Goal: Task Accomplishment & Management: Use online tool/utility

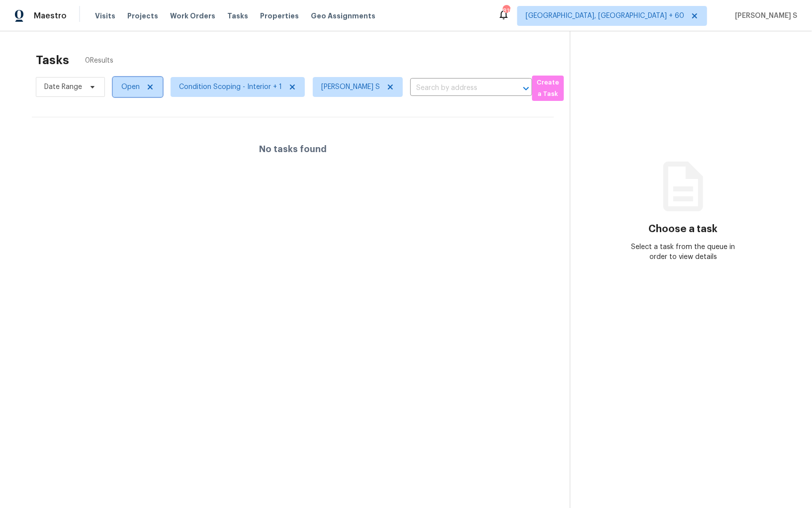
click at [130, 89] on span "Open" at bounding box center [130, 87] width 18 height 10
click at [149, 145] on label "Blocked" at bounding box center [137, 143] width 39 height 10
click at [124, 145] on input "Blocked" at bounding box center [121, 141] width 6 height 6
checkbox input "true"
click at [323, 225] on div at bounding box center [406, 254] width 812 height 508
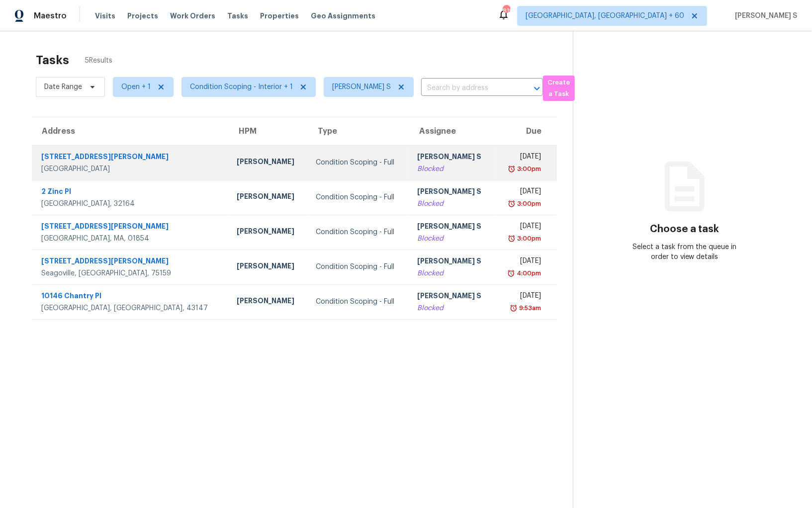
click at [409, 160] on td "Anbu Jebakumar S Blocked" at bounding box center [452, 162] width 86 height 35
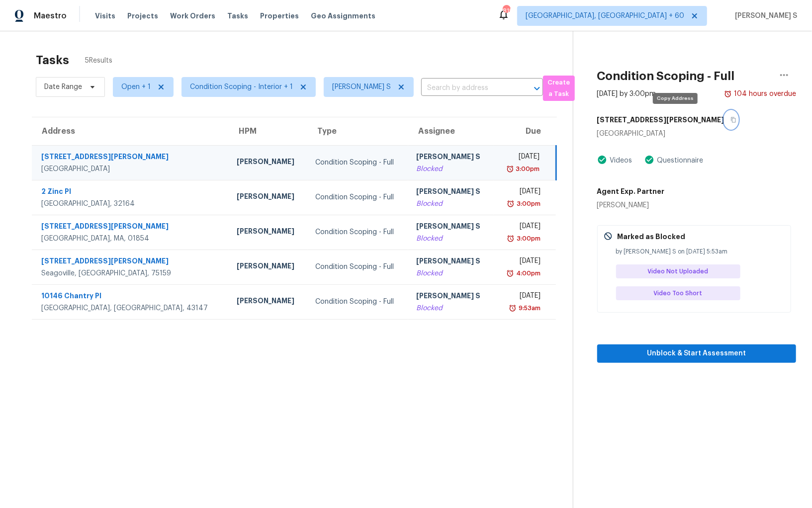
click at [731, 119] on icon "button" at bounding box center [734, 120] width 6 height 6
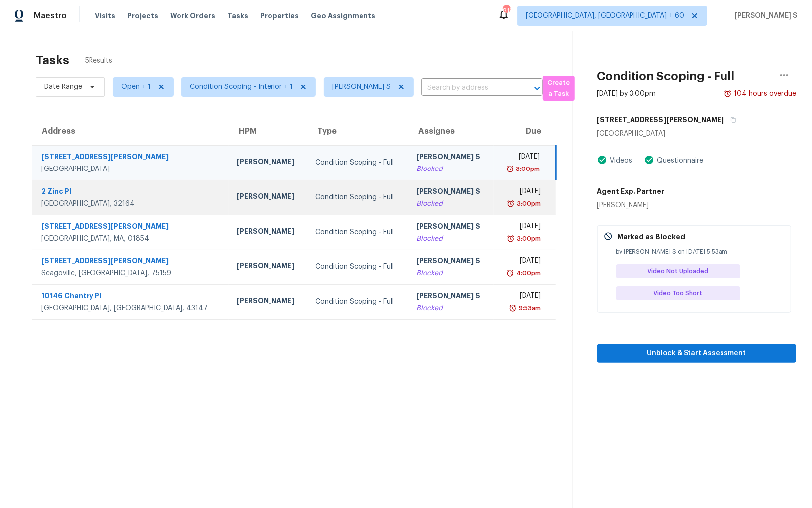
click at [408, 181] on td "Anbu Jebakumar S Blocked" at bounding box center [451, 197] width 86 height 35
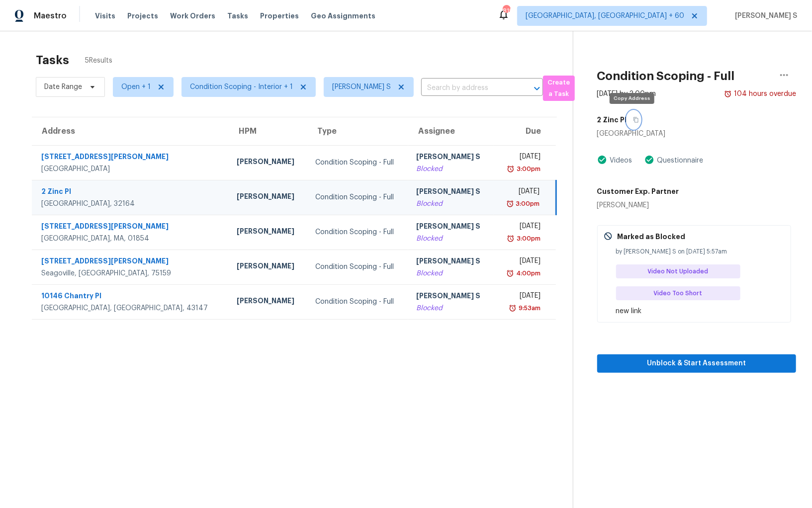
click at [636, 119] on button "button" at bounding box center [633, 120] width 13 height 18
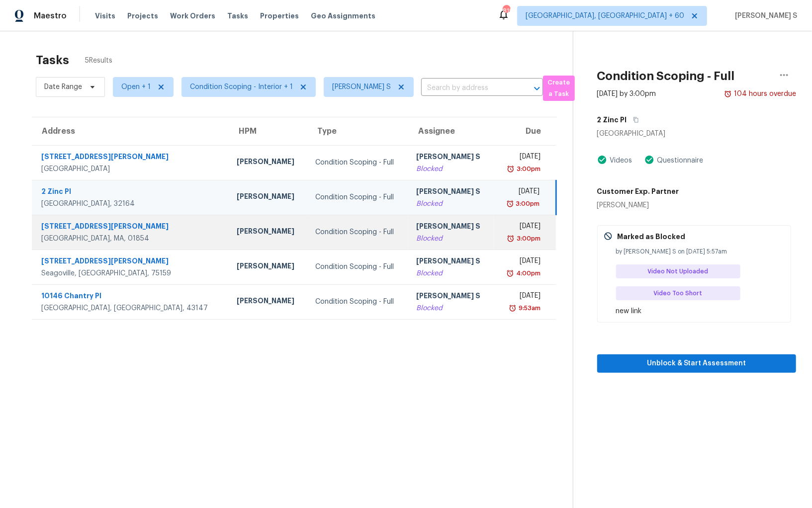
click at [494, 235] on td "Mon, Aug 25th 2025 3:00pm" at bounding box center [525, 232] width 62 height 35
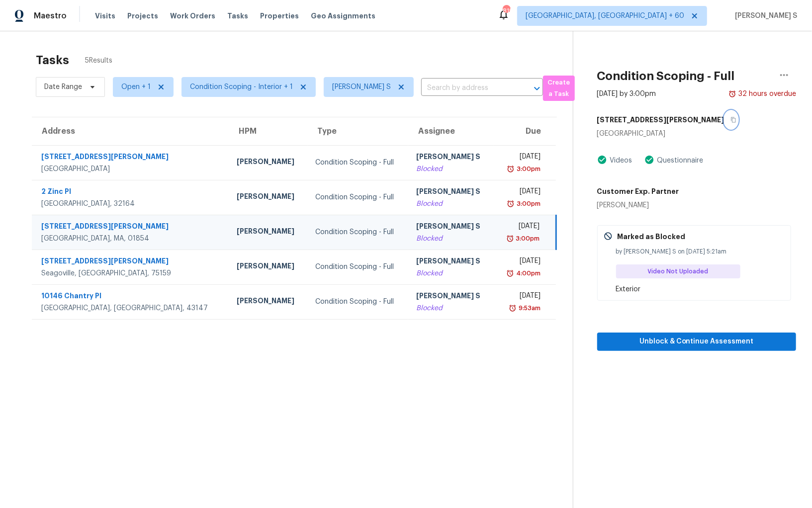
click at [731, 119] on icon "button" at bounding box center [733, 119] width 5 height 5
click at [433, 226] on div "[PERSON_NAME] S" at bounding box center [451, 227] width 70 height 12
click at [725, 114] on button "button" at bounding box center [731, 120] width 13 height 18
click at [307, 224] on td "Condition Scoping - Full" at bounding box center [357, 232] width 101 height 35
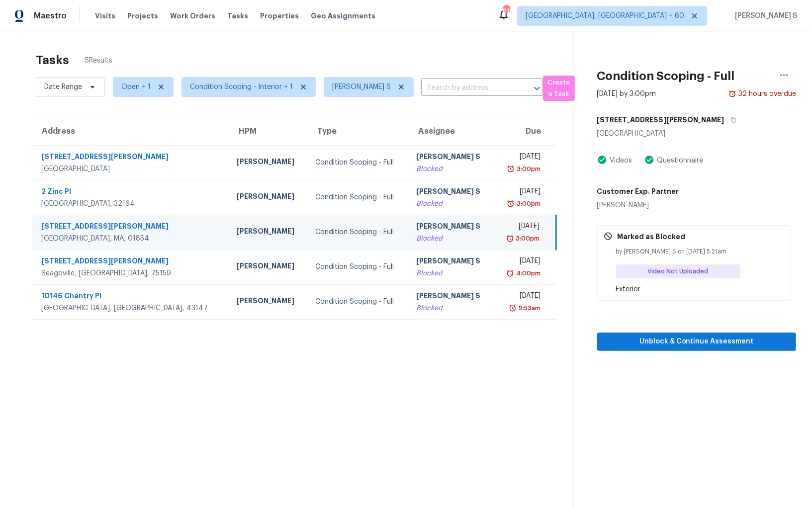
click at [416, 238] on div "Blocked" at bounding box center [451, 239] width 70 height 10
click at [648, 347] on span "Unblock & Continue Assessment" at bounding box center [696, 342] width 183 height 12
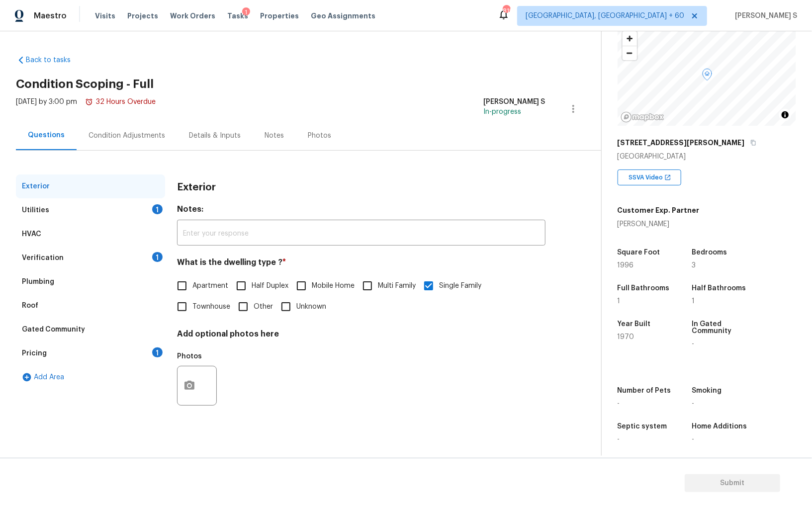
scroll to position [69, 0]
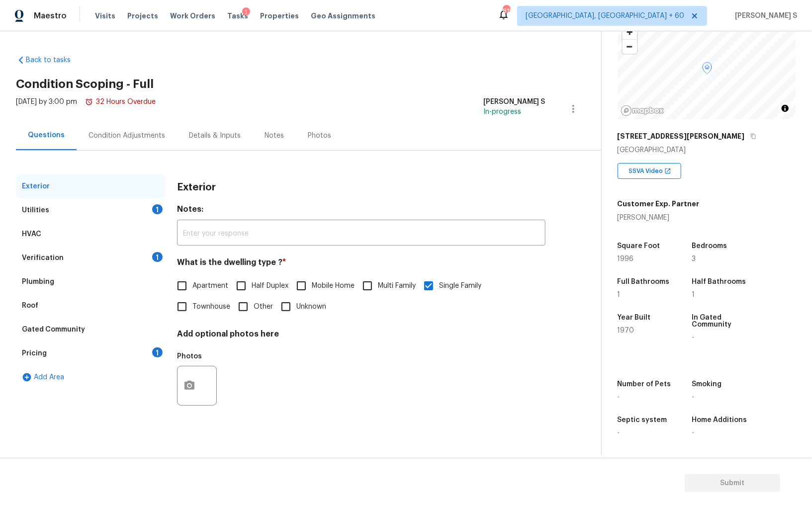
click at [146, 137] on div "Condition Adjustments" at bounding box center [127, 136] width 77 height 10
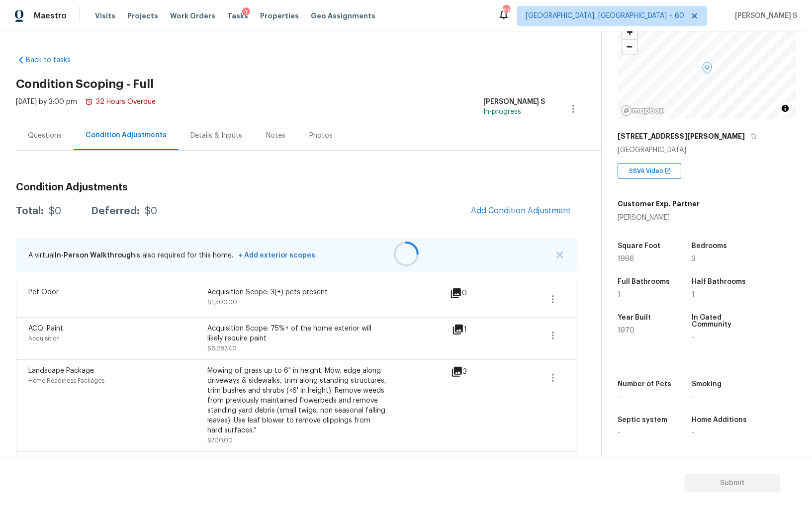
click at [305, 412] on div at bounding box center [406, 254] width 812 height 508
click at [42, 142] on div "Questions" at bounding box center [45, 135] width 58 height 29
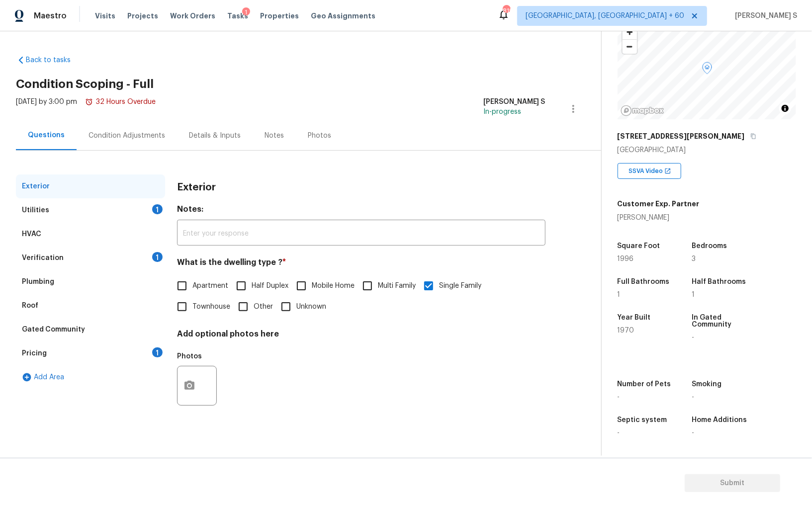
click at [331, 333] on h4 "Add optional photos here" at bounding box center [361, 336] width 368 height 14
click at [750, 136] on icon "button" at bounding box center [753, 136] width 6 height 6
click at [141, 205] on div "Utilities 1" at bounding box center [90, 210] width 149 height 24
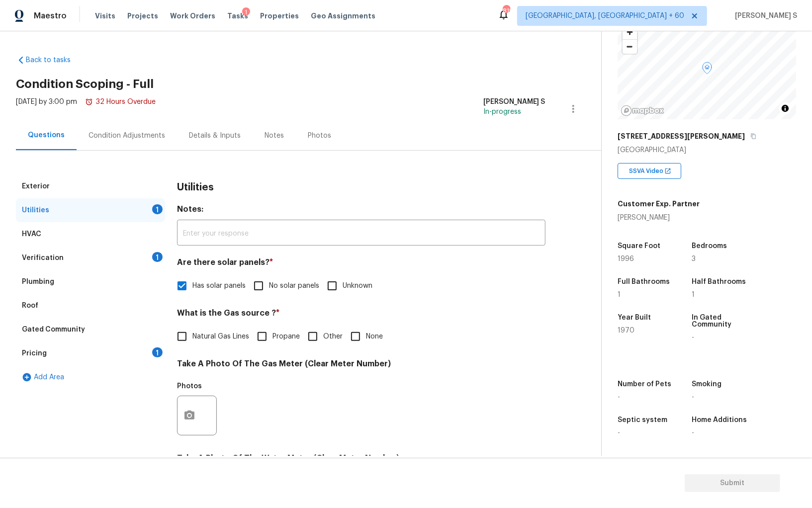
click at [153, 124] on div "Condition Adjustments" at bounding box center [127, 135] width 100 height 29
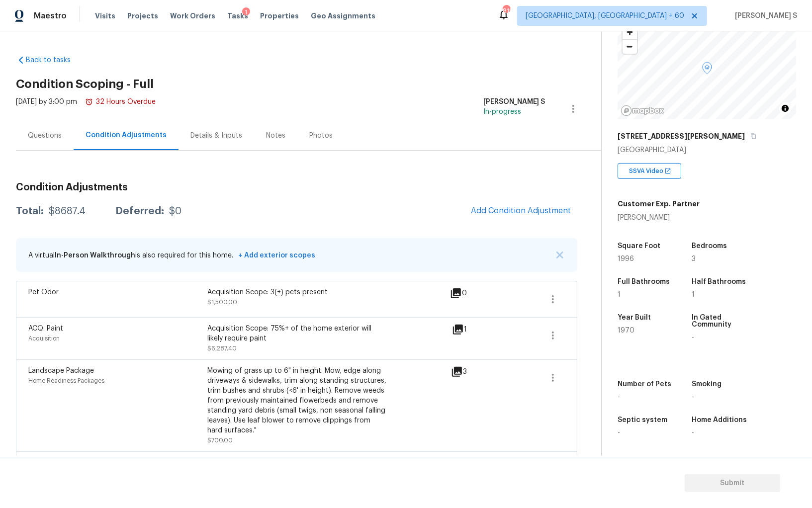
click at [44, 131] on div "Questions" at bounding box center [45, 136] width 34 height 10
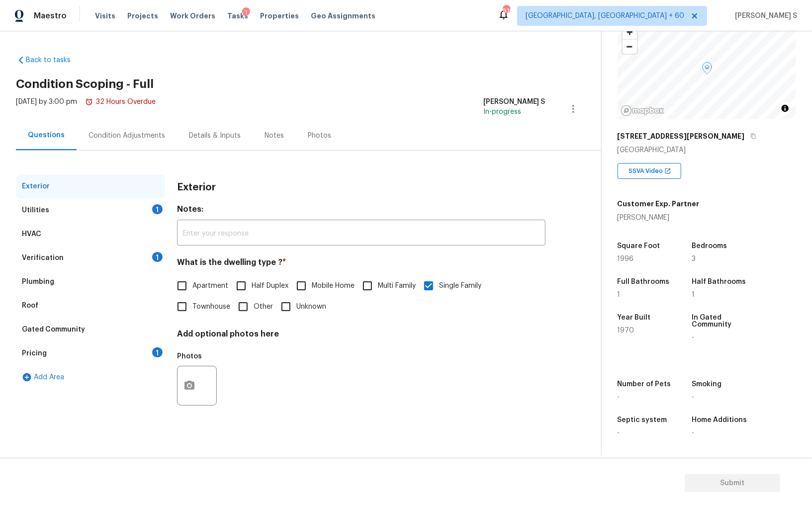
click at [30, 207] on div "Utilities" at bounding box center [35, 210] width 27 height 10
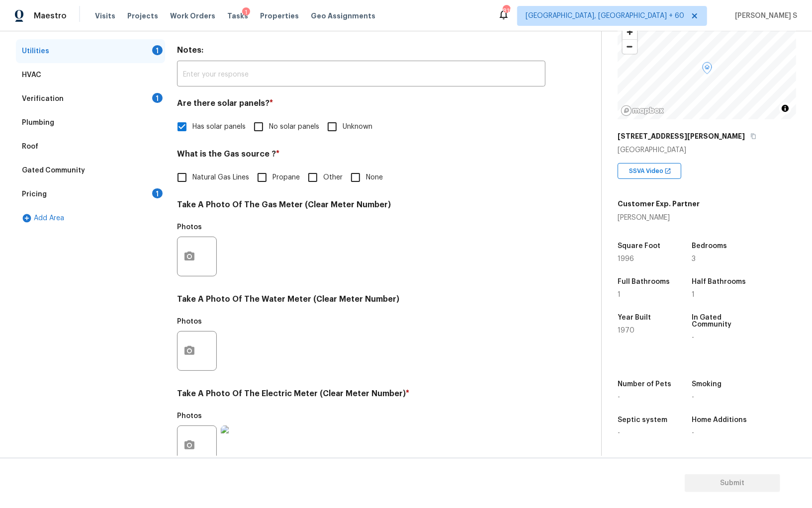
scroll to position [29, 0]
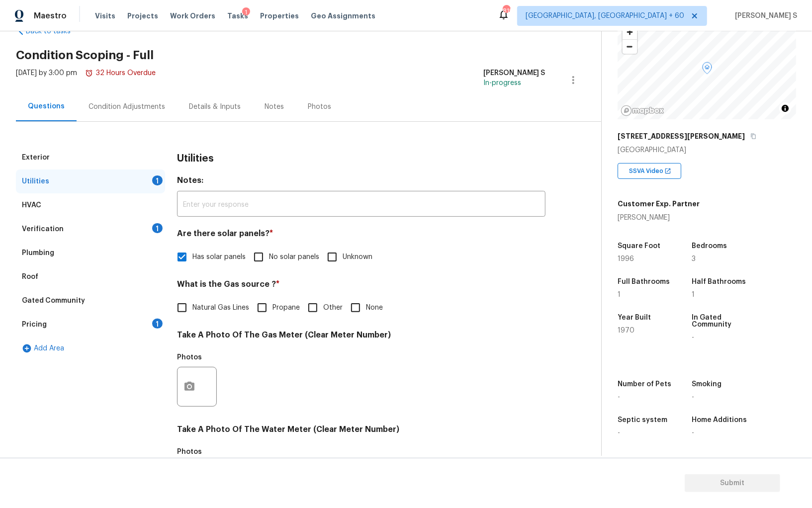
click at [64, 223] on div "Verification 1" at bounding box center [90, 229] width 149 height 24
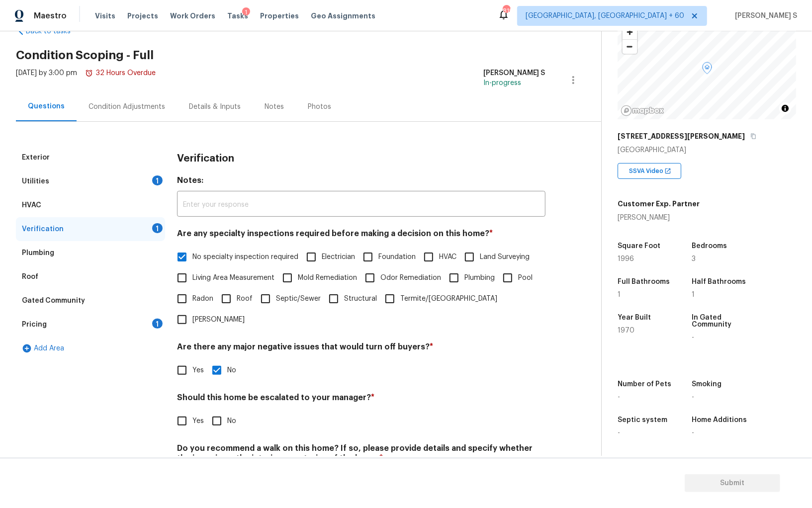
click at [38, 255] on div "Plumbing" at bounding box center [38, 253] width 32 height 10
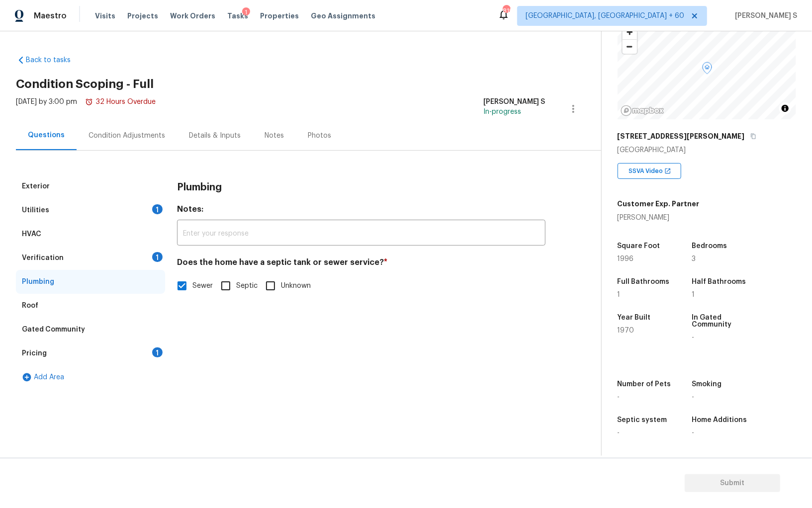
scroll to position [0, 0]
click at [53, 348] on div "Pricing 1" at bounding box center [90, 354] width 149 height 24
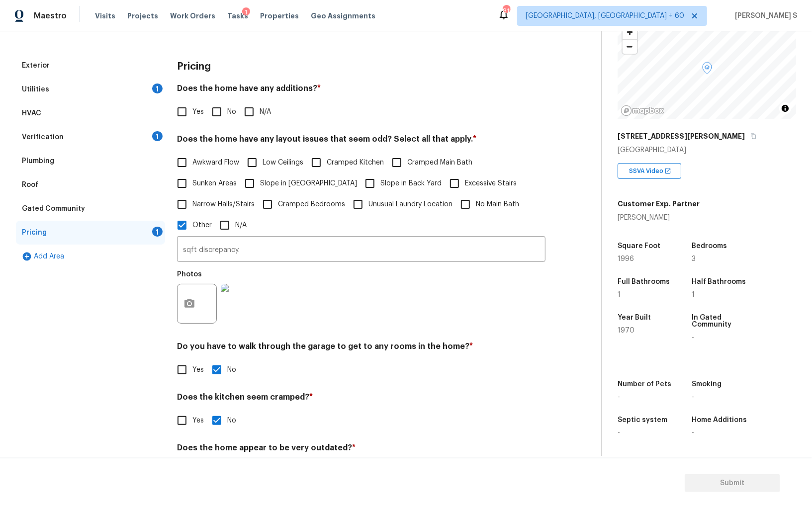
scroll to position [71, 0]
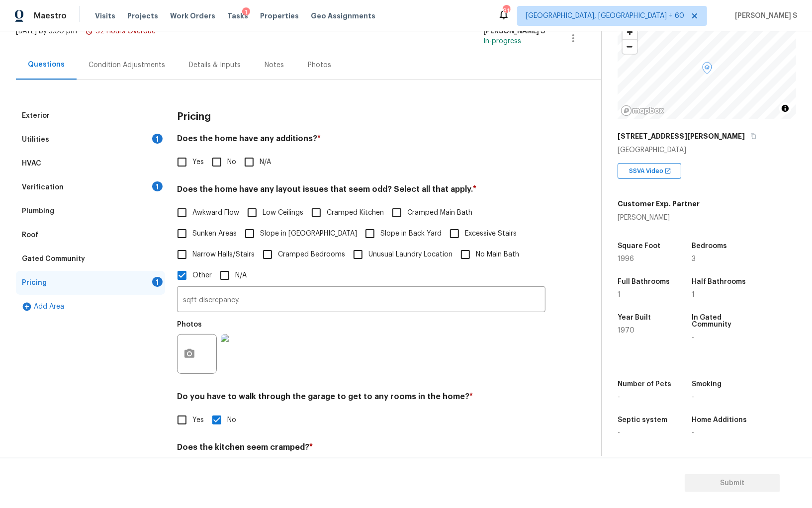
click at [217, 173] on div "Pricing Does the home have any additions? * Yes No N/A Does the home have any l…" at bounding box center [361, 324] width 368 height 440
click at [216, 160] on input "No" at bounding box center [216, 162] width 21 height 21
checkbox input "true"
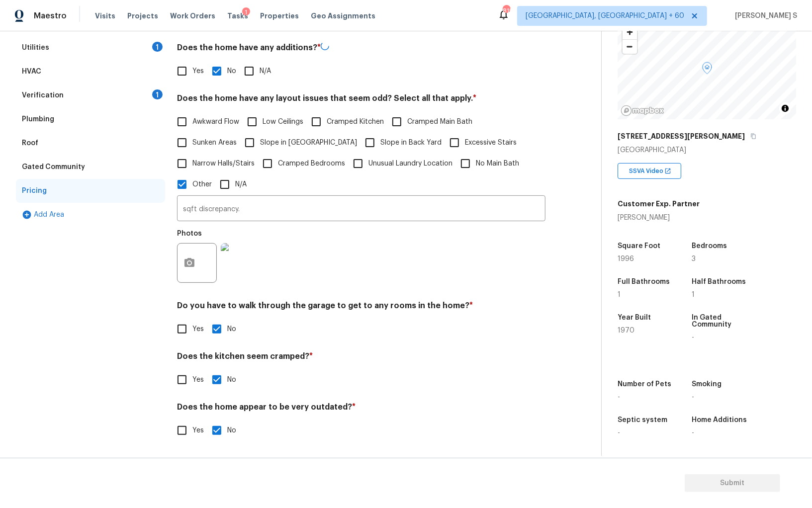
scroll to position [0, 0]
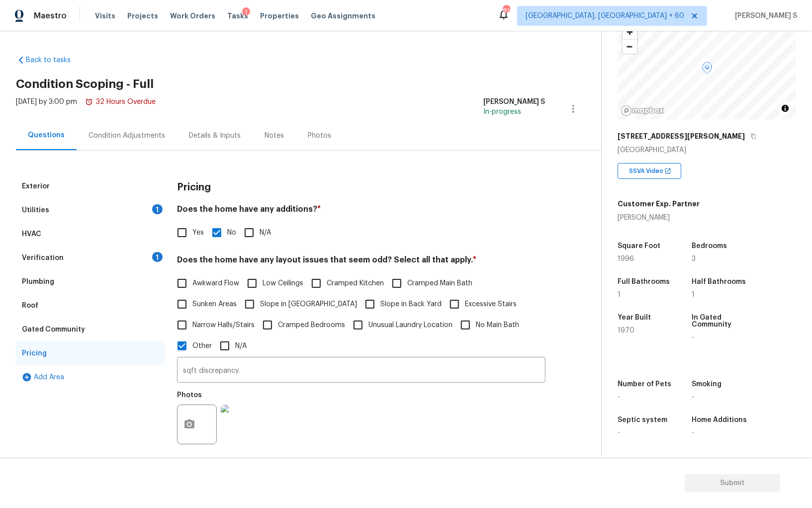
click at [66, 326] on div "Gated Community" at bounding box center [53, 330] width 63 height 10
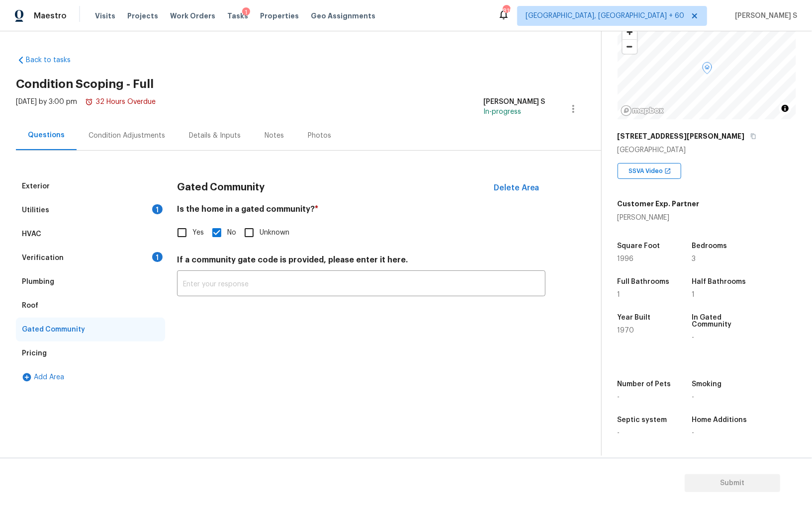
click at [65, 310] on div "Roof" at bounding box center [90, 306] width 149 height 24
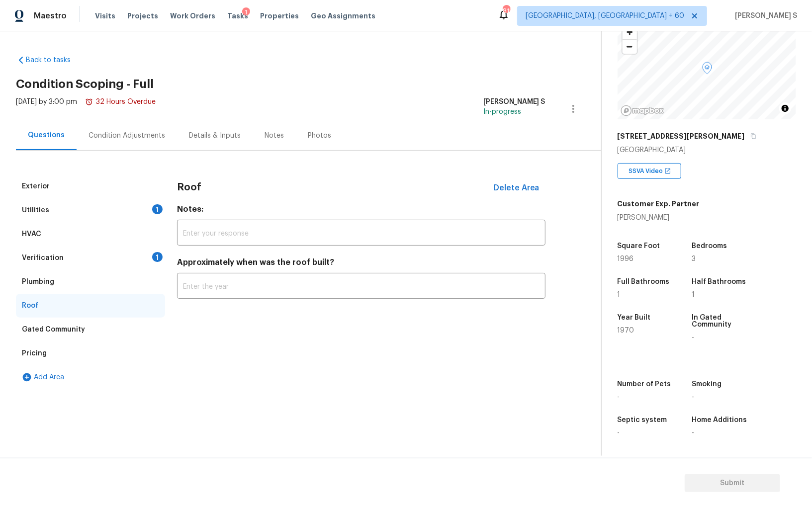
click at [74, 326] on div "Gated Community" at bounding box center [53, 330] width 63 height 10
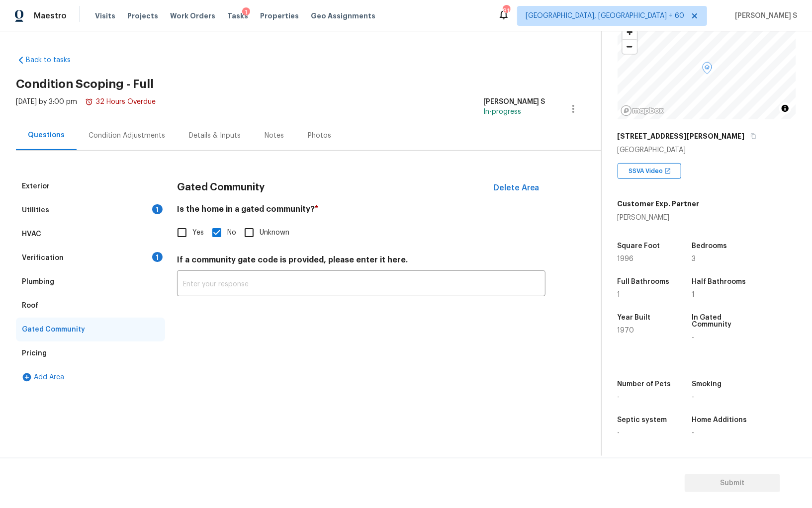
click at [131, 148] on div "Condition Adjustments" at bounding box center [127, 135] width 100 height 29
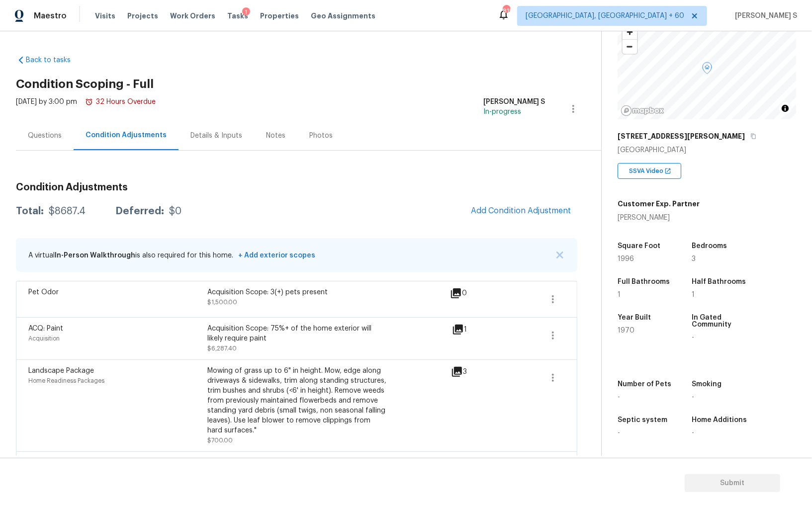
scroll to position [50, 0]
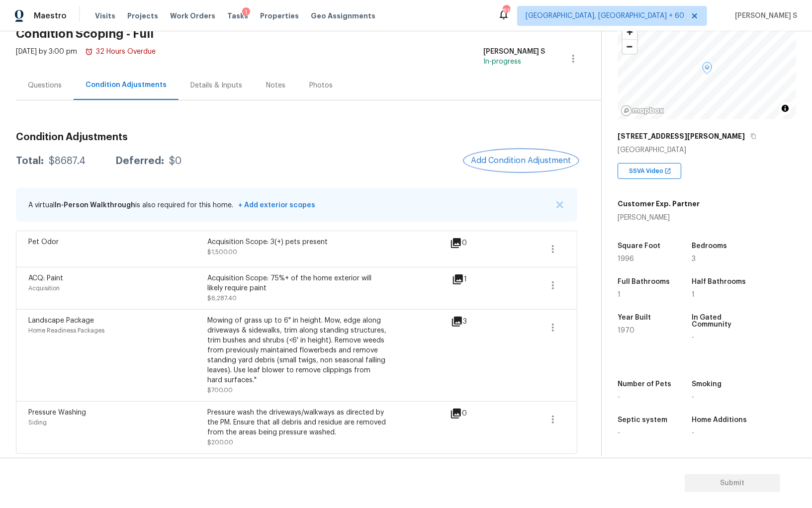
click at [483, 160] on span "Add Condition Adjustment" at bounding box center [521, 160] width 100 height 9
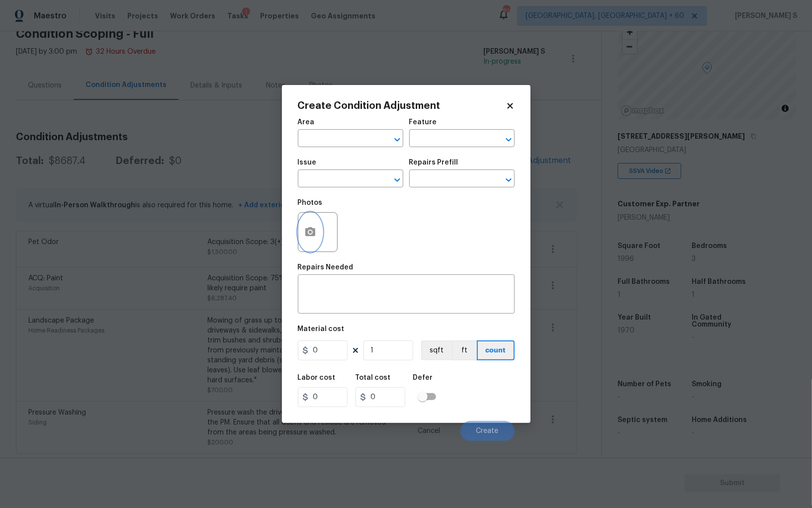
click at [307, 218] on button "button" at bounding box center [310, 232] width 24 height 39
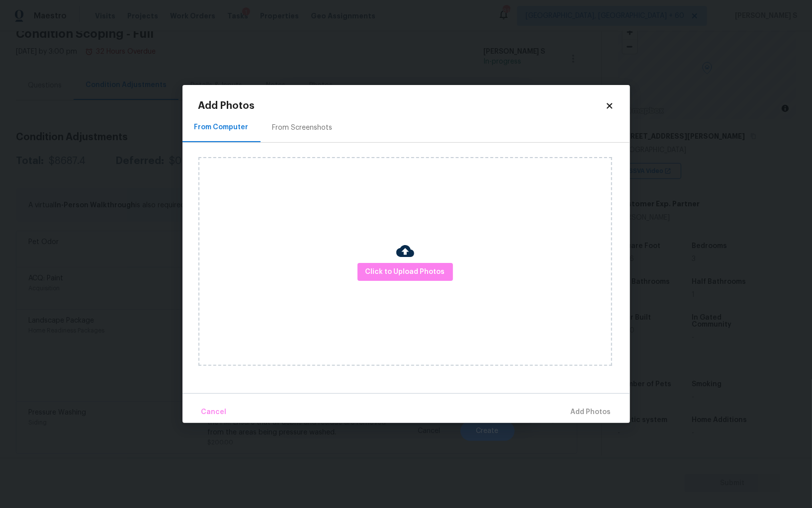
click at [300, 118] on div "From Screenshots" at bounding box center [303, 127] width 84 height 29
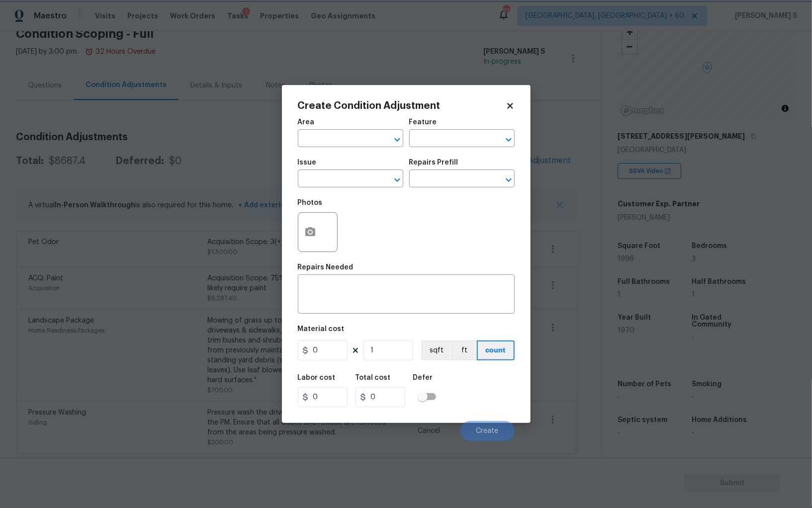
click at [141, 295] on body "Maestro Visits Projects Work Orders Tasks 1 Properties Geo Assignments 819 Albu…" at bounding box center [406, 254] width 812 height 508
click at [190, 296] on body "Maestro Visits Projects Work Orders Tasks 1 Properties Geo Assignments 819 Albu…" at bounding box center [406, 254] width 812 height 508
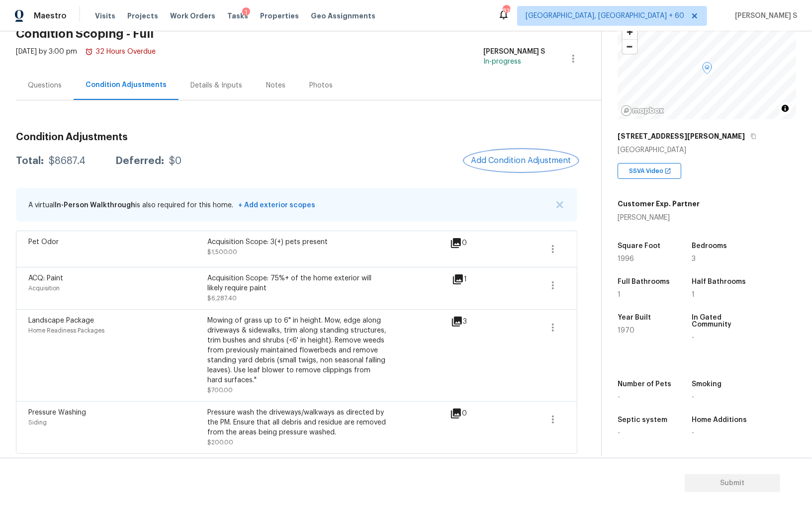
scroll to position [0, 0]
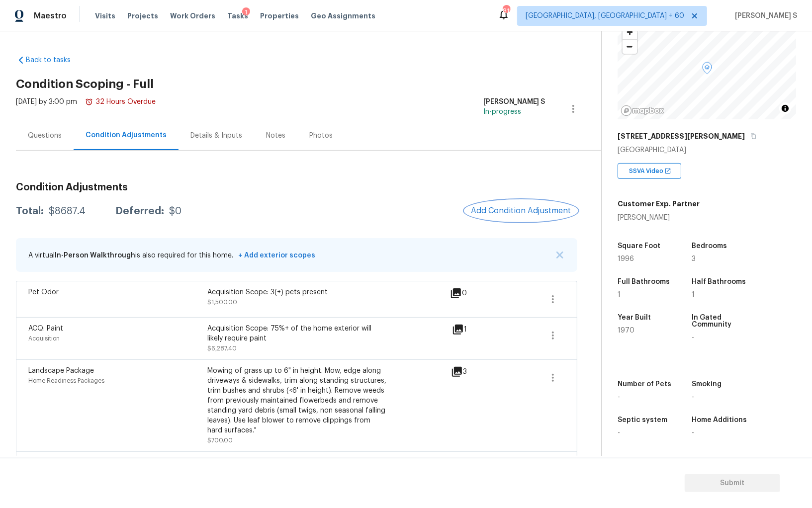
click at [508, 209] on span "Add Condition Adjustment" at bounding box center [521, 210] width 100 height 9
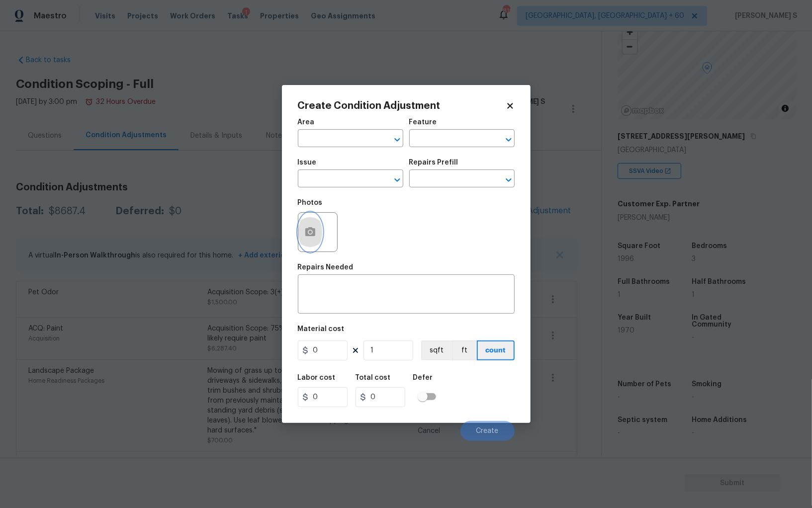
click at [304, 235] on icon "button" at bounding box center [310, 232] width 12 height 12
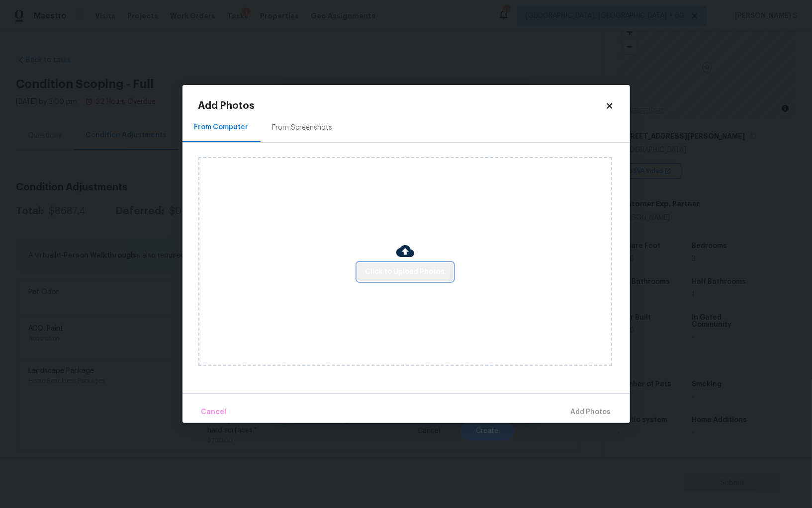
click at [397, 264] on button "Click to Upload Photos" at bounding box center [405, 272] width 95 height 18
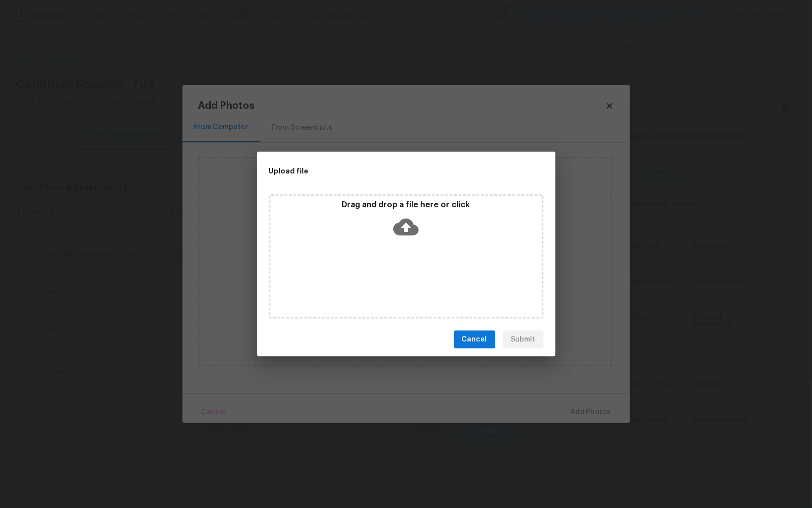
click at [397, 264] on div "Drag and drop a file here or click" at bounding box center [406, 256] width 274 height 124
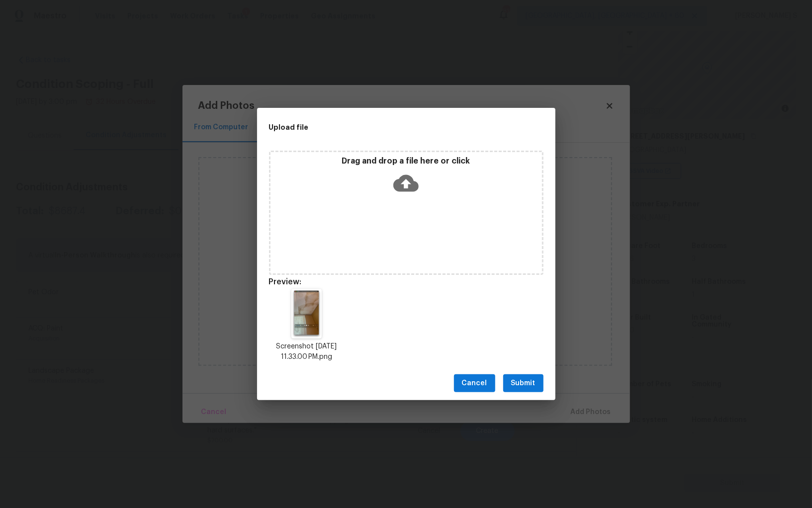
click at [519, 387] on span "Submit" at bounding box center [523, 383] width 24 height 12
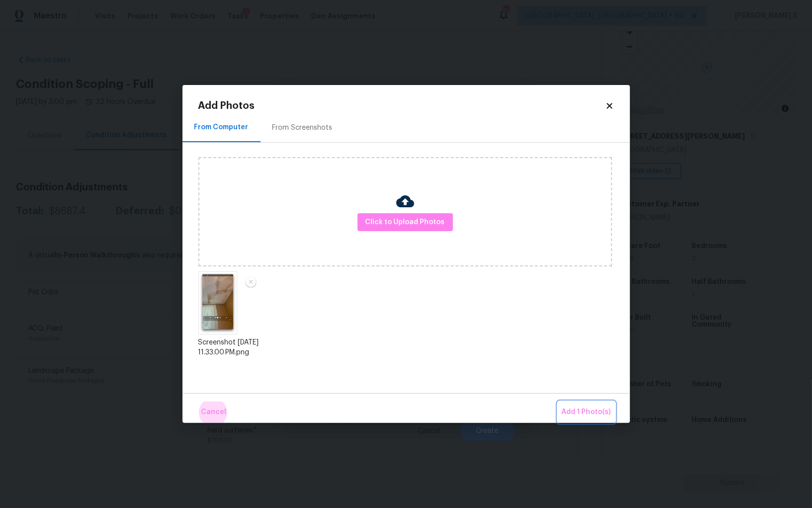
click at [558, 402] on button "Add 1 Photo(s)" at bounding box center [586, 412] width 57 height 21
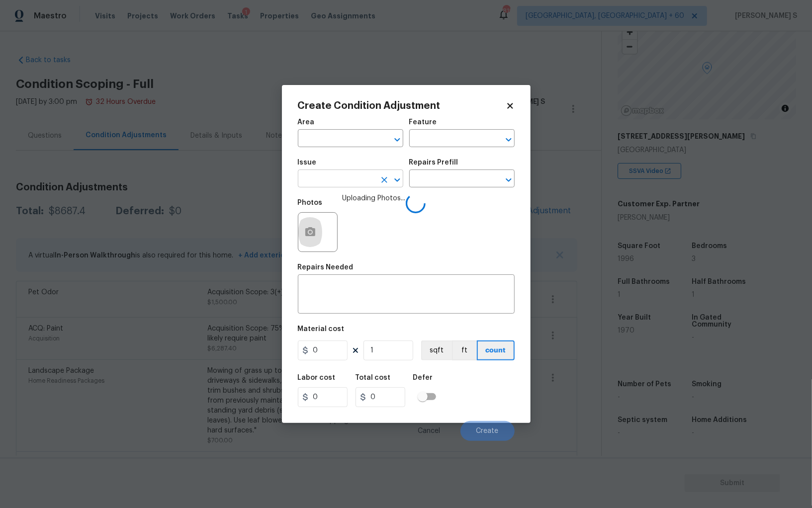
click at [362, 185] on input "text" at bounding box center [337, 179] width 78 height 15
type input "ACQ: Water Leak"
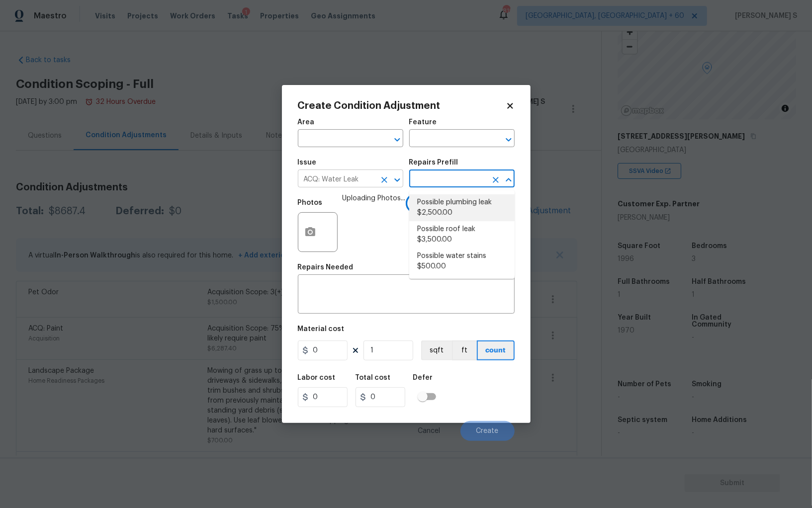
type input "Acquisition"
type textarea "Acquisition Scope: Possible plumbing leak"
type input "2500"
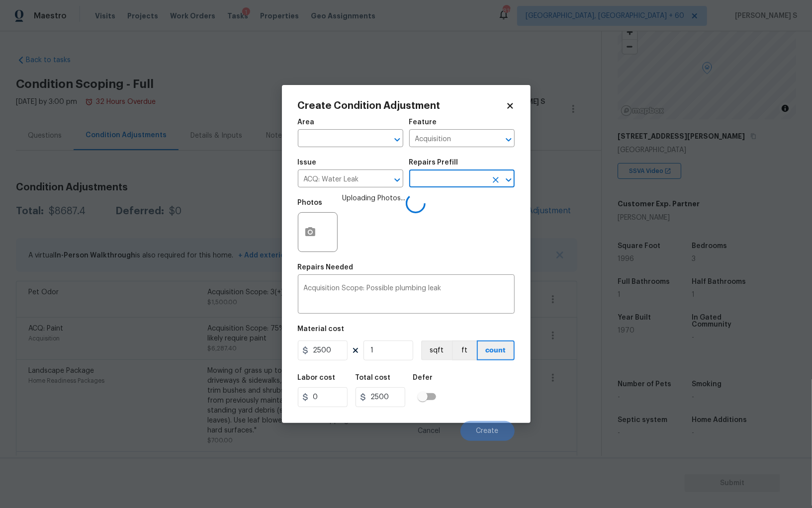
click at [476, 407] on div "Labor cost 0 Total cost 2500 Defer" at bounding box center [406, 390] width 217 height 45
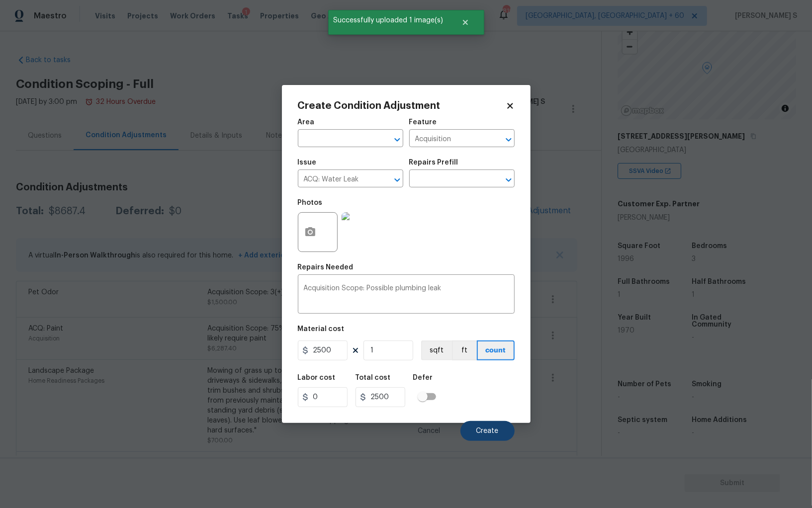
click at [482, 435] on span "Create" at bounding box center [487, 431] width 22 height 7
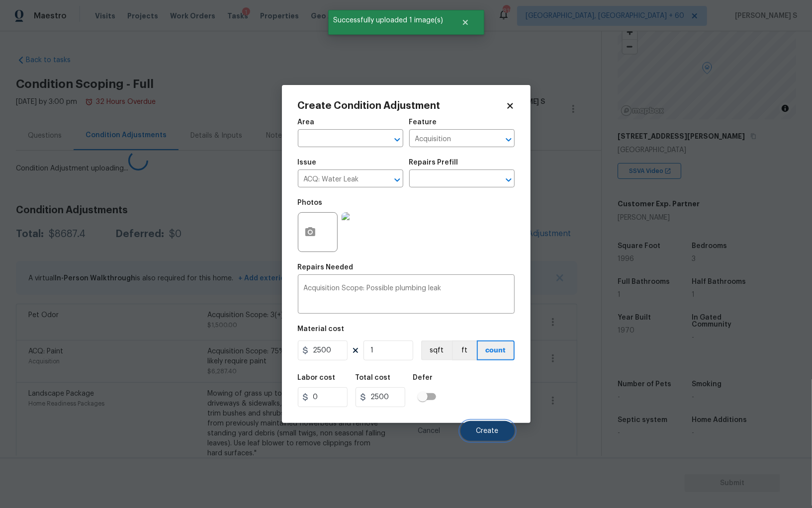
click at [482, 435] on span "Create" at bounding box center [487, 431] width 22 height 7
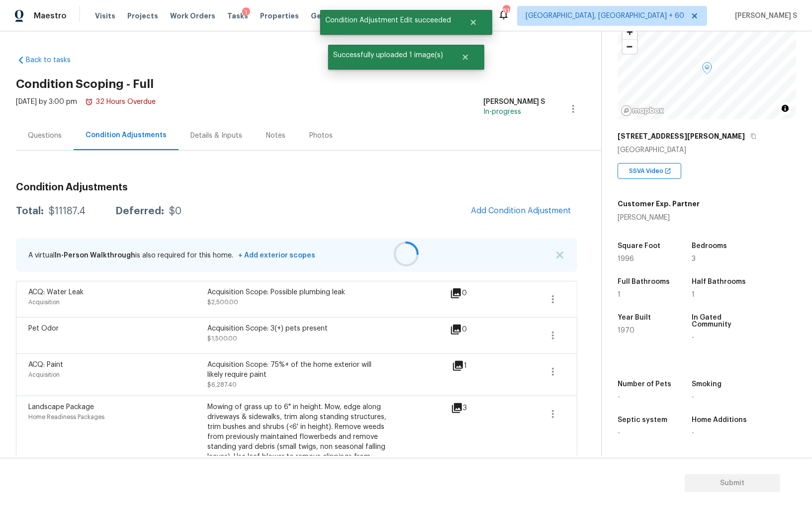
click at [46, 426] on div at bounding box center [406, 254] width 812 height 508
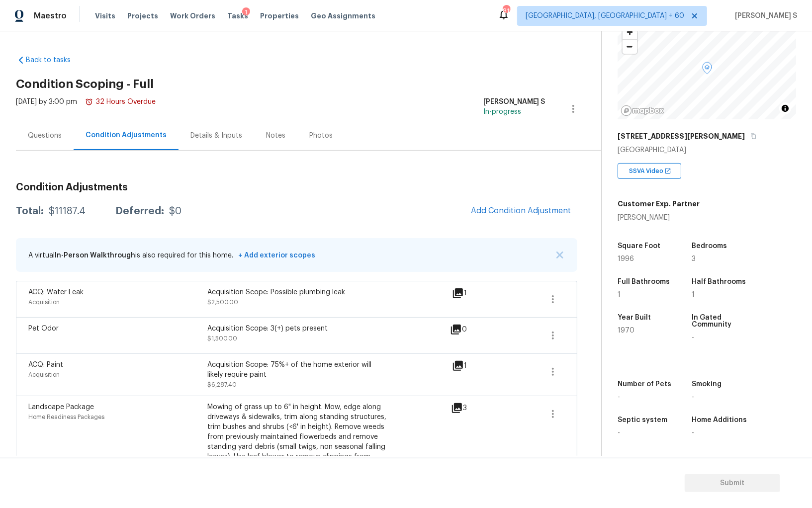
click at [52, 136] on div "Questions" at bounding box center [45, 136] width 34 height 10
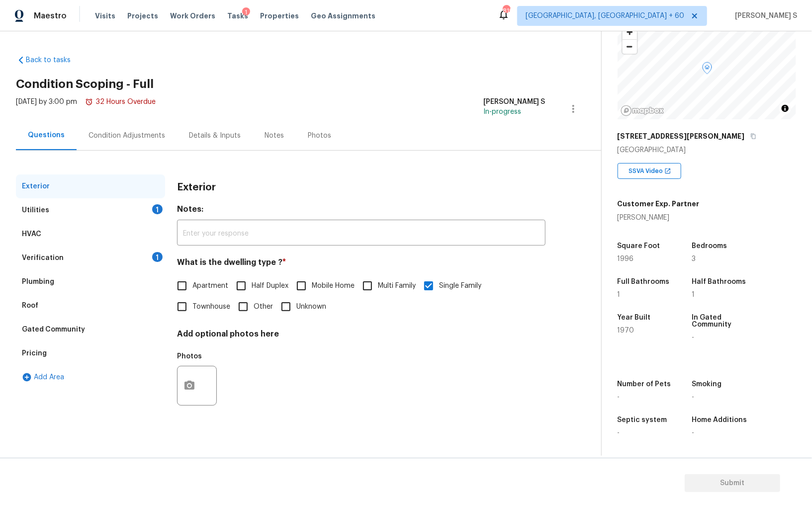
click at [57, 259] on div "Verification" at bounding box center [43, 258] width 42 height 10
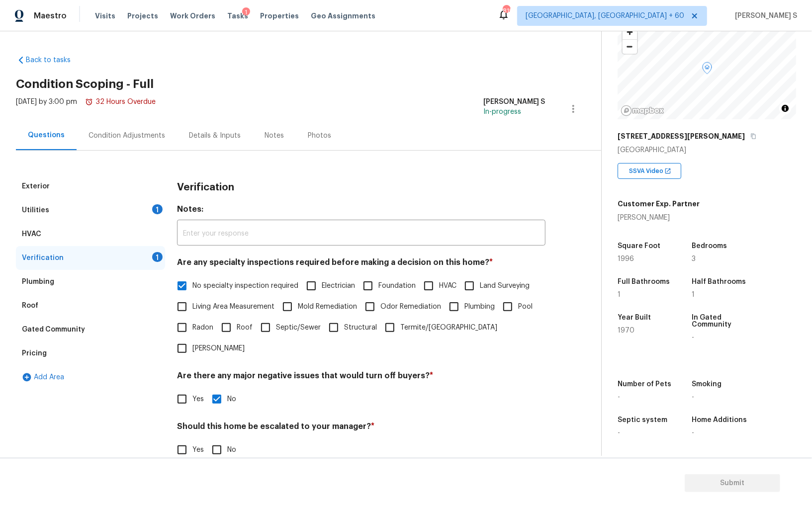
scroll to position [59, 0]
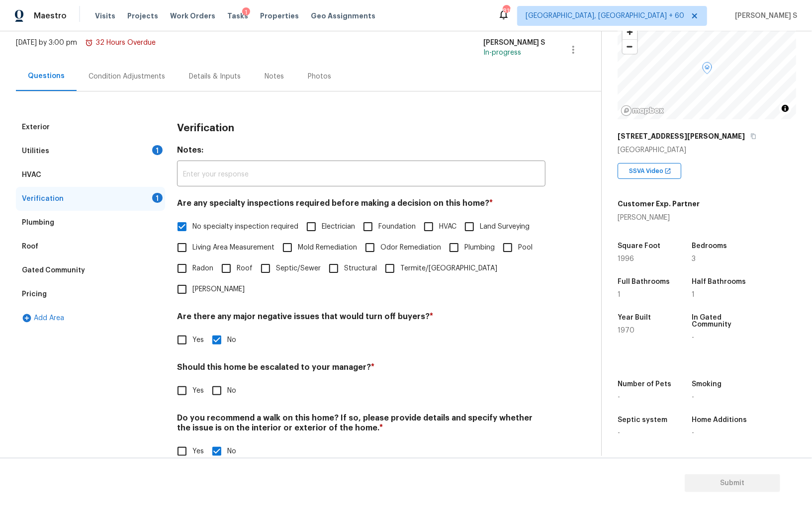
click at [183, 380] on input "Yes" at bounding box center [182, 390] width 21 height 21
checkbox input "true"
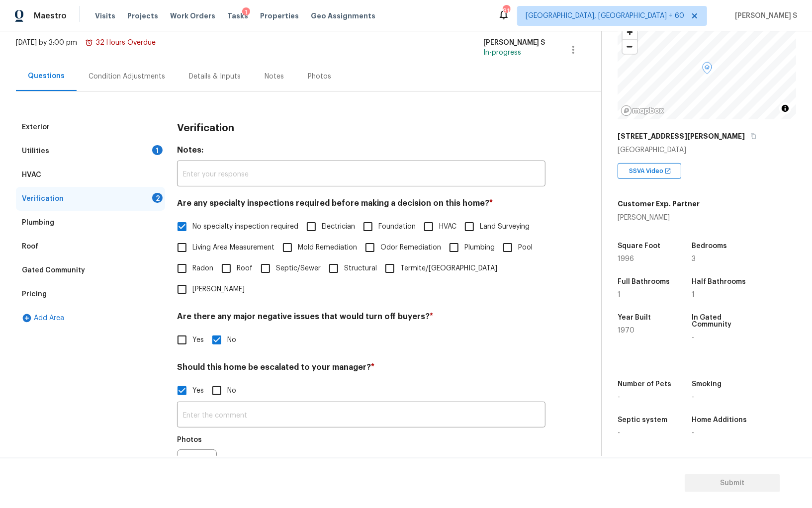
click at [188, 437] on h5 "Photos" at bounding box center [189, 440] width 25 height 7
click at [190, 450] on button "button" at bounding box center [190, 469] width 24 height 39
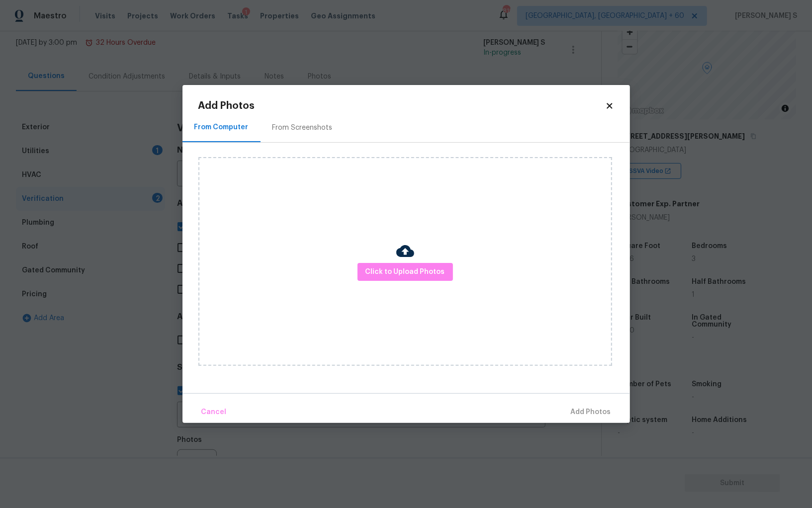
click at [422, 261] on div "Click to Upload Photos" at bounding box center [405, 261] width 414 height 209
click at [423, 270] on span "Click to Upload Photos" at bounding box center [406, 272] width 80 height 12
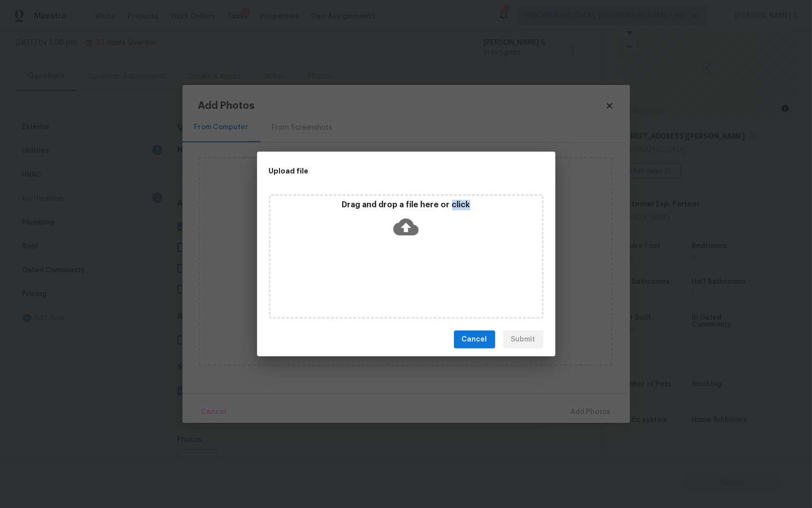
click at [423, 270] on div "Drag and drop a file here or click" at bounding box center [406, 256] width 274 height 124
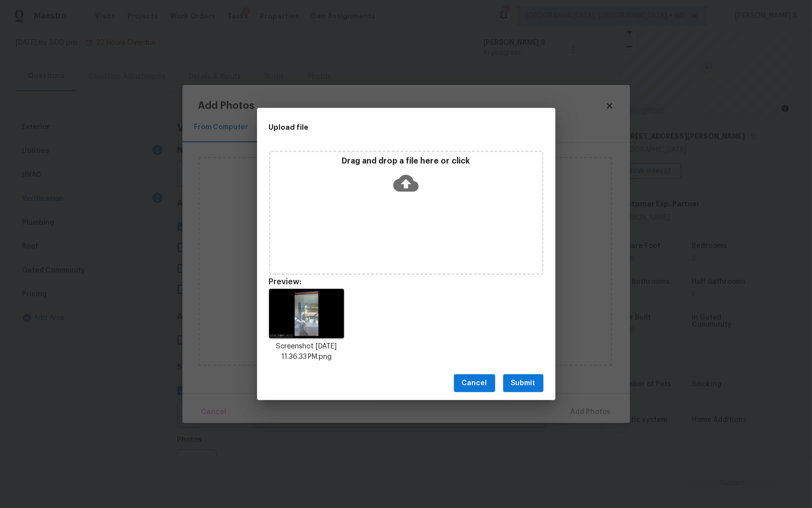
click at [526, 373] on div "Cancel Submit" at bounding box center [406, 383] width 298 height 34
click at [526, 382] on span "Submit" at bounding box center [523, 383] width 24 height 12
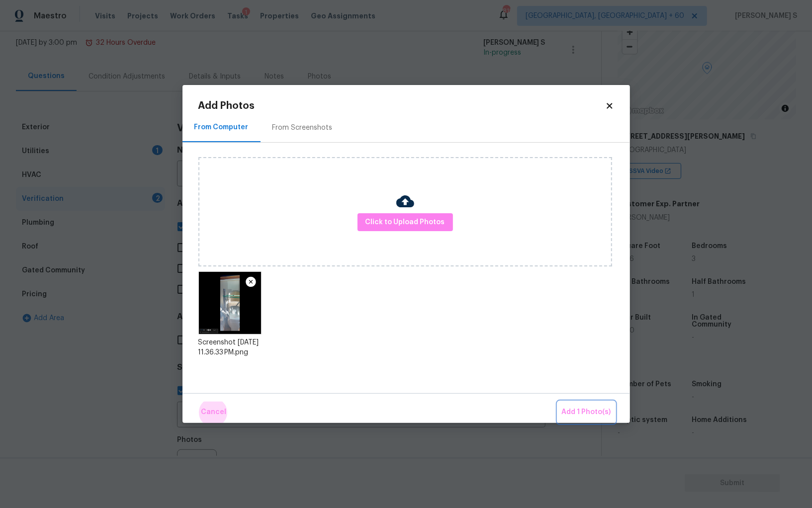
click at [558, 402] on button "Add 1 Photo(s)" at bounding box center [586, 412] width 57 height 21
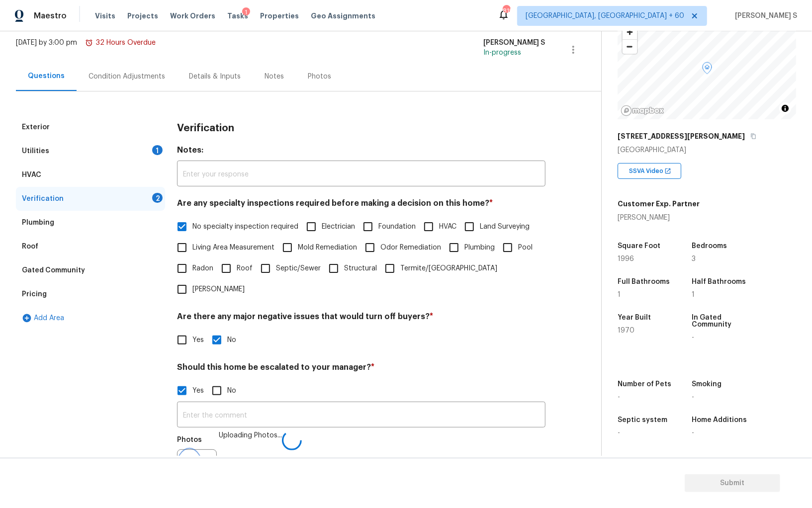
scroll to position [72, 0]
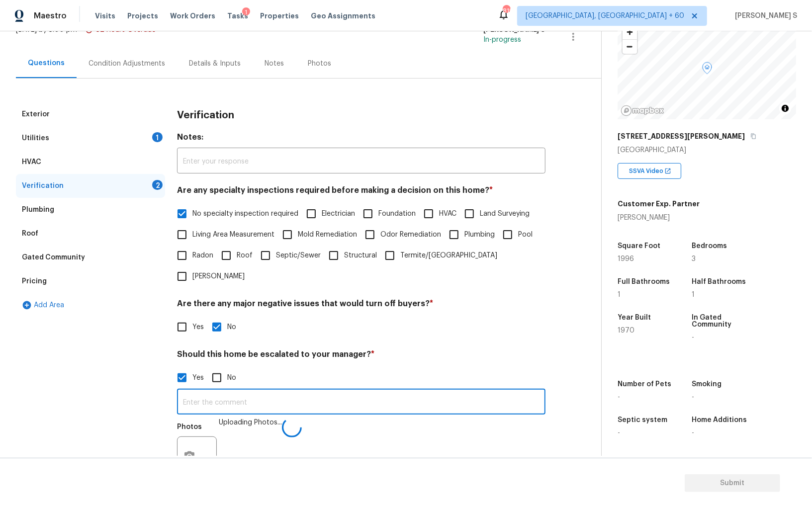
click at [487, 391] on input "text" at bounding box center [361, 402] width 368 height 23
type input "Electric chair @0:47."
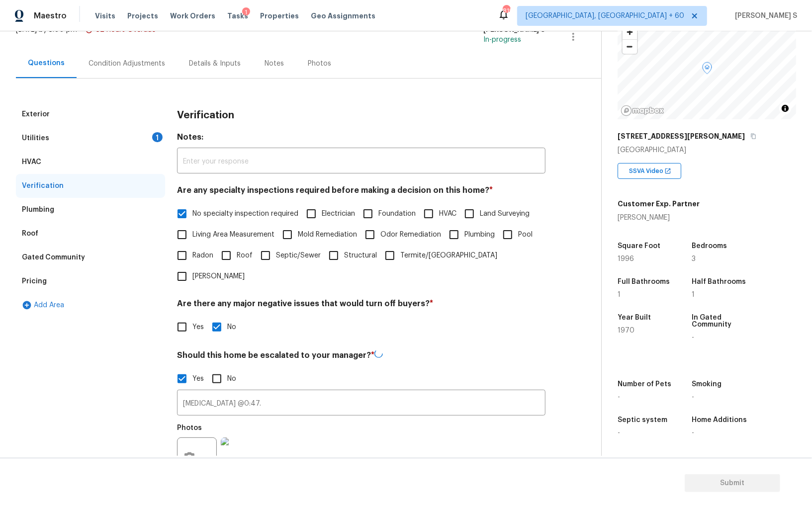
click at [486, 431] on div "Photos" at bounding box center [361, 451] width 368 height 65
click at [151, 65] on div "Condition Adjustments" at bounding box center [127, 64] width 77 height 10
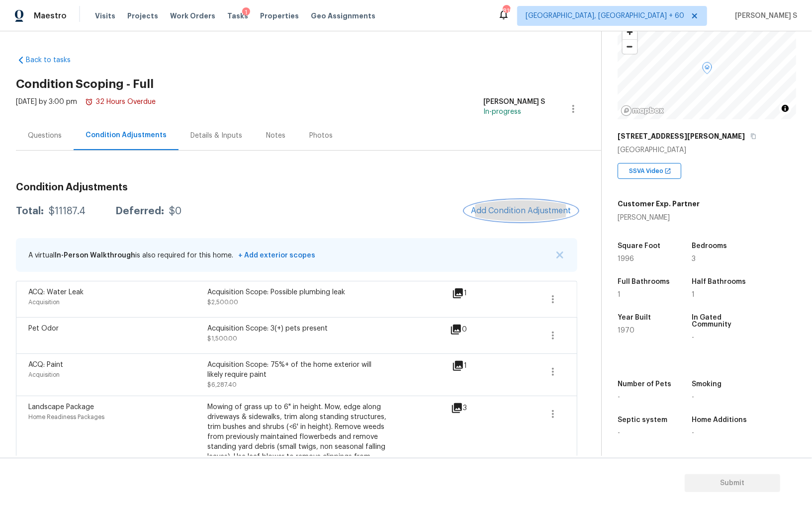
click at [549, 209] on span "Add Condition Adjustment" at bounding box center [521, 210] width 100 height 9
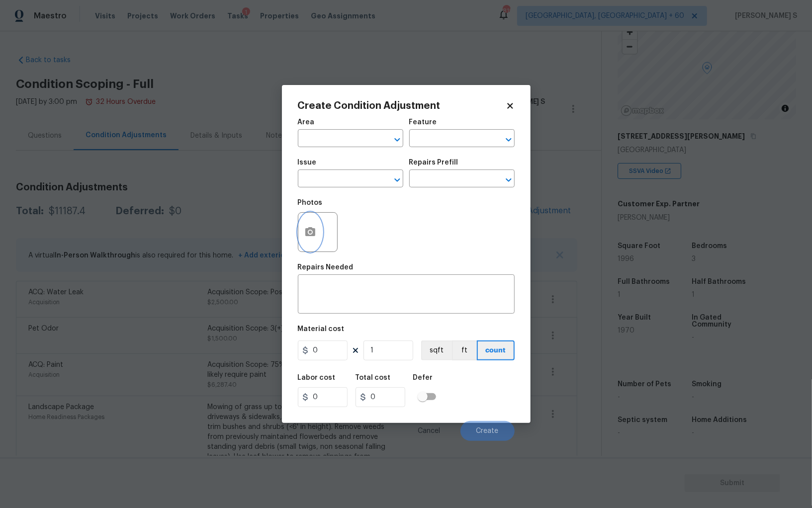
click at [306, 236] on icon "button" at bounding box center [310, 231] width 10 height 9
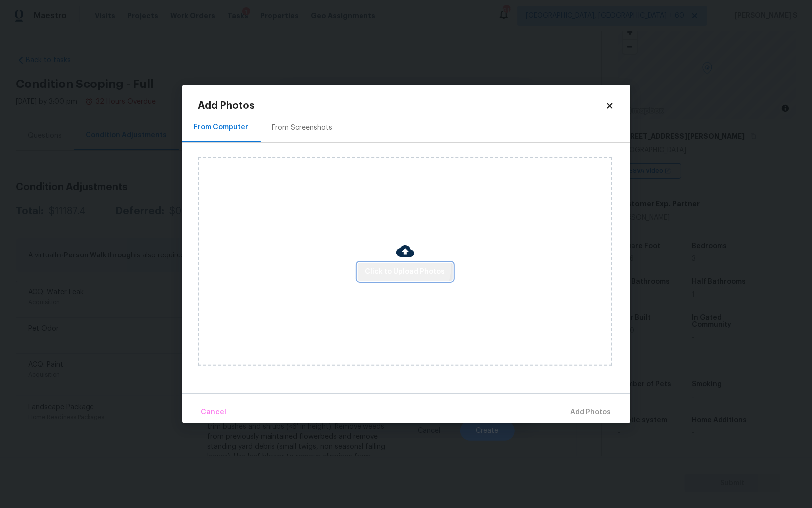
click at [388, 264] on button "Click to Upload Photos" at bounding box center [405, 272] width 95 height 18
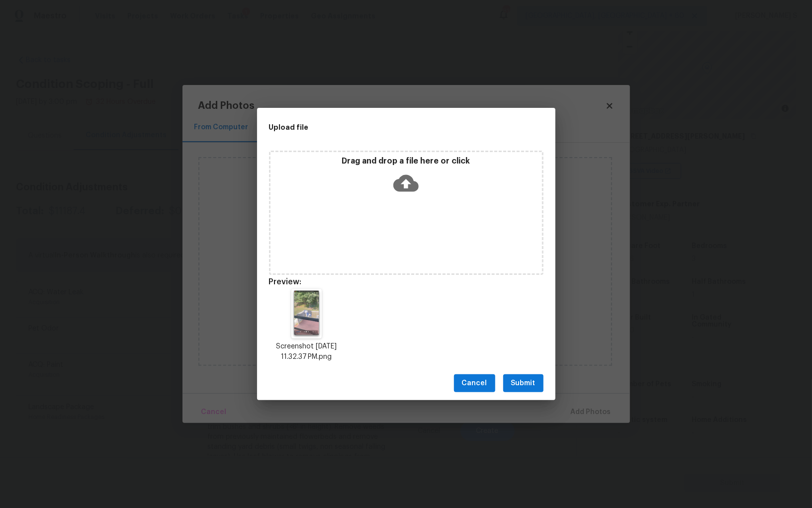
click at [540, 385] on button "Submit" at bounding box center [523, 383] width 40 height 18
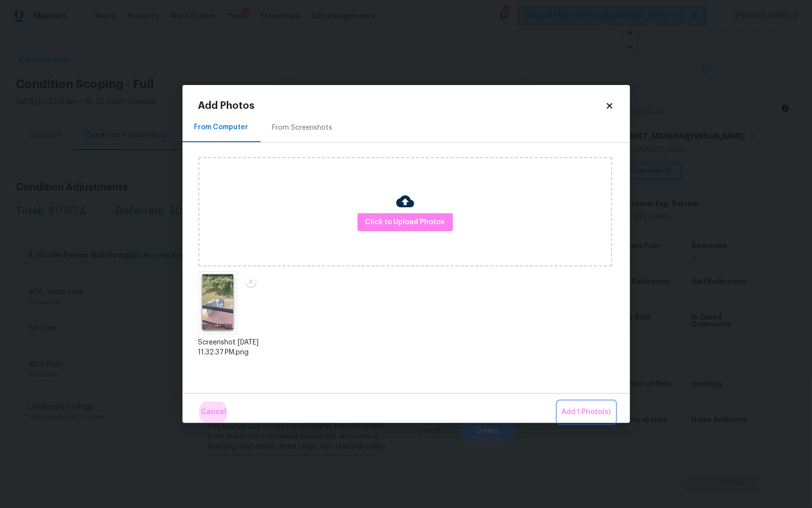
click at [558, 402] on button "Add 1 Photo(s)" at bounding box center [586, 412] width 57 height 21
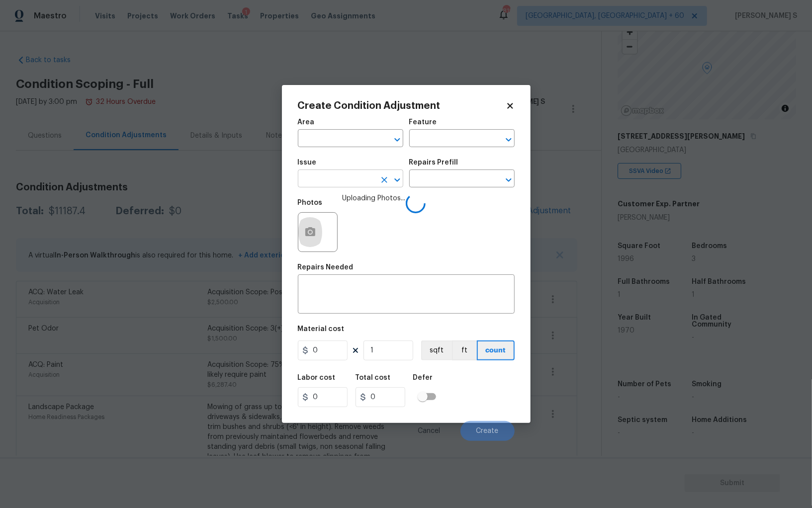
click at [370, 184] on input "text" at bounding box center [337, 179] width 78 height 15
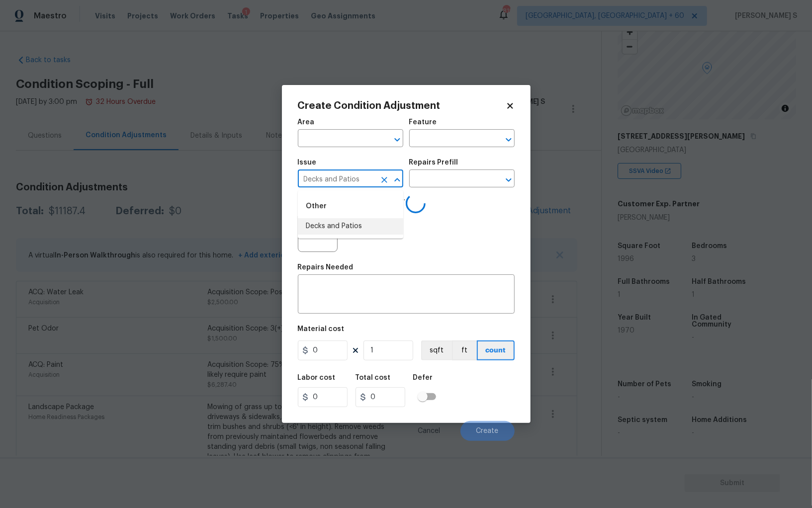
type input "Decks and Patios"
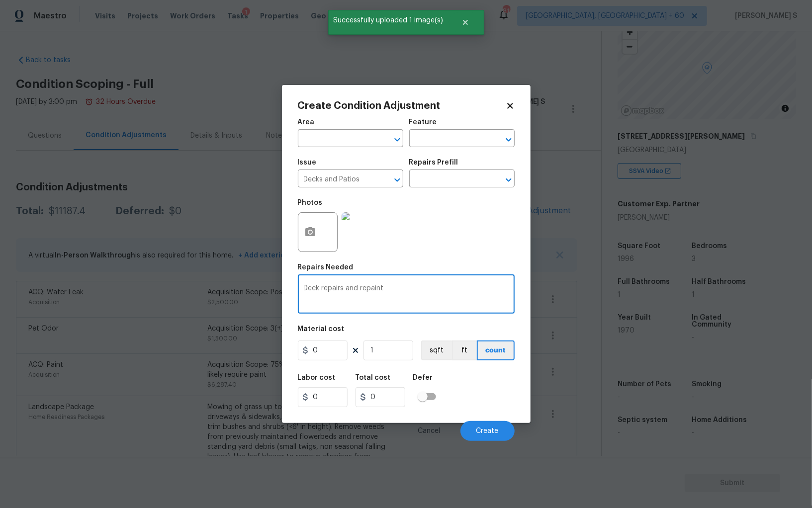
type textarea "Deck repairs and repaint"
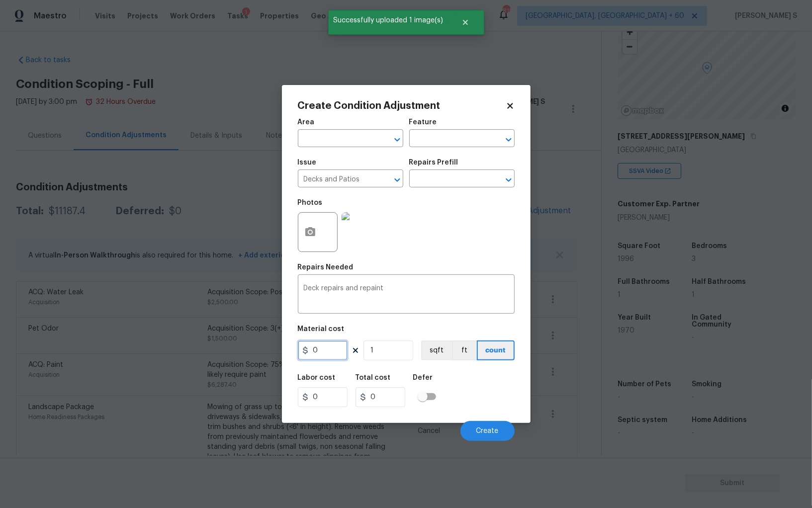
click at [331, 345] on input "0" at bounding box center [323, 351] width 50 height 20
type input "600"
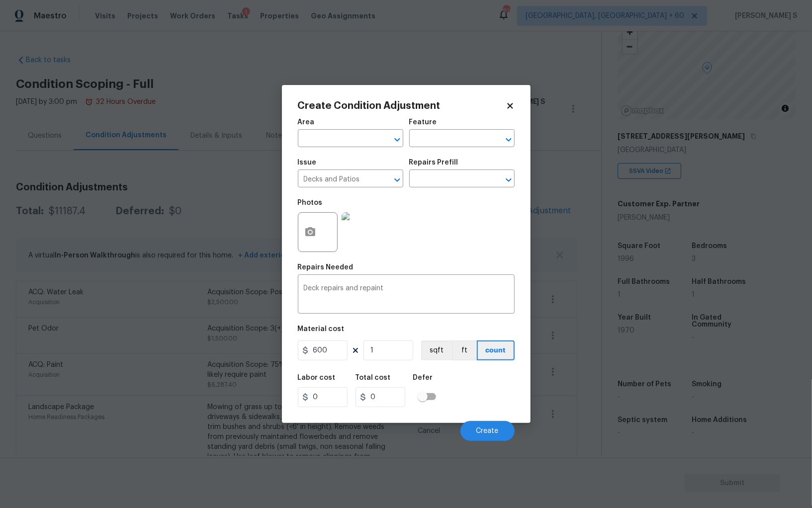
type input "600"
click at [482, 398] on div "Labor cost 0 Total cost 600 Defer" at bounding box center [406, 390] width 217 height 45
click at [500, 426] on button "Create" at bounding box center [487, 431] width 54 height 20
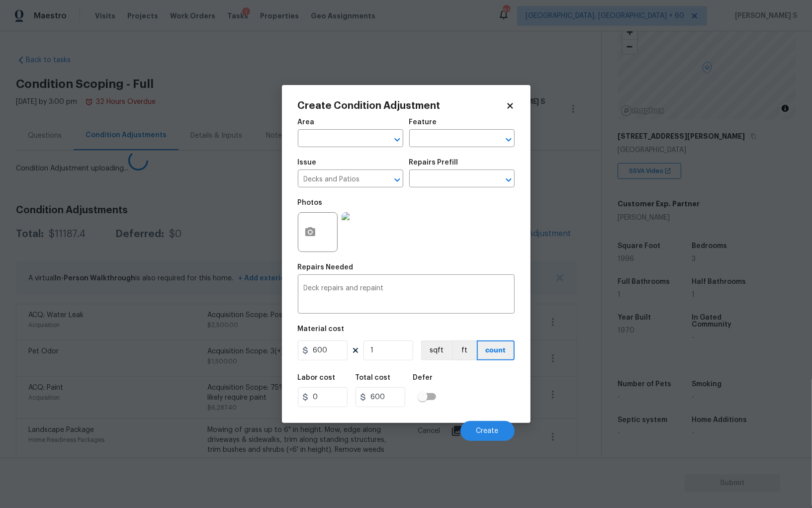
click at [0, 397] on body "Maestro Visits Projects Work Orders Tasks 1 Properties Geo Assignments 819 Albu…" at bounding box center [406, 254] width 812 height 508
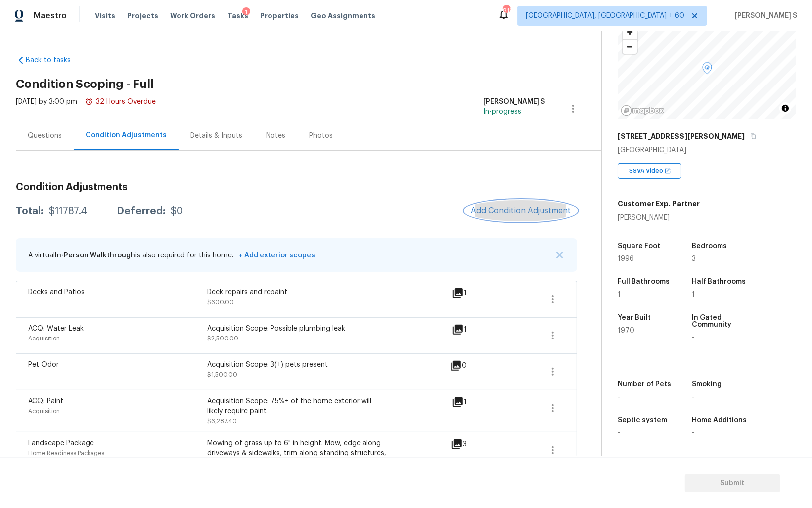
click at [508, 206] on span "Add Condition Adjustment" at bounding box center [521, 210] width 100 height 9
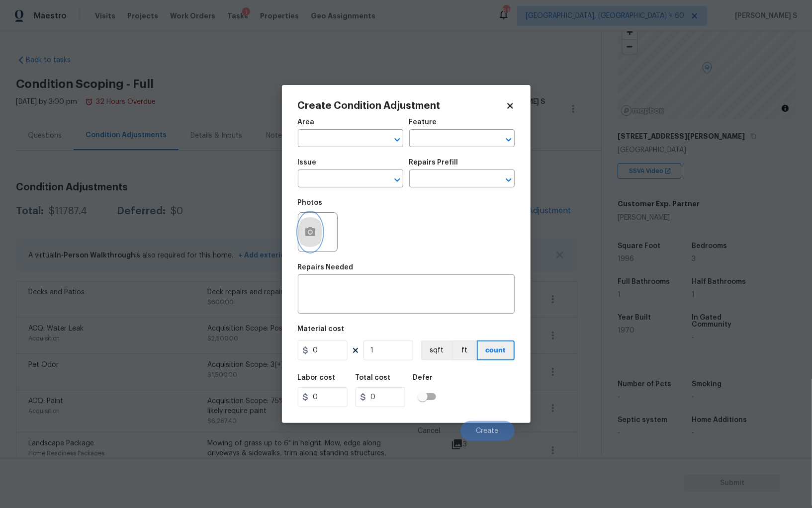
click at [307, 232] on icon "button" at bounding box center [310, 231] width 10 height 9
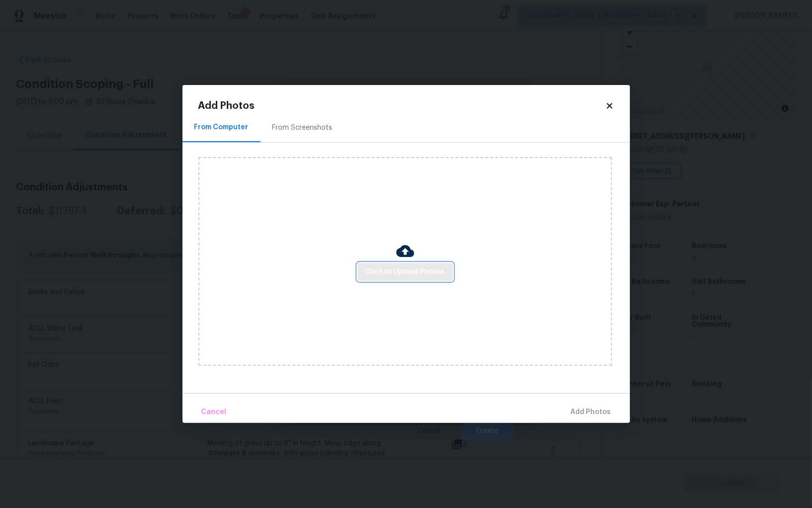
click at [389, 266] on span "Click to Upload Photos" at bounding box center [406, 272] width 80 height 12
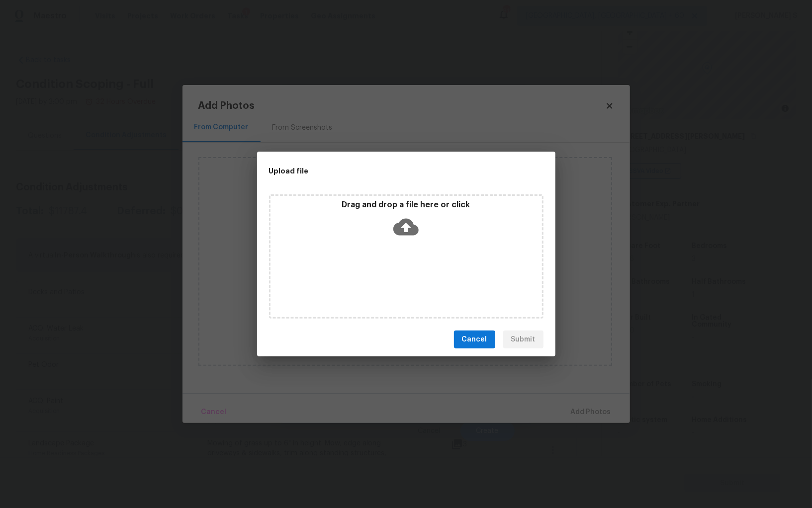
click at [413, 230] on icon at bounding box center [405, 227] width 25 height 17
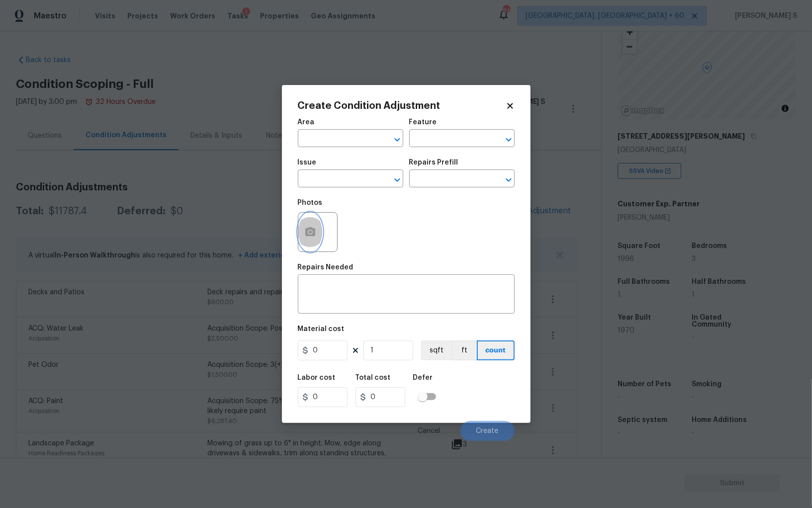
click at [311, 225] on button "button" at bounding box center [310, 232] width 24 height 39
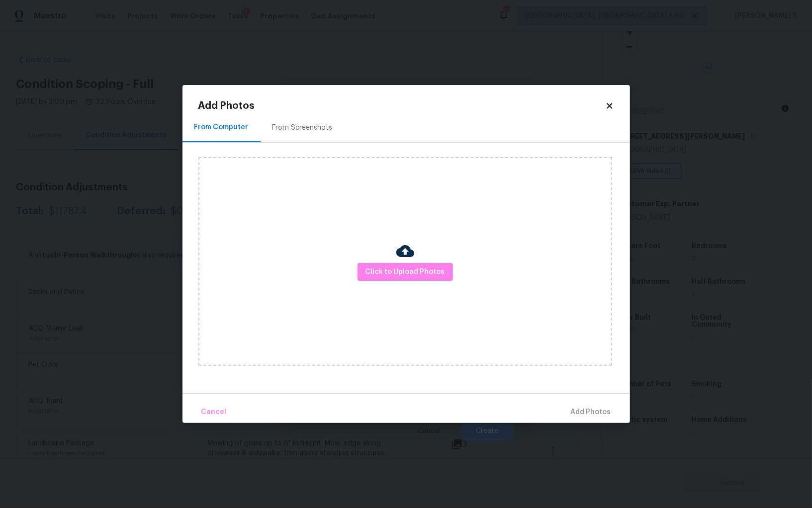
click at [300, 125] on div "From Screenshots" at bounding box center [303, 128] width 60 height 10
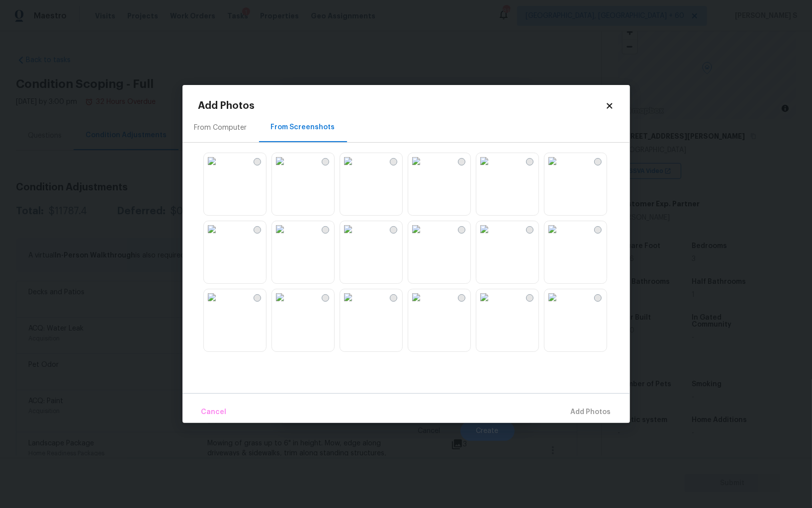
click at [424, 169] on img at bounding box center [416, 161] width 16 height 16
click at [287, 169] on img at bounding box center [280, 161] width 16 height 16
click at [220, 169] on img at bounding box center [212, 161] width 16 height 16
click at [288, 237] on img at bounding box center [280, 229] width 16 height 16
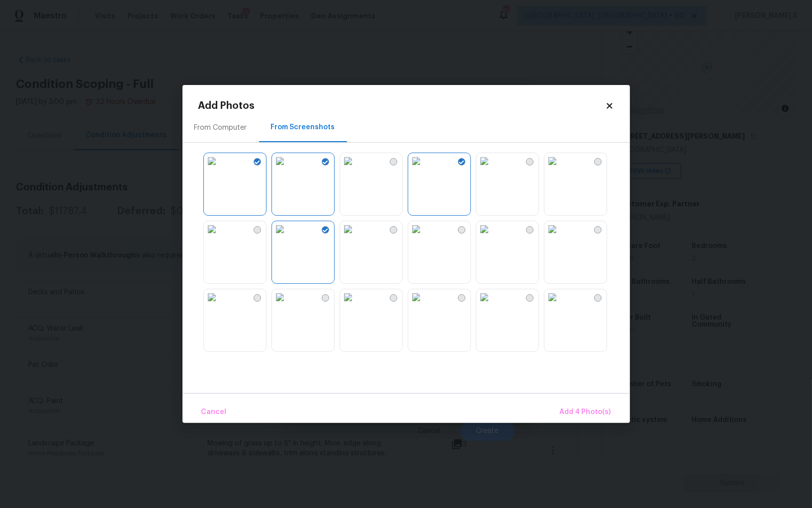
click at [220, 237] on img at bounding box center [212, 229] width 16 height 16
click at [288, 305] on img at bounding box center [280, 297] width 16 height 16
click at [356, 237] on img at bounding box center [348, 229] width 16 height 16
click at [560, 237] on img at bounding box center [553, 229] width 16 height 16
click at [492, 305] on img at bounding box center [484, 297] width 16 height 16
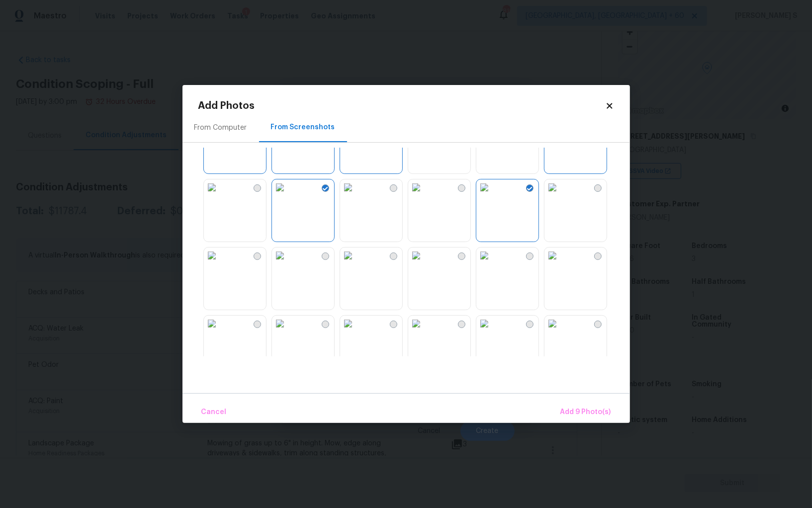
scroll to position [118, 0]
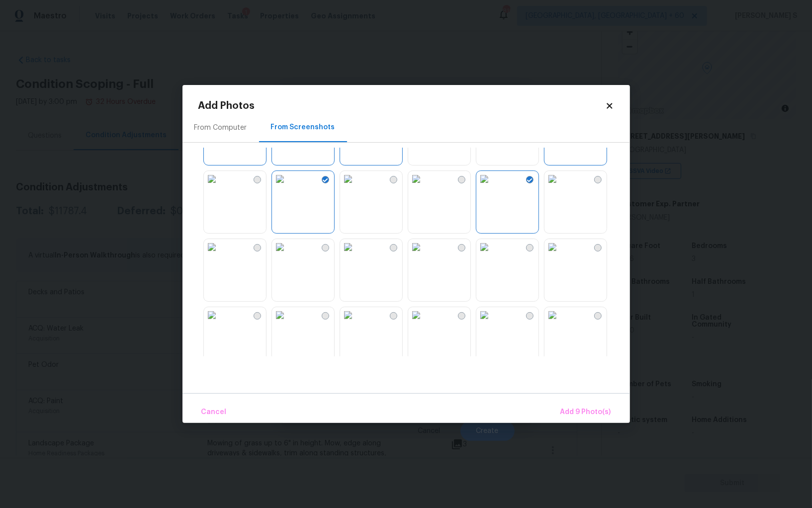
click at [356, 255] on img at bounding box center [348, 247] width 16 height 16
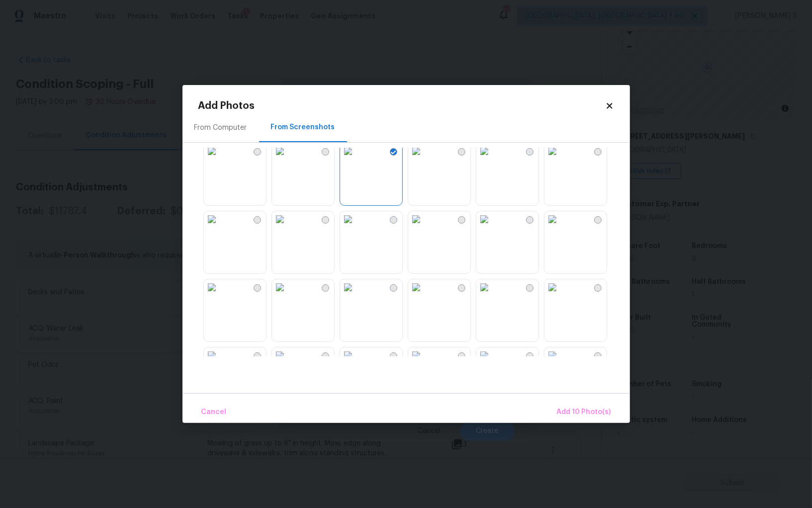
scroll to position [623, 0]
click at [424, 228] on img at bounding box center [416, 220] width 16 height 16
click at [356, 228] on img at bounding box center [348, 220] width 16 height 16
drag, startPoint x: 318, startPoint y: 246, endPoint x: 358, endPoint y: 275, distance: 49.8
click at [288, 228] on img at bounding box center [280, 220] width 16 height 16
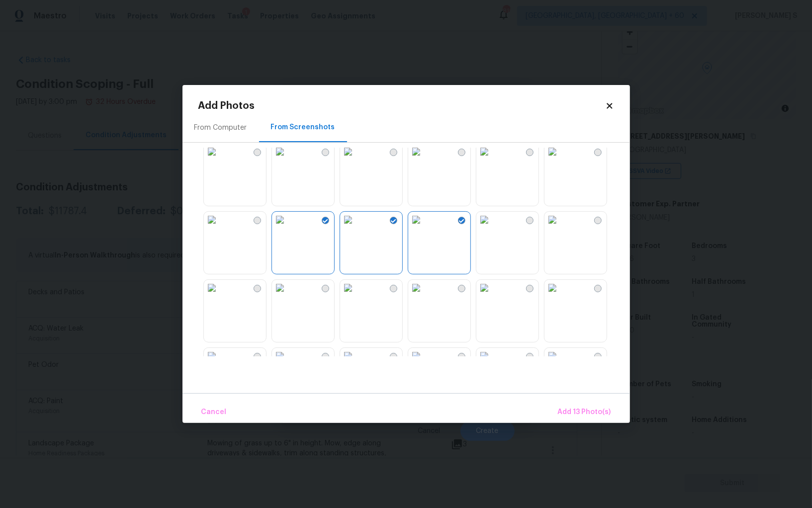
click at [342, 292] on img at bounding box center [348, 288] width 16 height 16
click at [424, 296] on img at bounding box center [416, 288] width 16 height 16
click at [587, 414] on span "Add 15 Photo(s)" at bounding box center [584, 412] width 53 height 12
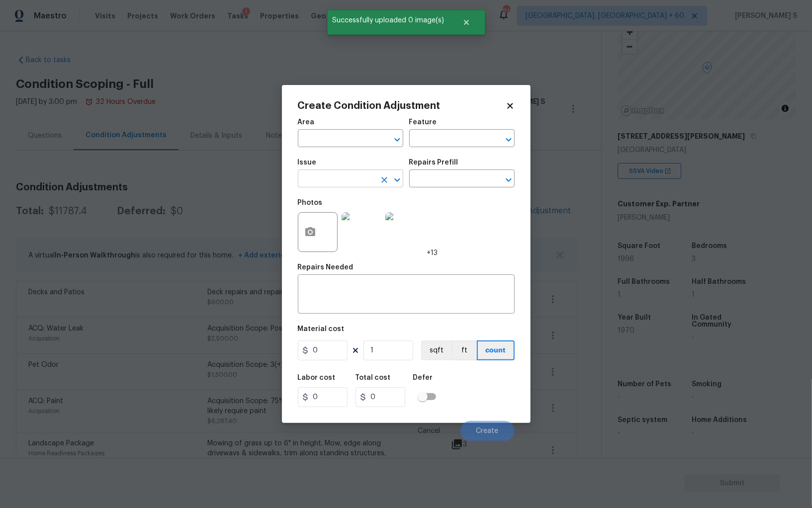
click at [340, 185] on input "text" at bounding box center [337, 179] width 78 height 15
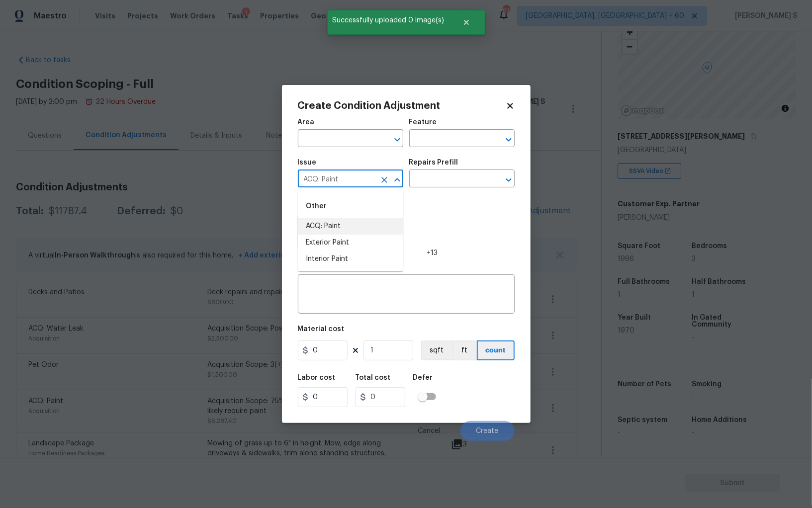
type input "ACQ: Paint"
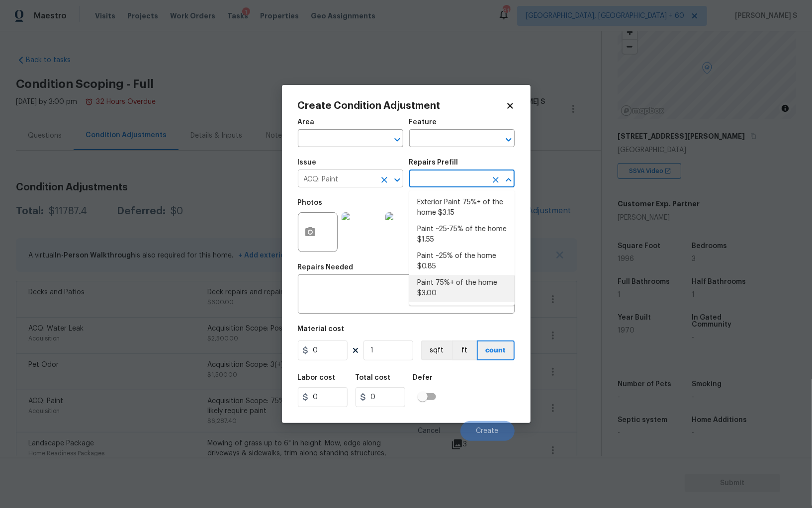
type input "Acquisition"
type textarea "Acquisition Scope: 75%+ of the home will likely require interior paint"
type input "3"
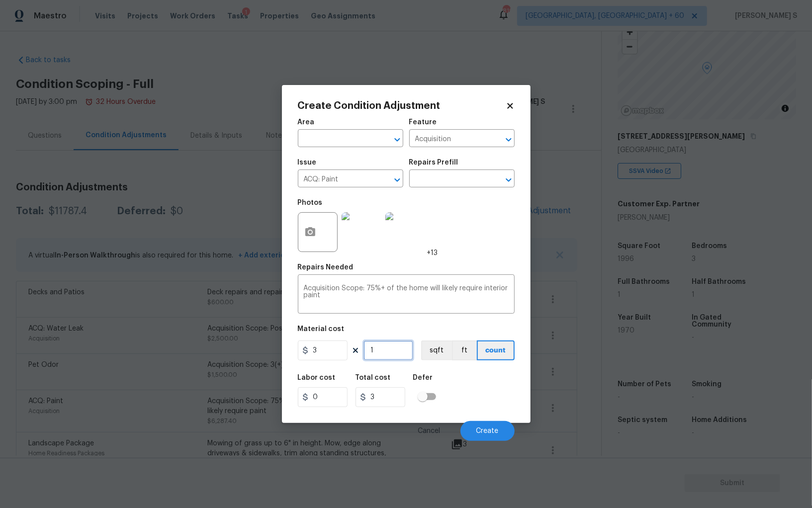
click at [394, 354] on input "1" at bounding box center [389, 351] width 50 height 20
type input "19"
type input "57"
type input "199"
type input "597"
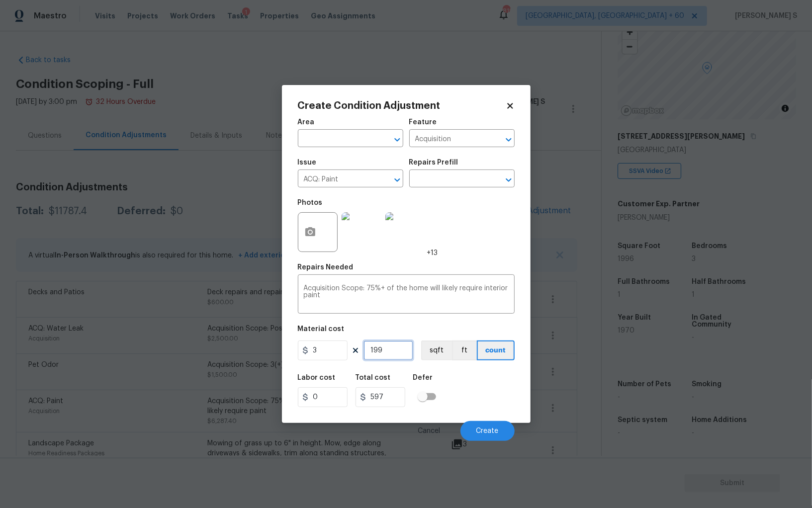
type input "1996"
type input "5988"
type input "1996"
click at [436, 344] on button "sqft" at bounding box center [436, 351] width 31 height 20
click at [450, 371] on div "Labor cost 0 Total cost 5988 Defer" at bounding box center [406, 390] width 217 height 45
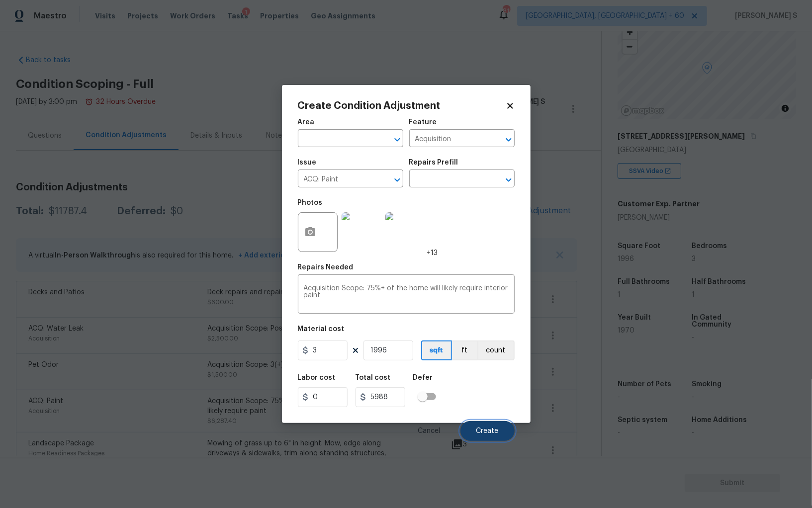
click at [489, 423] on button "Create" at bounding box center [487, 431] width 54 height 20
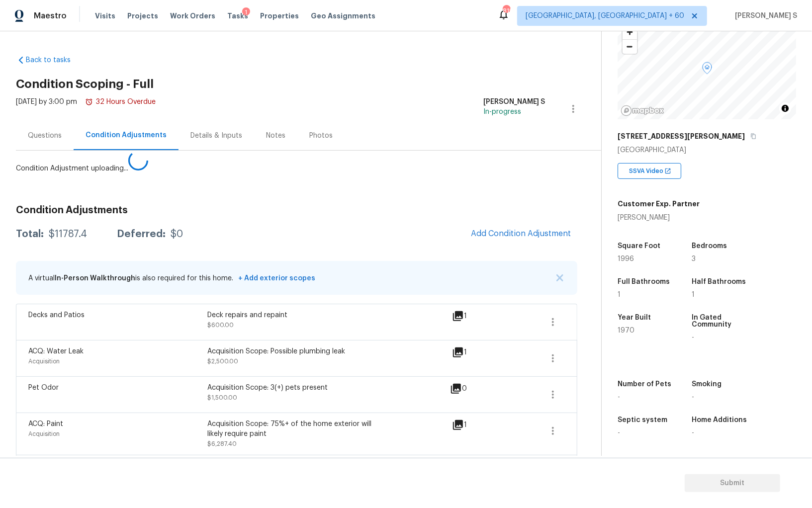
click at [152, 361] on body "Maestro Visits Projects Work Orders Tasks 1 Properties Geo Assignments 819 Albu…" at bounding box center [406, 254] width 812 height 508
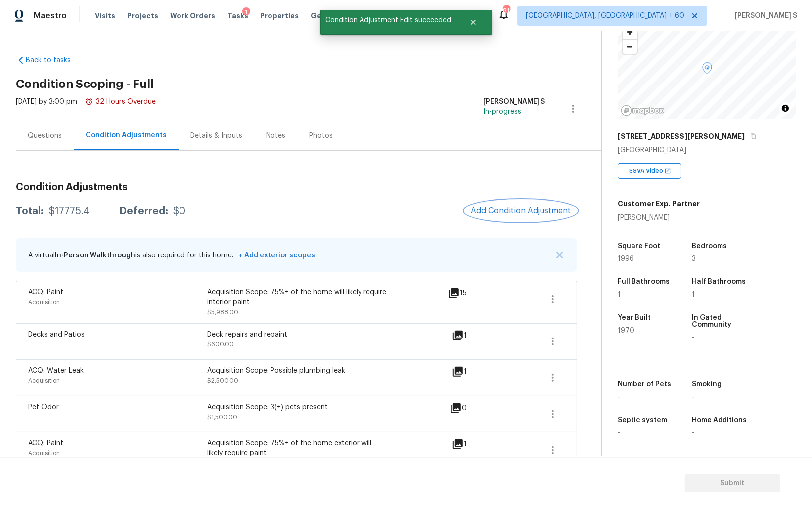
click at [505, 215] on button "Add Condition Adjustment" at bounding box center [521, 210] width 112 height 21
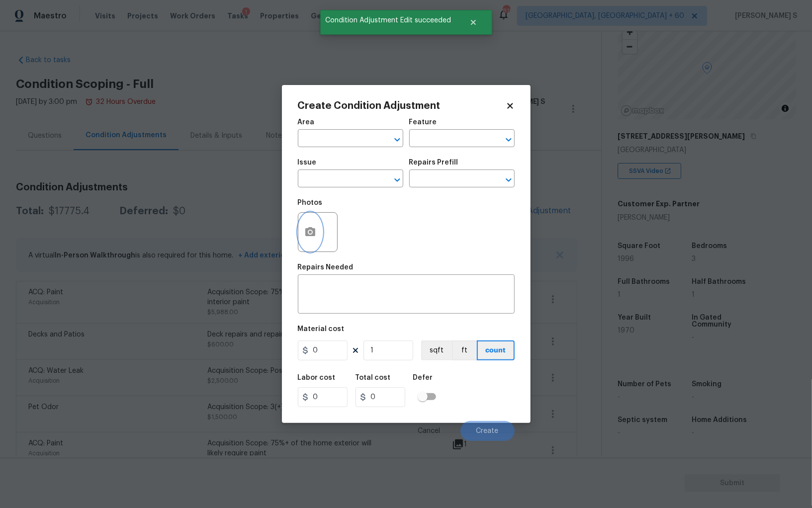
click at [318, 242] on button "button" at bounding box center [310, 232] width 24 height 39
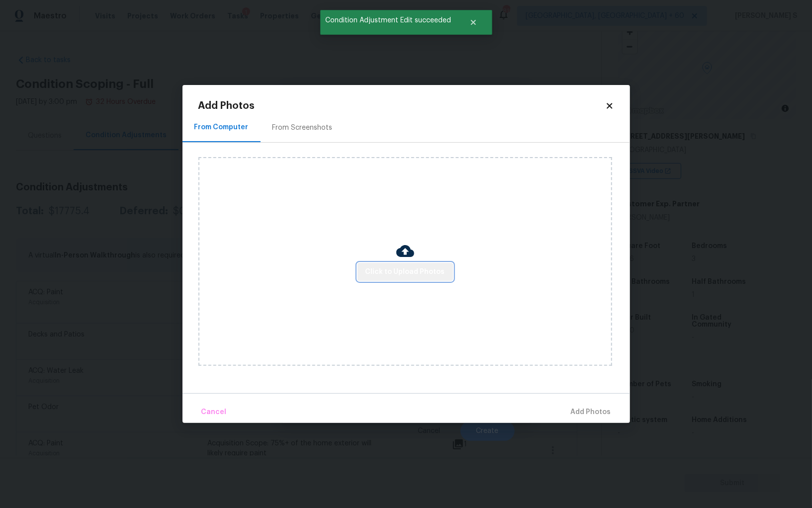
click at [408, 276] on span "Click to Upload Photos" at bounding box center [406, 272] width 80 height 12
click at [299, 114] on div "From Screenshots" at bounding box center [303, 127] width 84 height 29
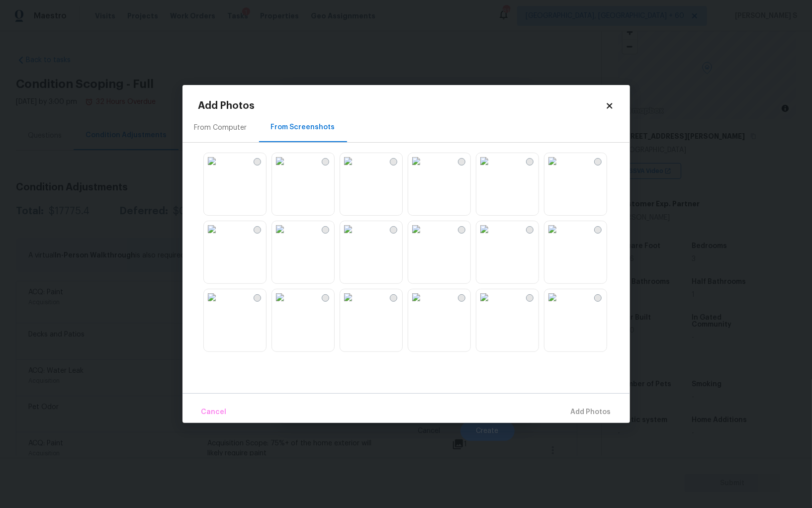
click at [424, 169] on img at bounding box center [416, 161] width 16 height 16
click at [424, 237] on img at bounding box center [416, 229] width 16 height 16
click at [356, 237] on img at bounding box center [348, 229] width 16 height 16
click at [356, 304] on img at bounding box center [348, 297] width 16 height 16
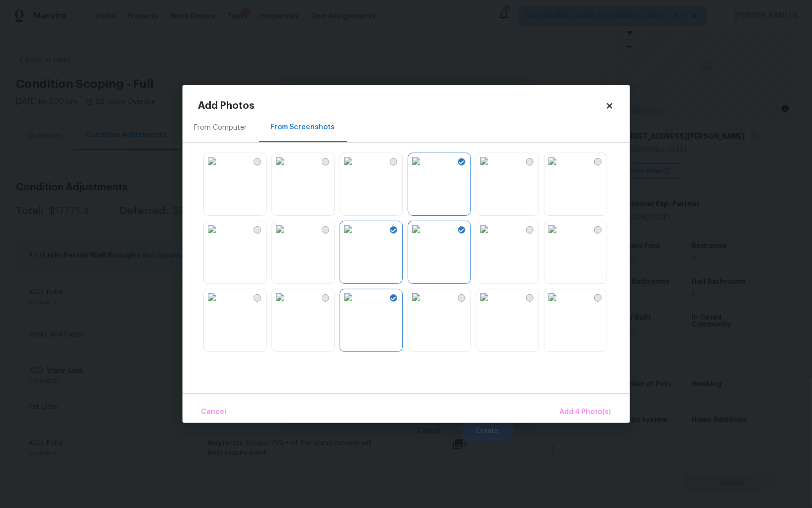
click at [288, 303] on img at bounding box center [280, 297] width 16 height 16
click at [424, 303] on img at bounding box center [416, 297] width 16 height 16
click at [220, 237] on img at bounding box center [212, 229] width 16 height 16
click at [220, 169] on img at bounding box center [212, 161] width 16 height 16
click at [280, 169] on img at bounding box center [280, 161] width 16 height 16
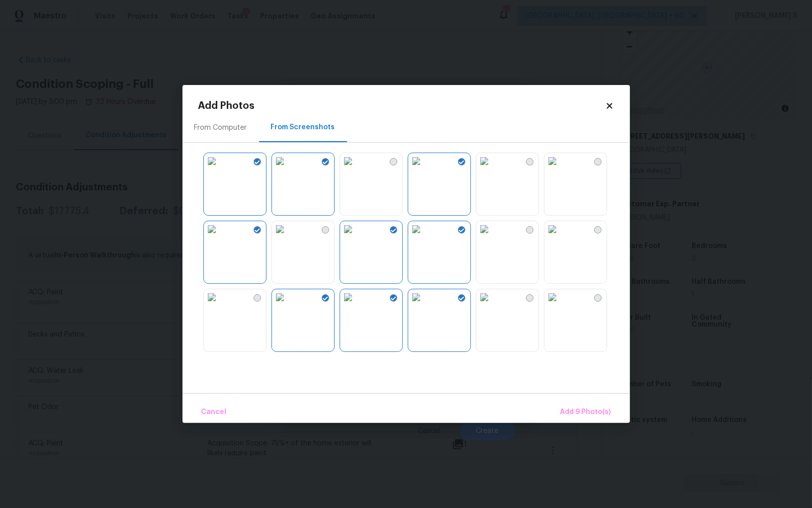
scroll to position [445, 0]
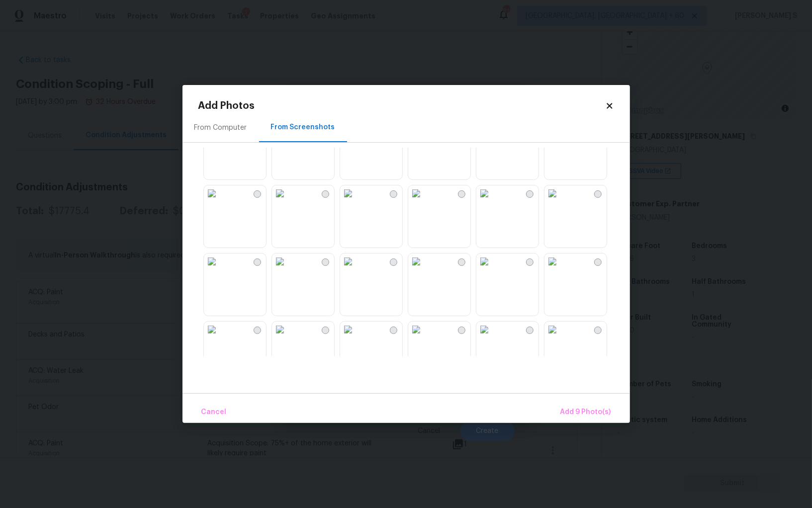
click at [424, 201] on img at bounding box center [416, 193] width 16 height 16
click at [424, 270] on img at bounding box center [416, 262] width 16 height 16
click at [492, 270] on img at bounding box center [484, 262] width 16 height 16
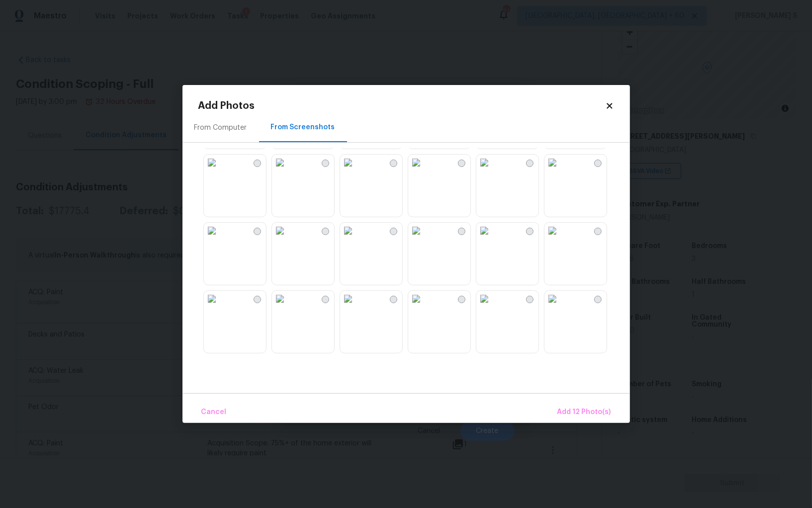
scroll to position [949, 0]
click at [583, 409] on span "Add 12 Photo(s)" at bounding box center [584, 412] width 54 height 12
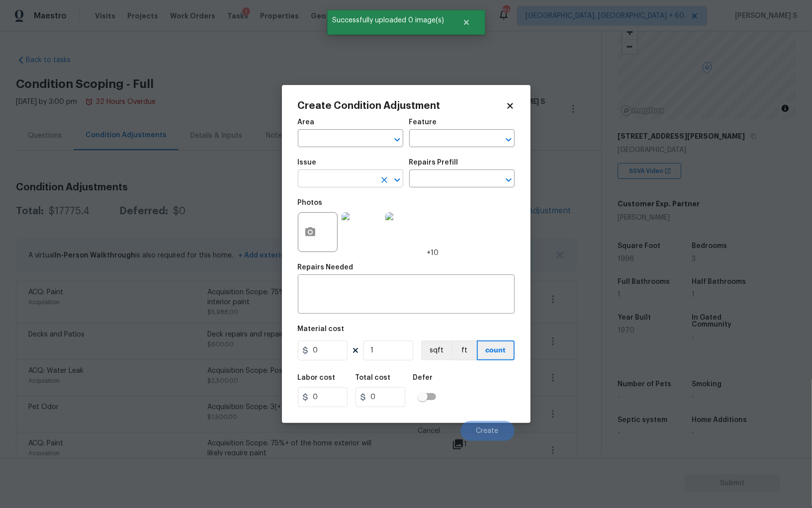
click at [338, 176] on input "text" at bounding box center [337, 179] width 78 height 15
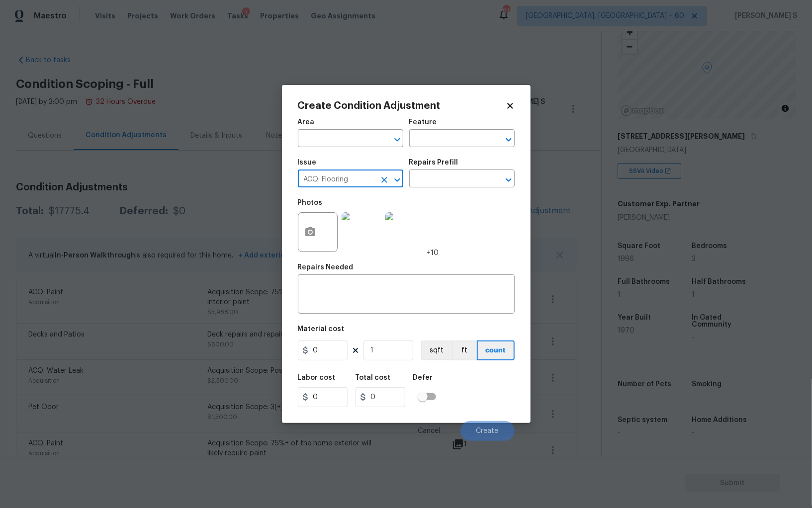
type input "ACQ: Flooring"
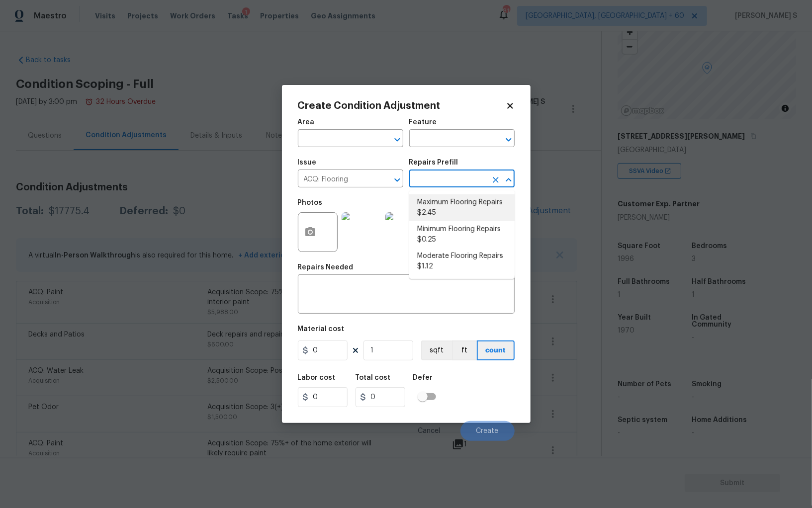
click at [432, 210] on li "Maximum Flooring Repairs $2.45" at bounding box center [461, 207] width 105 height 27
type input "Acquisition"
type textarea "Acquisition Scope: Maximum flooring repairs"
type input "2.45"
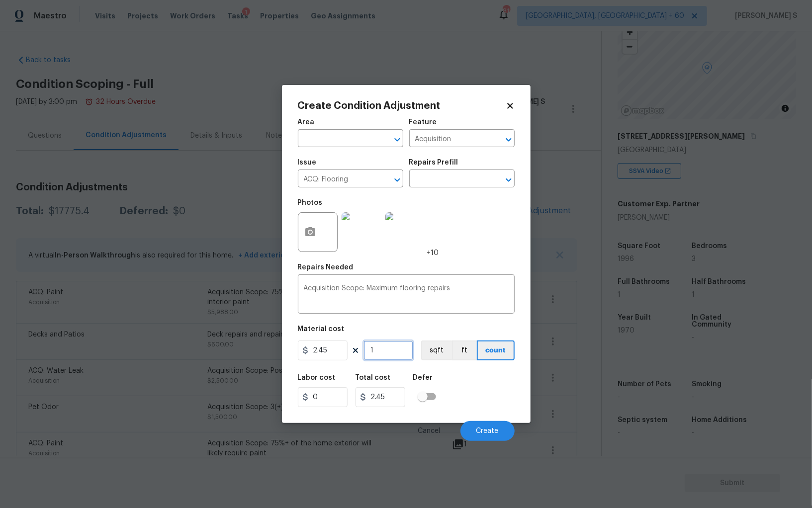
click at [391, 354] on input "1" at bounding box center [389, 351] width 50 height 20
type input "16"
type input "39.2"
type input "166"
type input "406.7"
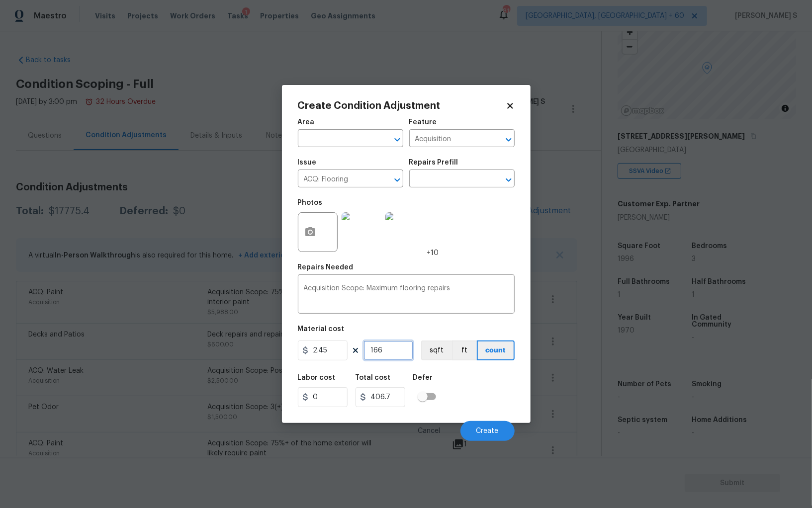
type input "1663"
type input "4074.35"
type input "1663"
click at [434, 352] on button "sqft" at bounding box center [436, 351] width 31 height 20
click at [457, 395] on div "Labor cost 0 Total cost 4074.35 Defer" at bounding box center [406, 390] width 217 height 45
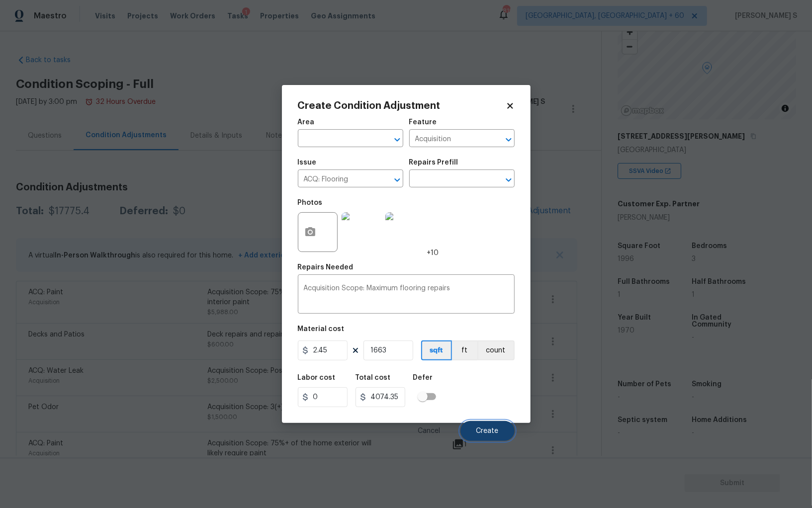
click at [481, 426] on button "Create" at bounding box center [487, 431] width 54 height 20
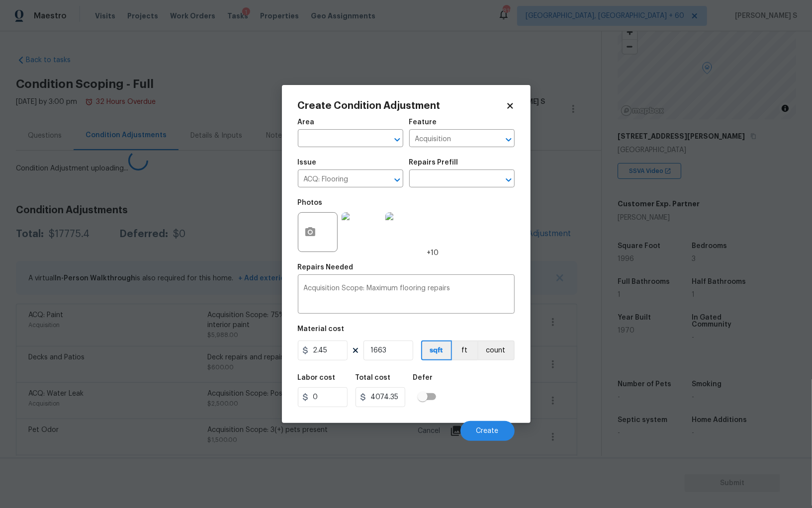
click at [22, 343] on body "Maestro Visits Projects Work Orders Tasks 1 Properties Geo Assignments 819 Albu…" at bounding box center [406, 254] width 812 height 508
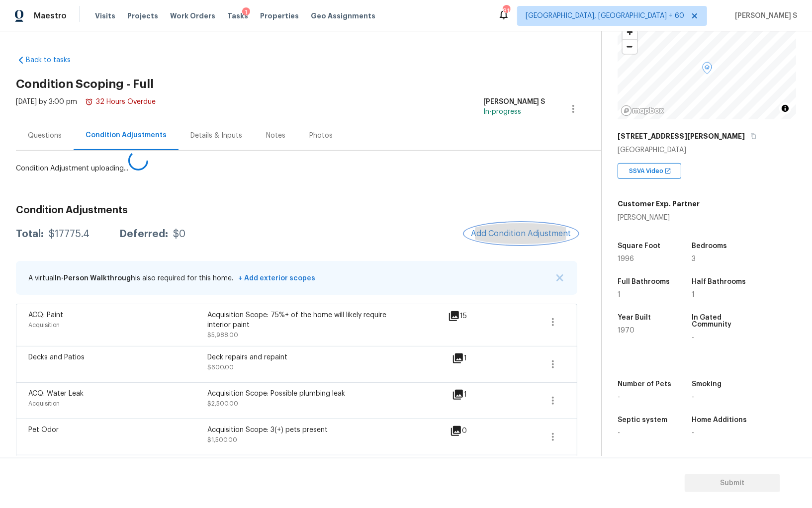
click at [511, 230] on span "Add Condition Adjustment" at bounding box center [521, 233] width 100 height 9
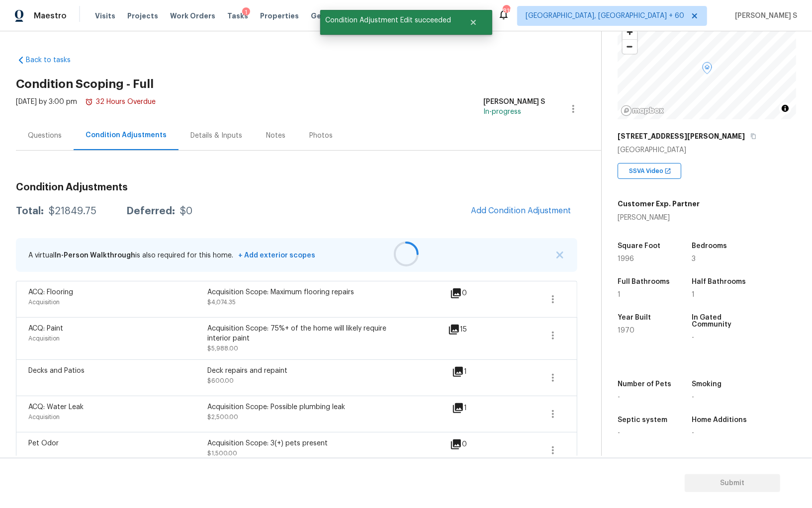
click at [496, 197] on div at bounding box center [406, 254] width 812 height 508
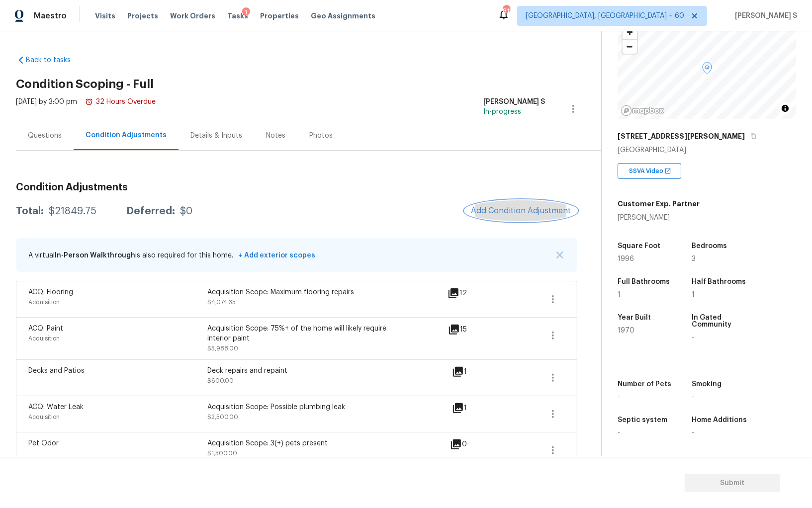
click at [507, 207] on span "Add Condition Adjustment" at bounding box center [521, 210] width 100 height 9
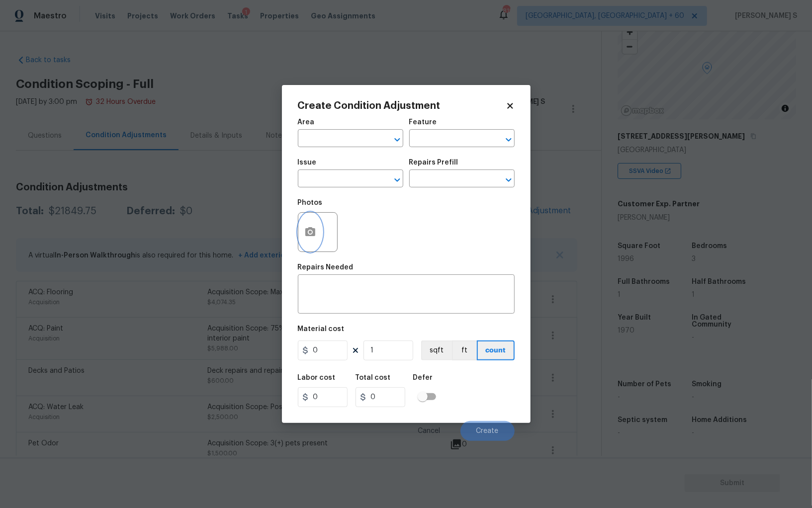
click at [307, 235] on icon "button" at bounding box center [310, 231] width 10 height 9
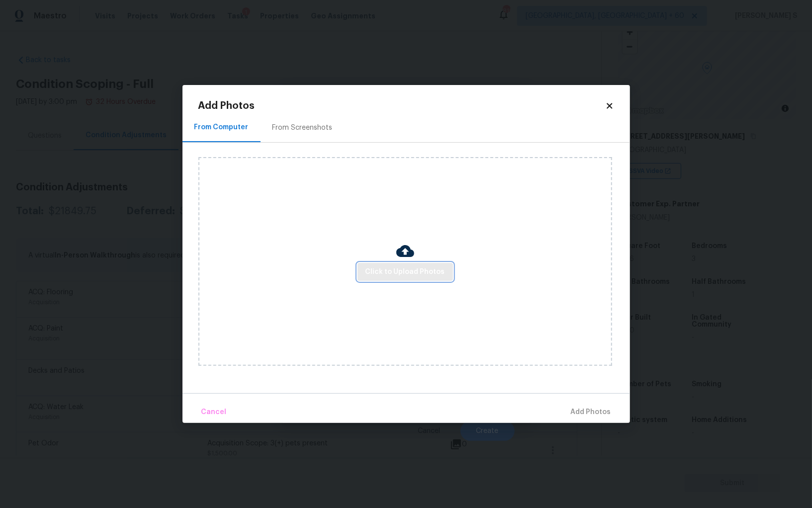
click at [429, 275] on span "Click to Upload Photos" at bounding box center [406, 272] width 80 height 12
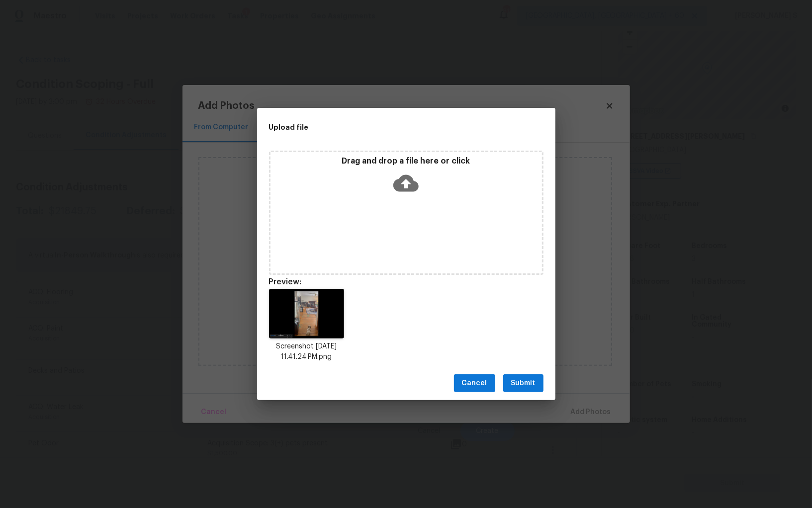
click at [389, 258] on div "Drag and drop a file here or click" at bounding box center [406, 213] width 274 height 124
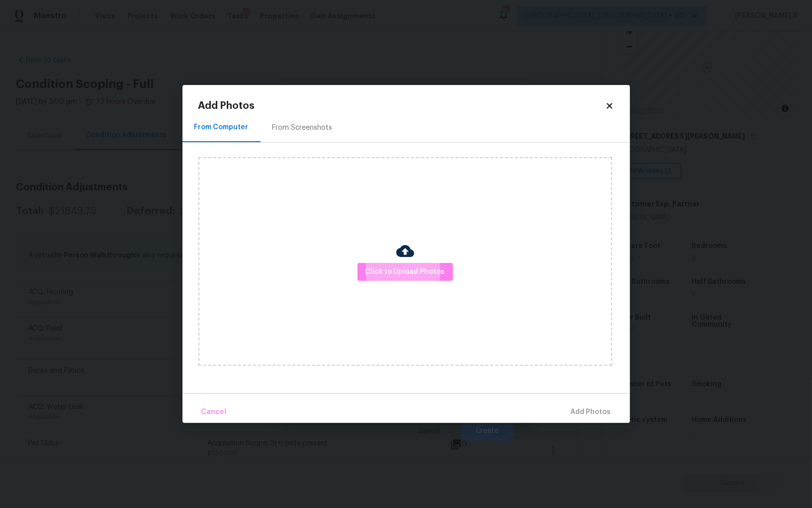
click at [294, 126] on div "From Screenshots" at bounding box center [303, 128] width 60 height 10
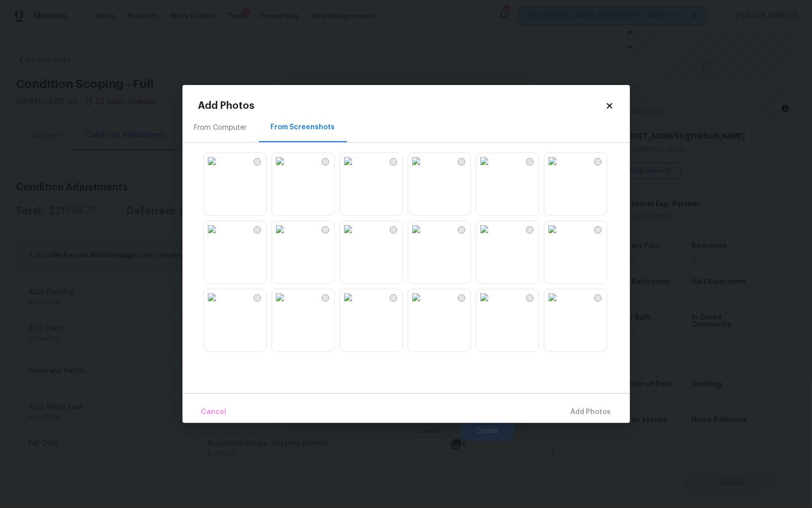
click at [356, 237] on img at bounding box center [348, 229] width 16 height 16
click at [288, 237] on img at bounding box center [280, 229] width 16 height 16
click at [288, 305] on img at bounding box center [280, 297] width 16 height 16
click at [592, 409] on span "Add 3 Photo(s)" at bounding box center [586, 412] width 50 height 12
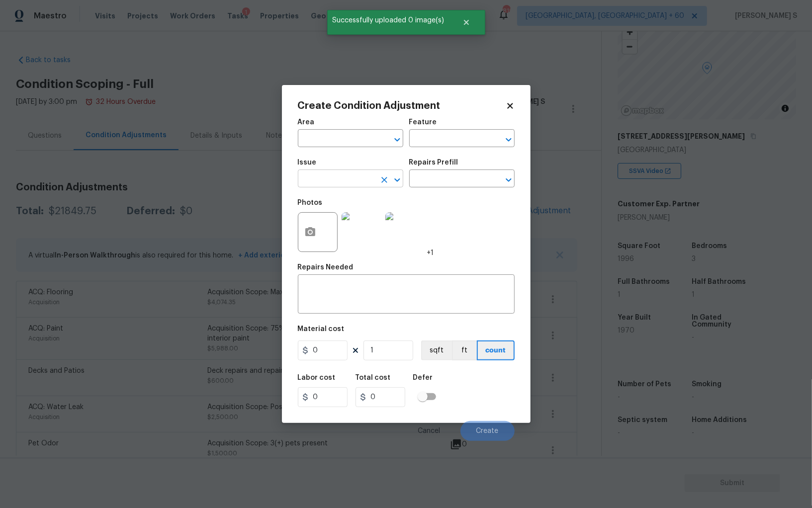
click at [356, 183] on input "text" at bounding box center [337, 179] width 78 height 15
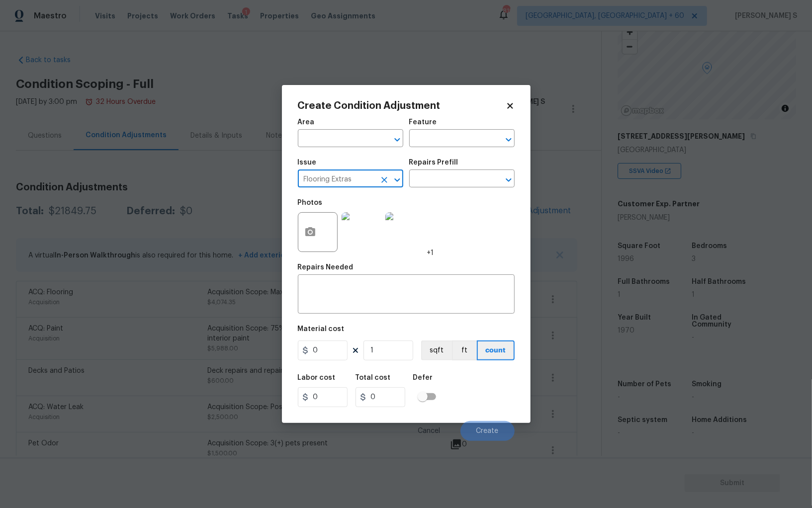
type input "Flooring Extras"
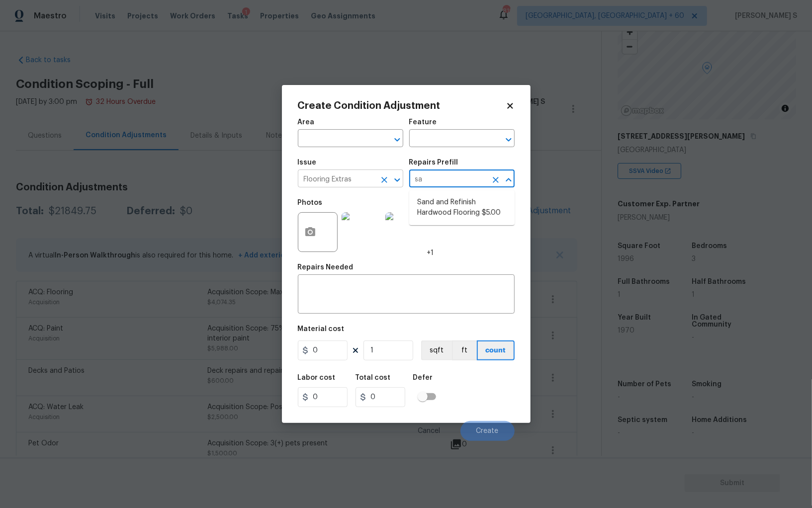
type input "san"
type input "Overall Flooring"
type textarea "Sand and refinish the existing hardwood floors. PM to confirm color/sheen."
type input "5"
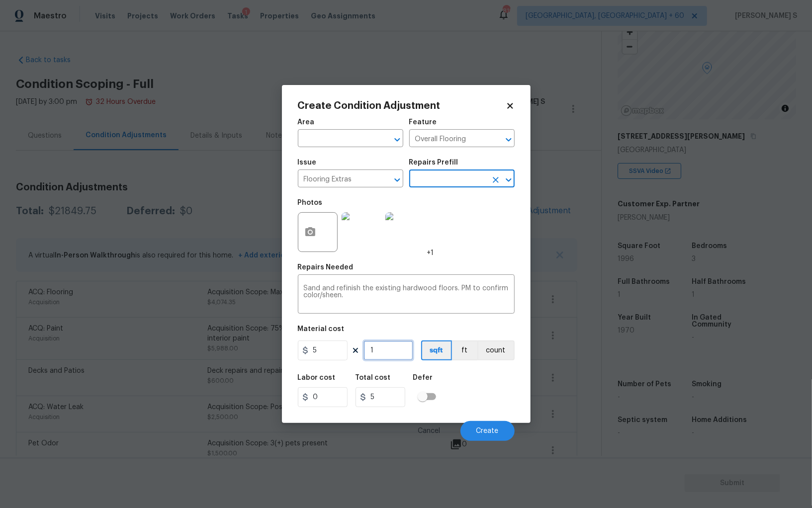
click at [374, 358] on input "1" at bounding box center [389, 351] width 50 height 20
click at [332, 344] on input "5" at bounding box center [323, 351] width 50 height 20
click at [384, 352] on input "1" at bounding box center [389, 351] width 50 height 20
type input "16"
type input "80"
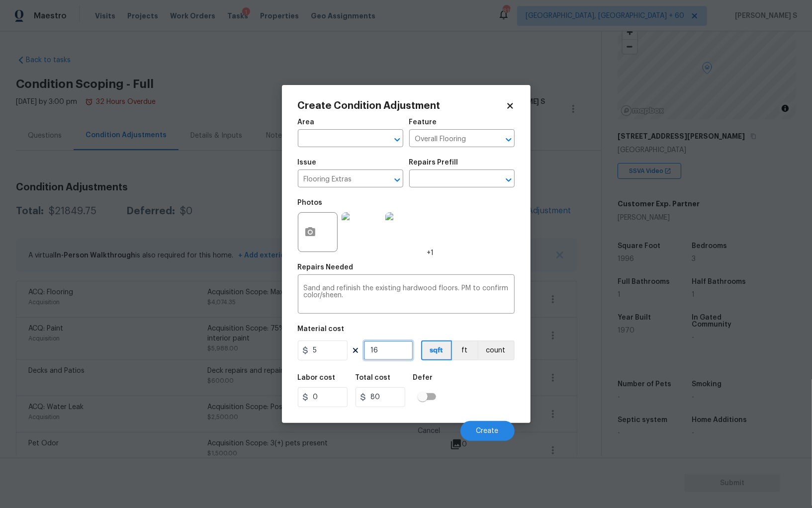
type input "166"
type input "830"
type input "1663"
type input "8315"
type input "1663"
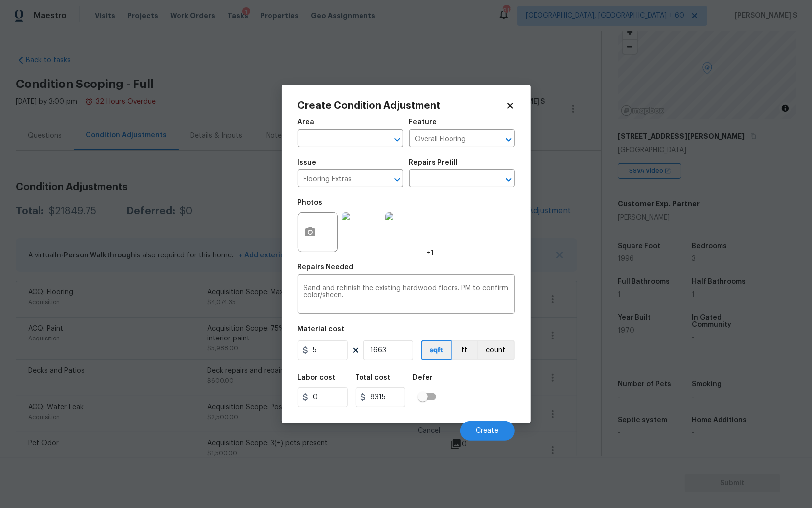
click at [482, 406] on div "Labor cost 0 Total cost 8315 Defer" at bounding box center [406, 390] width 217 height 45
click at [501, 425] on button "Create" at bounding box center [487, 431] width 54 height 20
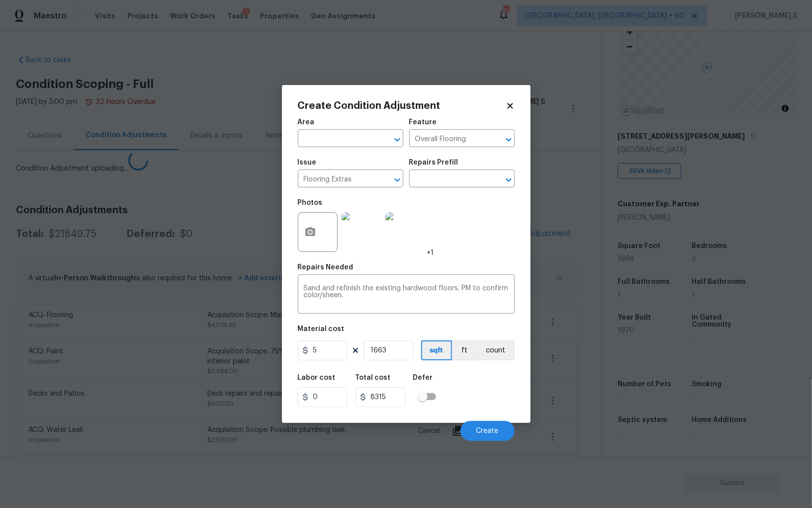
click at [209, 416] on body "Maestro Visits Projects Work Orders Tasks 1 Properties Geo Assignments 819 Albu…" at bounding box center [406, 254] width 812 height 508
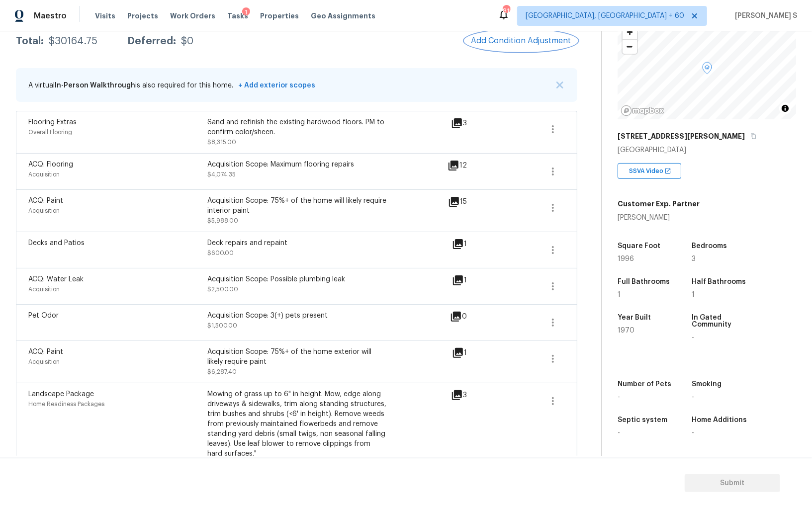
scroll to position [6, 0]
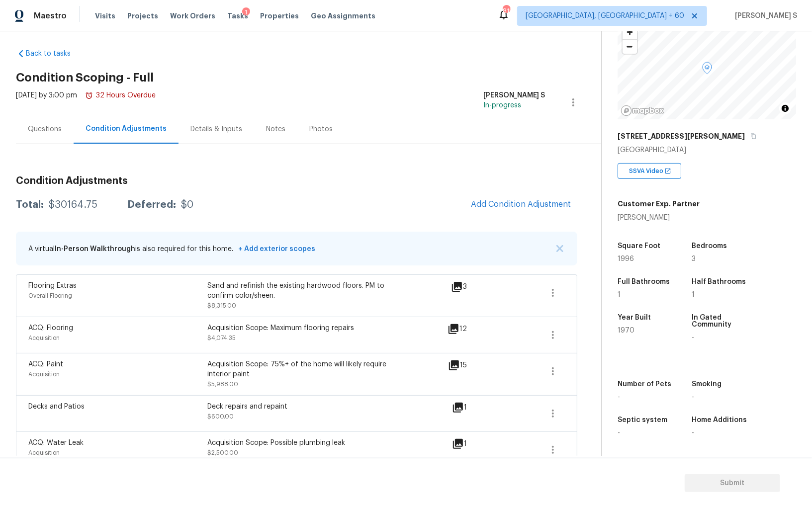
click at [60, 206] on div "$30164.75" at bounding box center [73, 205] width 49 height 10
copy div "30164.75"
click at [749, 136] on button "button" at bounding box center [753, 136] width 9 height 9
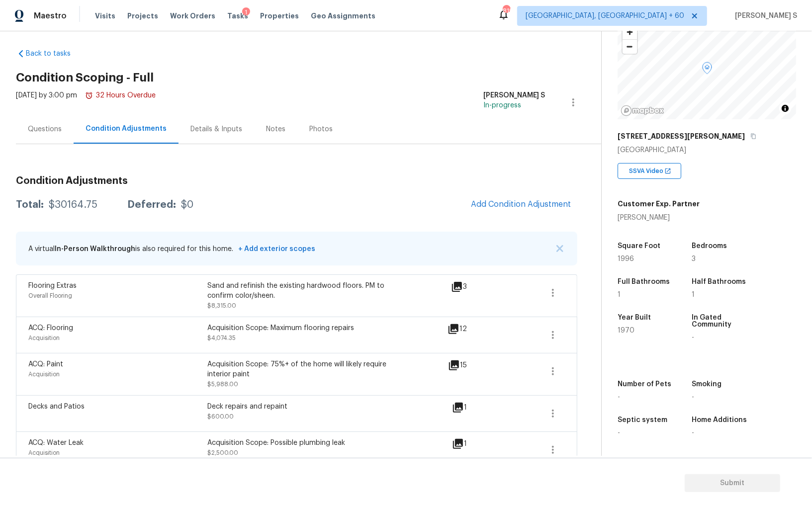
click at [394, 39] on div "Back to tasks Condition Scoping - Full Mon, Aug 25 2025 by 3:00 pm 32 Hours Ove…" at bounding box center [406, 243] width 812 height 425
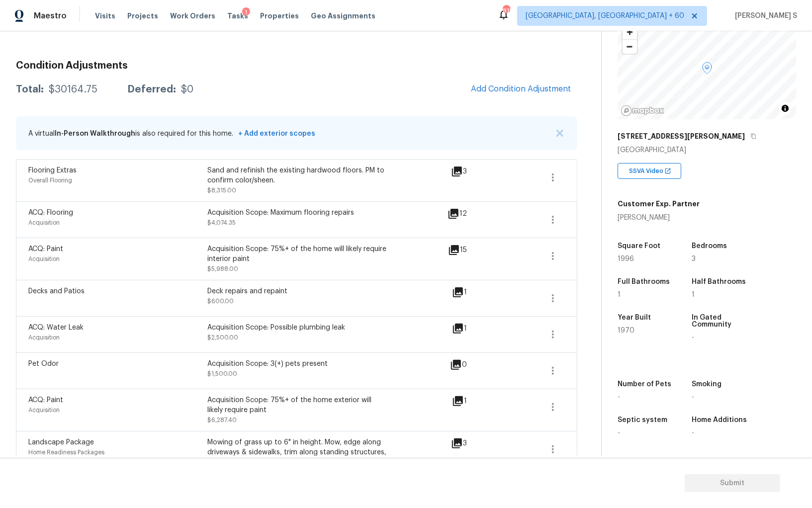
scroll to position [0, 0]
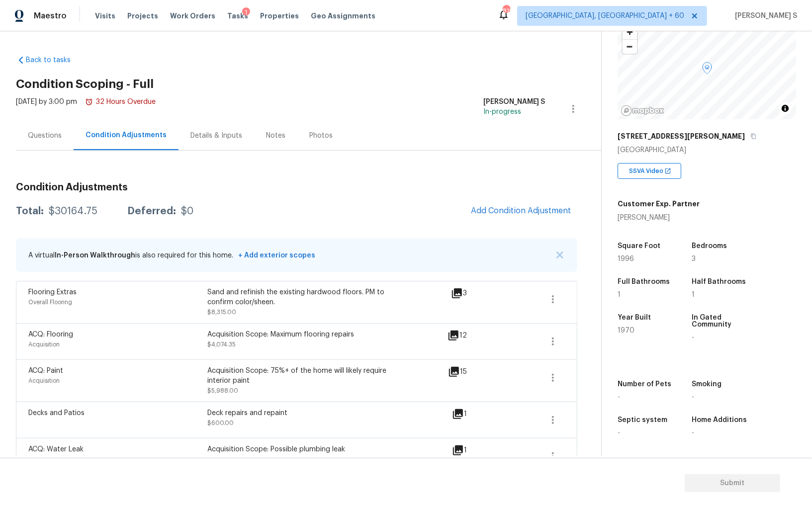
click at [46, 125] on div "Questions" at bounding box center [45, 135] width 58 height 29
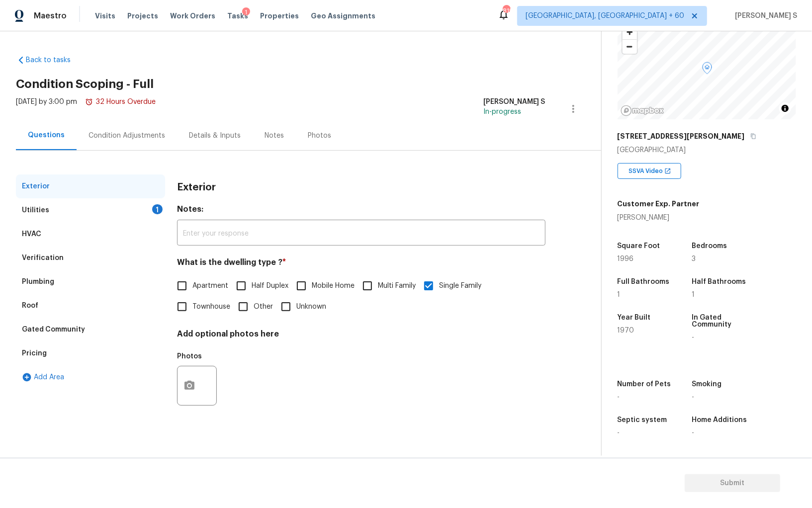
click at [141, 210] on div "Utilities 1" at bounding box center [90, 210] width 149 height 24
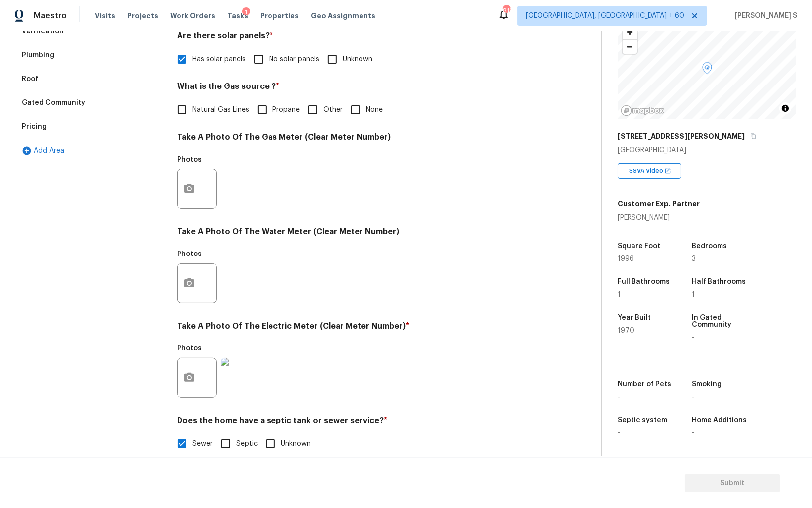
scroll to position [99, 0]
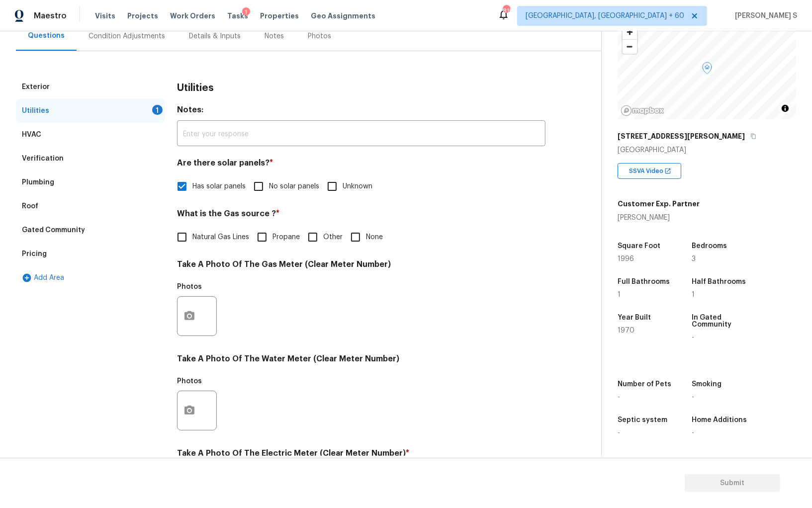
click at [353, 239] on input "None" at bounding box center [355, 237] width 21 height 21
checkbox input "true"
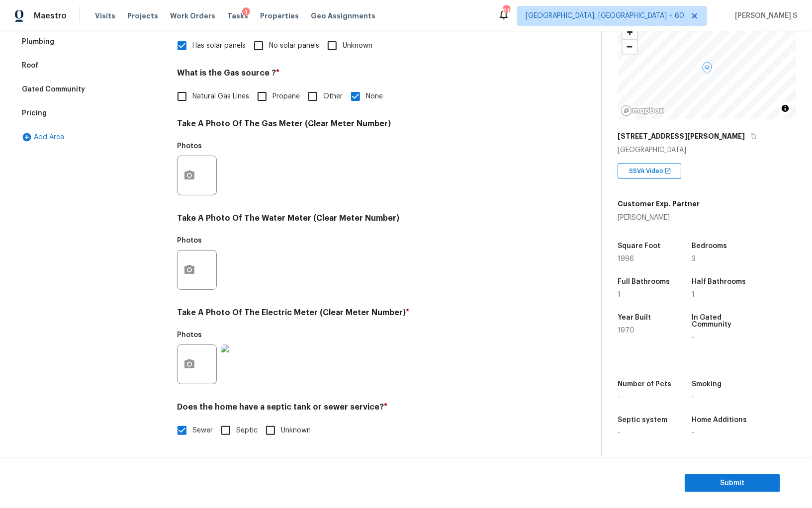
scroll to position [0, 0]
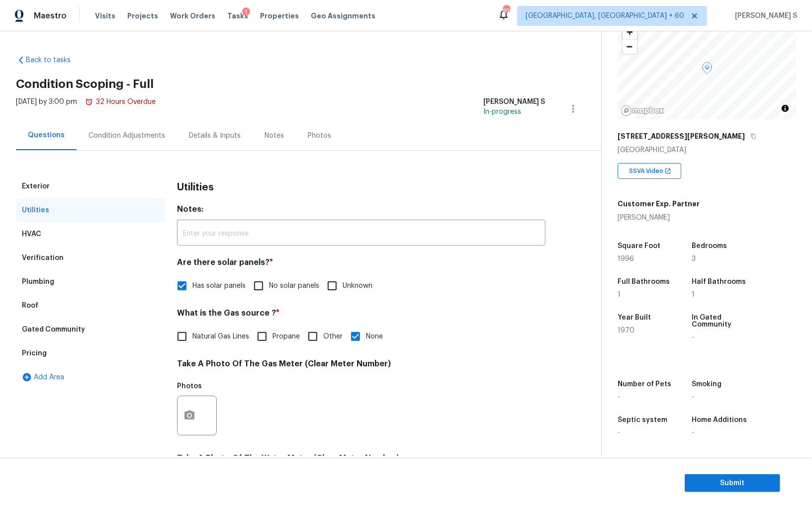
click at [113, 133] on div "Condition Adjustments" at bounding box center [127, 136] width 77 height 10
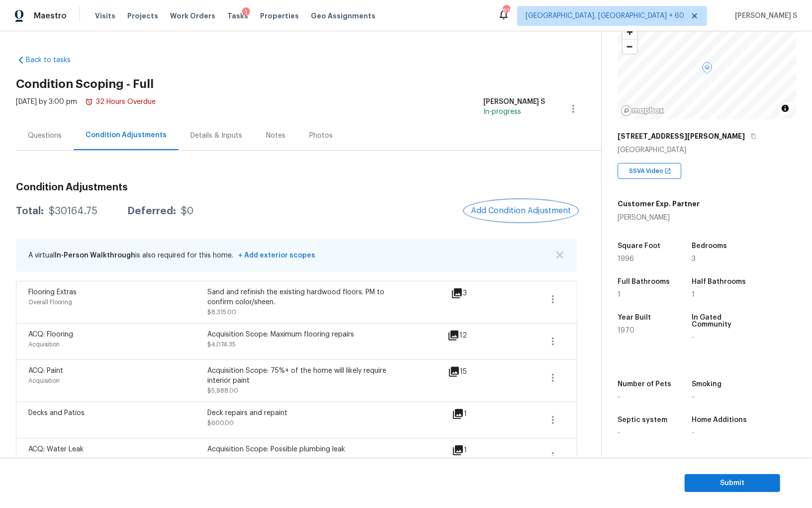
click at [529, 204] on button "Add Condition Adjustment" at bounding box center [521, 210] width 112 height 21
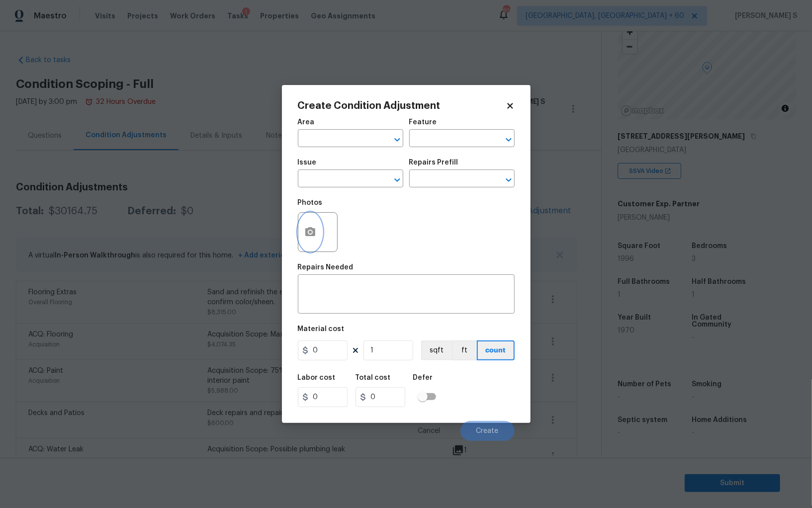
click at [318, 231] on button "button" at bounding box center [310, 232] width 24 height 39
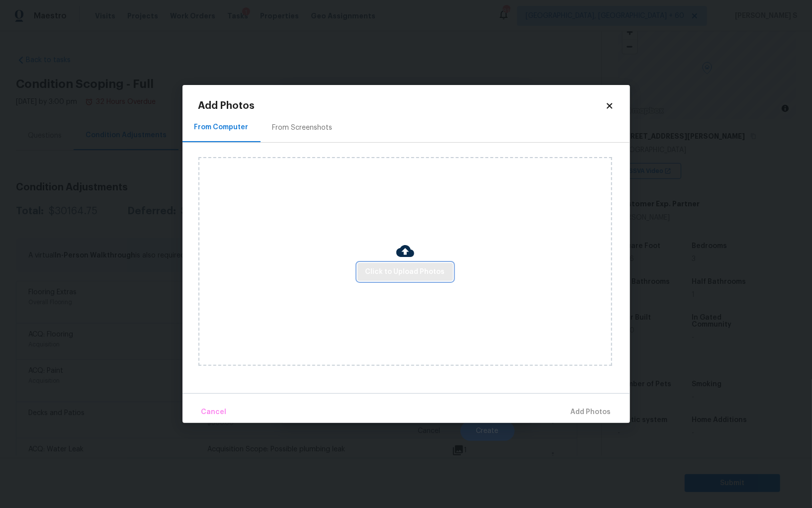
click at [434, 274] on span "Click to Upload Photos" at bounding box center [406, 272] width 80 height 12
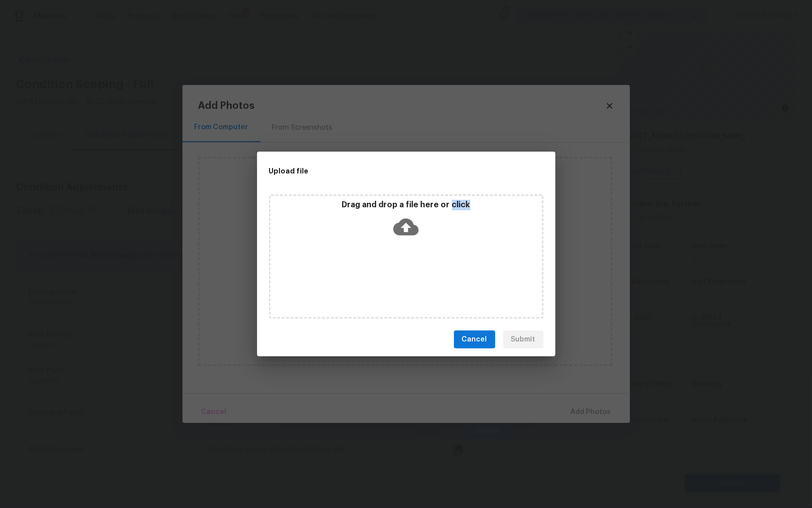
click at [434, 274] on div "Drag and drop a file here or click" at bounding box center [406, 256] width 274 height 124
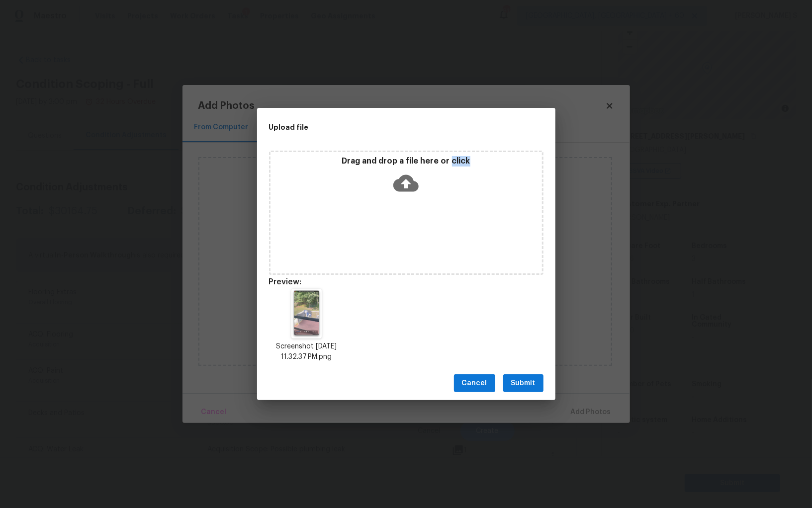
click at [533, 376] on button "Submit" at bounding box center [523, 383] width 40 height 18
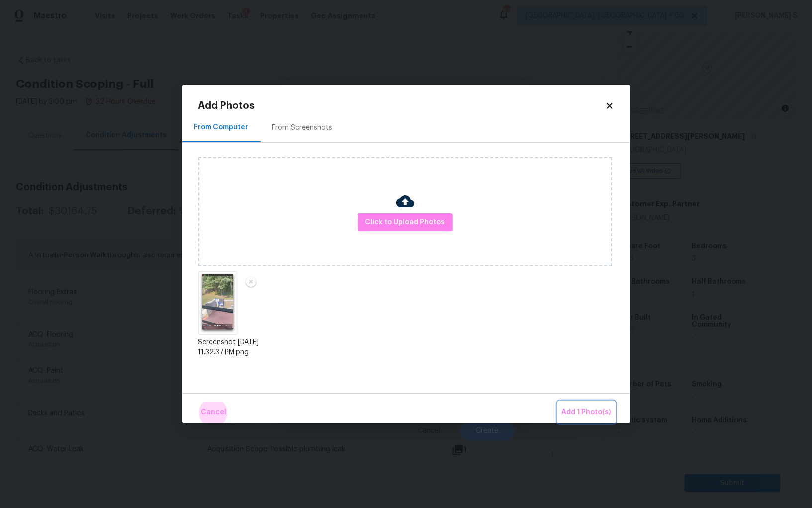
click at [558, 402] on button "Add 1 Photo(s)" at bounding box center [586, 412] width 57 height 21
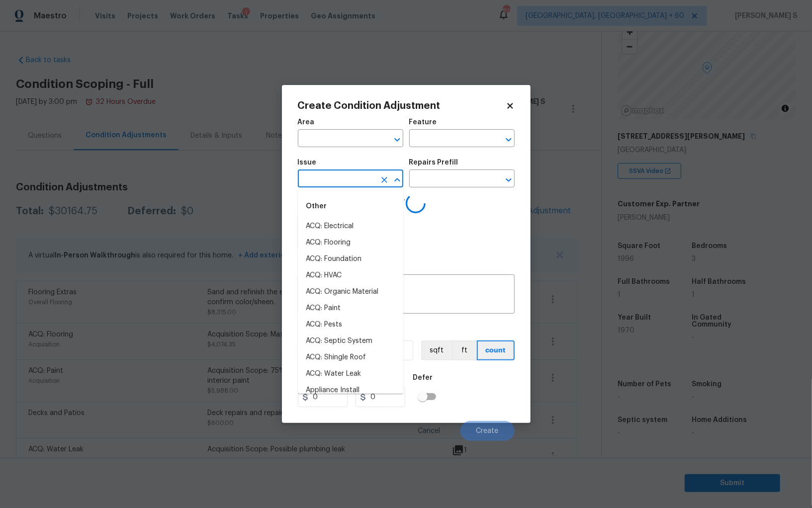
click at [342, 181] on input "text" at bounding box center [337, 179] width 78 height 15
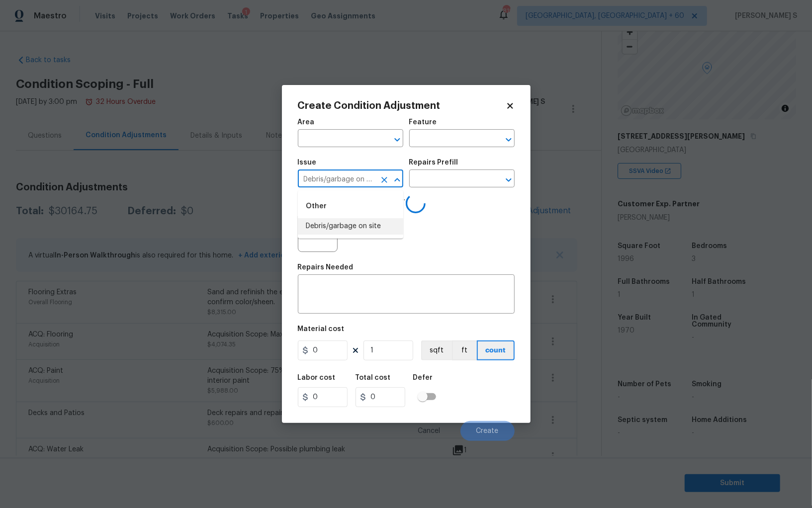
type input "Debris/garbage on site"
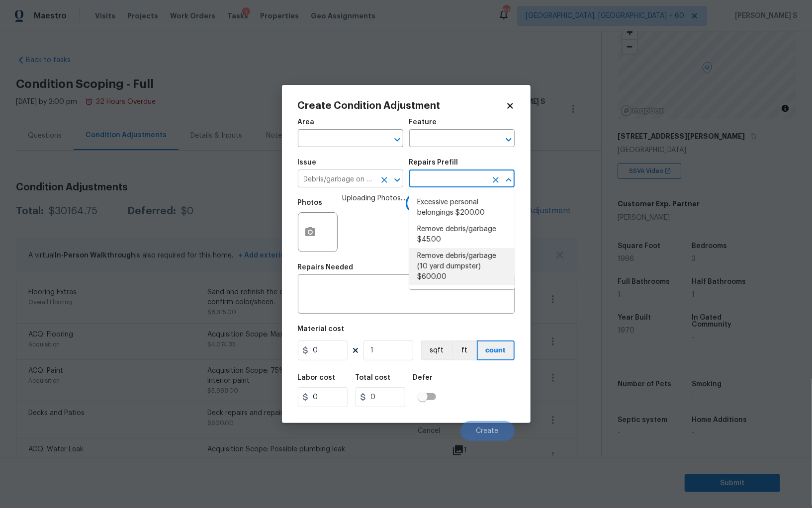
type textarea "Remove debris/garbage and haul away to legal disposal facility (10 yd dumpster)"
type input "600"
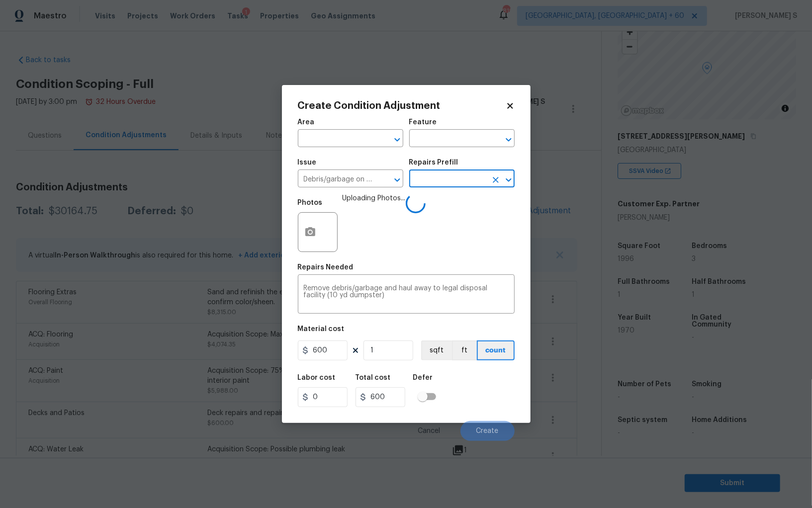
drag, startPoint x: 468, startPoint y: 399, endPoint x: 481, endPoint y: 399, distance: 12.4
click at [468, 399] on div "Labor cost 0 Total cost 600 Defer" at bounding box center [406, 390] width 217 height 45
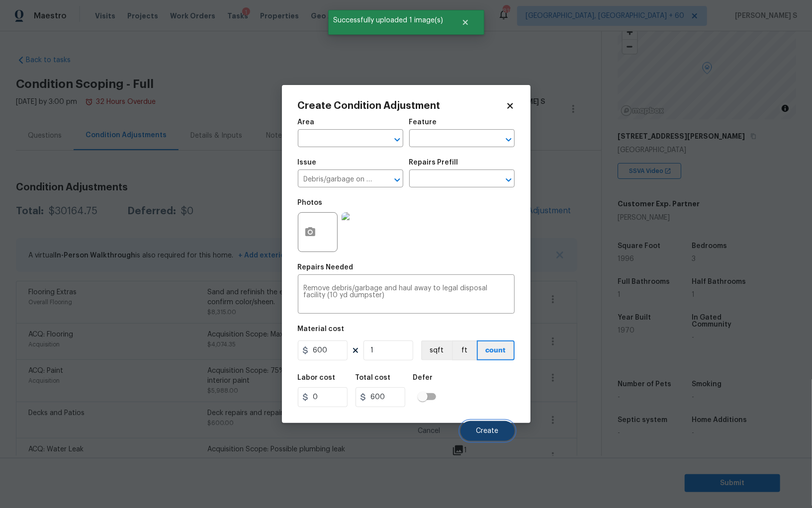
click at [507, 431] on button "Create" at bounding box center [487, 431] width 54 height 20
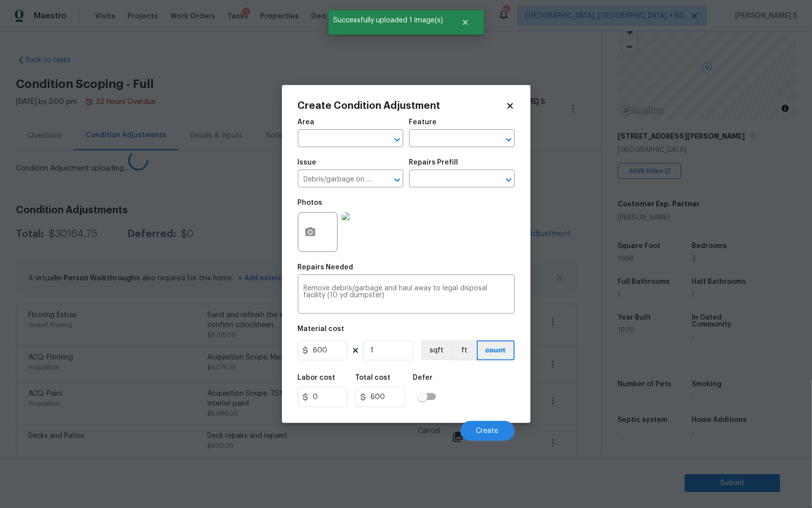
click at [14, 346] on body "Maestro Visits Projects Work Orders Tasks 1 Properties Geo Assignments 819 Albu…" at bounding box center [406, 254] width 812 height 508
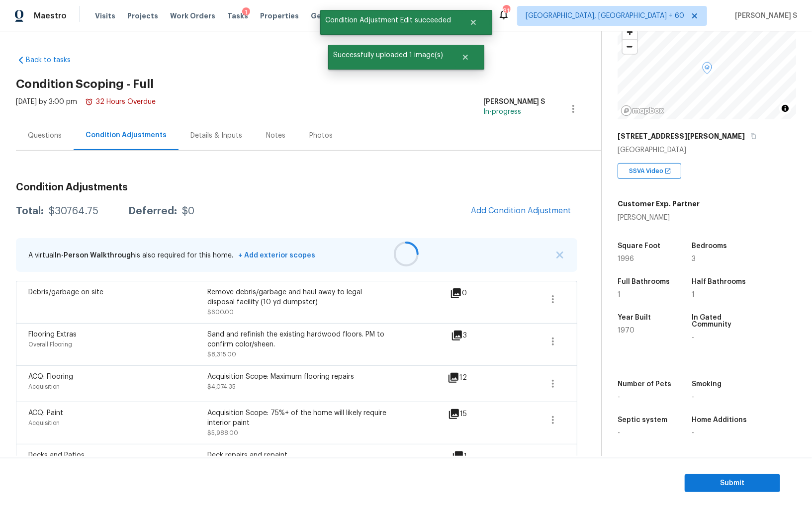
click at [63, 231] on div at bounding box center [406, 254] width 812 height 508
click at [63, 215] on div "$30764.75" at bounding box center [74, 211] width 50 height 10
copy div "30764.75"
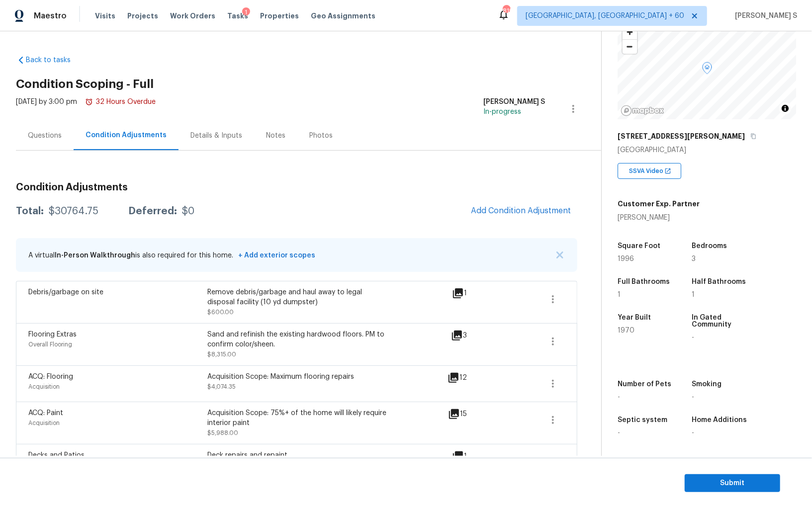
click at [44, 129] on div "Questions" at bounding box center [45, 135] width 58 height 29
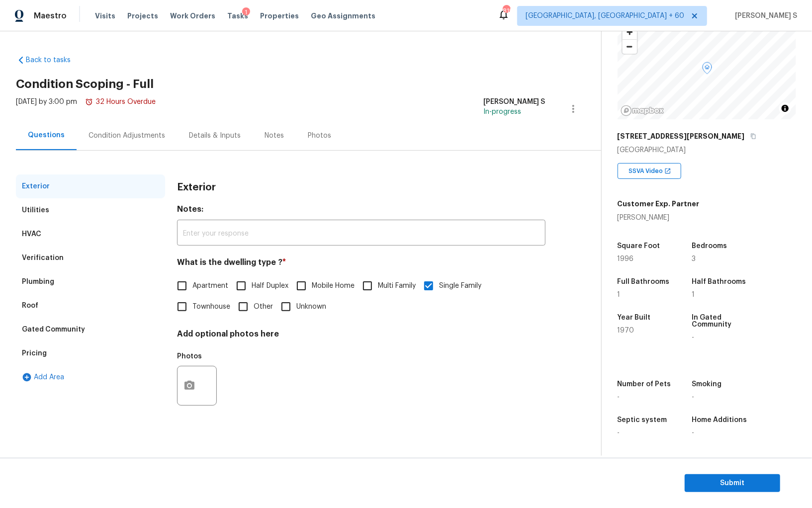
click at [68, 261] on div "Verification" at bounding box center [90, 258] width 149 height 24
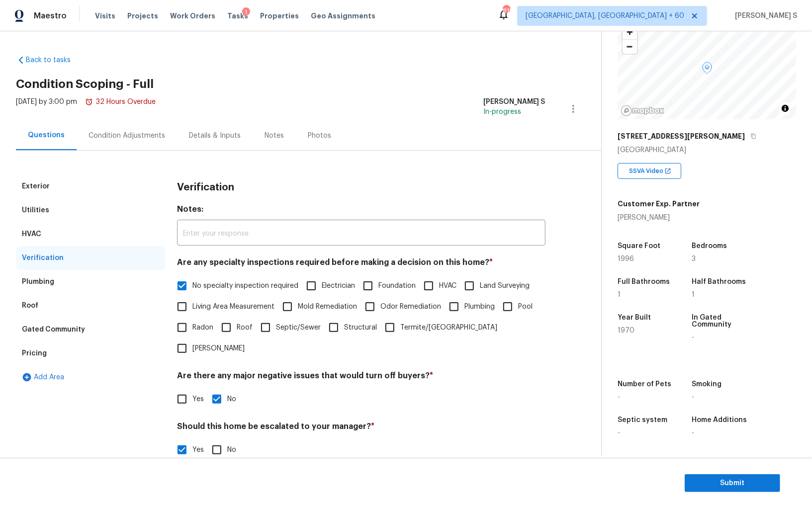
scroll to position [154, 0]
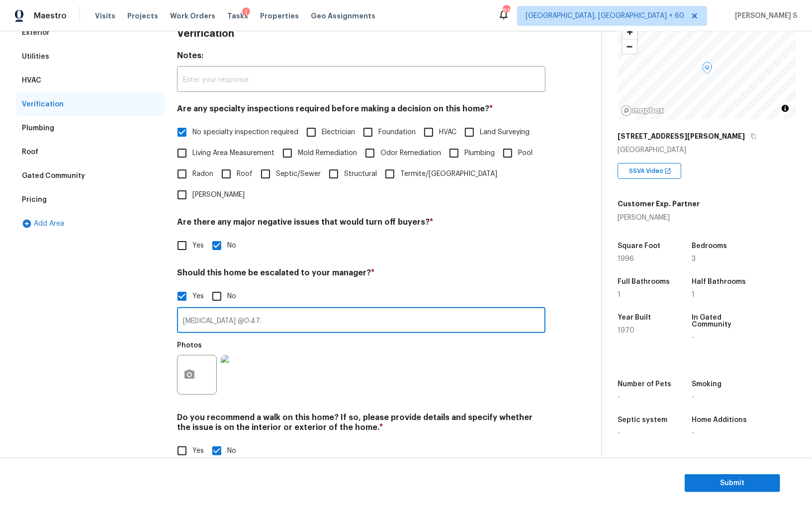
click at [209, 310] on input "Electric chair @0:47." at bounding box center [361, 321] width 368 height 23
click at [55, 188] on div "Pricing" at bounding box center [90, 200] width 149 height 24
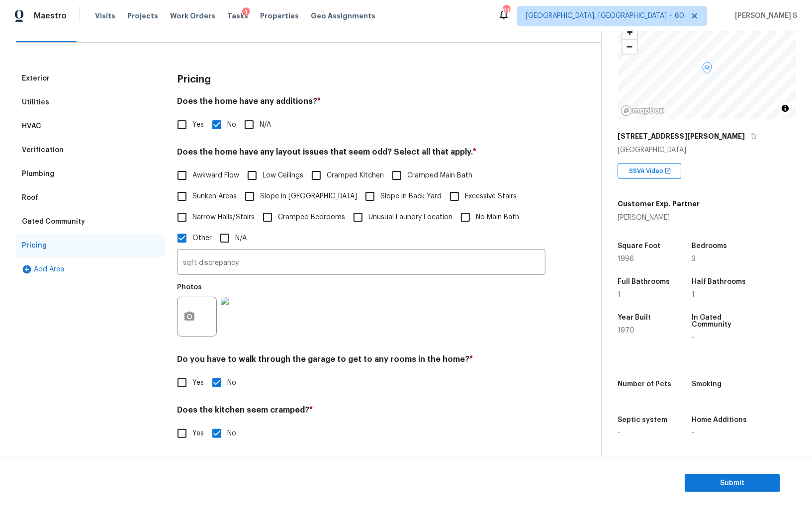
scroll to position [0, 0]
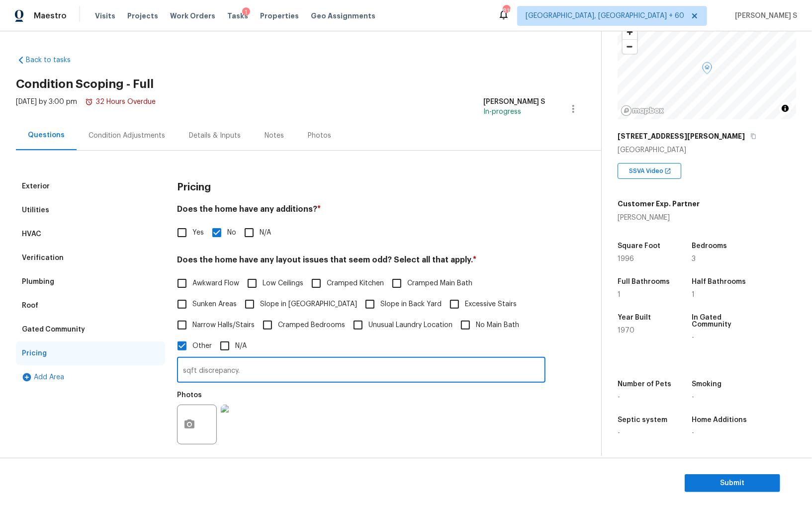
click at [228, 368] on input "sqft discrepancy." at bounding box center [361, 371] width 368 height 23
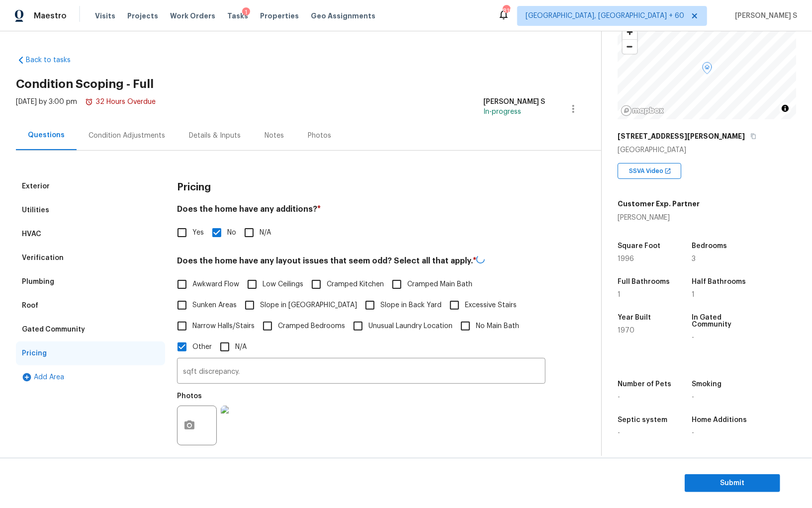
click at [108, 146] on div "Condition Adjustments" at bounding box center [127, 135] width 100 height 29
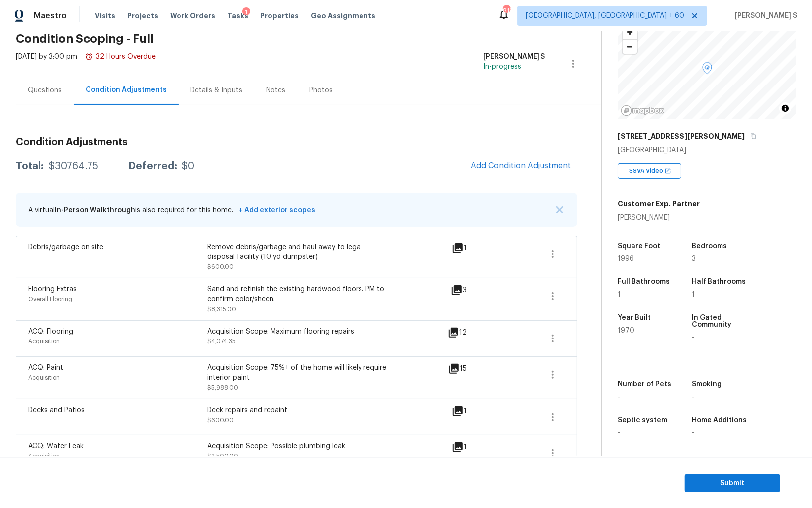
scroll to position [37, 0]
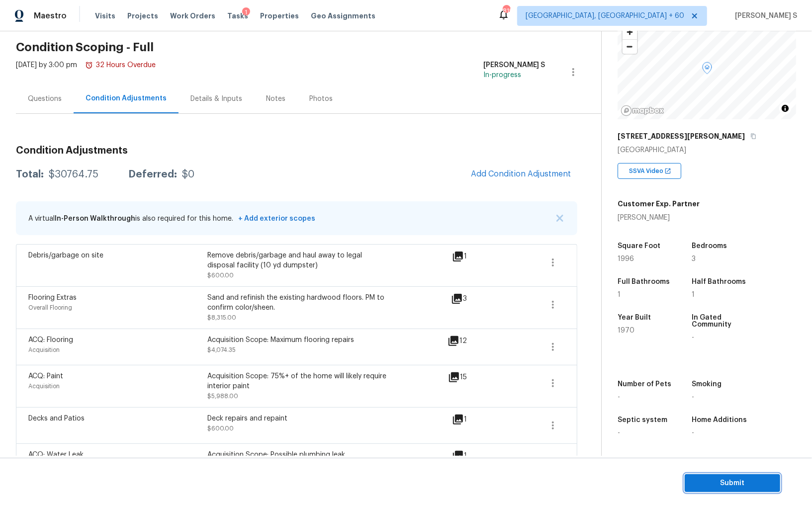
click at [711, 480] on span "Submit" at bounding box center [733, 483] width 80 height 12
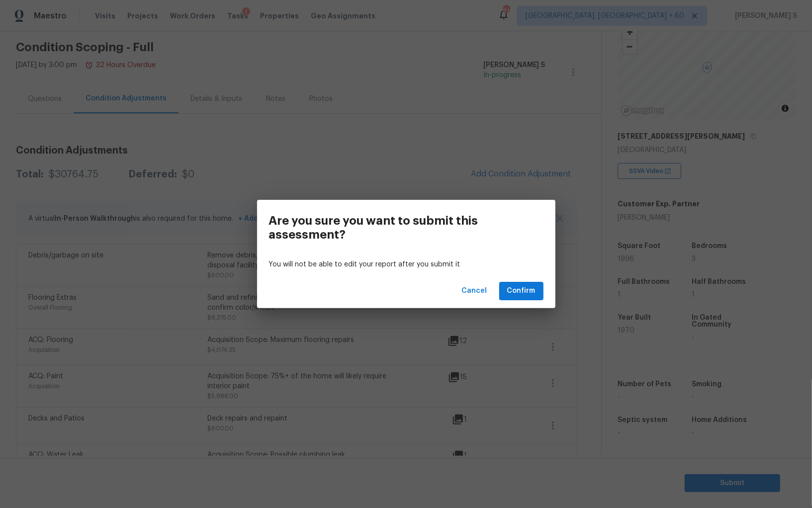
click at [506, 275] on div "Cancel Confirm" at bounding box center [406, 291] width 298 height 34
click at [519, 287] on span "Confirm" at bounding box center [521, 291] width 28 height 12
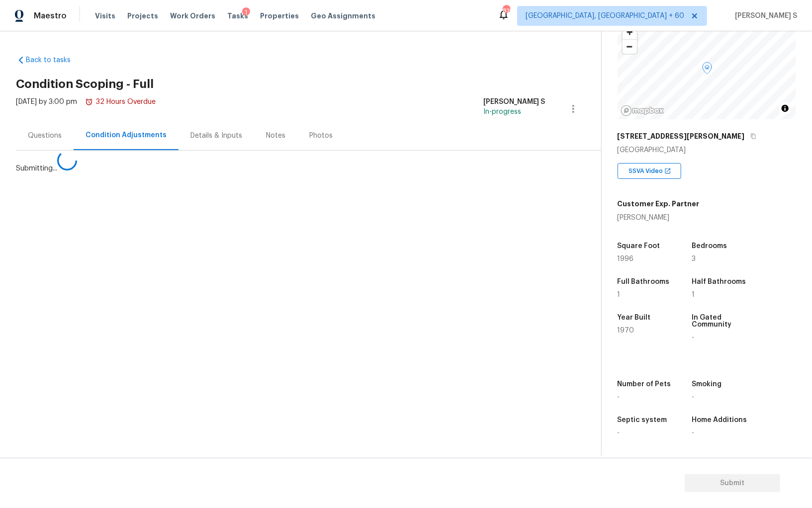
scroll to position [0, 0]
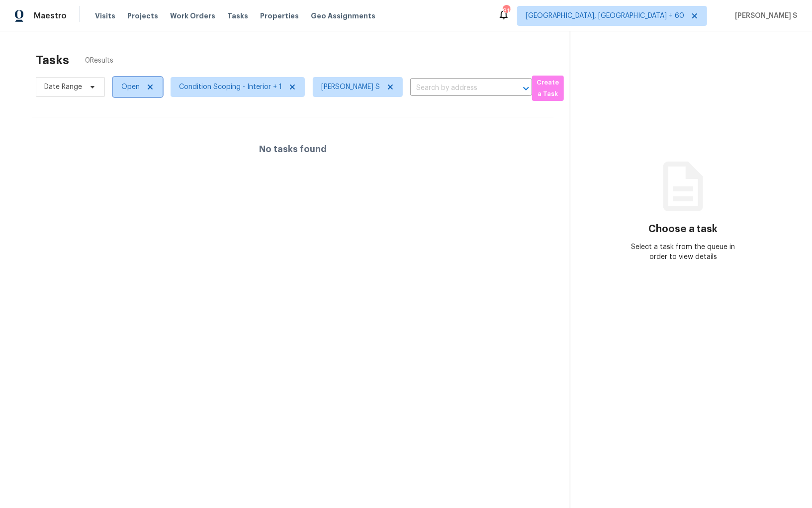
click at [126, 83] on span "Open" at bounding box center [130, 87] width 18 height 10
click at [128, 145] on label "Blocked" at bounding box center [137, 143] width 39 height 10
click at [124, 145] on input "Blocked" at bounding box center [121, 141] width 6 height 6
checkbox input "true"
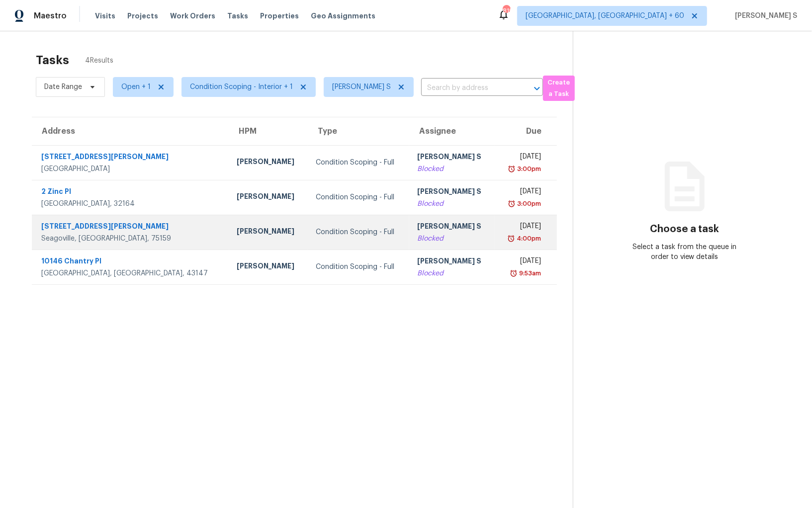
click at [139, 231] on div "120 Waldrum Rd" at bounding box center [131, 227] width 180 height 12
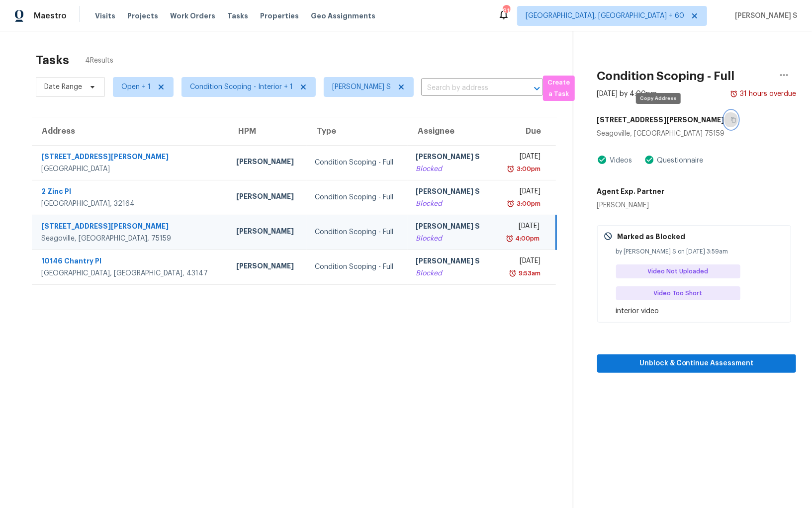
click at [725, 120] on button "button" at bounding box center [731, 120] width 13 height 18
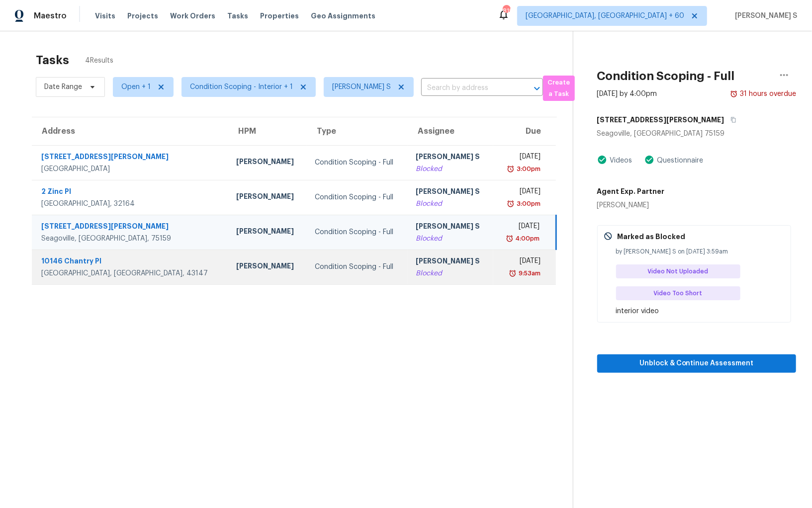
click at [426, 265] on div "[PERSON_NAME] S" at bounding box center [451, 262] width 70 height 12
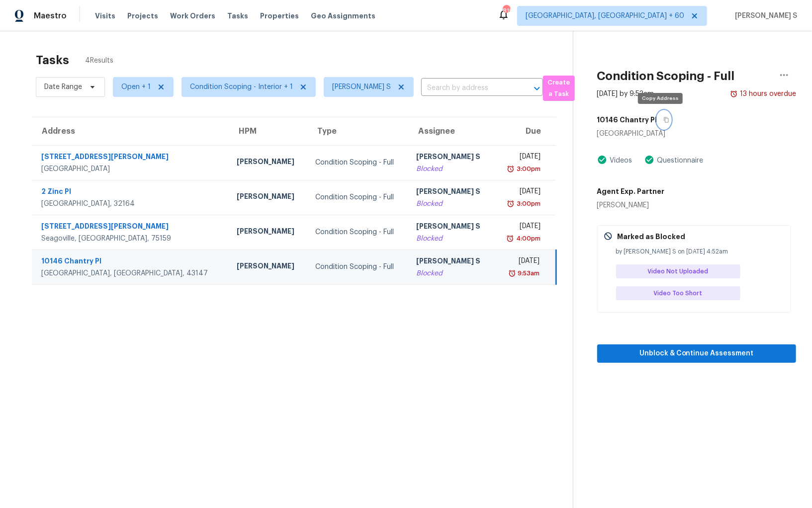
click at [660, 123] on button "button" at bounding box center [663, 120] width 13 height 18
click at [400, 87] on icon at bounding box center [401, 87] width 8 height 8
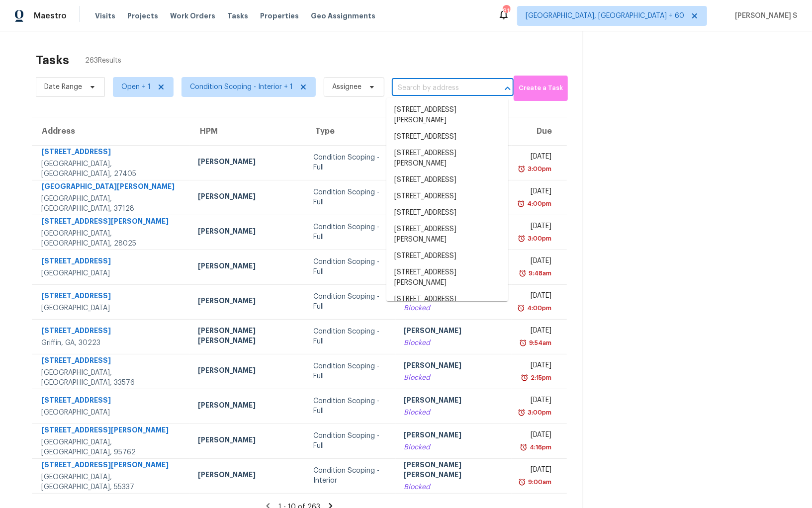
click at [418, 91] on input "text" at bounding box center [439, 88] width 94 height 15
paste input "1040 Admiral Xing Alpharetta, GA, 30005"
type input "1040 Admiral Xing Alpharetta, GA, 30005"
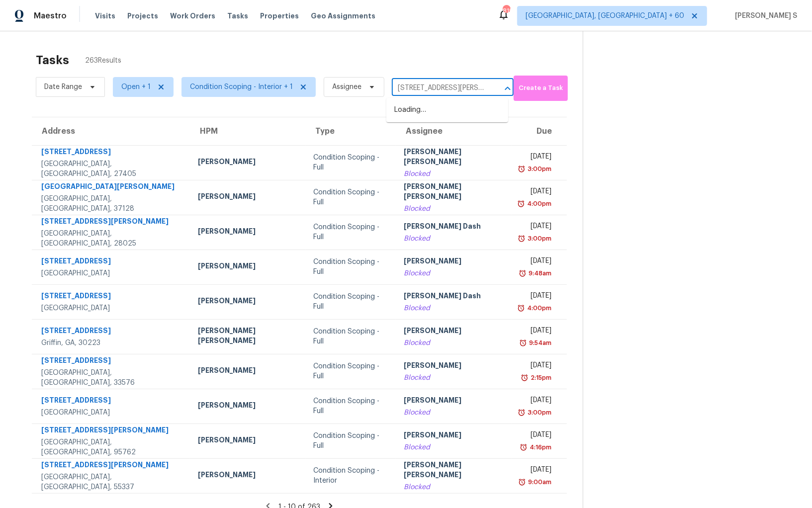
scroll to position [0, 48]
click at [438, 112] on li "1040 Admiral Xing, Alpharetta, GA 30005" at bounding box center [447, 115] width 122 height 27
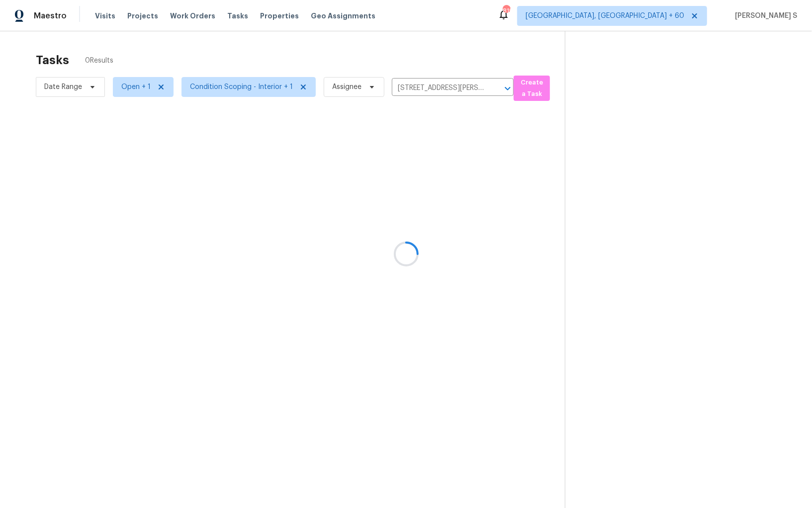
click at [400, 152] on div at bounding box center [406, 254] width 812 height 508
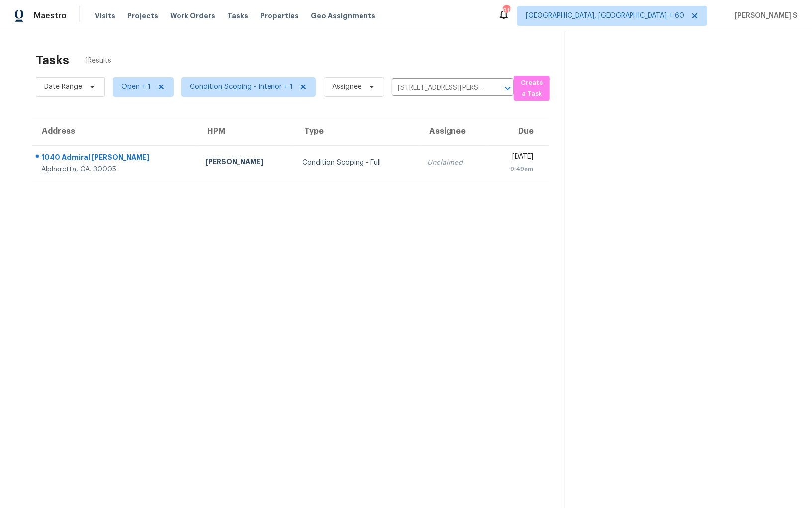
click at [419, 152] on td "Unclaimed" at bounding box center [453, 162] width 68 height 35
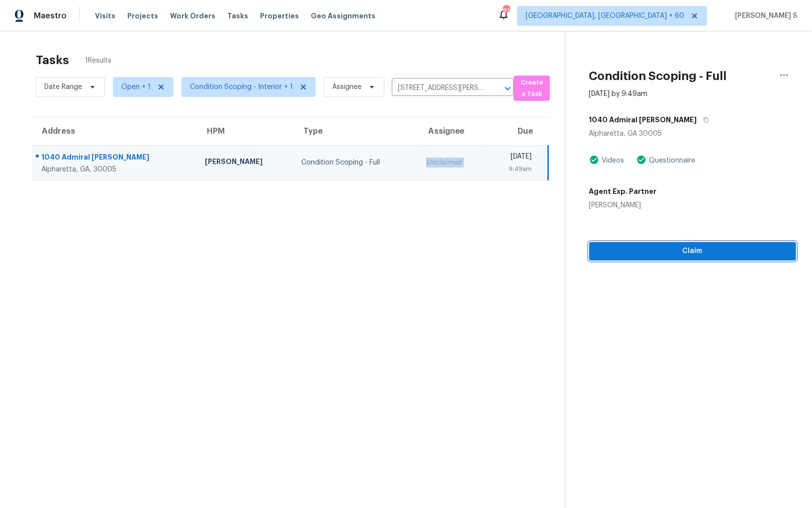
click at [732, 249] on span "Claim" at bounding box center [692, 251] width 191 height 12
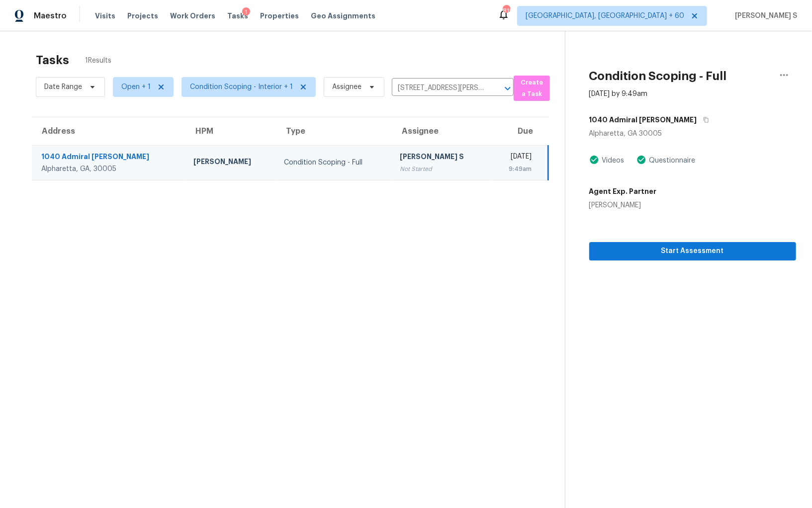
click at [400, 168] on div "Not Started" at bounding box center [441, 169] width 83 height 10
click at [418, 161] on div "[PERSON_NAME] S" at bounding box center [441, 158] width 83 height 12
click at [697, 117] on button "button" at bounding box center [703, 120] width 13 height 18
click at [703, 119] on icon "button" at bounding box center [706, 120] width 6 height 6
click at [667, 255] on span "Start Assessment" at bounding box center [692, 251] width 191 height 12
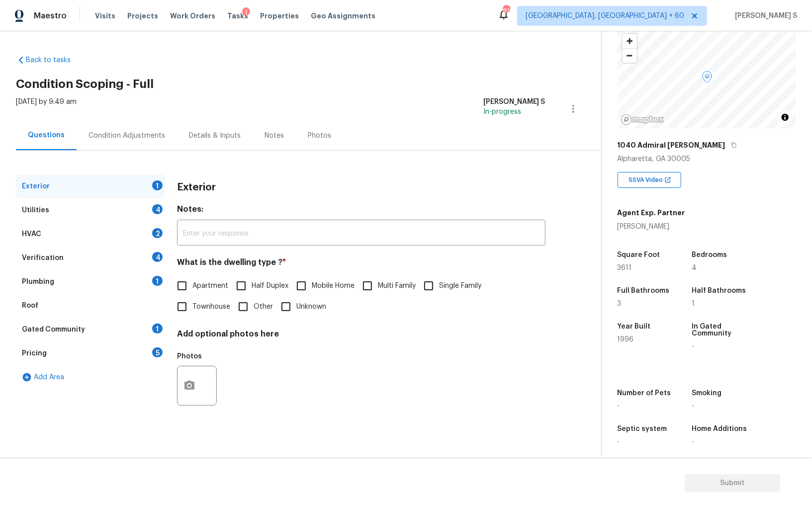
scroll to position [69, 0]
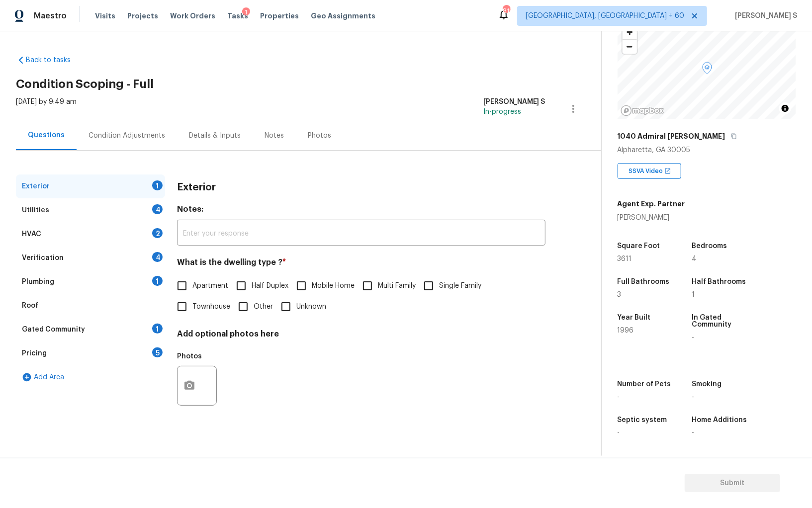
click at [426, 283] on input "Single Family" at bounding box center [428, 285] width 21 height 21
checkbox input "true"
click at [156, 214] on div "Utilities 4" at bounding box center [90, 210] width 149 height 24
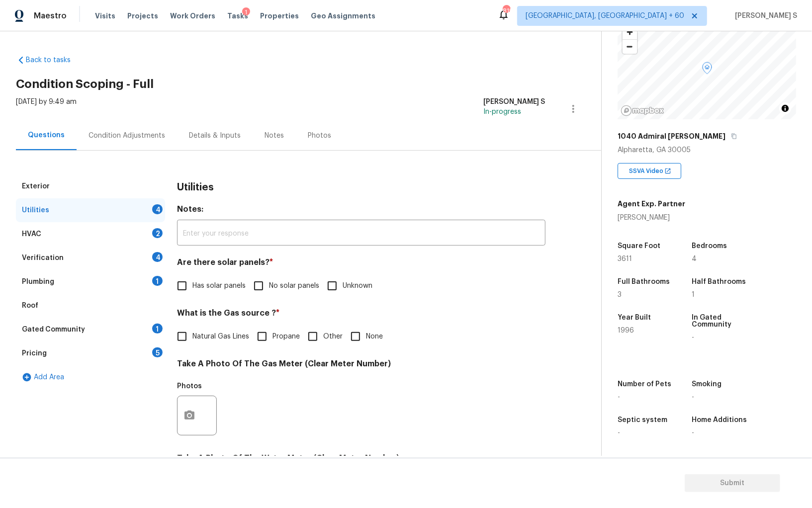
click at [254, 285] on input "No solar panels" at bounding box center [258, 285] width 21 height 21
checkbox input "true"
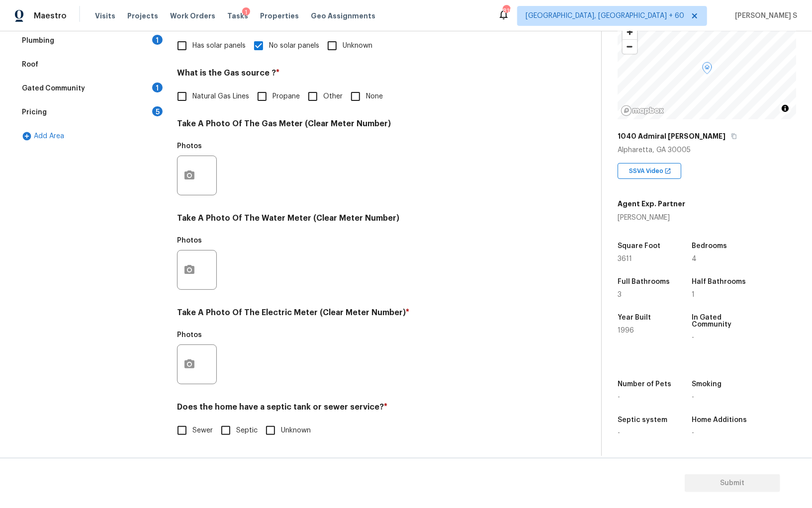
click at [189, 426] on input "Sewer" at bounding box center [182, 430] width 21 height 21
checkbox input "true"
click at [194, 345] on div at bounding box center [197, 365] width 40 height 40
click at [194, 375] on button "button" at bounding box center [190, 364] width 24 height 39
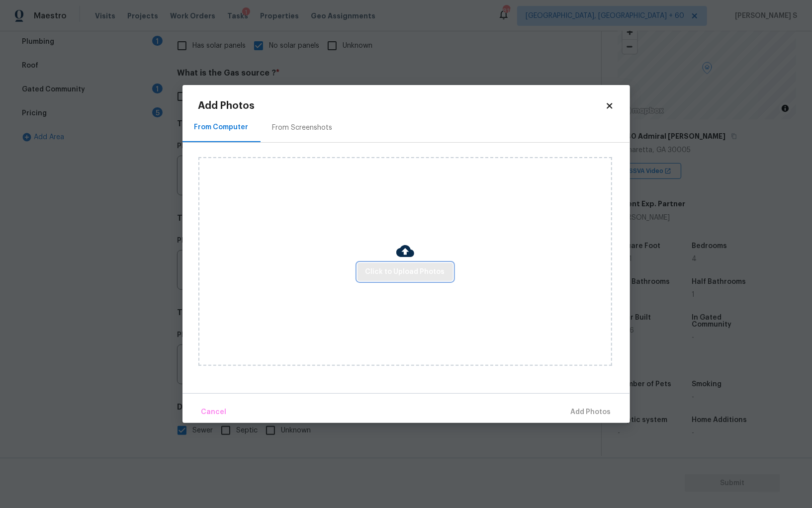
click at [392, 268] on span "Click to Upload Photos" at bounding box center [406, 272] width 80 height 12
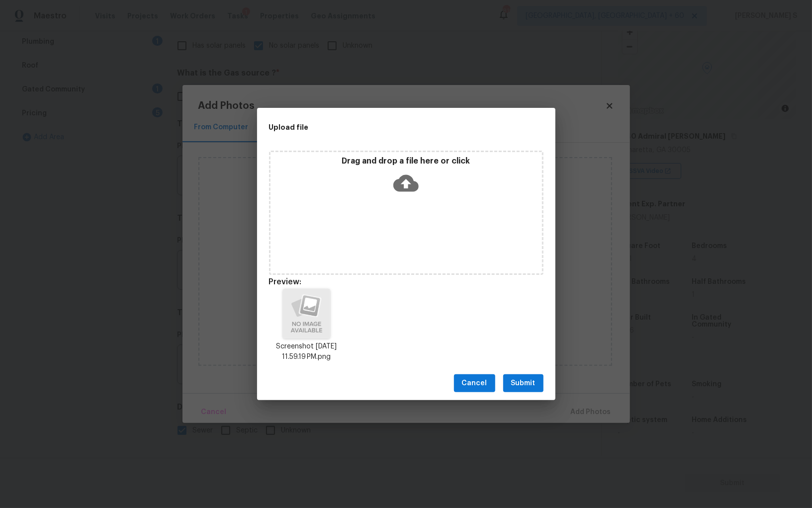
click at [524, 371] on div "Cancel Submit" at bounding box center [406, 383] width 298 height 34
click at [524, 374] on button "Submit" at bounding box center [523, 383] width 40 height 18
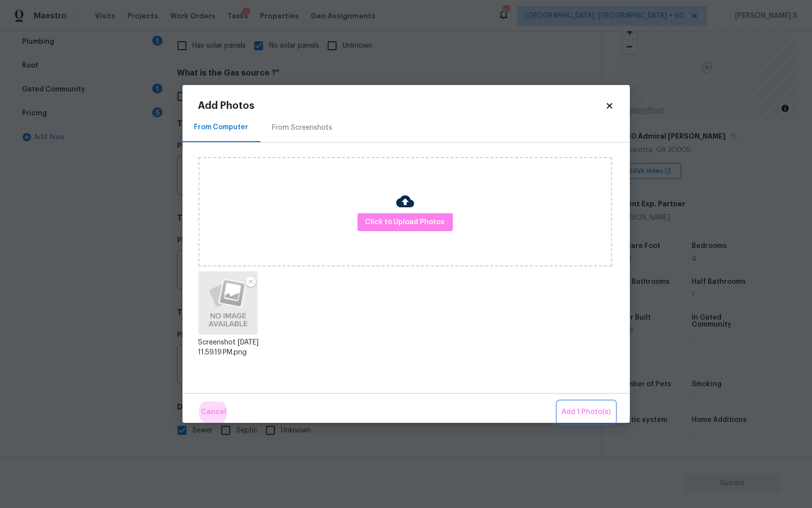
click at [558, 402] on button "Add 1 Photo(s)" at bounding box center [586, 412] width 57 height 21
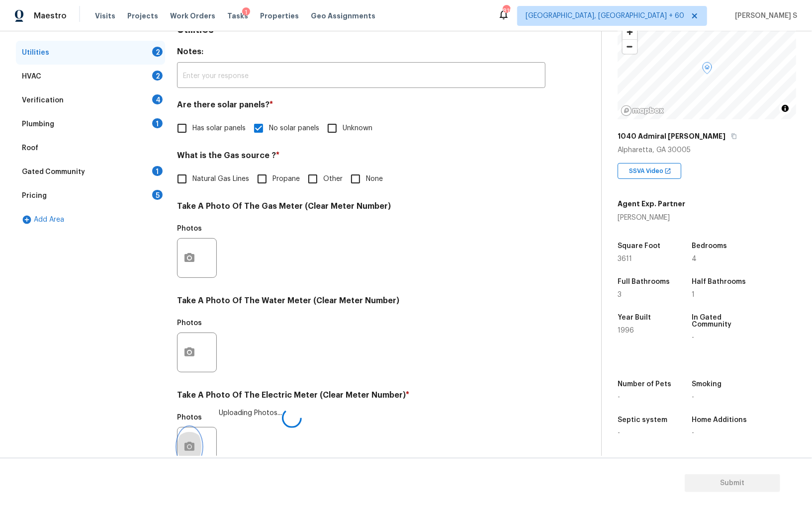
scroll to position [6, 0]
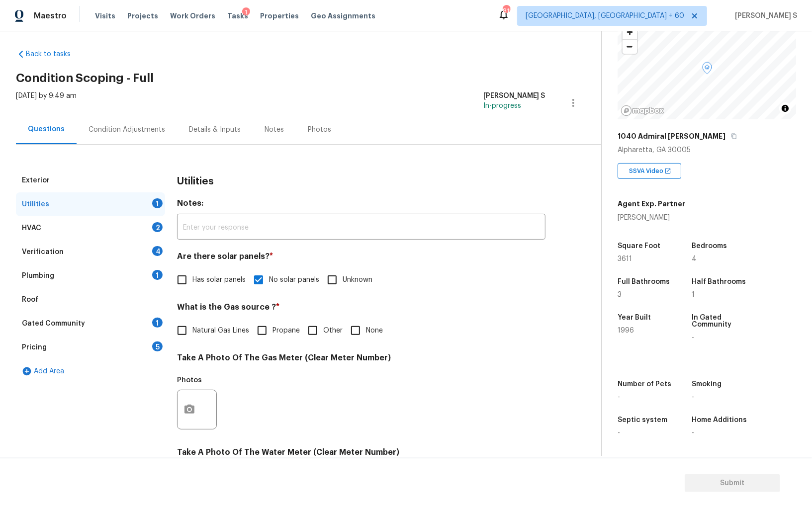
click at [142, 243] on div "Verification 4" at bounding box center [90, 252] width 149 height 24
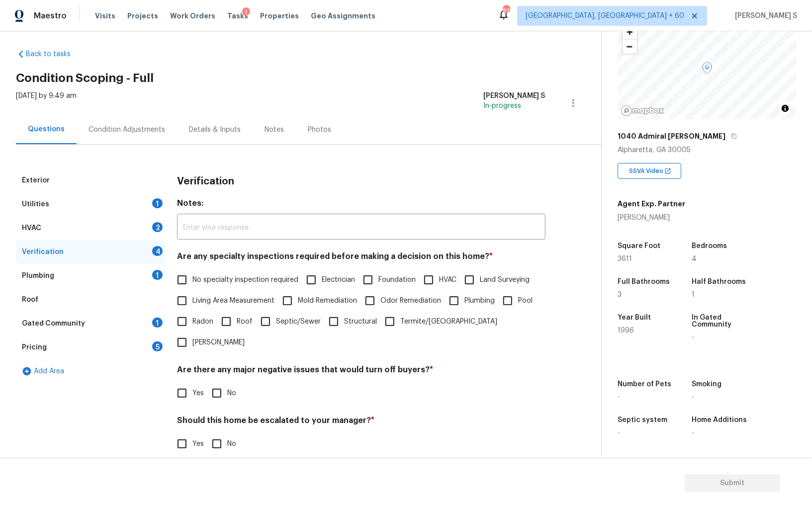
click at [188, 285] on input "No specialty inspection required" at bounding box center [182, 280] width 21 height 21
checkbox input "true"
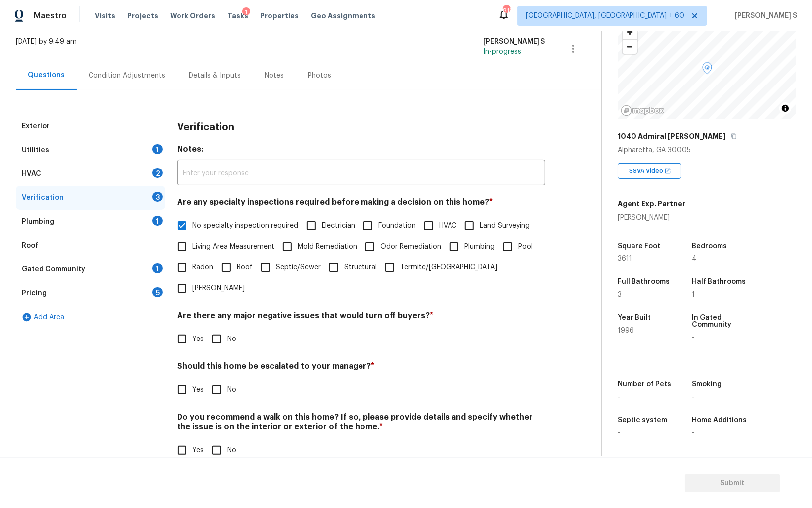
scroll to position [59, 0]
click at [225, 330] on input "No" at bounding box center [216, 340] width 21 height 21
checkbox input "true"
click at [220, 441] on input "No" at bounding box center [216, 451] width 21 height 21
checkbox input "true"
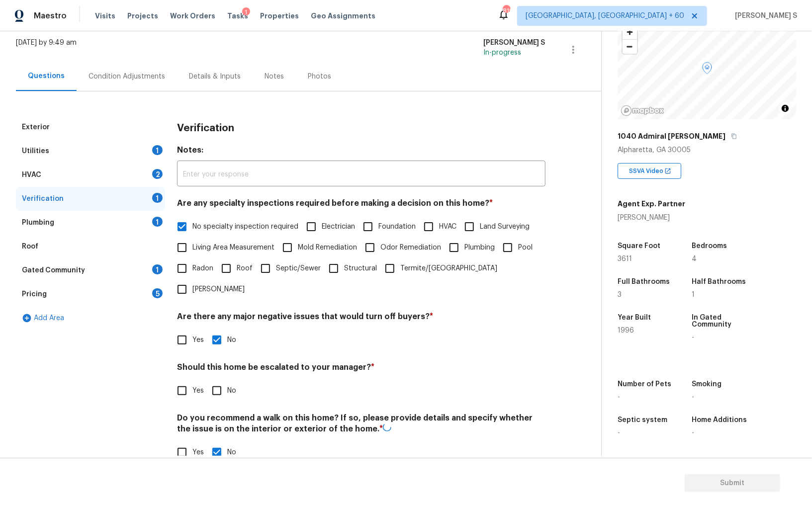
scroll to position [0, 0]
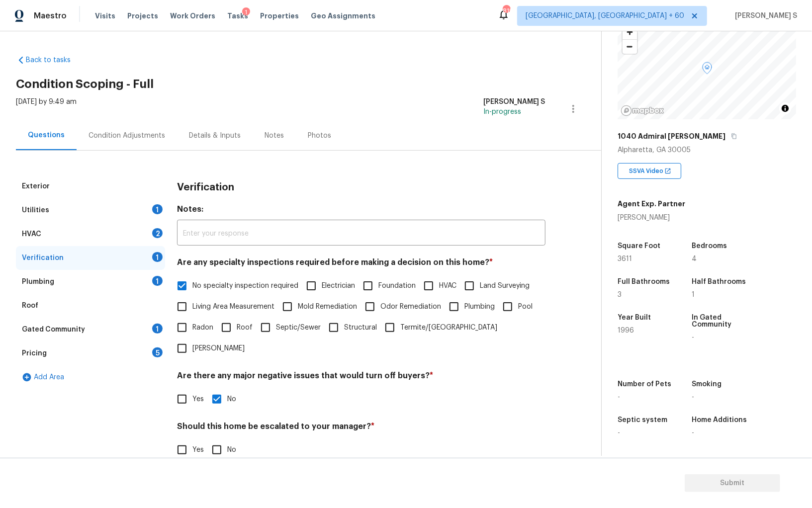
click at [163, 240] on div "HVAC 2" at bounding box center [90, 234] width 149 height 24
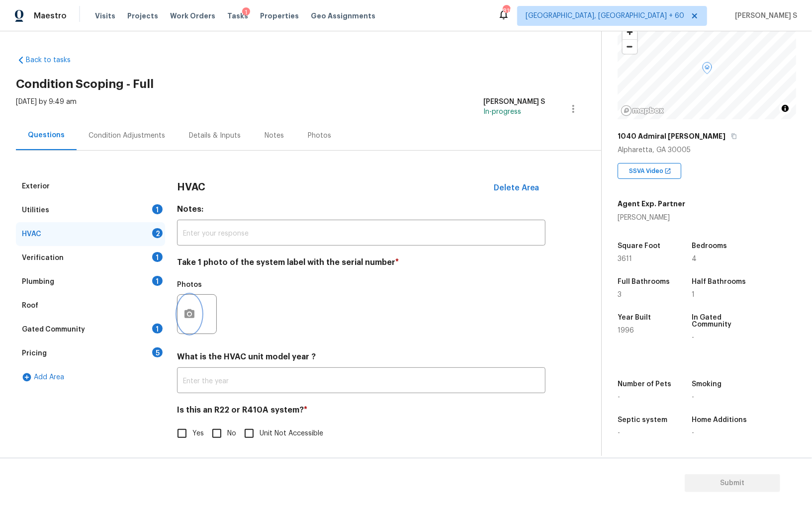
click at [191, 303] on button "button" at bounding box center [190, 314] width 24 height 39
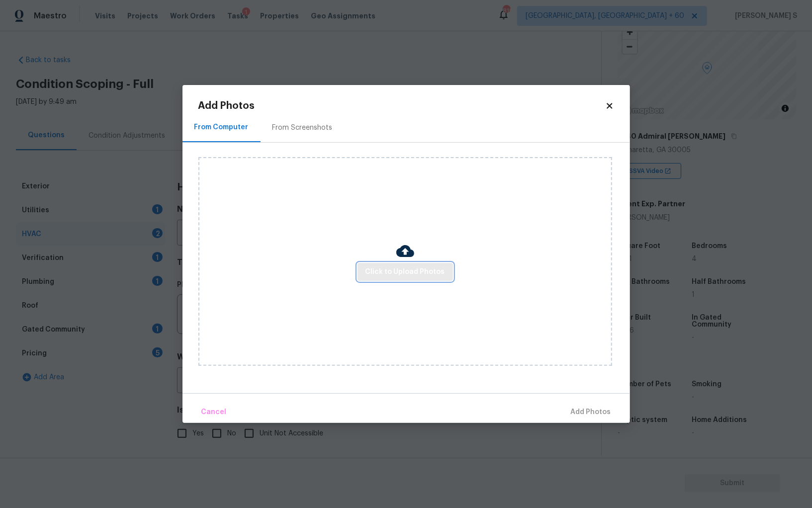
click at [406, 266] on span "Click to Upload Photos" at bounding box center [406, 272] width 80 height 12
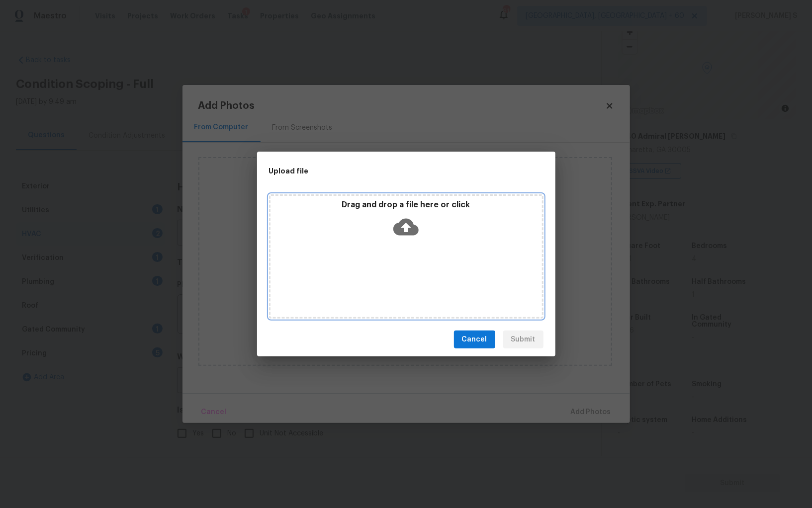
click at [406, 266] on div "Drag and drop a file here or click" at bounding box center [406, 256] width 274 height 124
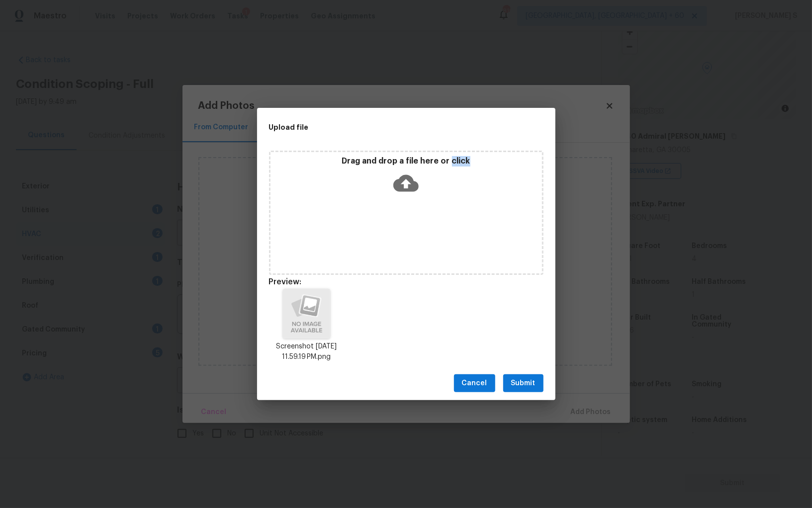
click at [533, 379] on span "Submit" at bounding box center [523, 383] width 24 height 12
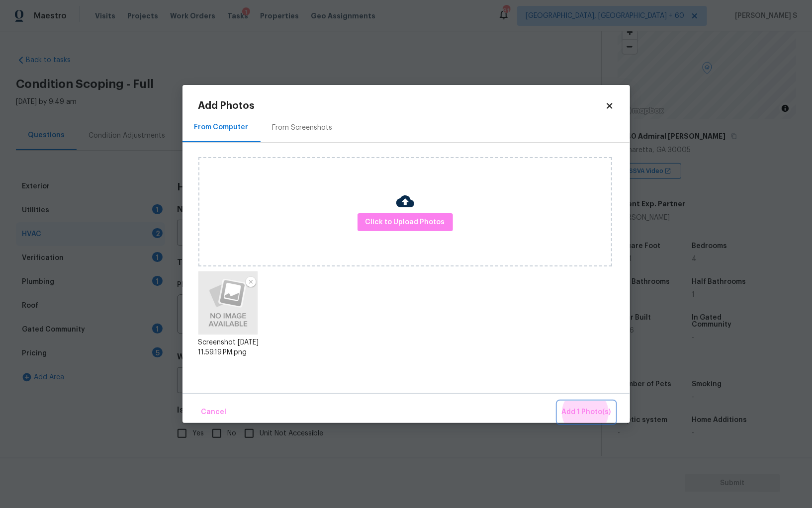
click at [558, 402] on button "Add 1 Photo(s)" at bounding box center [586, 412] width 57 height 21
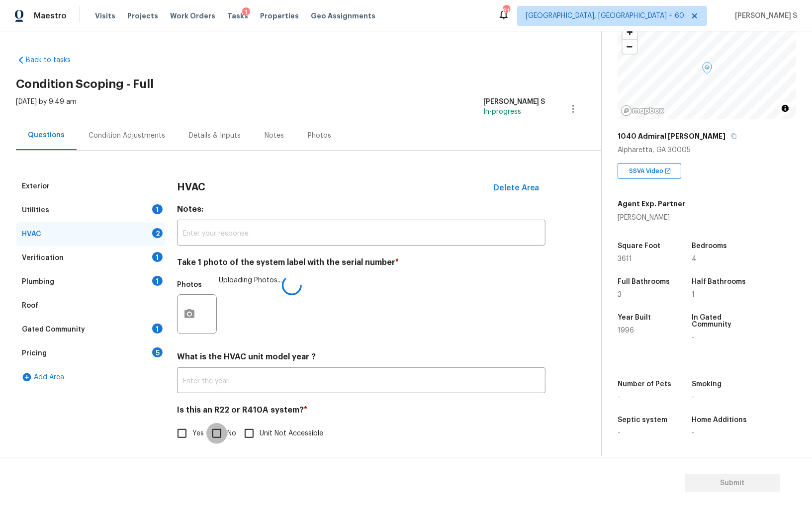
click at [220, 427] on input "No" at bounding box center [216, 433] width 21 height 21
checkbox input "true"
click at [154, 282] on div "1" at bounding box center [157, 281] width 10 height 10
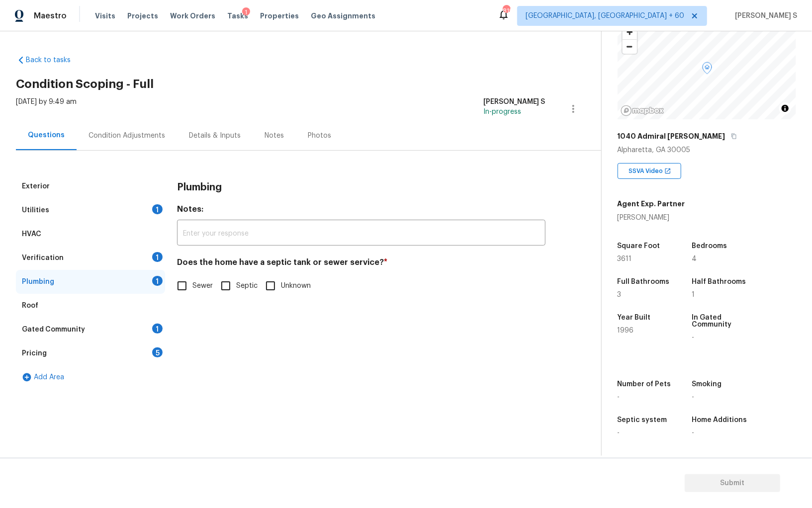
click at [181, 288] on input "Sewer" at bounding box center [182, 285] width 21 height 21
checkbox input "true"
click at [158, 321] on div "Gated Community 1" at bounding box center [90, 330] width 149 height 24
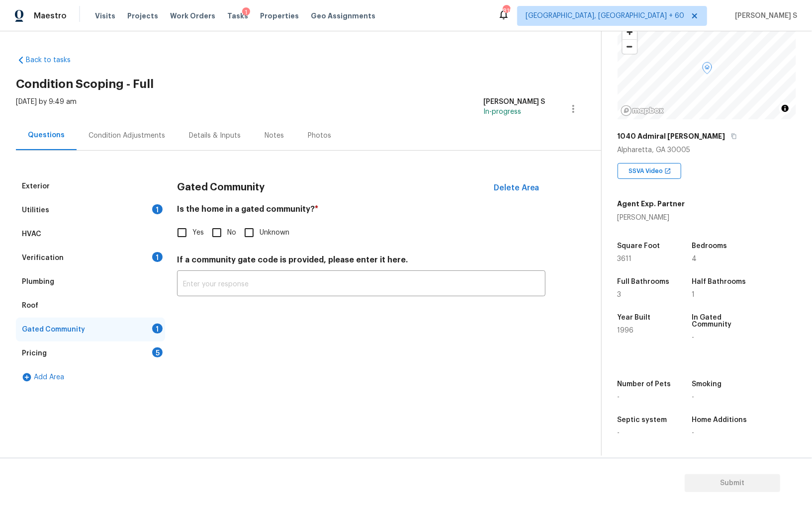
click at [219, 224] on input "No" at bounding box center [216, 232] width 21 height 21
checkbox input "true"
click at [124, 126] on div "Condition Adjustments" at bounding box center [127, 135] width 100 height 29
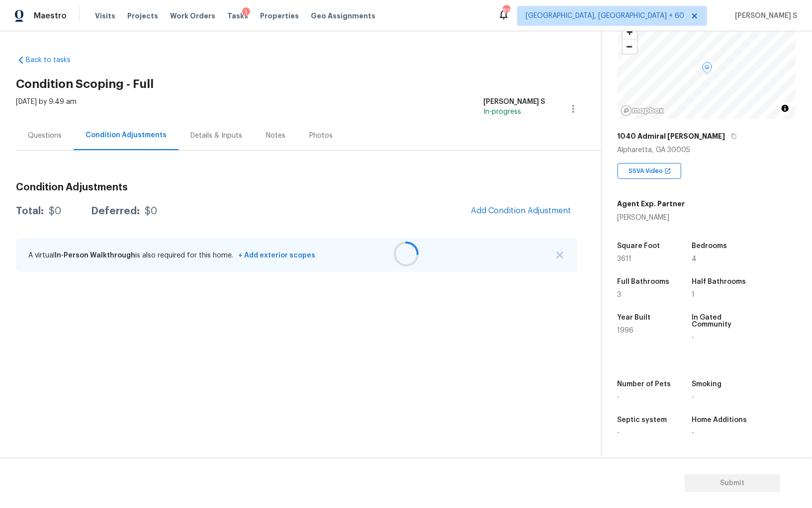
click at [532, 214] on div at bounding box center [406, 254] width 812 height 508
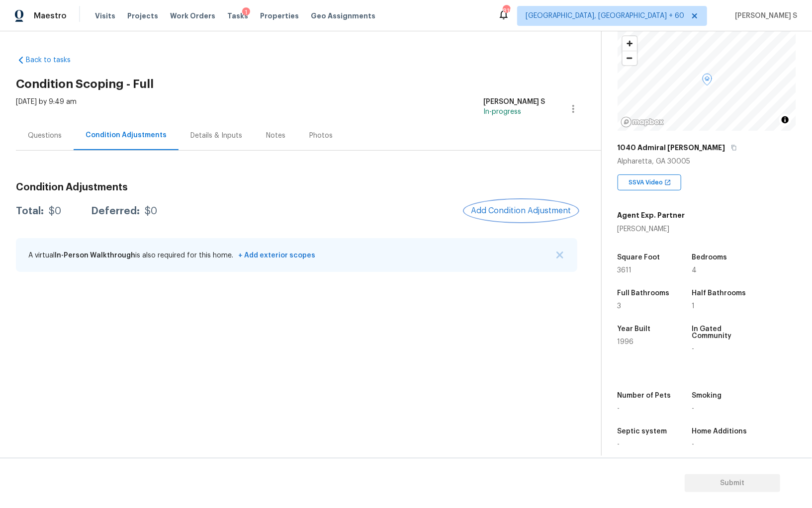
click at [502, 211] on span "Add Condition Adjustment" at bounding box center [521, 210] width 100 height 9
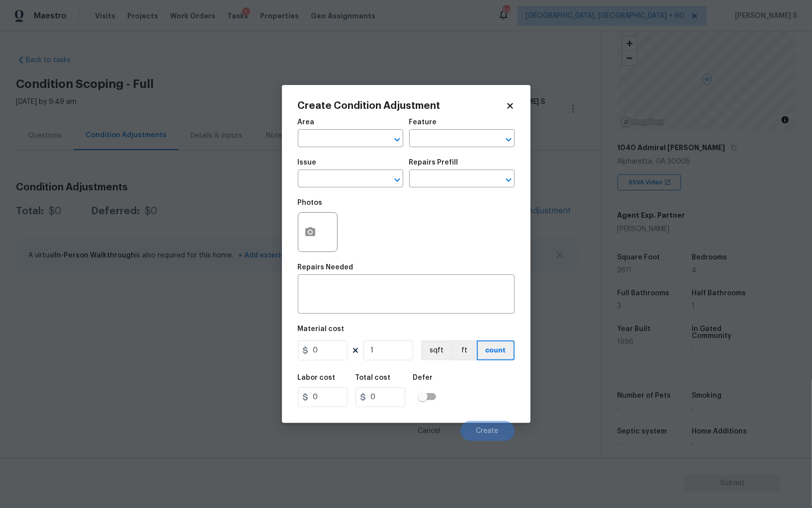
click at [361, 165] on div "Issue" at bounding box center [350, 165] width 105 height 13
click at [361, 193] on span "Issue ​" at bounding box center [350, 173] width 105 height 40
click at [355, 183] on input "text" at bounding box center [337, 179] width 78 height 15
type input "-"
type input "Pressure Washing"
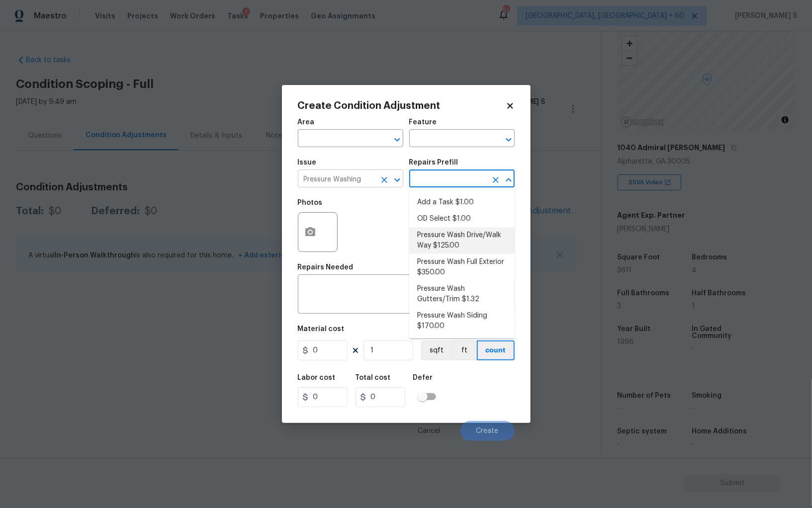
type input "Siding"
type textarea "Pressure wash the driveways/walkways as directed by the PM. Ensure that all deb…"
type input "125"
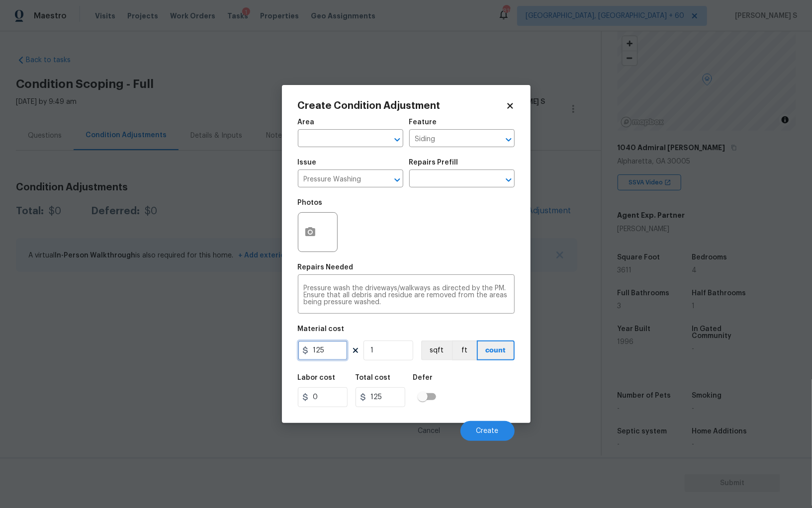
click at [333, 346] on input "125" at bounding box center [323, 351] width 50 height 20
type input "200"
click at [489, 404] on div "Labor cost 0 Total cost 200 Defer" at bounding box center [406, 390] width 217 height 45
click at [505, 425] on button "Create" at bounding box center [487, 431] width 54 height 20
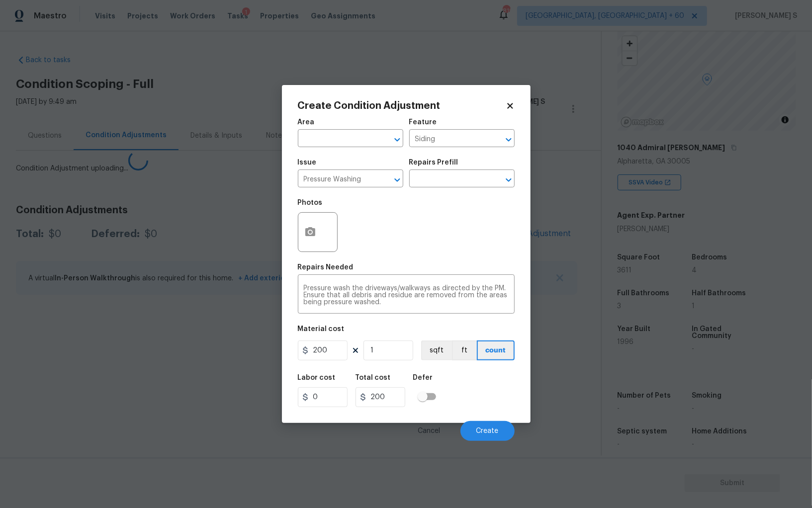
click at [143, 351] on body "Maestro Visits Projects Work Orders Tasks 1 Properties Geo Assignments 819 Albu…" at bounding box center [406, 254] width 812 height 508
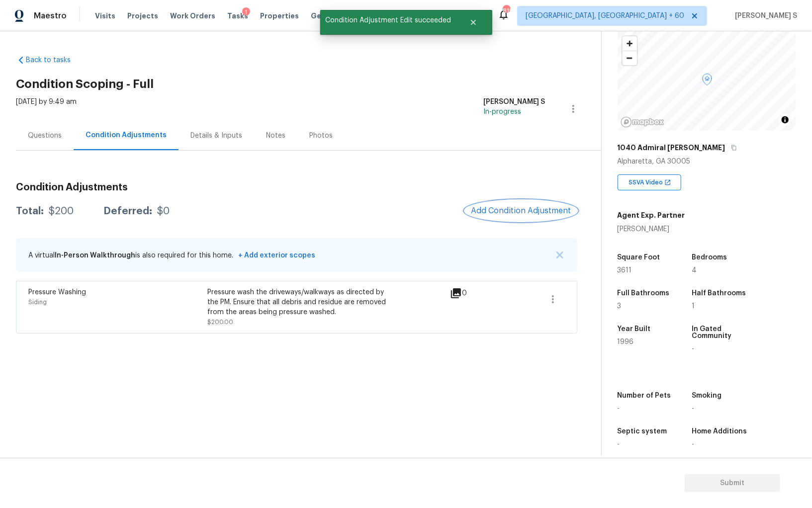
click at [498, 219] on button "Add Condition Adjustment" at bounding box center [521, 210] width 112 height 21
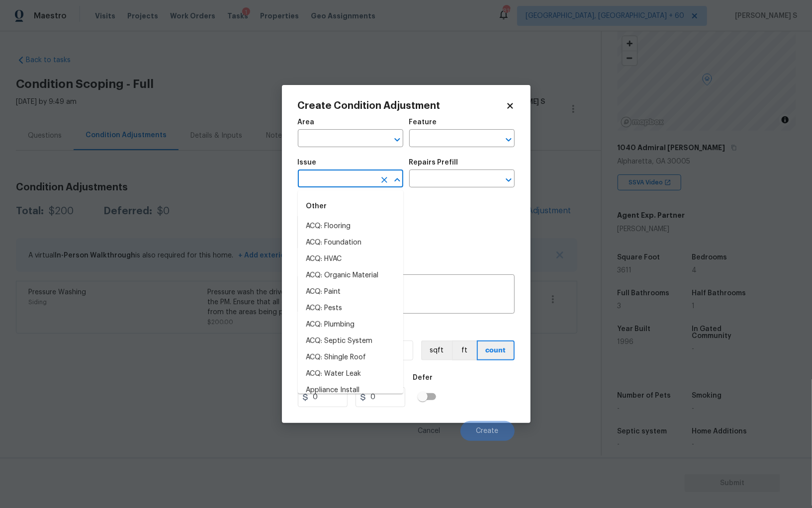
click at [352, 184] on input "text" at bounding box center [337, 179] width 78 height 15
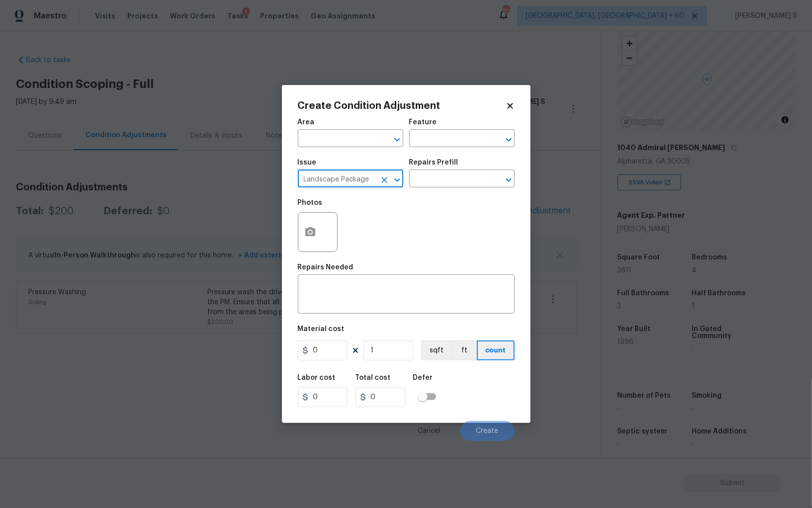
type input "Landscape Package"
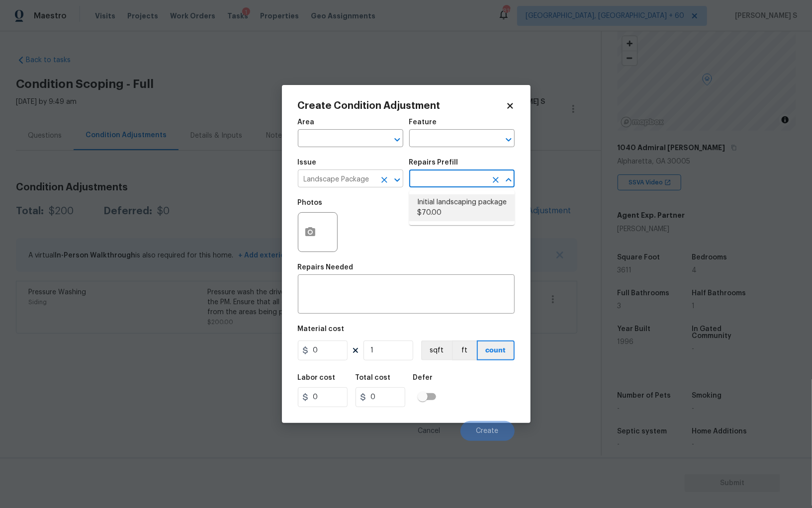
type input "Home Readiness Packages"
type textarea "Mowing of grass up to 6" in height. Mow, edge along driveways & sidewalks, trim…"
type input "70"
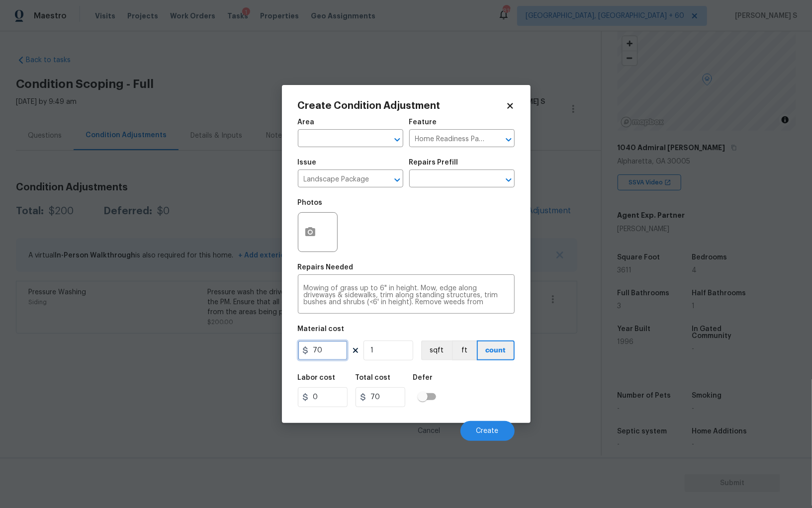
click at [335, 347] on input "70" at bounding box center [323, 351] width 50 height 20
type input "300"
click at [487, 386] on div "Labor cost 0 Total cost 300 Defer" at bounding box center [406, 390] width 217 height 45
click at [508, 429] on button "Create" at bounding box center [487, 431] width 54 height 20
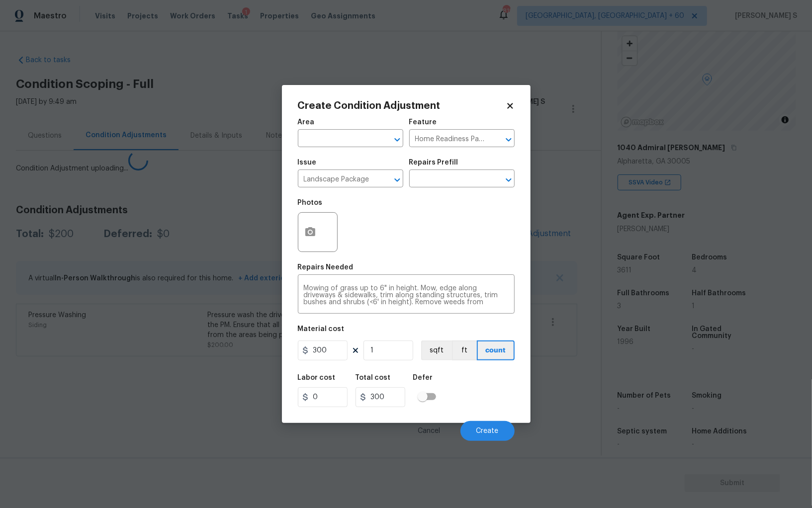
click at [200, 343] on body "Maestro Visits Projects Work Orders Tasks 1 Properties Geo Assignments 819 Albu…" at bounding box center [406, 254] width 812 height 508
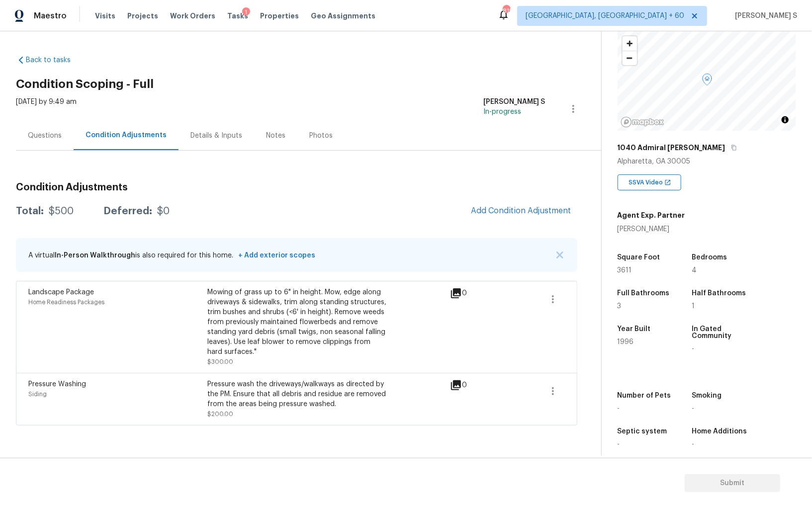
click at [58, 138] on div "Questions" at bounding box center [45, 136] width 34 height 10
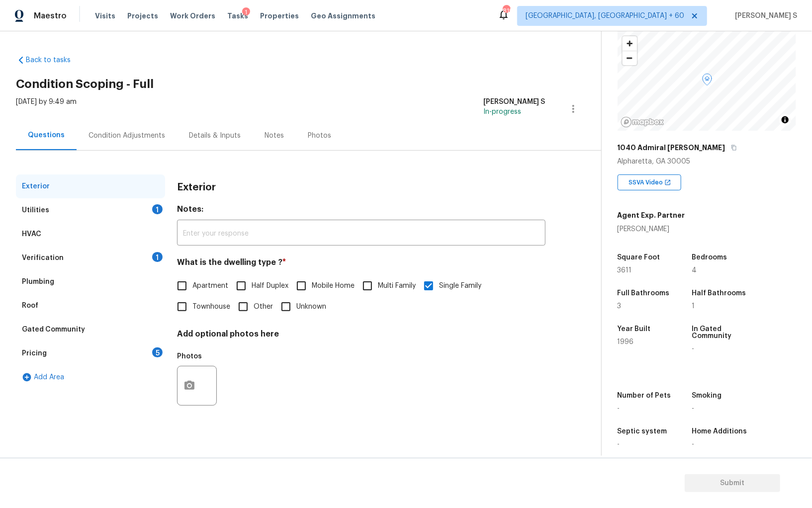
click at [119, 357] on div "Pricing 5" at bounding box center [90, 354] width 149 height 24
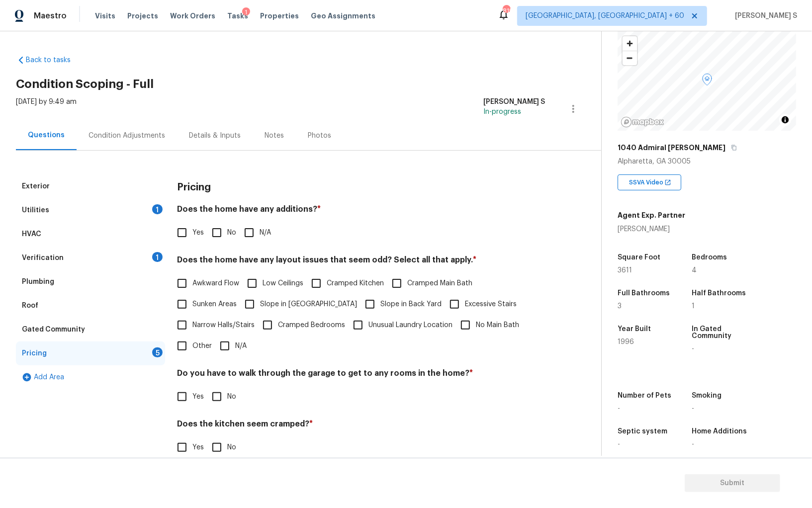
click at [272, 302] on span "Slope in [GEOGRAPHIC_DATA]" at bounding box center [308, 304] width 97 height 10
click at [260, 302] on input "Slope in [GEOGRAPHIC_DATA]" at bounding box center [249, 304] width 21 height 21
checkbox input "true"
click at [380, 307] on span "Slope in Back Yard" at bounding box center [410, 305] width 61 height 10
click at [360, 307] on input "Slope in Back Yard" at bounding box center [370, 305] width 21 height 21
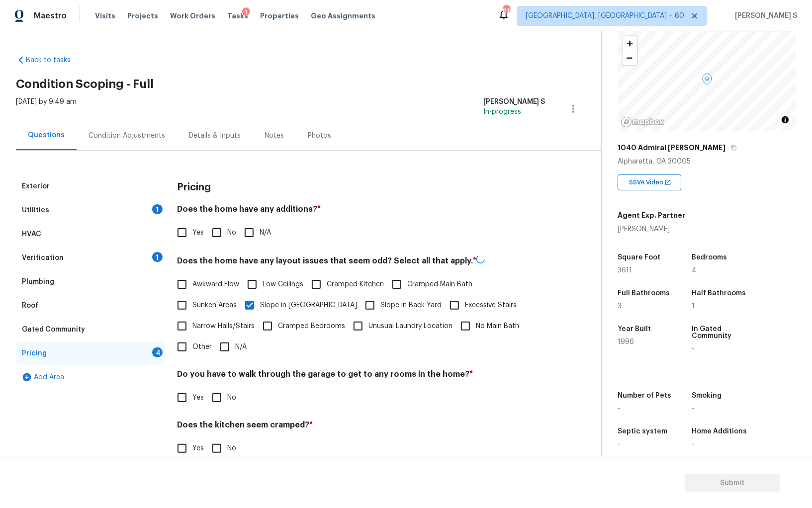
checkbox input "true"
click at [216, 228] on input "No" at bounding box center [216, 232] width 21 height 21
checkbox input "true"
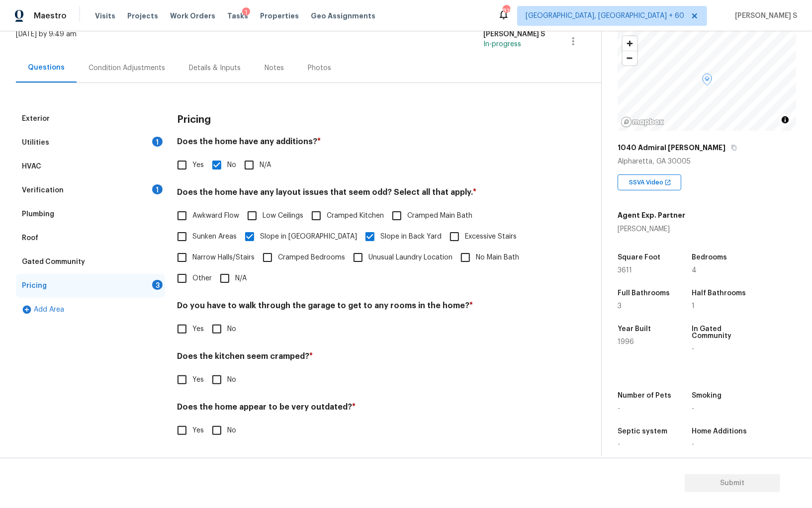
scroll to position [67, 0]
click at [217, 338] on input "No" at bounding box center [216, 329] width 21 height 21
checkbox input "true"
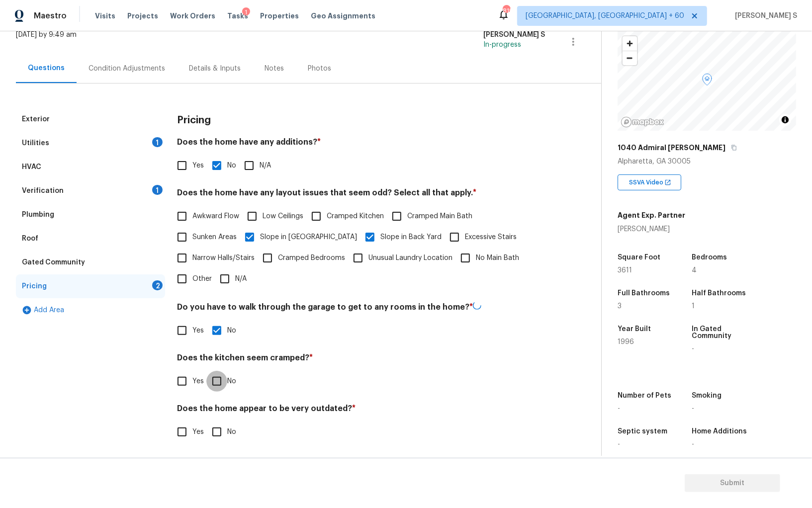
click at [206, 371] on input "No" at bounding box center [216, 381] width 21 height 21
checkbox input "true"
click at [206, 422] on input "No" at bounding box center [216, 432] width 21 height 21
checkbox input "true"
click at [117, 135] on div "Utilities 1" at bounding box center [90, 143] width 149 height 24
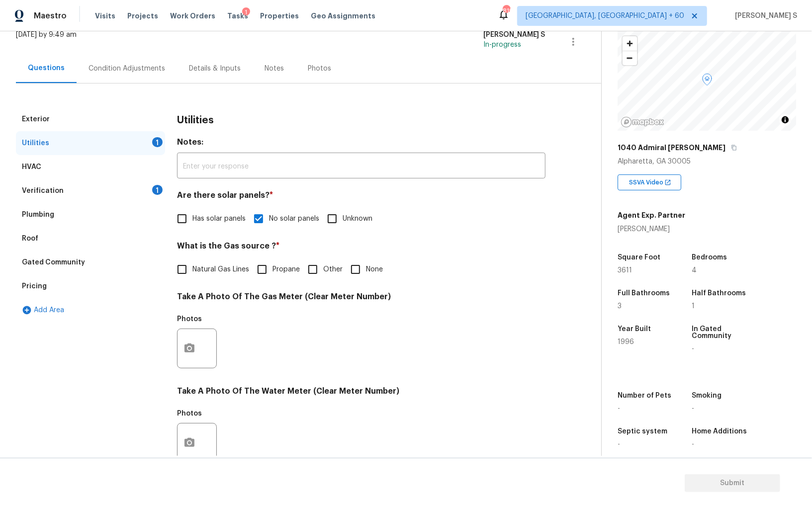
scroll to position [149, 0]
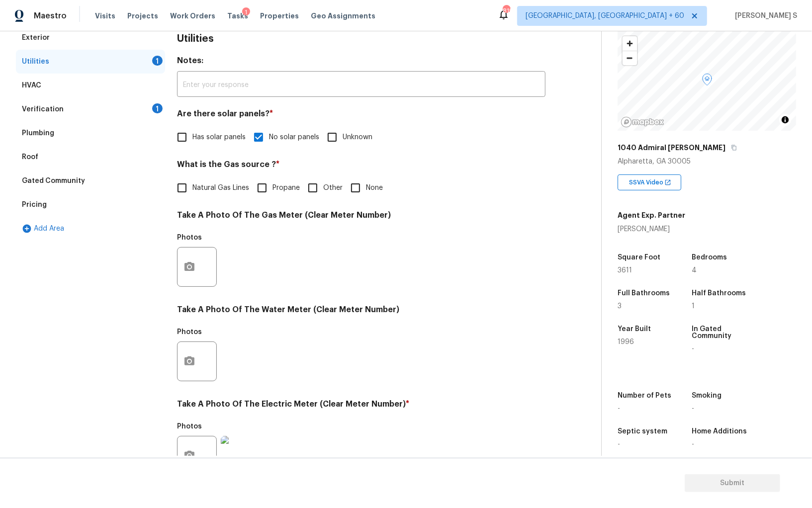
click at [203, 182] on label "Natural Gas Lines" at bounding box center [211, 188] width 78 height 21
click at [192, 182] on input "Natural Gas Lines" at bounding box center [182, 188] width 21 height 21
checkbox input "true"
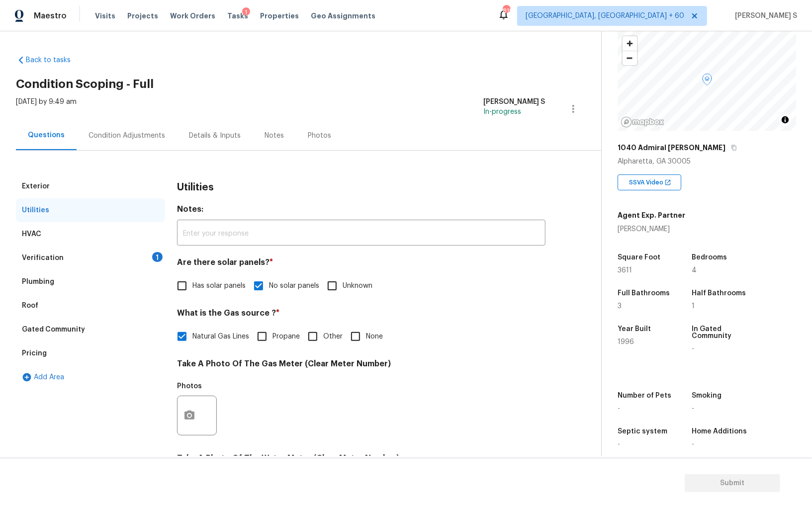
click at [143, 130] on div "Condition Adjustments" at bounding box center [127, 135] width 100 height 29
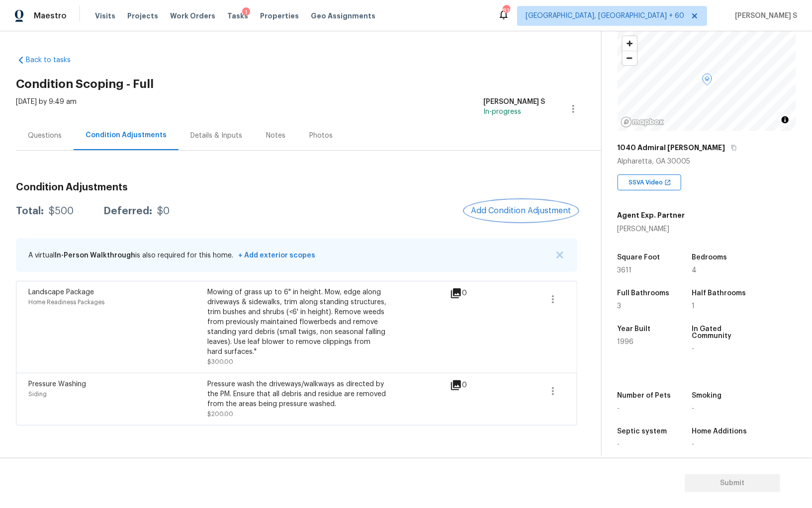
click at [511, 202] on button "Add Condition Adjustment" at bounding box center [521, 210] width 112 height 21
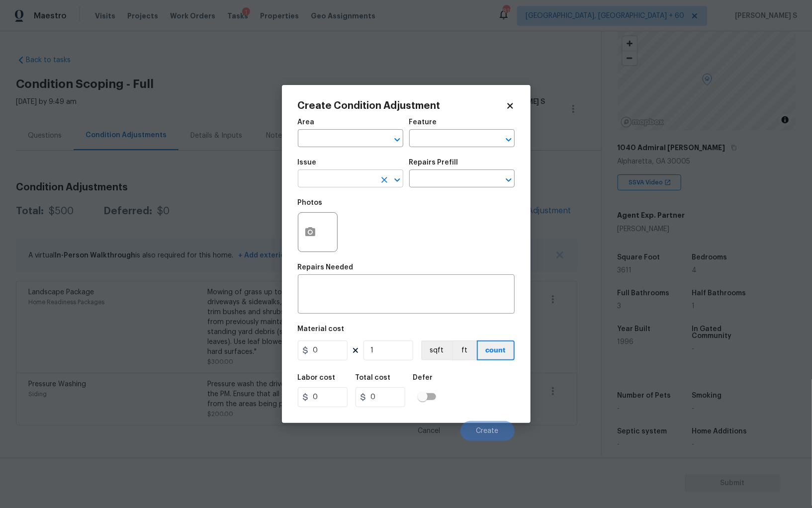
click at [321, 182] on input "text" at bounding box center [337, 179] width 78 height 15
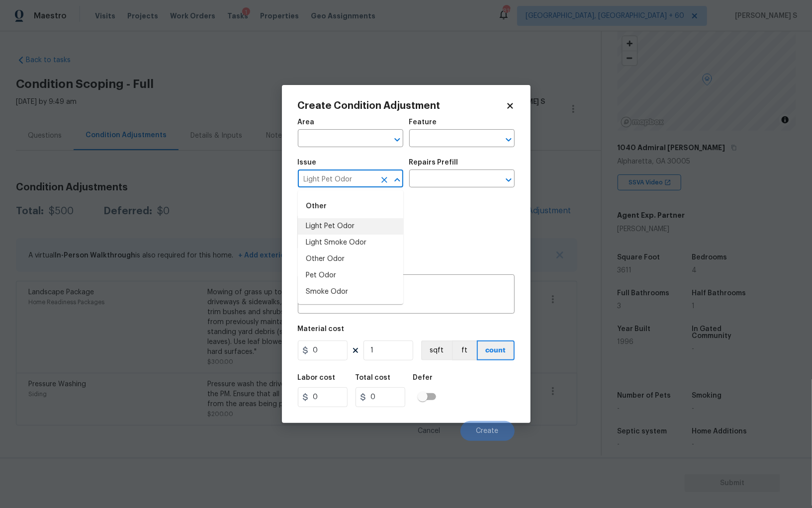
type input "Light Pet Odor"
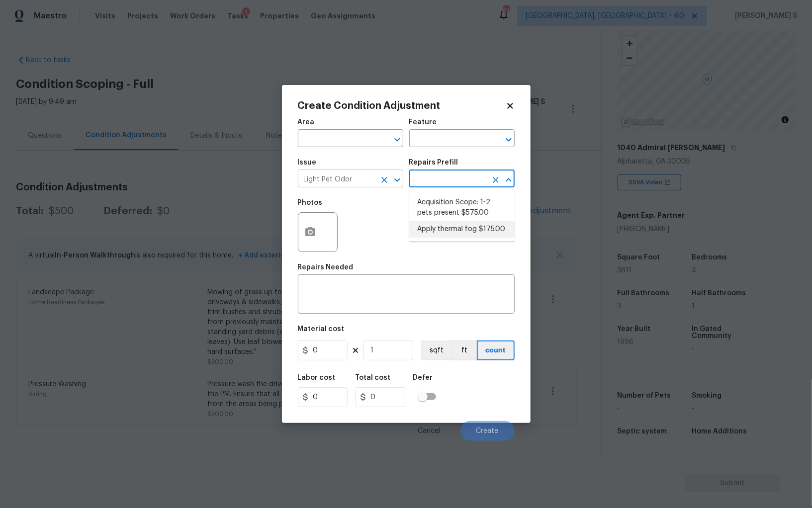
type textarea "Acquisition Scope: 1-2 pets present"
type input "575"
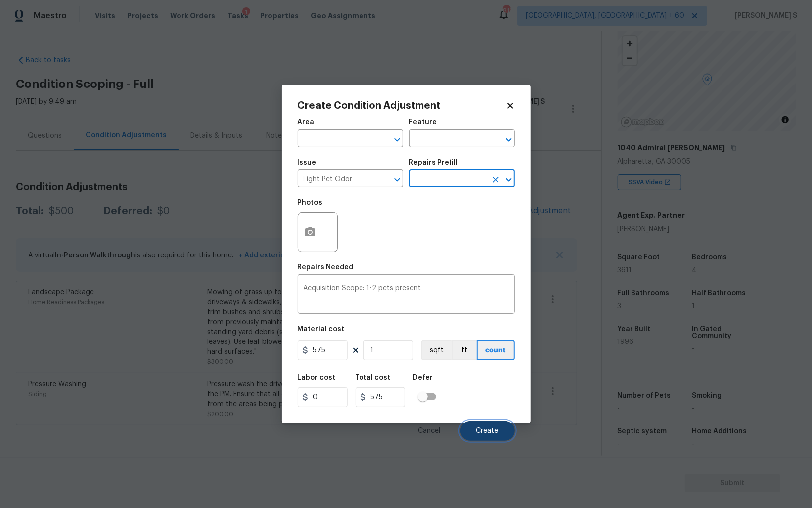
click at [501, 438] on button "Create" at bounding box center [487, 431] width 54 height 20
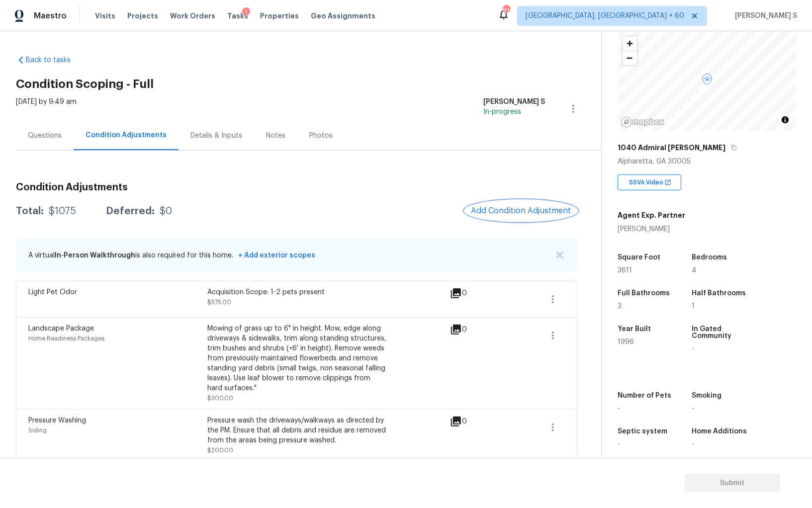
scroll to position [8, 0]
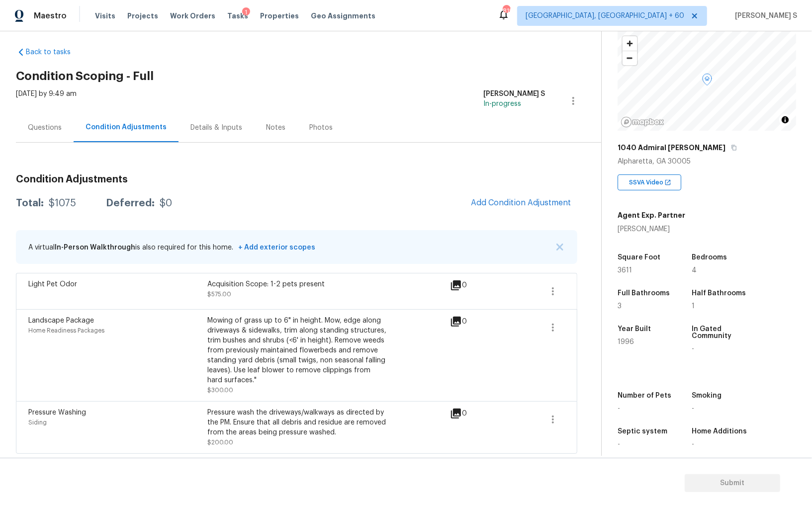
click at [515, 190] on div "Condition Adjustments Total: $1075 Deferred: $0 Add Condition Adjustment A virt…" at bounding box center [296, 310] width 561 height 287
click at [485, 194] on button "Add Condition Adjustment" at bounding box center [521, 202] width 112 height 21
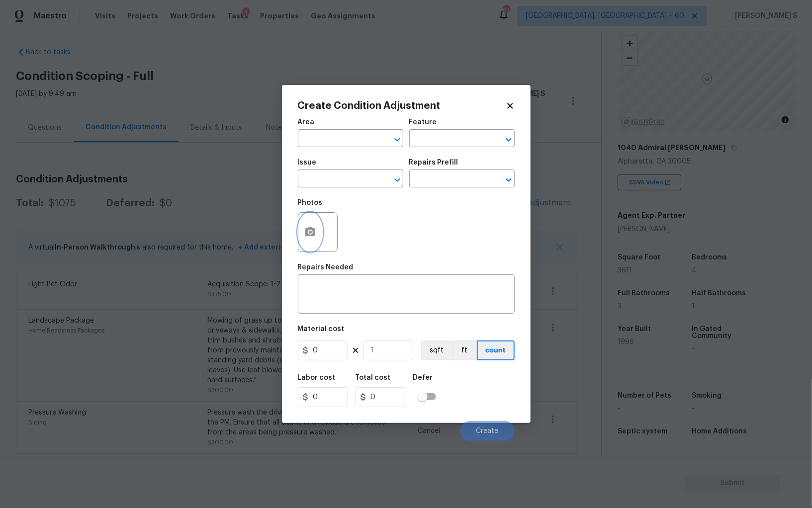
click at [315, 233] on icon "button" at bounding box center [310, 231] width 10 height 9
click at [318, 181] on input "text" at bounding box center [337, 179] width 78 height 15
type input "HVAC Extras"
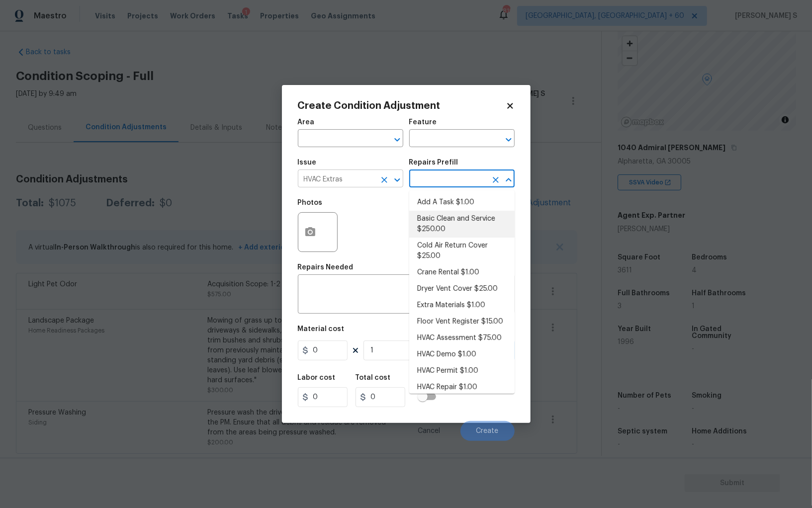
type input "HVAC"
type textarea "General Service HVAC system including: cleaning condenser and evaporator coils,…"
type input "250"
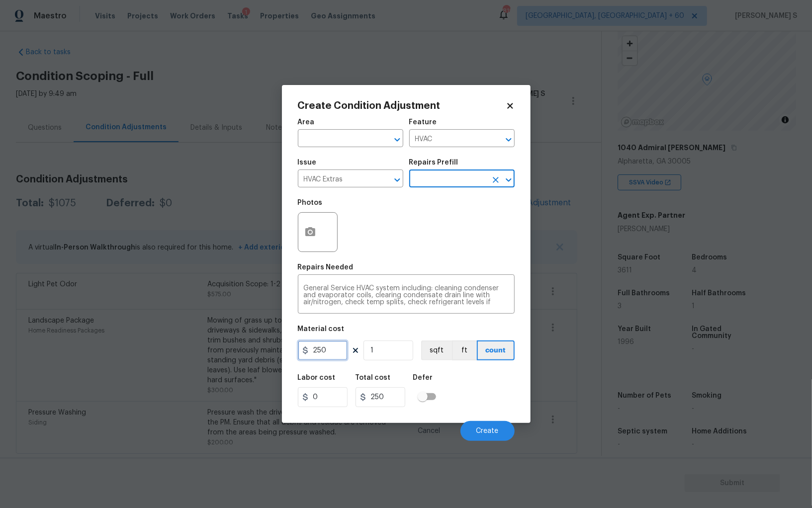
click at [333, 344] on input "250" at bounding box center [323, 351] width 50 height 20
type input "750"
type input "2"
type input "1500"
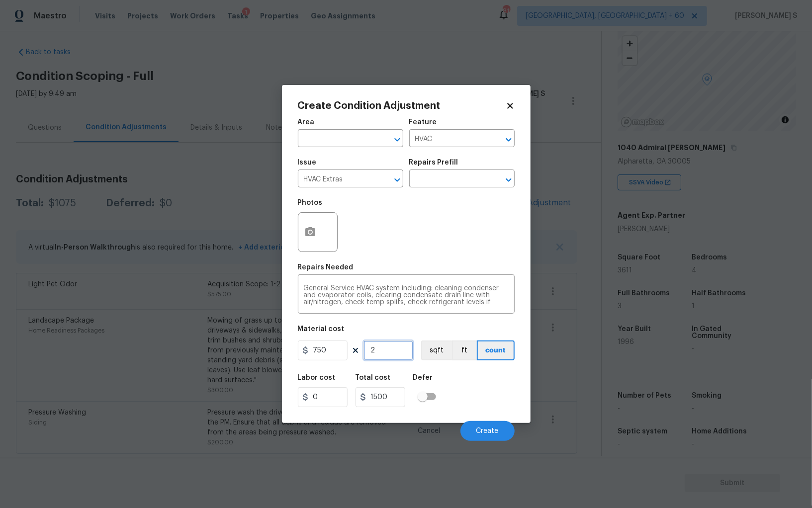
type input "2"
click at [491, 380] on div "Labor cost 0 Total cost 1500 Defer" at bounding box center [406, 390] width 217 height 45
click at [469, 427] on button "Create" at bounding box center [487, 431] width 54 height 20
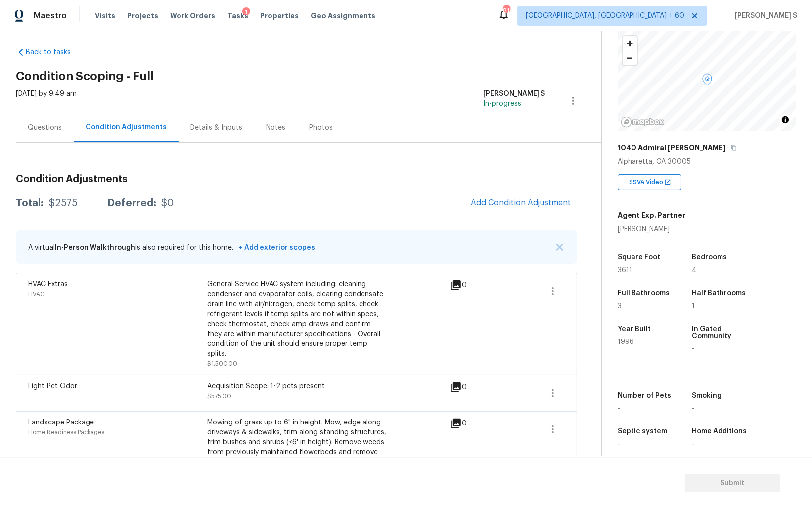
click at [325, 307] on div "General Service HVAC system including: cleaning condenser and evaporator coils,…" at bounding box center [296, 319] width 179 height 80
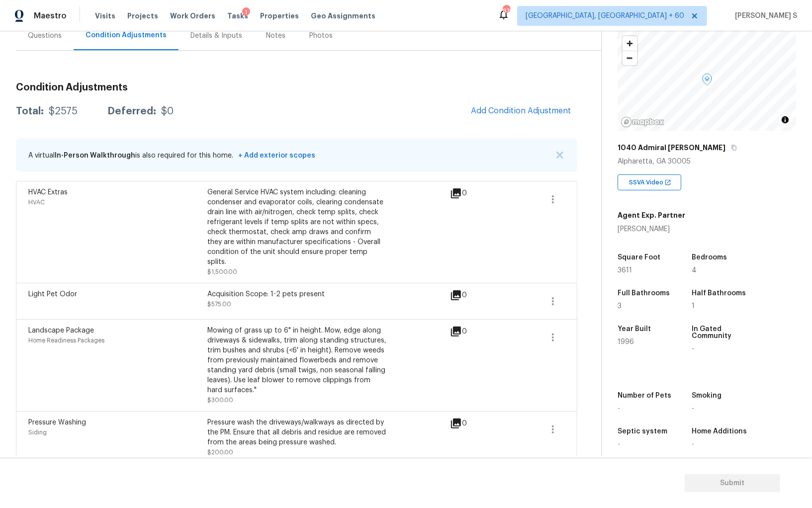
scroll to position [0, 0]
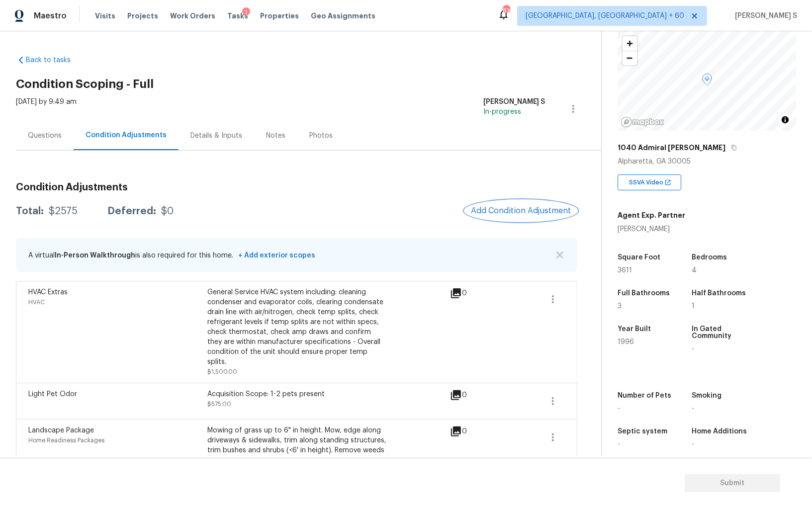
click at [519, 215] on button "Add Condition Adjustment" at bounding box center [521, 210] width 112 height 21
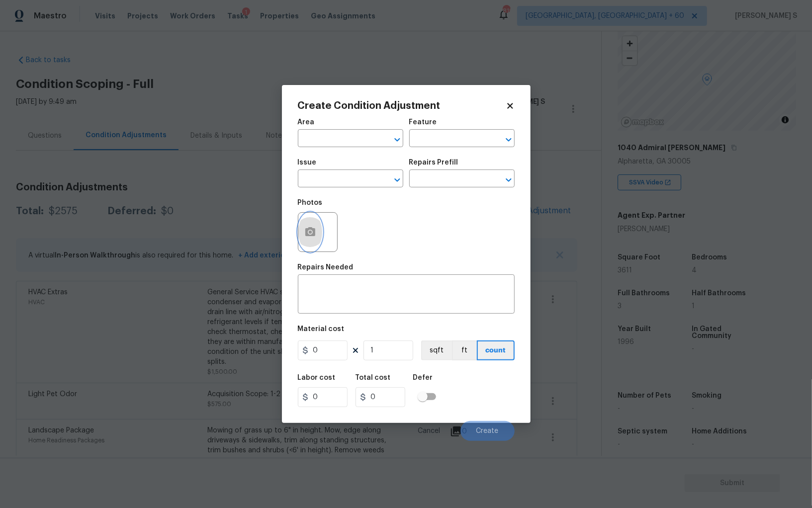
click at [298, 241] on button "button" at bounding box center [310, 232] width 24 height 39
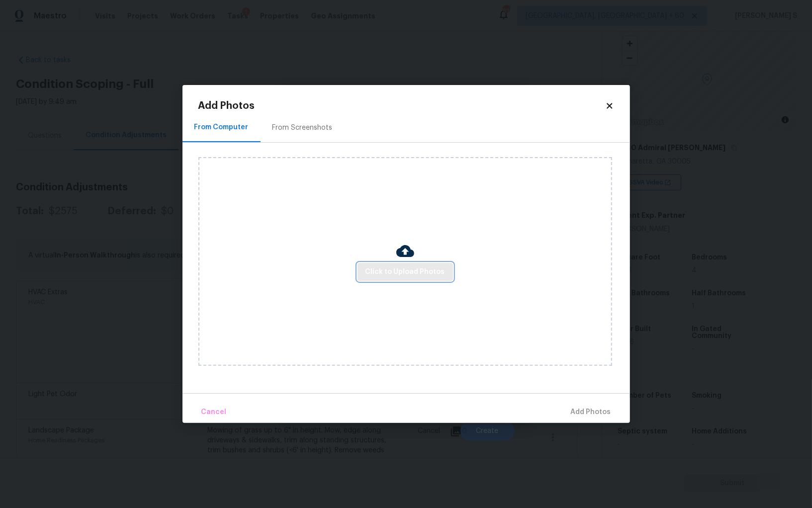
click at [407, 266] on button "Click to Upload Photos" at bounding box center [405, 272] width 95 height 18
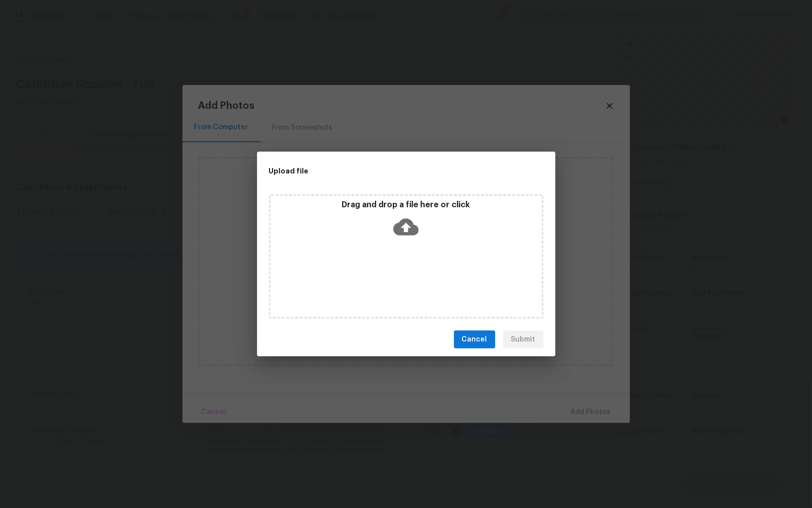
click at [411, 269] on div "Drag and drop a file here or click" at bounding box center [406, 256] width 274 height 124
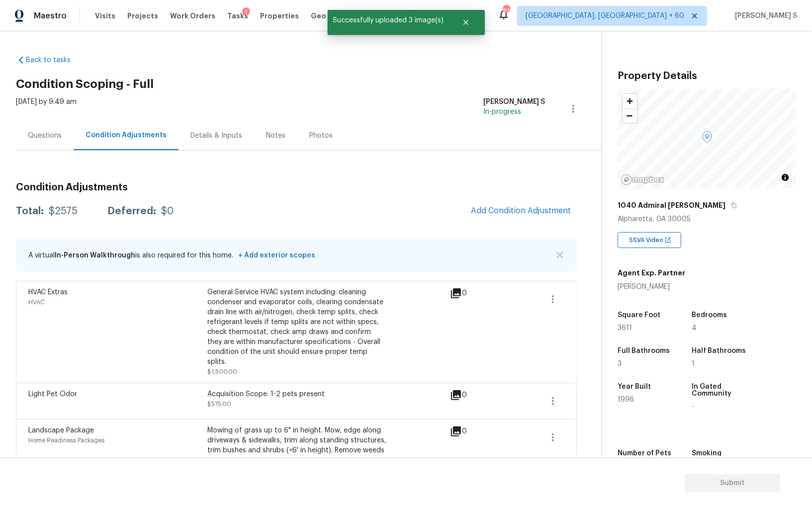
scroll to position [58, 0]
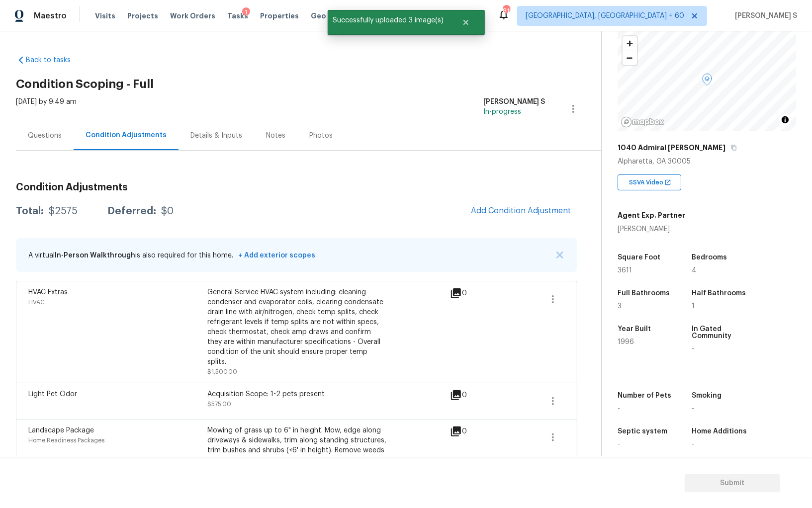
click at [513, 224] on div "Condition Adjustments Total: $2575 Deferred: $0 Add Condition Adjustment A virt…" at bounding box center [296, 369] width 561 height 389
click at [497, 189] on h3 "Condition Adjustments" at bounding box center [296, 188] width 561 height 10
click at [497, 198] on div "Condition Adjustments Total: $2575 Deferred: $0 Add Condition Adjustment A virt…" at bounding box center [296, 369] width 561 height 389
click at [498, 201] on button "Add Condition Adjustment" at bounding box center [521, 210] width 112 height 21
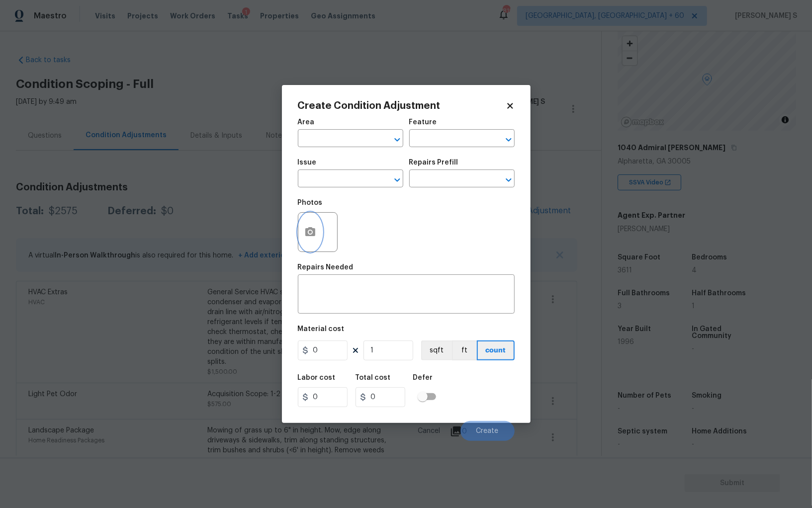
click at [314, 246] on button "button" at bounding box center [310, 232] width 24 height 39
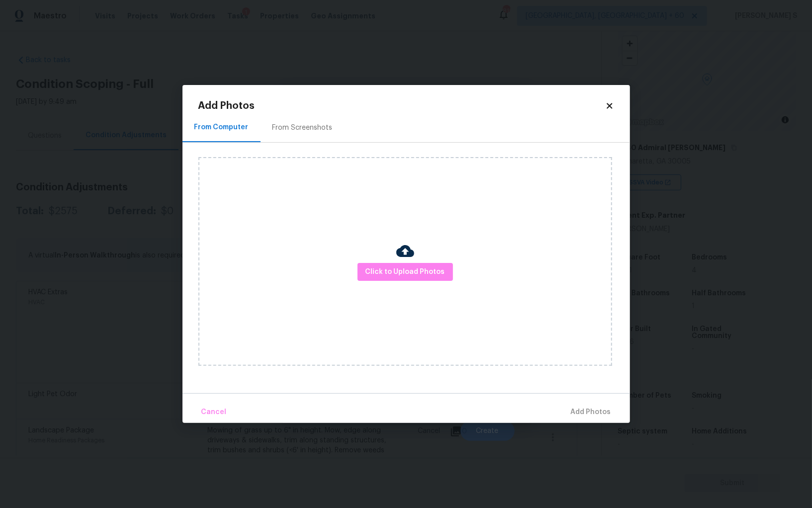
click at [398, 262] on div at bounding box center [405, 252] width 18 height 21
click at [402, 267] on span "Click to Upload Photos" at bounding box center [406, 272] width 80 height 12
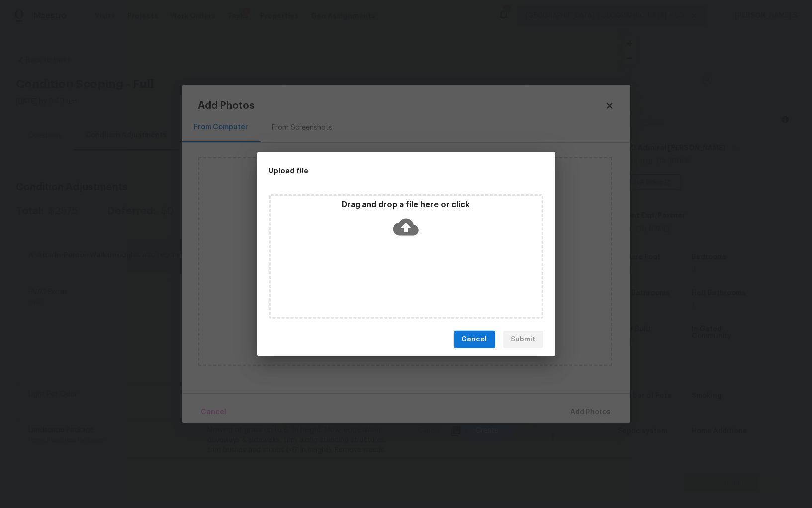
click at [402, 267] on div "Drag and drop a file here or click" at bounding box center [406, 256] width 274 height 124
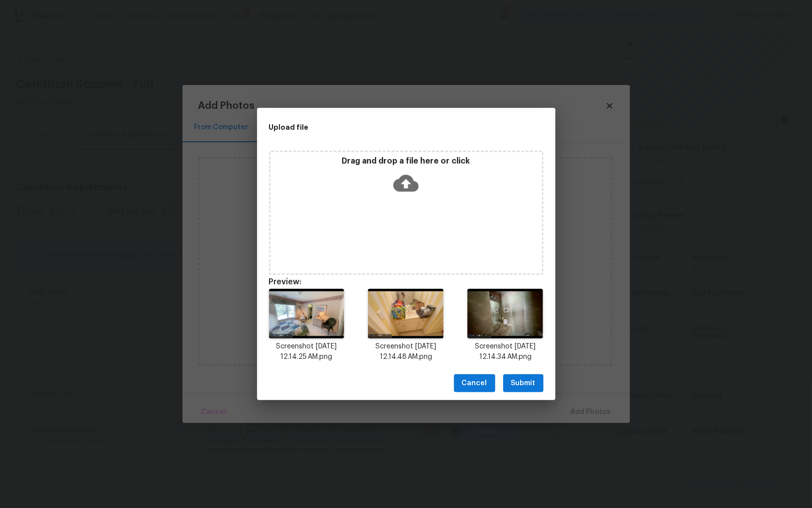
click at [524, 382] on span "Submit" at bounding box center [523, 383] width 24 height 12
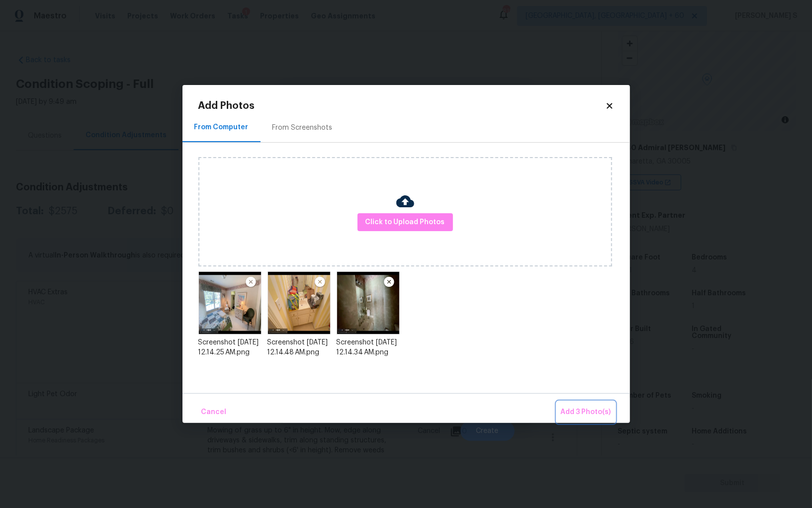
click at [594, 408] on span "Add 3 Photo(s)" at bounding box center [586, 412] width 50 height 12
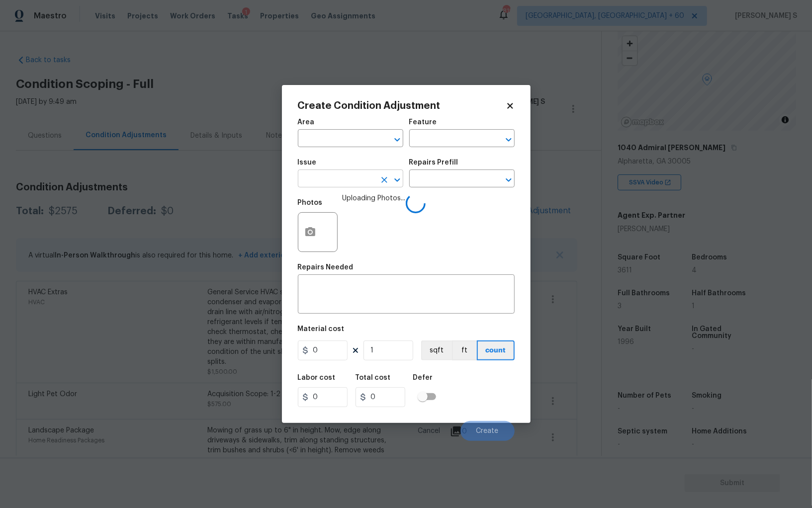
click at [327, 183] on input "text" at bounding box center [337, 179] width 78 height 15
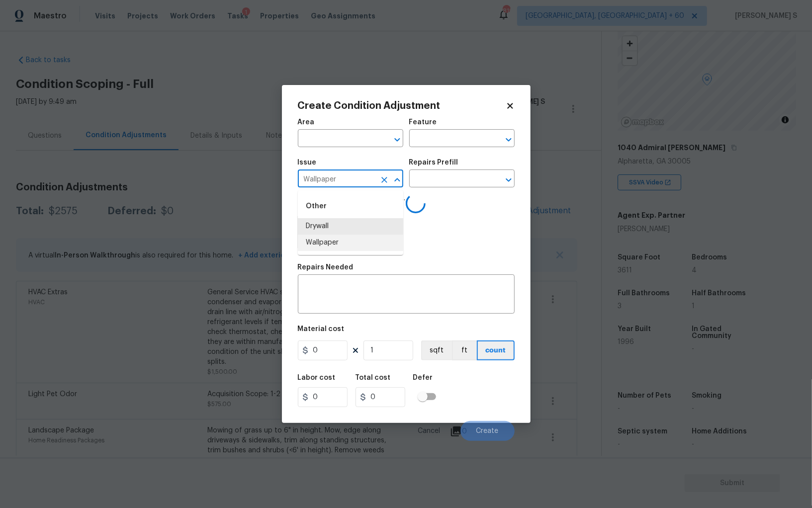
type input "Wallpaper"
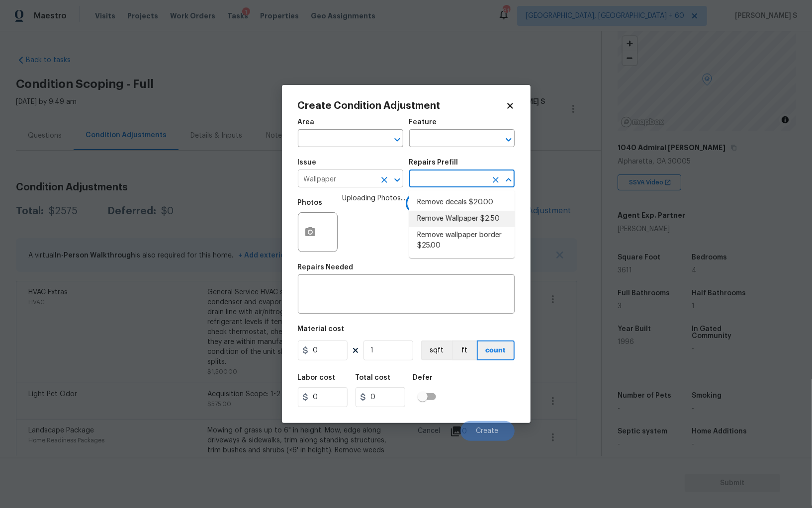
type input "Walls and Ceiling"
type textarea "Remove wallpaper and texture walls to best match existing conditions"
type input "2.5"
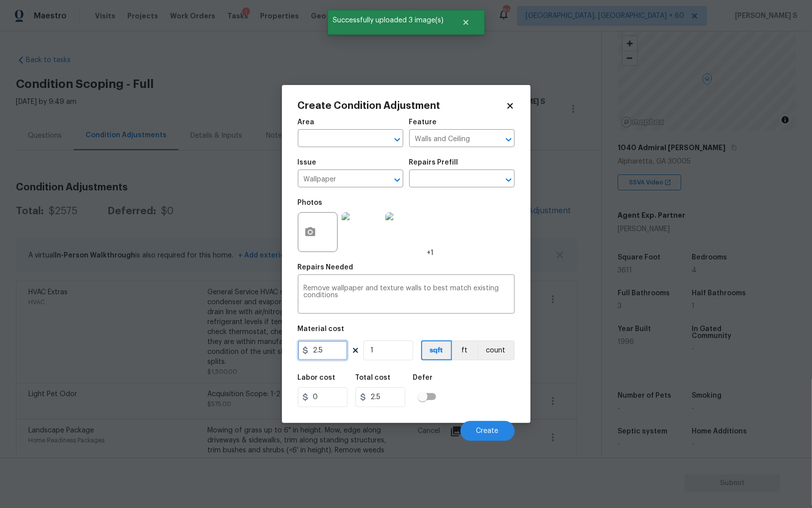
click at [337, 351] on input "2.5" at bounding box center [323, 351] width 50 height 20
type input "900"
click at [466, 380] on div "Labor cost 0 Total cost 900 Defer" at bounding box center [406, 390] width 217 height 45
click at [501, 424] on button "Create" at bounding box center [487, 431] width 54 height 20
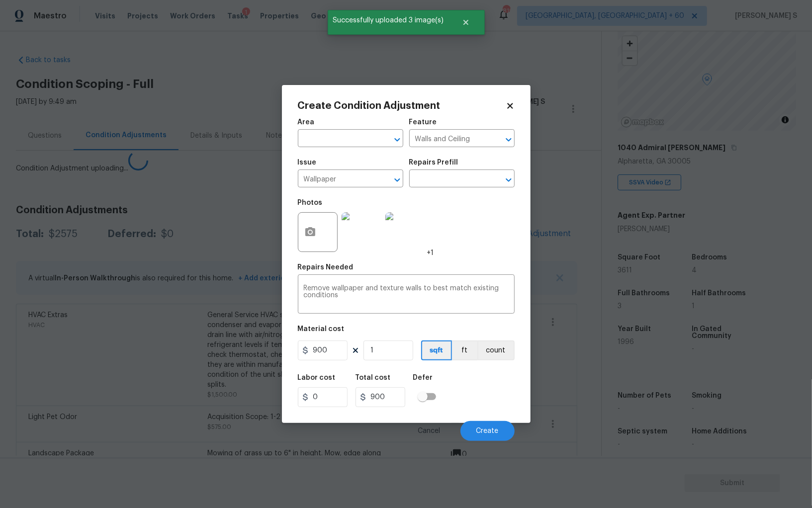
click at [144, 302] on body "Maestro Visits Projects Work Orders Tasks 1 Properties Geo Assignments 819 Albu…" at bounding box center [406, 254] width 812 height 508
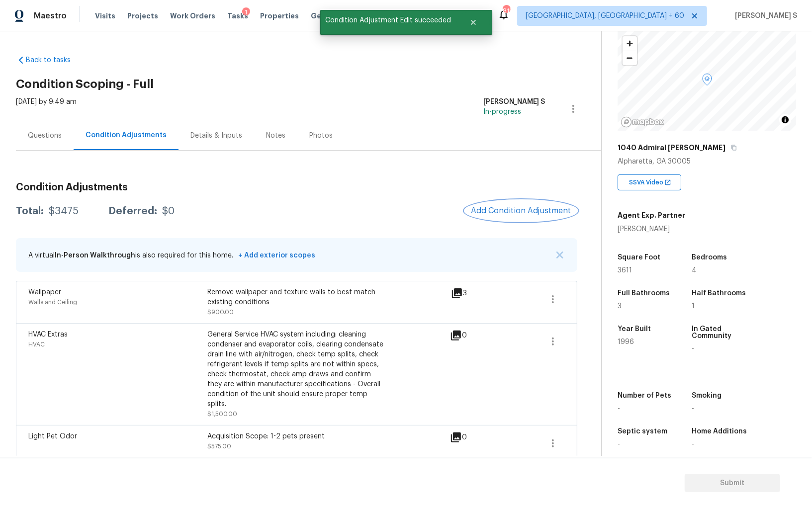
click at [522, 207] on span "Add Condition Adjustment" at bounding box center [521, 210] width 100 height 9
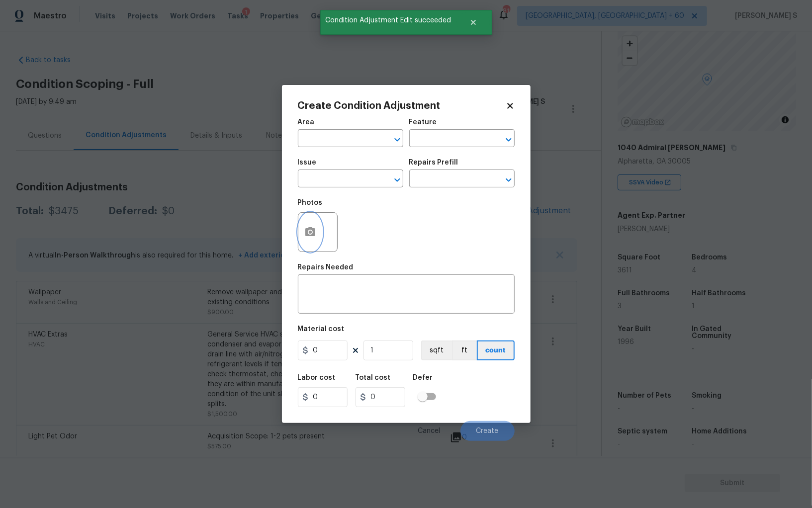
click at [311, 242] on button "button" at bounding box center [310, 232] width 24 height 39
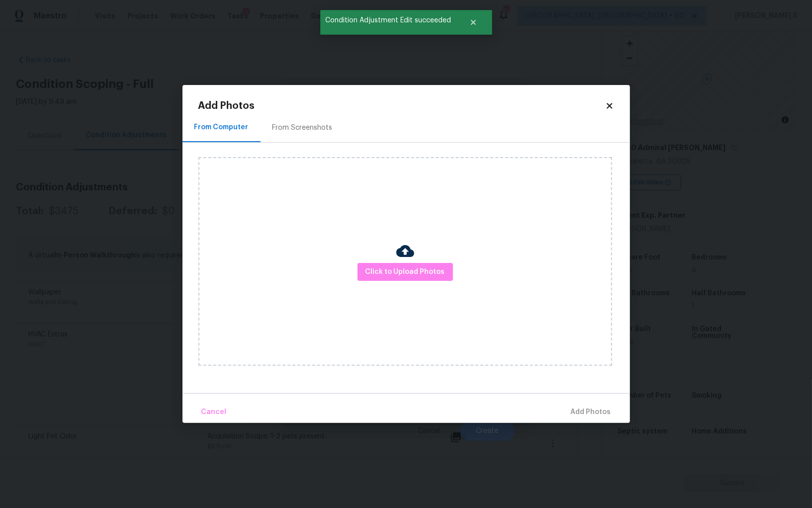
click at [399, 262] on div at bounding box center [405, 252] width 18 height 21
click at [399, 263] on button "Click to Upload Photos" at bounding box center [405, 272] width 95 height 18
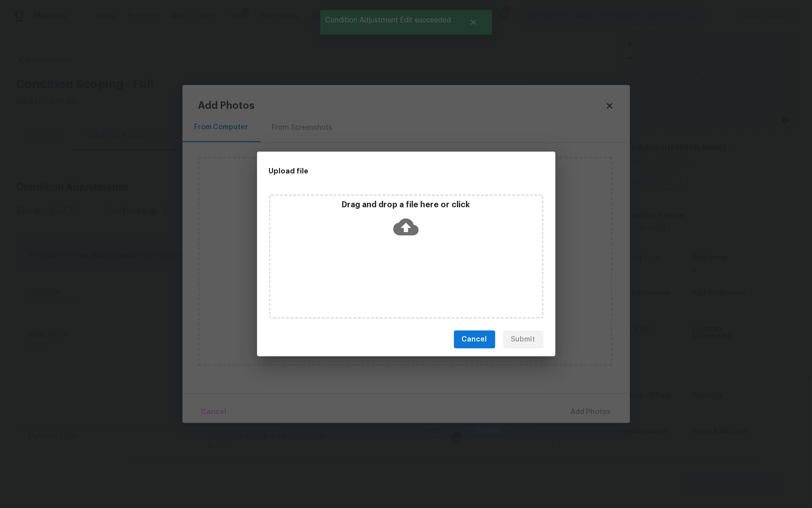
click at [399, 263] on div "Drag and drop a file here or click" at bounding box center [406, 256] width 274 height 124
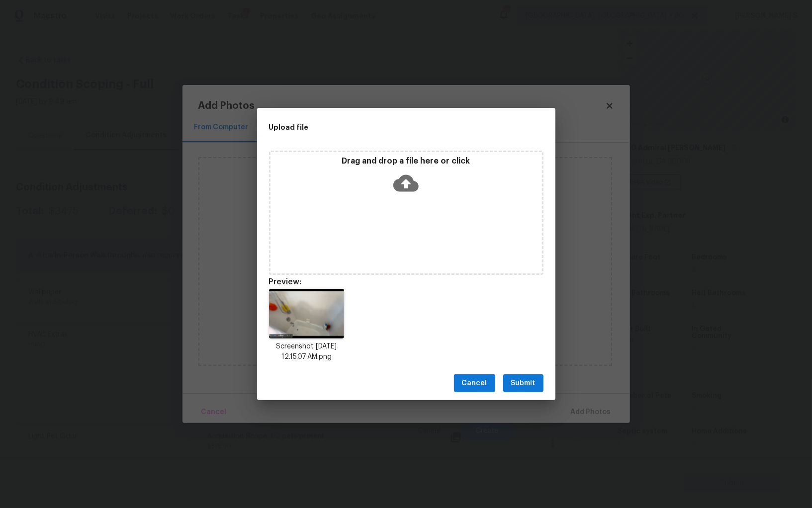
click at [523, 388] on span "Submit" at bounding box center [523, 383] width 24 height 12
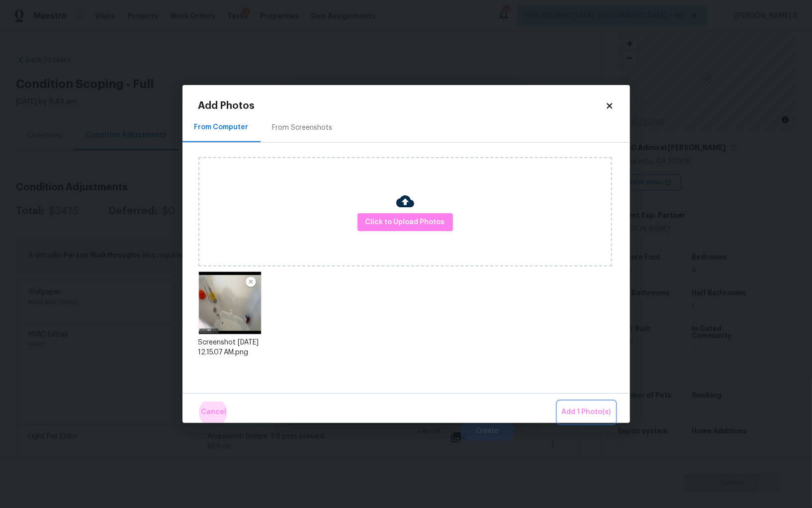
click at [558, 402] on button "Add 1 Photo(s)" at bounding box center [586, 412] width 57 height 21
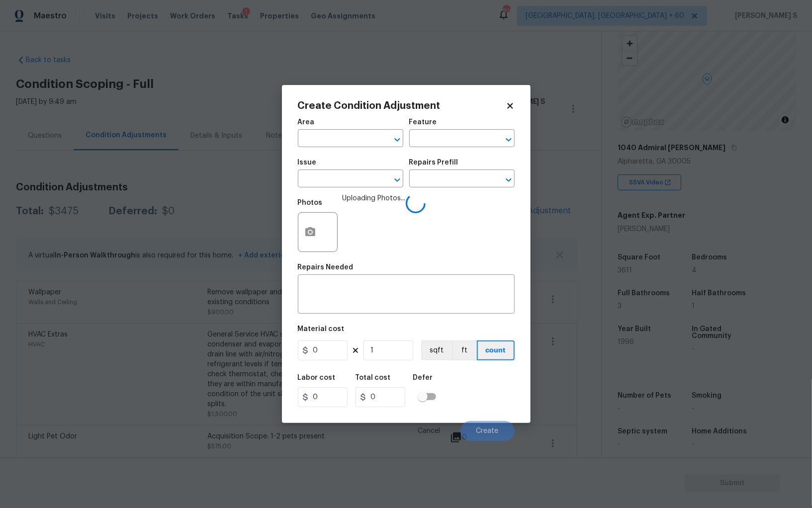
click at [352, 191] on span "Issue ​" at bounding box center [350, 173] width 105 height 40
click at [352, 178] on input "text" at bounding box center [337, 179] width 78 height 15
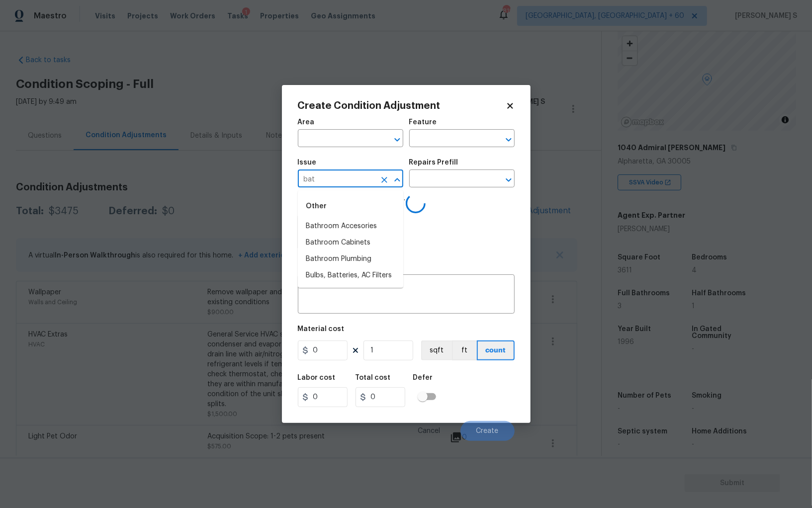
type input "bath"
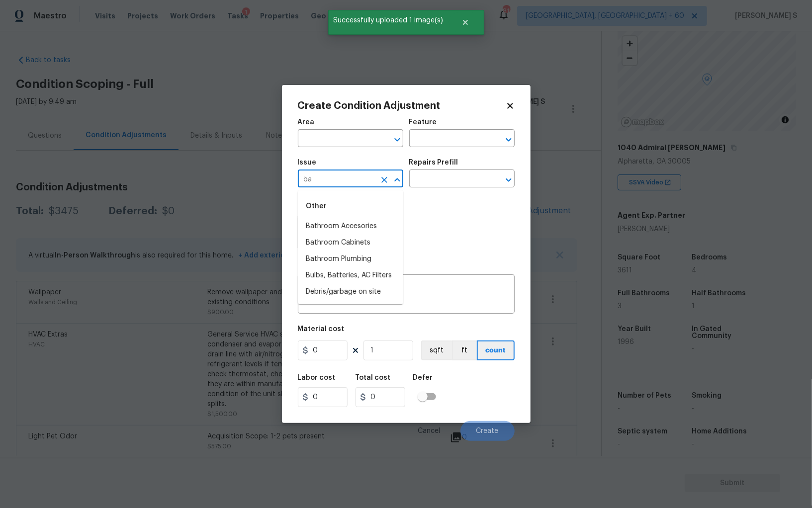
type input "bat"
type input "Bathroom Plumbing"
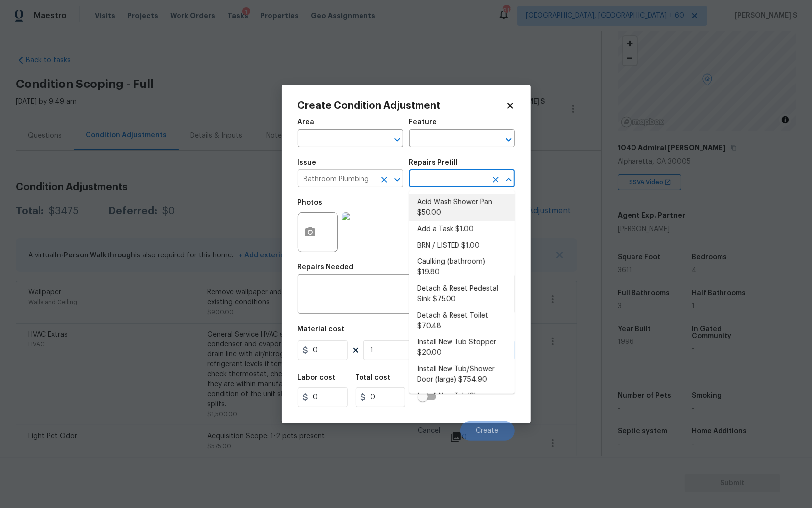
type input "Plumbing"
type textarea "Prep and acid wash/deep clean the shower pan."
type input "50"
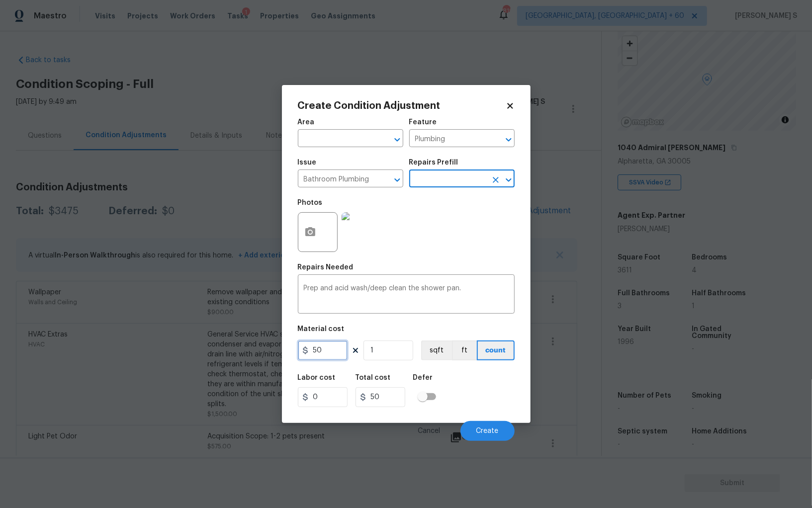
click at [330, 360] on input "50" at bounding box center [323, 351] width 50 height 20
type input "200"
click at [491, 391] on div "Labor cost 0 Total cost 200 Defer" at bounding box center [406, 390] width 217 height 45
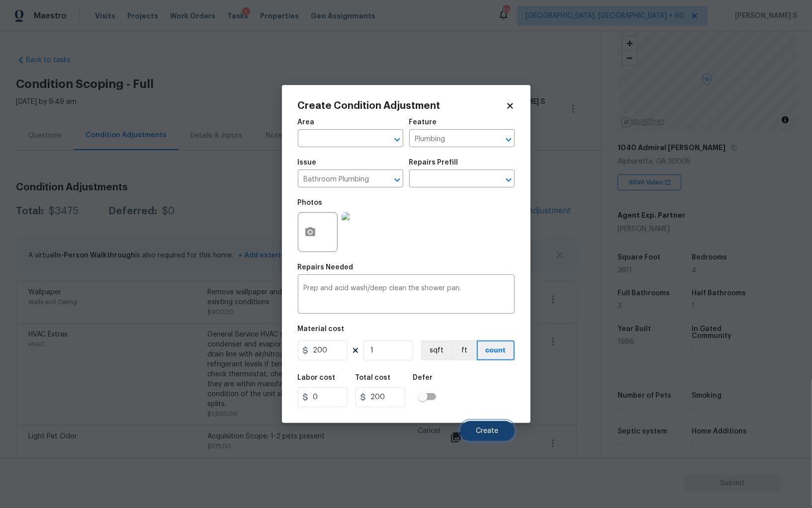
click at [490, 432] on span "Create" at bounding box center [487, 431] width 22 height 7
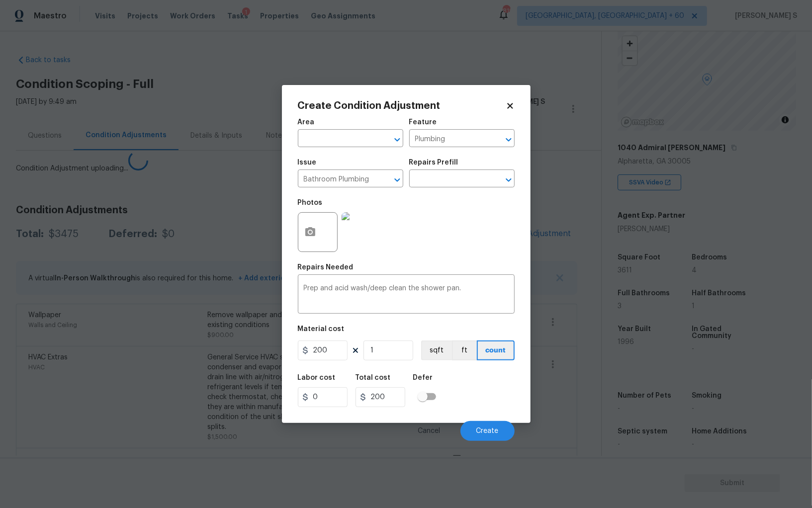
click at [116, 369] on body "Maestro Visits Projects Work Orders Tasks 1 Properties Geo Assignments 819 Albu…" at bounding box center [406, 254] width 812 height 508
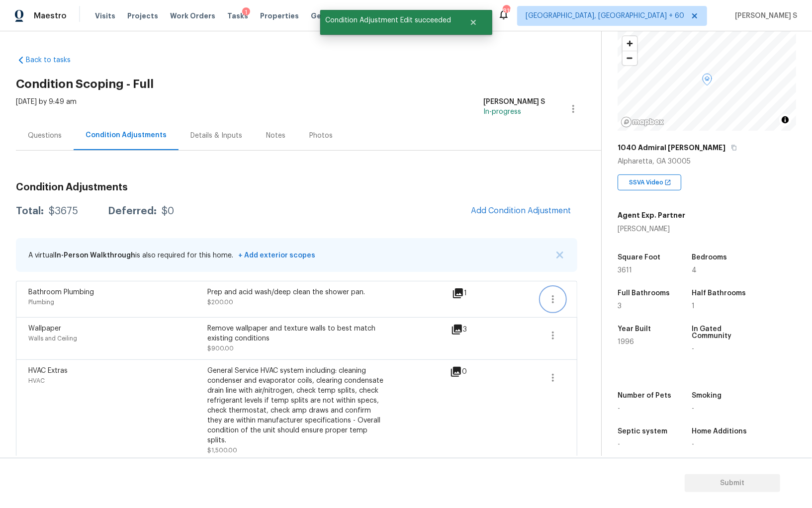
click at [560, 298] on button "button" at bounding box center [553, 299] width 24 height 24
click at [589, 298] on div "Edit" at bounding box center [610, 297] width 78 height 10
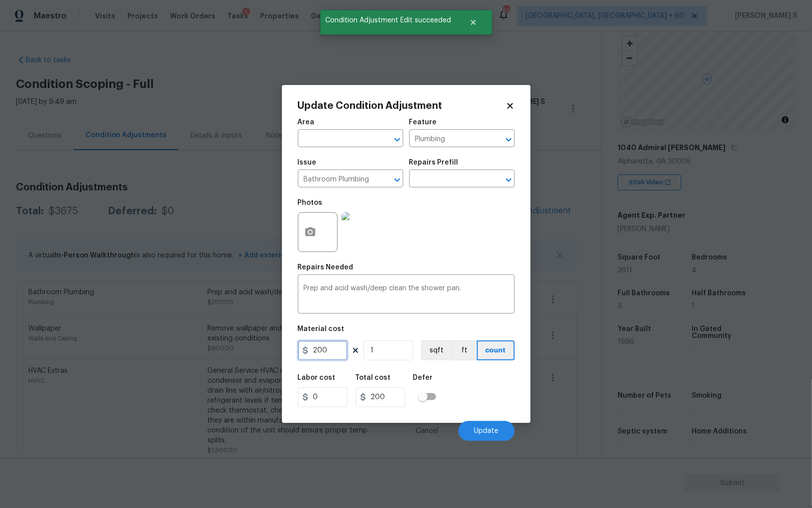
click at [328, 358] on input "200" at bounding box center [323, 351] width 50 height 20
type input "100"
click at [477, 402] on div "Labor cost 0 Total cost 100 Defer" at bounding box center [406, 390] width 217 height 45
click at [488, 432] on span "Update" at bounding box center [486, 431] width 24 height 7
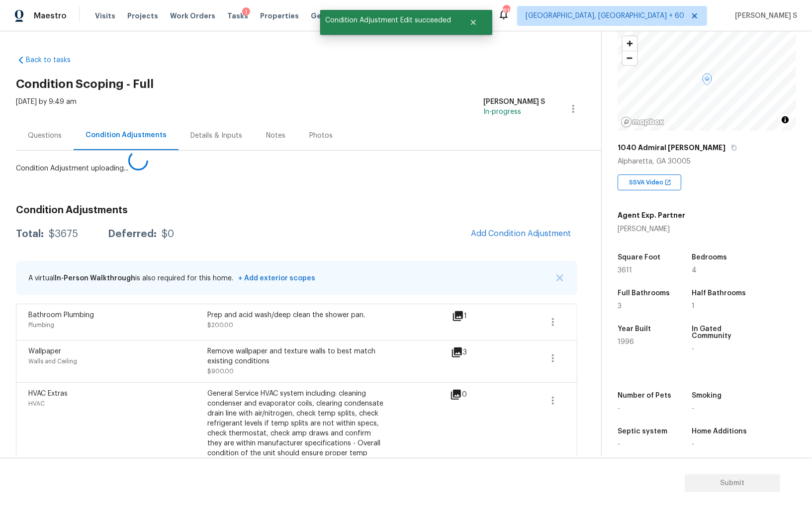
click at [171, 367] on body "Maestro Visits Projects Work Orders Tasks 1 Properties Geo Assignments 819 Albu…" at bounding box center [406, 254] width 812 height 508
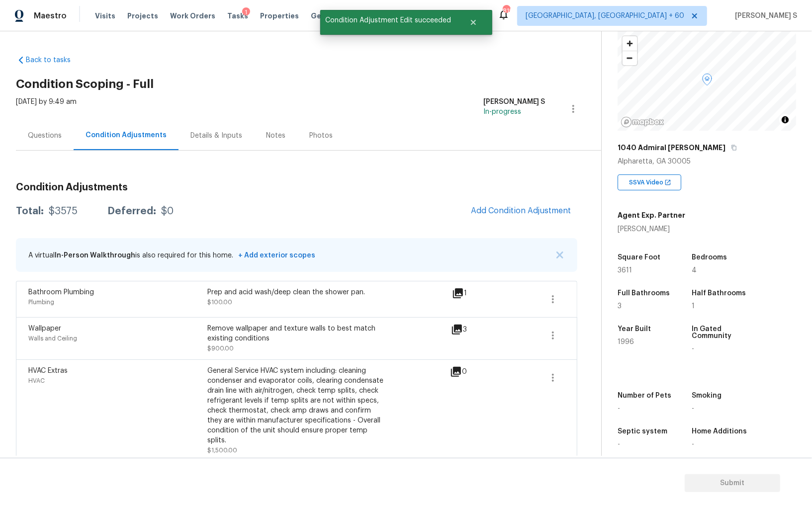
click at [528, 239] on div "A virtual In-Person Walkthrough is also required for this home. + Add exterior …" at bounding box center [296, 255] width 561 height 34
click at [523, 206] on span "Add Condition Adjustment" at bounding box center [521, 210] width 100 height 9
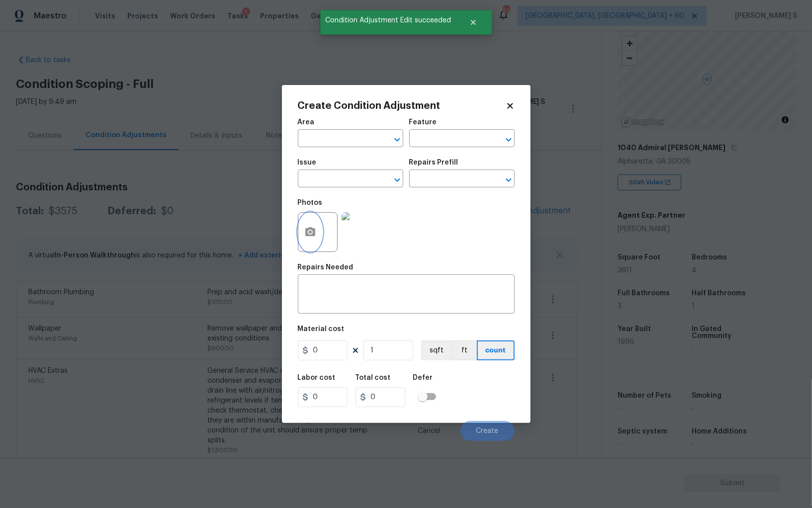
click at [308, 243] on button "button" at bounding box center [310, 232] width 24 height 39
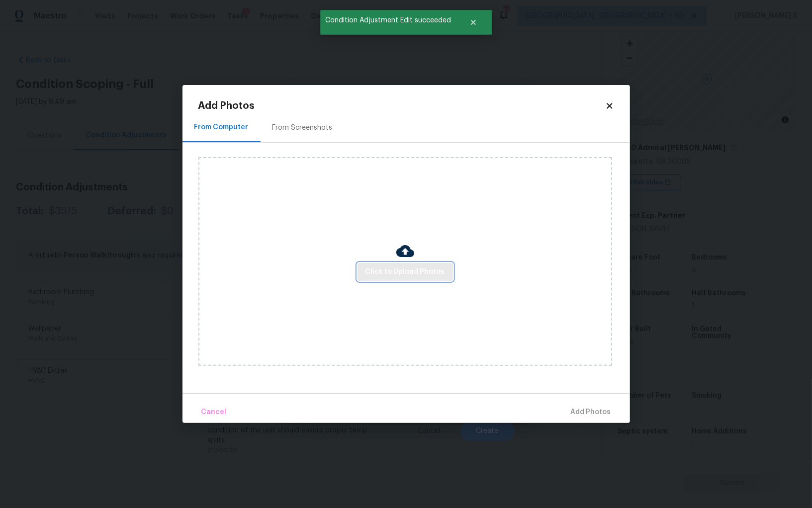
click at [393, 270] on span "Click to Upload Photos" at bounding box center [406, 272] width 80 height 12
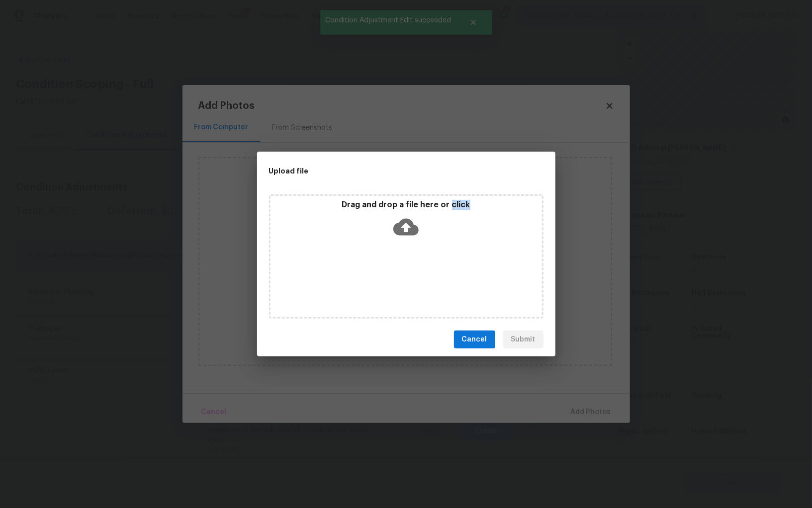
click at [393, 270] on div "Drag and drop a file here or click" at bounding box center [406, 256] width 274 height 124
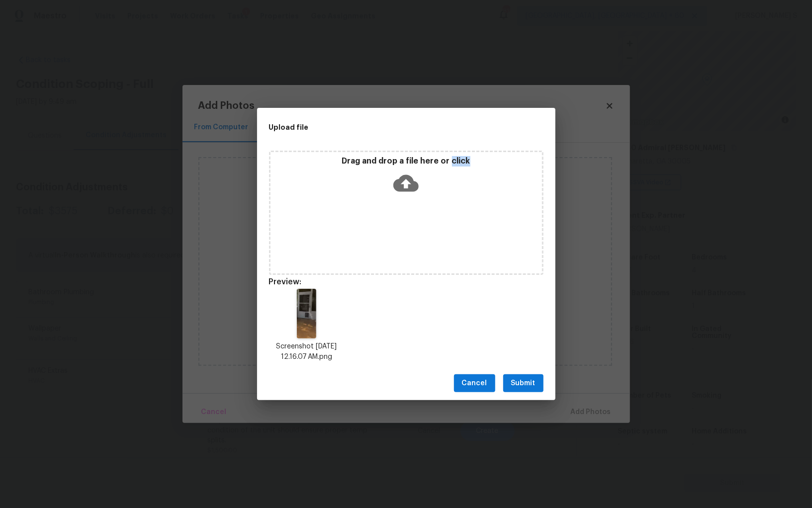
click at [527, 391] on button "Submit" at bounding box center [523, 383] width 40 height 18
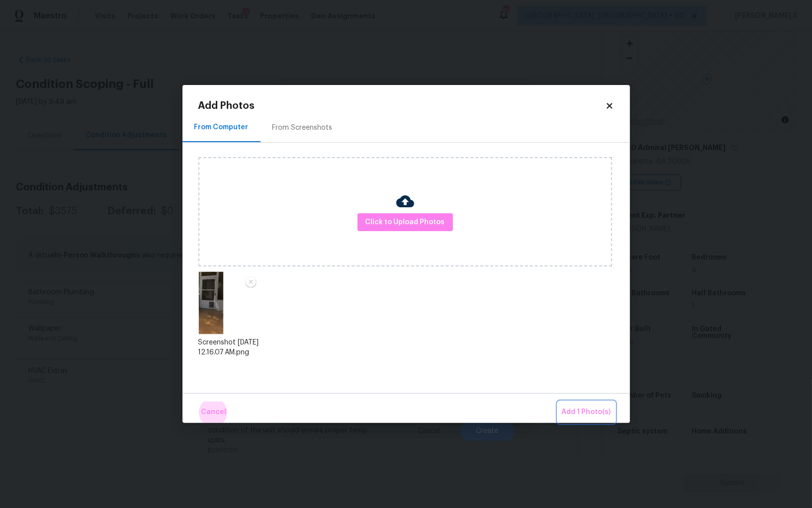
click at [558, 402] on button "Add 1 Photo(s)" at bounding box center [586, 412] width 57 height 21
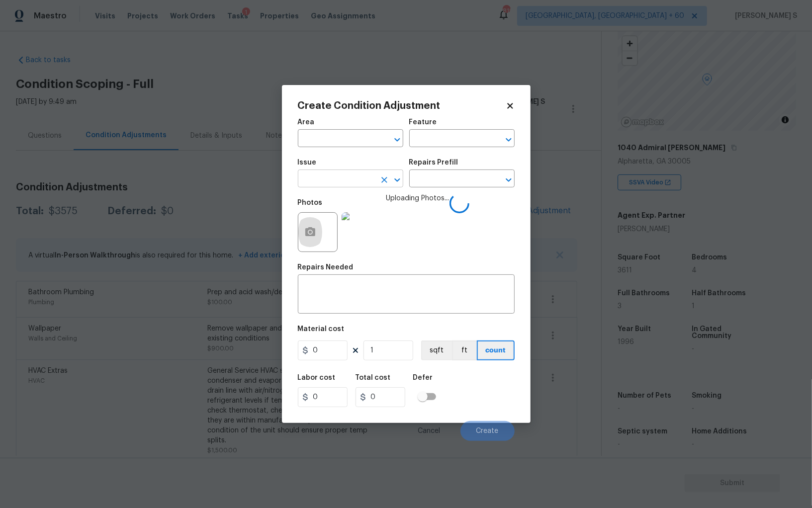
click at [365, 178] on input "text" at bounding box center [337, 179] width 78 height 15
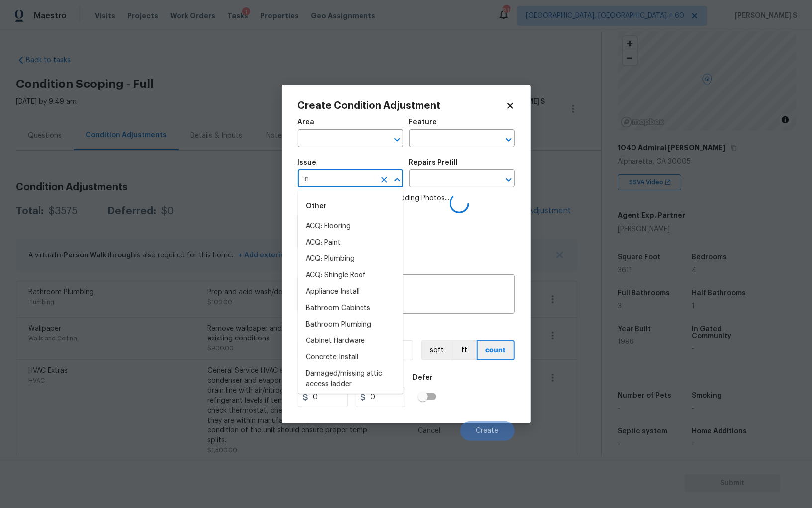
click at [365, 178] on input "in" at bounding box center [337, 179] width 78 height 15
type input "int"
type input "er"
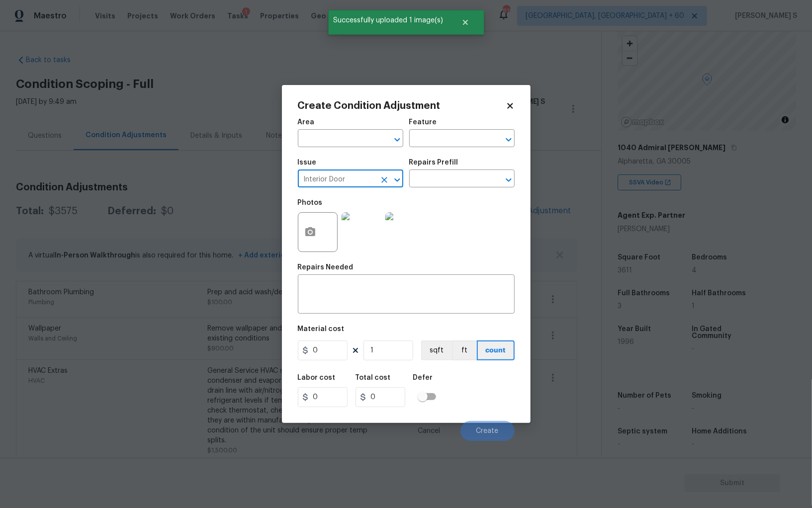
type input "Interior Door"
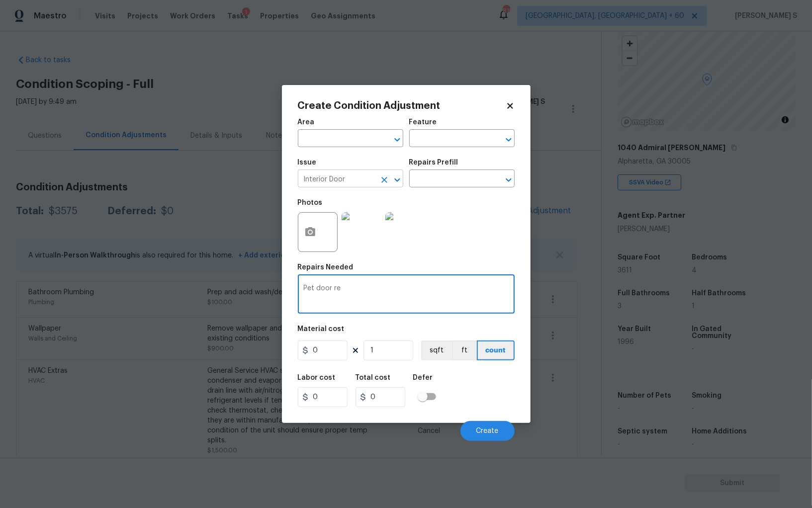
type textarea "Pet door re"
click at [365, 178] on input "Interior Door" at bounding box center [337, 179] width 78 height 15
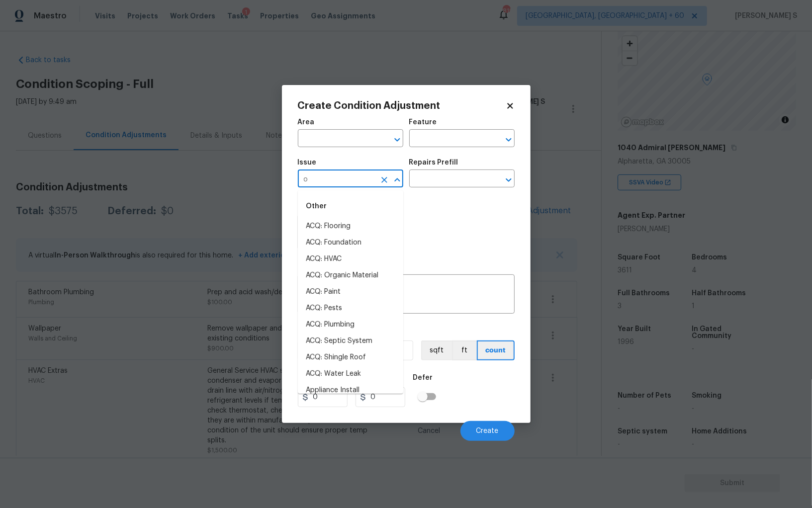
type input "Interior Door"
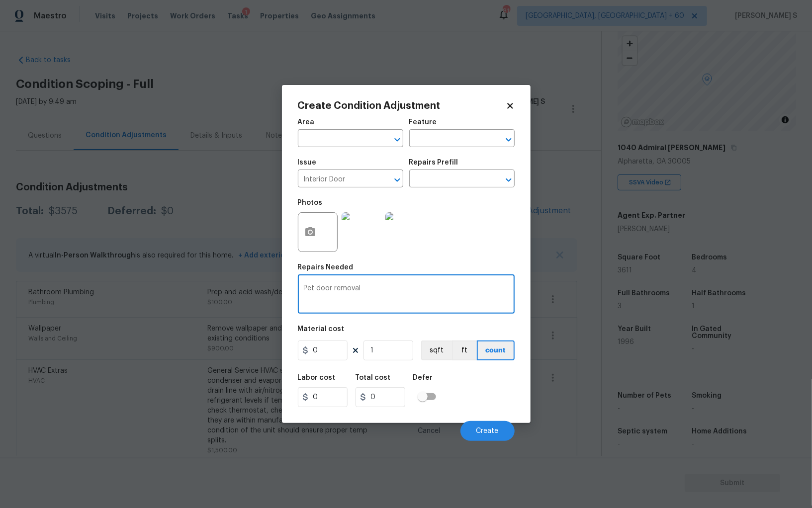
type textarea "Pet door removal"
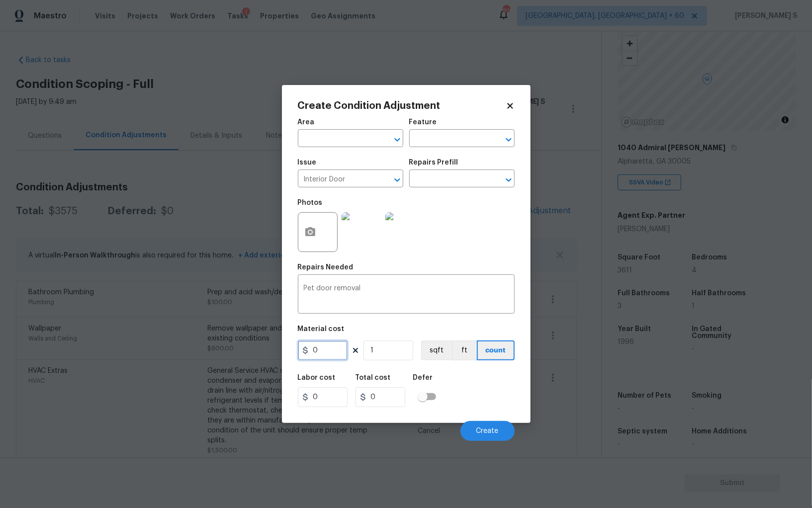
click at [324, 354] on input "0" at bounding box center [323, 351] width 50 height 20
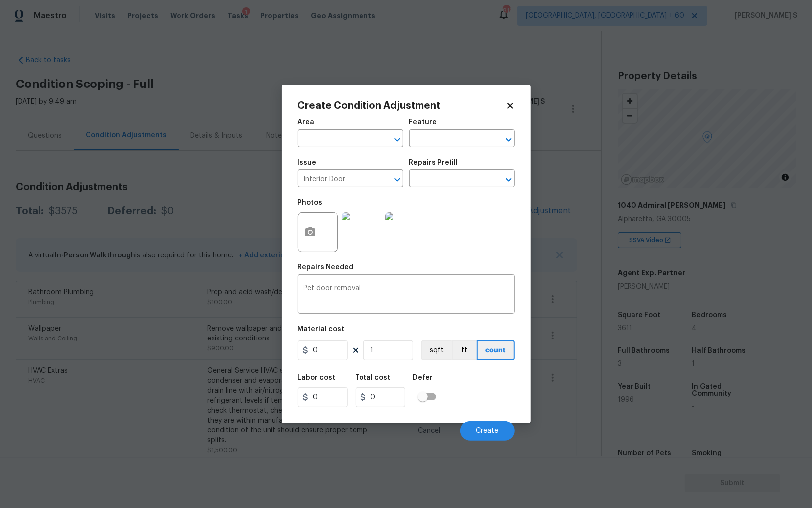
scroll to position [58, 0]
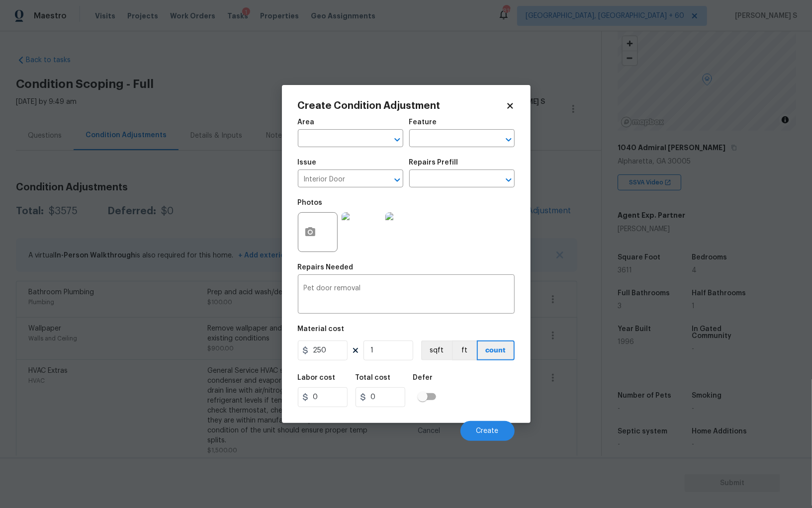
type input "250"
click at [504, 400] on div "Labor cost 0 Total cost 250 Defer" at bounding box center [406, 390] width 217 height 45
click at [485, 429] on span "Create" at bounding box center [487, 431] width 22 height 7
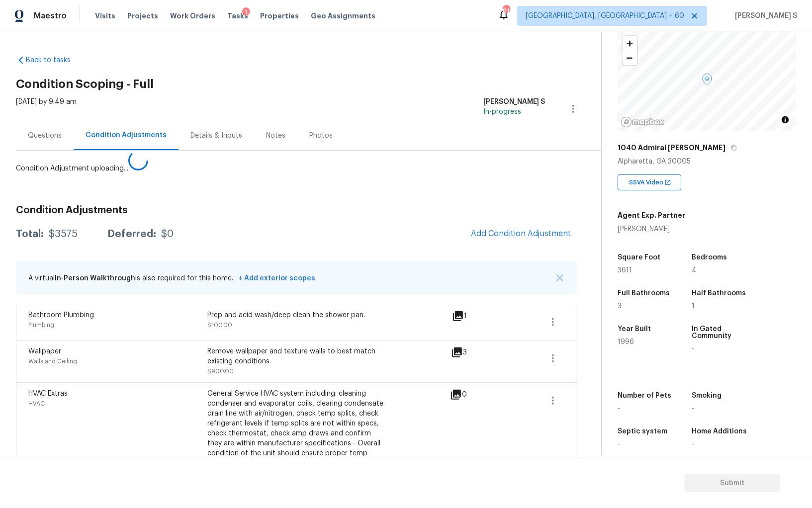
click at [94, 312] on body "Maestro Visits Projects Work Orders Tasks 1 Properties Geo Assignments 819 Albu…" at bounding box center [406, 254] width 812 height 508
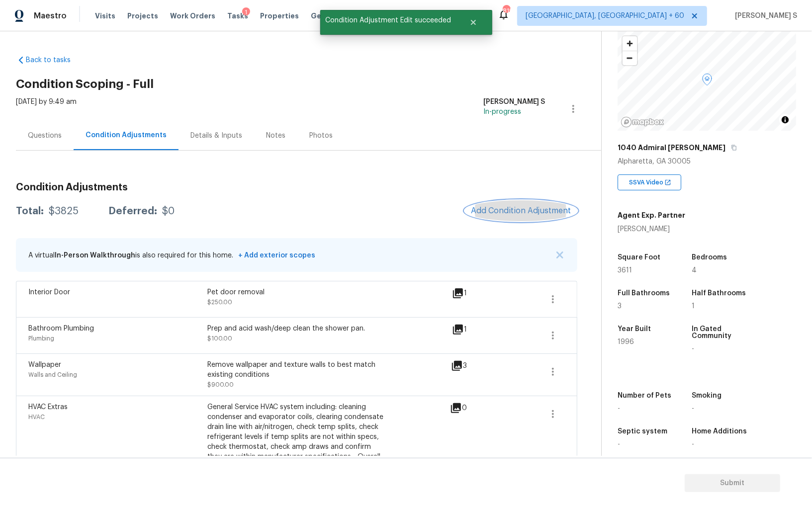
click at [522, 211] on span "Add Condition Adjustment" at bounding box center [521, 210] width 100 height 9
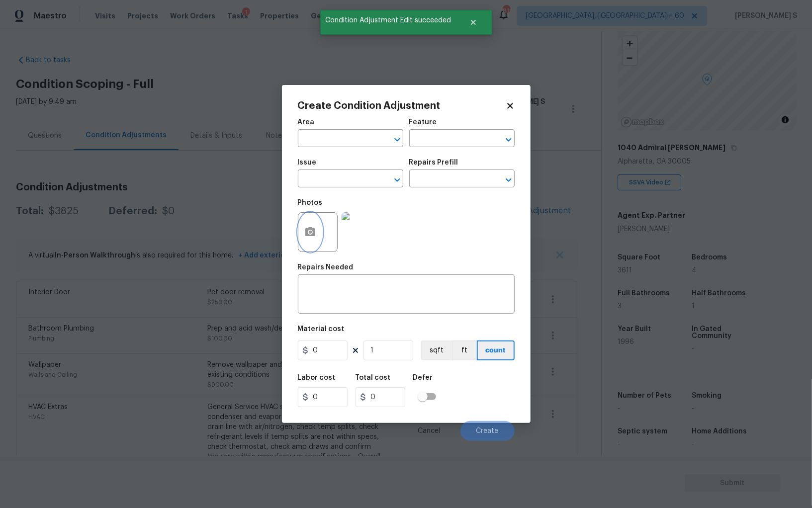
click at [316, 235] on button "button" at bounding box center [310, 232] width 24 height 39
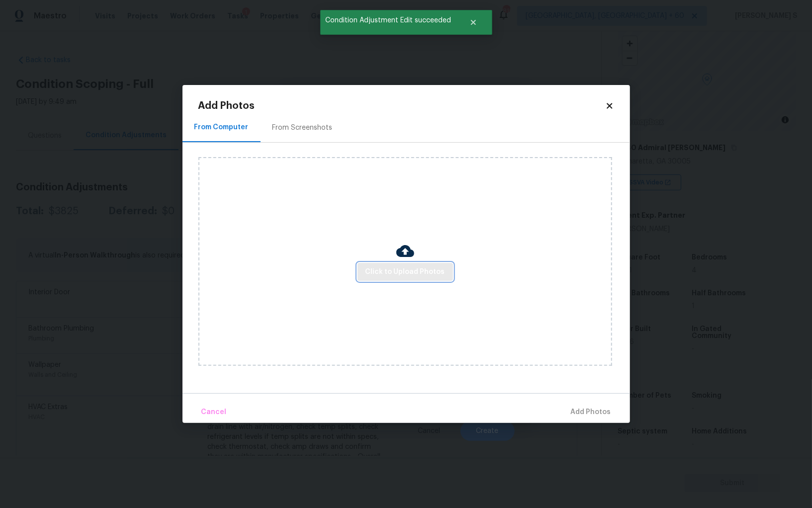
click at [381, 272] on span "Click to Upload Photos" at bounding box center [406, 272] width 80 height 12
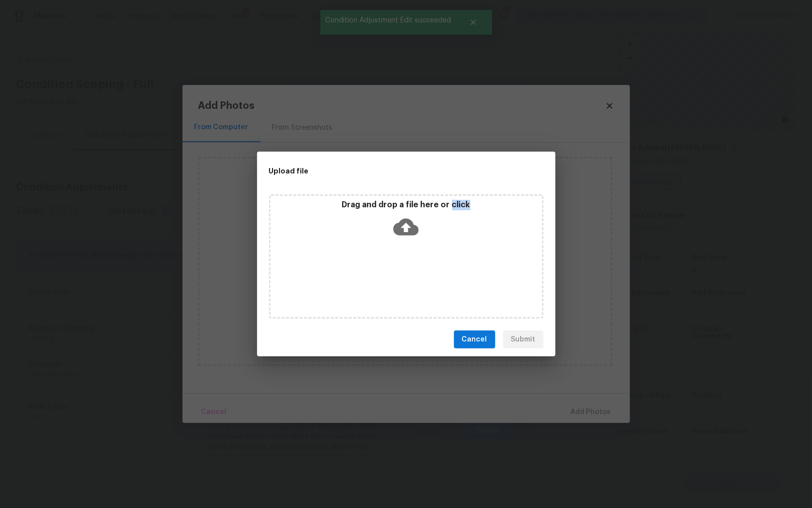
click at [381, 272] on div "Drag and drop a file here or click" at bounding box center [406, 256] width 274 height 124
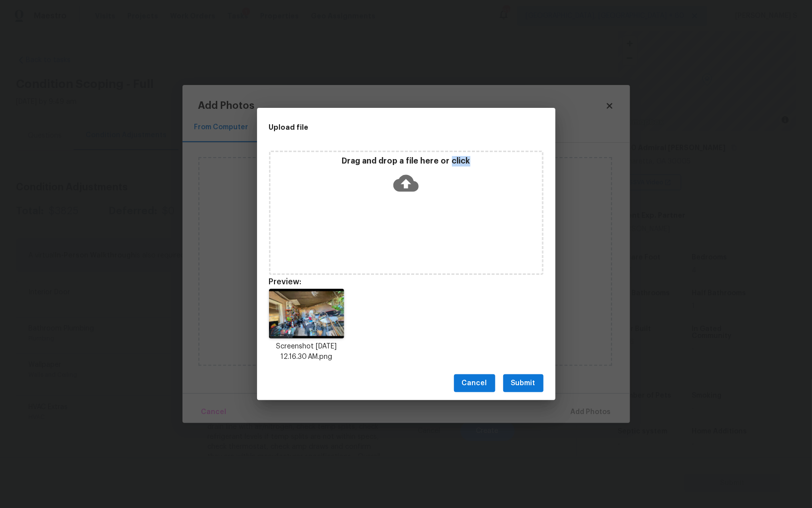
click at [535, 379] on span "Submit" at bounding box center [523, 383] width 24 height 12
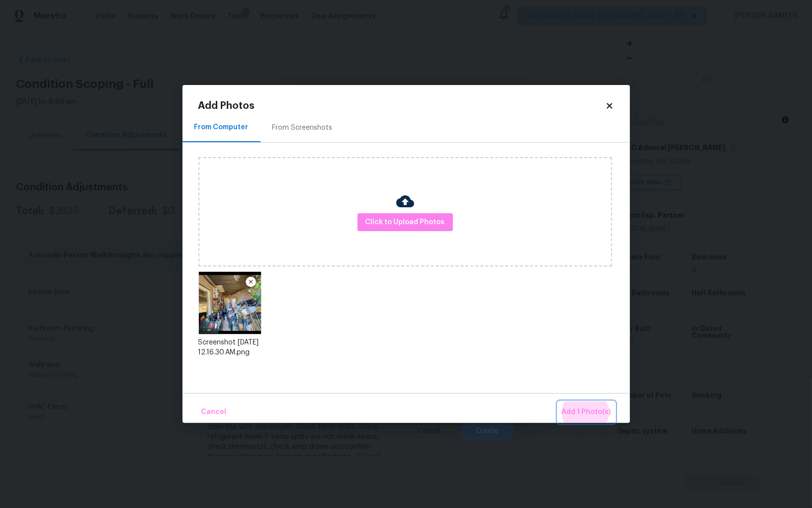
click at [558, 402] on button "Add 1 Photo(s)" at bounding box center [586, 412] width 57 height 21
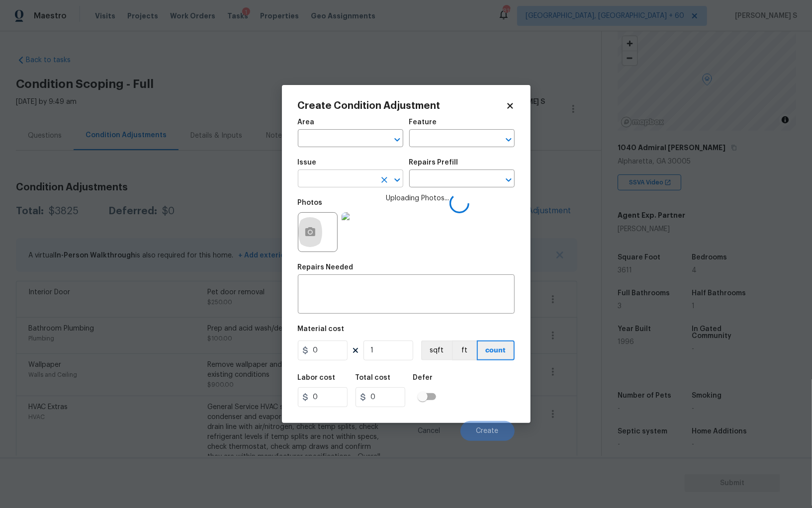
click at [352, 182] on input "text" at bounding box center [337, 179] width 78 height 15
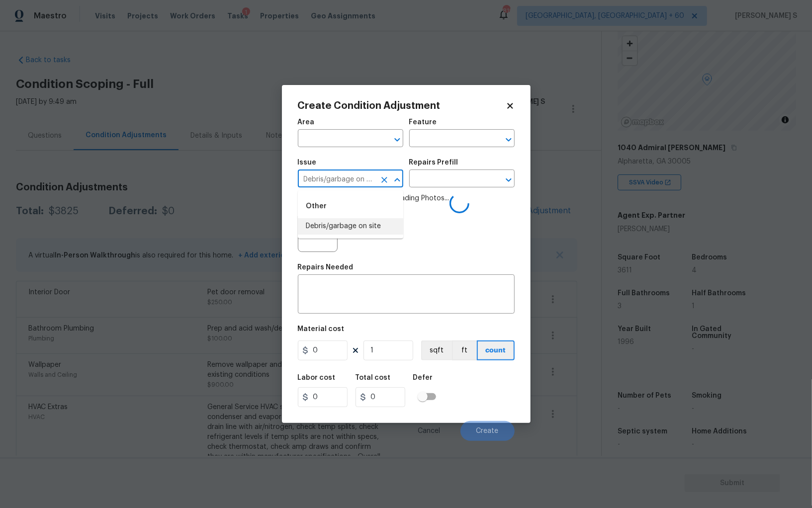
type input "Debris/garbage on site"
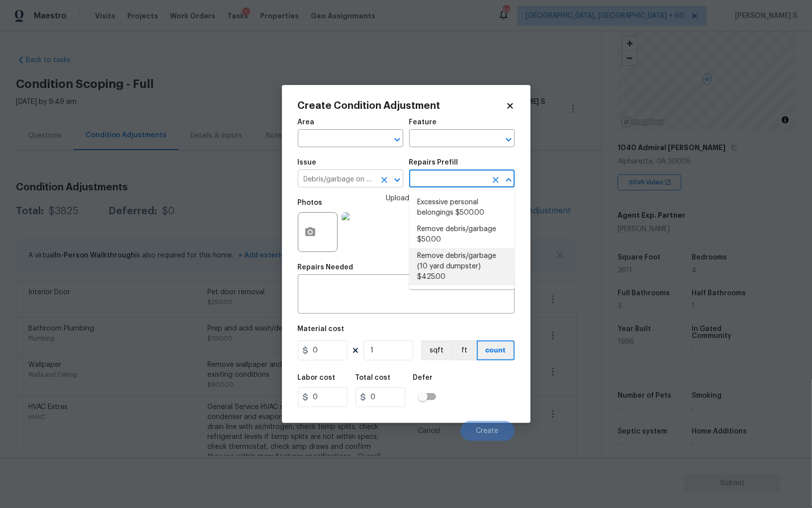
type textarea "Remove debris/garbage and haul away to legal disposal facility (10 yd dumpster)"
type input "425"
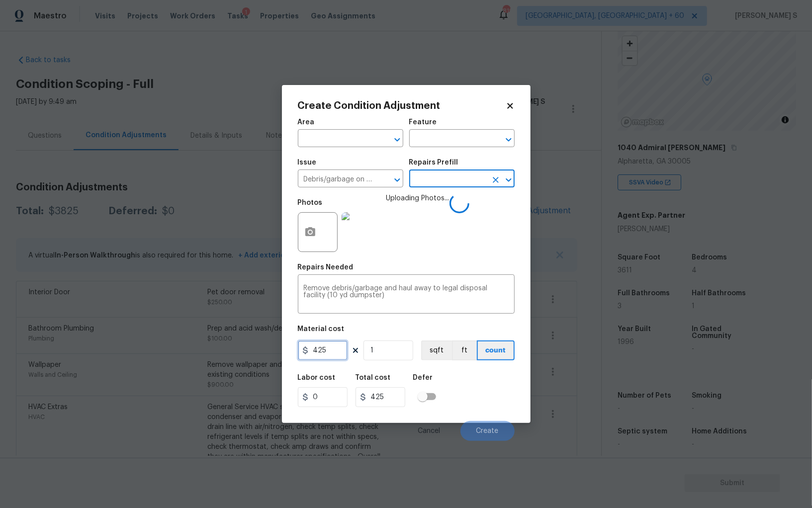
click at [336, 355] on input "425" at bounding box center [323, 351] width 50 height 20
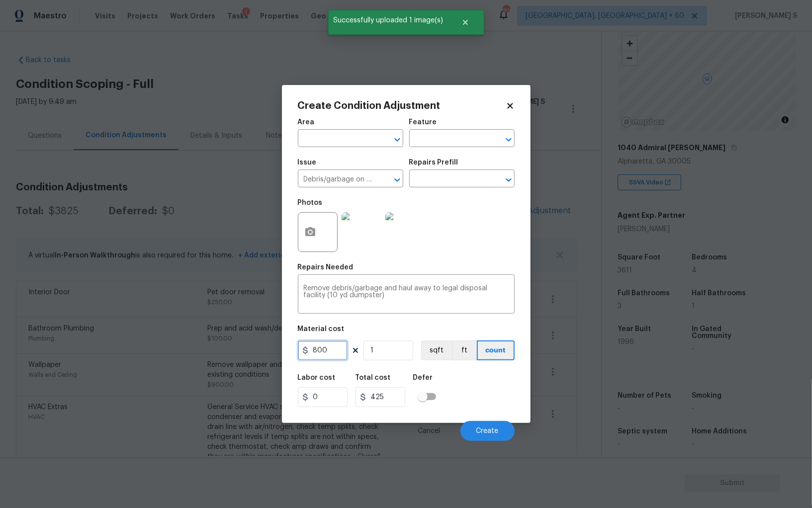
type input "800"
click at [474, 403] on div "Labor cost 0 Total cost 800 Defer" at bounding box center [406, 390] width 217 height 45
click at [493, 430] on span "Create" at bounding box center [487, 431] width 22 height 7
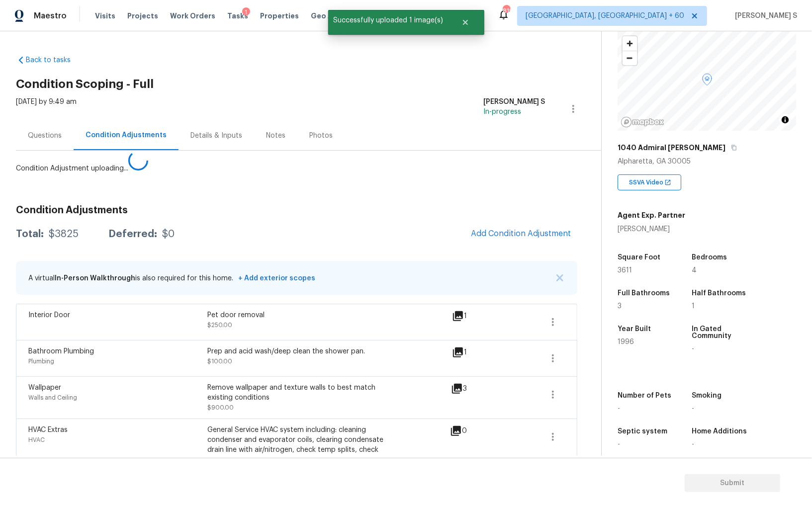
click at [68, 382] on body "Maestro Visits Projects Work Orders Tasks 1 Properties Geo Assignments 819 Albu…" at bounding box center [406, 254] width 812 height 508
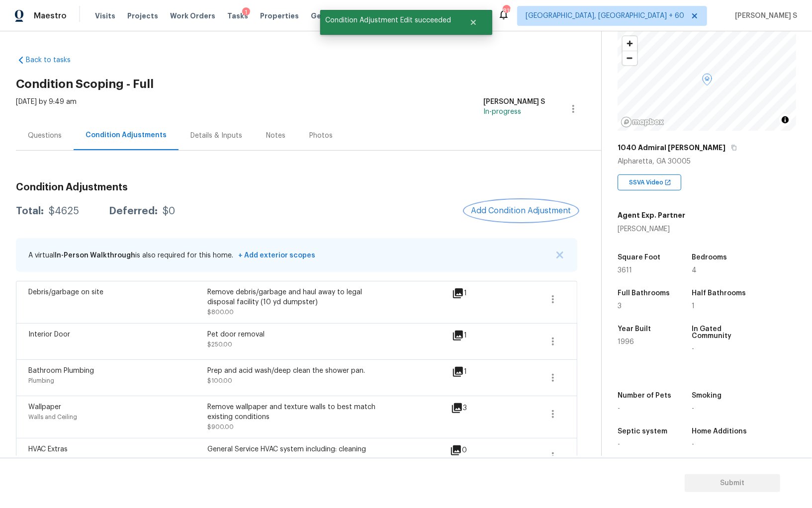
click at [505, 208] on span "Add Condition Adjustment" at bounding box center [521, 210] width 100 height 9
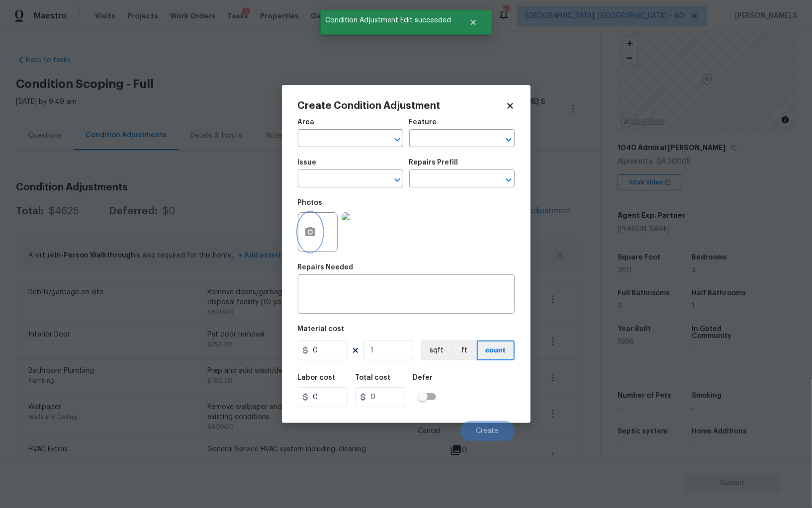
click at [307, 235] on icon "button" at bounding box center [310, 231] width 10 height 9
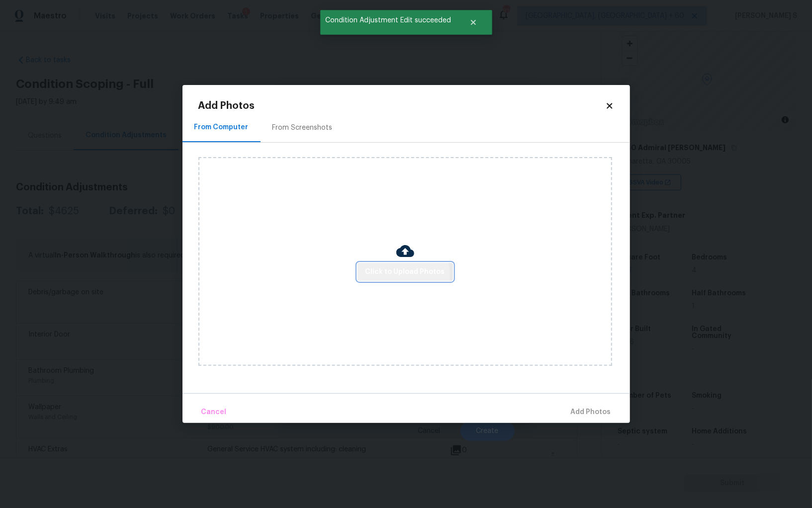
click at [374, 276] on span "Click to Upload Photos" at bounding box center [406, 272] width 80 height 12
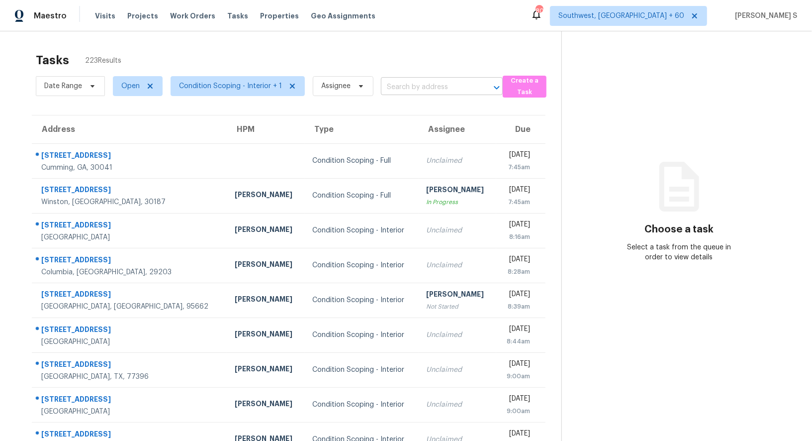
click at [414, 86] on input "text" at bounding box center [428, 87] width 94 height 15
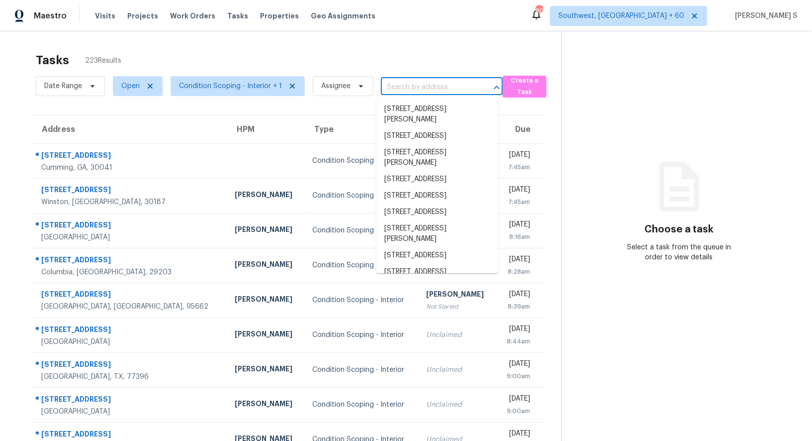
paste input "[STREET_ADDRESS]"
type input "[STREET_ADDRESS]"
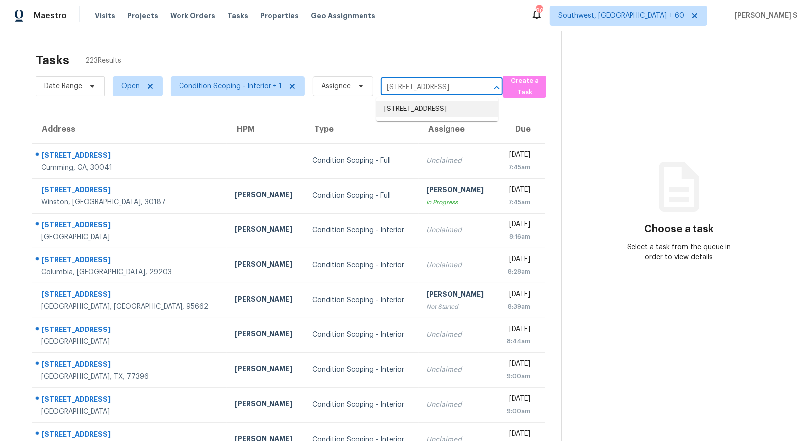
click at [415, 116] on li "[STREET_ADDRESS]" at bounding box center [437, 109] width 122 height 16
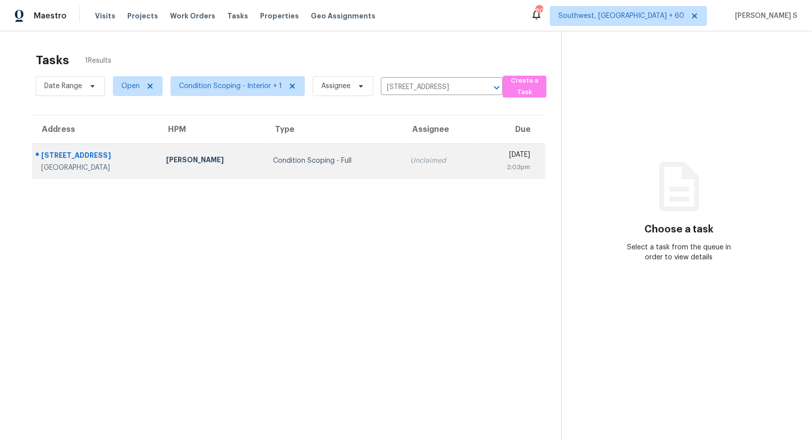
click at [403, 147] on td "Unclaimed" at bounding box center [440, 160] width 75 height 35
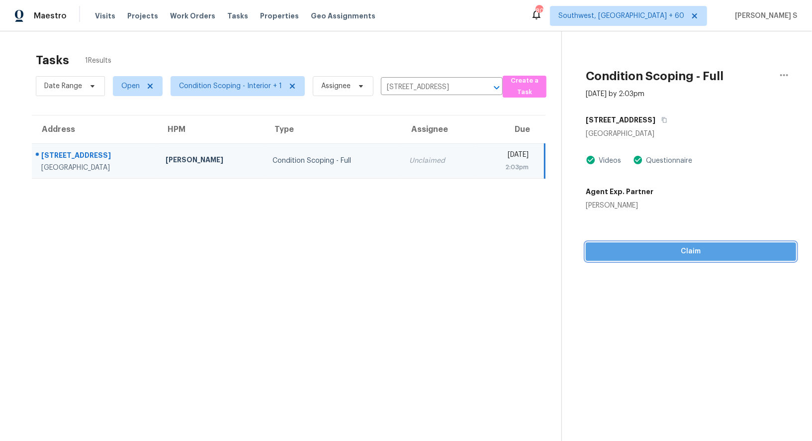
click at [657, 250] on span "Claim" at bounding box center [691, 251] width 194 height 12
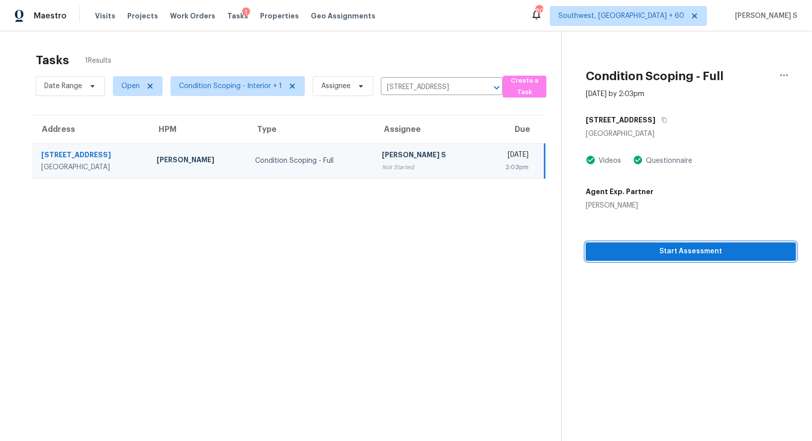
click at [698, 248] on span "Start Assessment" at bounding box center [691, 251] width 194 height 12
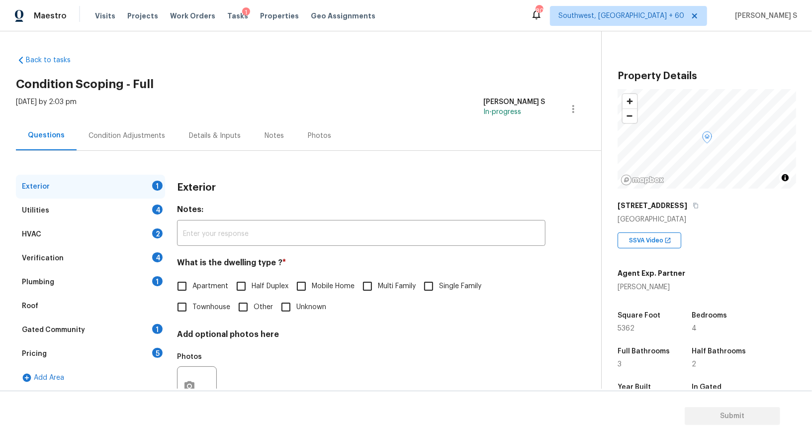
scroll to position [91, 0]
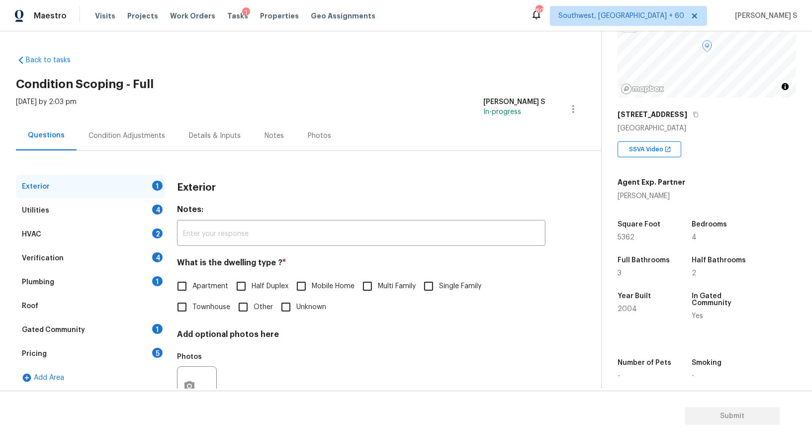
click at [142, 354] on div "Pricing 5" at bounding box center [90, 354] width 149 height 24
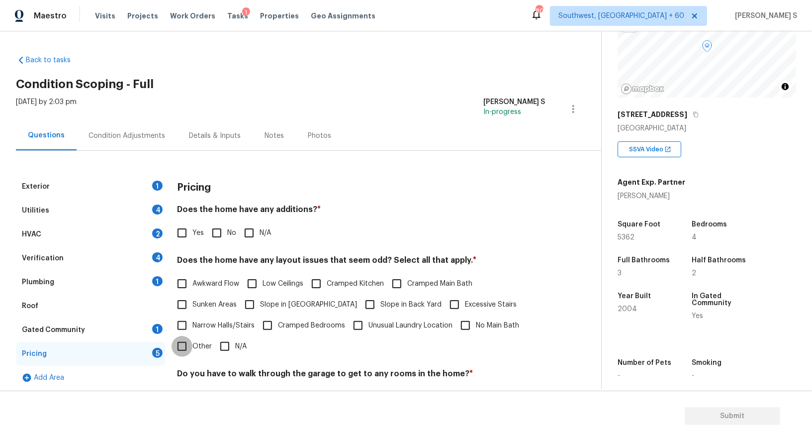
click at [181, 354] on input "Other" at bounding box center [182, 346] width 21 height 21
checkbox input "true"
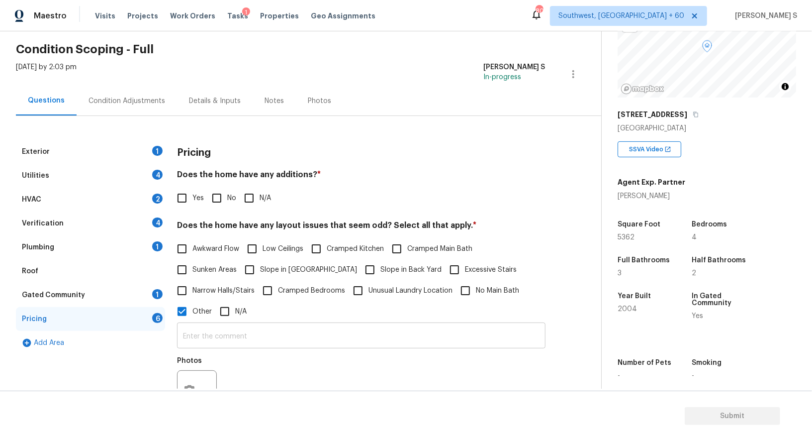
scroll to position [78, 0]
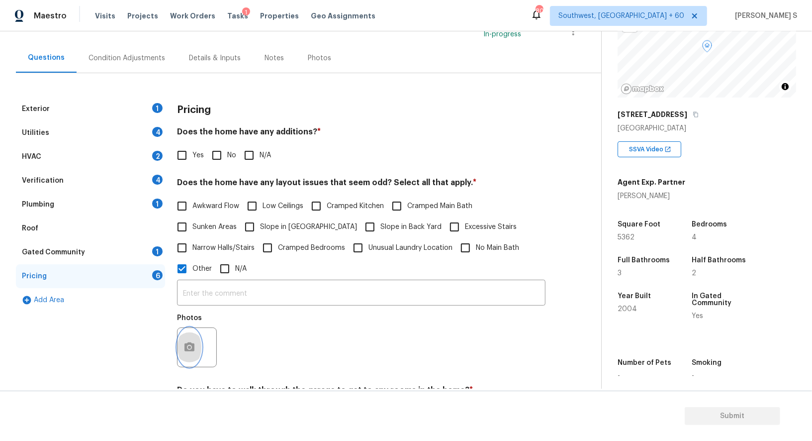
click at [189, 345] on icon "button" at bounding box center [189, 347] width 12 height 12
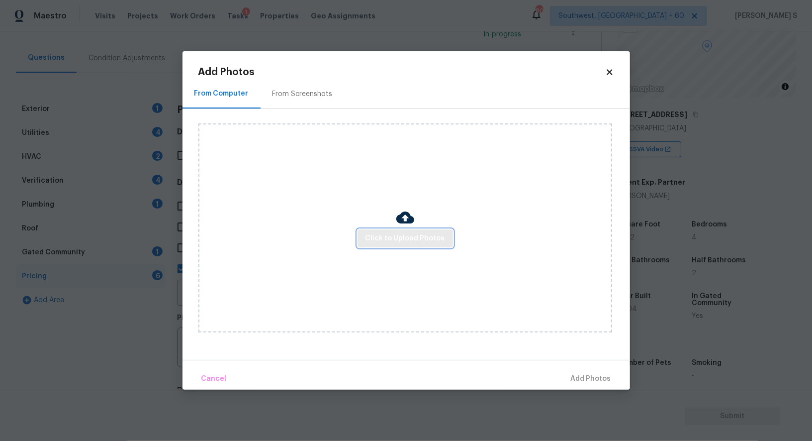
click at [413, 242] on span "Click to Upload Photos" at bounding box center [406, 238] width 80 height 12
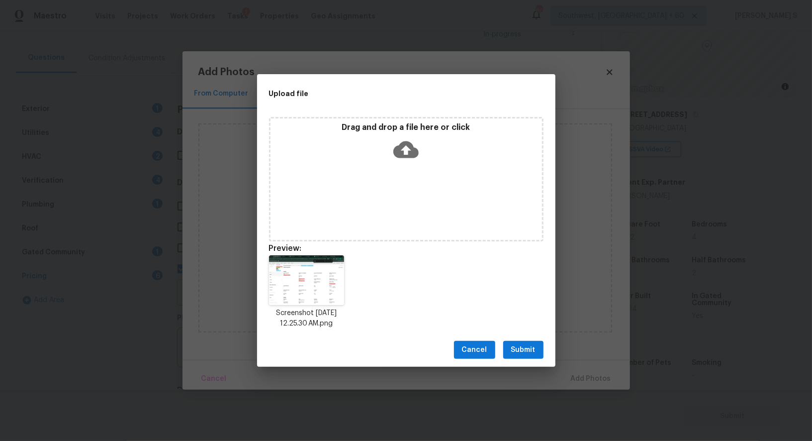
click at [516, 343] on button "Submit" at bounding box center [523, 350] width 40 height 18
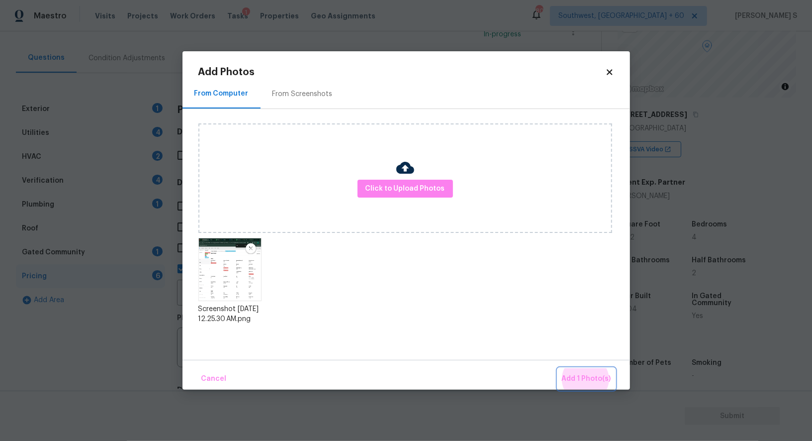
click at [558, 368] on button "Add 1 Photo(s)" at bounding box center [586, 378] width 57 height 21
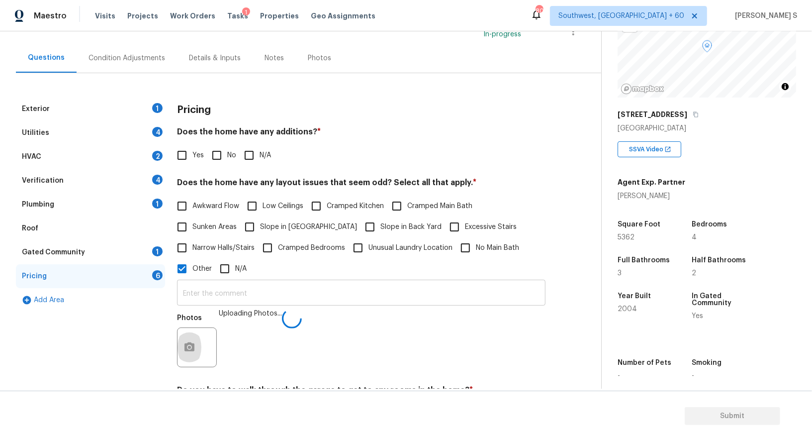
click at [438, 285] on input "text" at bounding box center [361, 293] width 368 height 23
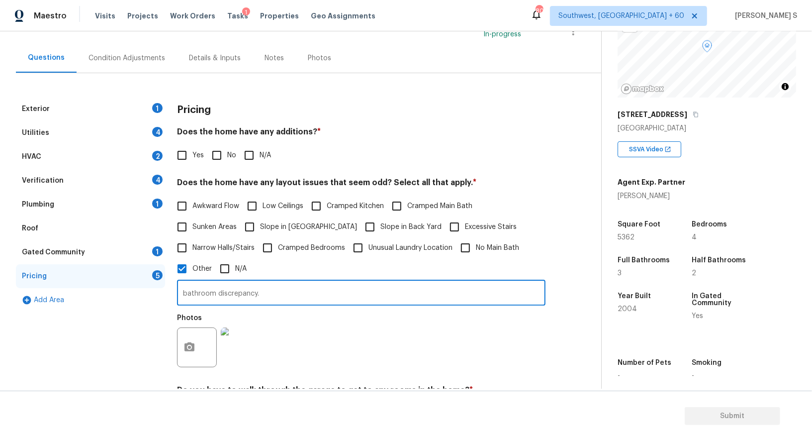
type input "bathroom discrepancy."
click at [394, 339] on div "Photos" at bounding box center [361, 340] width 368 height 65
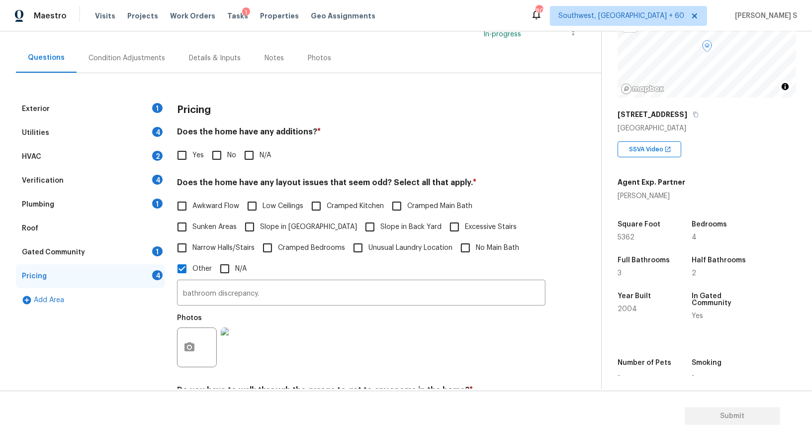
click at [151, 186] on div "Verification 4" at bounding box center [90, 181] width 149 height 24
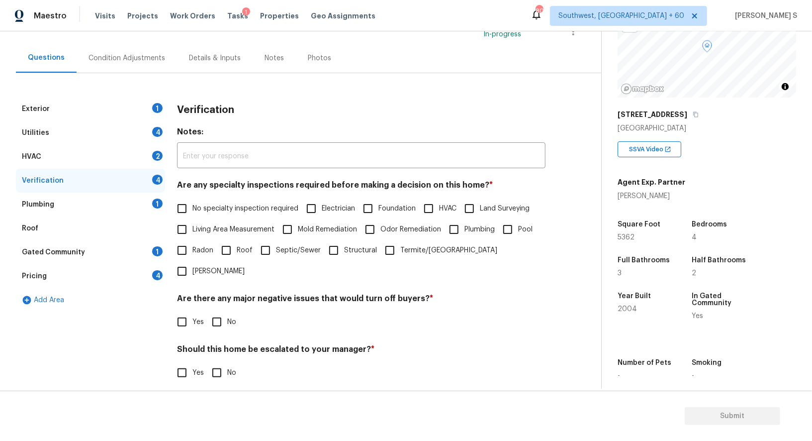
click at [176, 227] on input "Living Area Measurement" at bounding box center [182, 229] width 21 height 21
checkbox input "true"
click at [178, 206] on input "No specialty inspection required" at bounding box center [182, 209] width 21 height 21
checkbox input "true"
click at [178, 226] on input "Living Area Measurement" at bounding box center [182, 230] width 21 height 21
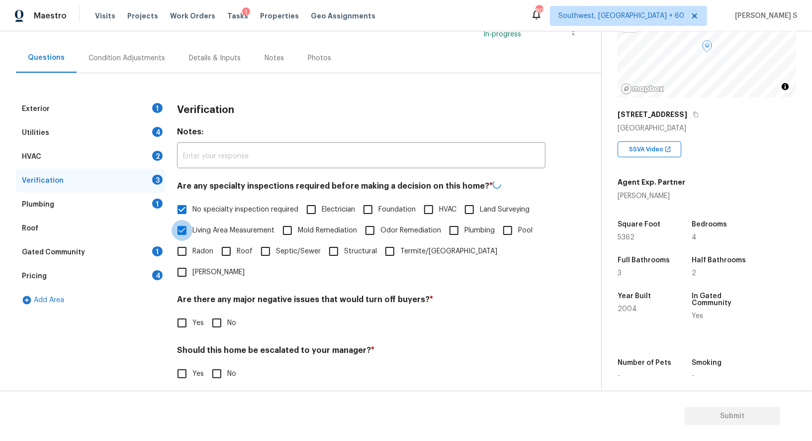
checkbox input "false"
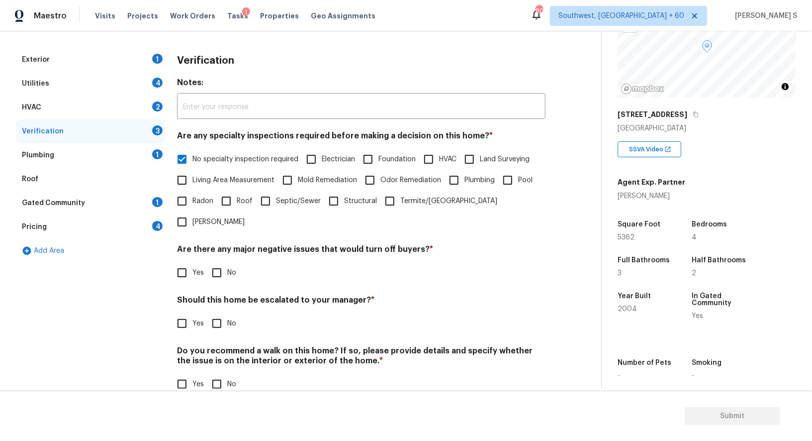
click at [215, 262] on input "No" at bounding box center [216, 272] width 21 height 21
checkbox input "true"
click at [216, 374] on input "No" at bounding box center [216, 384] width 21 height 21
checkbox input "true"
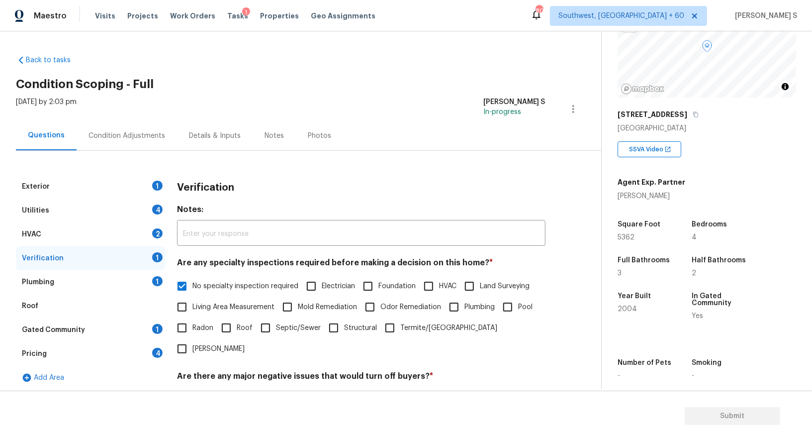
click at [156, 226] on div "HVAC 2" at bounding box center [90, 234] width 149 height 24
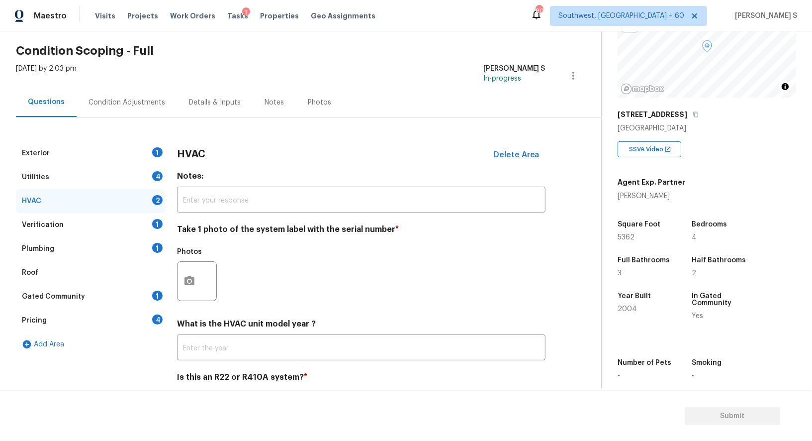
scroll to position [70, 0]
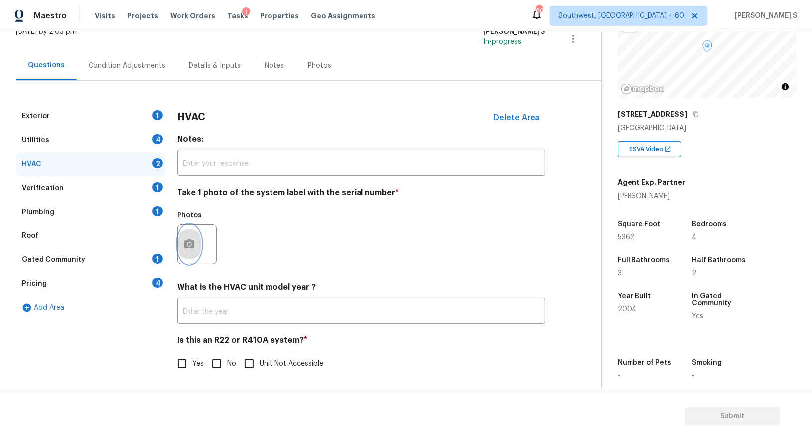
click at [197, 244] on button "button" at bounding box center [190, 244] width 24 height 39
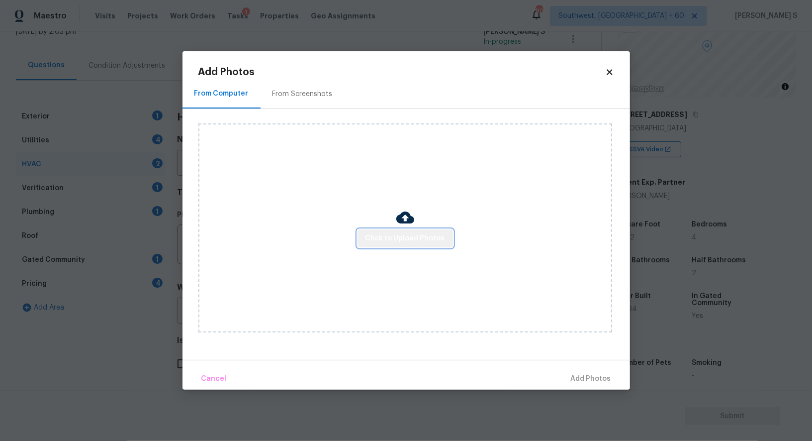
click at [420, 240] on span "Click to Upload Photos" at bounding box center [406, 238] width 80 height 12
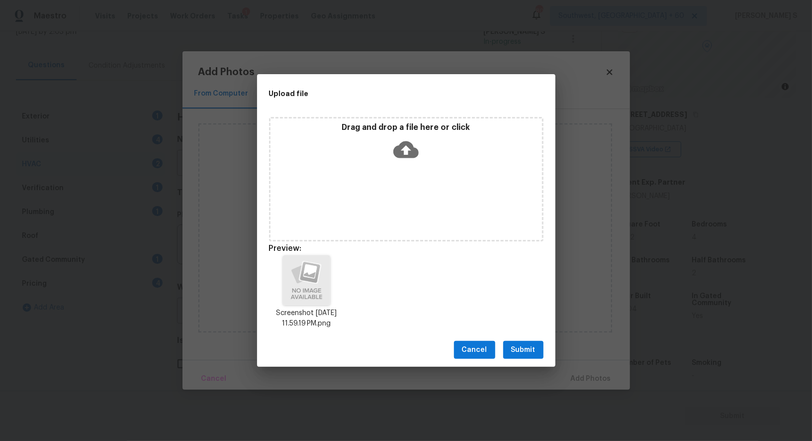
click at [528, 342] on button "Submit" at bounding box center [523, 350] width 40 height 18
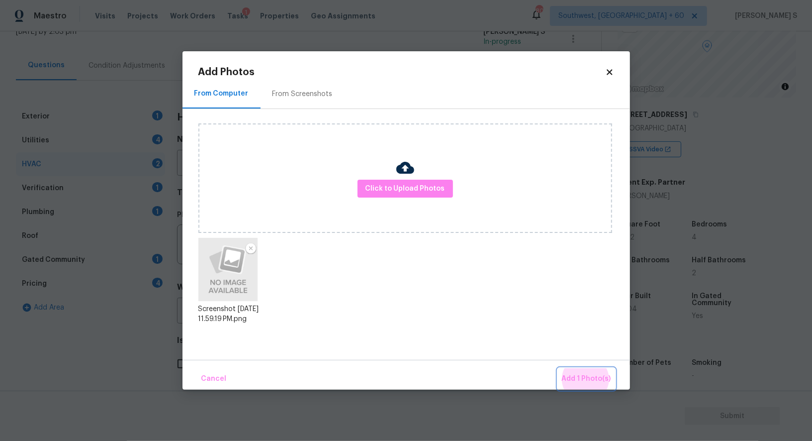
click at [558, 368] on button "Add 1 Photo(s)" at bounding box center [586, 378] width 57 height 21
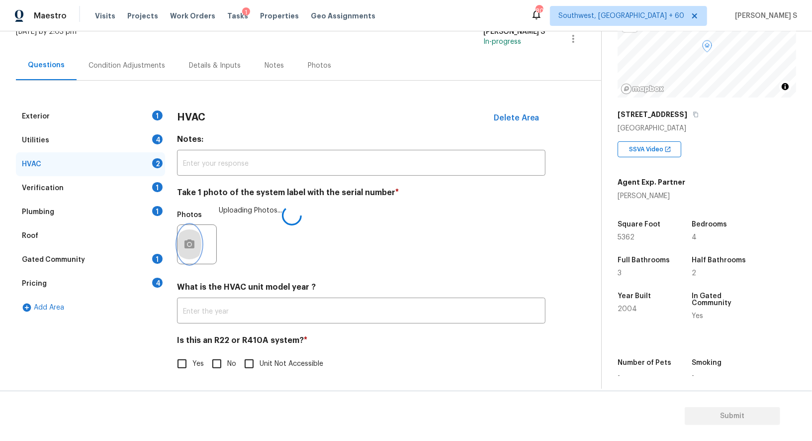
scroll to position [71, 0]
click at [215, 360] on input "No" at bounding box center [216, 363] width 21 height 21
checkbox input "true"
click at [150, 134] on div "Utilities 4" at bounding box center [90, 140] width 149 height 24
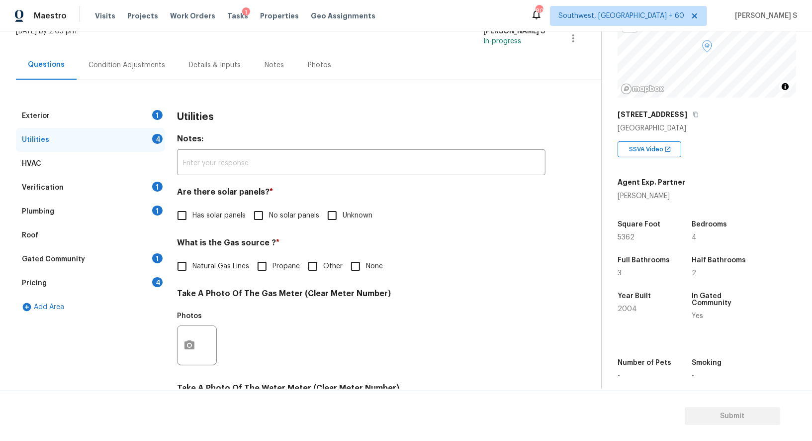
click at [184, 211] on input "Has solar panels" at bounding box center [182, 215] width 21 height 21
click at [193, 205] on div "Are there solar panels? * Has solar panels No solar panels Unknown" at bounding box center [361, 207] width 368 height 40
click at [193, 213] on span "Has solar panels" at bounding box center [218, 215] width 53 height 10
click at [192, 213] on input "Has solar panels" at bounding box center [182, 215] width 21 height 21
checkbox input "false"
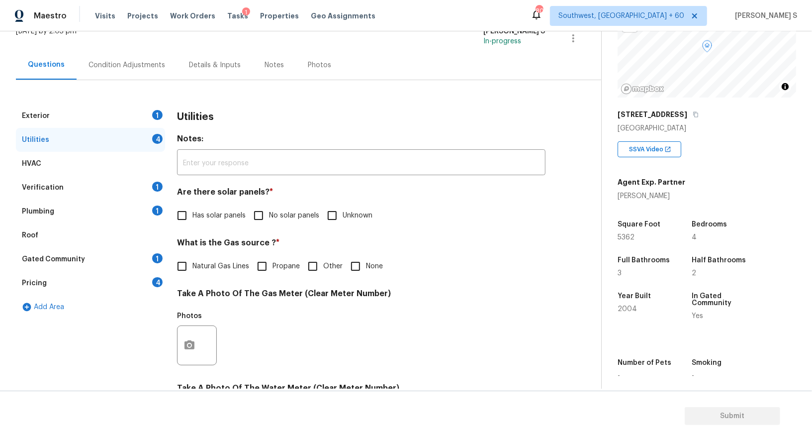
click at [148, 106] on div "Exterior 1" at bounding box center [90, 116] width 149 height 24
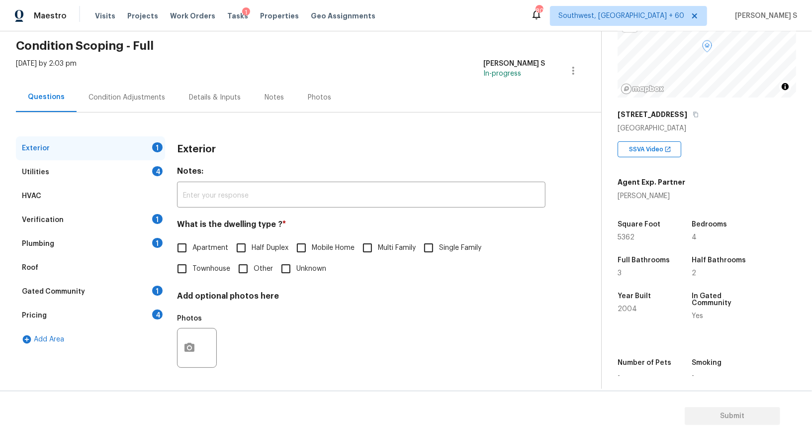
scroll to position [38, 0]
click at [433, 252] on input "Single Family" at bounding box center [428, 247] width 21 height 21
checkbox input "true"
click at [155, 173] on div "4" at bounding box center [157, 171] width 10 height 10
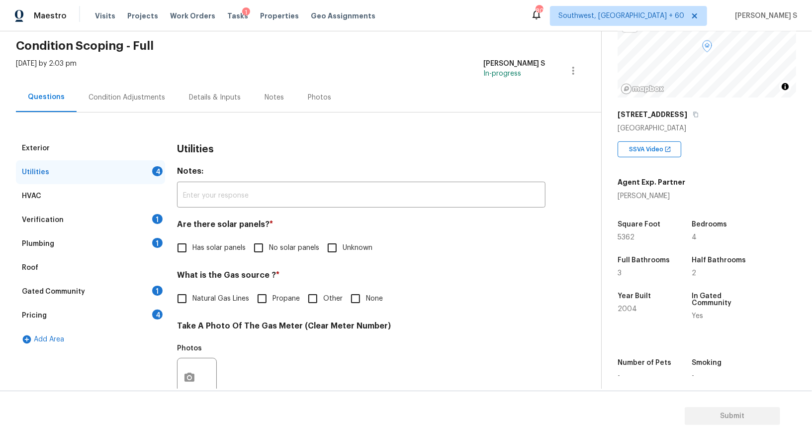
click at [262, 245] on input "No solar panels" at bounding box center [258, 247] width 21 height 21
checkbox input "true"
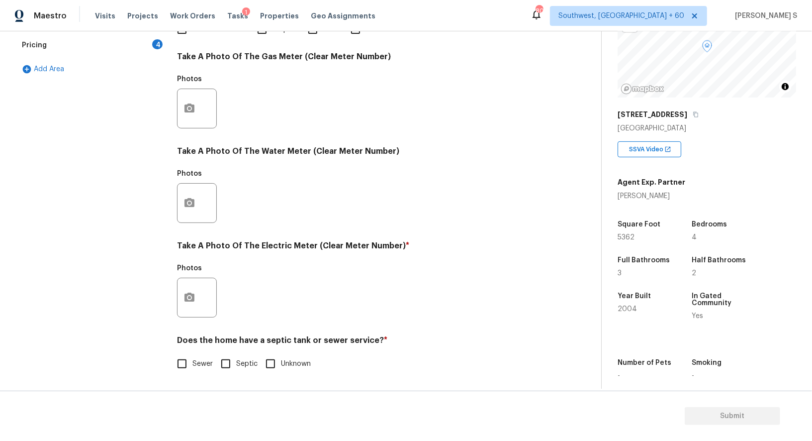
scroll to position [307, 0]
click at [186, 366] on input "Sewer" at bounding box center [182, 363] width 21 height 21
checkbox input "true"
click at [194, 302] on icon "button" at bounding box center [189, 297] width 12 height 12
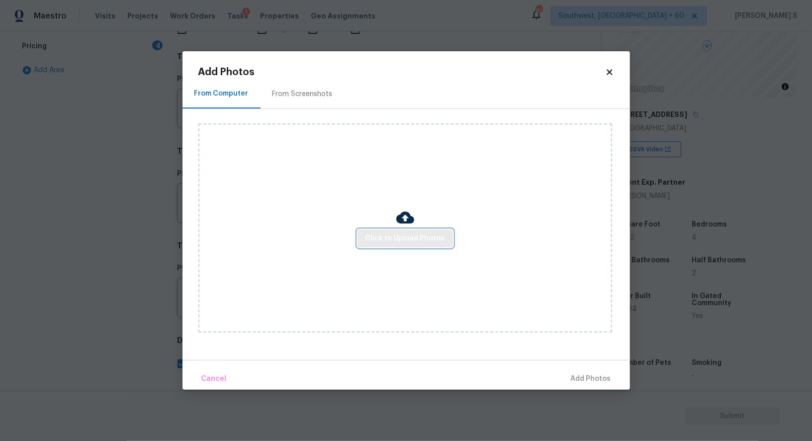
click at [398, 243] on span "Click to Upload Photos" at bounding box center [406, 238] width 80 height 12
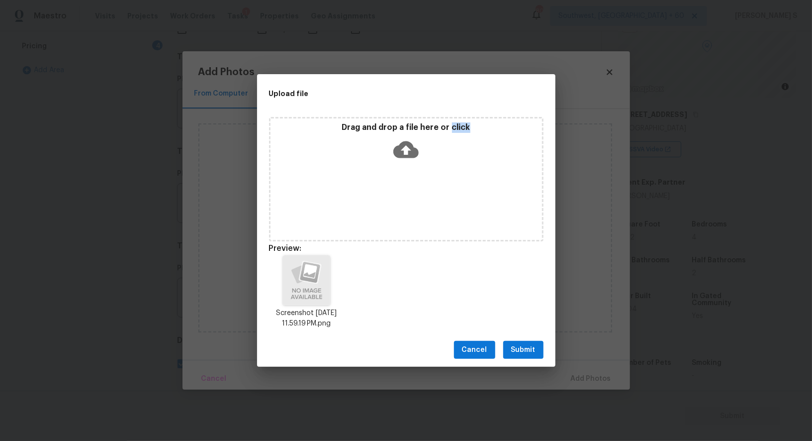
click at [515, 342] on button "Submit" at bounding box center [523, 350] width 40 height 18
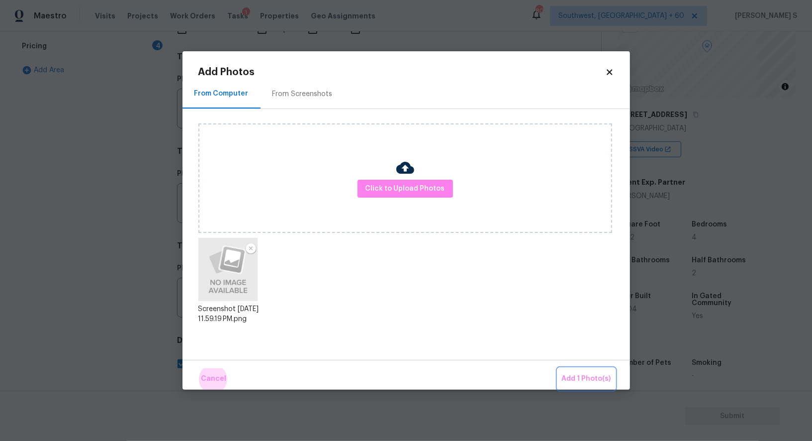
click at [558, 368] on button "Add 1 Photo(s)" at bounding box center [586, 378] width 57 height 21
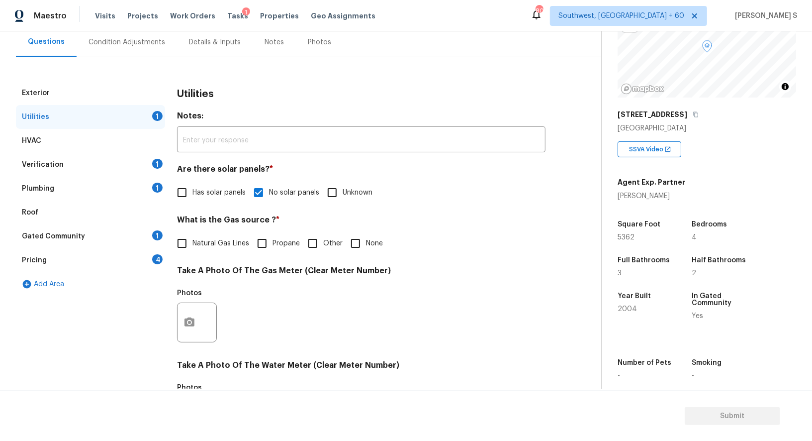
click at [152, 186] on div "1" at bounding box center [157, 188] width 10 height 10
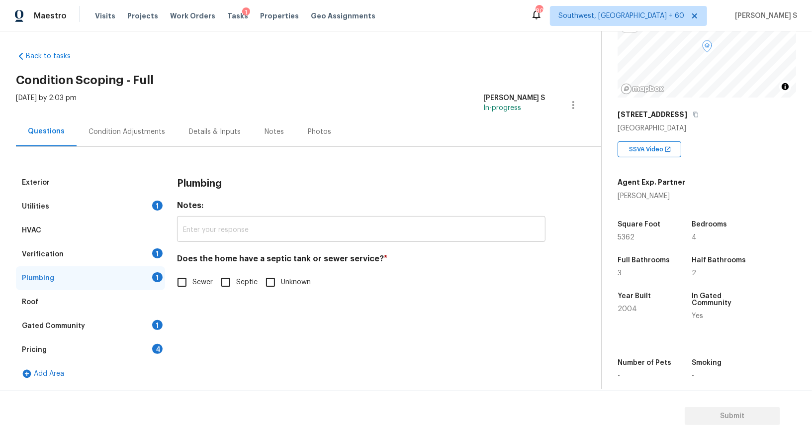
scroll to position [3, 0]
click at [180, 284] on input "Sewer" at bounding box center [182, 282] width 21 height 21
checkbox input "true"
click at [150, 334] on div "Gated Community 1" at bounding box center [90, 326] width 149 height 24
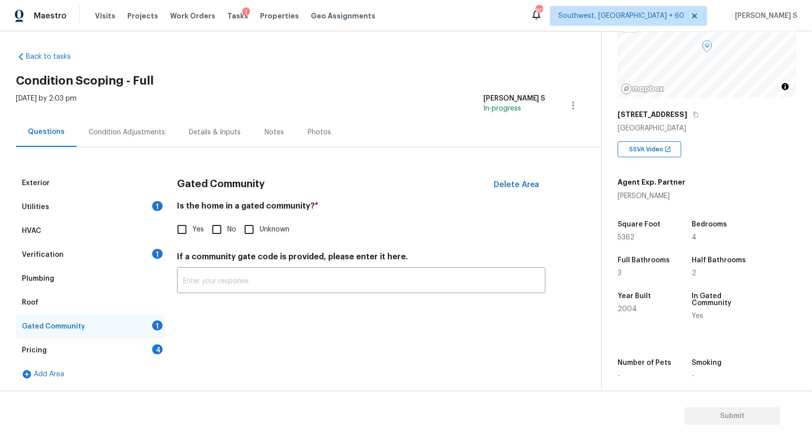
click at [213, 228] on input "No" at bounding box center [216, 229] width 21 height 21
checkbox input "true"
click at [145, 254] on div "Verification 1" at bounding box center [90, 255] width 149 height 24
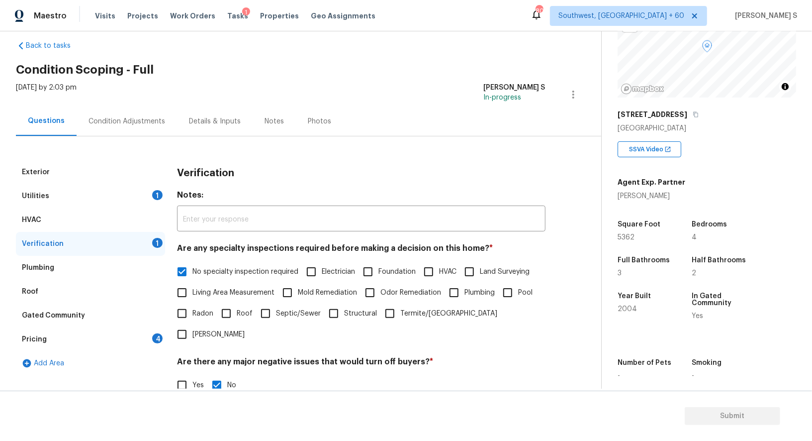
scroll to position [0, 0]
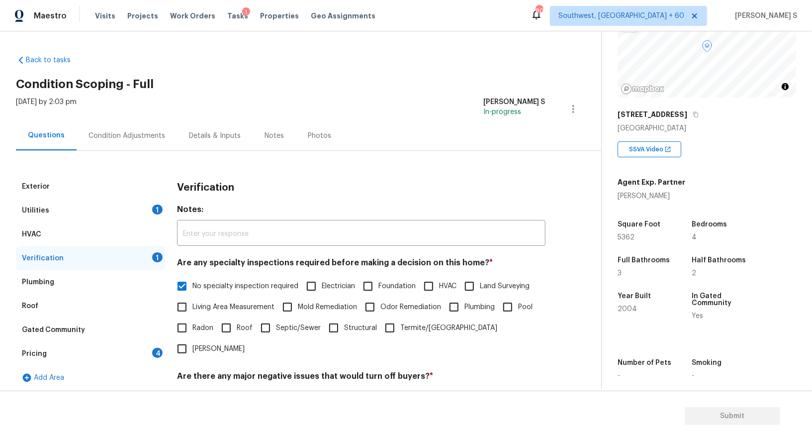
click at [115, 135] on div "Condition Adjustments" at bounding box center [127, 136] width 77 height 10
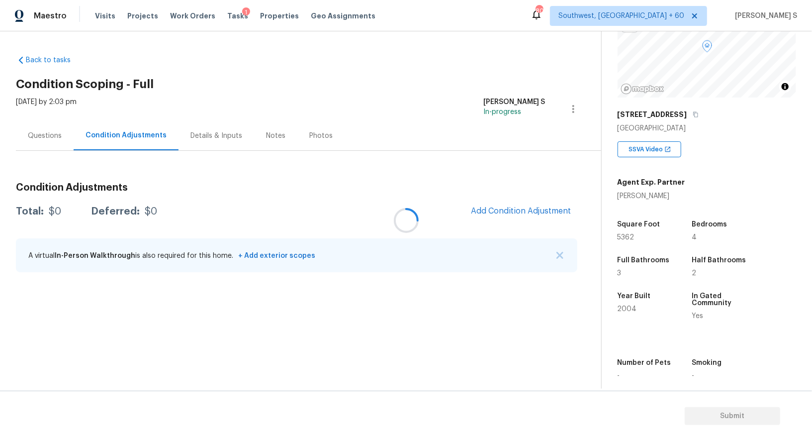
click at [115, 135] on div at bounding box center [406, 220] width 812 height 441
click at [525, 212] on div at bounding box center [406, 220] width 812 height 441
click at [514, 207] on div at bounding box center [406, 220] width 812 height 441
click at [510, 218] on button "Add Condition Adjustment" at bounding box center [521, 210] width 112 height 21
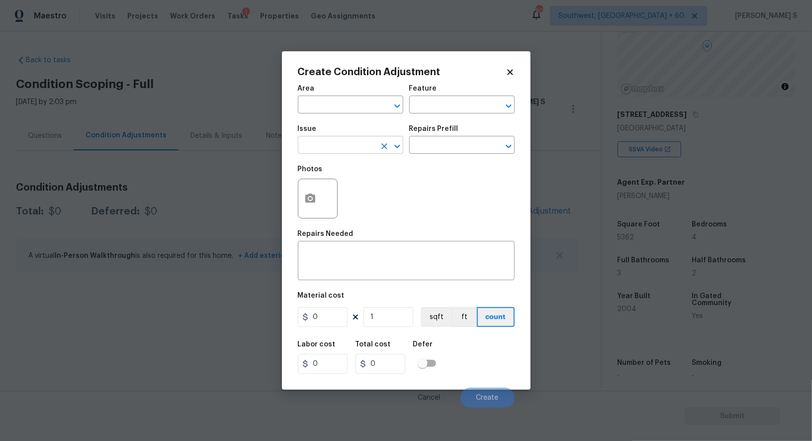
click at [355, 141] on input "text" at bounding box center [337, 145] width 78 height 15
type input "Light Pet Odor"
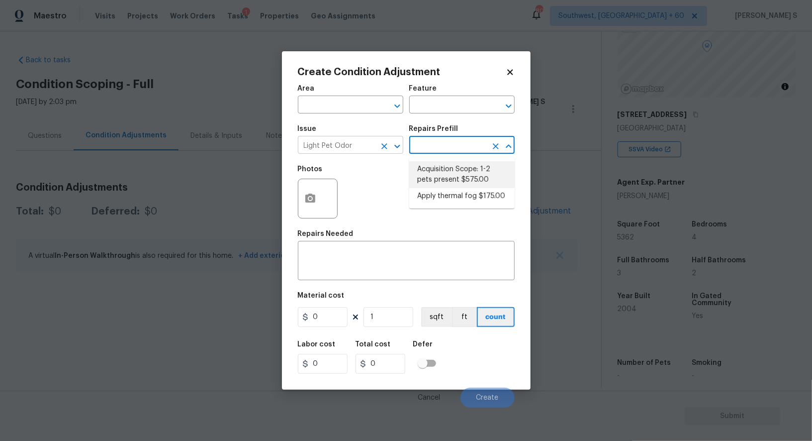
type textarea "Acquisition Scope: 1-2 pets present"
type input "575"
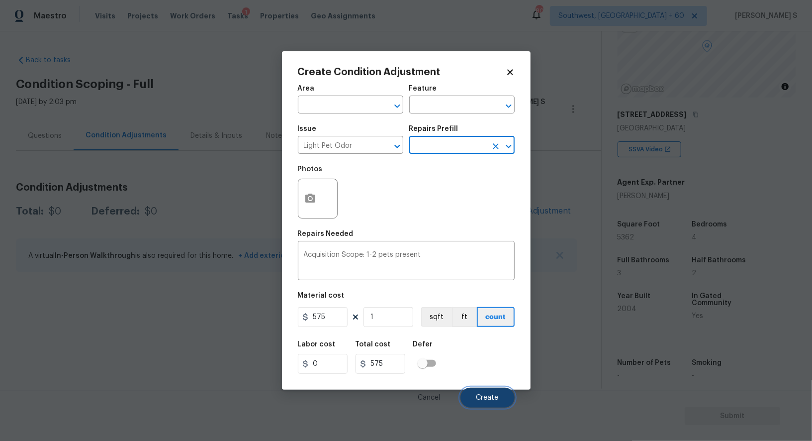
click at [489, 404] on button "Create" at bounding box center [487, 397] width 54 height 20
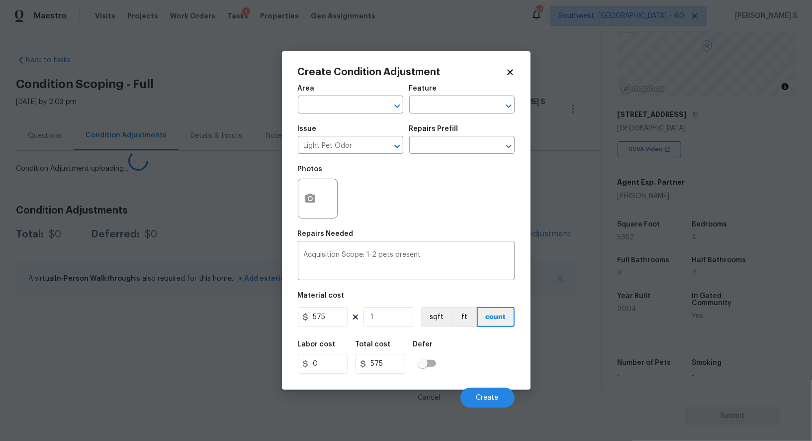
click at [0, 279] on body "Maestro Visits Projects Work Orders Tasks 1 Properties Geo Assignments 800 Sout…" at bounding box center [406, 220] width 812 height 441
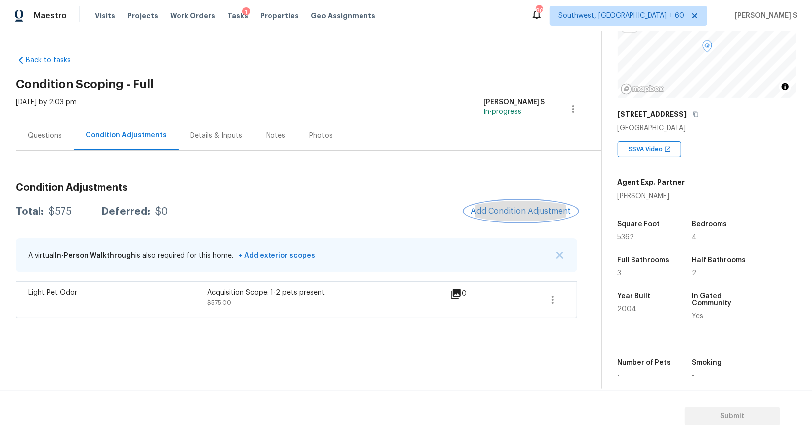
click at [492, 207] on span "Add Condition Adjustment" at bounding box center [521, 210] width 100 height 9
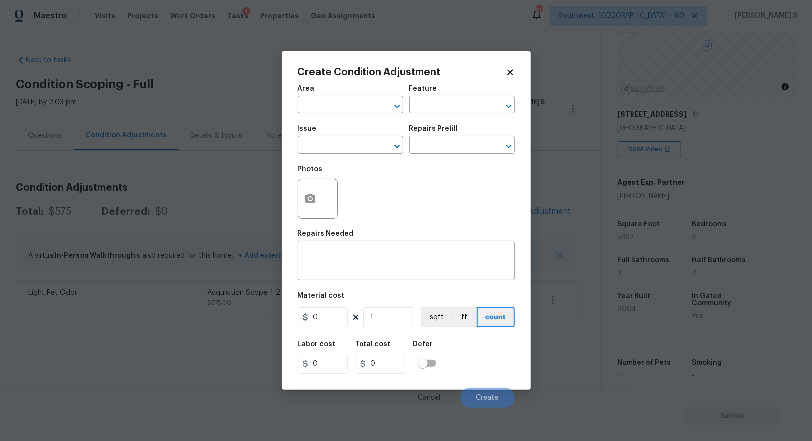
click at [324, 192] on div at bounding box center [318, 199] width 40 height 40
click at [314, 192] on button "button" at bounding box center [310, 198] width 24 height 39
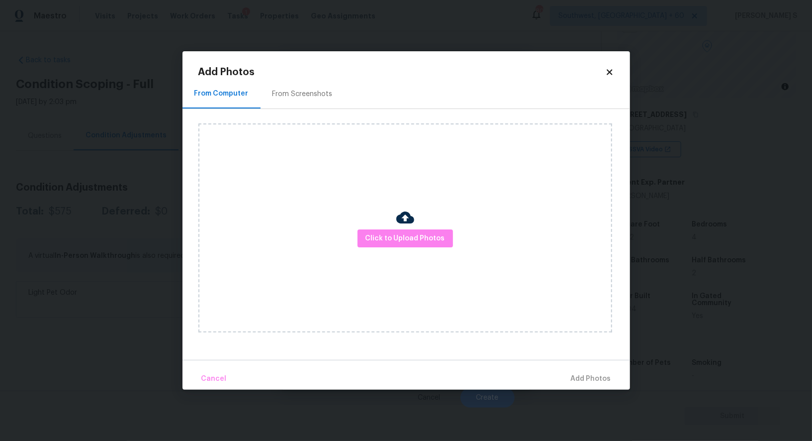
click at [305, 97] on div "From Screenshots" at bounding box center [303, 94] width 60 height 10
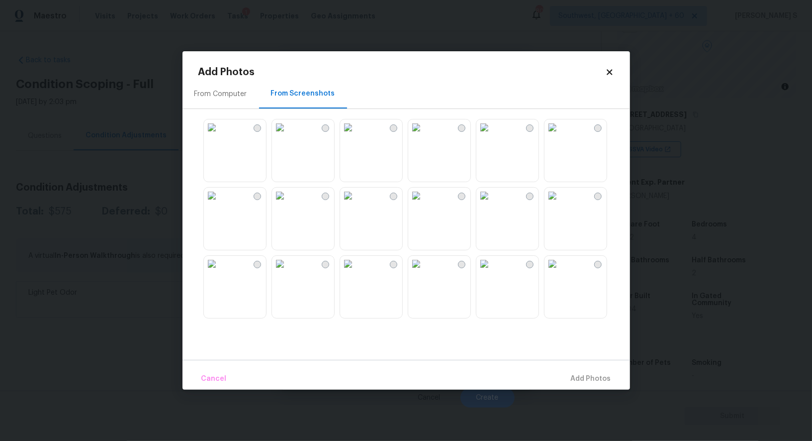
click at [424, 272] on img at bounding box center [416, 264] width 16 height 16
click at [288, 268] on img at bounding box center [280, 264] width 16 height 16
click at [288, 203] on img at bounding box center [280, 195] width 16 height 16
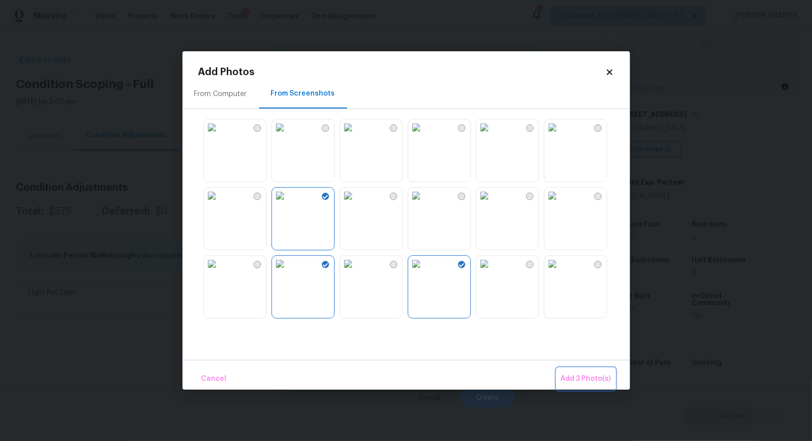
click at [614, 369] on button "Add 3 Photo(s)" at bounding box center [586, 378] width 58 height 21
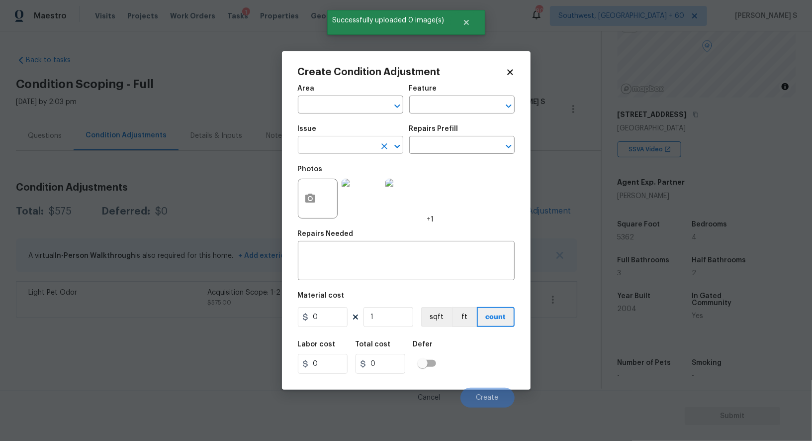
click at [359, 147] on input "text" at bounding box center [337, 145] width 78 height 15
type input "Landscape Package"
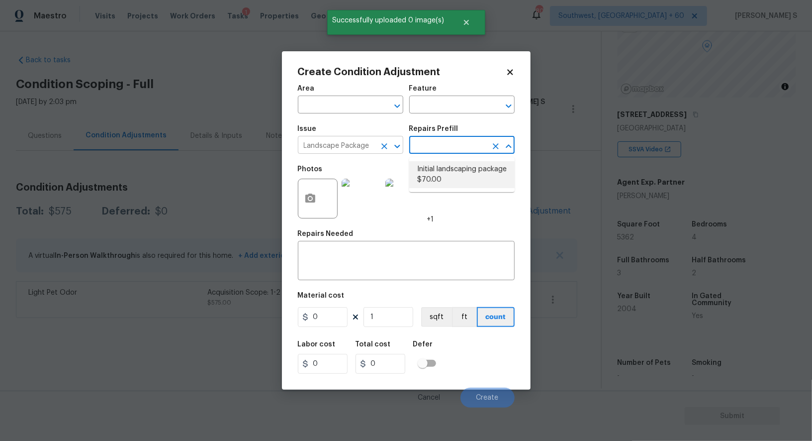
type input "Home Readiness Packages"
type textarea "Mowing of grass up to 6" in height. Mow, edge along driveways & sidewalks, trim…"
type input "70"
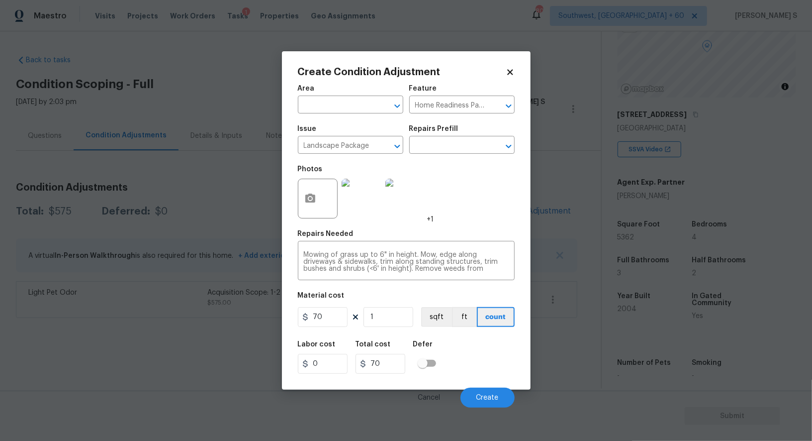
click at [389, 330] on div "Area ​ Feature Home Readiness Packages ​ Issue Landscape Package ​ Repairs Pref…" at bounding box center [406, 243] width 217 height 328
click at [386, 319] on input "1" at bounding box center [389, 317] width 50 height 20
click at [336, 315] on input "70" at bounding box center [323, 317] width 50 height 20
type input "300"
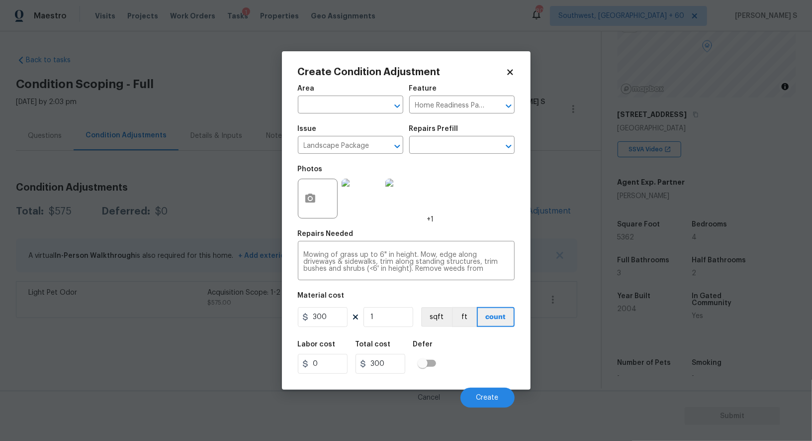
click at [491, 366] on div "Labor cost 0 Total cost 300 Defer" at bounding box center [406, 357] width 217 height 45
click at [494, 393] on button "Create" at bounding box center [487, 397] width 54 height 20
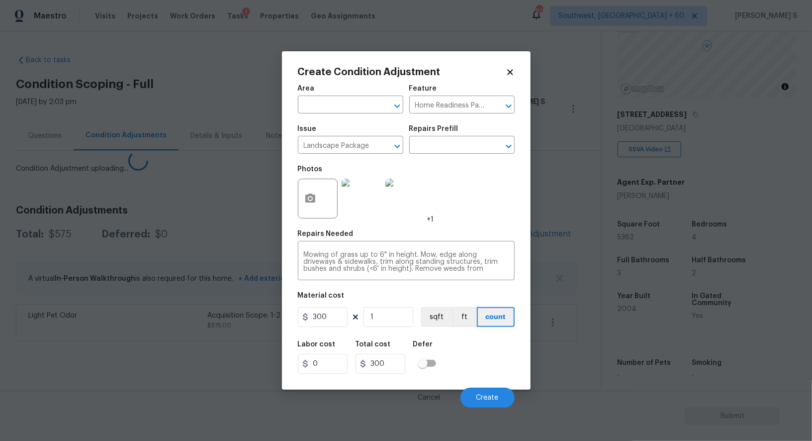
click at [136, 318] on body "Maestro Visits Projects Work Orders Tasks 1 Properties Geo Assignments 800 Sout…" at bounding box center [406, 220] width 812 height 441
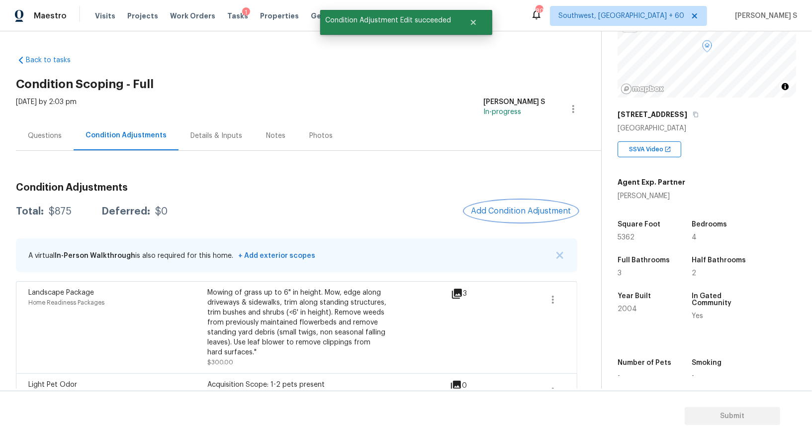
click at [519, 209] on span "Add Condition Adjustment" at bounding box center [521, 210] width 100 height 9
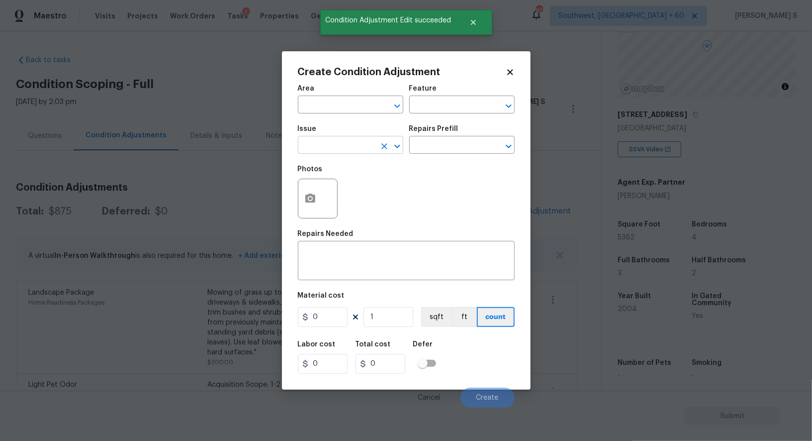
click at [331, 152] on input "text" at bounding box center [337, 145] width 78 height 15
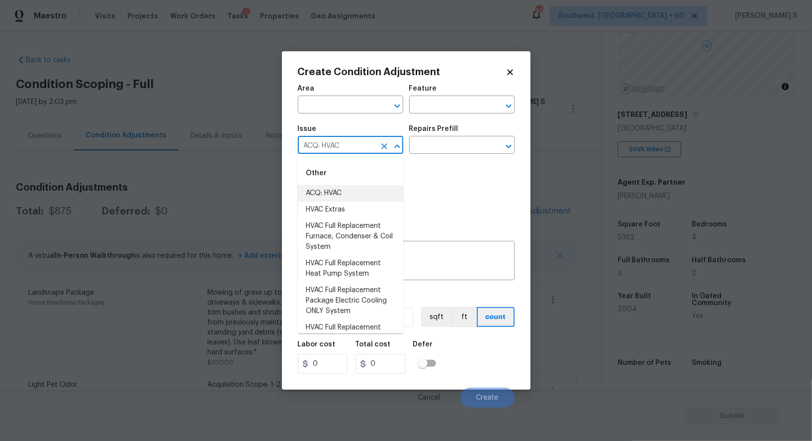
type input "ACQ: HVAC"
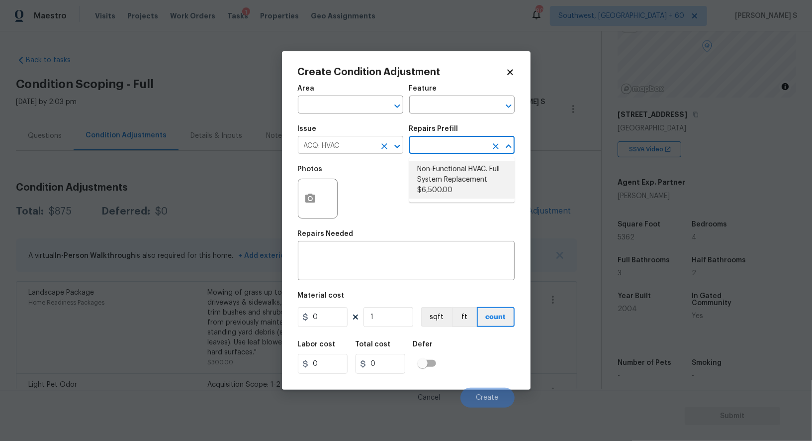
type input "Acquisition"
type textarea "Acquisition Scope: Full System Replacement"
type input "6500"
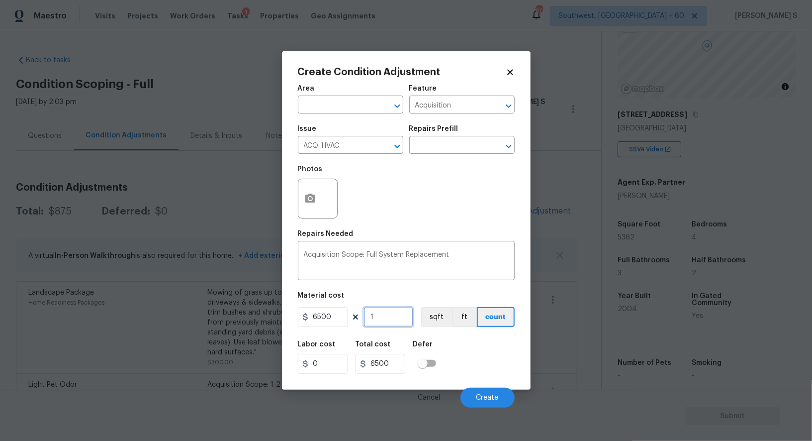
click at [388, 324] on input "1" at bounding box center [389, 317] width 50 height 20
type input "2"
type input "13000"
type input "2"
click at [486, 376] on div "Labor cost 0 Total cost 13000 Defer" at bounding box center [406, 357] width 217 height 45
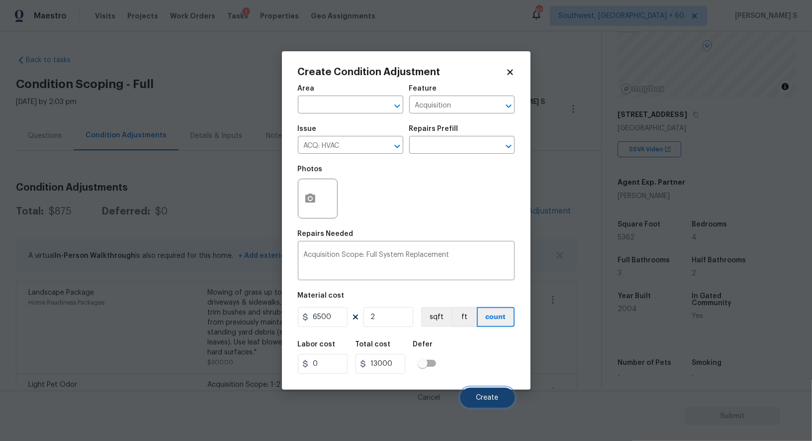
click at [488, 402] on button "Create" at bounding box center [487, 397] width 54 height 20
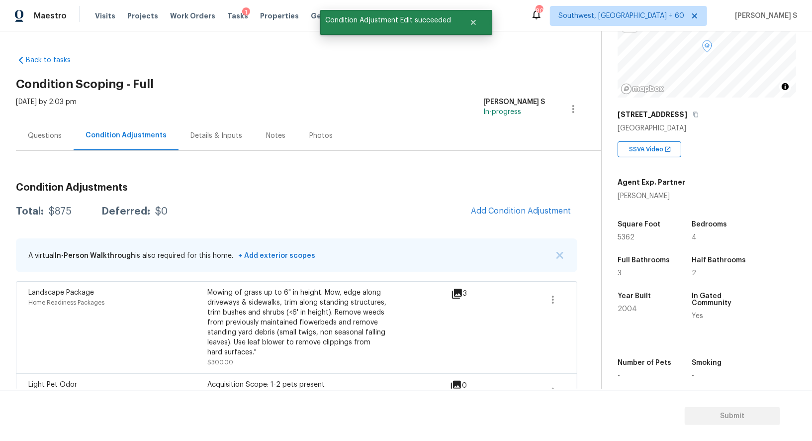
click at [134, 352] on body "Maestro Visits Projects Work Orders Tasks 1 Properties Geo Assignments 800 Sout…" at bounding box center [406, 220] width 812 height 441
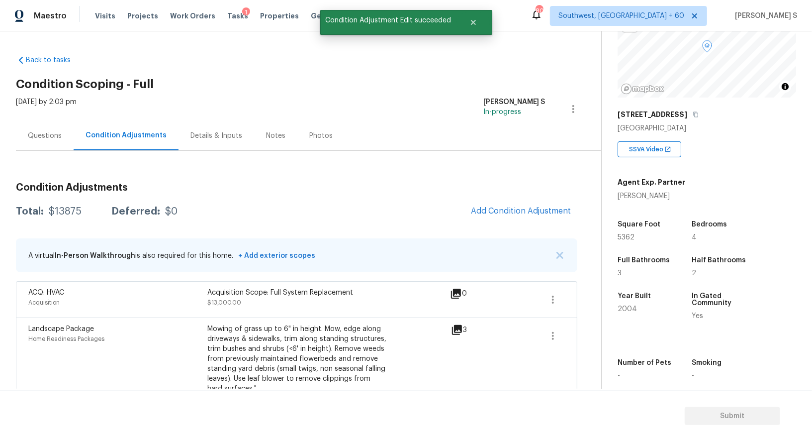
click at [510, 195] on div "Condition Adjustments Total: $13875 Deferred: $0 Add Condition Adjustment A vir…" at bounding box center [296, 311] width 561 height 272
click at [510, 197] on div "Condition Adjustments Total: $13875 Deferred: $0 Add Condition Adjustment A vir…" at bounding box center [296, 311] width 561 height 272
click at [510, 213] on span "Add Condition Adjustment" at bounding box center [521, 210] width 100 height 9
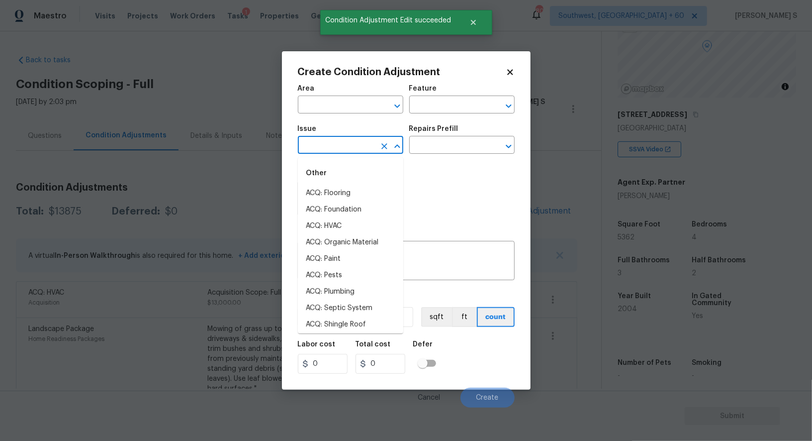
click at [315, 148] on input "text" at bounding box center [337, 145] width 78 height 15
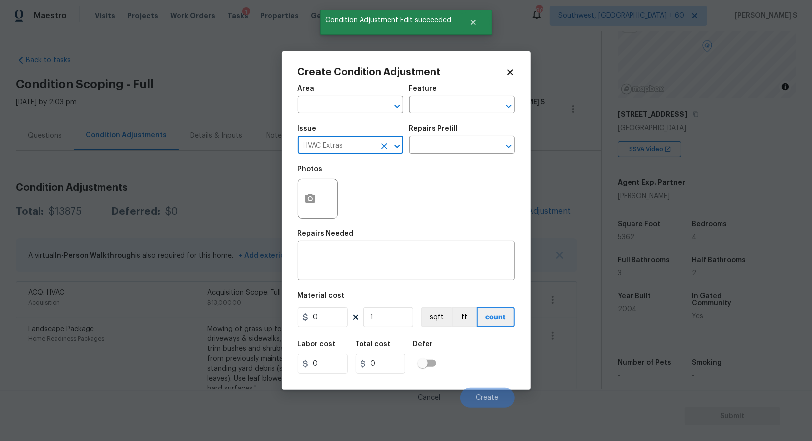
type input "HVAC Extras"
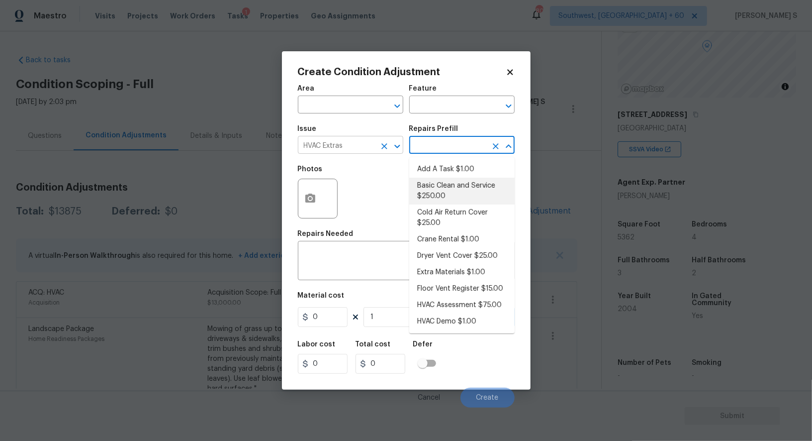
type input "HVAC"
type textarea "General Service HVAC system including: cleaning condenser and evaporator coils,…"
type input "250"
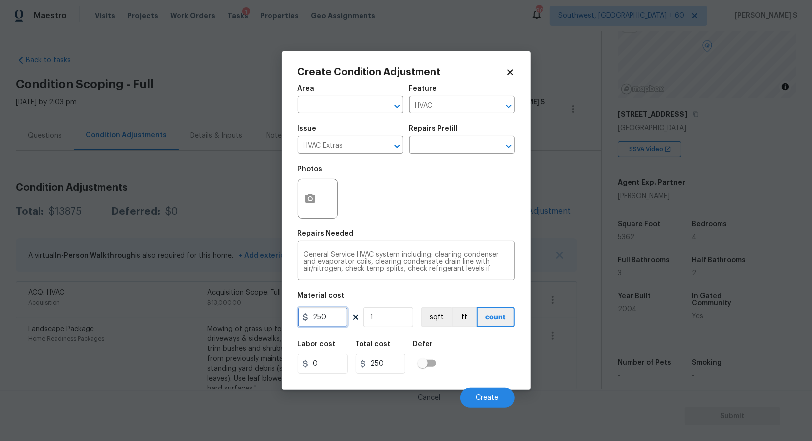
click at [325, 321] on input "250" at bounding box center [323, 317] width 50 height 20
type input "1200"
click at [493, 372] on div "Labor cost 0 Total cost 1200 Defer" at bounding box center [406, 357] width 217 height 45
click at [487, 406] on button "Create" at bounding box center [487, 397] width 54 height 20
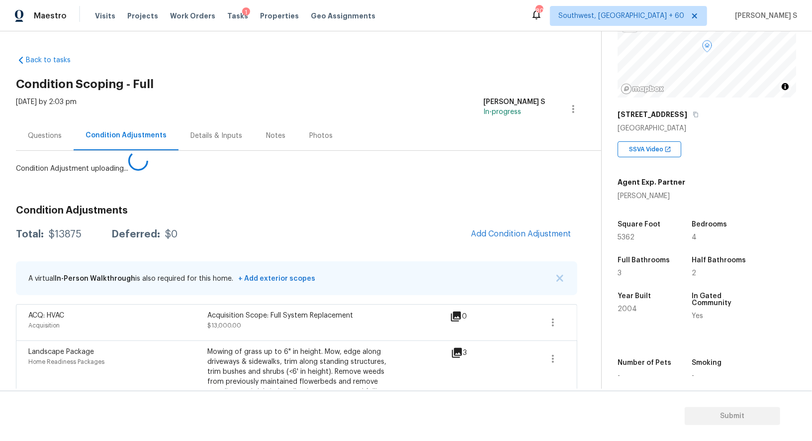
click at [35, 256] on body "Maestro Visits Projects Work Orders Tasks 1 Properties Geo Assignments 800 Sout…" at bounding box center [406, 220] width 812 height 441
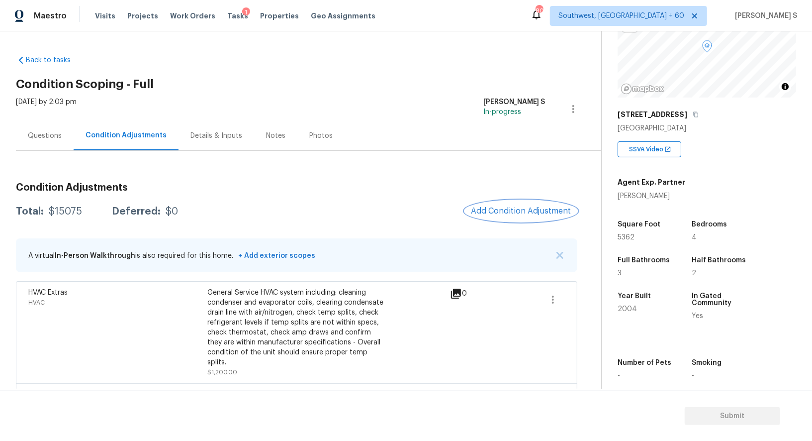
click at [510, 207] on span "Add Condition Adjustment" at bounding box center [521, 210] width 100 height 9
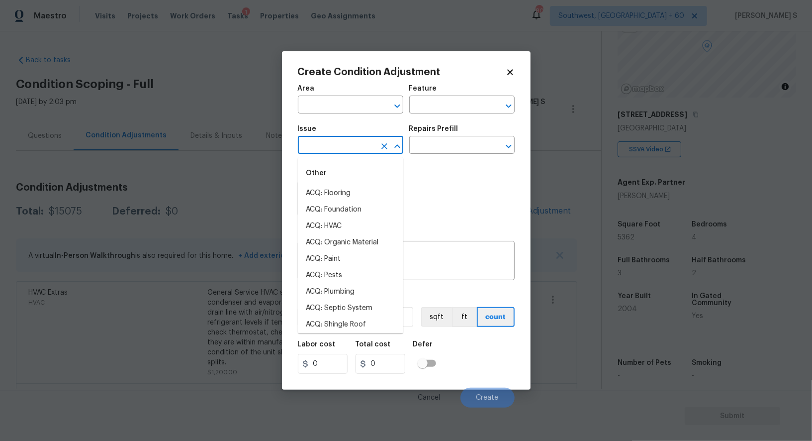
click at [319, 149] on input "text" at bounding box center [337, 145] width 78 height 15
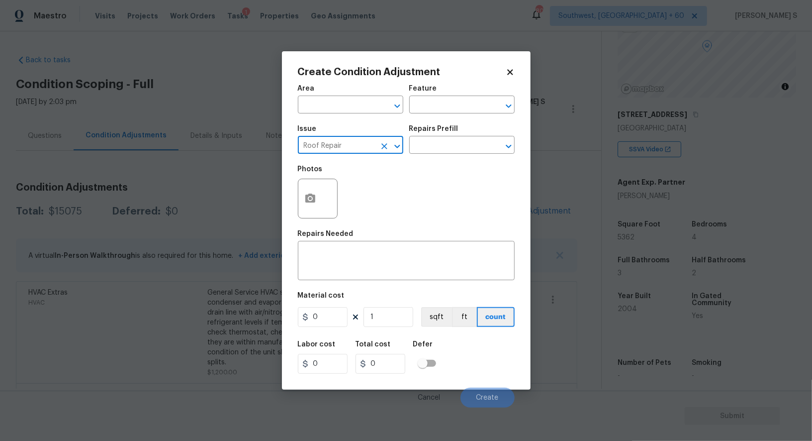
type input "Roof Repair"
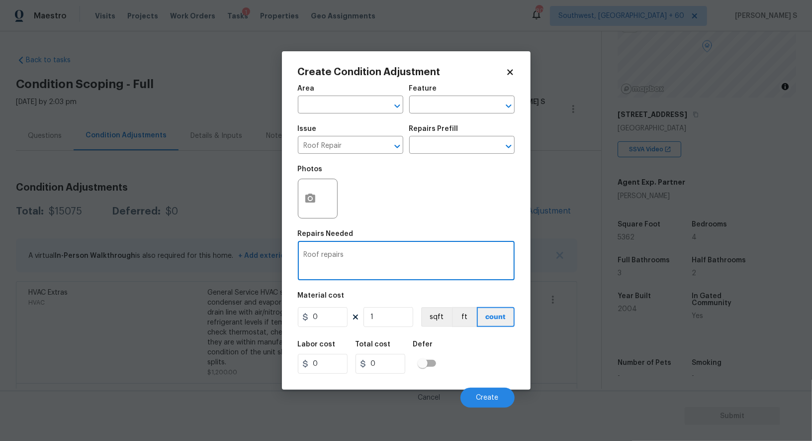
type textarea "Roof repairs"
click at [321, 325] on input "0" at bounding box center [323, 317] width 50 height 20
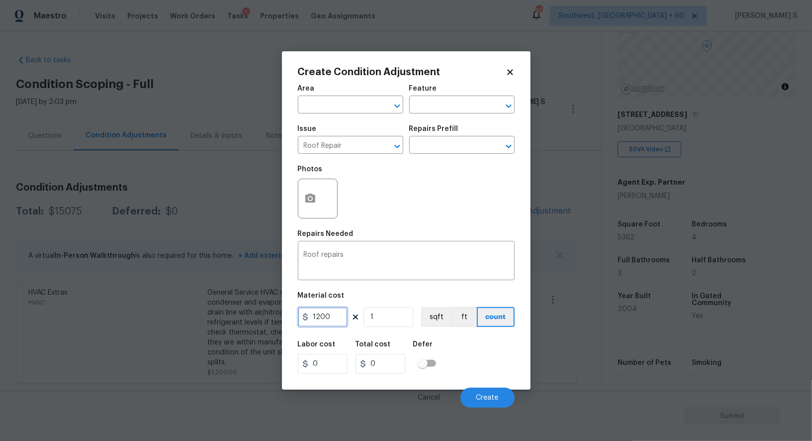
type input "1200"
click at [503, 375] on div "Labor cost 0 Total cost 1200 Defer" at bounding box center [406, 357] width 217 height 45
click at [489, 395] on span "Create" at bounding box center [487, 397] width 22 height 7
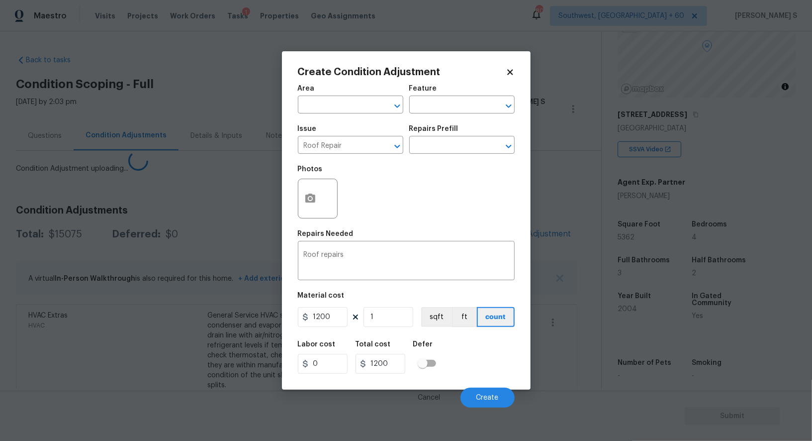
click at [171, 285] on body "Maestro Visits Projects Work Orders Tasks 1 Properties Geo Assignments 800 Sout…" at bounding box center [406, 220] width 812 height 441
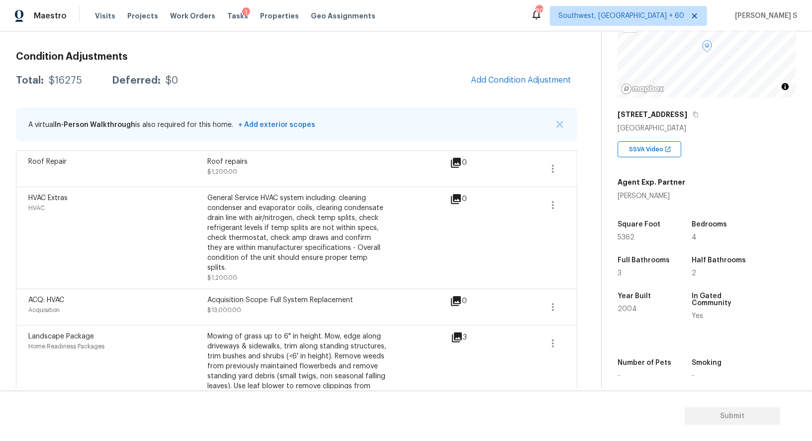
scroll to position [34, 0]
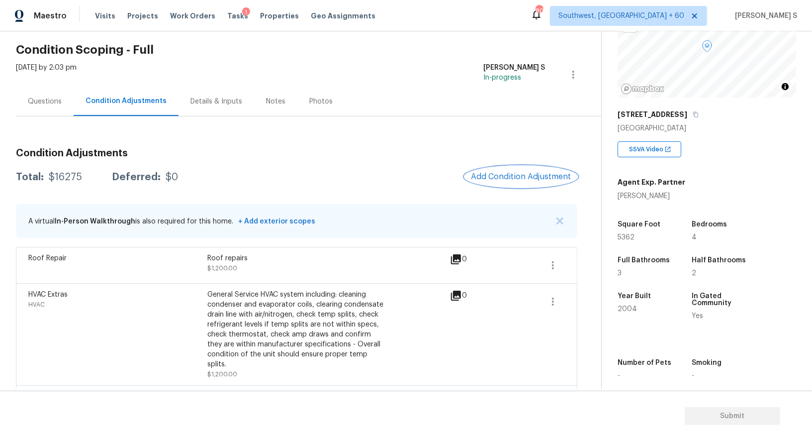
click at [534, 181] on button "Add Condition Adjustment" at bounding box center [521, 176] width 112 height 21
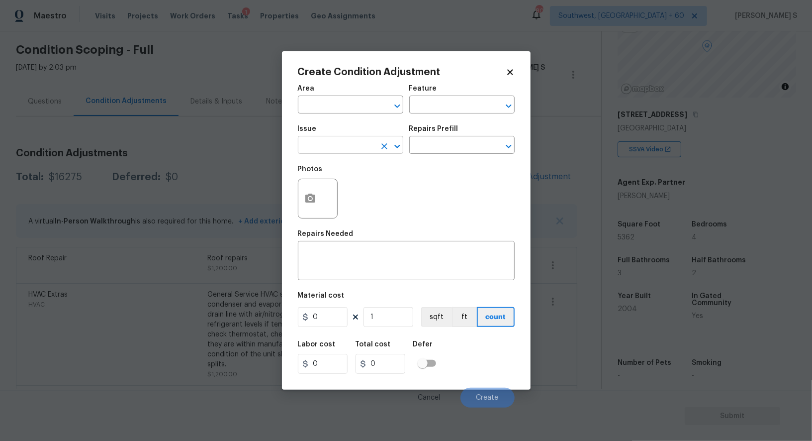
click at [340, 151] on input "text" at bounding box center [337, 145] width 78 height 15
type input "paiun"
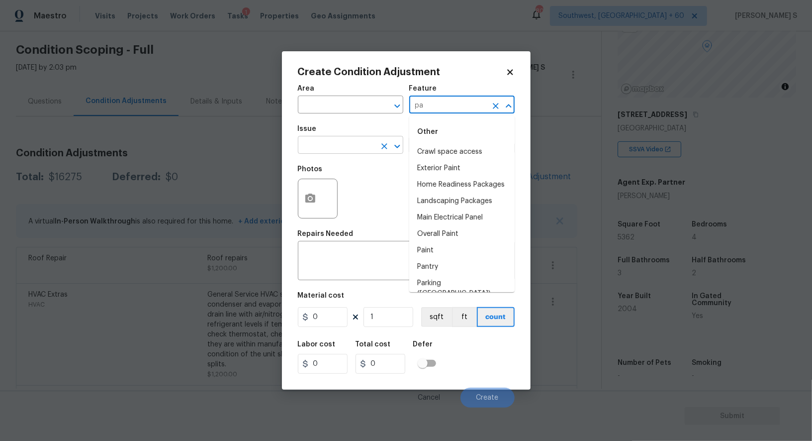
type input "pa"
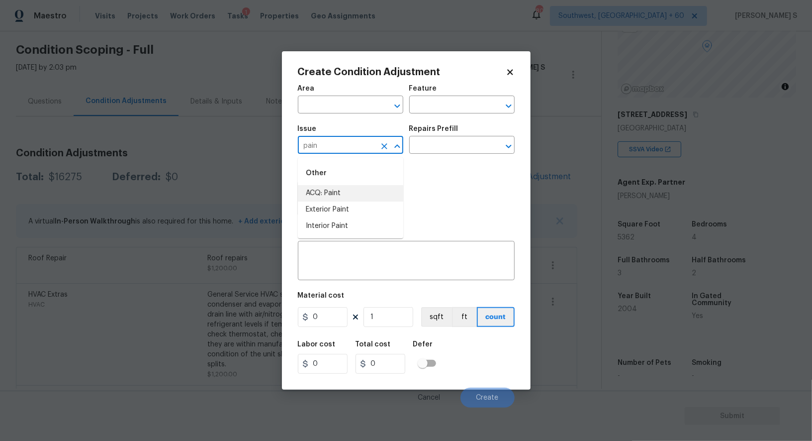
type input "ACQ: Paint"
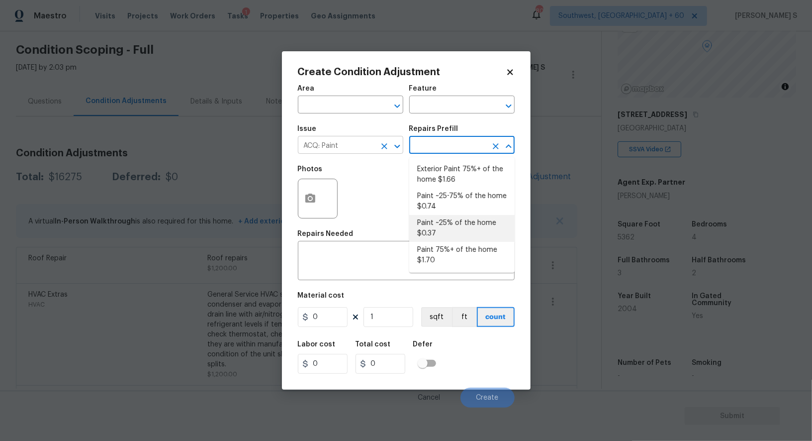
type input "Acquisition"
type textarea "Acquisition Scope: ~25% of the home needs interior paint"
type input "0.37"
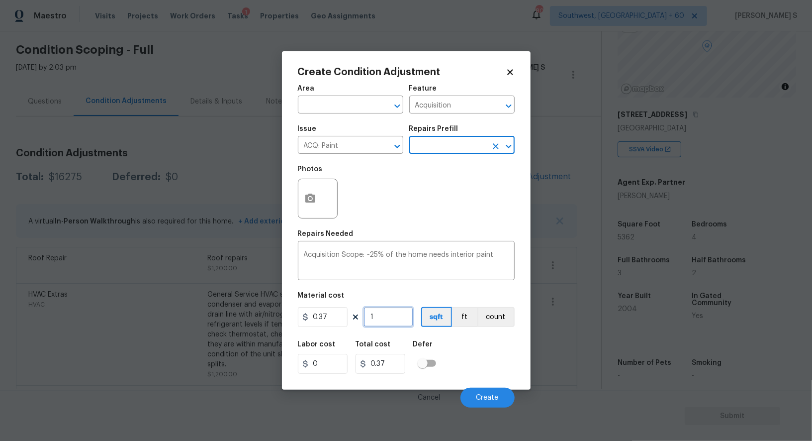
click at [404, 309] on input "1" at bounding box center [389, 317] width 50 height 20
type input "5"
type input "1.85"
type input "53"
type input "19.61"
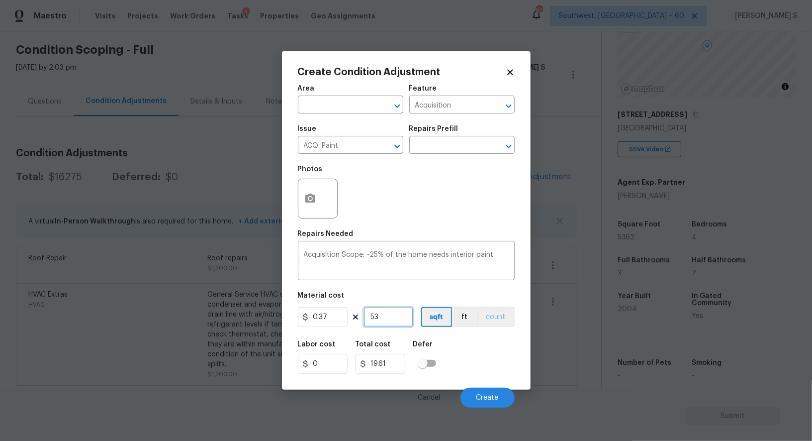
type input "536"
type input "198.32"
type input "5362"
type input "1983.94"
type input "5362"
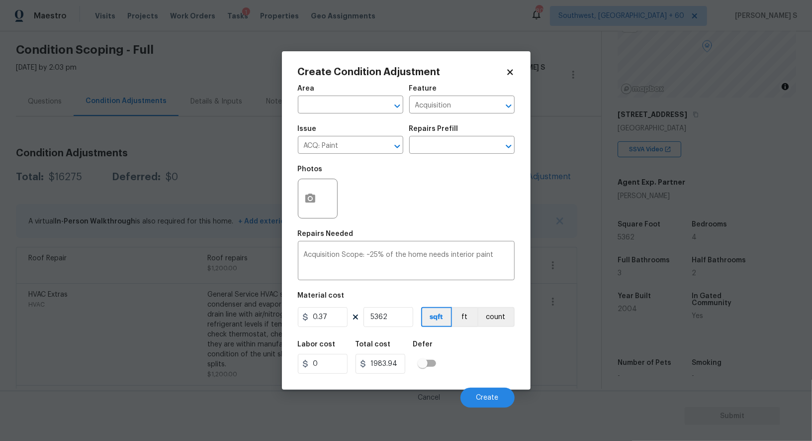
drag, startPoint x: 496, startPoint y: 354, endPoint x: 502, endPoint y: 354, distance: 5.5
click at [496, 354] on div "Labor cost 0 Total cost 1983.94 Defer" at bounding box center [406, 357] width 217 height 45
click at [488, 400] on span "Create" at bounding box center [487, 397] width 22 height 7
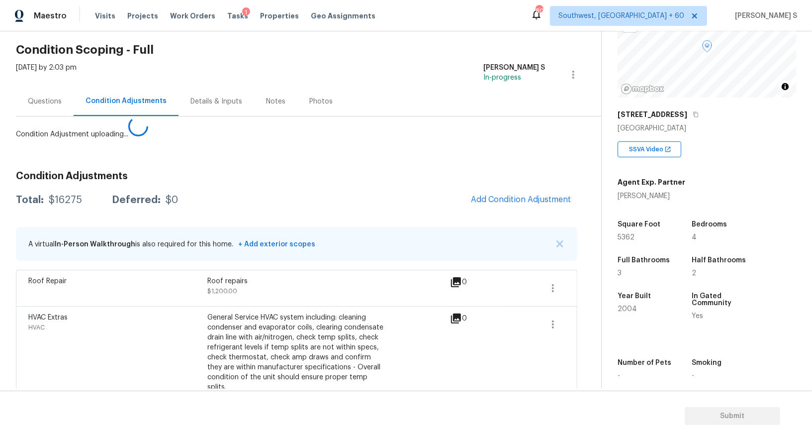
click at [119, 322] on body "Maestro Visits Projects Work Orders Tasks 1 Properties Geo Assignments 800 Sout…" at bounding box center [406, 220] width 812 height 441
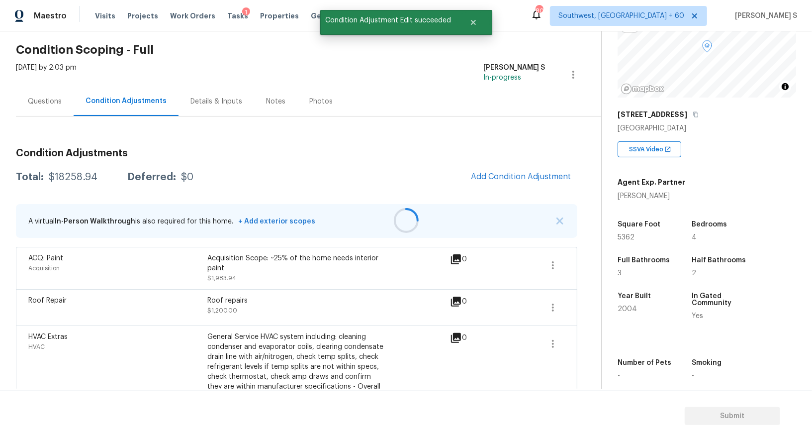
click at [544, 184] on div at bounding box center [406, 220] width 812 height 441
click at [513, 171] on button "Add Condition Adjustment" at bounding box center [521, 176] width 112 height 21
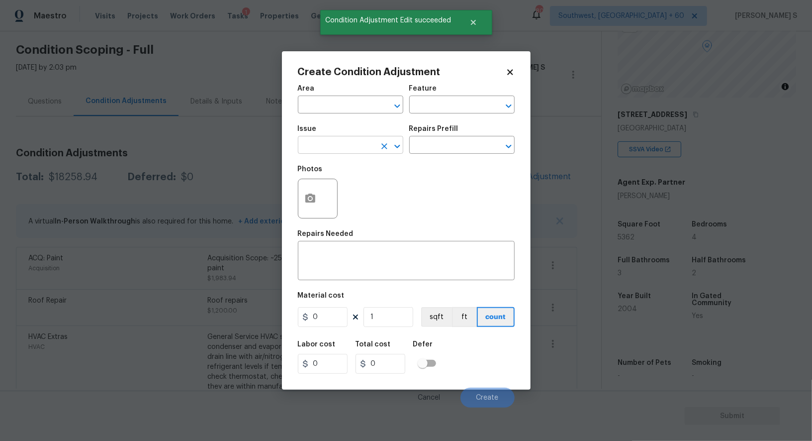
click at [340, 153] on input "text" at bounding box center [337, 145] width 78 height 15
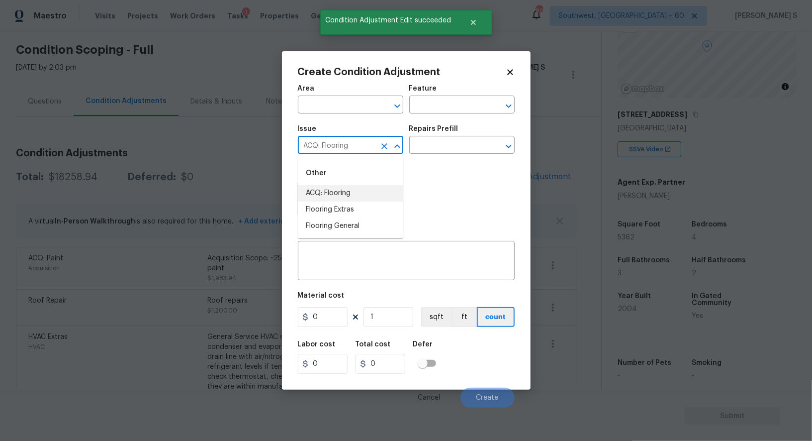
type input "ACQ: Flooring"
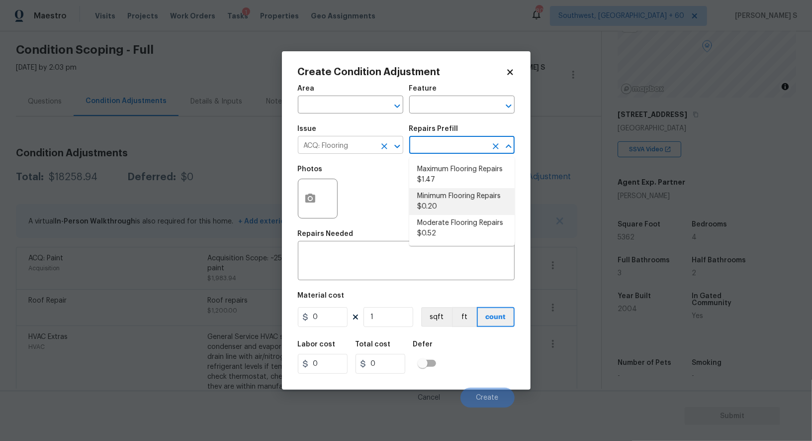
type input "Acquisition"
type textarea "Acquisition Scope: Minimum flooring repairs"
type input "0.2"
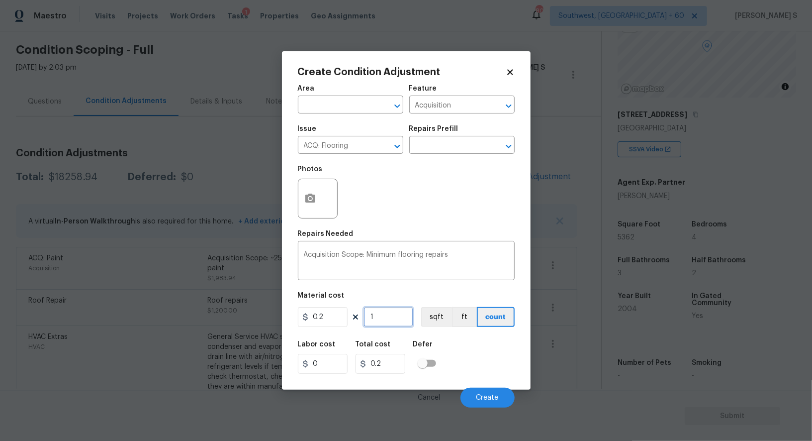
click at [398, 322] on input "1" at bounding box center [389, 317] width 50 height 20
paste input "5362"
type input "5362"
type input "1072.4"
type input "5362"
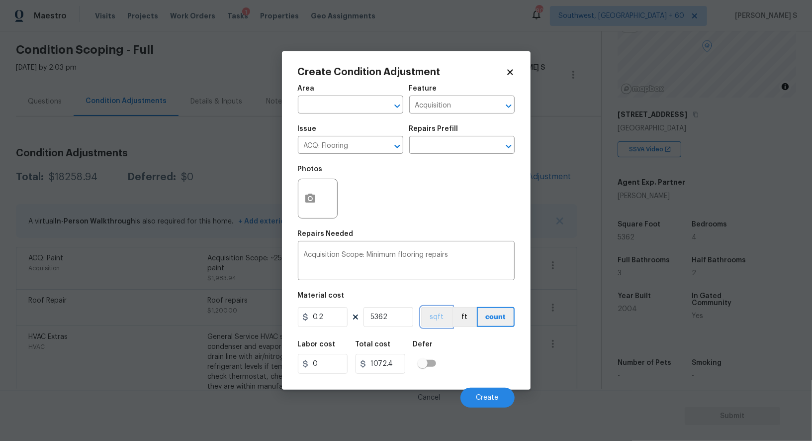
click at [435, 317] on button "sqft" at bounding box center [436, 317] width 31 height 20
click at [457, 351] on div "Labor cost 0 Total cost 1072.4 Defer" at bounding box center [406, 357] width 217 height 45
click at [482, 400] on span "Create" at bounding box center [487, 397] width 22 height 7
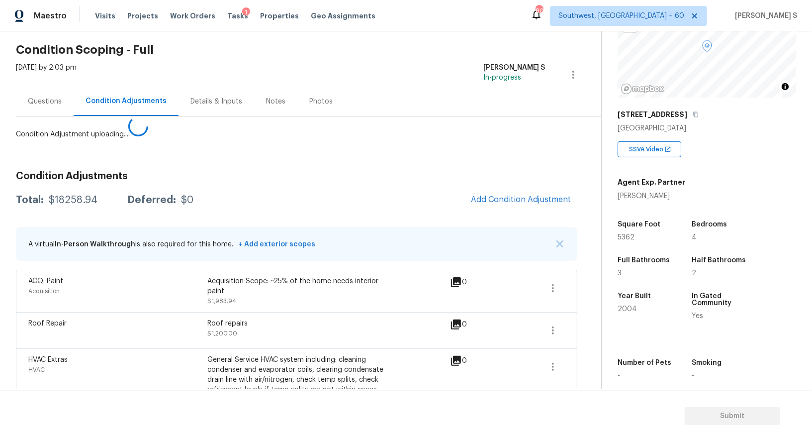
click at [0, 284] on body "Maestro Visits Projects Work Orders Tasks 1 Properties Geo Assignments 800 Sout…" at bounding box center [406, 220] width 812 height 441
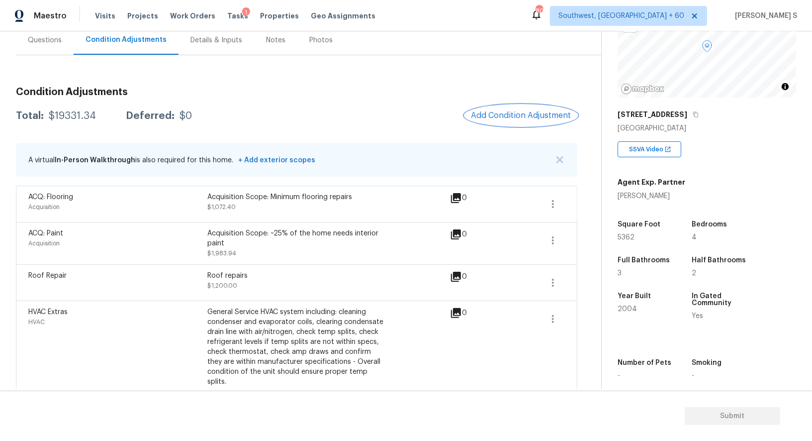
scroll to position [0, 0]
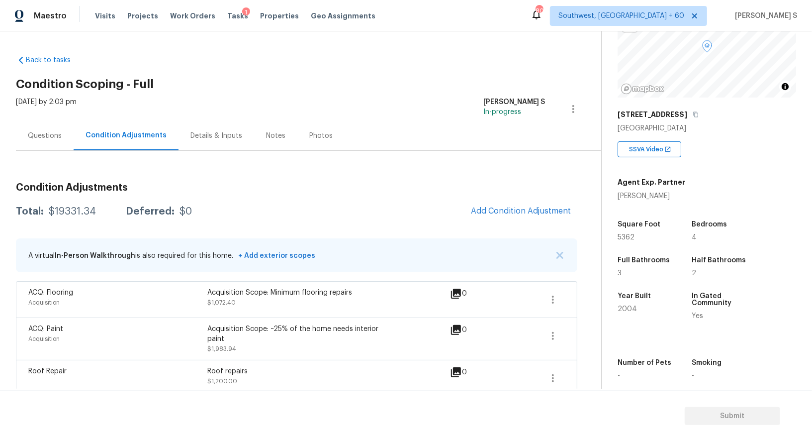
click at [46, 131] on div "Questions" at bounding box center [45, 136] width 34 height 10
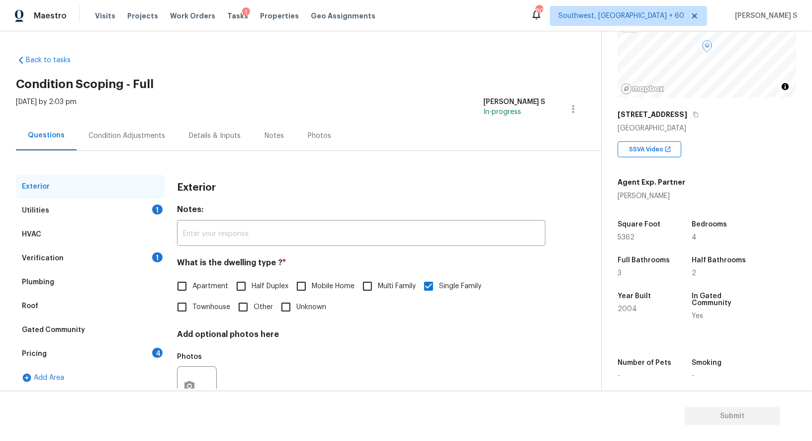
click at [59, 344] on div "Pricing 4" at bounding box center [90, 354] width 149 height 24
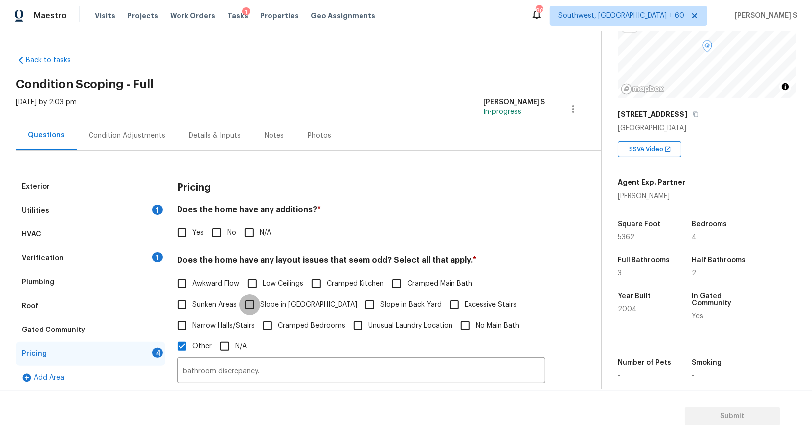
drag, startPoint x: 258, startPoint y: 301, endPoint x: 343, endPoint y: 301, distance: 85.0
click at [258, 301] on input "Slope in [GEOGRAPHIC_DATA]" at bounding box center [249, 304] width 21 height 21
checkbox input "true"
click at [380, 302] on span "Slope in Back Yard" at bounding box center [410, 305] width 61 height 10
click at [360, 302] on input "Slope in Back Yard" at bounding box center [370, 305] width 21 height 21
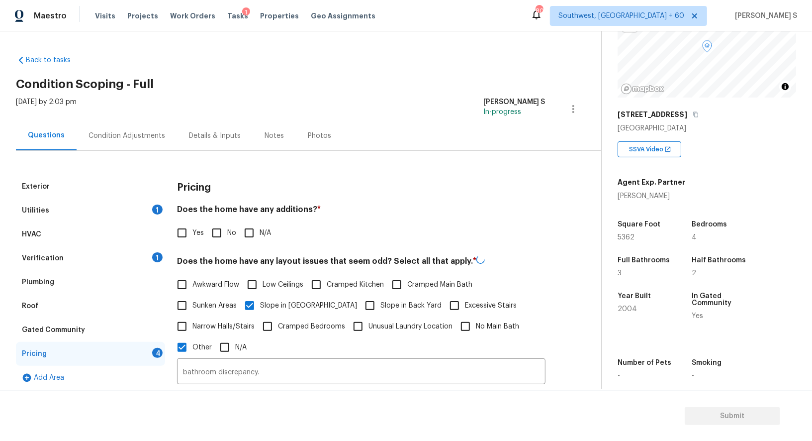
checkbox input "true"
click at [206, 229] on input "No" at bounding box center [216, 232] width 21 height 21
checkbox input "true"
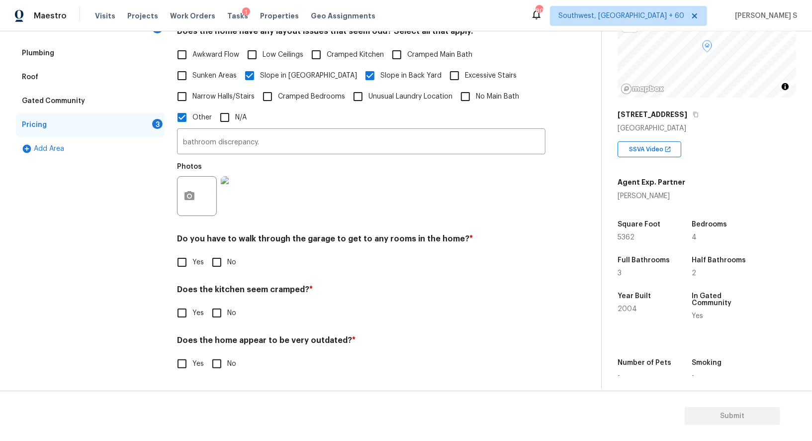
click at [222, 266] on input "No" at bounding box center [216, 262] width 21 height 21
checkbox input "true"
click at [206, 303] on input "No" at bounding box center [216, 313] width 21 height 21
checkbox input "true"
click at [206, 354] on input "No" at bounding box center [216, 364] width 21 height 21
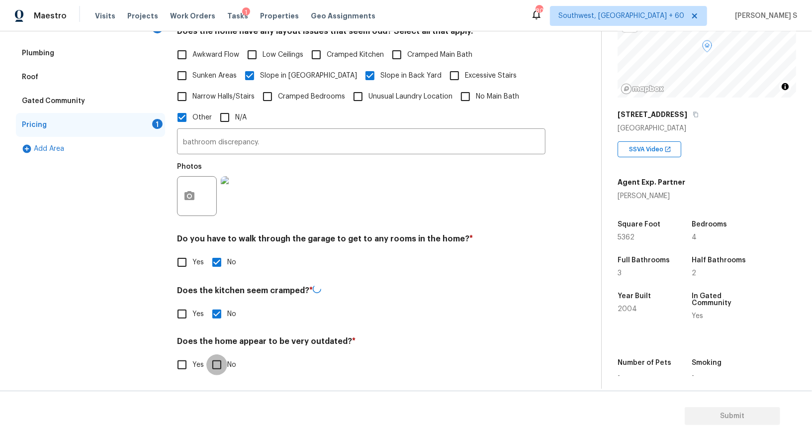
checkbox input "true"
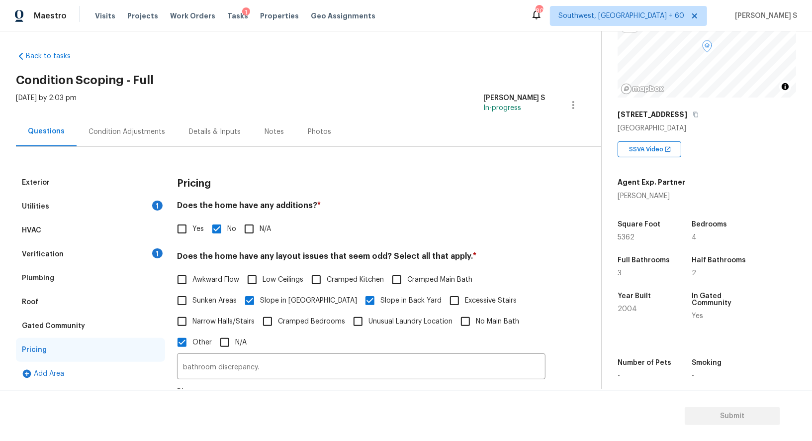
scroll to position [0, 0]
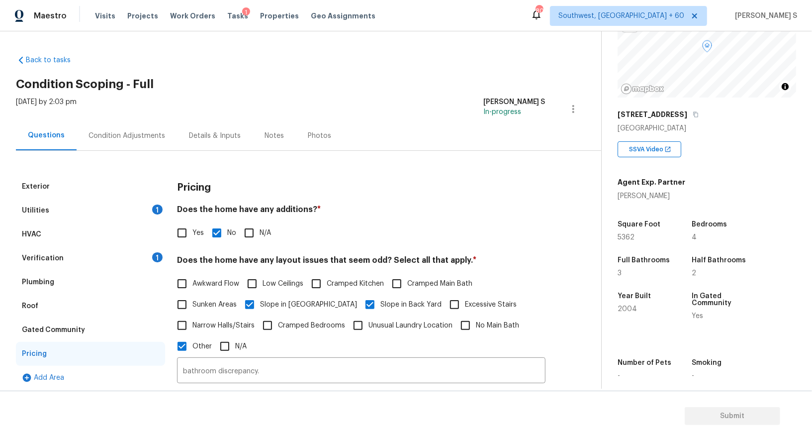
click at [129, 133] on div "Condition Adjustments" at bounding box center [127, 136] width 77 height 10
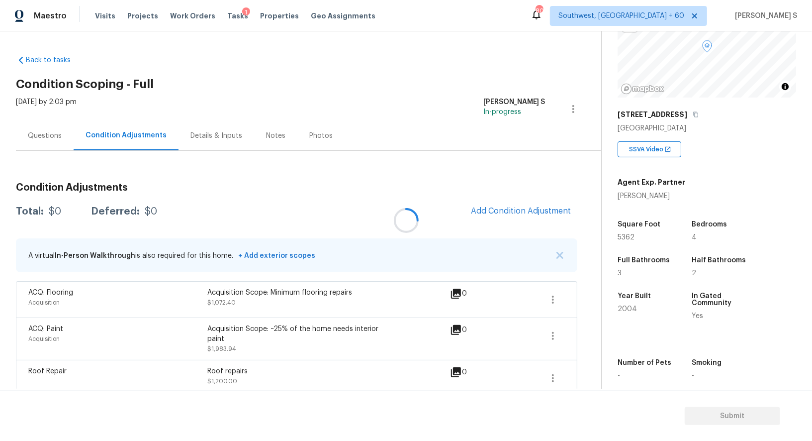
click at [499, 211] on div at bounding box center [406, 220] width 812 height 441
click at [499, 211] on span "Add Condition Adjustment" at bounding box center [521, 210] width 100 height 9
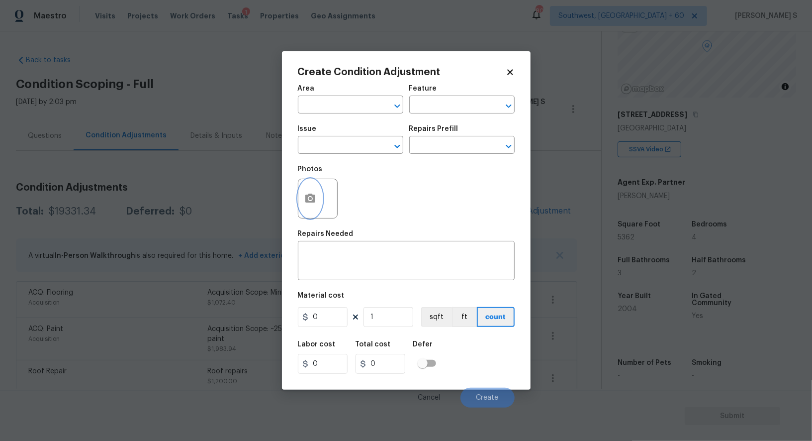
click at [309, 199] on circle "button" at bounding box center [309, 198] width 3 height 3
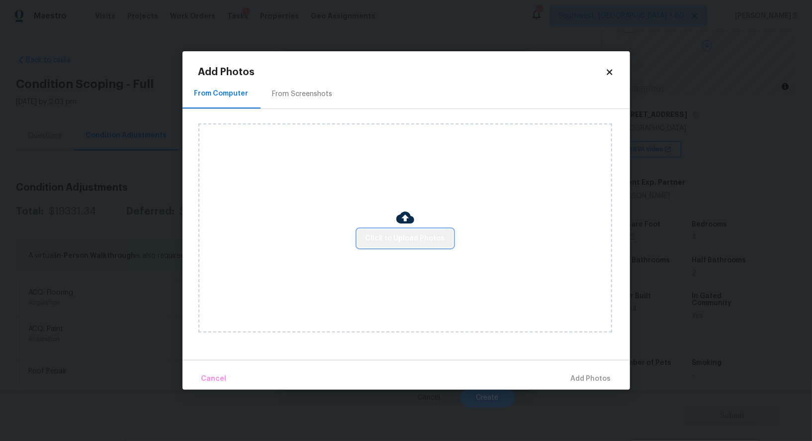
click at [417, 234] on span "Click to Upload Photos" at bounding box center [406, 238] width 80 height 12
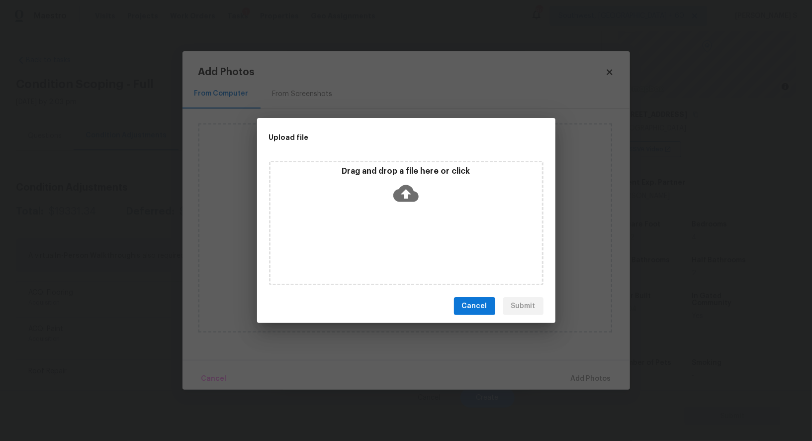
click at [437, 198] on div "Drag and drop a file here or click" at bounding box center [407, 187] width 272 height 43
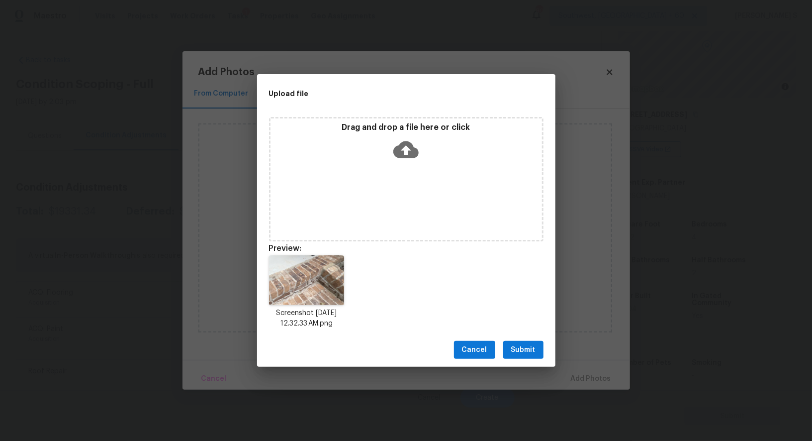
click at [530, 341] on button "Submit" at bounding box center [523, 350] width 40 height 18
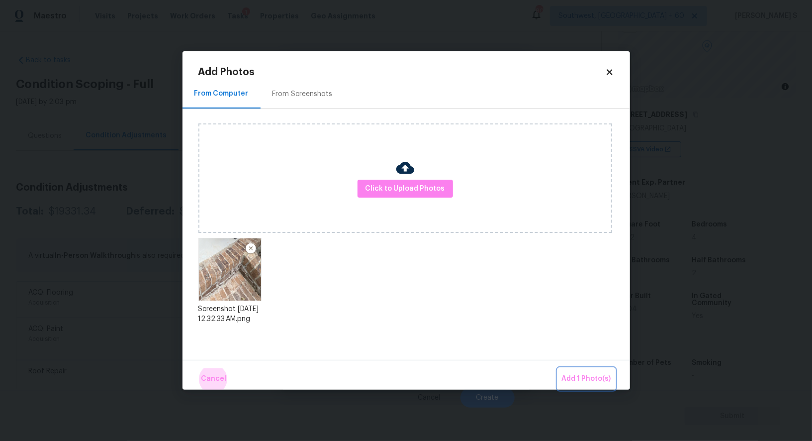
click at [558, 368] on button "Add 1 Photo(s)" at bounding box center [586, 378] width 57 height 21
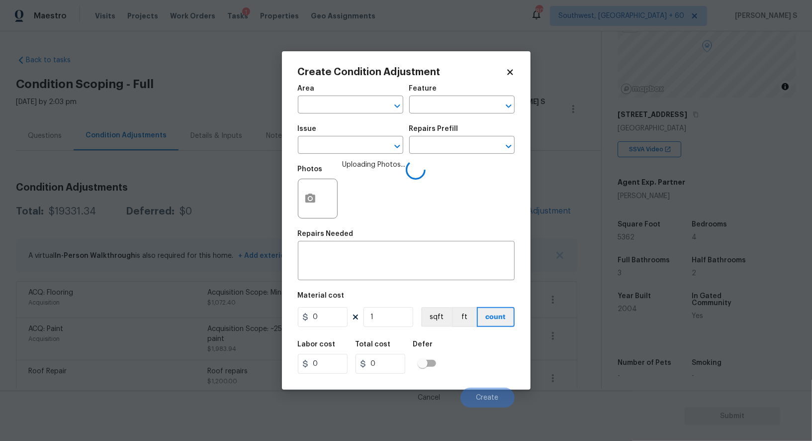
click at [351, 158] on span "Issue ​" at bounding box center [350, 139] width 105 height 40
click at [351, 147] on input "text" at bounding box center [337, 145] width 78 height 15
type input "foun"
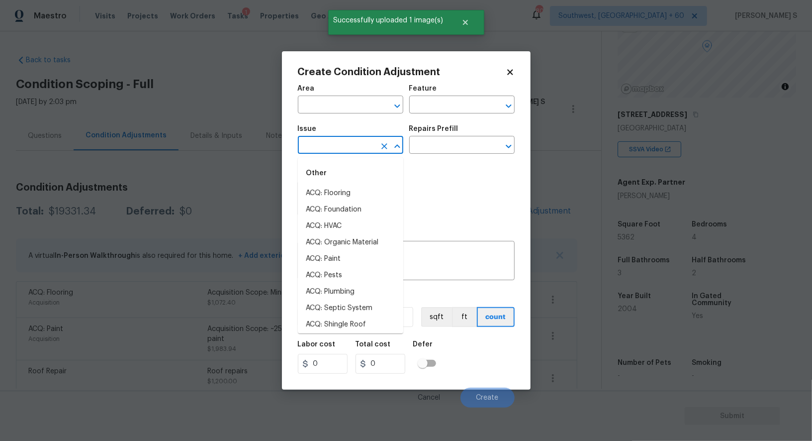
type input "f"
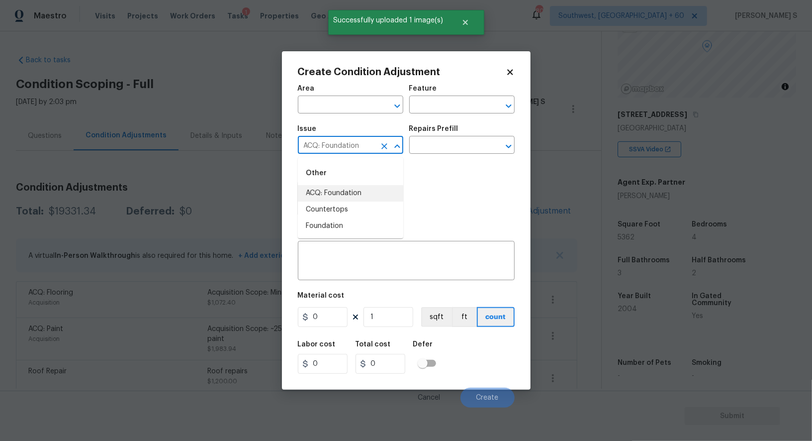
type input "ACQ: Foundation"
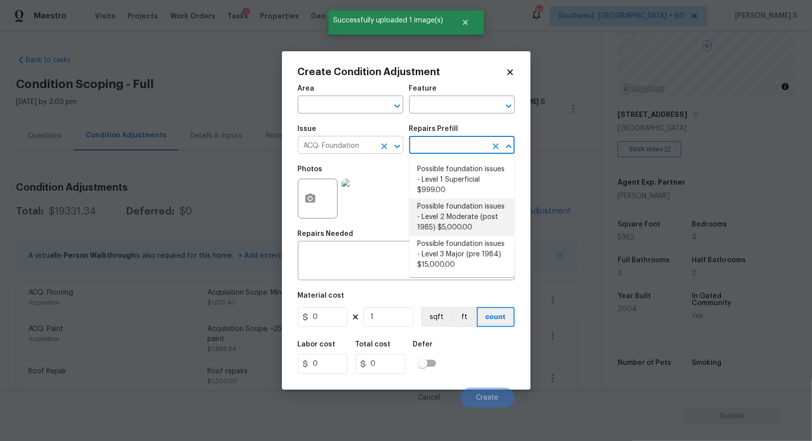
type input "Acquisition"
type textarea "Possible foundation issues - Level 2 Moderate: Disclaimer: This is NOT a techni…"
type input "5000"
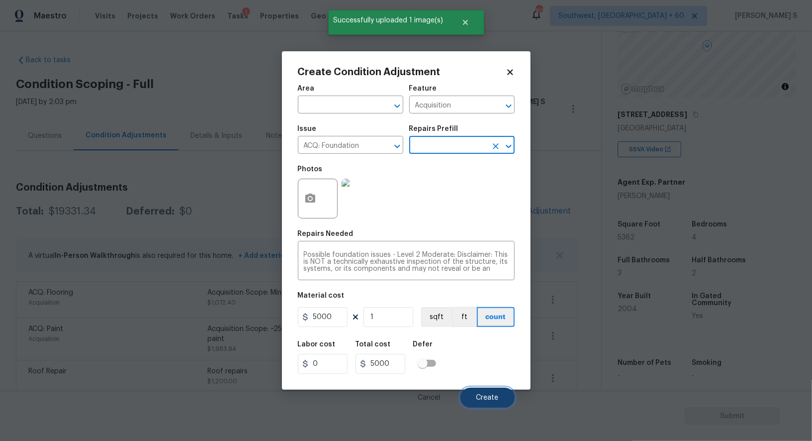
click at [492, 393] on button "Create" at bounding box center [487, 397] width 54 height 20
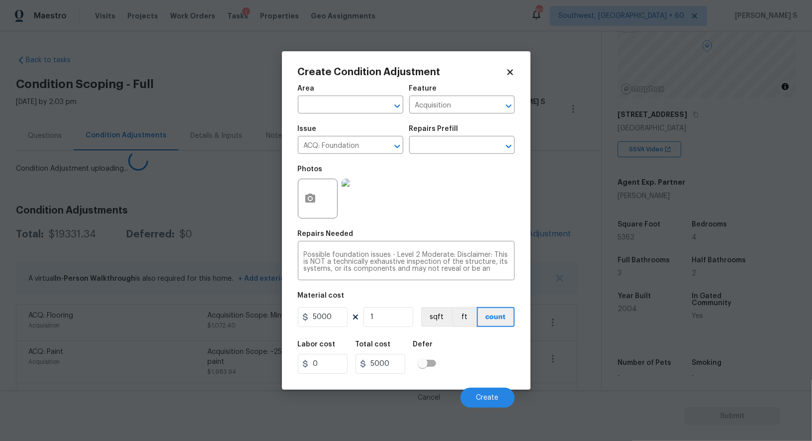
click at [200, 342] on body "Maestro Visits Projects Work Orders Tasks 1 Properties Geo Assignments 800 Sout…" at bounding box center [406, 220] width 812 height 441
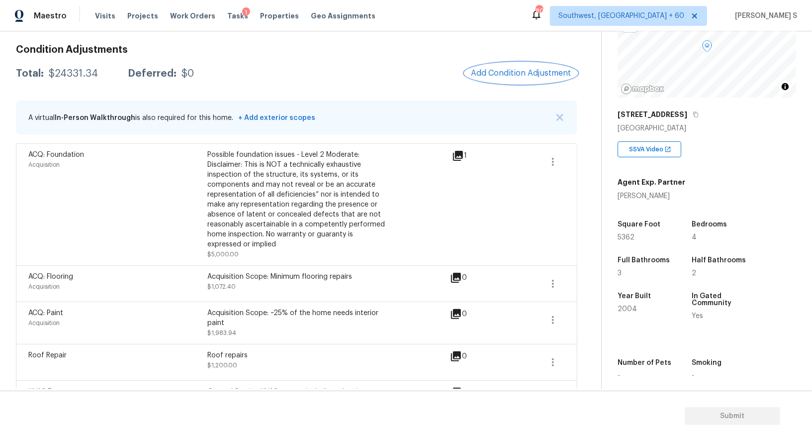
scroll to position [133, 0]
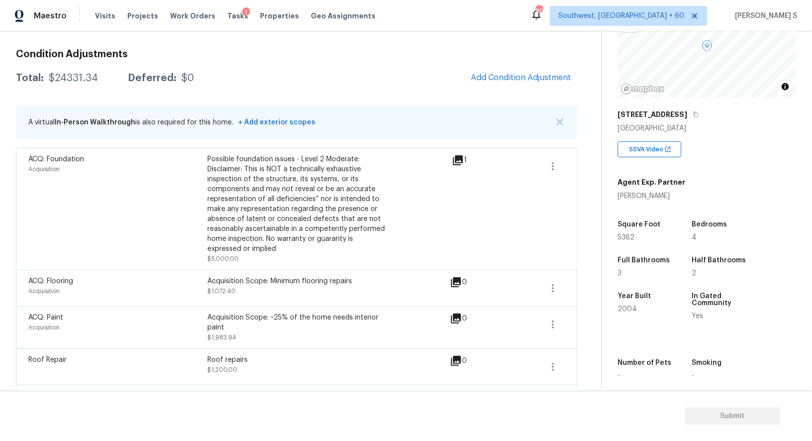
click at [566, 318] on div "ACQ: Paint Acquisition Acquisition Scope: ~25% of the home needs interior paint…" at bounding box center [296, 327] width 561 height 42
click at [586, 318] on div "Back to tasks Condition Scoping - Full Wed, Aug 27 2025 by 2:03 pm Anbu Jebakum…" at bounding box center [308, 284] width 585 height 740
click at [566, 325] on div "ACQ: Paint Acquisition Acquisition Scope: ~25% of the home needs interior paint…" at bounding box center [296, 327] width 561 height 42
click at [551, 321] on icon "button" at bounding box center [553, 324] width 12 height 12
click at [567, 321] on link "Edit" at bounding box center [609, 321] width 85 height 15
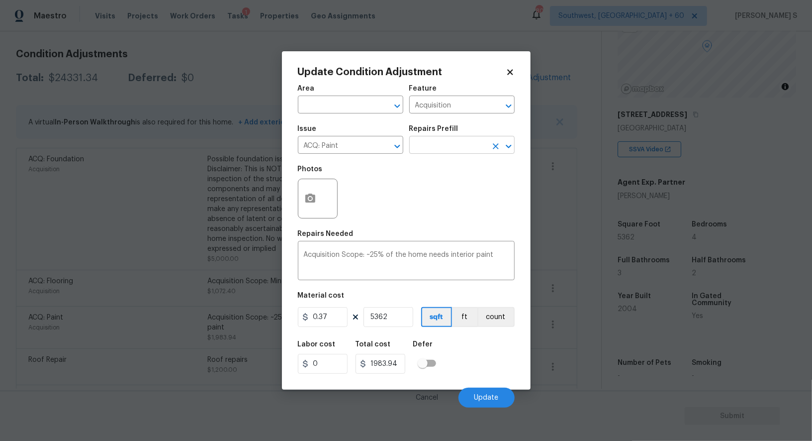
click at [448, 142] on input "text" at bounding box center [448, 145] width 78 height 15
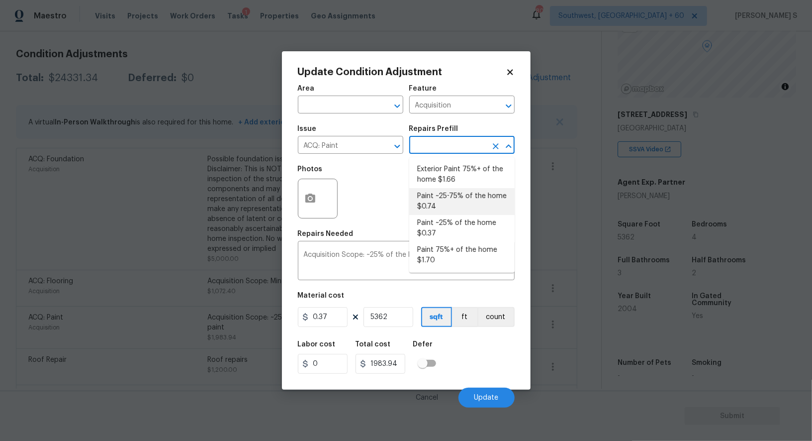
click at [463, 194] on li "Paint ~25-75% of the home $0.74" at bounding box center [461, 201] width 105 height 27
type textarea "Acquisition Scope: ~25 - 75% of the home needs interior paint"
type input "0.74"
type input "3967.88"
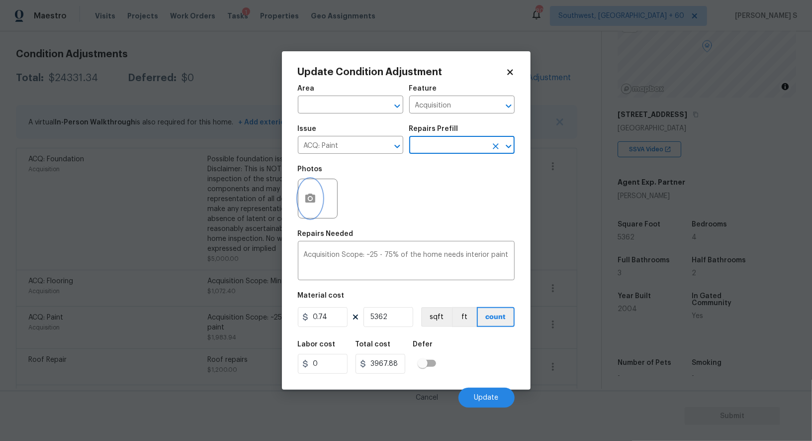
click at [300, 206] on button "button" at bounding box center [310, 198] width 24 height 39
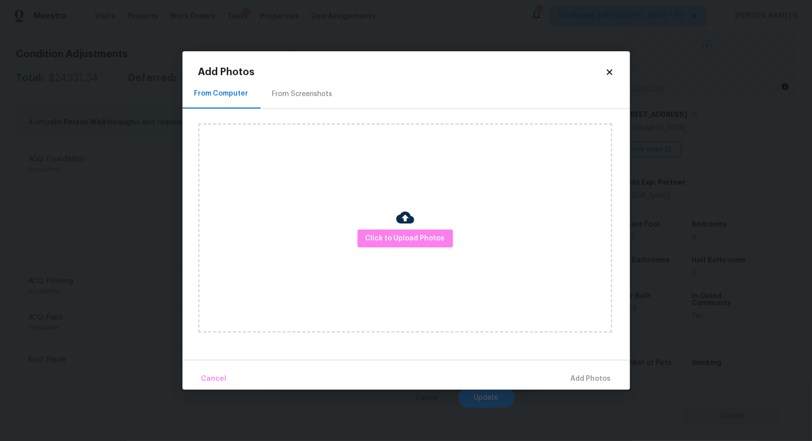
click at [327, 91] on div "From Screenshots" at bounding box center [303, 94] width 60 height 10
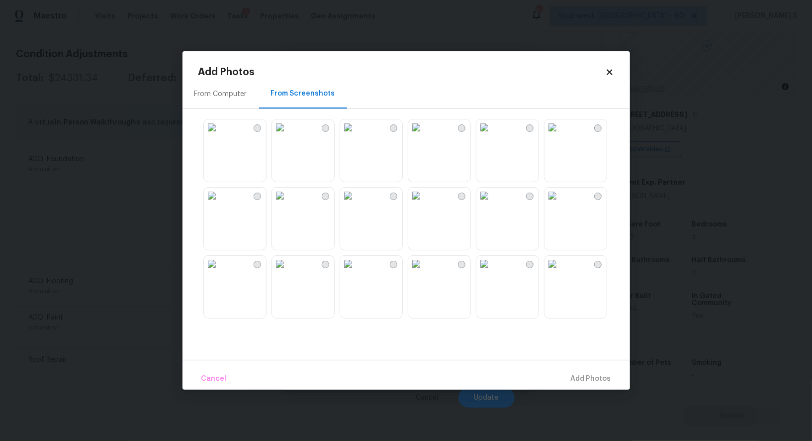
click at [356, 135] on img at bounding box center [348, 127] width 16 height 16
click at [356, 203] on img at bounding box center [348, 195] width 16 height 16
click at [422, 203] on img at bounding box center [416, 195] width 16 height 16
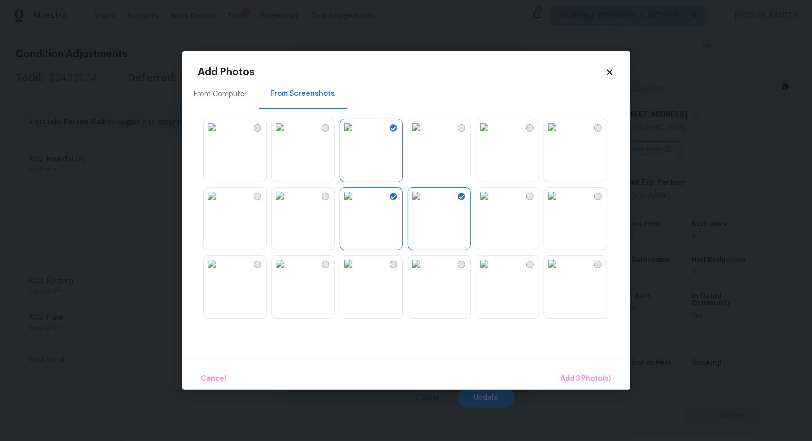
click at [422, 119] on img at bounding box center [416, 127] width 16 height 16
click at [424, 135] on img at bounding box center [416, 127] width 16 height 16
click at [488, 135] on img at bounding box center [484, 127] width 16 height 16
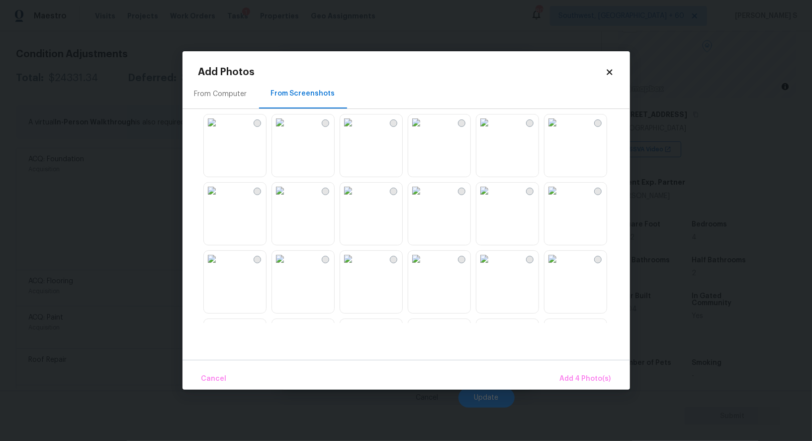
click at [424, 267] on img at bounding box center [416, 259] width 16 height 16
click at [489, 267] on img at bounding box center [484, 259] width 16 height 16
click at [424, 267] on img at bounding box center [416, 259] width 16 height 16
click at [356, 267] on img at bounding box center [348, 259] width 16 height 16
click at [288, 198] on img at bounding box center [280, 191] width 16 height 16
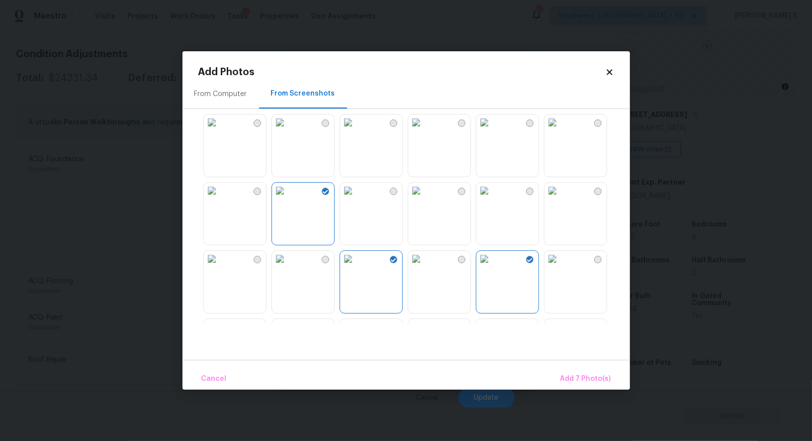
click at [356, 198] on img at bounding box center [348, 191] width 16 height 16
click at [220, 267] on img at bounding box center [212, 259] width 16 height 16
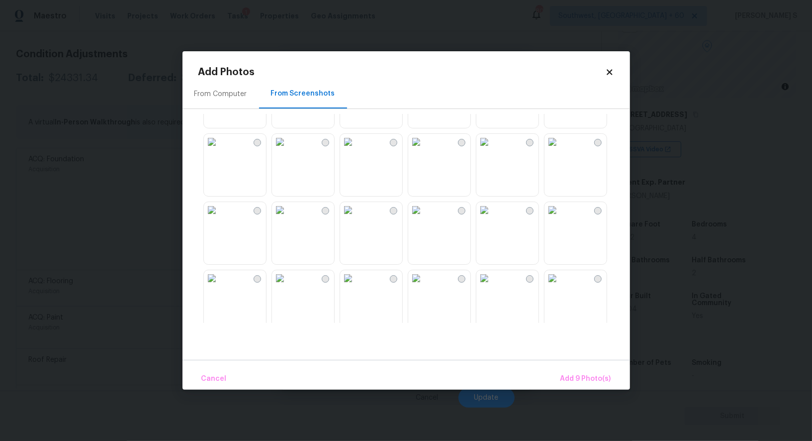
scroll to position [714, 0]
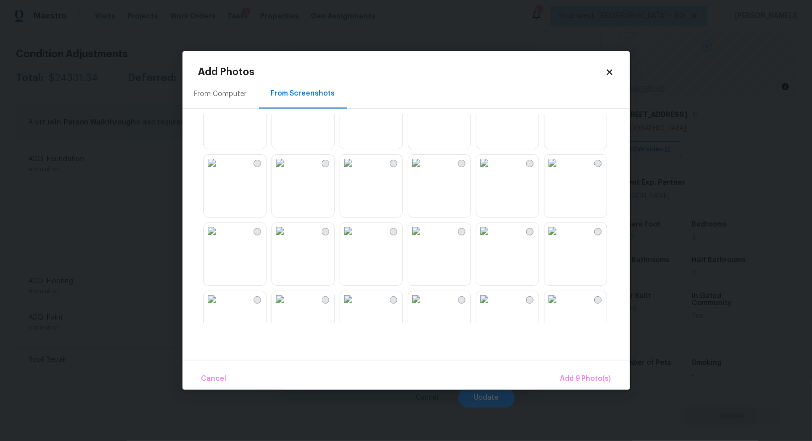
click at [424, 171] on img at bounding box center [416, 163] width 16 height 16
click at [356, 171] on img at bounding box center [348, 163] width 16 height 16
click at [390, 219] on div at bounding box center [414, 218] width 432 height 209
click at [288, 229] on img at bounding box center [280, 231] width 16 height 16
click at [288, 171] on img at bounding box center [280, 163] width 16 height 16
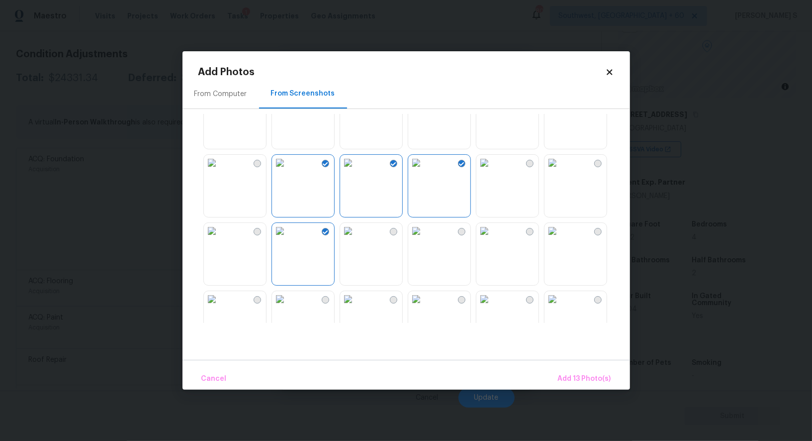
click at [424, 239] on img at bounding box center [416, 231] width 16 height 16
click at [356, 239] on img at bounding box center [348, 231] width 16 height 16
click at [410, 239] on img at bounding box center [416, 231] width 16 height 16
click at [587, 383] on span "Add 14 Photo(s)" at bounding box center [584, 378] width 54 height 12
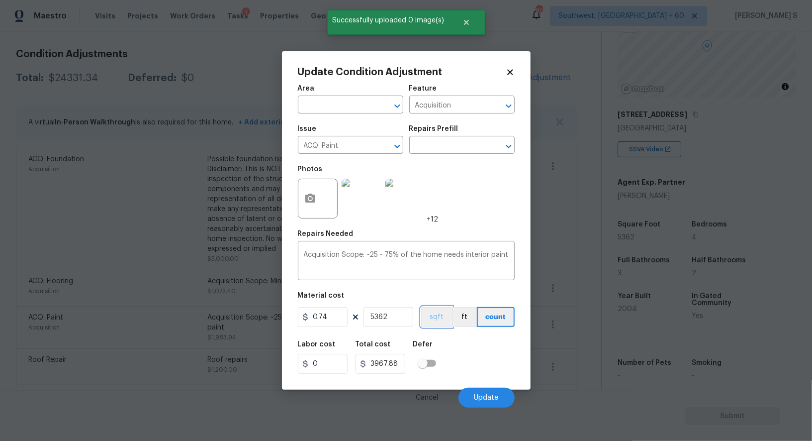
click at [426, 317] on button "sqft" at bounding box center [436, 317] width 31 height 20
click at [457, 341] on div "Labor cost 0 Total cost 3967.88 Defer" at bounding box center [406, 357] width 217 height 45
click at [498, 392] on button "Update" at bounding box center [486, 397] width 56 height 20
click at [146, 369] on body "Maestro Visits Projects Work Orders Tasks 1 Properties Geo Assignments 800 Sout…" at bounding box center [406, 220] width 812 height 441
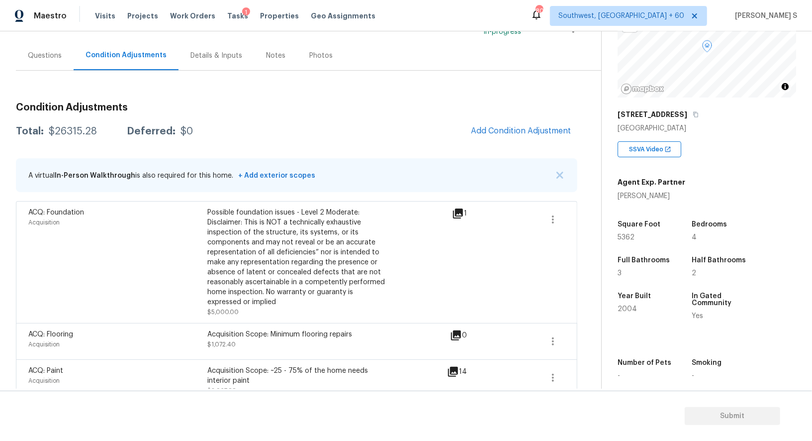
scroll to position [62, 0]
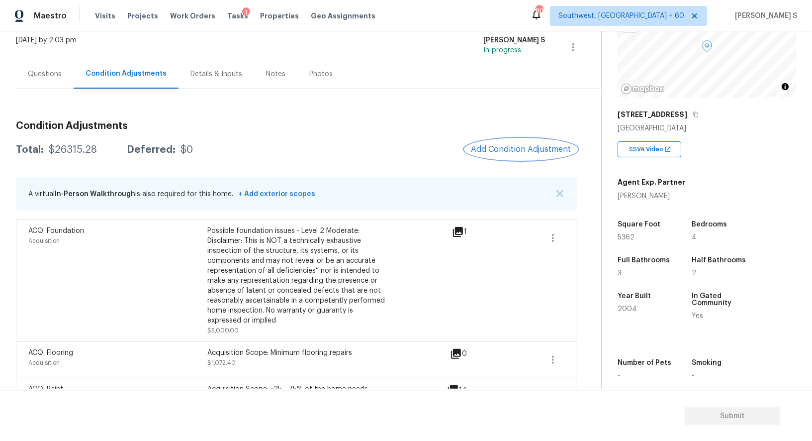
click at [473, 150] on span "Add Condition Adjustment" at bounding box center [521, 149] width 100 height 9
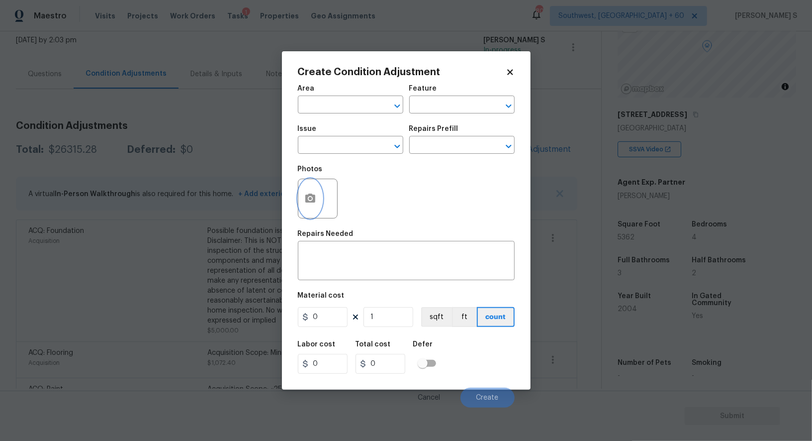
click at [302, 199] on button "button" at bounding box center [310, 198] width 24 height 39
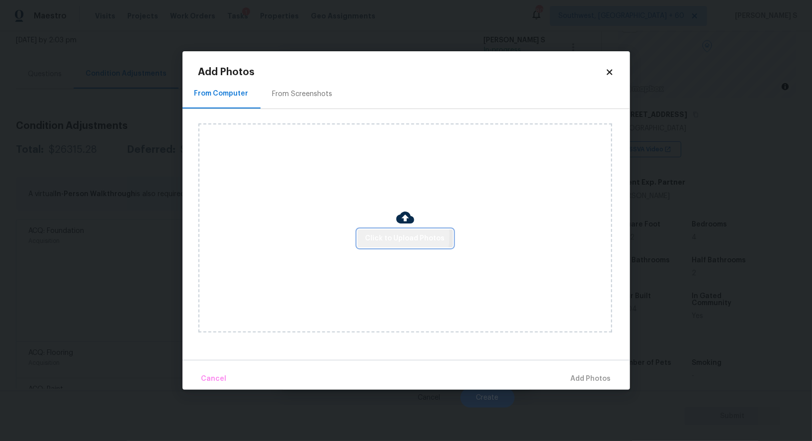
click at [363, 235] on button "Click to Upload Photos" at bounding box center [405, 238] width 95 height 18
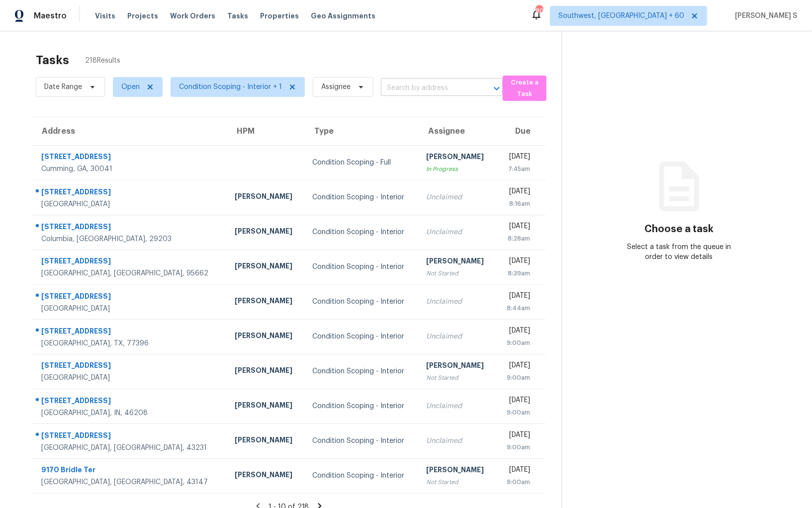
click at [422, 93] on input "text" at bounding box center [428, 88] width 94 height 15
paste input "[STREET_ADDRESS][PERSON_NAME]"
click at [392, 89] on input "[STREET_ADDRESS][PERSON_NAME]" at bounding box center [428, 88] width 94 height 15
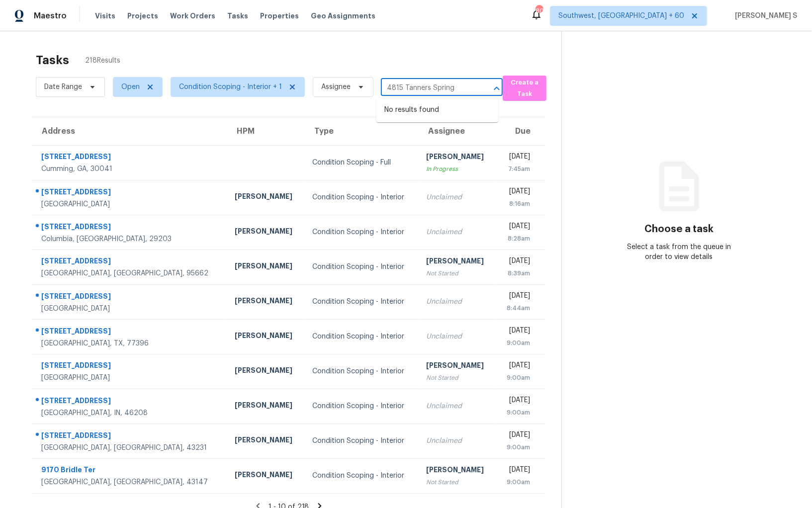
type input "4815 Tanners Spring"
click at [324, 123] on th "Type" at bounding box center [361, 131] width 114 height 28
click at [394, 87] on input "text" at bounding box center [428, 88] width 94 height 15
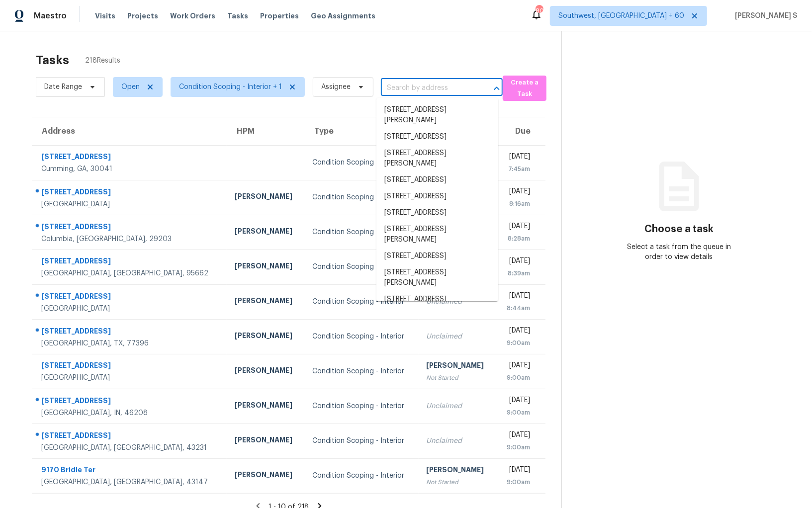
paste input "[STREET_ADDRESS][PERSON_NAME]"
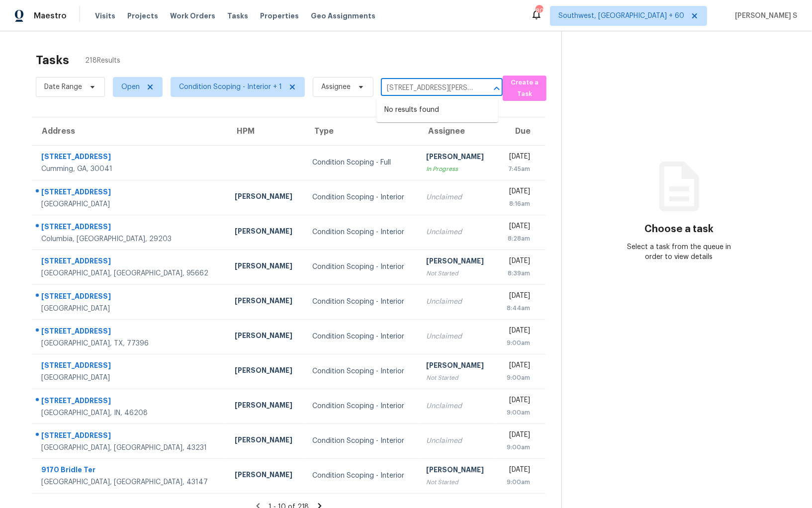
scroll to position [0, 61]
click at [389, 88] on input "[STREET_ADDRESS][PERSON_NAME]" at bounding box center [428, 88] width 94 height 15
type input "4815 Tanners Spring"
click at [439, 110] on li "[STREET_ADDRESS][PERSON_NAME]" at bounding box center [437, 115] width 122 height 27
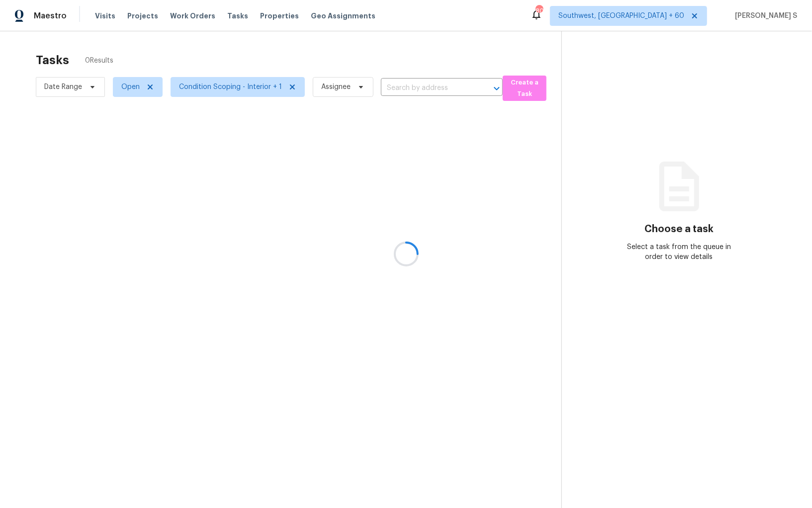
type input "[STREET_ADDRESS][PERSON_NAME]"
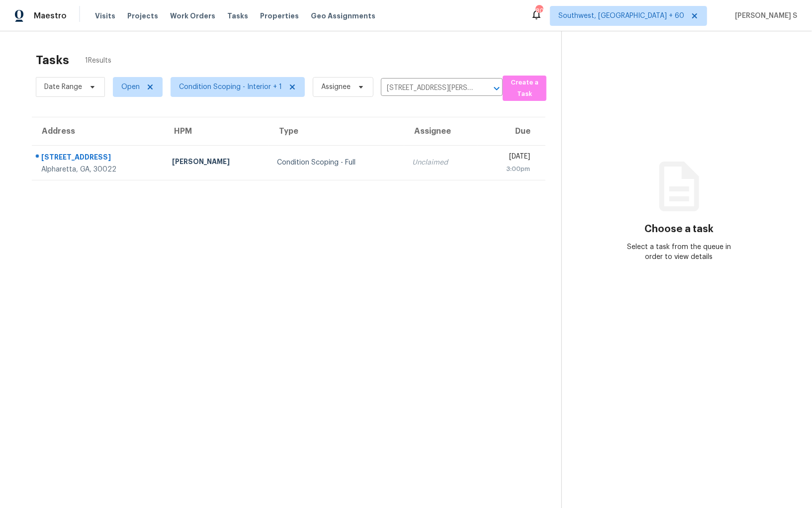
click at [404, 138] on th "Assignee" at bounding box center [441, 131] width 74 height 28
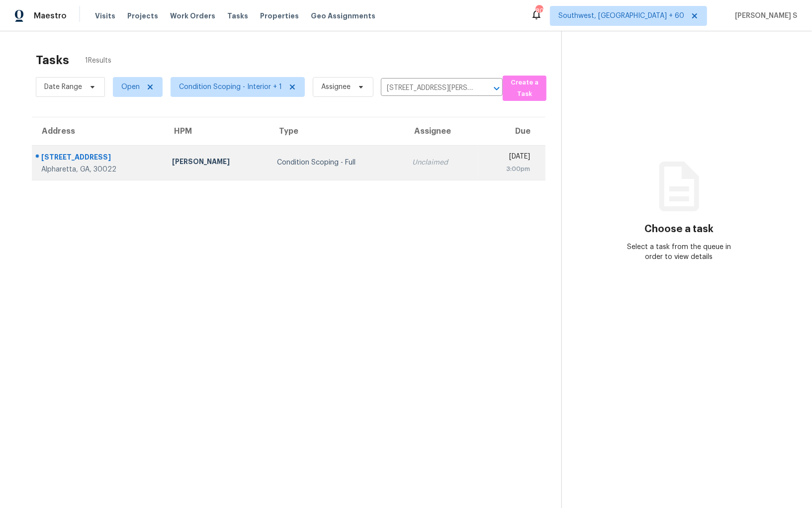
click at [404, 155] on td "Unclaimed" at bounding box center [441, 162] width 74 height 35
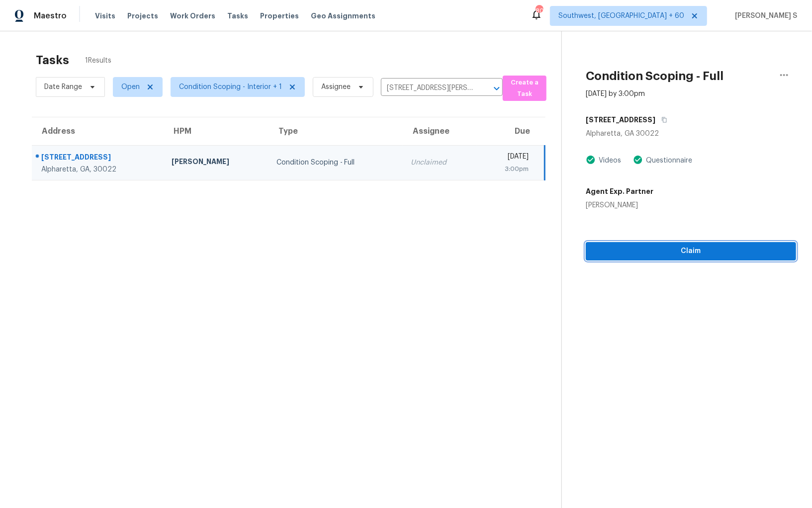
click at [665, 248] on span "Claim" at bounding box center [691, 251] width 194 height 12
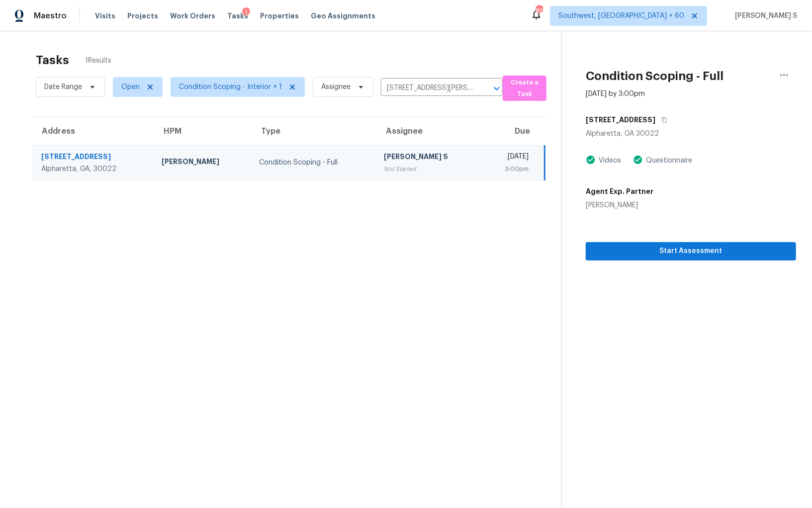
click at [313, 157] on td "Condition Scoping - Full" at bounding box center [313, 162] width 125 height 35
click at [312, 158] on div "Condition Scoping - Full" at bounding box center [313, 163] width 109 height 10
click at [678, 241] on div "Start Assessment" at bounding box center [691, 235] width 210 height 50
click at [677, 248] on span "Start Assessment" at bounding box center [691, 251] width 194 height 12
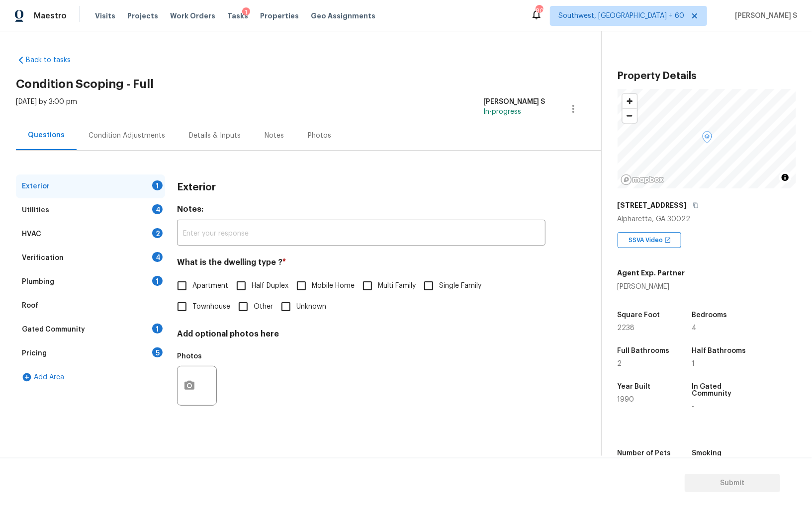
scroll to position [69, 0]
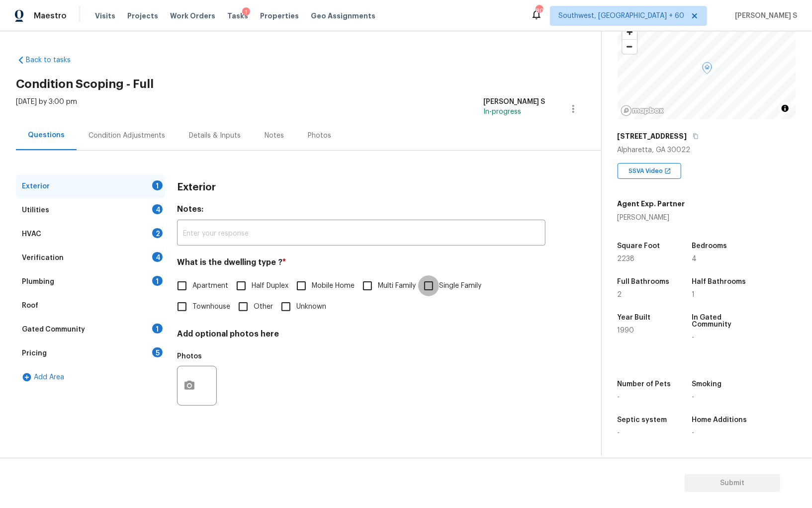
click at [427, 290] on input "Single Family" at bounding box center [428, 285] width 21 height 21
checkbox input "true"
click at [144, 250] on div "Verification 4" at bounding box center [90, 258] width 149 height 24
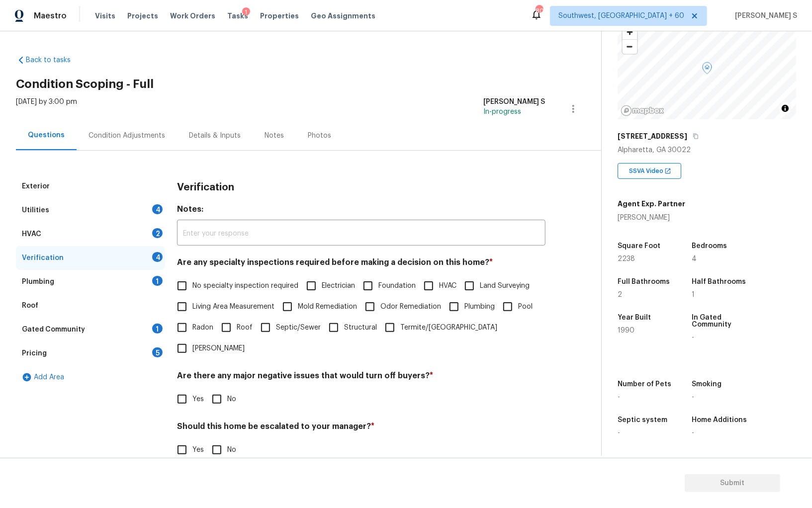
click at [189, 279] on input "No specialty inspection required" at bounding box center [182, 285] width 21 height 21
checkbox input "true"
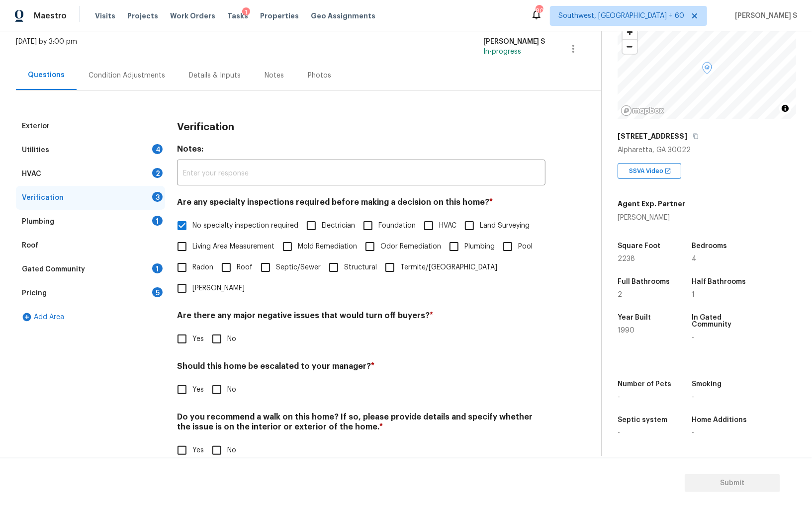
scroll to position [59, 0]
click at [219, 330] on input "No" at bounding box center [216, 340] width 21 height 21
checkbox input "true"
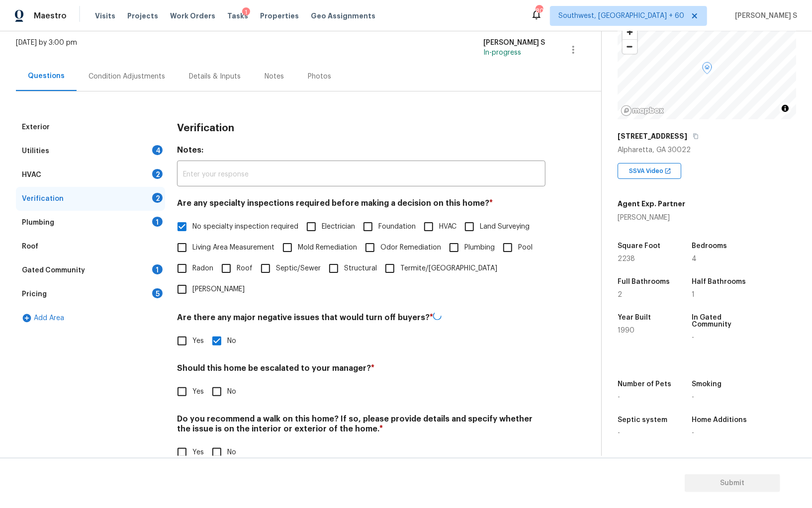
click at [222, 442] on input "No" at bounding box center [216, 452] width 21 height 21
checkbox input "true"
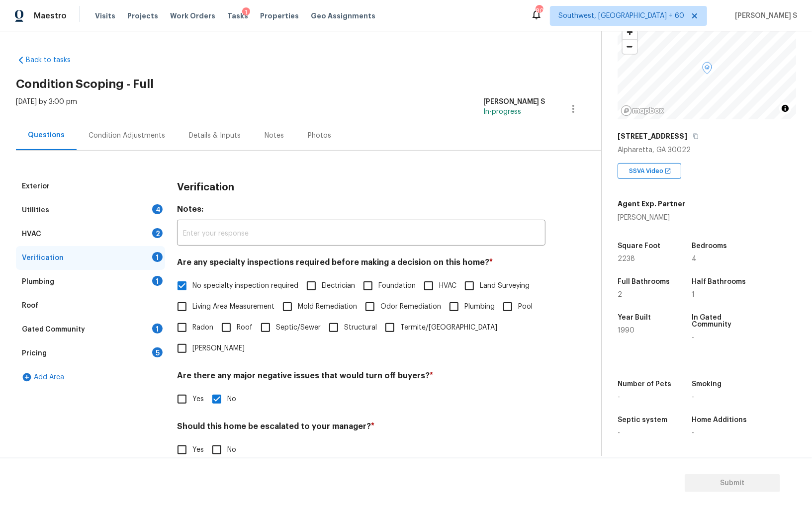
click at [161, 234] on div "2" at bounding box center [157, 233] width 10 height 10
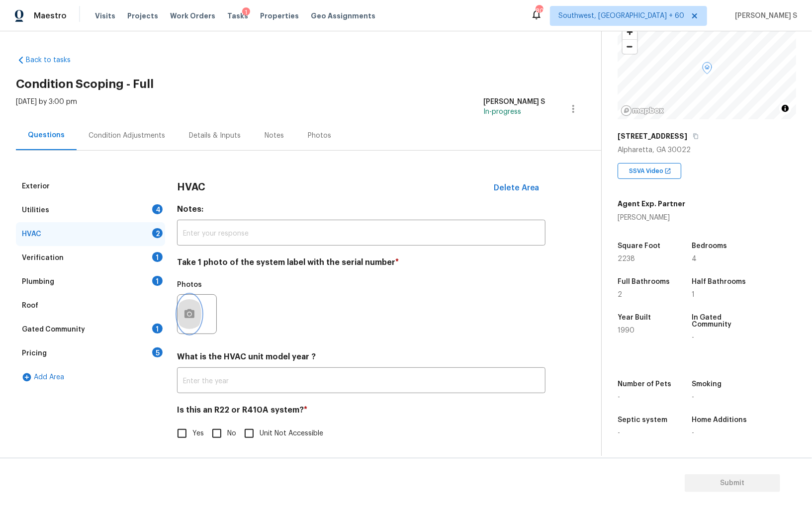
click at [186, 312] on icon "button" at bounding box center [189, 313] width 10 height 9
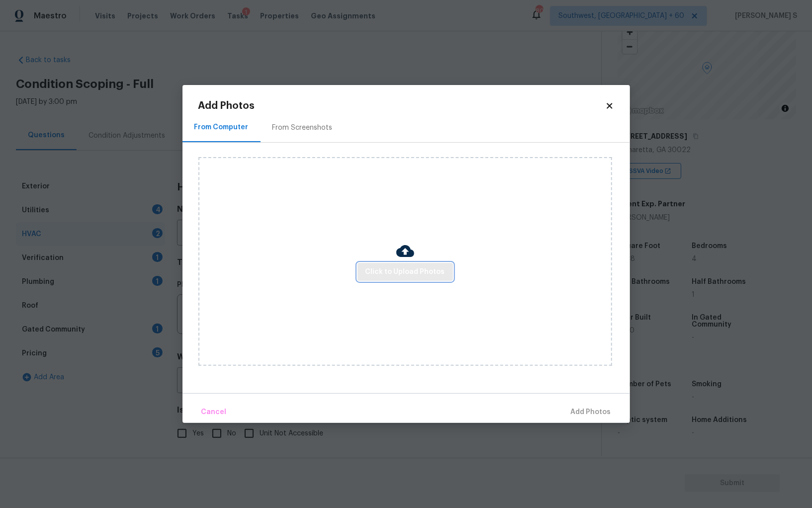
click at [381, 272] on span "Click to Upload Photos" at bounding box center [406, 272] width 80 height 12
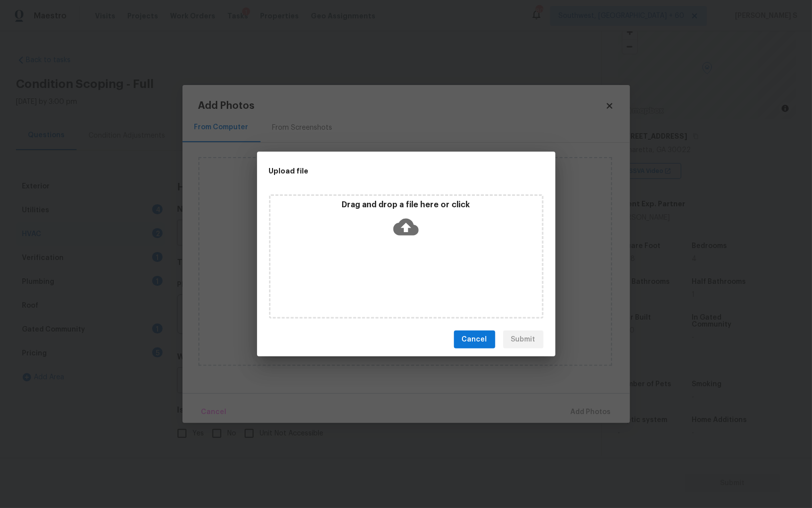
click at [381, 272] on div "Drag and drop a file here or click" at bounding box center [406, 256] width 274 height 124
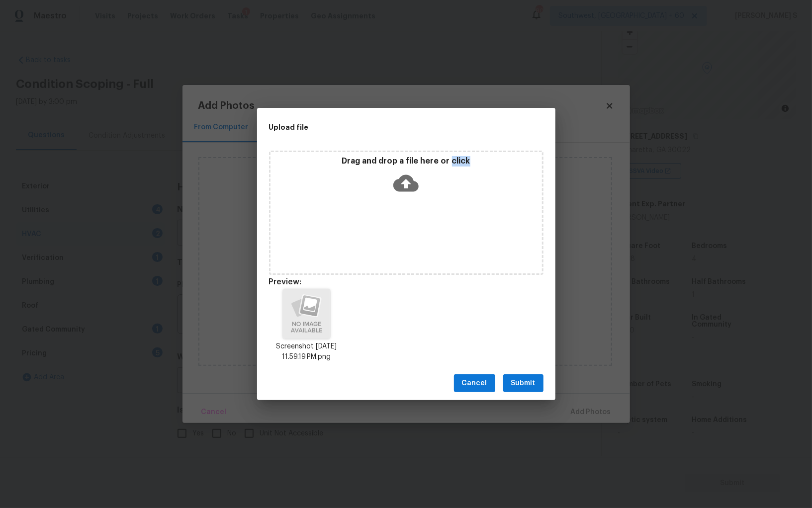
click at [511, 375] on button "Submit" at bounding box center [523, 383] width 40 height 18
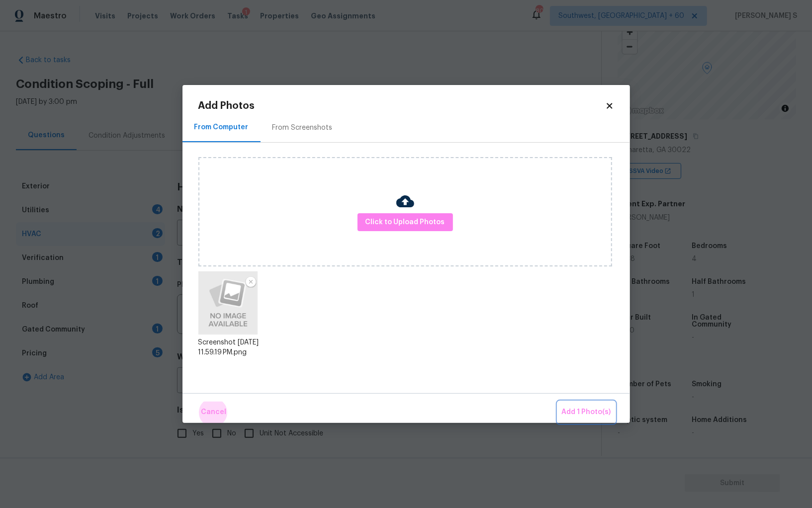
click at [558, 402] on button "Add 1 Photo(s)" at bounding box center [586, 412] width 57 height 21
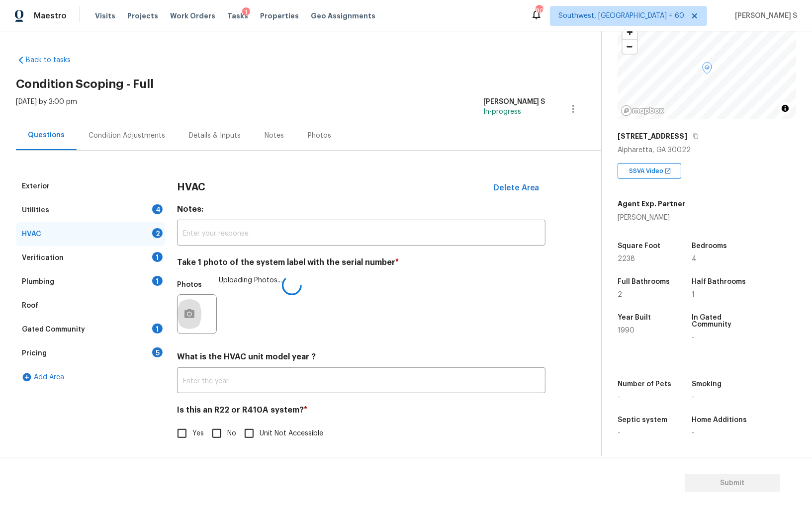
click at [220, 436] on input "No" at bounding box center [216, 433] width 21 height 21
checkbox input "true"
click at [149, 275] on div "Plumbing 1" at bounding box center [90, 282] width 149 height 24
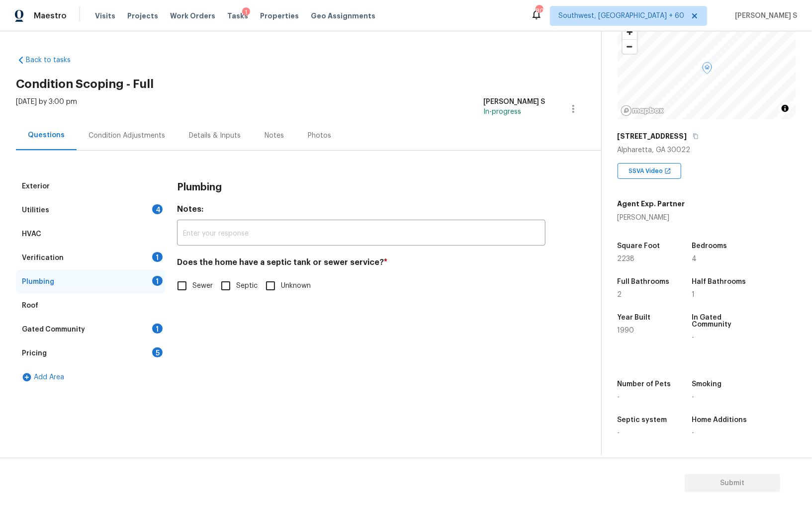
click at [175, 282] on input "Sewer" at bounding box center [182, 285] width 21 height 21
checkbox input "true"
click at [150, 259] on div "Verification 1" at bounding box center [90, 258] width 149 height 24
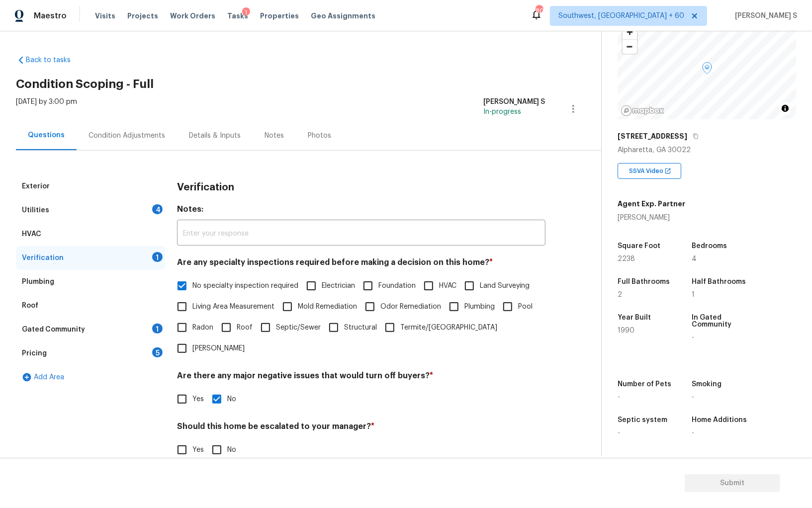
click at [135, 324] on div "Gated Community 1" at bounding box center [90, 330] width 149 height 24
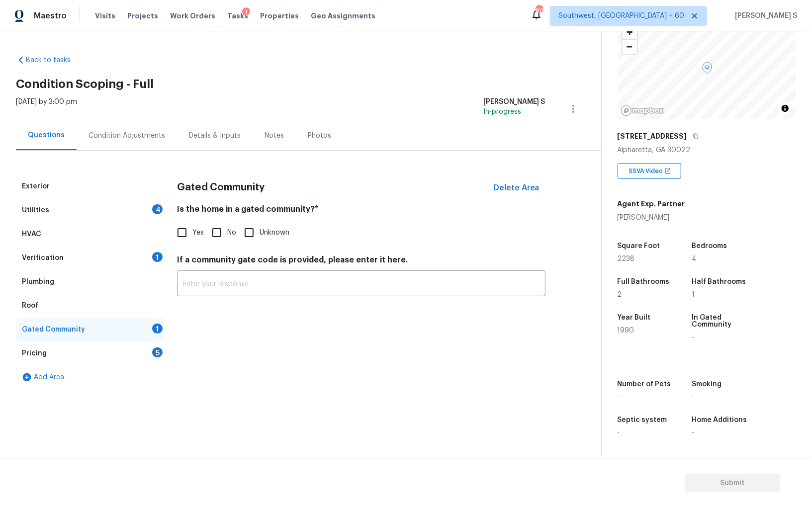
click at [218, 224] on input "No" at bounding box center [216, 232] width 21 height 21
checkbox input "true"
click at [147, 213] on div "Utilities 4" at bounding box center [90, 210] width 149 height 24
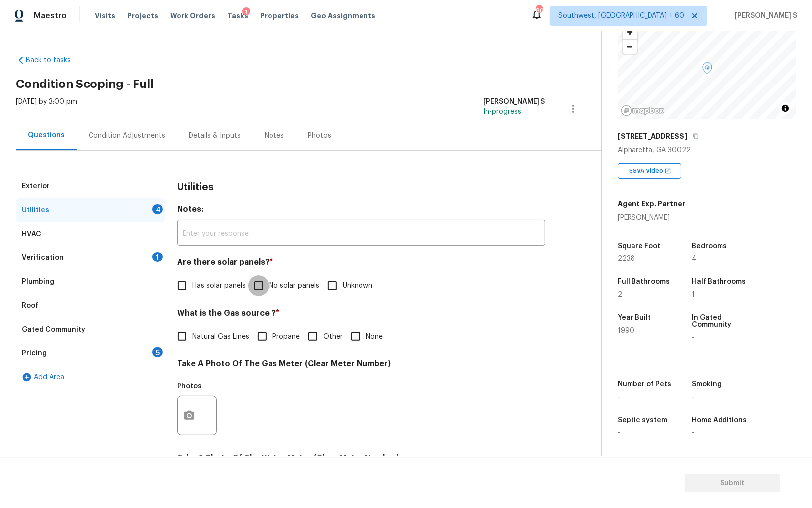
click at [266, 280] on input "No solar panels" at bounding box center [258, 285] width 21 height 21
checkbox input "true"
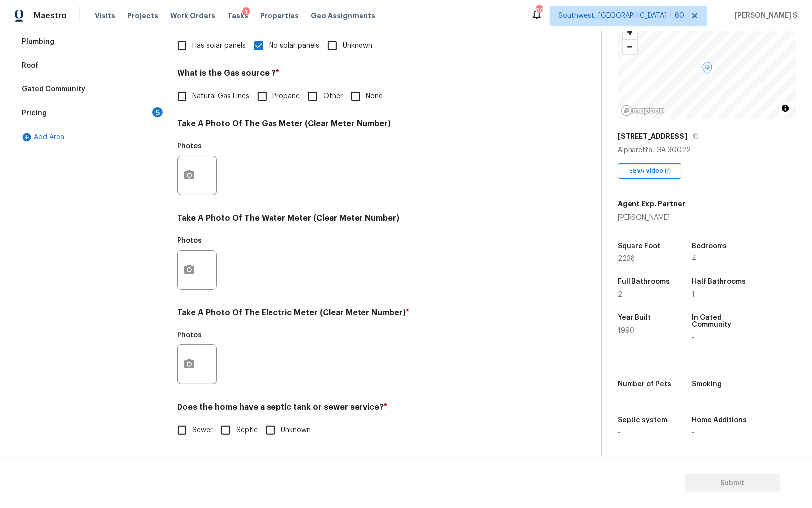
scroll to position [240, 0]
click at [181, 421] on input "Sewer" at bounding box center [182, 430] width 21 height 21
checkbox input "true"
click at [191, 370] on button "button" at bounding box center [190, 364] width 24 height 39
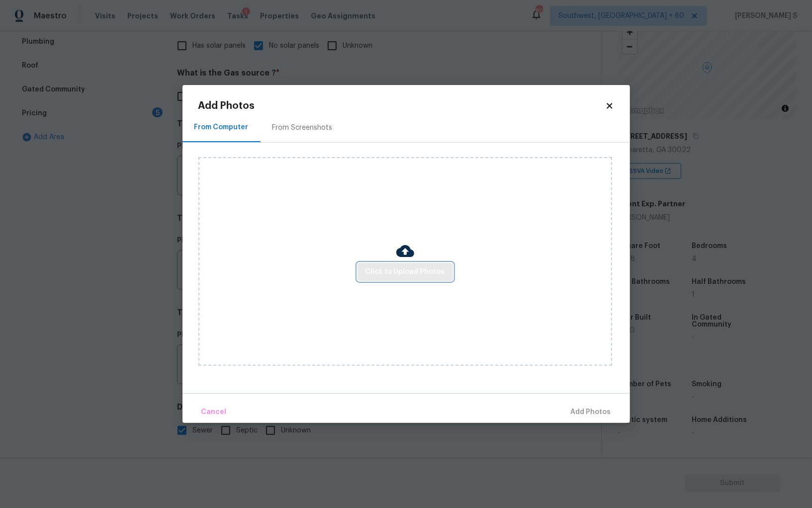
click at [379, 271] on span "Click to Upload Photos" at bounding box center [406, 272] width 80 height 12
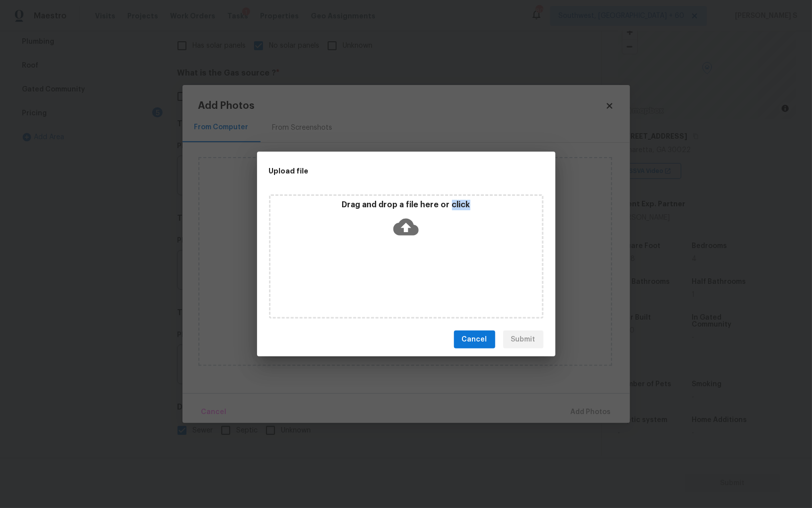
click at [379, 271] on div "Drag and drop a file here or click" at bounding box center [406, 256] width 274 height 124
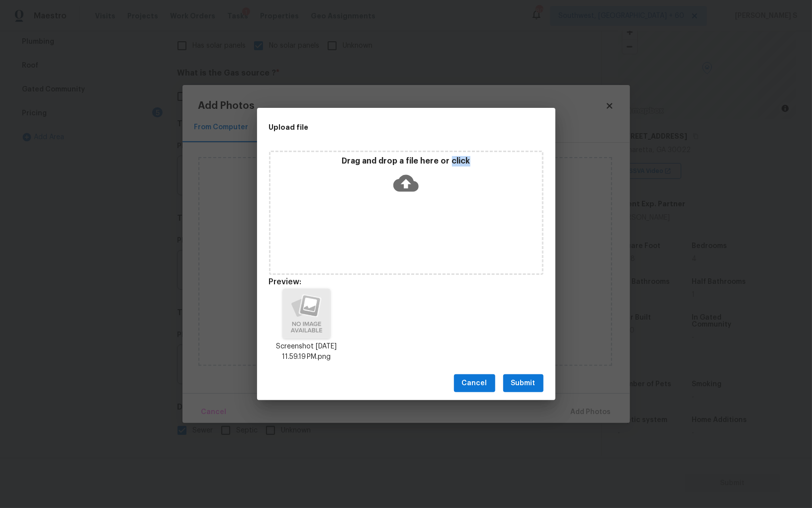
click at [530, 381] on span "Submit" at bounding box center [523, 383] width 24 height 12
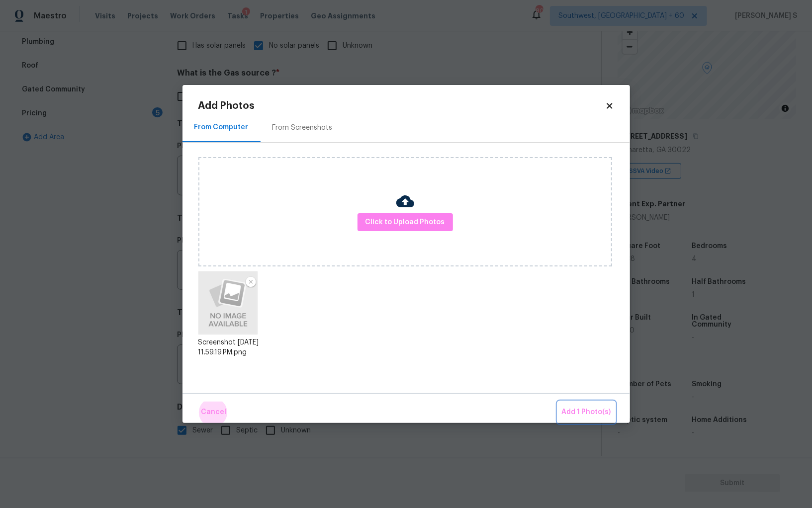
click at [558, 402] on button "Add 1 Photo(s)" at bounding box center [586, 412] width 57 height 21
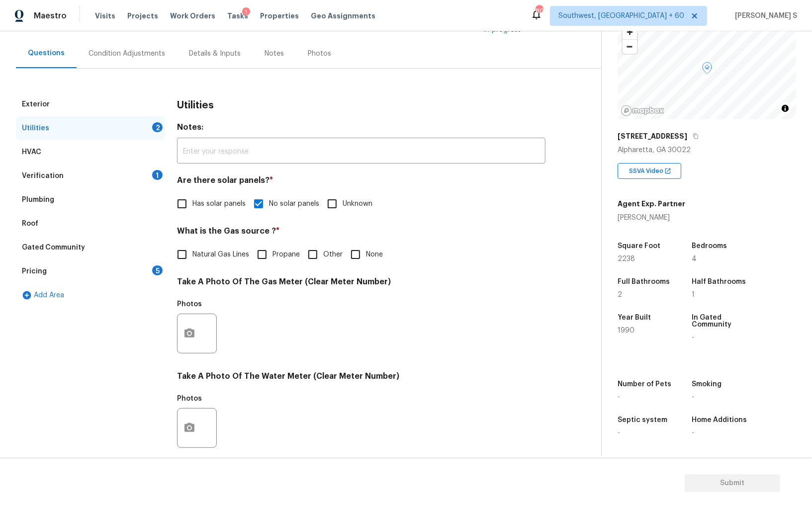
scroll to position [0, 0]
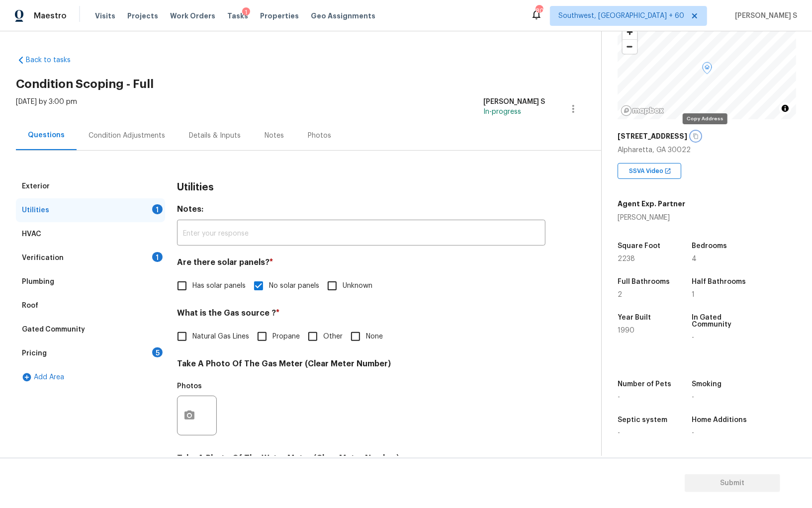
click at [698, 136] on icon "button" at bounding box center [695, 136] width 5 height 5
click at [700, 137] on button "button" at bounding box center [695, 136] width 9 height 9
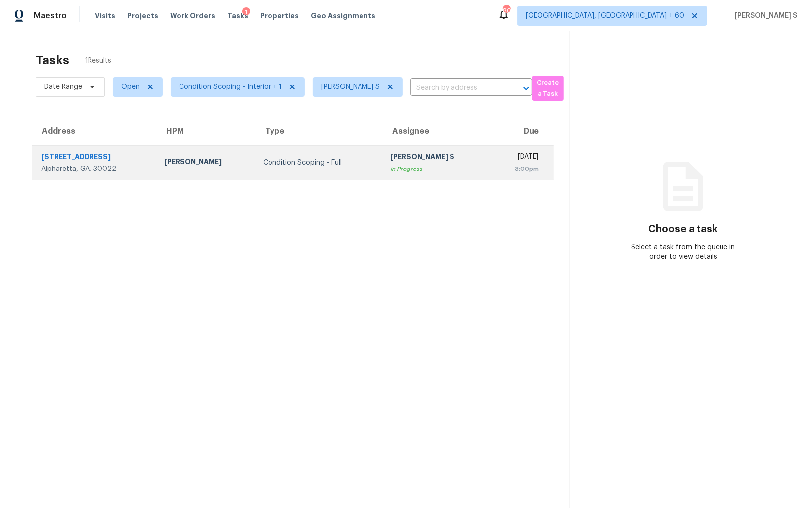
click at [323, 149] on td "Condition Scoping - Full" at bounding box center [318, 162] width 127 height 35
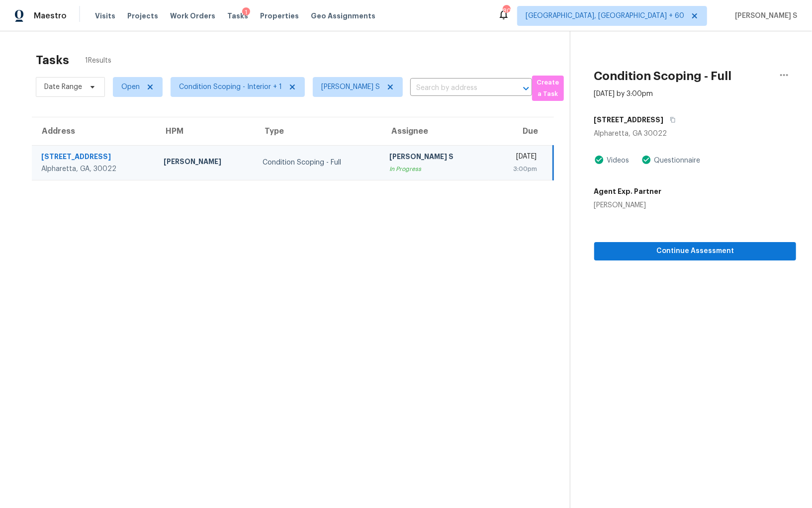
click at [323, 149] on td "Condition Scoping - Full" at bounding box center [318, 162] width 127 height 35
click at [675, 119] on icon "button" at bounding box center [672, 119] width 5 height 5
click at [778, 74] on icon "button" at bounding box center [784, 75] width 12 height 12
click at [722, 79] on div "Mark as Blocked" at bounding box center [728, 77] width 78 height 10
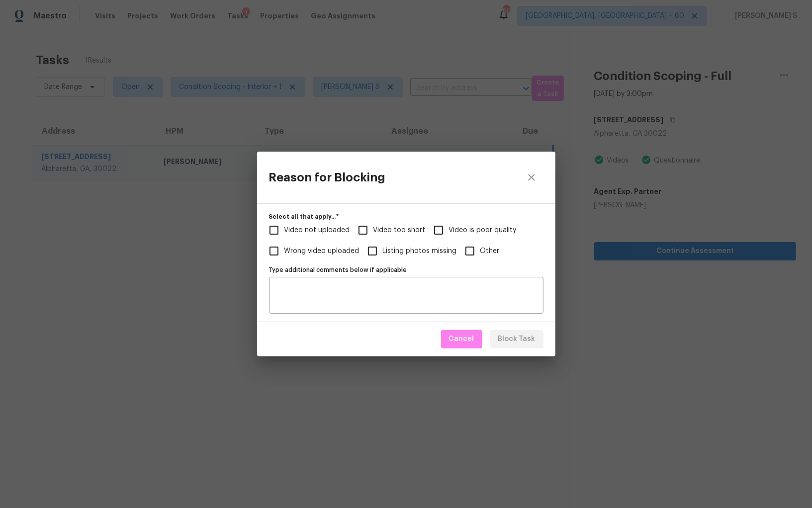
click at [377, 229] on span "Video too short" at bounding box center [399, 230] width 52 height 10
click at [373, 229] on input "Video too short" at bounding box center [363, 230] width 21 height 21
checkbox input "true"
click at [325, 229] on span "Video not uploaded" at bounding box center [317, 230] width 66 height 10
click at [284, 229] on input "Video not uploaded" at bounding box center [274, 230] width 21 height 21
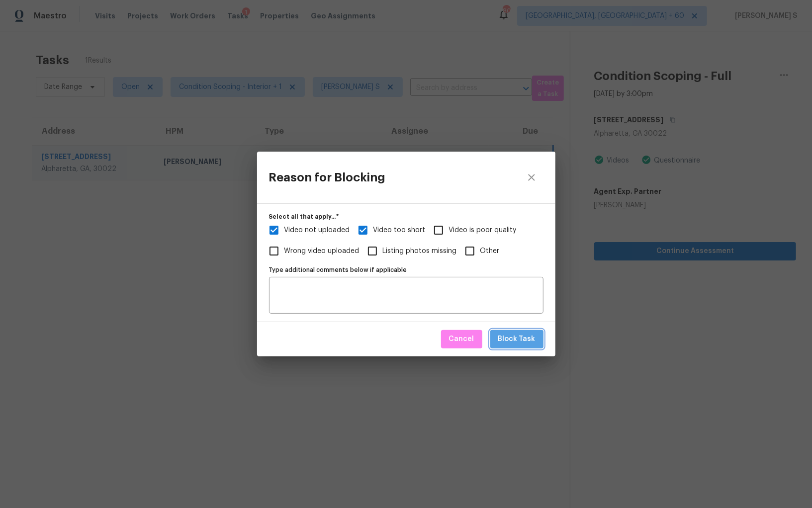
click at [521, 337] on span "Block Task" at bounding box center [516, 339] width 37 height 12
click at [211, 270] on div "Reason for Blocking Select all that apply...   * Video not uploaded Video too s…" at bounding box center [406, 254] width 812 height 508
checkbox input "true"
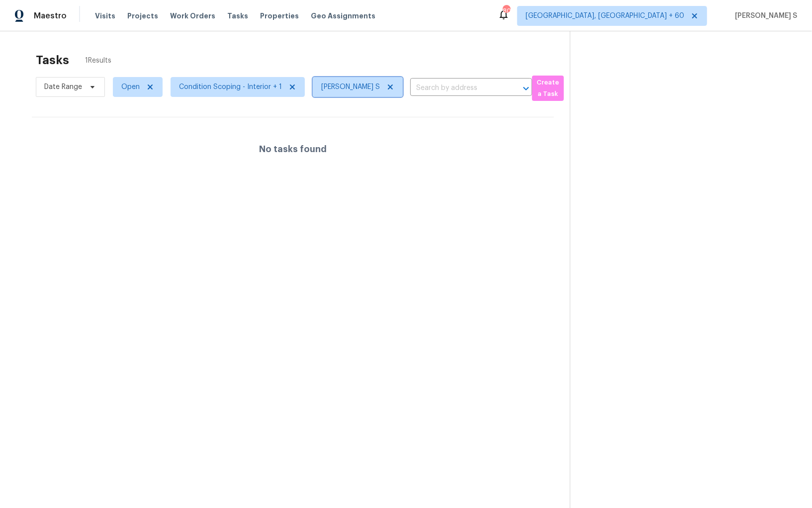
click at [386, 85] on icon at bounding box center [390, 87] width 8 height 8
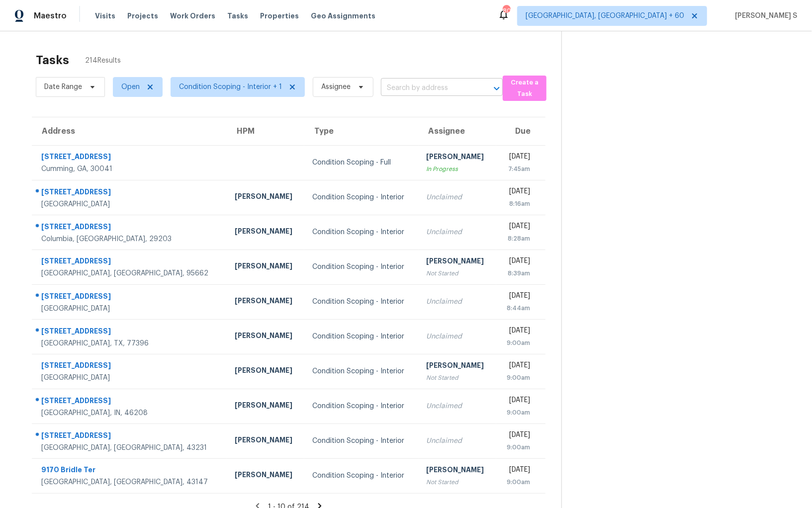
click at [410, 91] on input "text" at bounding box center [428, 88] width 94 height 15
paste input "[STREET_ADDRESS]"
type input "[STREET_ADDRESS]"
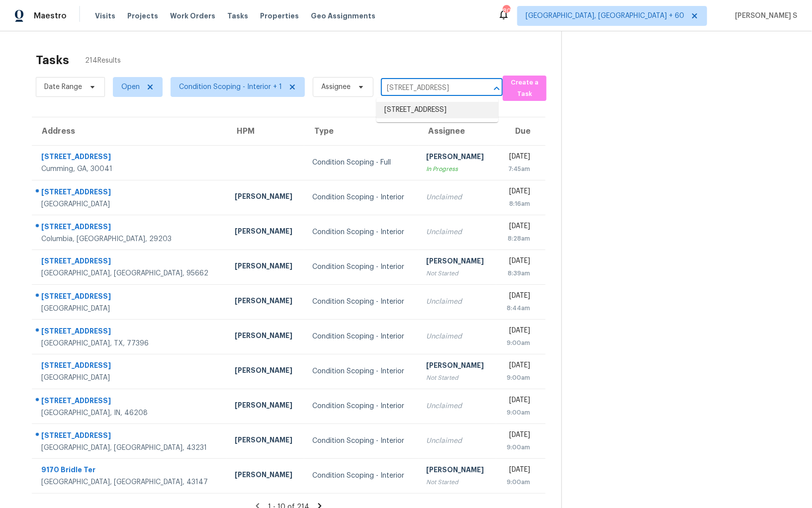
click at [402, 117] on li "[STREET_ADDRESS]" at bounding box center [437, 110] width 122 height 16
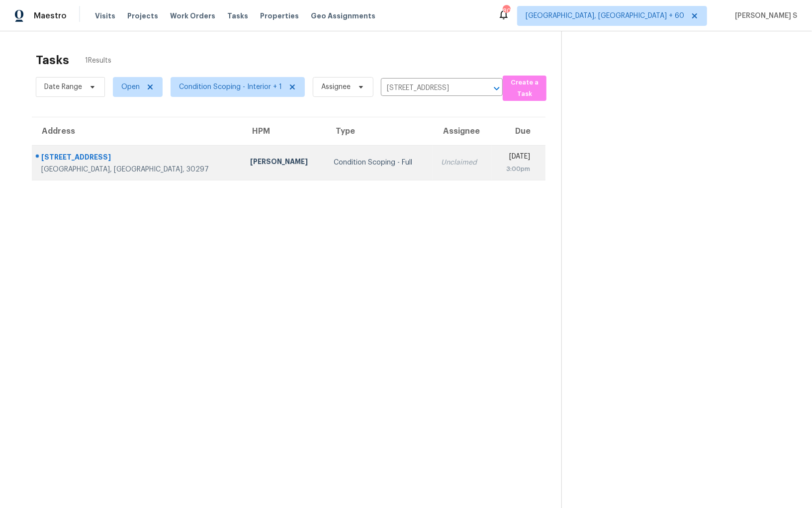
click at [337, 153] on td "Condition Scoping - Full" at bounding box center [379, 162] width 107 height 35
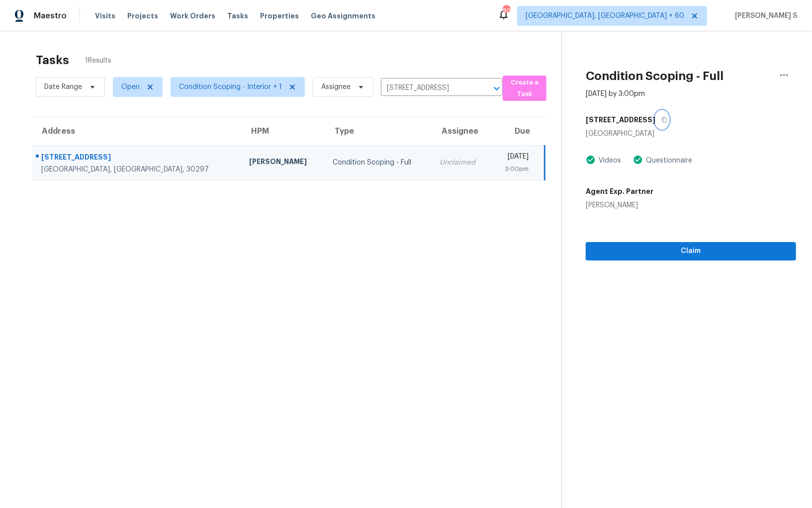
click at [661, 117] on icon "button" at bounding box center [664, 120] width 6 height 6
click at [712, 253] on span "Claim" at bounding box center [691, 251] width 194 height 12
click at [432, 154] on td "Unclaimed" at bounding box center [461, 162] width 59 height 35
click at [416, 154] on div "[PERSON_NAME] S" at bounding box center [451, 158] width 70 height 12
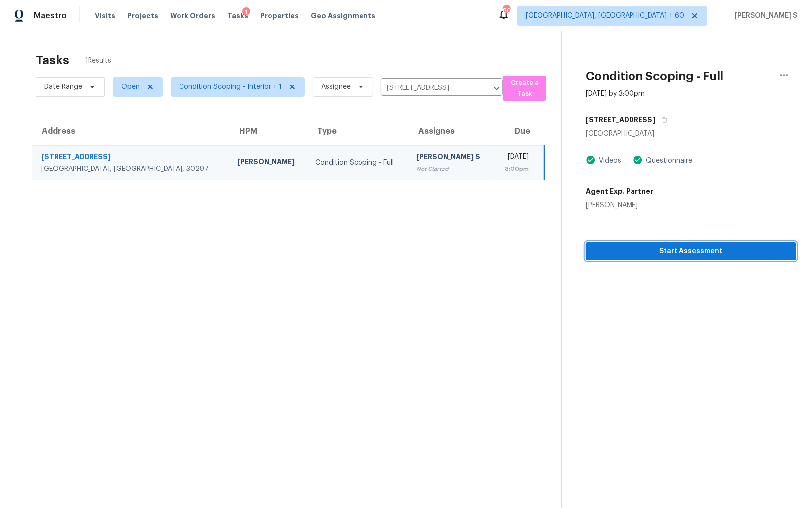
click at [626, 245] on span "Start Assessment" at bounding box center [691, 251] width 194 height 12
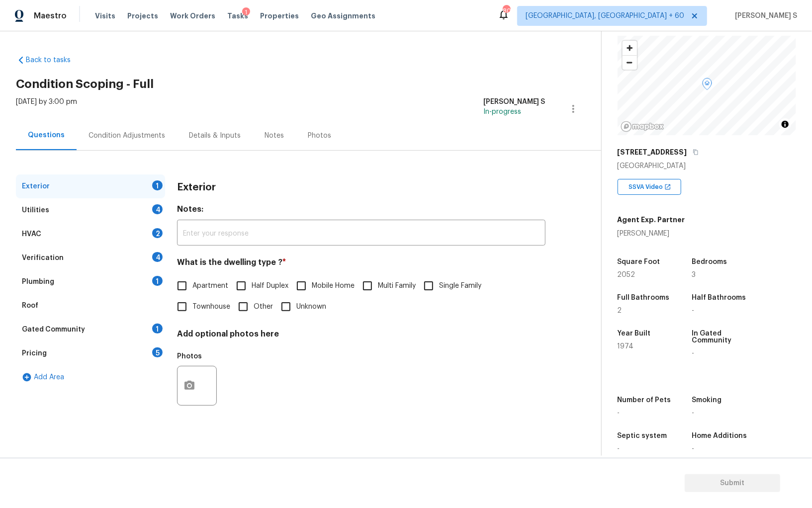
scroll to position [69, 0]
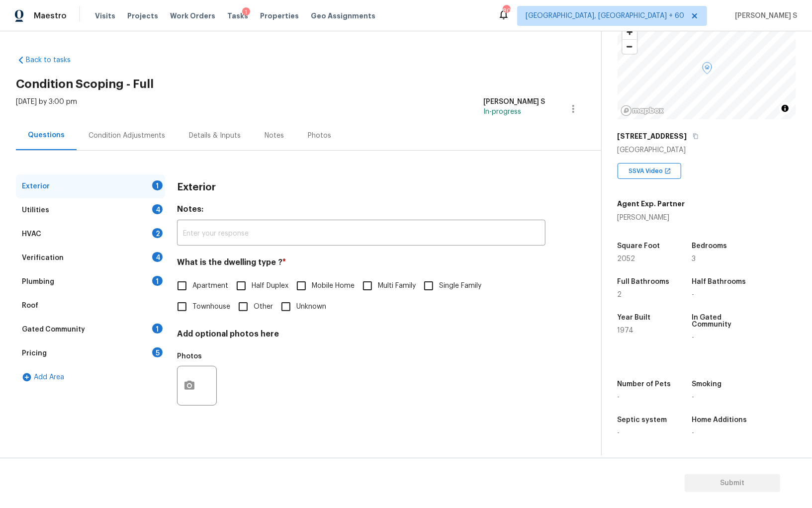
click at [139, 351] on div "Pricing 5" at bounding box center [90, 354] width 149 height 24
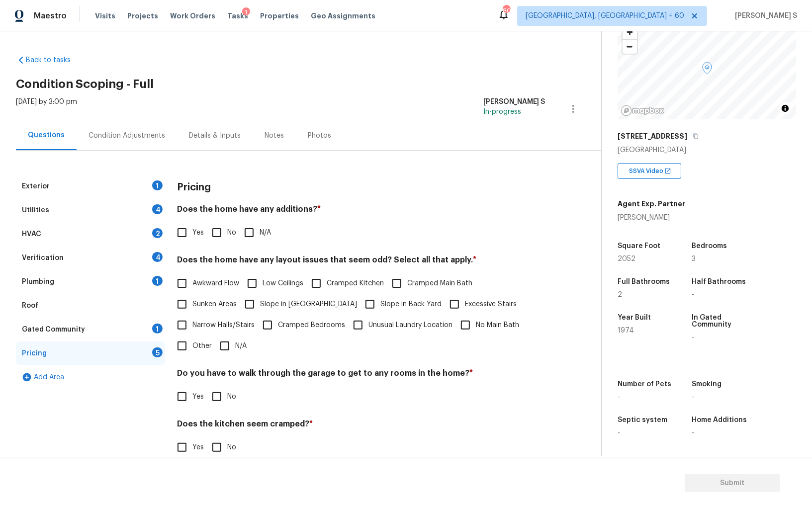
click at [184, 344] on input "Other" at bounding box center [182, 346] width 21 height 21
checkbox input "true"
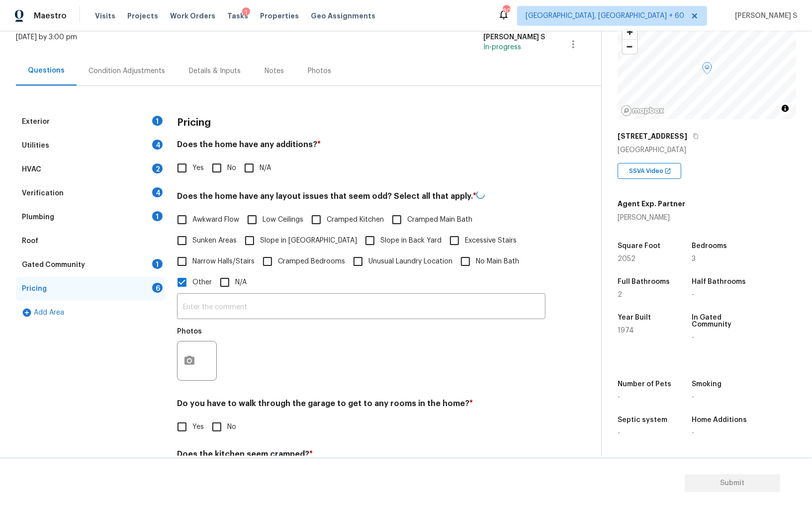
scroll to position [117, 0]
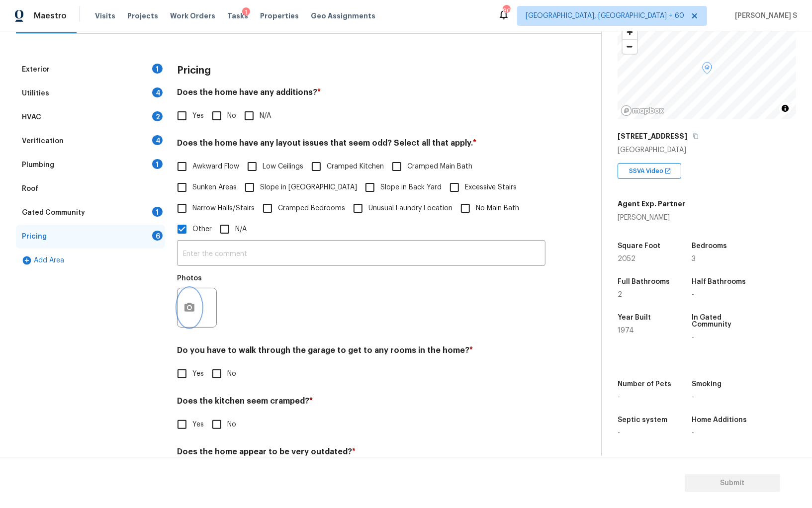
click at [185, 308] on icon "button" at bounding box center [189, 307] width 10 height 9
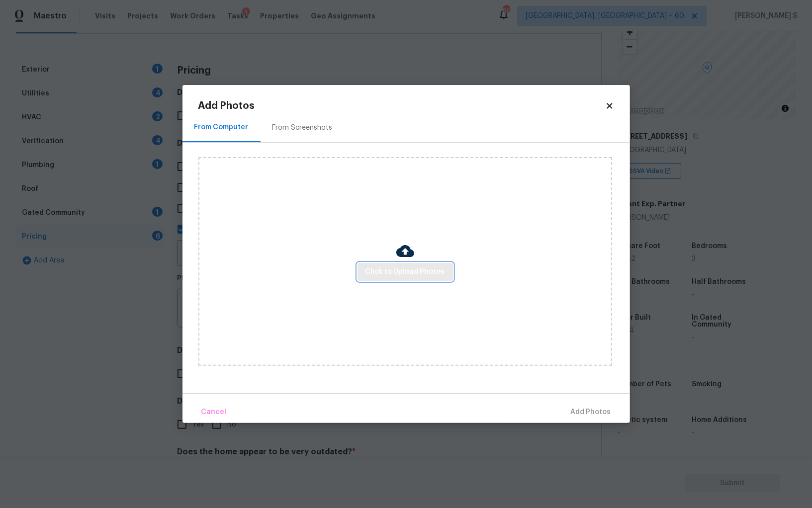
click at [372, 269] on span "Click to Upload Photos" at bounding box center [406, 272] width 80 height 12
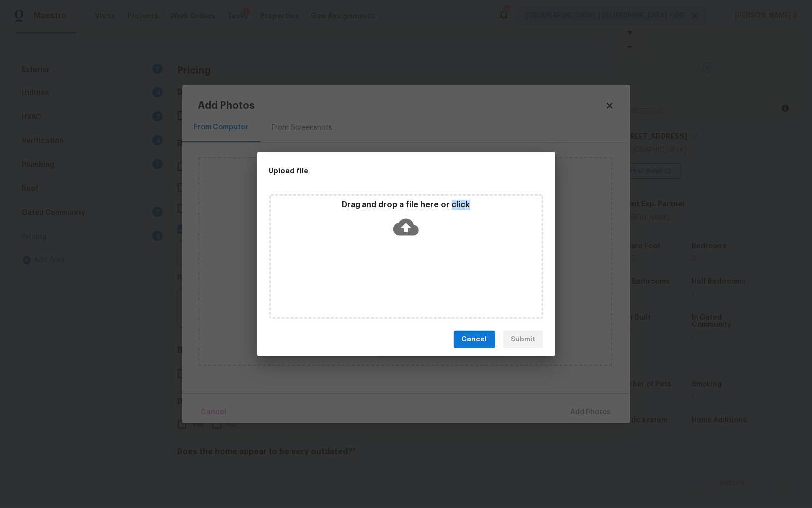
click at [372, 269] on div "Drag and drop a file here or click" at bounding box center [406, 256] width 274 height 124
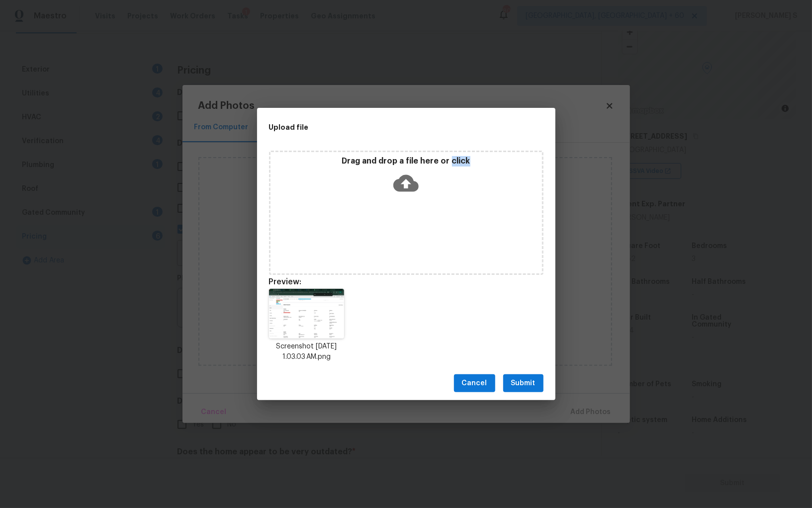
click at [532, 387] on span "Submit" at bounding box center [523, 383] width 24 height 12
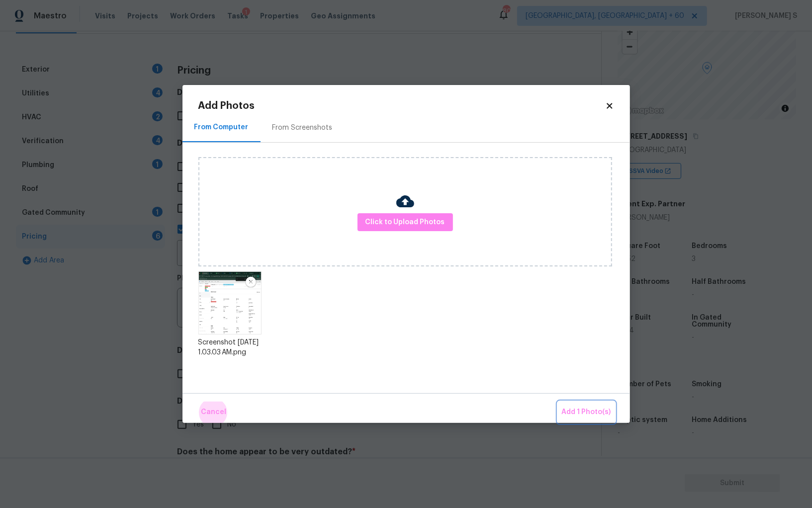
click at [558, 402] on button "Add 1 Photo(s)" at bounding box center [586, 412] width 57 height 21
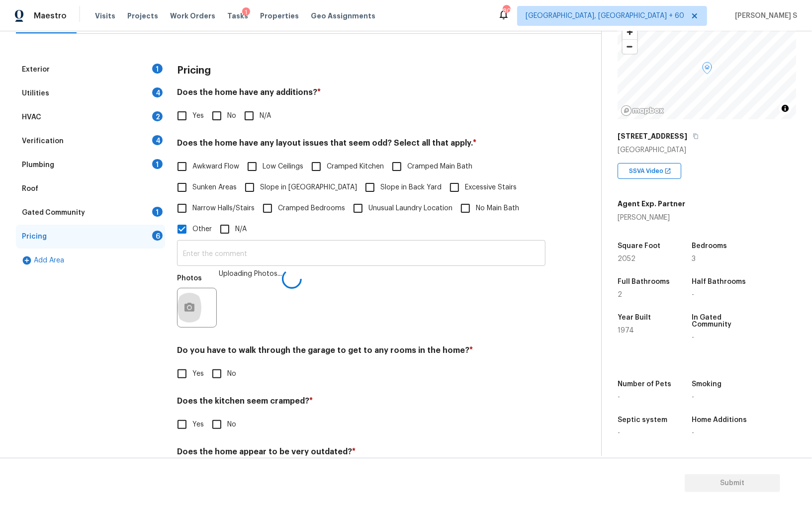
click at [421, 256] on input "text" at bounding box center [361, 254] width 368 height 23
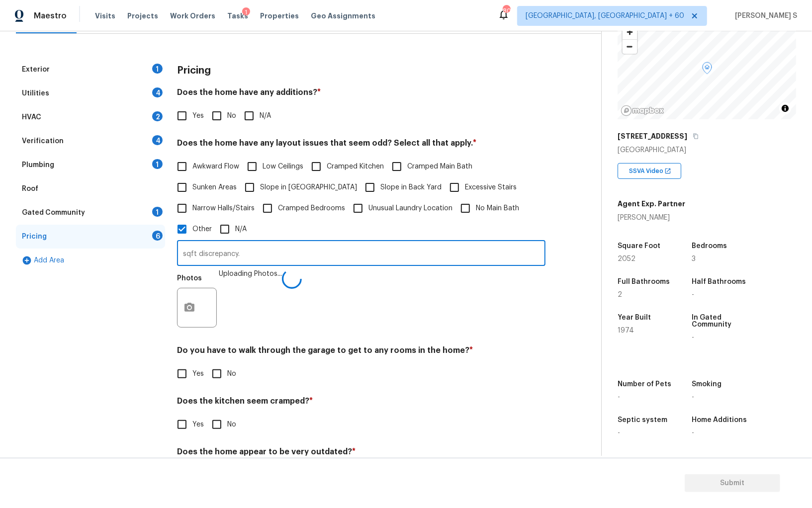
type input "sqft discrepancy."
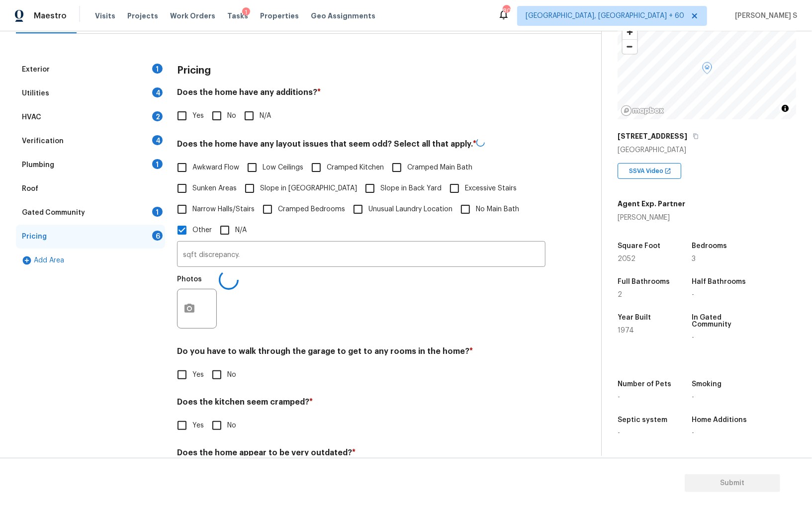
click at [362, 310] on div "Photos" at bounding box center [361, 302] width 368 height 65
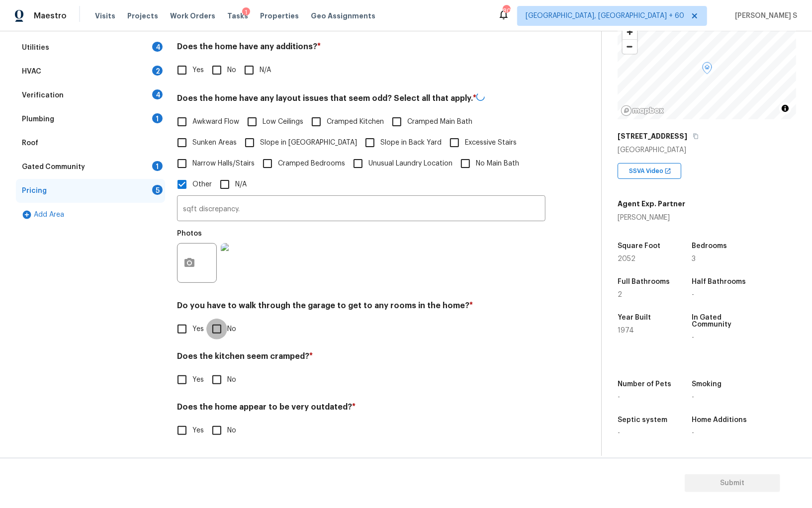
click at [218, 334] on input "No" at bounding box center [216, 329] width 21 height 21
checkbox input "true"
click at [206, 370] on input "No" at bounding box center [216, 380] width 21 height 21
checkbox input "true"
click at [206, 420] on input "No" at bounding box center [216, 430] width 21 height 21
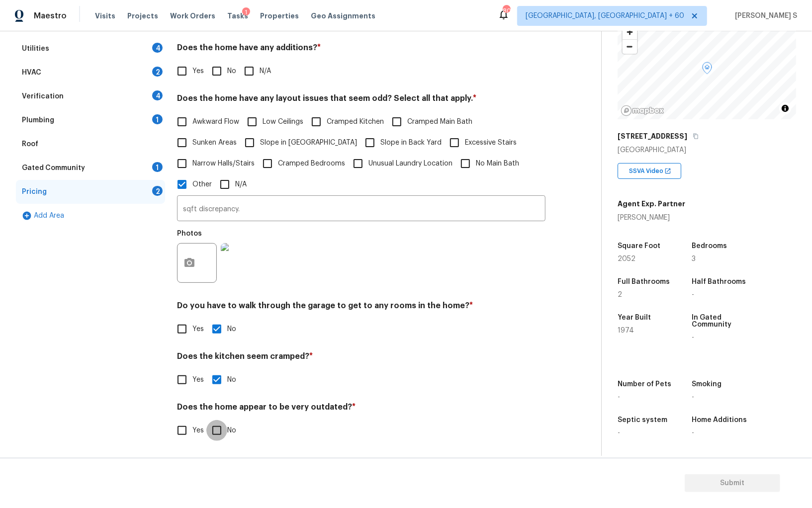
checkbox input "true"
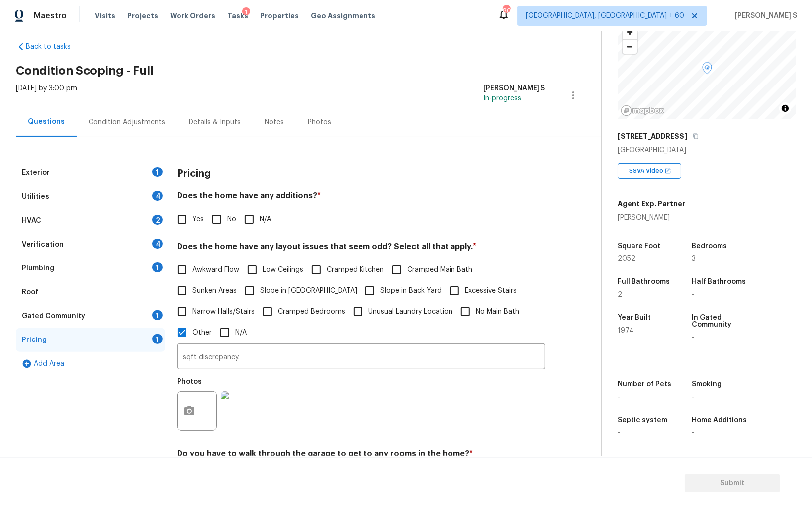
scroll to position [0, 0]
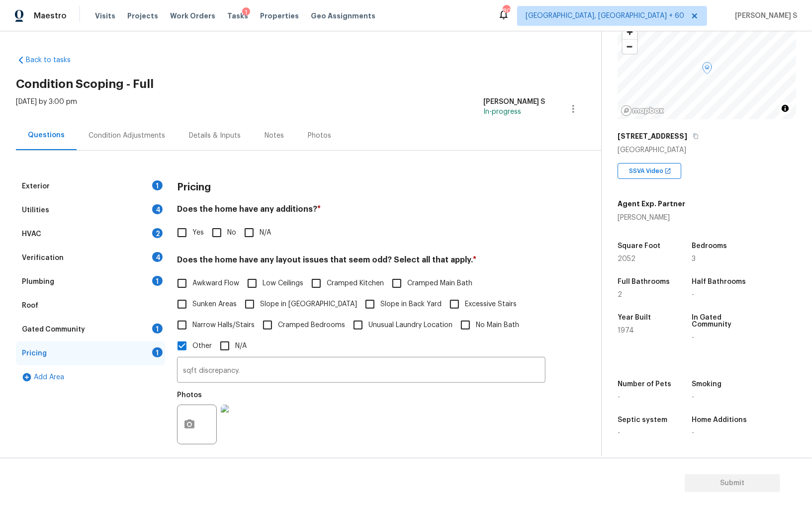
click at [219, 239] on input "No" at bounding box center [216, 232] width 21 height 21
checkbox input "true"
click at [157, 184] on div "1" at bounding box center [157, 186] width 10 height 10
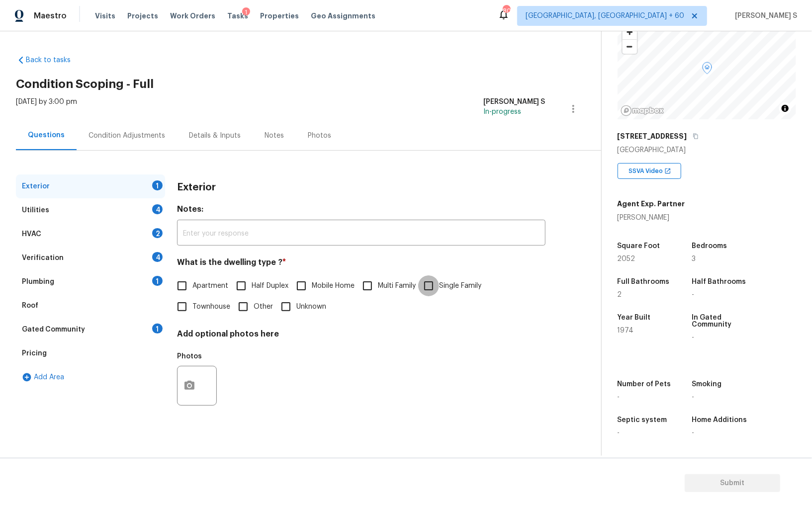
click at [436, 285] on input "Single Family" at bounding box center [428, 285] width 21 height 21
checkbox input "true"
click at [153, 205] on div "Utilities 4" at bounding box center [90, 210] width 149 height 24
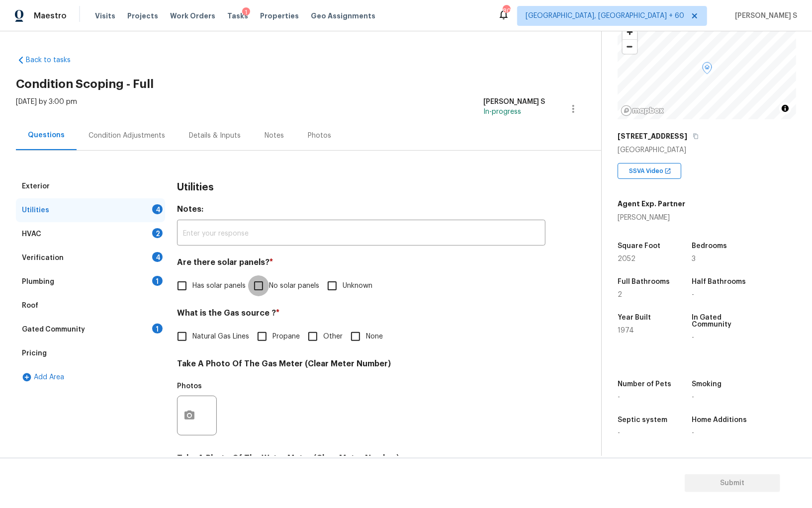
click at [254, 288] on input "No solar panels" at bounding box center [258, 285] width 21 height 21
checkbox input "true"
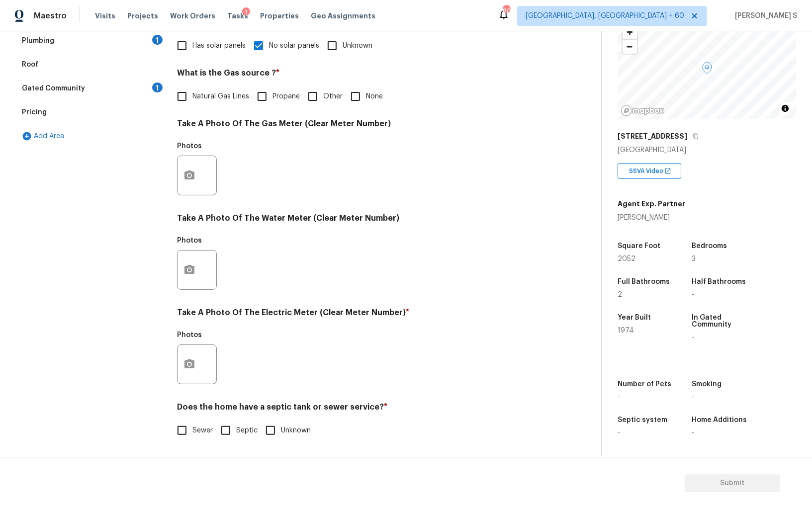
scroll to position [240, 0]
click at [183, 427] on input "Sewer" at bounding box center [182, 430] width 21 height 21
checkbox input "true"
click at [192, 366] on icon "button" at bounding box center [189, 364] width 10 height 9
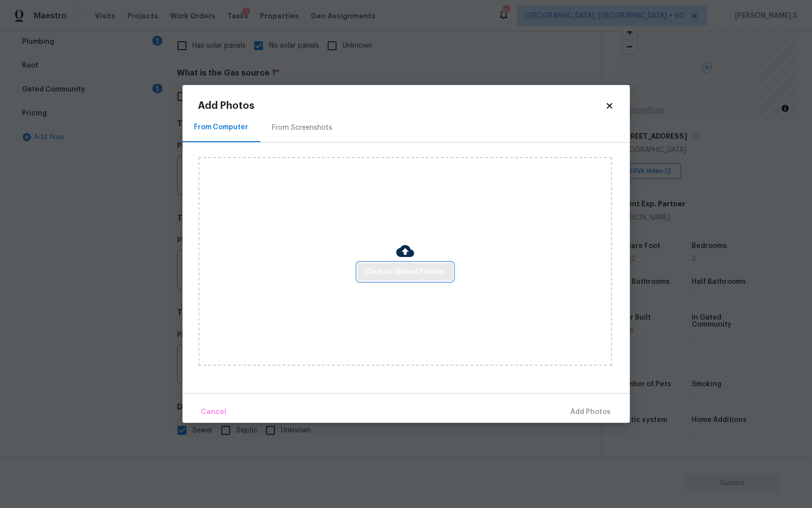
click at [435, 278] on button "Click to Upload Photos" at bounding box center [405, 272] width 95 height 18
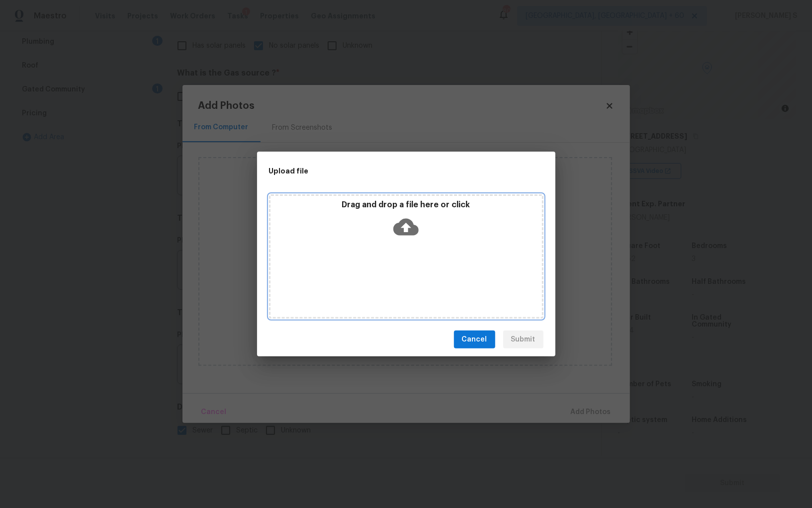
click at [435, 278] on div "Drag and drop a file here or click" at bounding box center [406, 256] width 274 height 124
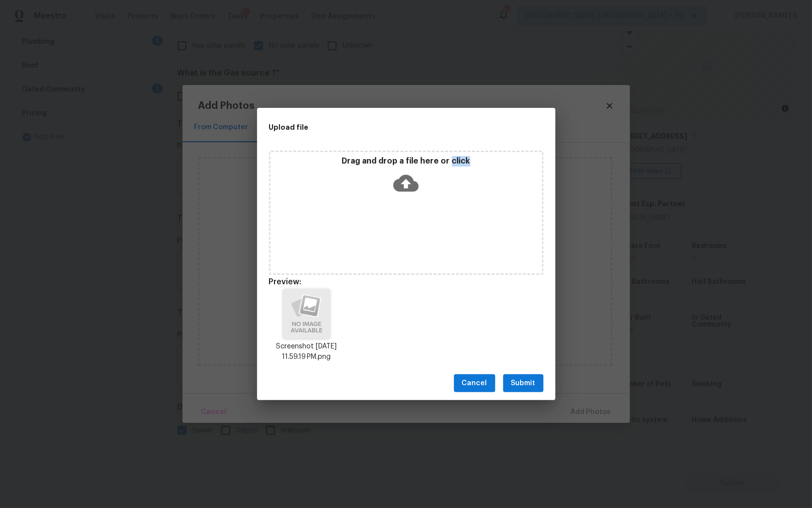
click at [524, 380] on span "Submit" at bounding box center [523, 383] width 24 height 12
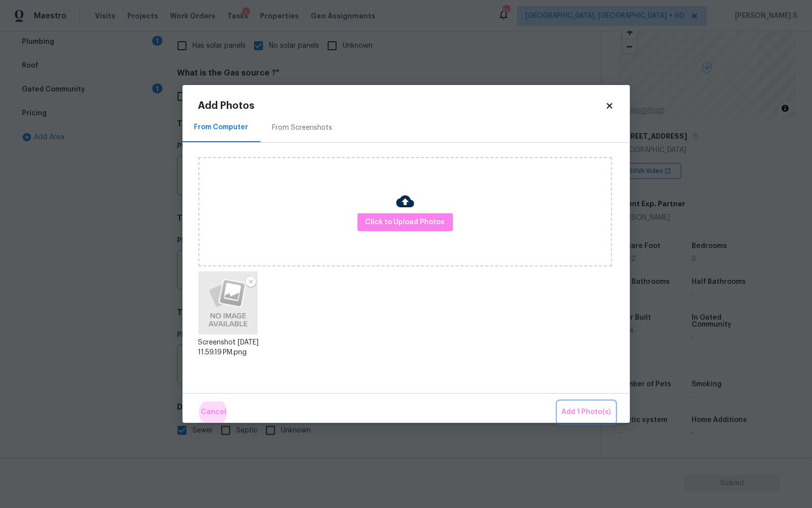
click at [558, 402] on button "Add 1 Photo(s)" at bounding box center [586, 412] width 57 height 21
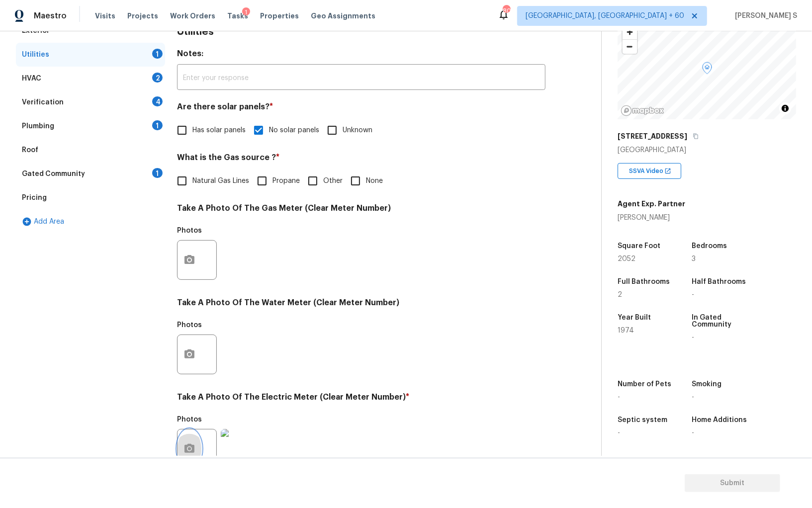
scroll to position [0, 0]
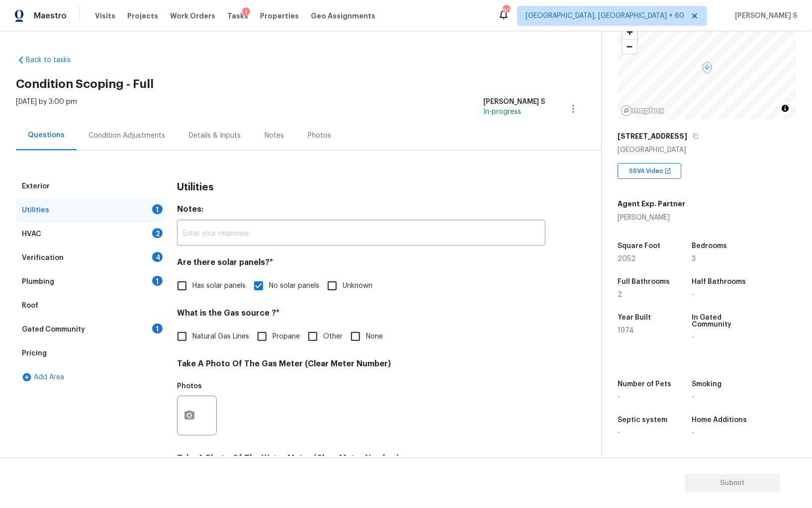
click at [145, 255] on div "Verification 4" at bounding box center [90, 258] width 149 height 24
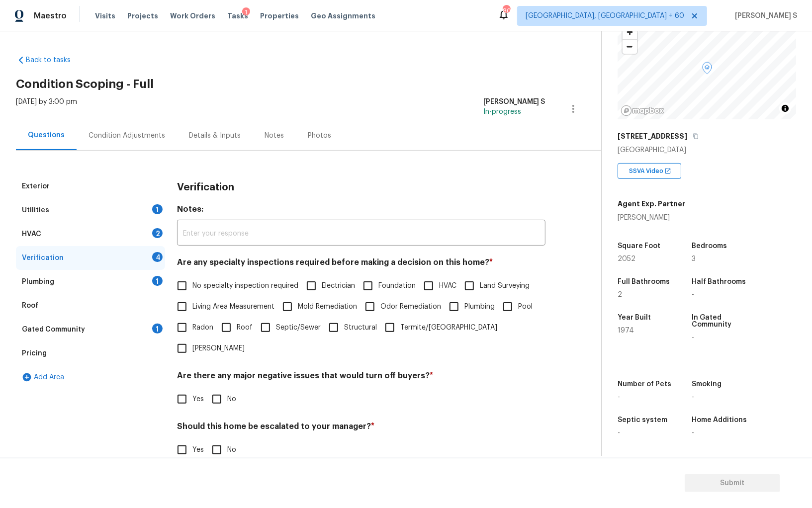
click at [179, 286] on input "No specialty inspection required" at bounding box center [182, 285] width 21 height 21
checkbox input "true"
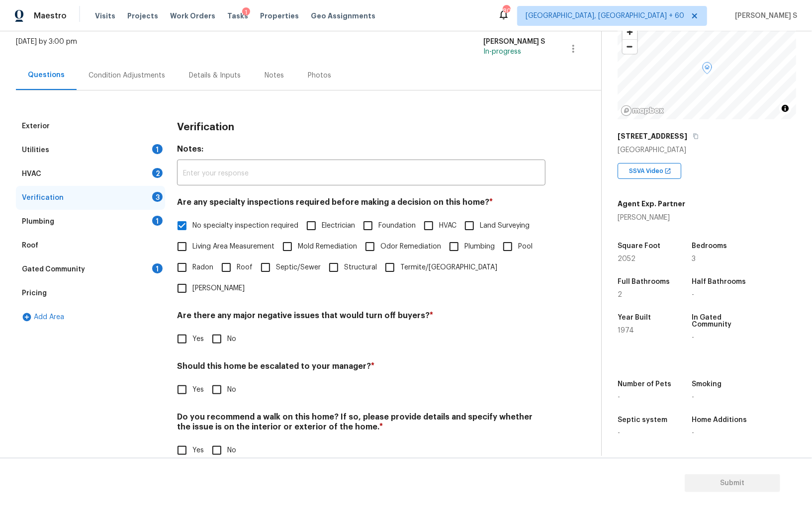
scroll to position [59, 0]
click at [217, 330] on input "No" at bounding box center [216, 340] width 21 height 21
checkbox input "true"
click at [212, 441] on input "No" at bounding box center [216, 451] width 21 height 21
checkbox input "true"
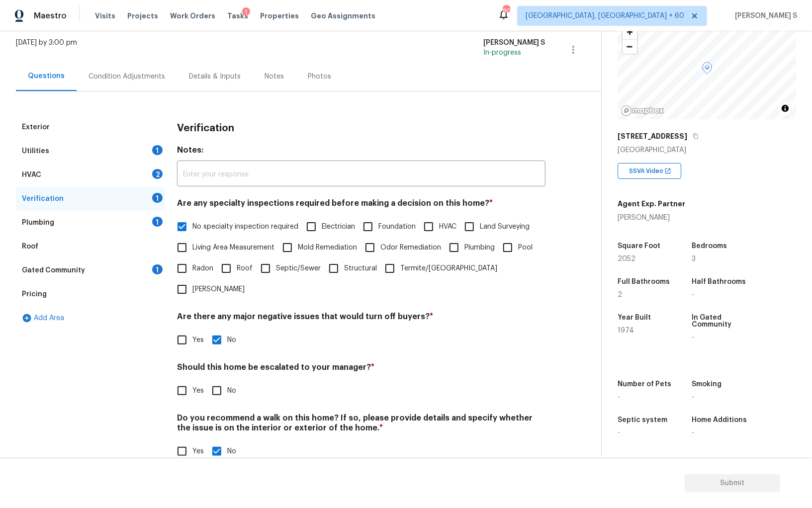
click at [166, 218] on div "Exterior Utilities 1 HVAC 2 Verification 1 Plumbing 1 Roof Gated Community 1 Pr…" at bounding box center [296, 294] width 561 height 359
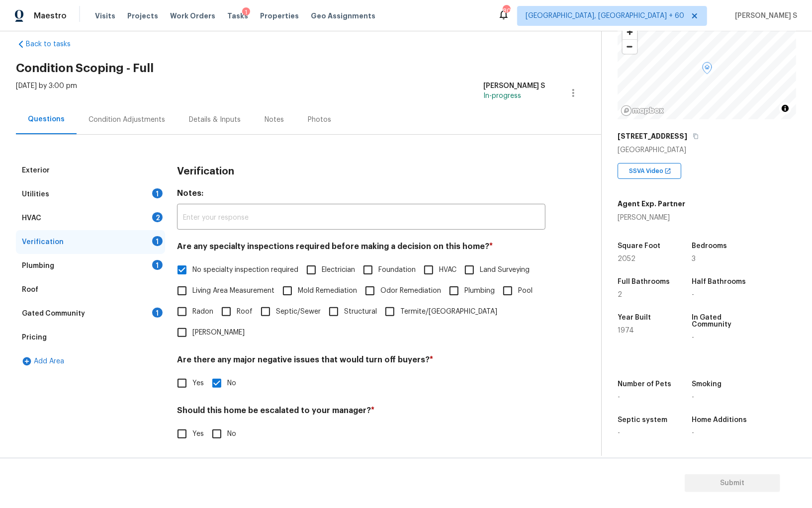
scroll to position [0, 0]
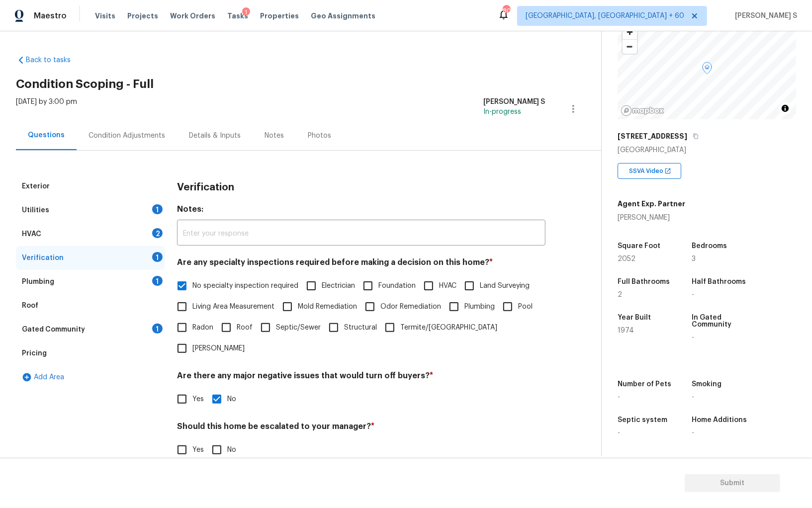
click at [160, 238] on div "HVAC 2" at bounding box center [90, 234] width 149 height 24
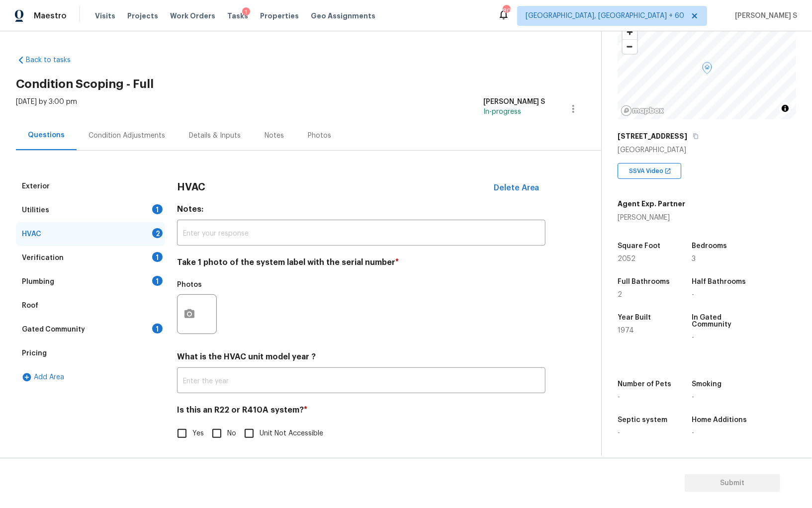
scroll to position [3, 0]
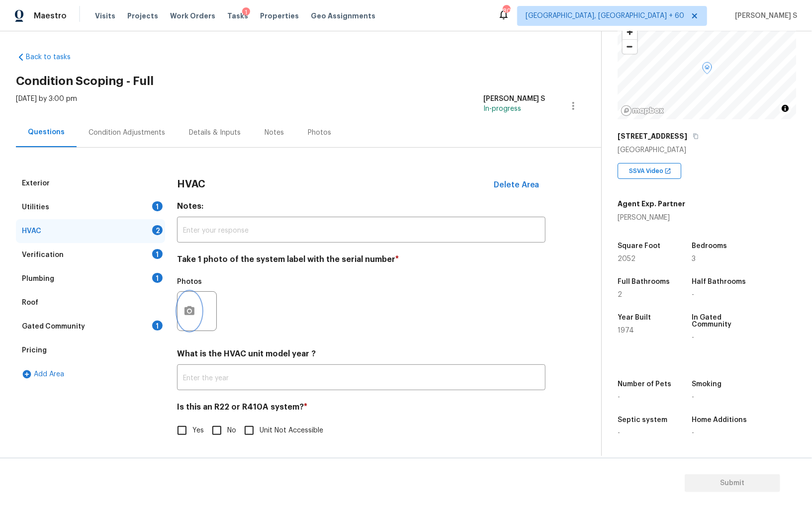
click at [183, 305] on icon "button" at bounding box center [189, 311] width 12 height 12
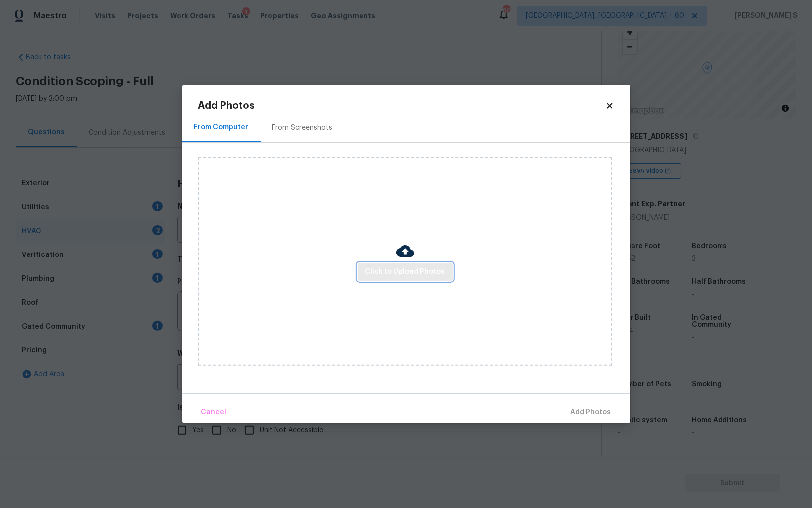
click at [390, 276] on span "Click to Upload Photos" at bounding box center [406, 272] width 80 height 12
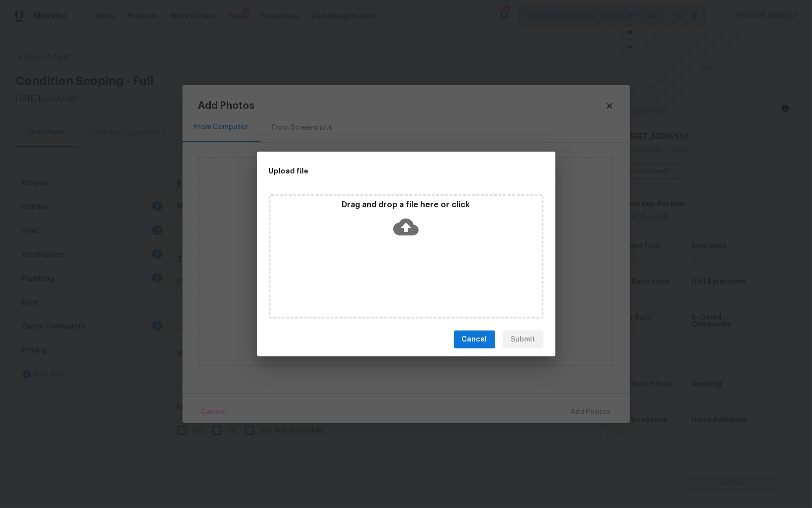
click at [390, 276] on div "Drag and drop a file here or click" at bounding box center [406, 256] width 274 height 124
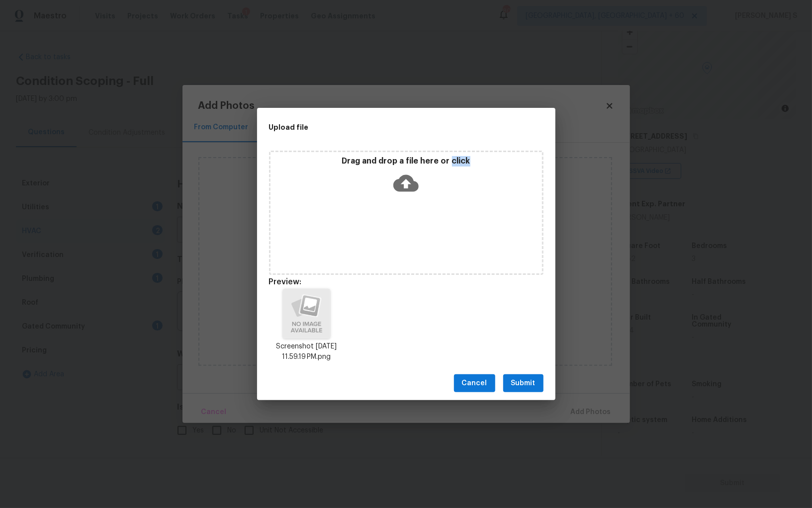
click at [505, 379] on button "Submit" at bounding box center [523, 383] width 40 height 18
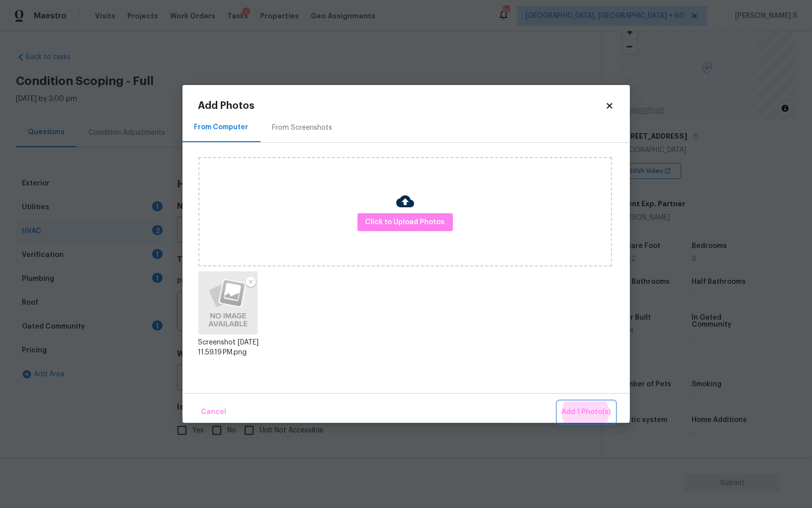
click at [558, 402] on button "Add 1 Photo(s)" at bounding box center [586, 412] width 57 height 21
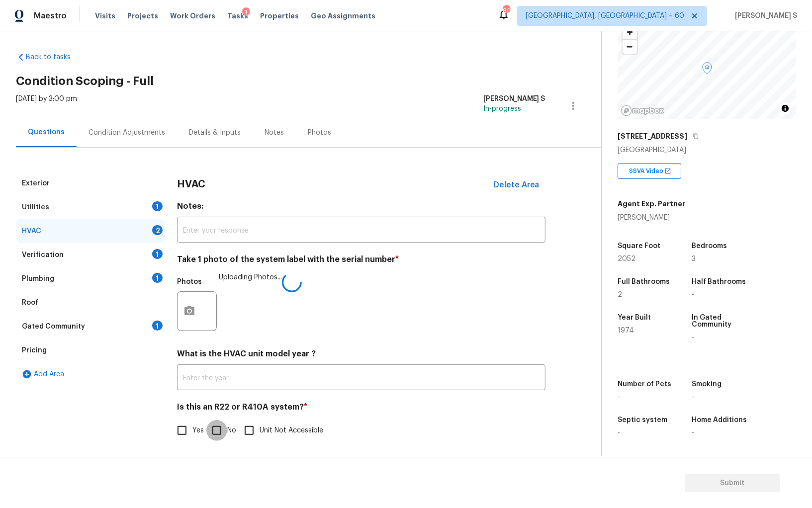
click at [218, 428] on input "No" at bounding box center [216, 430] width 21 height 21
checkbox input "true"
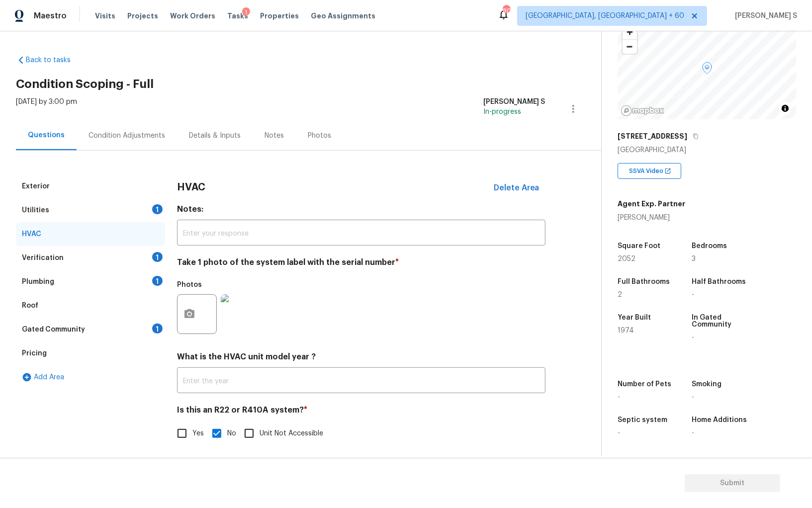
click at [143, 284] on div "Plumbing 1" at bounding box center [90, 282] width 149 height 24
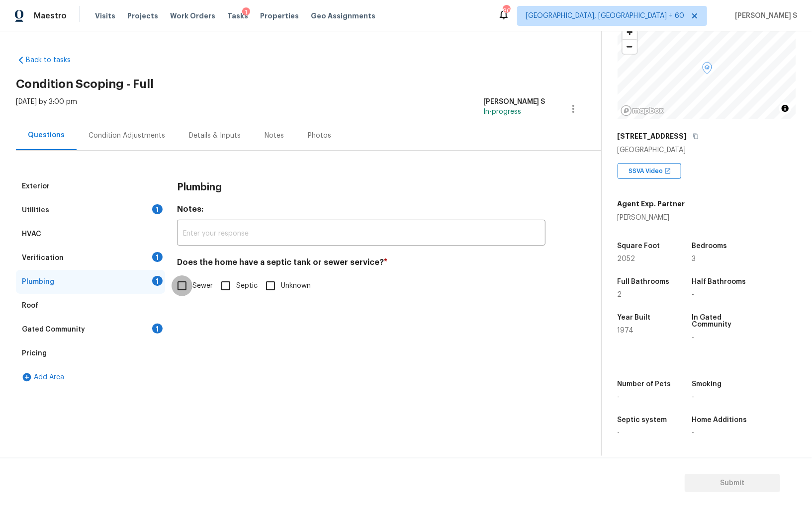
click at [174, 287] on input "Sewer" at bounding box center [182, 285] width 21 height 21
checkbox input "true"
click at [157, 328] on div "1" at bounding box center [157, 329] width 10 height 10
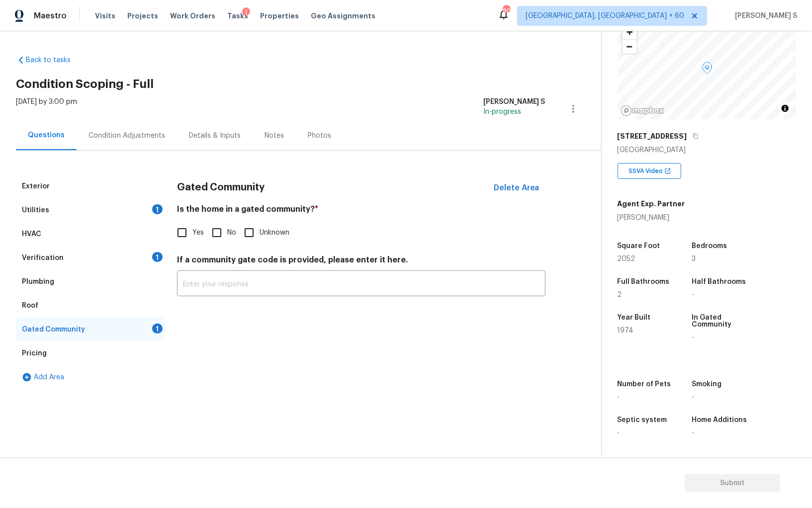
click at [218, 242] on input "No" at bounding box center [216, 232] width 21 height 21
checkbox input "true"
click at [154, 138] on div "Condition Adjustments" at bounding box center [127, 136] width 77 height 10
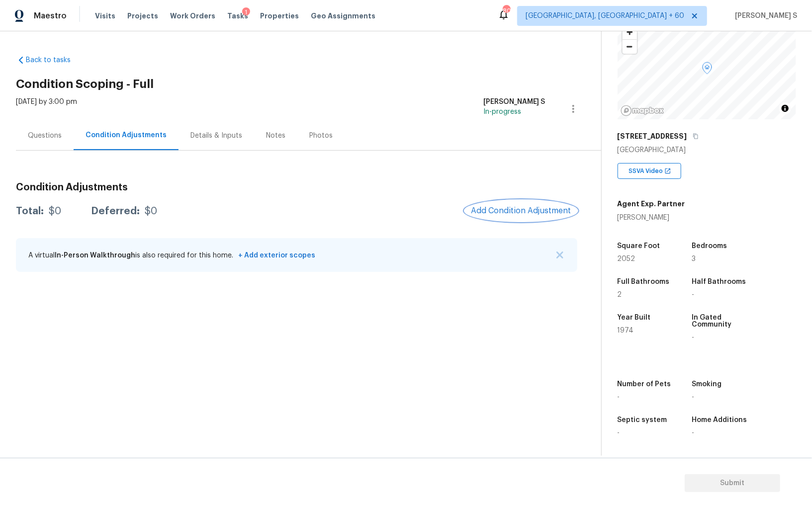
click at [499, 208] on span "Add Condition Adjustment" at bounding box center [521, 210] width 100 height 9
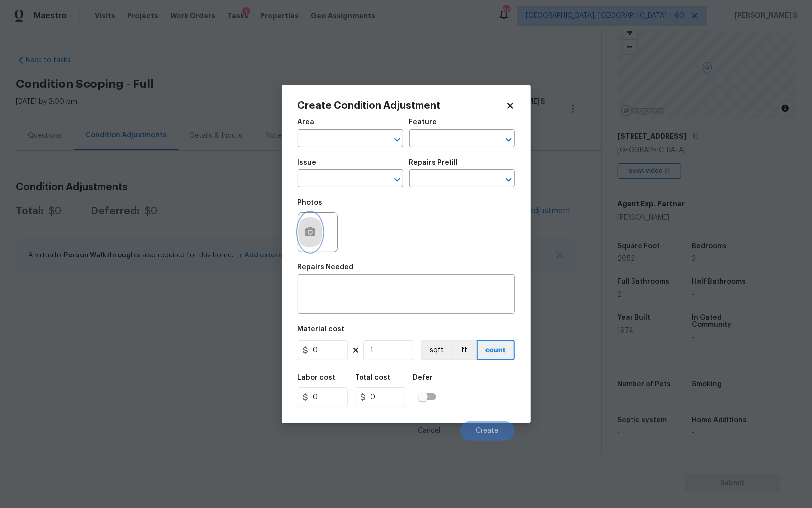
click at [304, 229] on icon "button" at bounding box center [310, 232] width 12 height 12
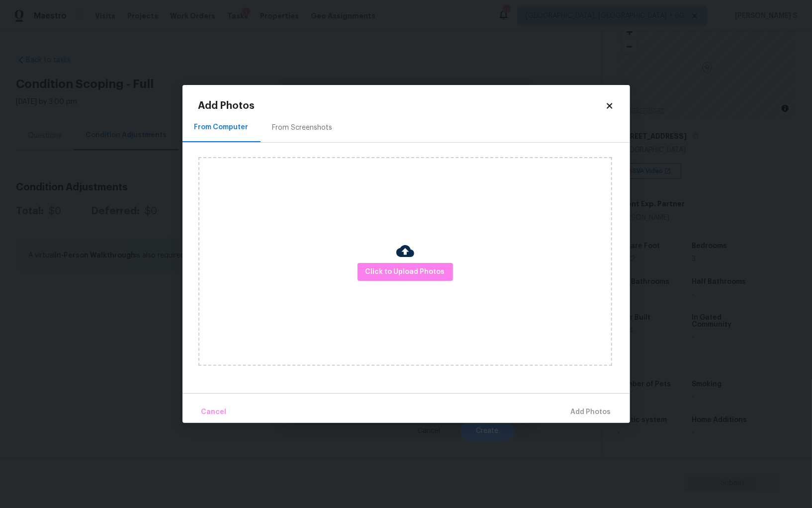
click at [287, 134] on div "From Screenshots" at bounding box center [303, 127] width 84 height 29
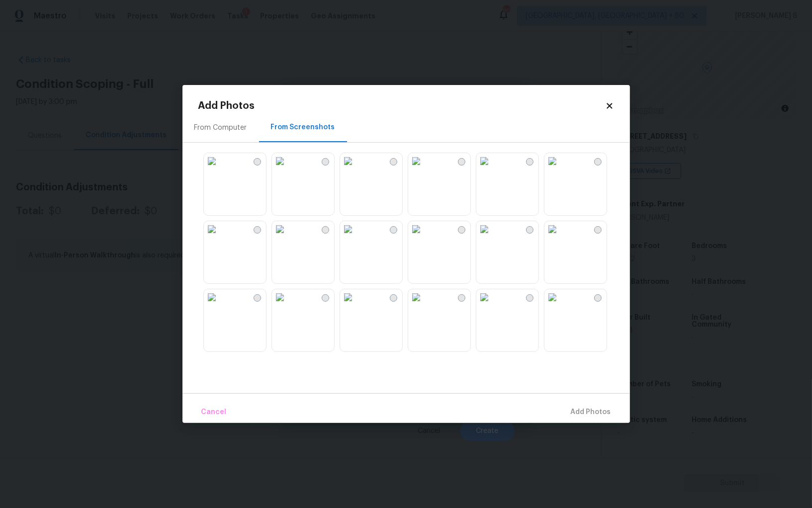
click at [491, 169] on img at bounding box center [484, 161] width 16 height 16
click at [422, 169] on img at bounding box center [416, 161] width 16 height 16
click at [356, 237] on img at bounding box center [348, 229] width 16 height 16
click at [288, 237] on img at bounding box center [280, 229] width 16 height 16
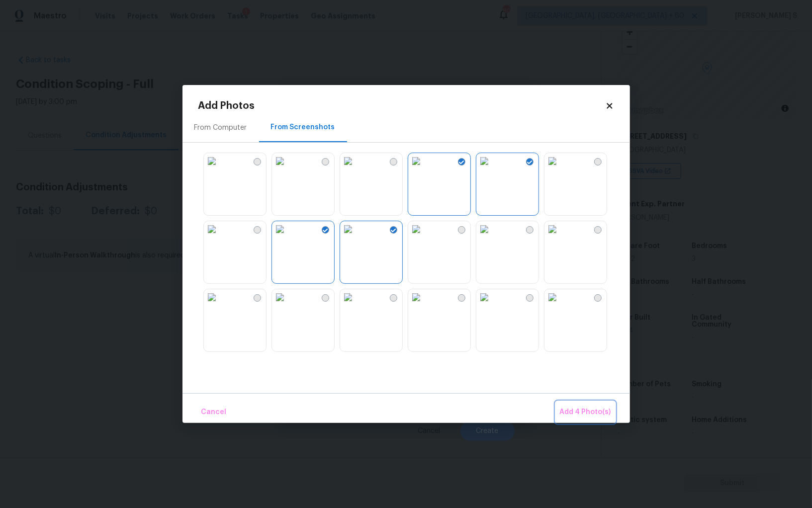
click at [586, 412] on span "Add 4 Photo(s)" at bounding box center [585, 412] width 51 height 12
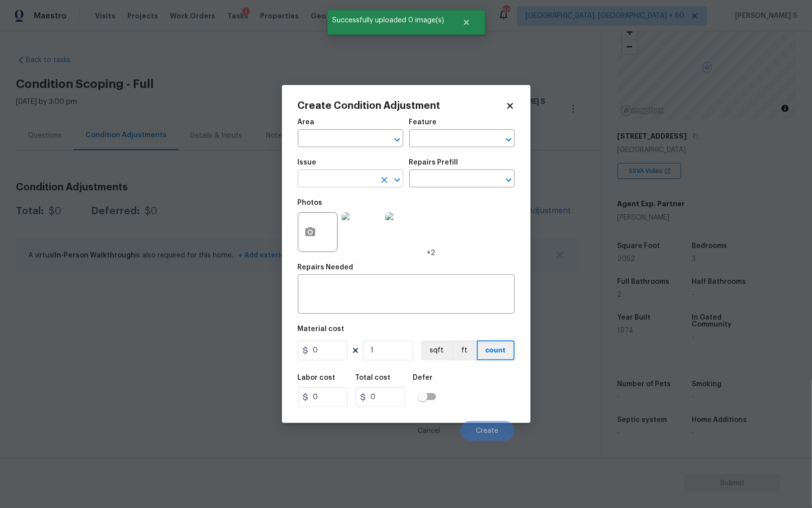
click at [359, 173] on input "text" at bounding box center [337, 179] width 78 height 15
type input "Landscape Package"
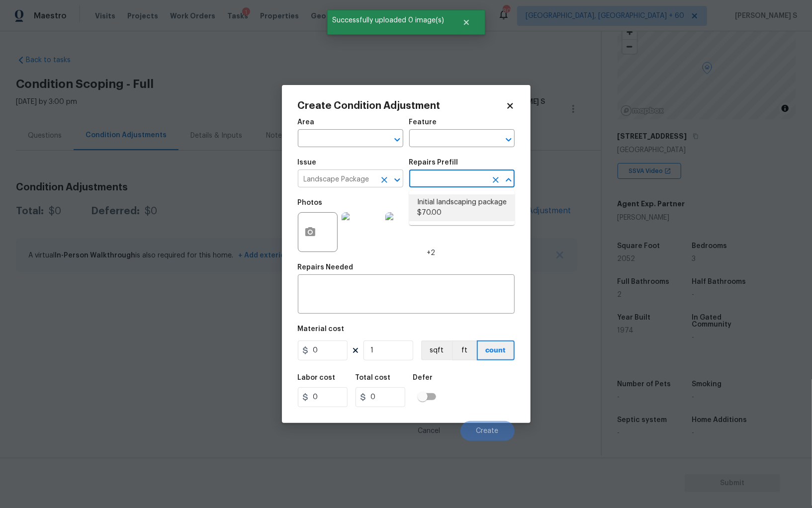
type input "Home Readiness Packages"
type textarea "Mowing of grass up to 6" in height. Mow, edge along driveways & sidewalks, trim…"
type input "70"
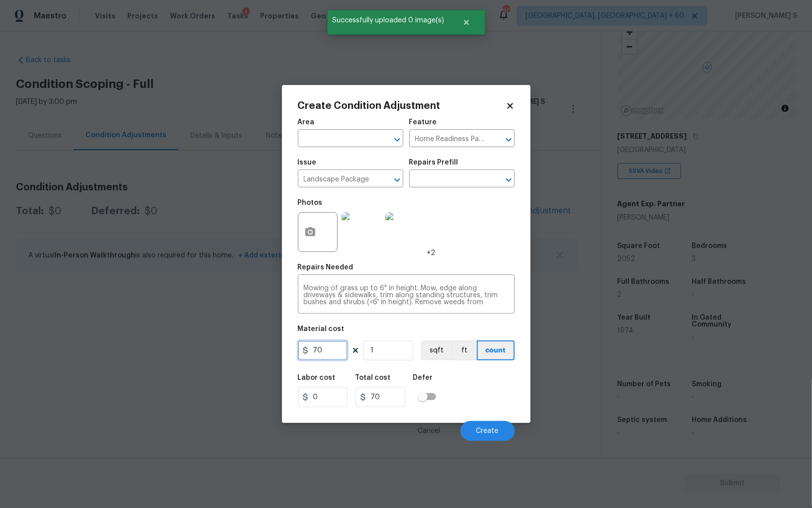
click at [332, 347] on input "70" at bounding box center [323, 351] width 50 height 20
type input "700"
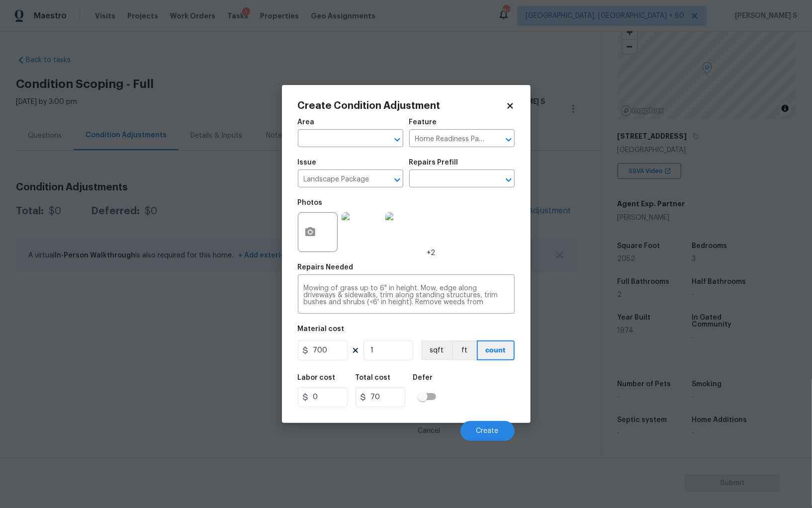
type input "700"
click at [486, 407] on div "Labor cost 0 Total cost 700 Defer" at bounding box center [406, 390] width 217 height 45
click at [488, 433] on span "Create" at bounding box center [487, 431] width 22 height 7
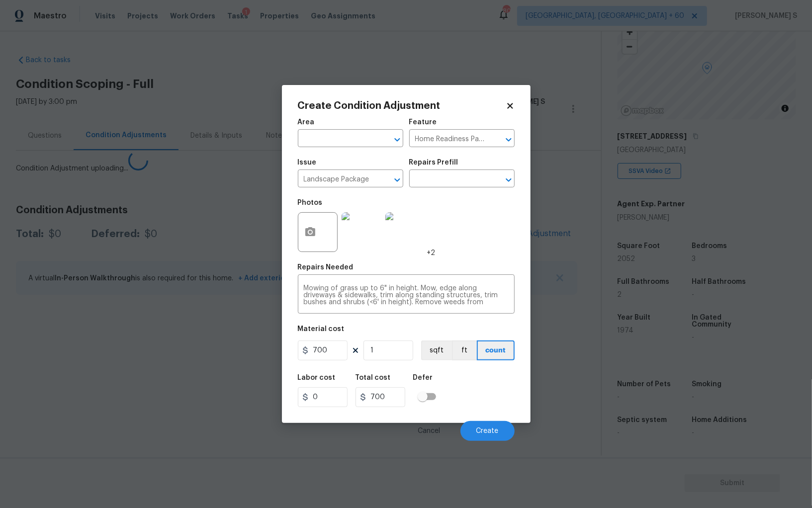
click at [194, 353] on body "Maestro Visits Projects Work Orders Tasks 1 Properties Geo Assignments 800 [GEO…" at bounding box center [406, 254] width 812 height 508
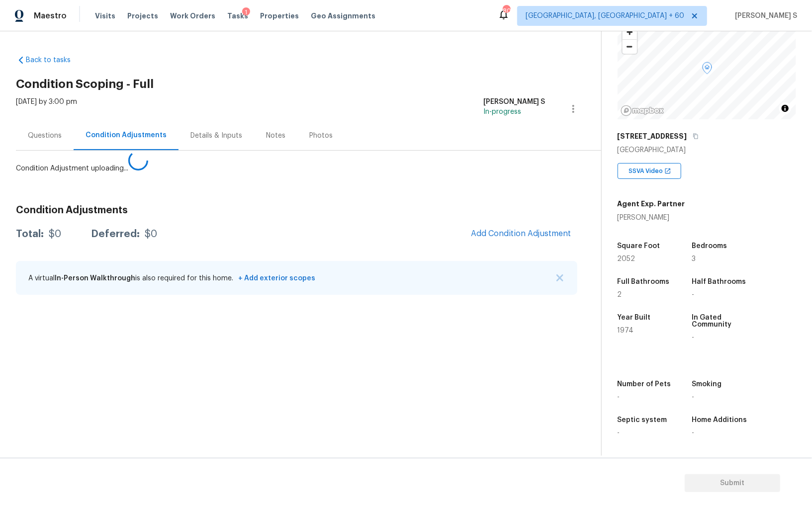
click at [496, 261] on div "A virtual In-Person Walkthrough is also required for this home. + Add exterior …" at bounding box center [296, 278] width 561 height 34
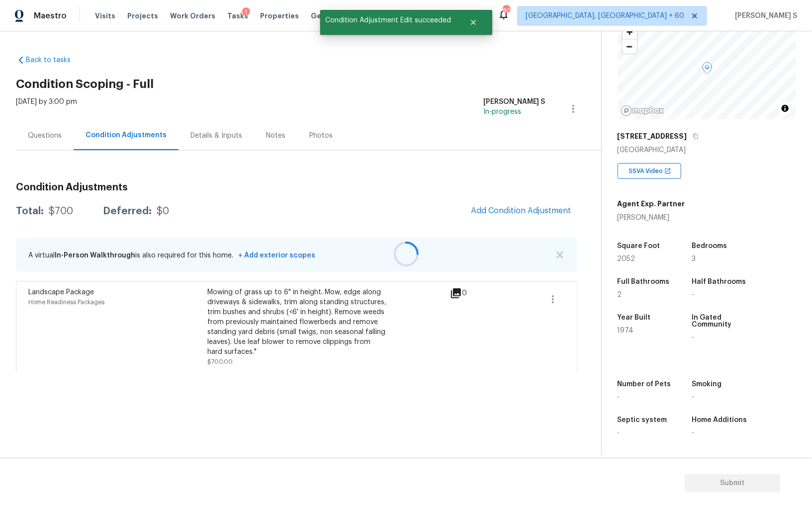
click at [477, 206] on div at bounding box center [406, 254] width 812 height 508
click at [495, 215] on div at bounding box center [406, 254] width 812 height 508
click at [495, 203] on button "Add Condition Adjustment" at bounding box center [521, 210] width 112 height 21
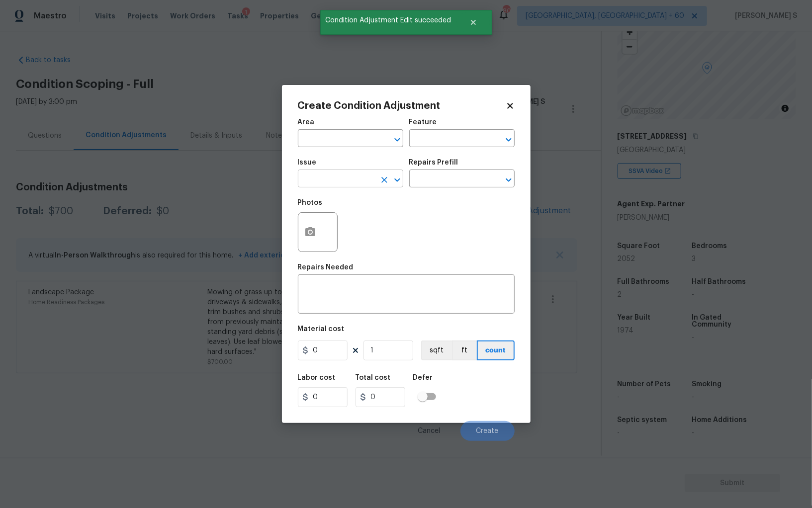
click at [355, 179] on input "text" at bounding box center [337, 179] width 78 height 15
type input "Pressure Washing"
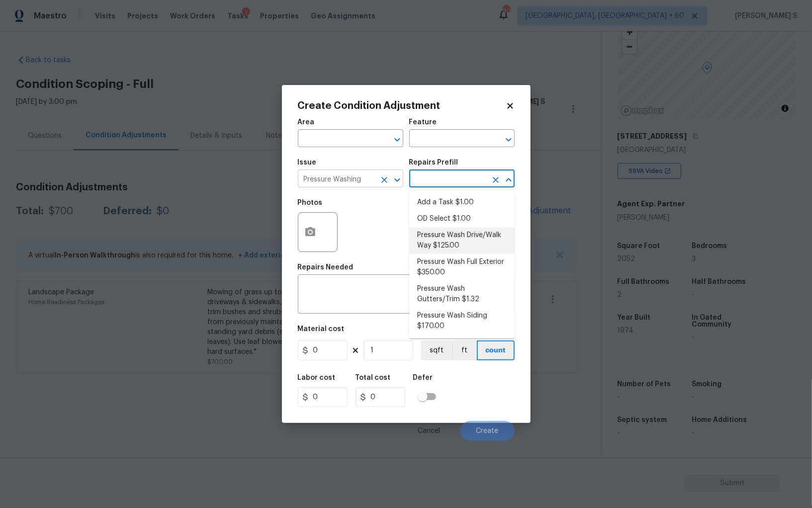
type input "Siding"
type textarea "Pressure wash the driveways/walkways as directed by the PM. Ensure that all deb…"
type input "125"
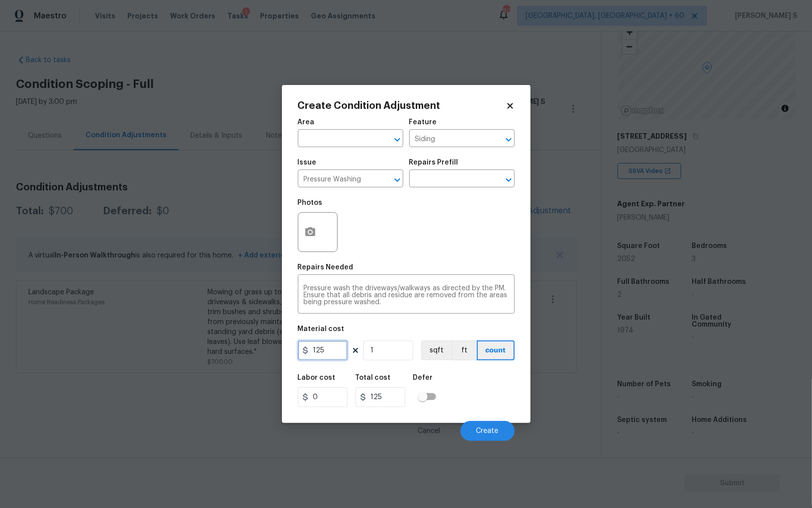
click at [332, 353] on input "125" at bounding box center [323, 351] width 50 height 20
type input "200"
click at [469, 390] on div "Labor cost 0 Total cost 200 Defer" at bounding box center [406, 390] width 217 height 45
click at [492, 427] on button "Create" at bounding box center [487, 431] width 54 height 20
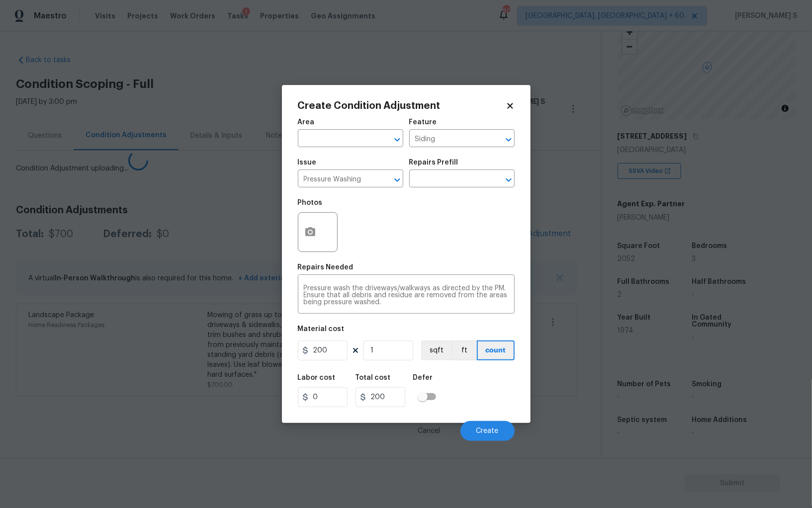
click at [131, 349] on body "Maestro Visits Projects Work Orders Tasks 1 Properties Geo Assignments 800 [GEO…" at bounding box center [406, 254] width 812 height 508
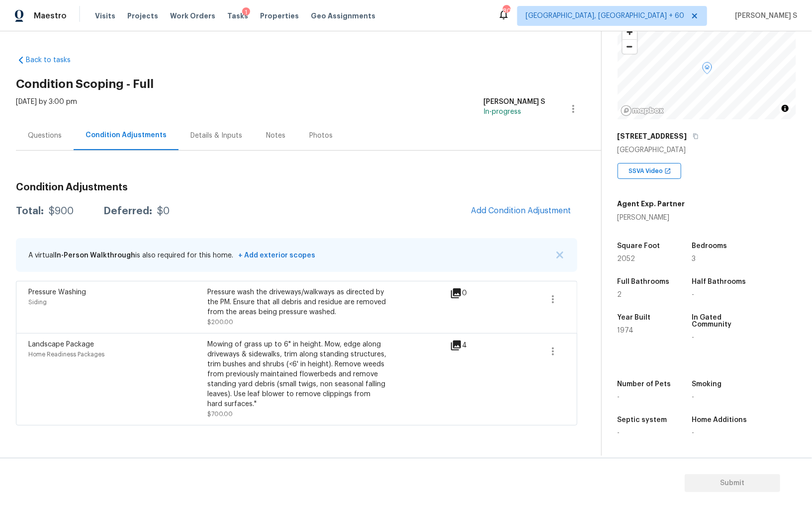
click at [515, 196] on div "Condition Adjustments Total: $900 Deferred: $0 Add Condition Adjustment A virtu…" at bounding box center [296, 300] width 561 height 251
click at [496, 211] on span "Add Condition Adjustment" at bounding box center [521, 210] width 100 height 9
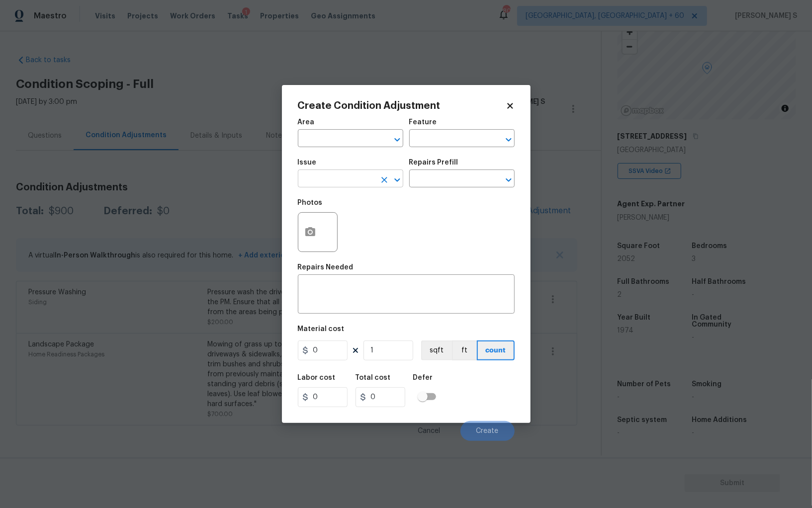
click at [350, 181] on input "text" at bounding box center [337, 179] width 78 height 15
type input "ACQ: Shingle Roof"
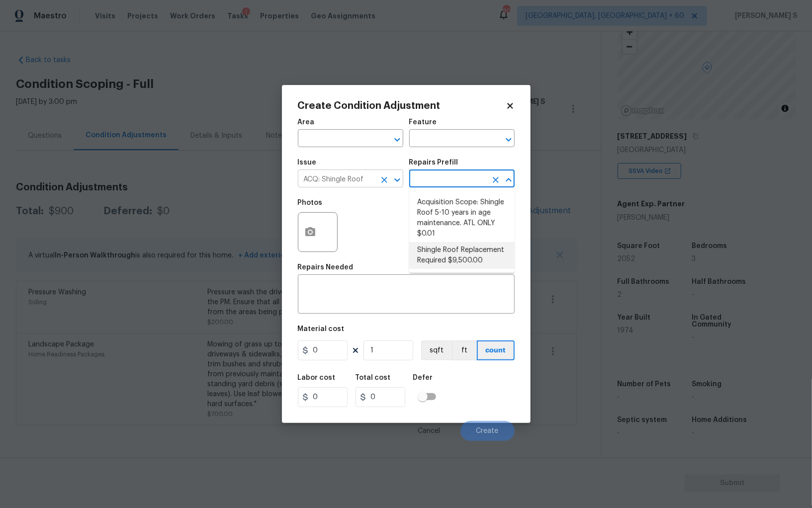
type input "Acquisition"
type textarea "Acquisition Scope: Shingle Roof Replacement required."
type input "9500"
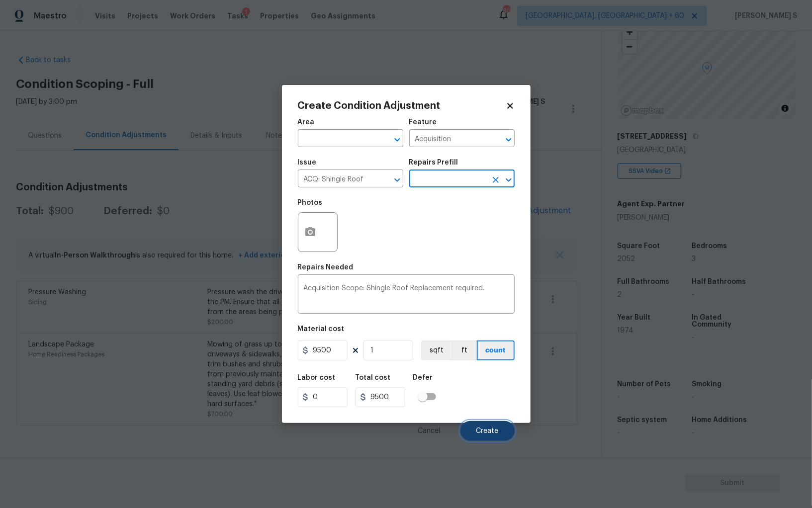
click at [485, 432] on span "Create" at bounding box center [487, 431] width 22 height 7
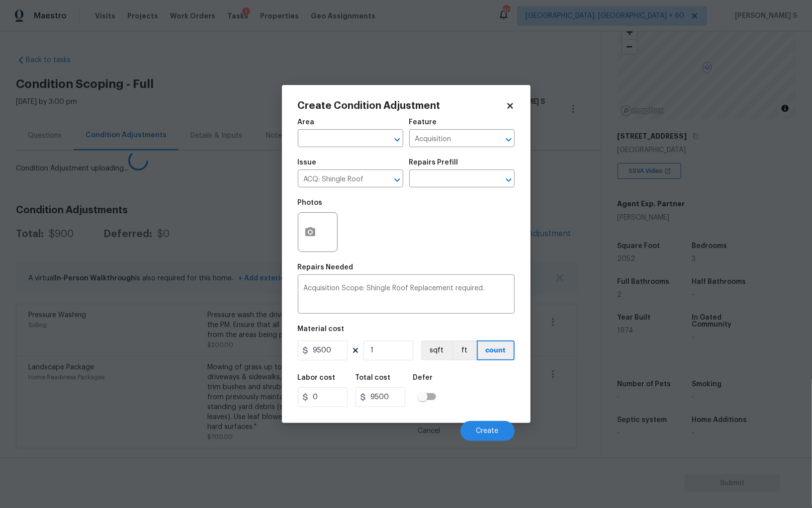
click at [125, 355] on body "Maestro Visits Projects Work Orders Tasks 1 Properties Geo Assignments 800 Albu…" at bounding box center [406, 254] width 812 height 508
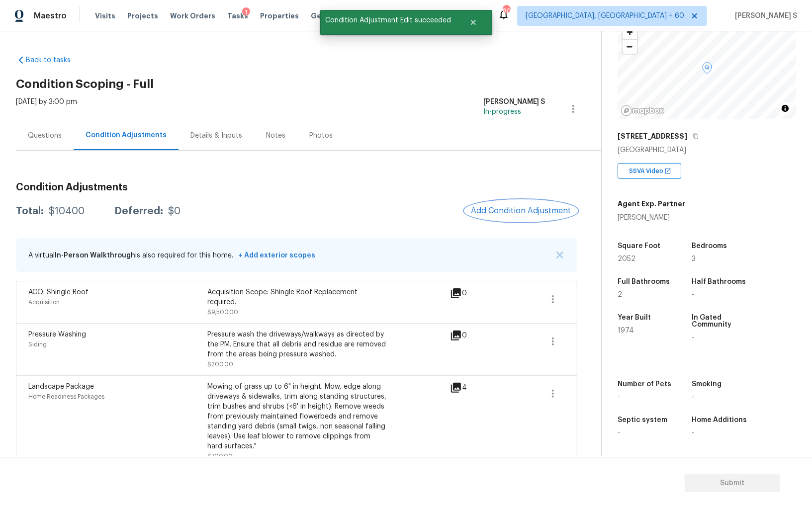
click at [508, 220] on button "Add Condition Adjustment" at bounding box center [521, 210] width 112 height 21
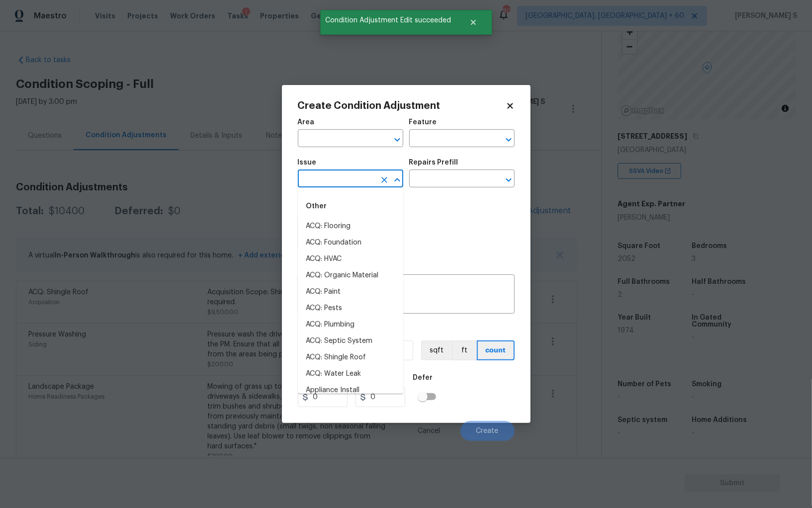
click at [345, 183] on input "text" at bounding box center [337, 179] width 78 height 15
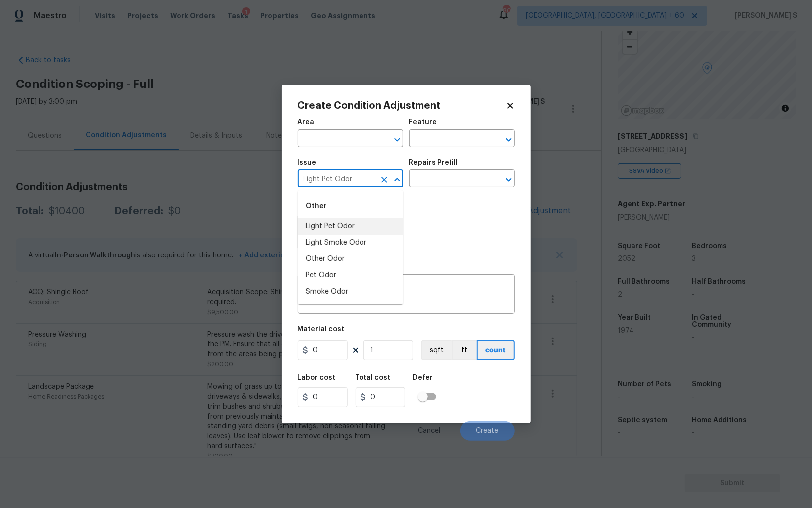
type input "Light Pet Odor"
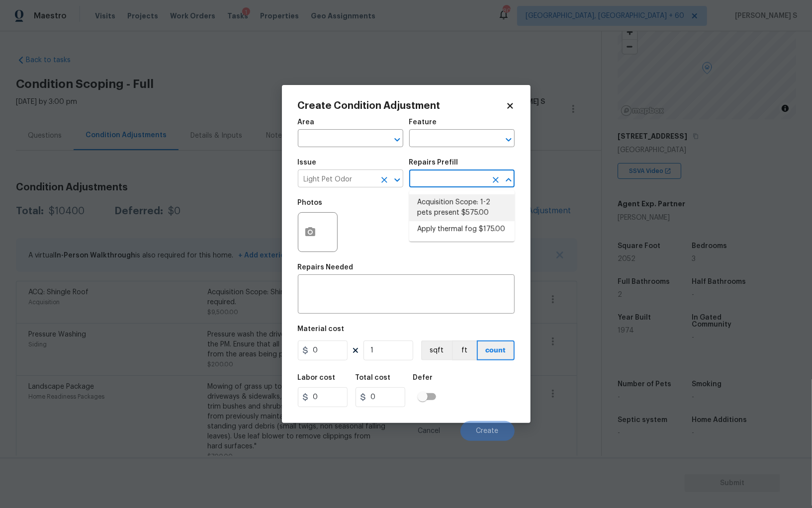
type textarea "Acquisition Scope: 1-2 pets present"
type input "575"
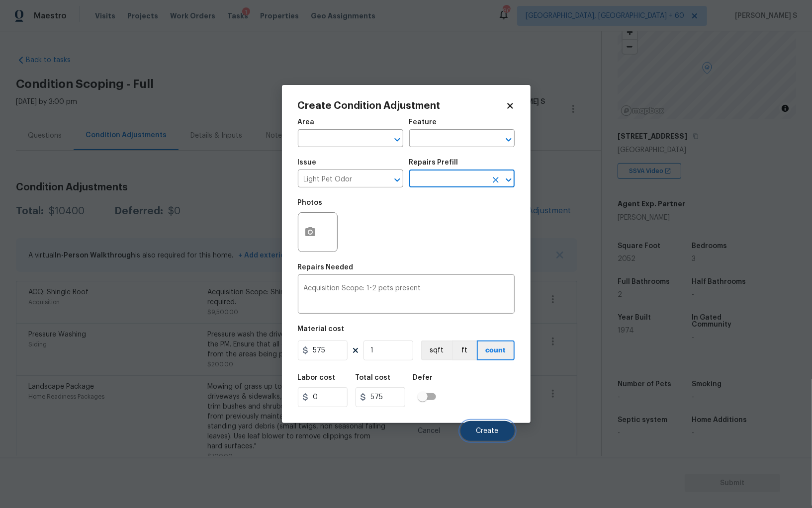
click at [493, 429] on span "Create" at bounding box center [487, 431] width 22 height 7
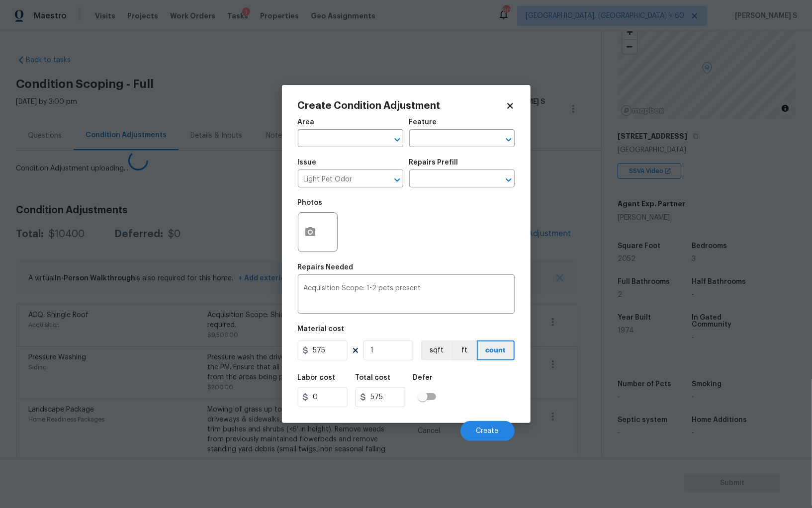
click at [134, 361] on body "Maestro Visits Projects Work Orders Tasks 1 Properties Geo Assignments 800 Albu…" at bounding box center [406, 254] width 812 height 508
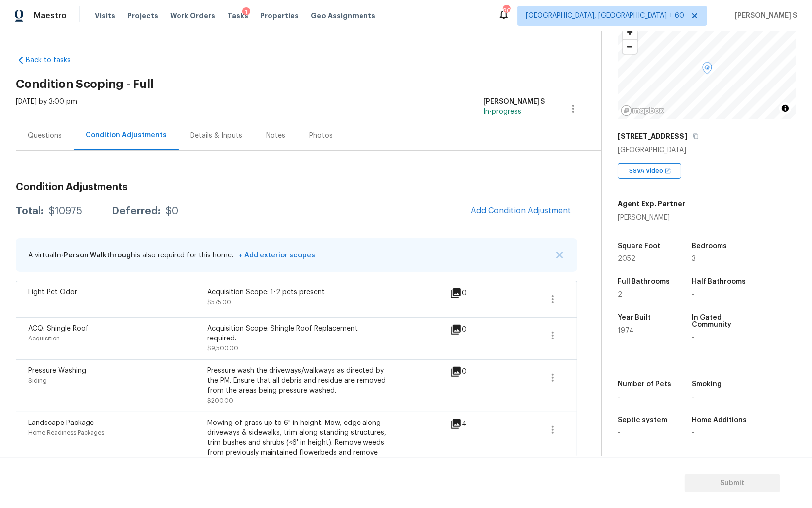
click at [49, 145] on div "Questions" at bounding box center [45, 135] width 58 height 29
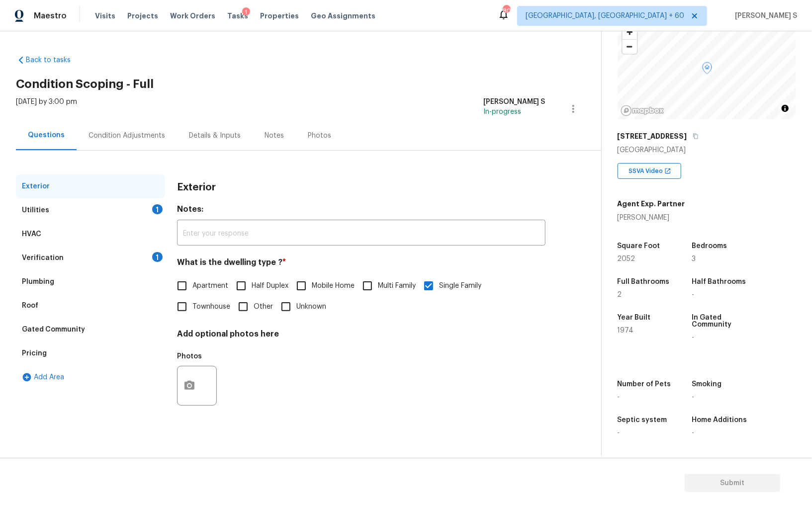
click at [109, 260] on div "Verification 1" at bounding box center [90, 258] width 149 height 24
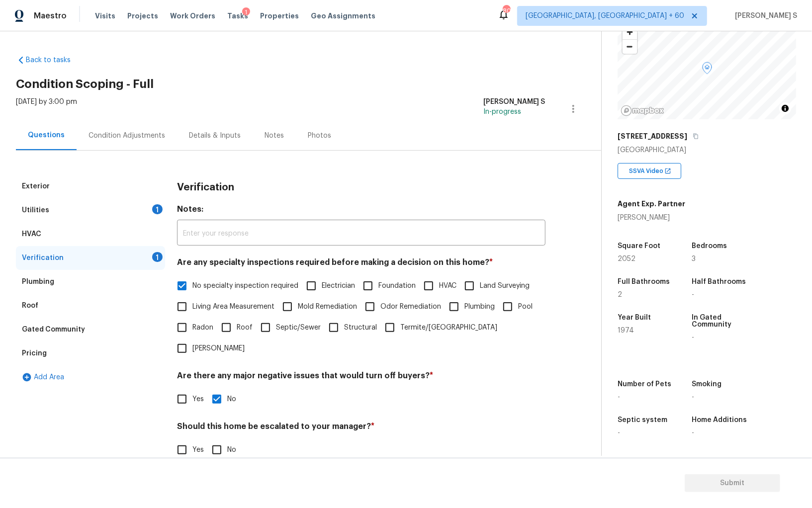
click at [148, 210] on div "Utilities 1" at bounding box center [90, 210] width 149 height 24
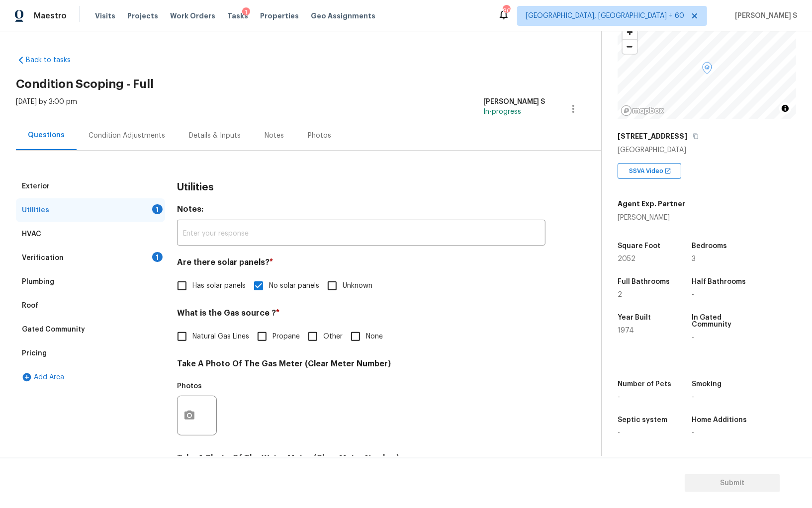
scroll to position [154, 0]
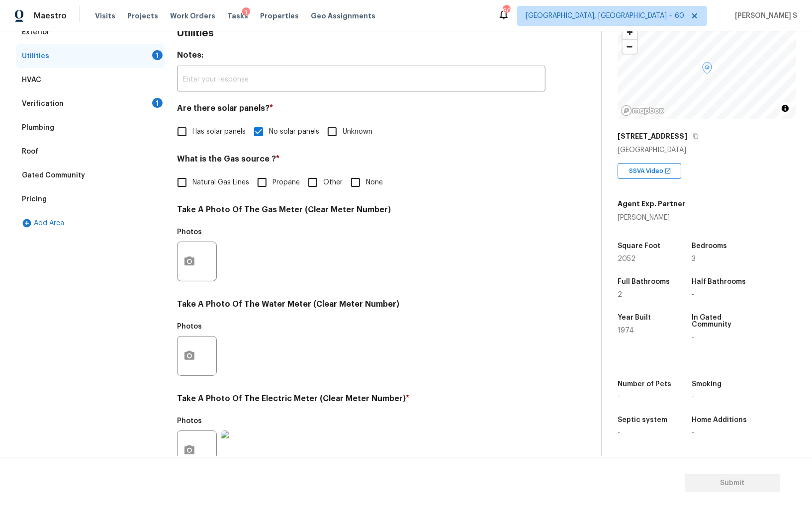
click at [43, 201] on div "Pricing" at bounding box center [34, 199] width 25 height 10
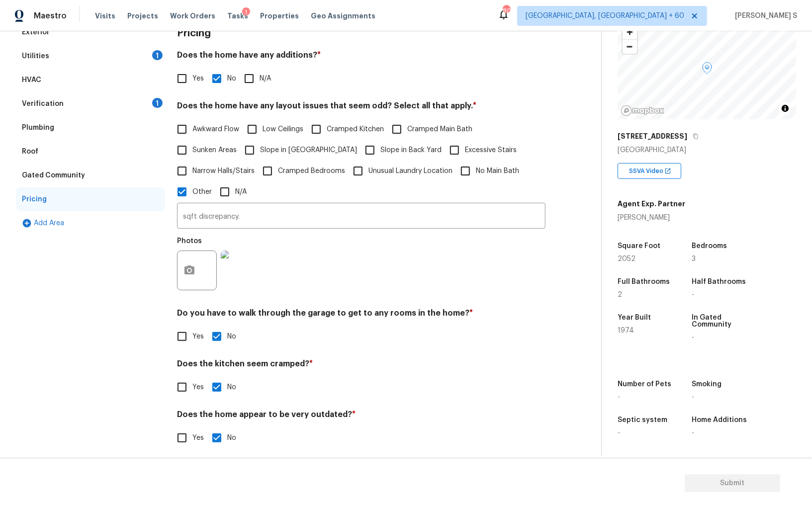
click at [254, 153] on input "Slope in [GEOGRAPHIC_DATA]" at bounding box center [249, 150] width 21 height 21
checkbox input "true"
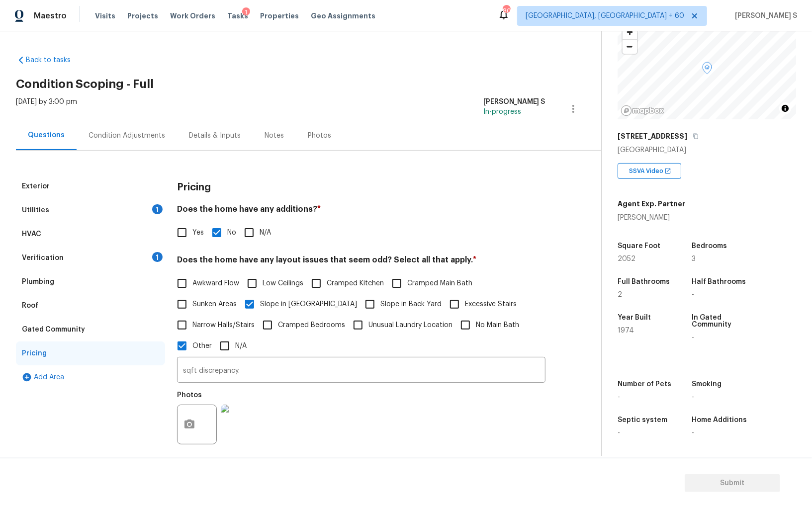
click at [32, 218] on div "Utilities 1" at bounding box center [90, 210] width 149 height 24
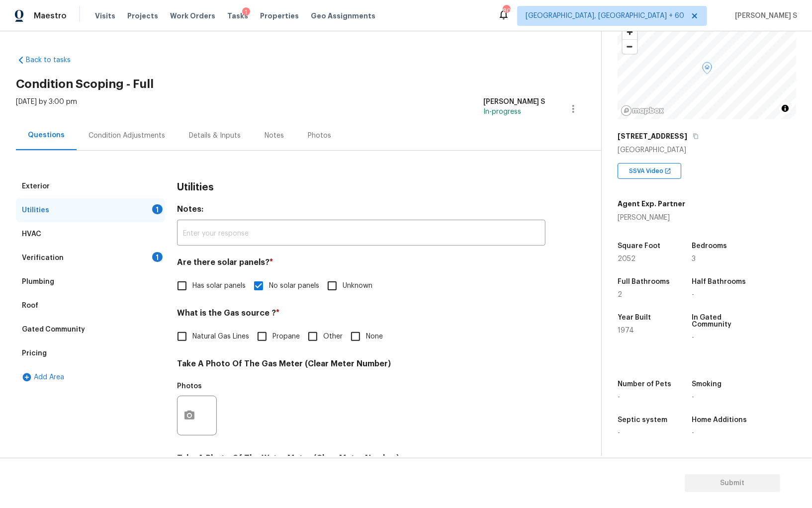
click at [193, 338] on span "Natural Gas Lines" at bounding box center [220, 337] width 57 height 10
click at [192, 338] on input "Natural Gas Lines" at bounding box center [182, 336] width 21 height 21
checkbox input "true"
click at [120, 139] on div "Condition Adjustments" at bounding box center [127, 136] width 77 height 10
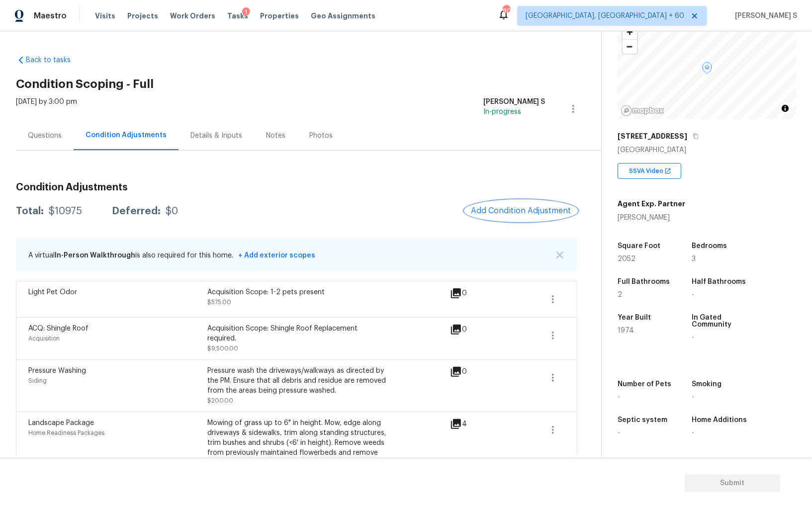
click at [525, 220] on button "Add Condition Adjustment" at bounding box center [521, 210] width 112 height 21
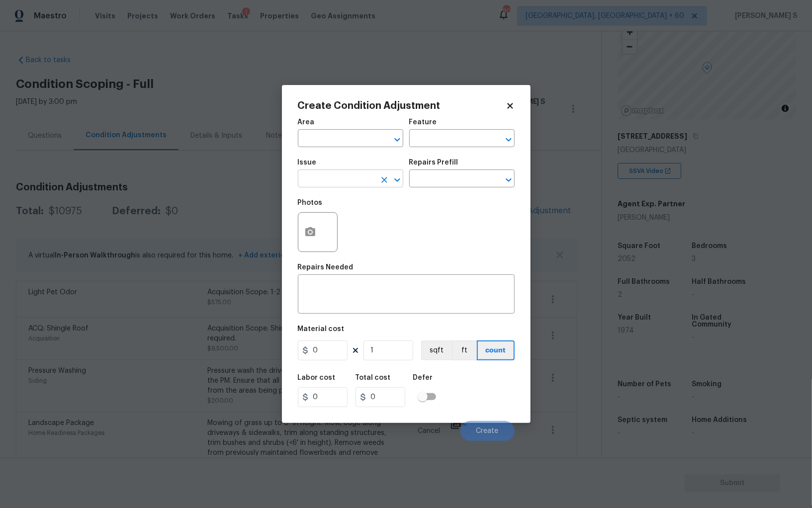
click at [318, 186] on input "text" at bounding box center [337, 179] width 78 height 15
type input "Light Pet Odor"
click at [152, 368] on body "Maestro Visits Projects Work Orders Tasks 1 Properties Geo Assignments 800 Albu…" at bounding box center [406, 254] width 812 height 508
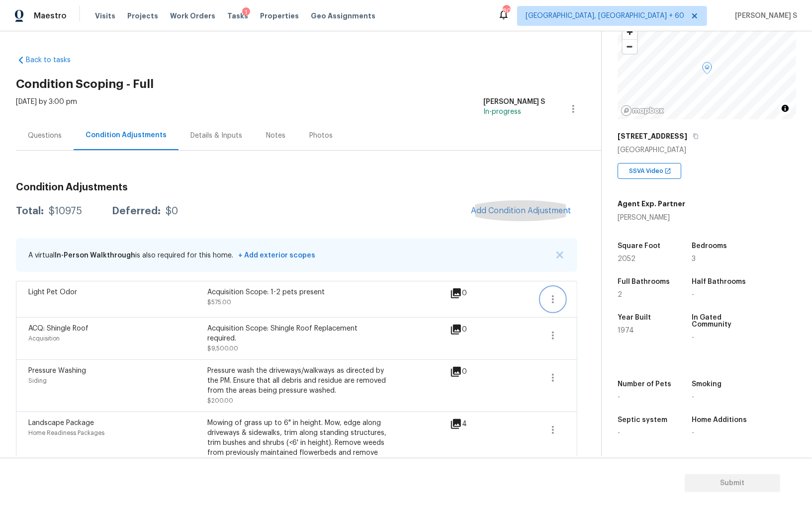
click at [553, 295] on icon "button" at bounding box center [553, 299] width 2 height 8
click at [595, 295] on div "Edit" at bounding box center [610, 297] width 78 height 10
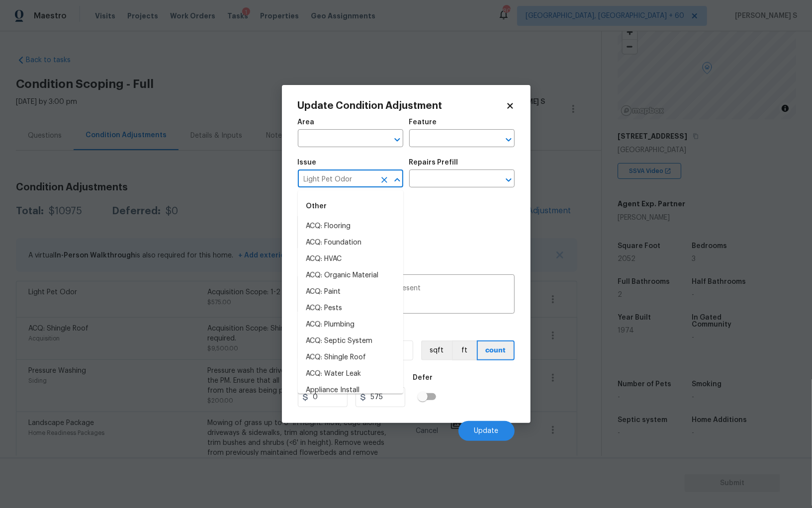
click at [361, 186] on input "Light Pet Odor" at bounding box center [337, 179] width 78 height 15
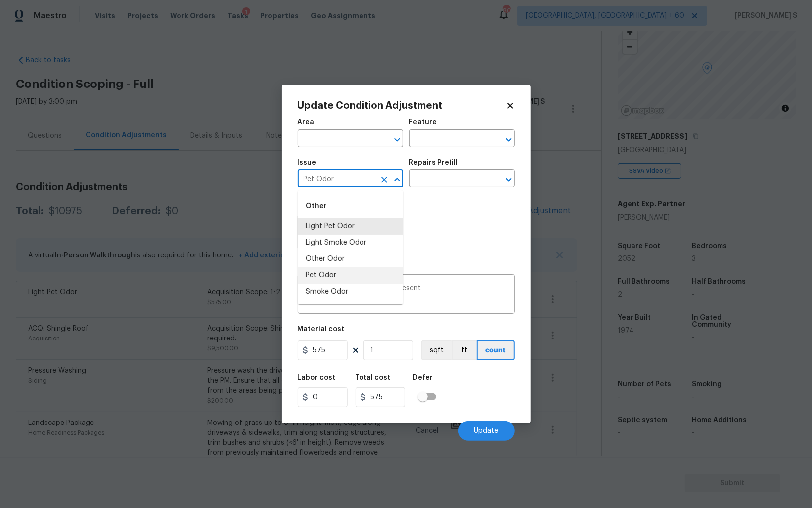
type input "Pet Odor"
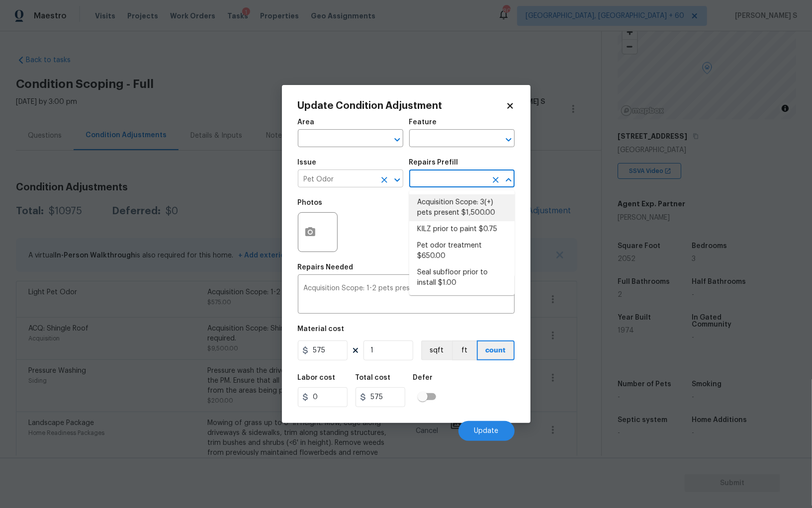
type textarea "Acquisition Scope: 3(+) pets present"
type input "1500"
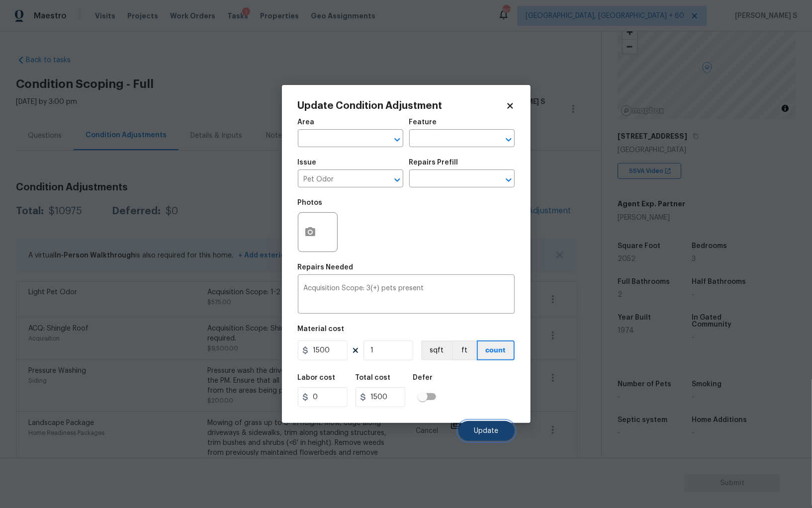
click at [493, 425] on button "Update" at bounding box center [486, 431] width 56 height 20
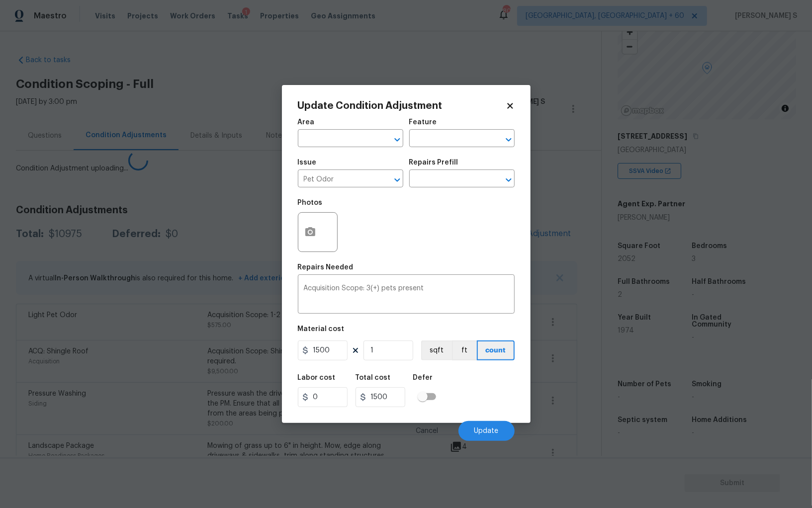
click at [197, 369] on body "Maestro Visits Projects Work Orders Tasks 1 Properties Geo Assignments 800 Albu…" at bounding box center [406, 254] width 812 height 508
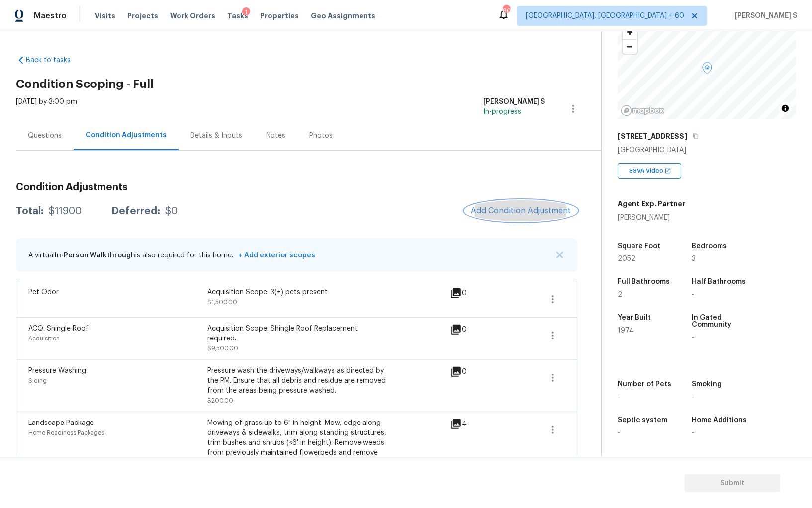
click at [488, 213] on span "Add Condition Adjustment" at bounding box center [521, 210] width 100 height 9
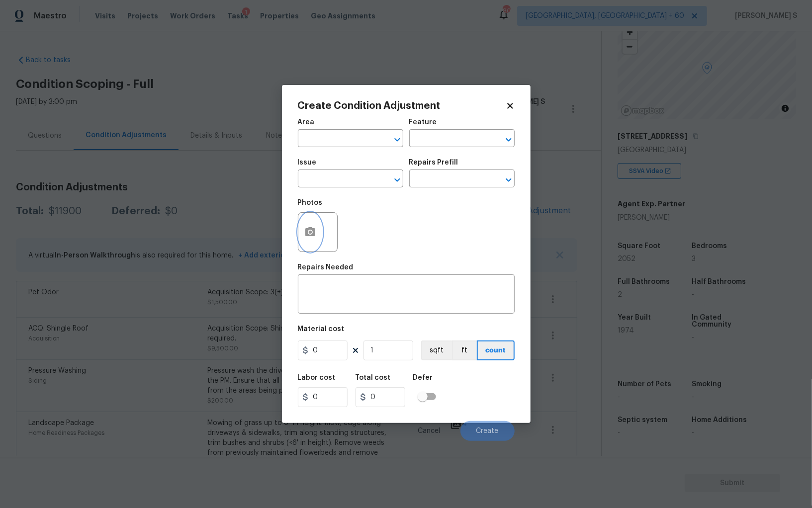
click at [308, 233] on icon "button" at bounding box center [310, 232] width 12 height 12
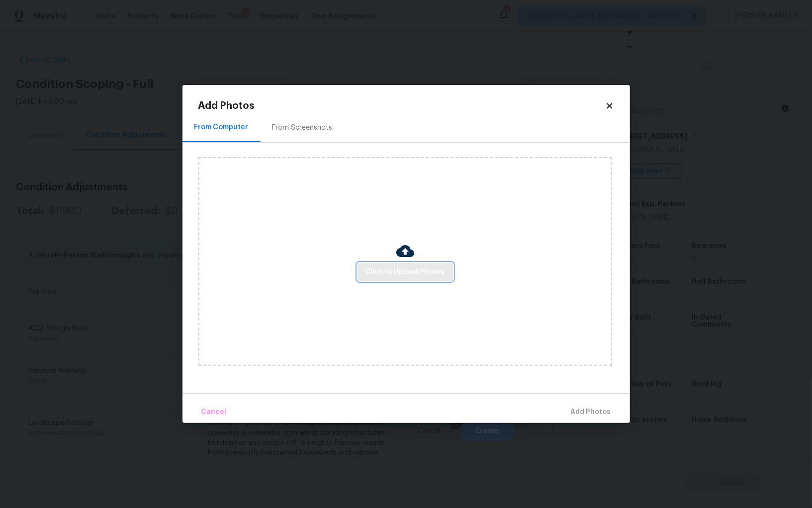
click at [397, 277] on span "Click to Upload Photos" at bounding box center [406, 272] width 80 height 12
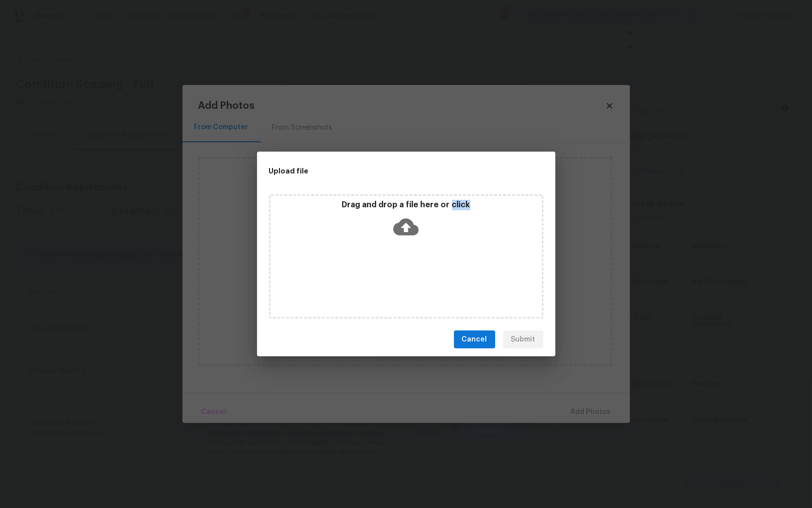
click at [397, 277] on div "Drag and drop a file here or click" at bounding box center [406, 256] width 274 height 124
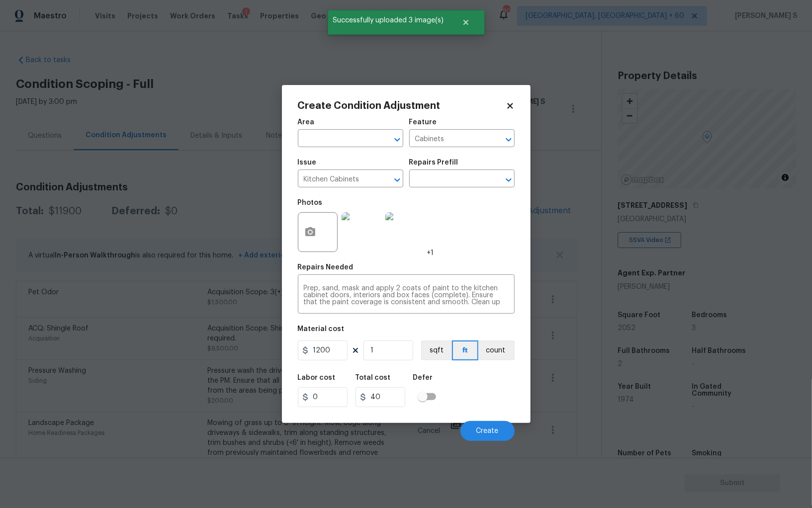
scroll to position [69, 0]
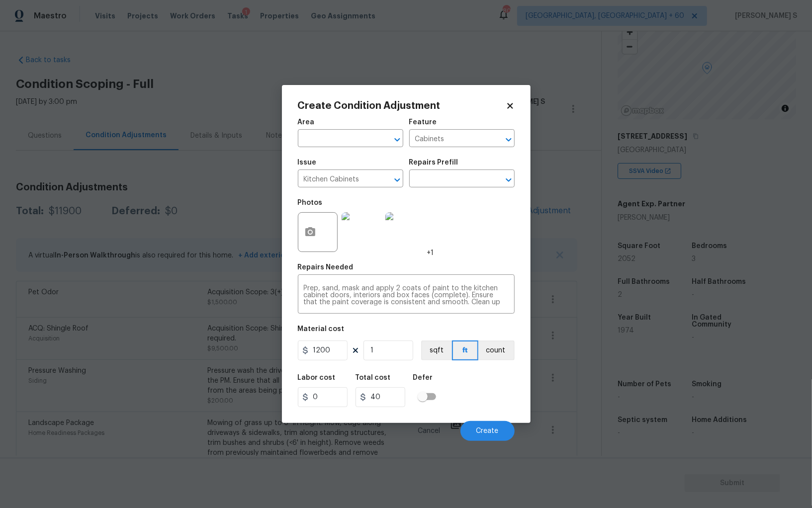
type input "1200"
click at [485, 406] on div "Labor cost 0 Total cost 1200 Defer" at bounding box center [406, 390] width 217 height 45
click at [483, 426] on button "Create" at bounding box center [487, 431] width 54 height 20
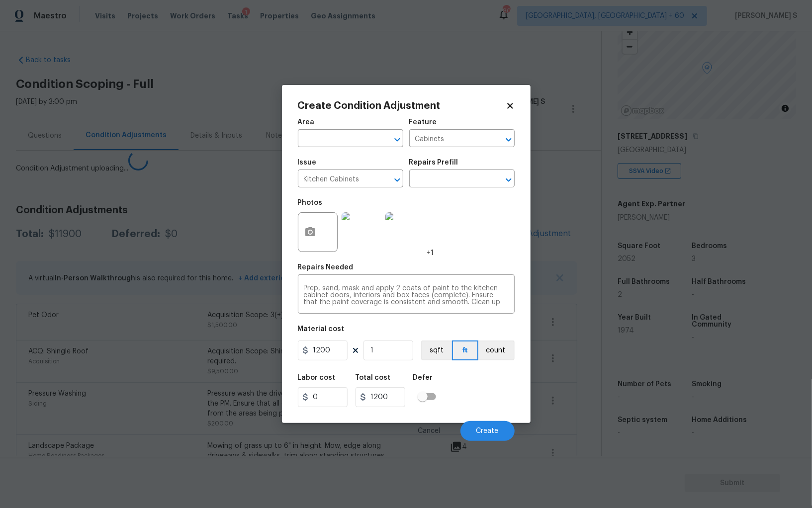
click at [109, 418] on body "Maestro Visits Projects Work Orders Tasks 1 Properties Geo Assignments 800 [GEO…" at bounding box center [406, 254] width 812 height 508
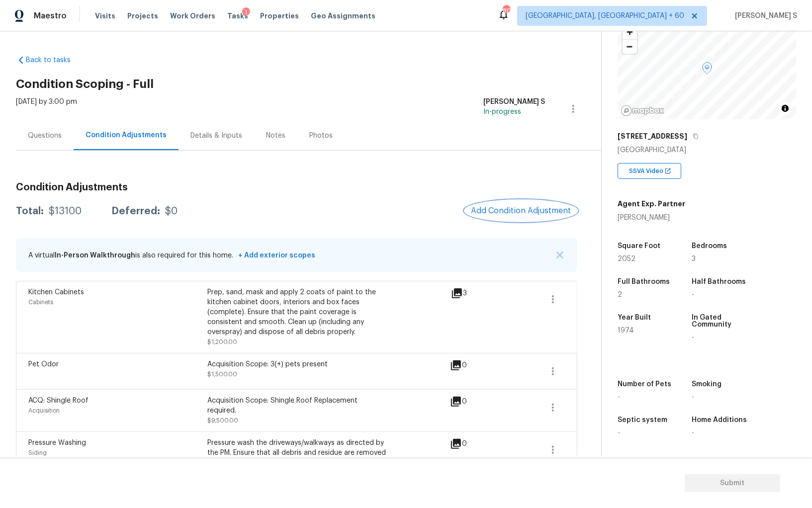
click at [482, 213] on span "Add Condition Adjustment" at bounding box center [521, 210] width 100 height 9
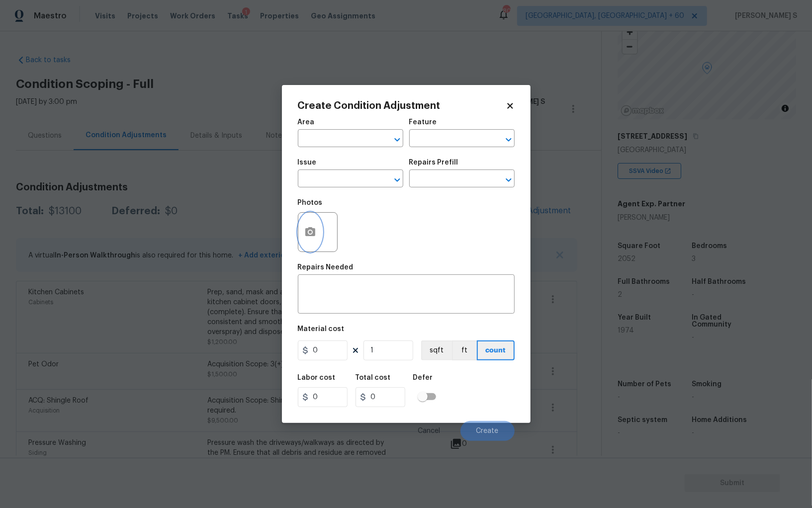
click at [313, 230] on icon "button" at bounding box center [310, 231] width 10 height 9
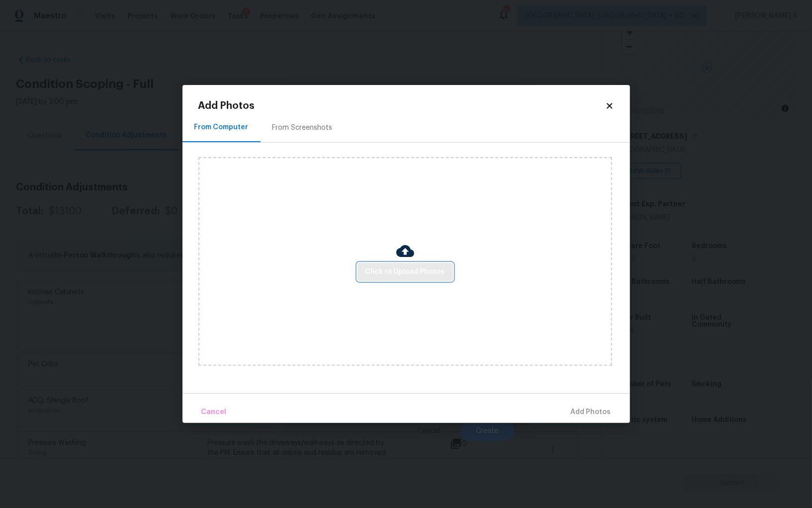
click at [425, 272] on span "Click to Upload Photos" at bounding box center [406, 272] width 80 height 12
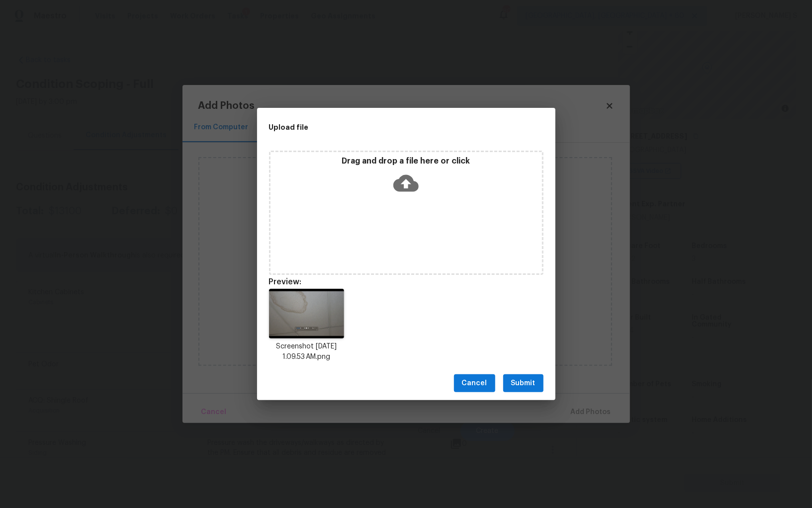
click at [532, 384] on span "Submit" at bounding box center [523, 383] width 24 height 12
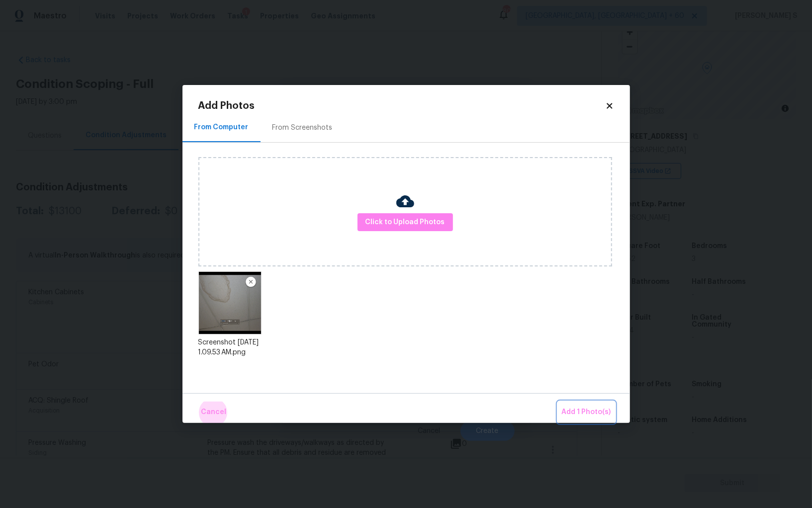
click at [558, 402] on button "Add 1 Photo(s)" at bounding box center [586, 412] width 57 height 21
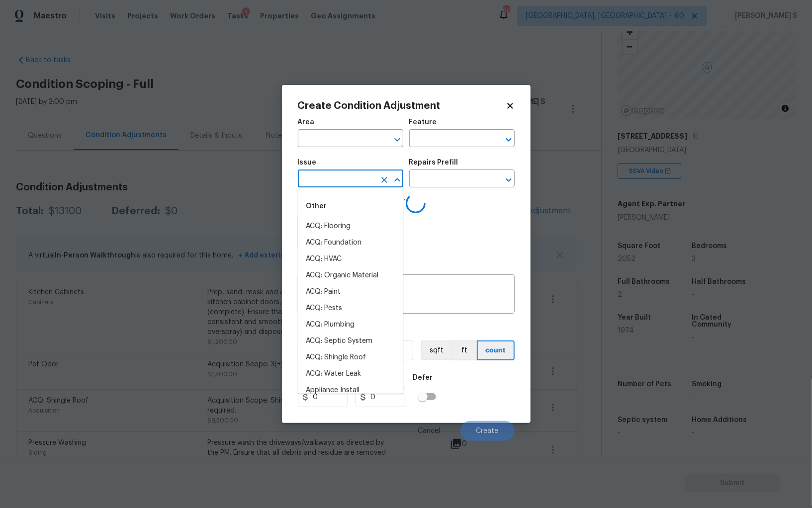
click at [338, 178] on input "text" at bounding box center [337, 179] width 78 height 15
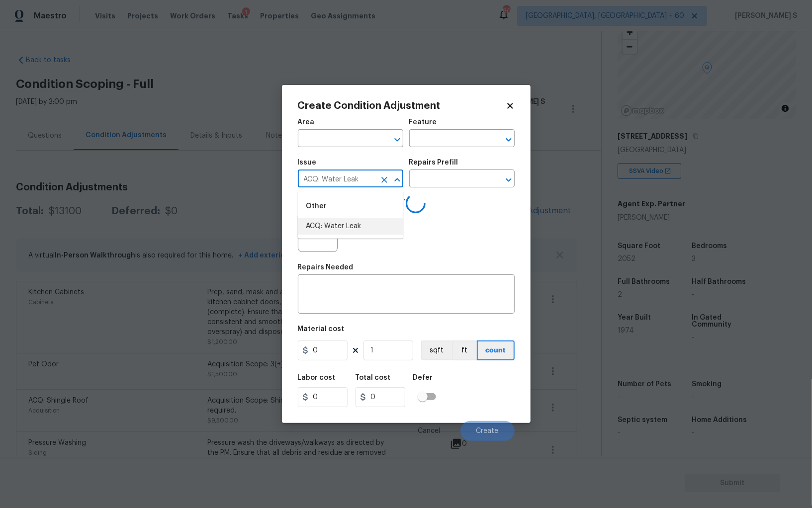
type input "ACQ: Water Leak"
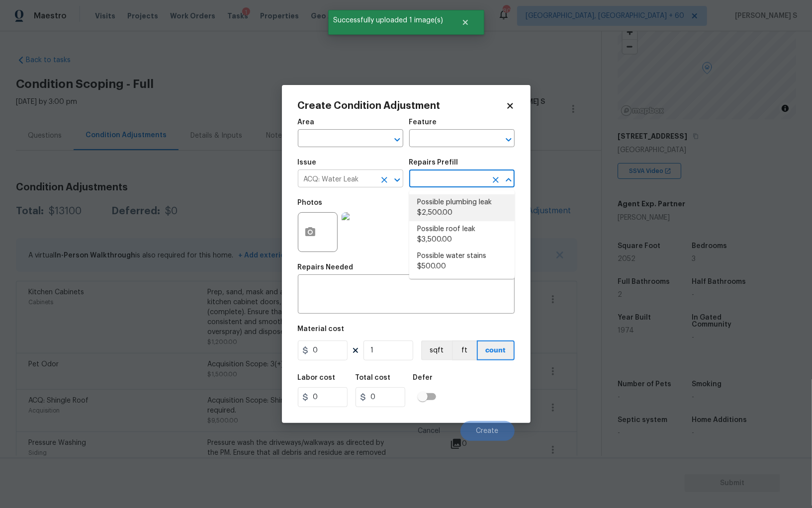
type input "Acquisition"
type textarea "Acquisition Scope: Possible plumbing leak"
type input "2500"
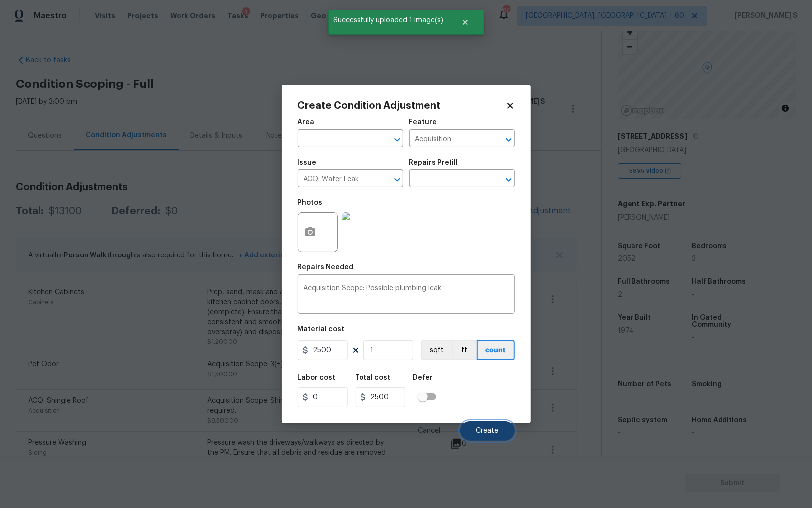
click at [490, 434] on span "Create" at bounding box center [487, 431] width 22 height 7
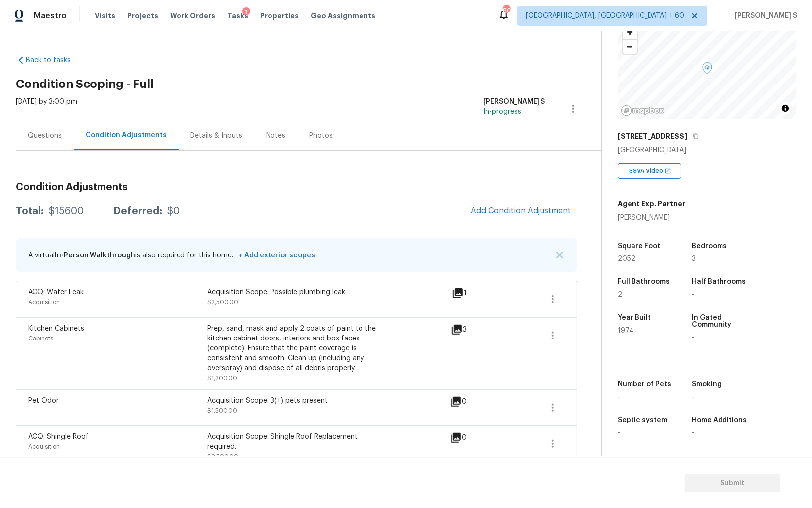
click at [51, 132] on div "Questions" at bounding box center [45, 136] width 34 height 10
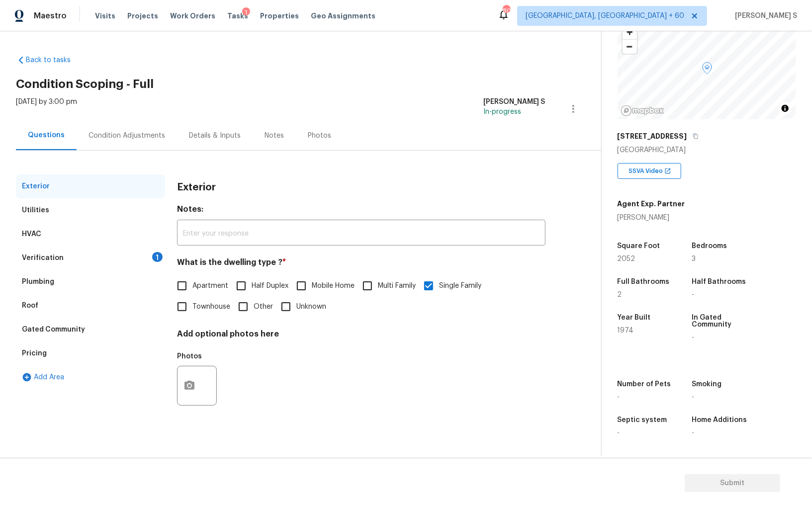
click at [42, 256] on div "Verification" at bounding box center [43, 258] width 42 height 10
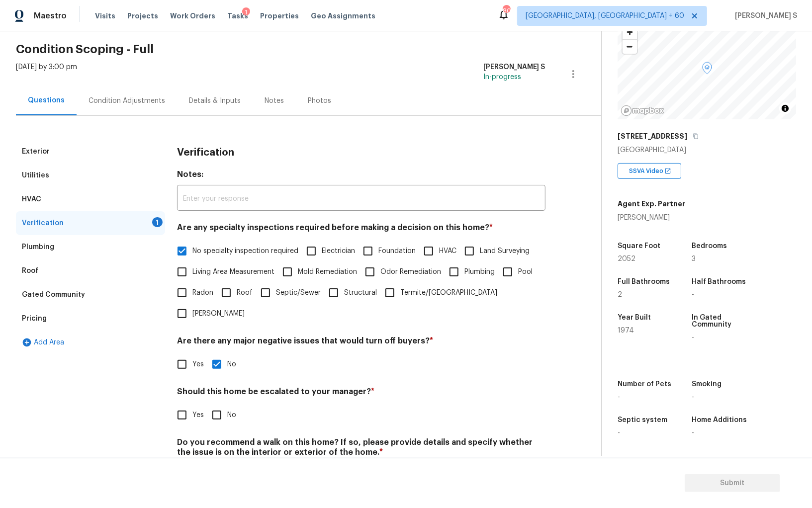
scroll to position [59, 0]
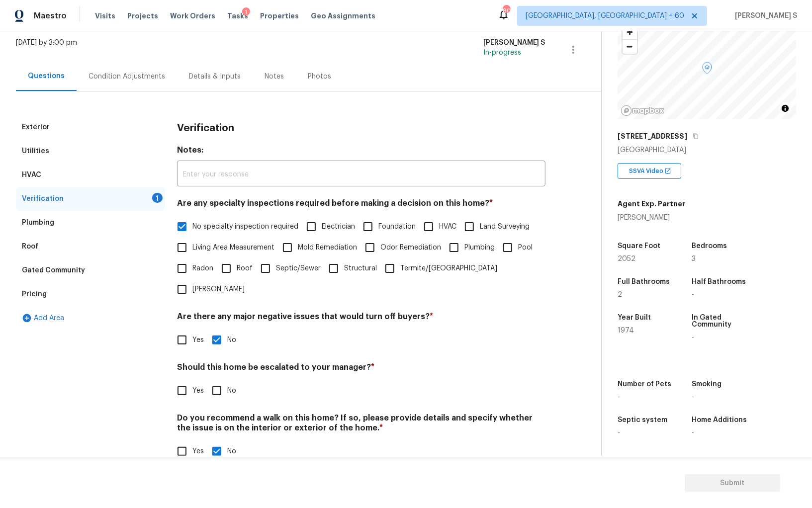
click at [40, 296] on div "Pricing" at bounding box center [34, 294] width 25 height 10
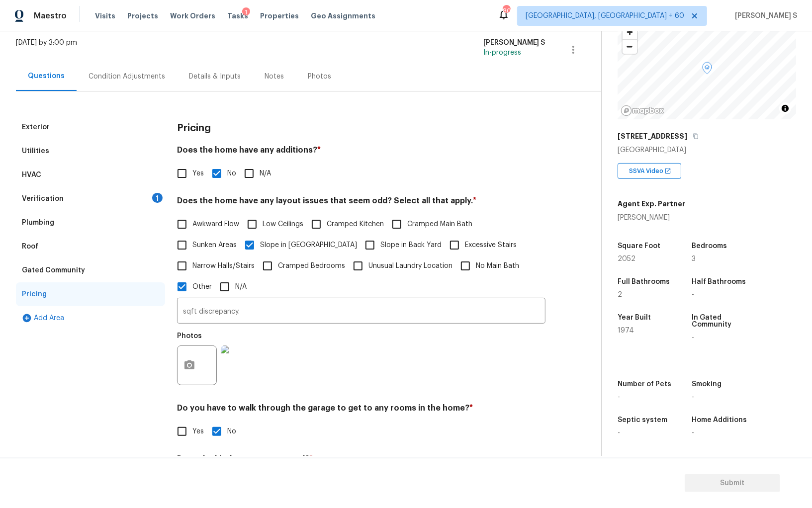
click at [183, 164] on input "Yes" at bounding box center [182, 173] width 21 height 21
checkbox input "true"
checkbox input "false"
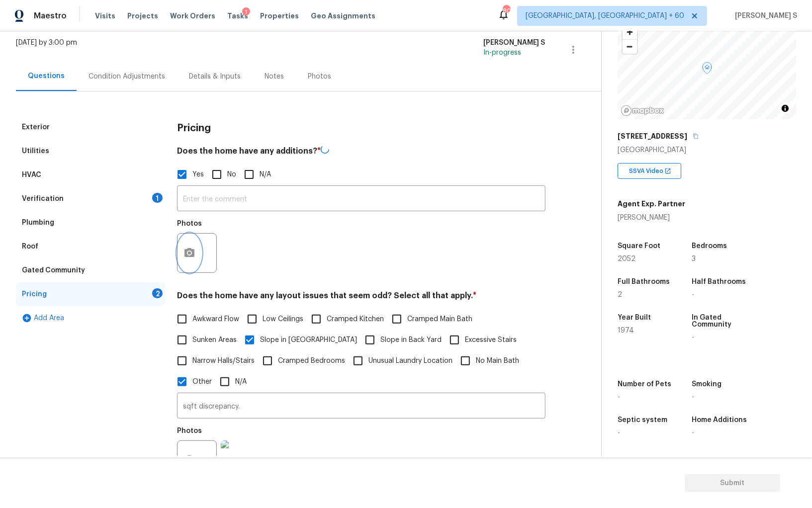
click at [194, 267] on button "button" at bounding box center [190, 253] width 24 height 39
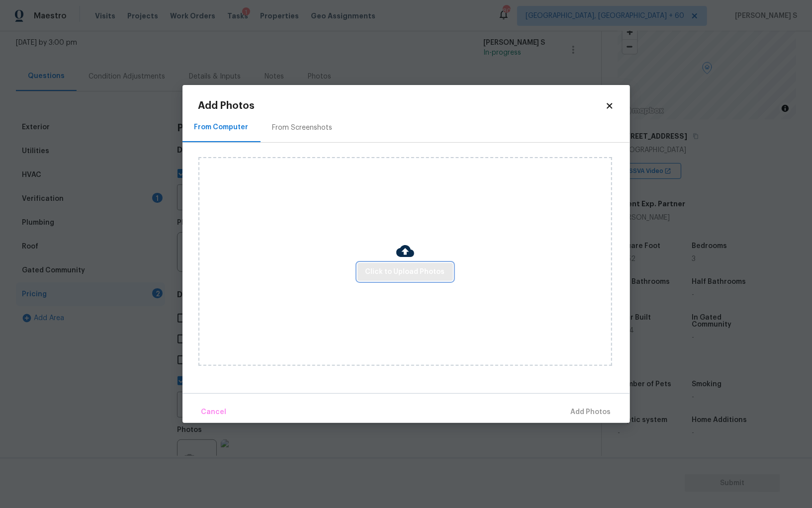
click at [407, 270] on span "Click to Upload Photos" at bounding box center [406, 272] width 80 height 12
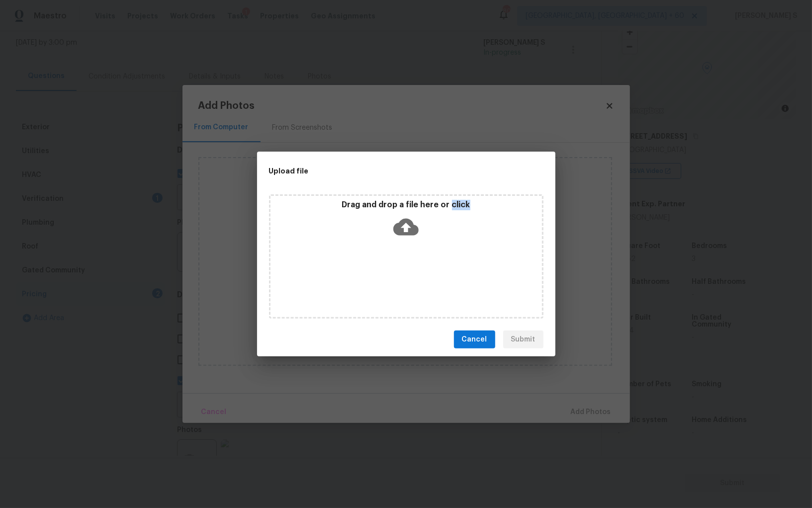
click at [407, 270] on div "Drag and drop a file here or click" at bounding box center [406, 256] width 274 height 124
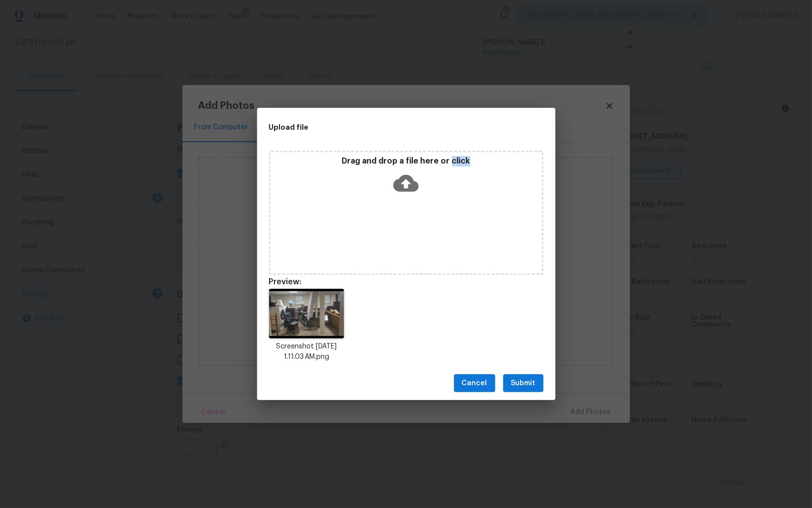
click at [526, 376] on button "Submit" at bounding box center [523, 383] width 40 height 18
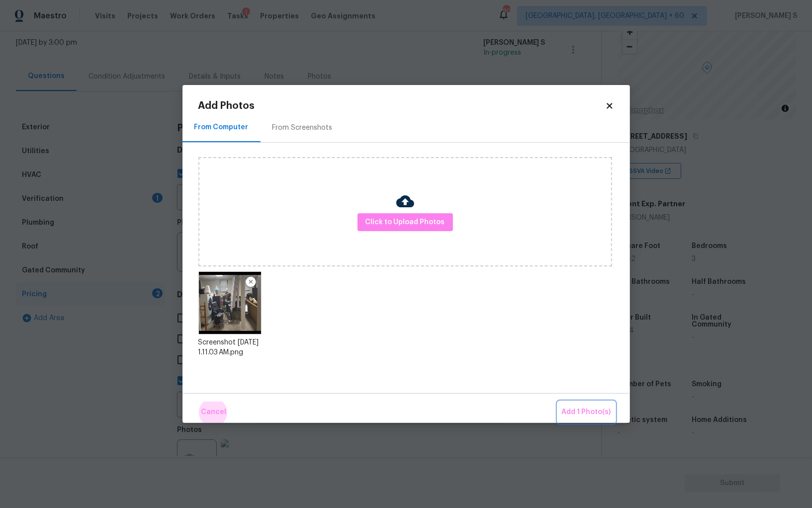
click at [558, 402] on button "Add 1 Photo(s)" at bounding box center [586, 412] width 57 height 21
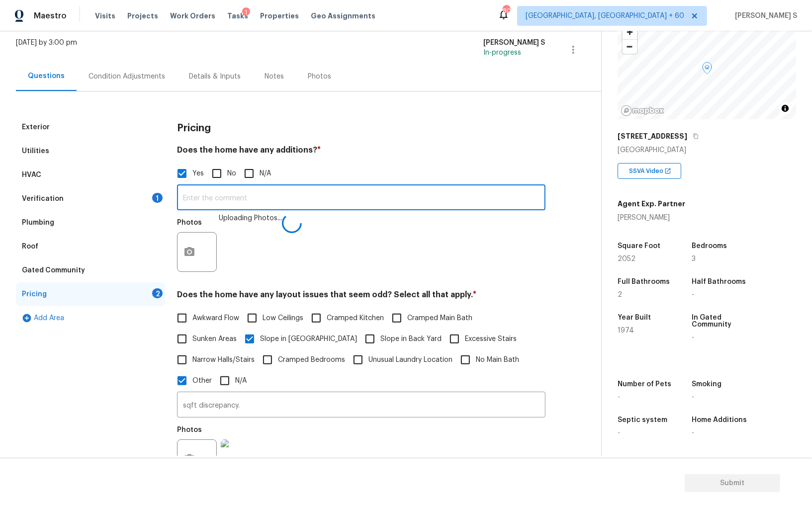
click at [310, 198] on input "text" at bounding box center [361, 198] width 368 height 23
type input "garage conversion."
click at [132, 201] on div "Verification 1" at bounding box center [90, 199] width 149 height 24
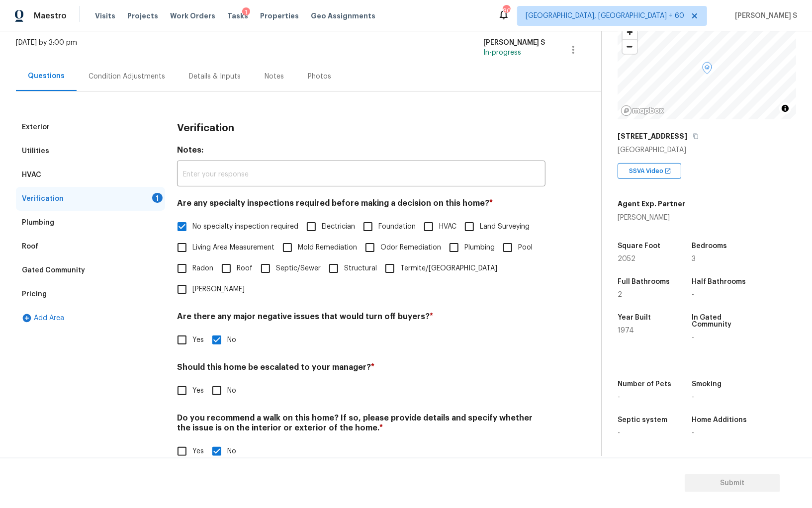
drag, startPoint x: 185, startPoint y: 375, endPoint x: 222, endPoint y: 375, distance: 37.3
click at [185, 380] on input "Yes" at bounding box center [182, 390] width 21 height 21
checkbox input "true"
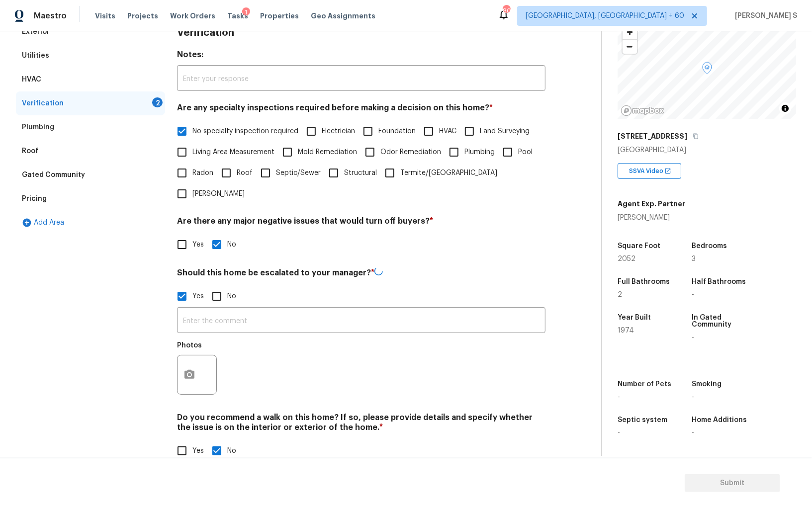
scroll to position [154, 0]
click at [185, 367] on button "button" at bounding box center [190, 375] width 24 height 39
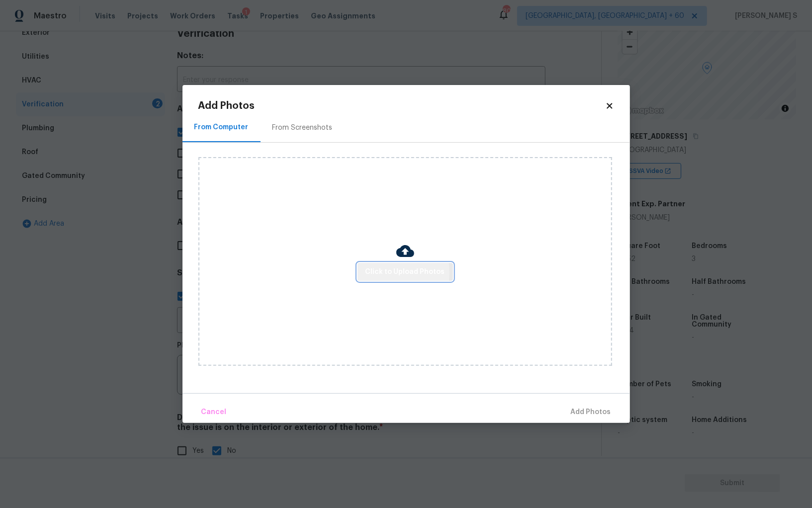
click at [361, 274] on button "Click to Upload Photos" at bounding box center [405, 272] width 95 height 18
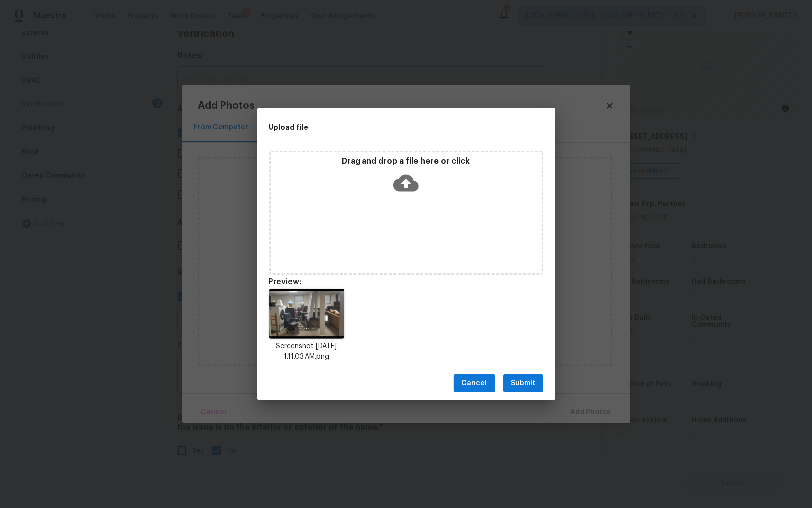
click at [541, 389] on button "Submit" at bounding box center [523, 383] width 40 height 18
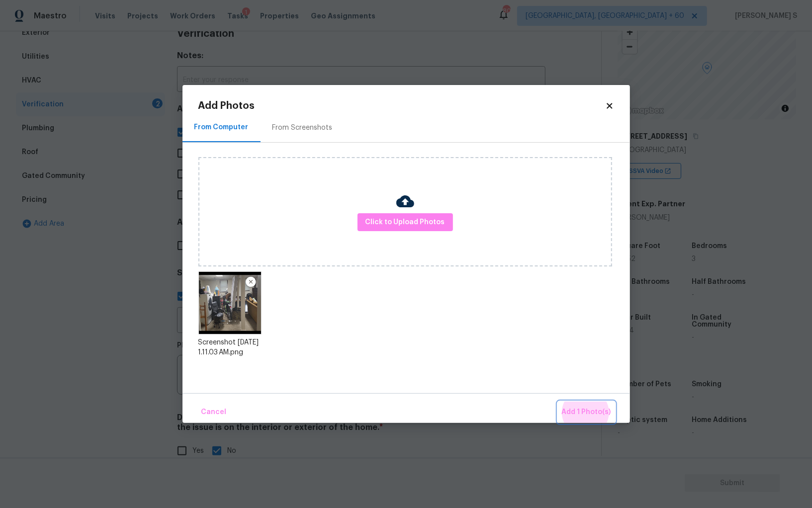
click at [558, 402] on button "Add 1 Photo(s)" at bounding box center [586, 412] width 57 height 21
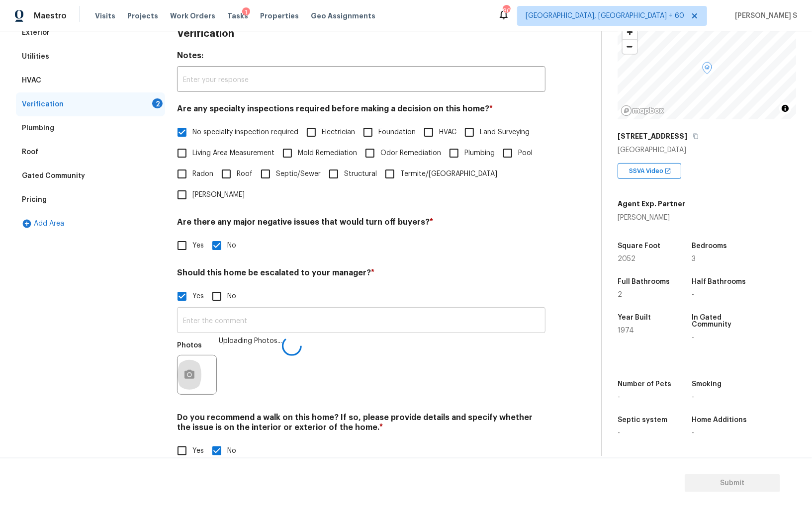
click at [361, 310] on input "text" at bounding box center [361, 321] width 368 height 23
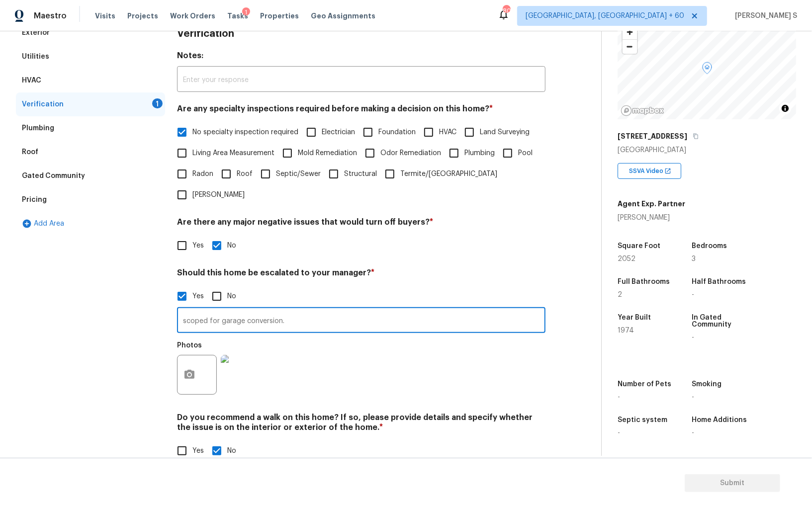
type input "scoped for garage conversion."
click at [338, 413] on h4 "Do you recommend a walk on this home? If so, please provide details and specify…" at bounding box center [361, 425] width 368 height 24
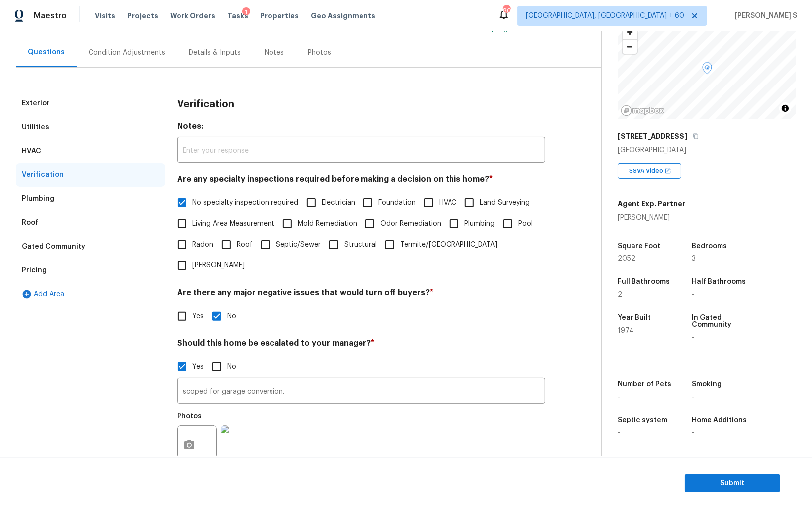
scroll to position [109, 0]
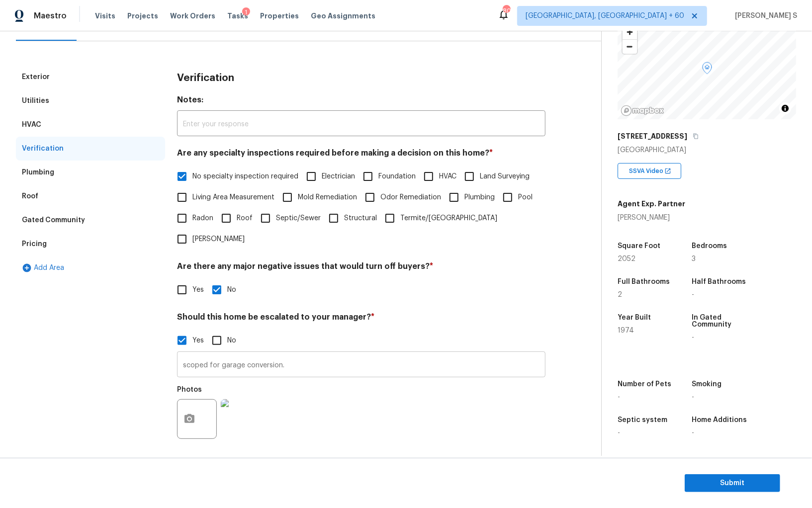
click at [339, 354] on input "scoped for garage conversion." at bounding box center [361, 365] width 368 height 23
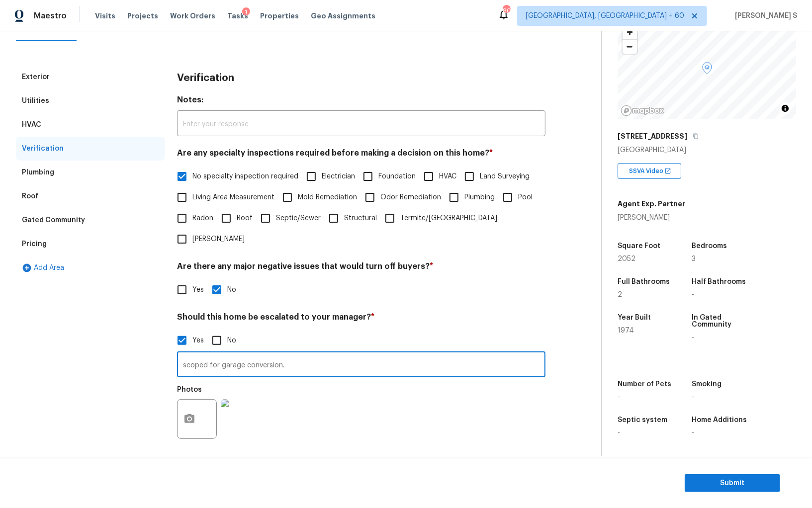
click at [470, 354] on input "scoped for garage conversion." at bounding box center [361, 365] width 368 height 23
click at [195, 413] on icon "button" at bounding box center [189, 419] width 12 height 12
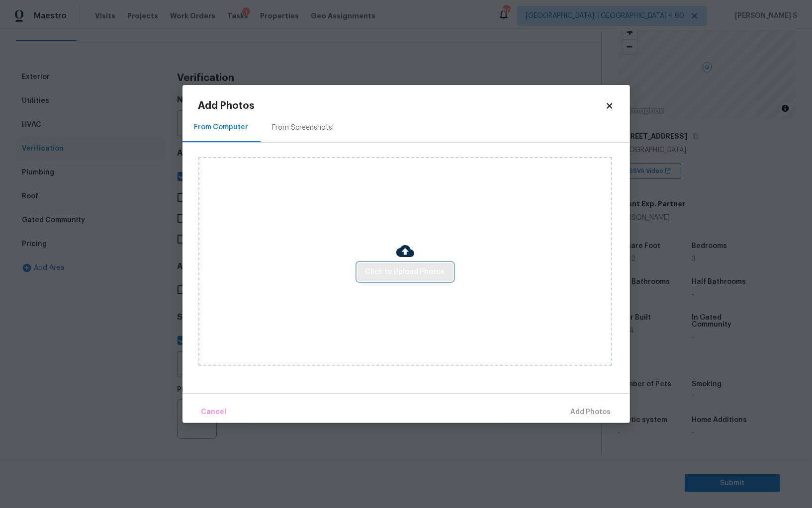
click at [401, 272] on span "Click to Upload Photos" at bounding box center [406, 272] width 80 height 12
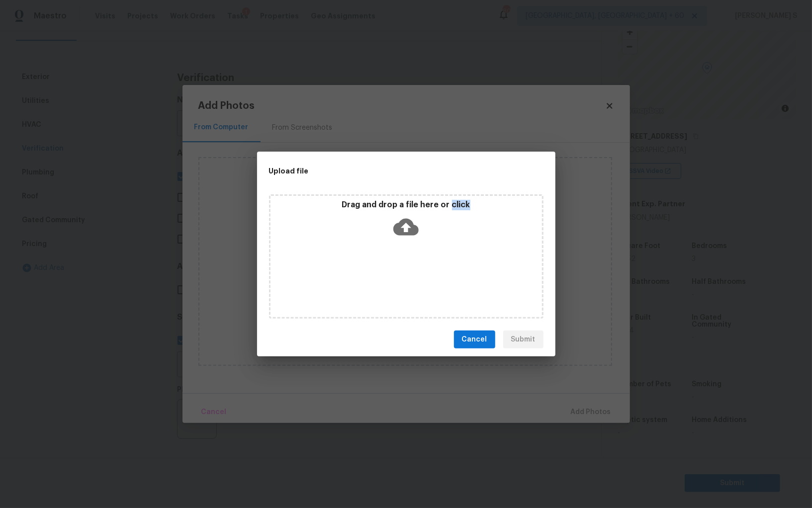
click at [401, 272] on div "Drag and drop a file here or click" at bounding box center [406, 256] width 274 height 124
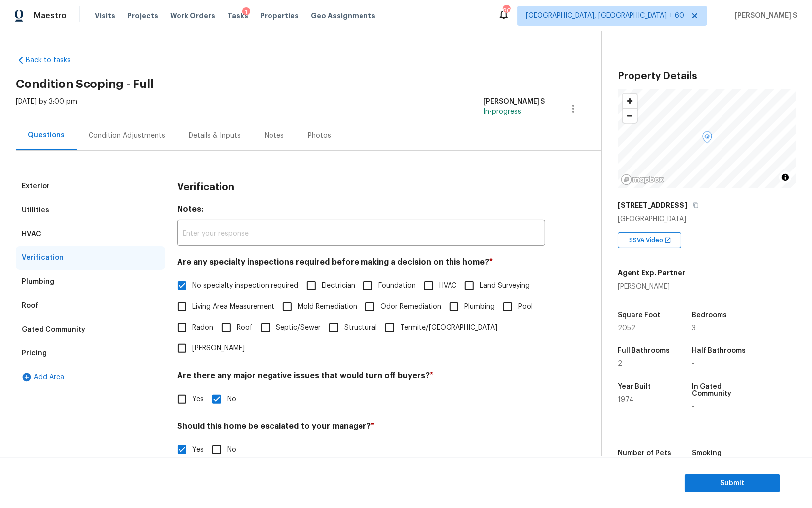
scroll to position [69, 0]
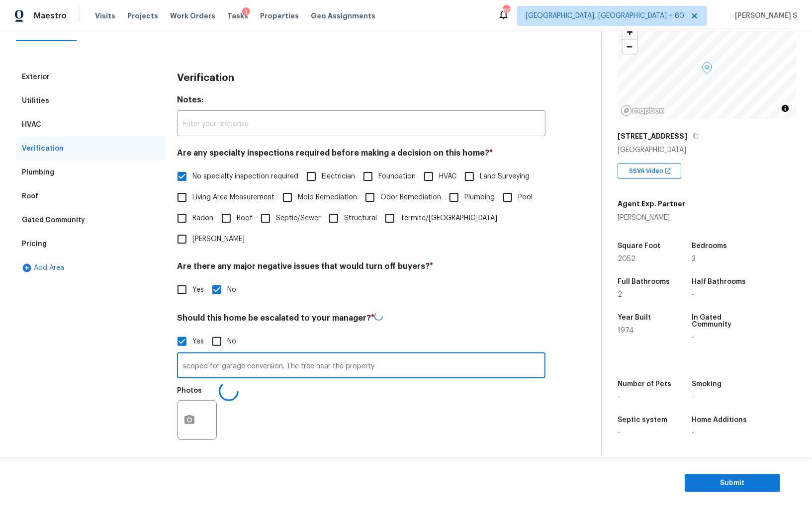
click at [421, 355] on input "scoped for garage conversion. The tree near the property" at bounding box center [361, 366] width 368 height 23
type input "scoped for garage conversion. The tree near the property @11:50."
click at [381, 382] on div "Photos" at bounding box center [361, 412] width 368 height 65
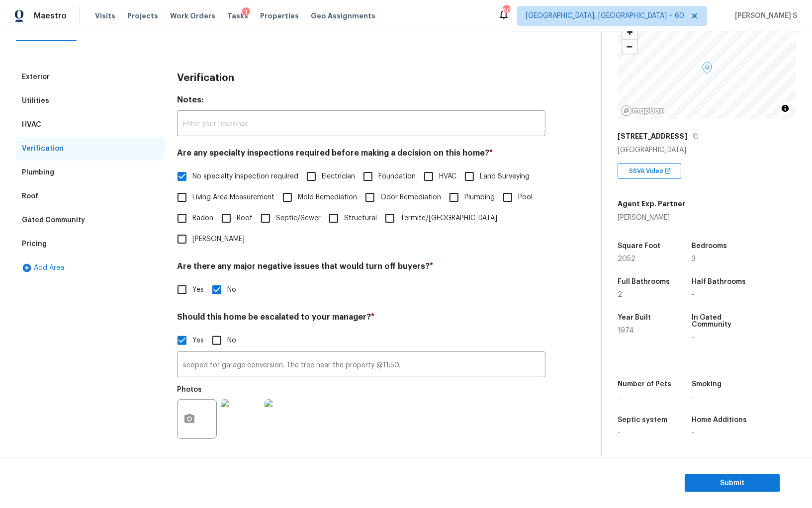
click at [386, 383] on div "Photos" at bounding box center [361, 412] width 368 height 65
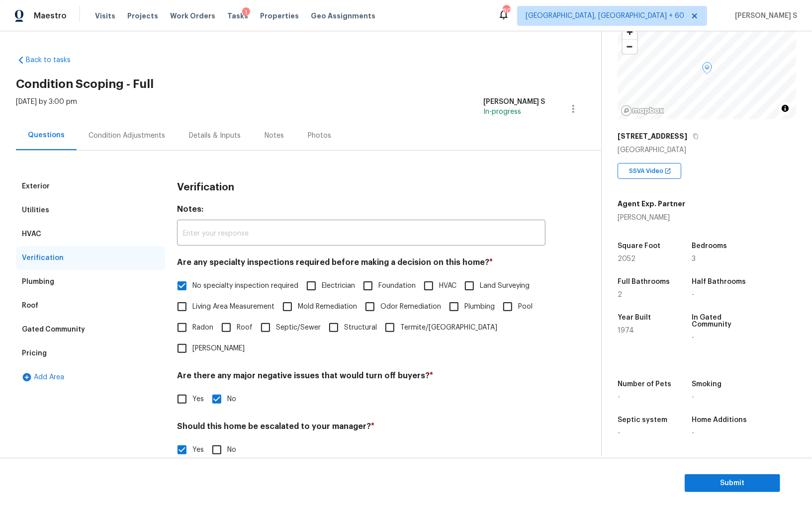
click at [155, 135] on div "Condition Adjustments" at bounding box center [127, 136] width 77 height 10
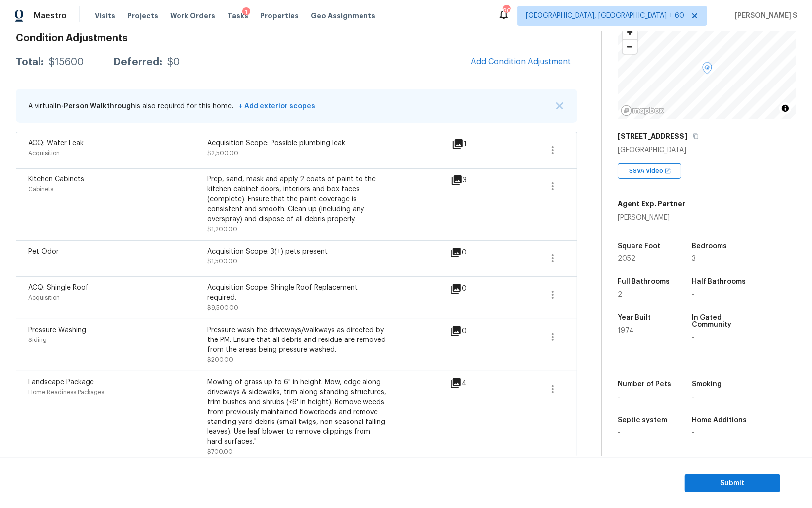
scroll to position [159, 0]
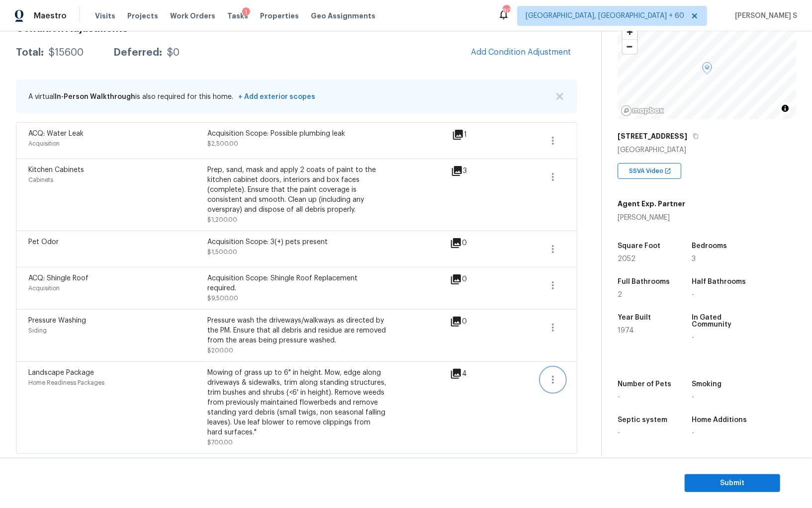
click at [558, 376] on icon "button" at bounding box center [553, 380] width 12 height 12
click at [598, 374] on div "Edit" at bounding box center [610, 377] width 78 height 10
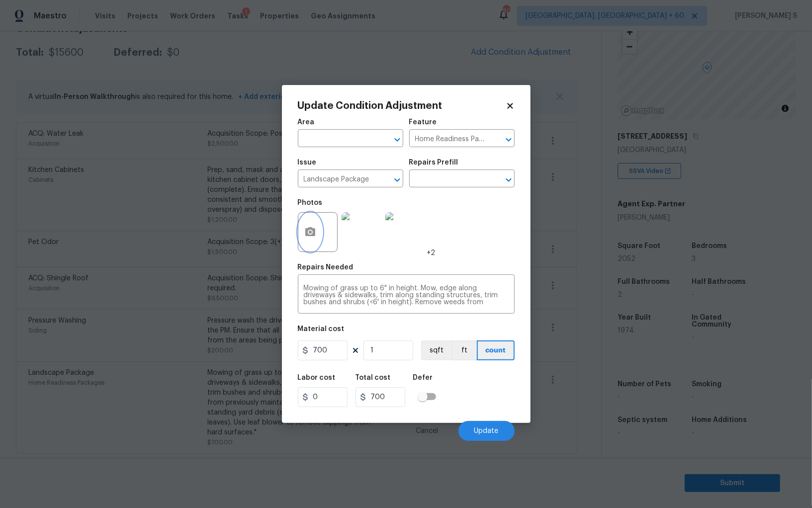
click at [314, 221] on button "button" at bounding box center [310, 232] width 24 height 39
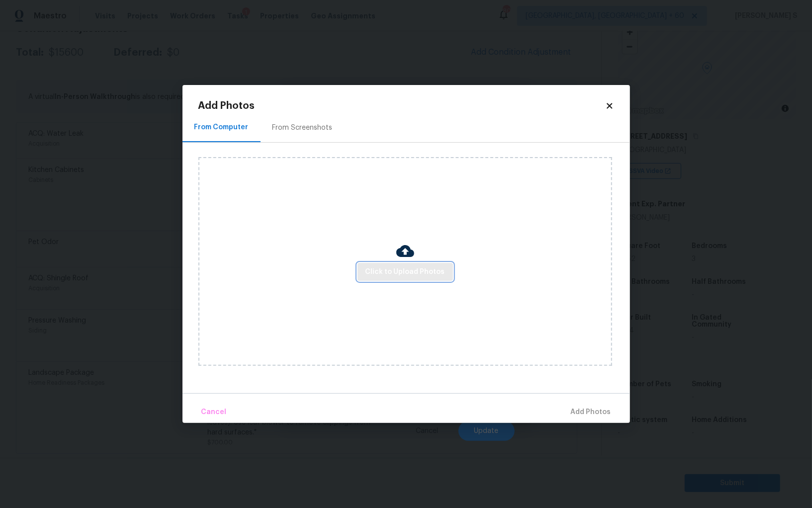
click at [434, 267] on span "Click to Upload Photos" at bounding box center [406, 272] width 80 height 12
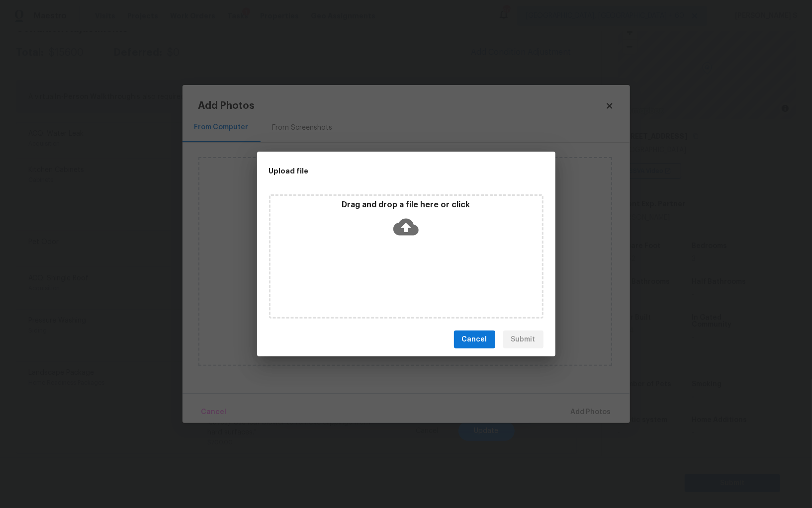
click at [434, 266] on div "Drag and drop a file here or click" at bounding box center [406, 256] width 274 height 124
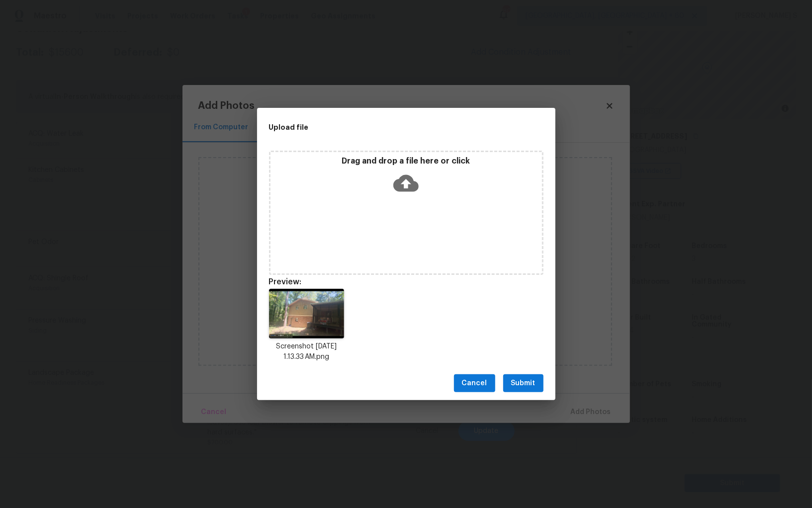
click at [515, 385] on span "Submit" at bounding box center [523, 383] width 24 height 12
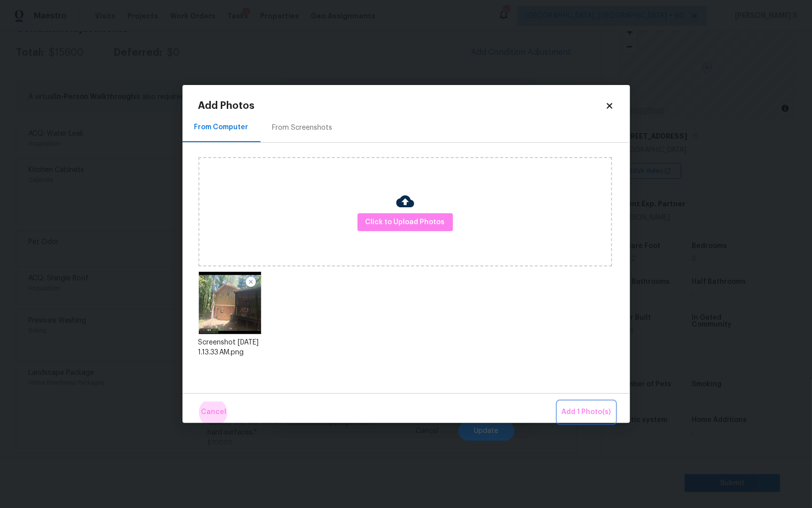
click at [558, 402] on button "Add 1 Photo(s)" at bounding box center [586, 412] width 57 height 21
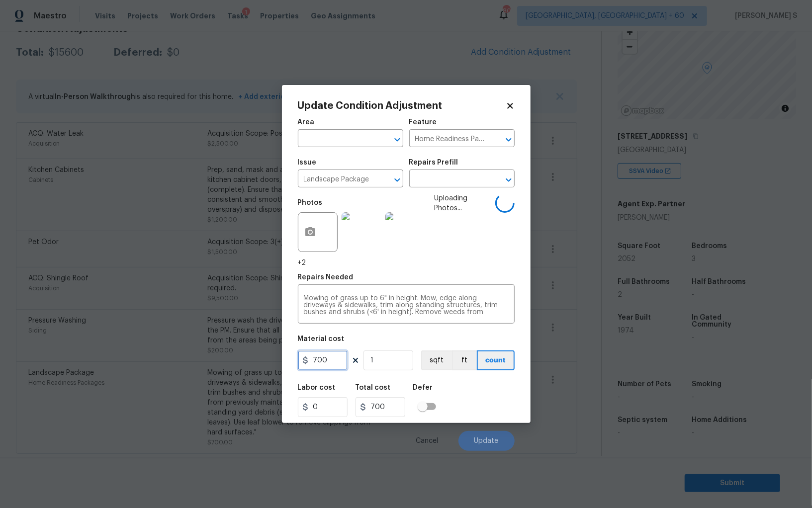
click at [341, 360] on input "700" at bounding box center [323, 361] width 50 height 20
type input "2000"
click at [470, 399] on div "Labor cost 0 Total cost 2000 Defer" at bounding box center [406, 400] width 217 height 45
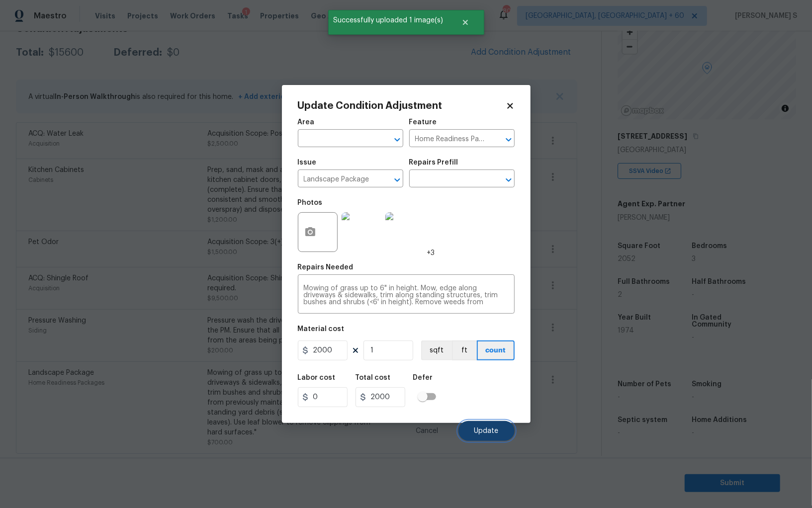
click at [492, 428] on span "Update" at bounding box center [486, 431] width 24 height 7
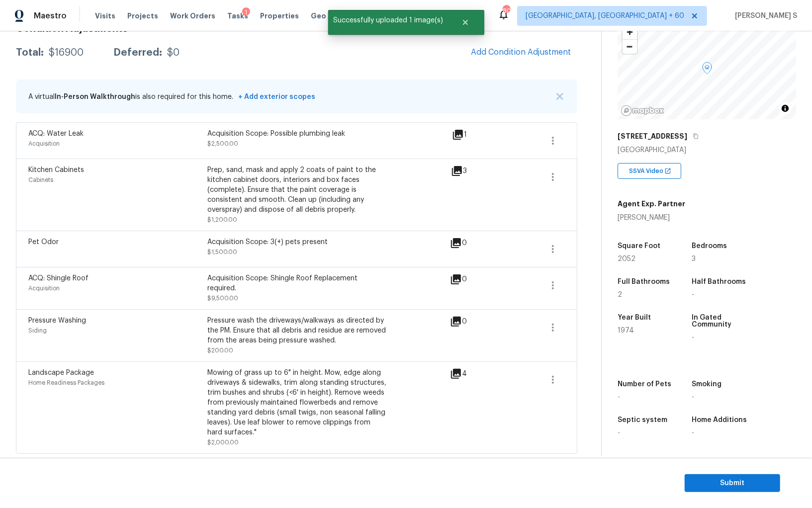
click at [106, 333] on body "Maestro Visits Projects Work Orders Tasks 1 Properties Geo Assignments 800 Albu…" at bounding box center [406, 254] width 812 height 508
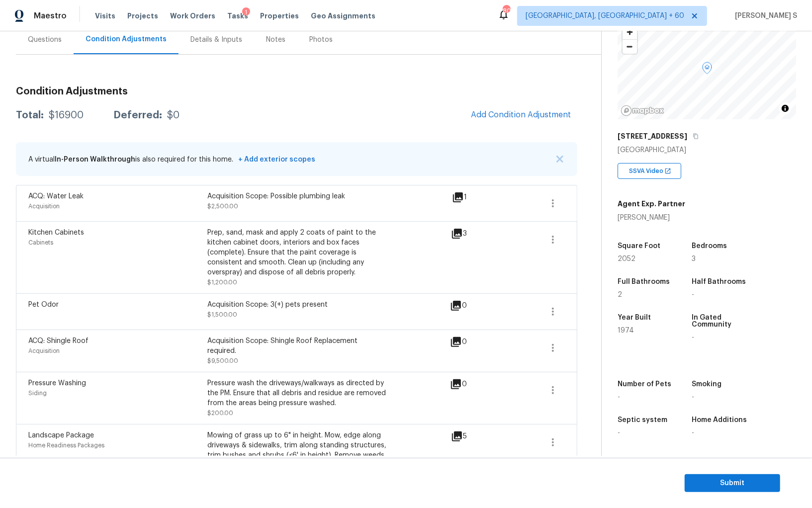
scroll to position [0, 0]
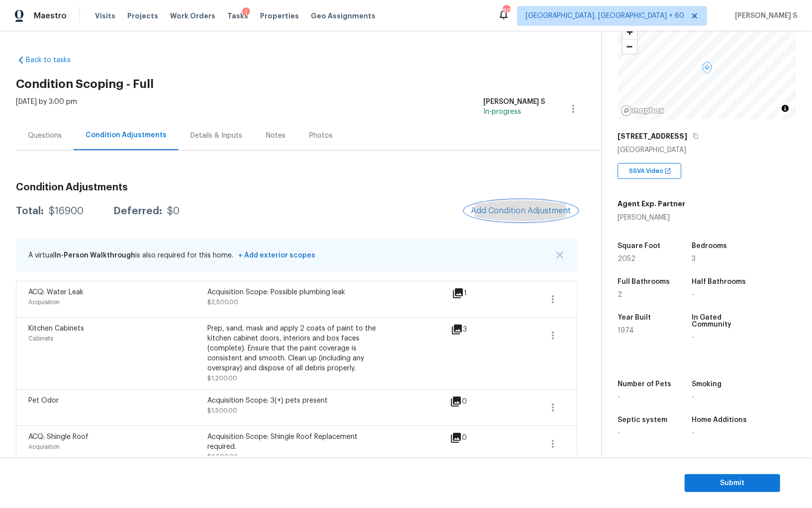
click at [544, 208] on span "Add Condition Adjustment" at bounding box center [521, 210] width 100 height 9
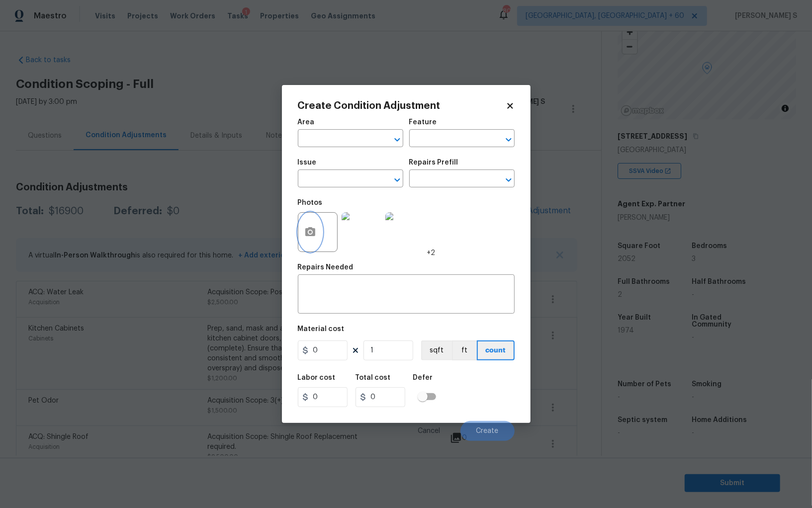
click at [308, 227] on icon "button" at bounding box center [310, 232] width 12 height 12
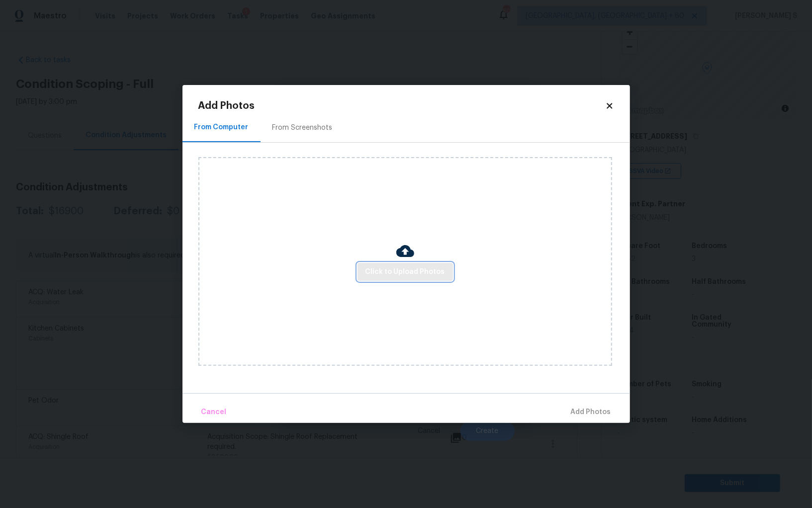
click at [434, 272] on span "Click to Upload Photos" at bounding box center [406, 272] width 80 height 12
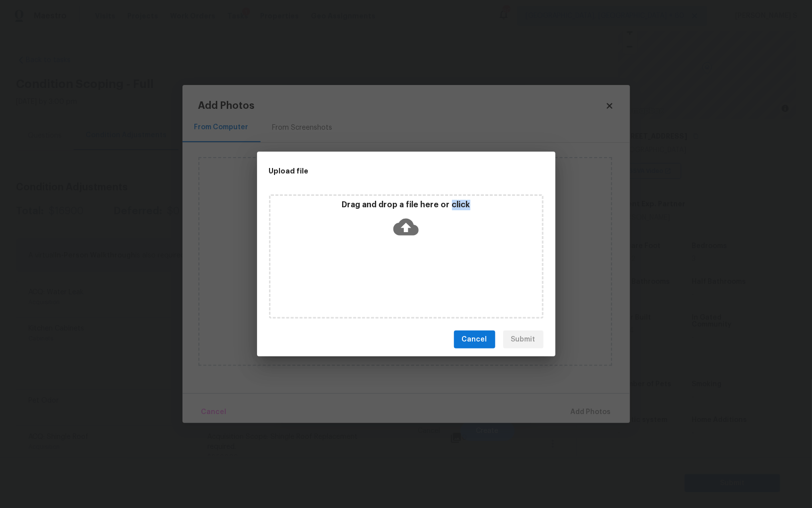
click at [434, 272] on div "Drag and drop a file here or click" at bounding box center [406, 256] width 274 height 124
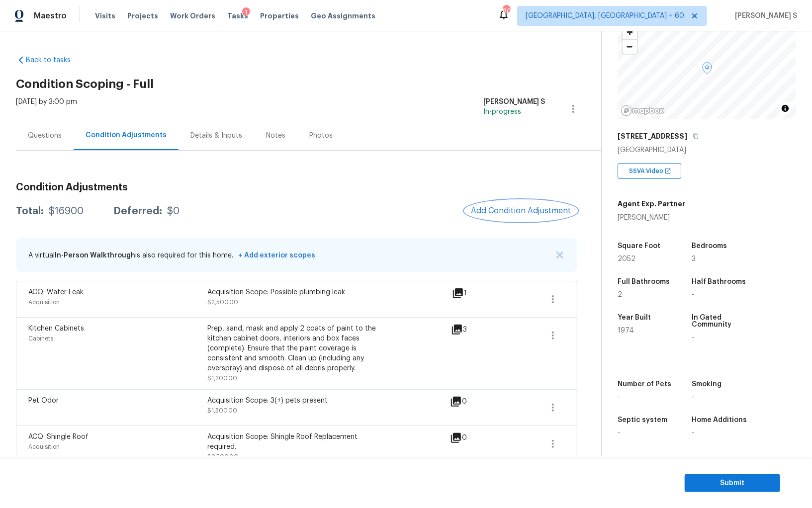
click at [535, 214] on span "Add Condition Adjustment" at bounding box center [521, 210] width 100 height 9
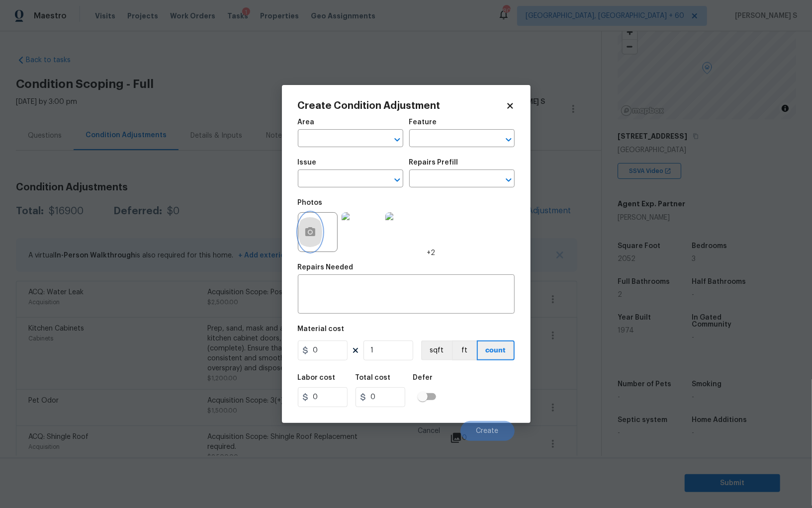
click at [309, 236] on icon "button" at bounding box center [310, 231] width 10 height 9
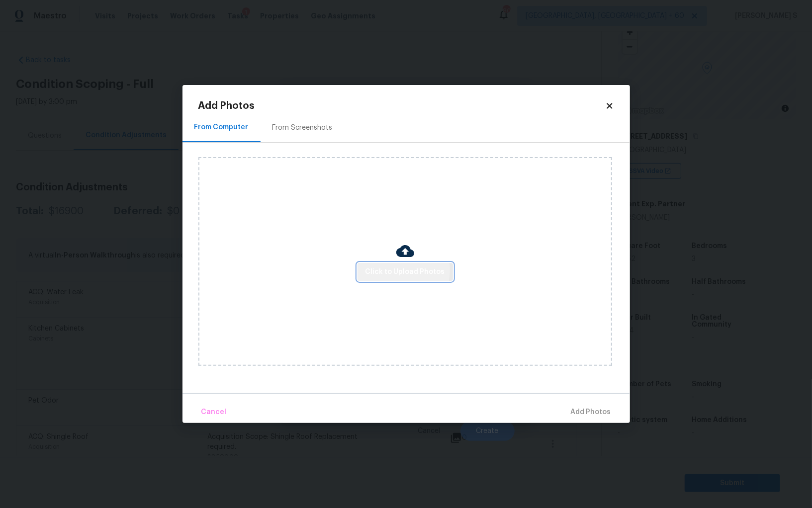
click at [396, 271] on span "Click to Upload Photos" at bounding box center [406, 272] width 80 height 12
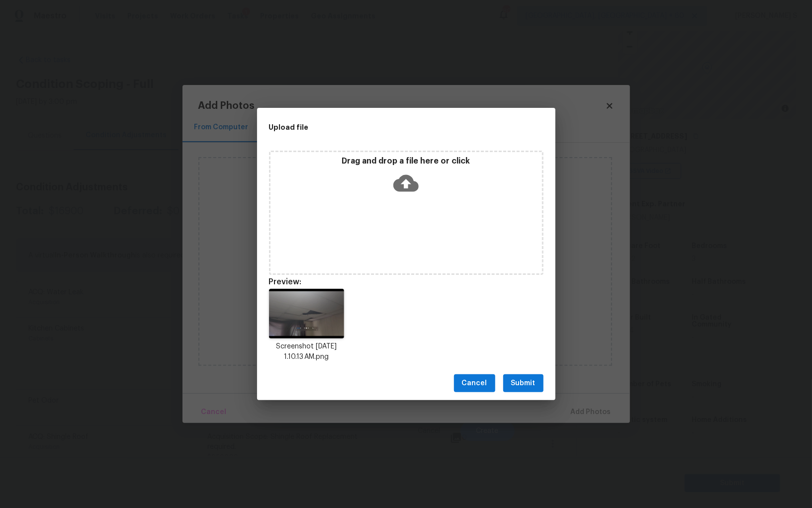
click at [508, 387] on button "Submit" at bounding box center [523, 383] width 40 height 18
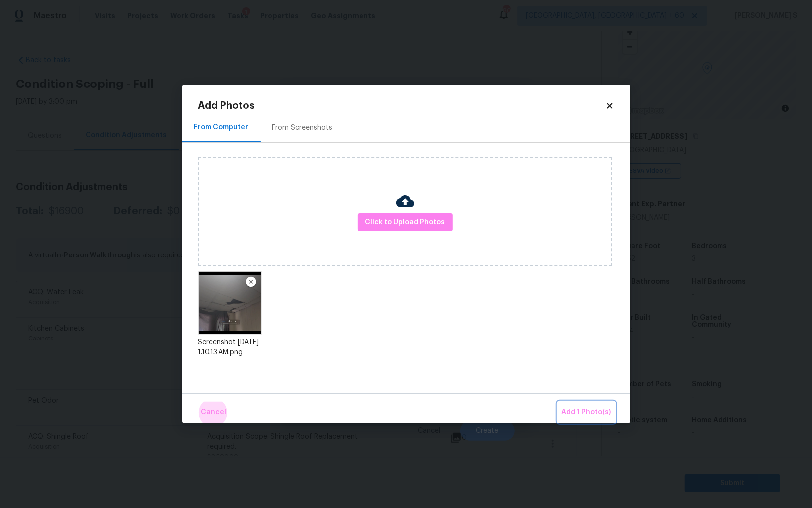
click at [558, 402] on button "Add 1 Photo(s)" at bounding box center [586, 412] width 57 height 21
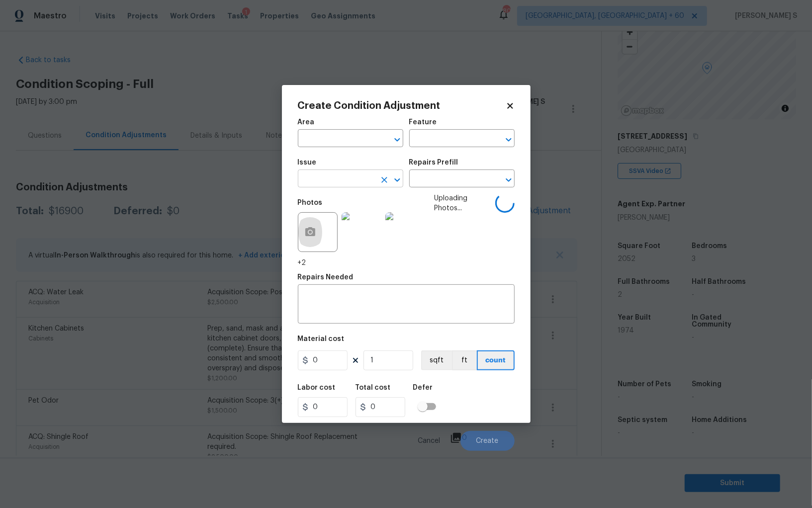
click at [351, 176] on input "text" at bounding box center [337, 179] width 78 height 15
type input "Drywall"
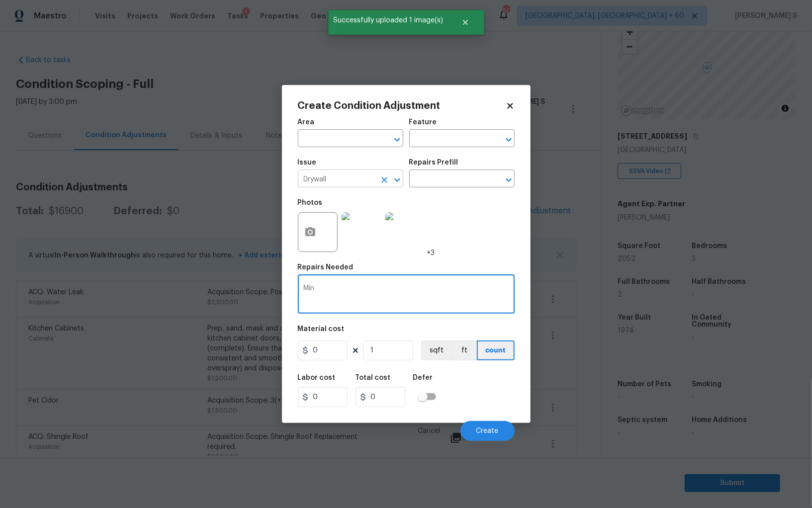
type textarea "Min"
click at [351, 176] on input "Drywall" at bounding box center [337, 179] width 78 height 15
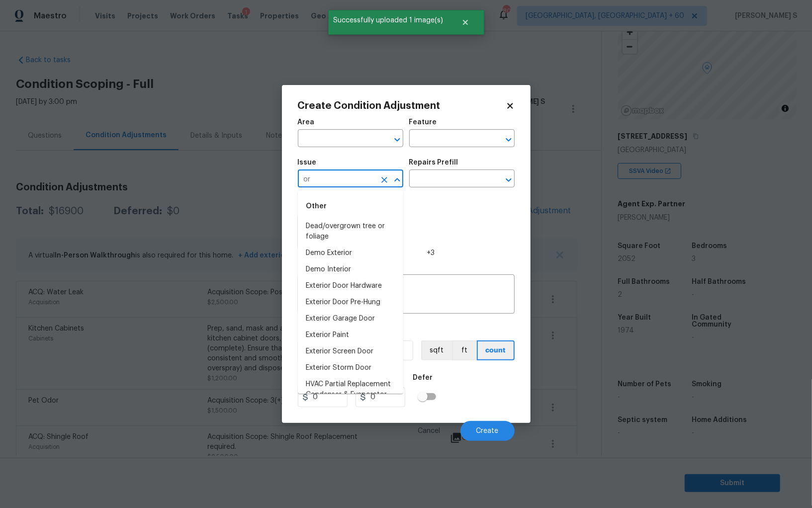
click at [351, 176] on input "or" at bounding box center [337, 179] width 78 height 15
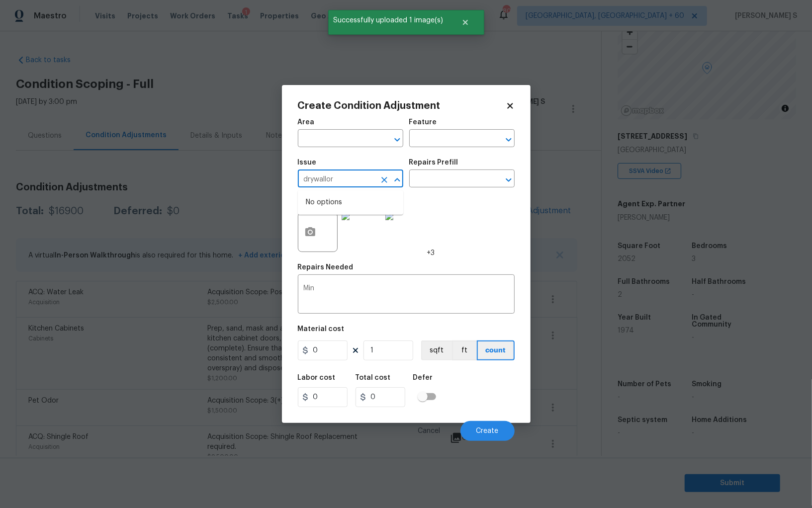
type input "Drywall"
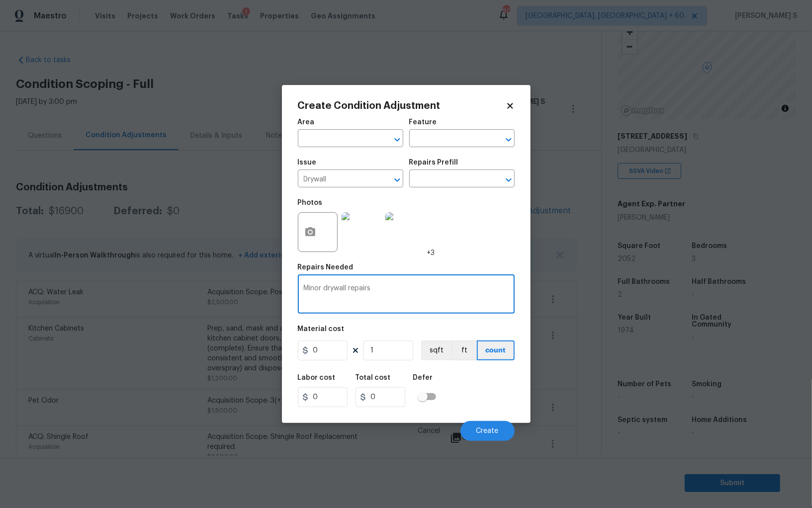
type textarea "Minor drywall repairs"
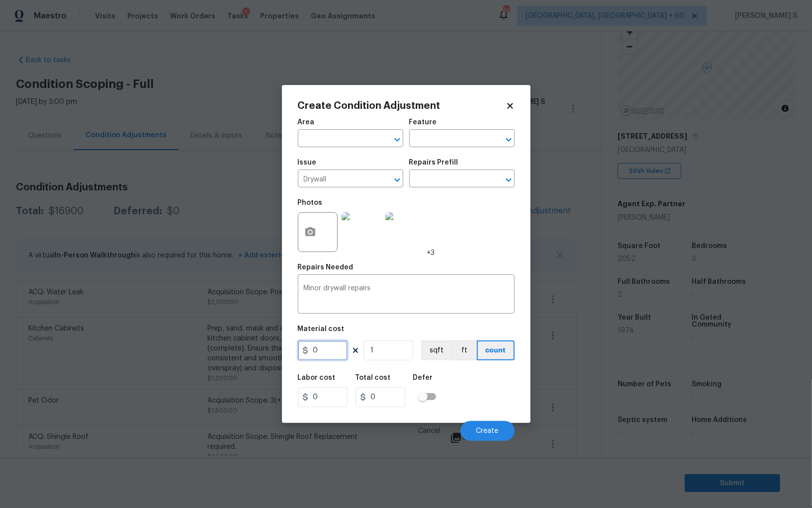
click at [317, 354] on input "0" at bounding box center [323, 351] width 50 height 20
type input "300"
click at [484, 392] on div "Labor cost 0 Total cost 300 Defer" at bounding box center [406, 390] width 217 height 45
click at [323, 358] on input "300" at bounding box center [323, 351] width 50 height 20
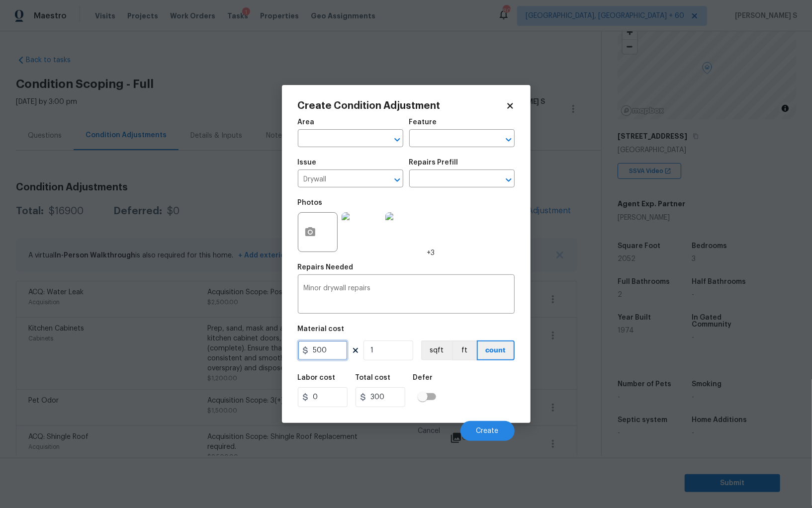
type input "500"
click at [496, 402] on div "Labor cost 0 Total cost 500 Defer" at bounding box center [406, 390] width 217 height 45
click at [494, 436] on button "Create" at bounding box center [487, 431] width 54 height 20
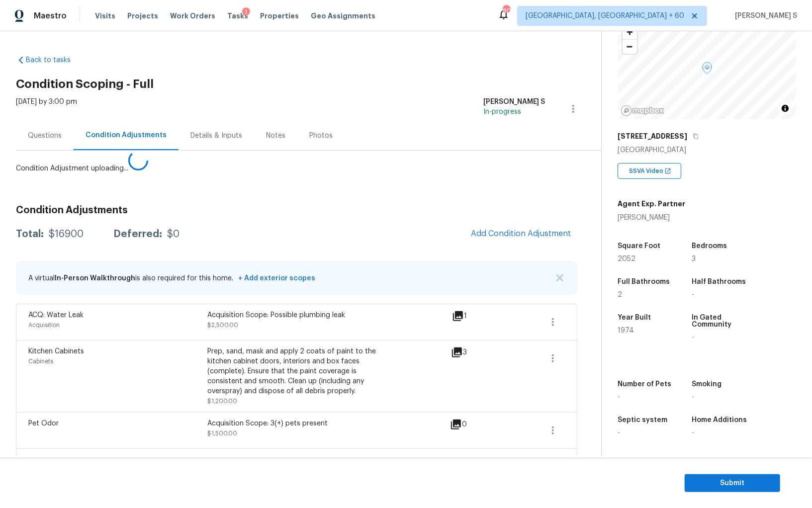
click at [86, 341] on body "Maestro Visits Projects Work Orders Tasks 1 Properties Geo Assignments 800 Albu…" at bounding box center [406, 254] width 812 height 508
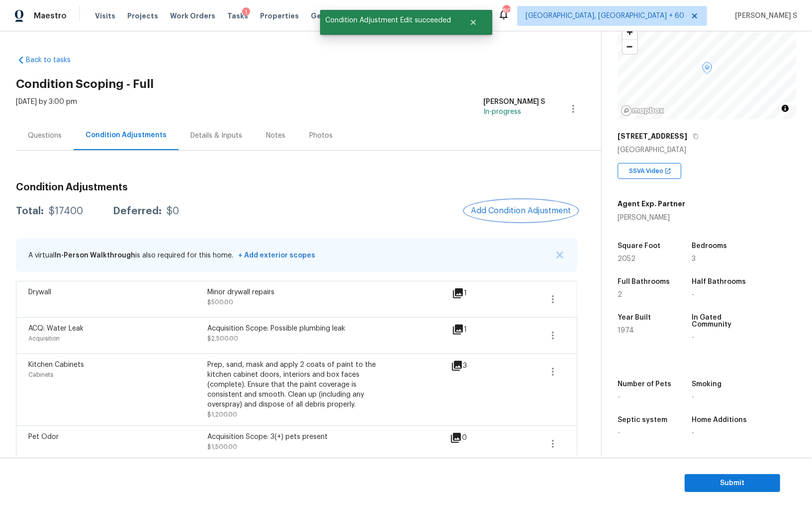
click at [506, 203] on button "Add Condition Adjustment" at bounding box center [521, 210] width 112 height 21
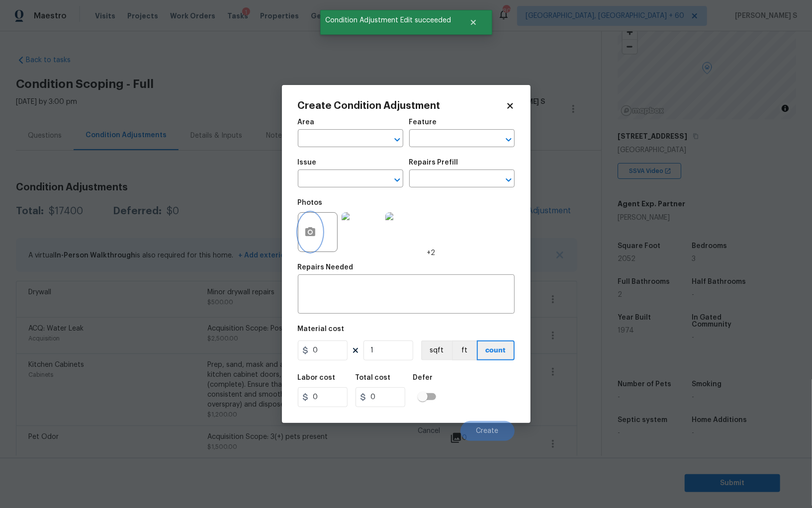
click at [315, 225] on button "button" at bounding box center [310, 232] width 24 height 39
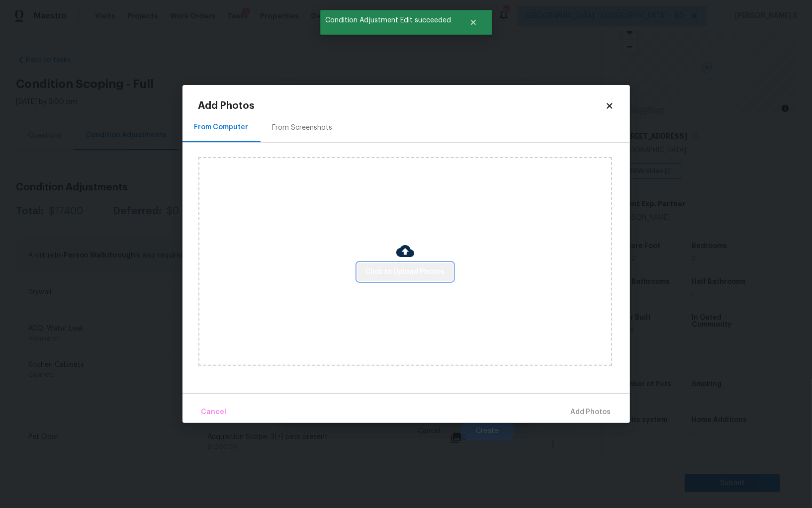
click at [409, 264] on button "Click to Upload Photos" at bounding box center [405, 272] width 95 height 18
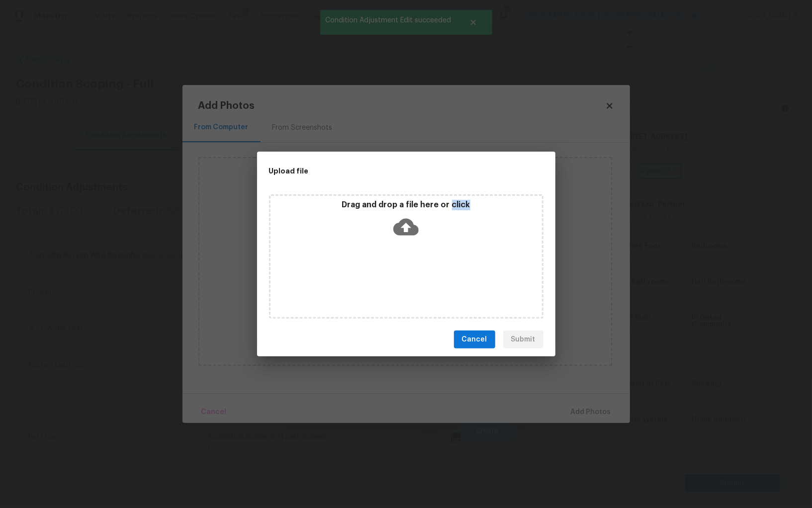
click at [409, 264] on div "Drag and drop a file here or click" at bounding box center [406, 256] width 274 height 124
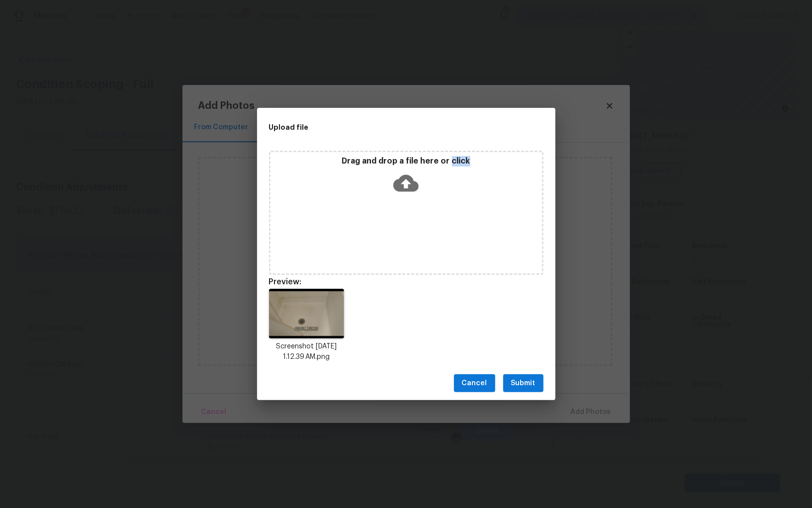
click at [526, 387] on span "Submit" at bounding box center [523, 383] width 24 height 12
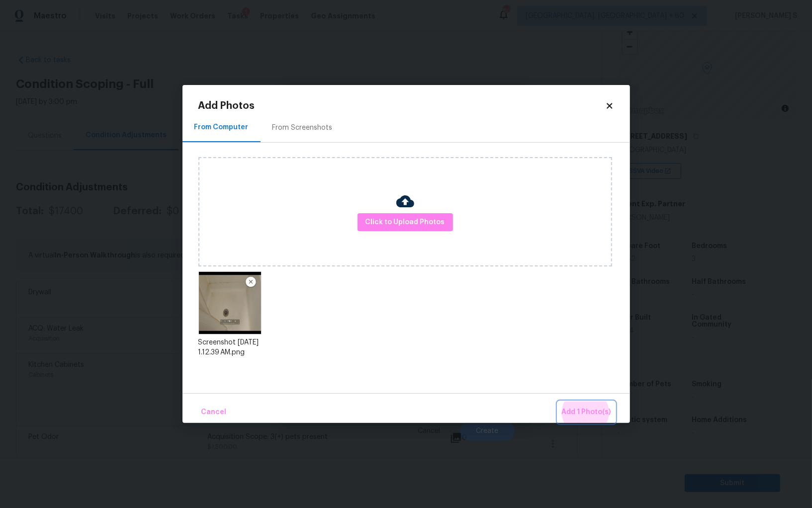
click at [558, 402] on button "Add 1 Photo(s)" at bounding box center [586, 412] width 57 height 21
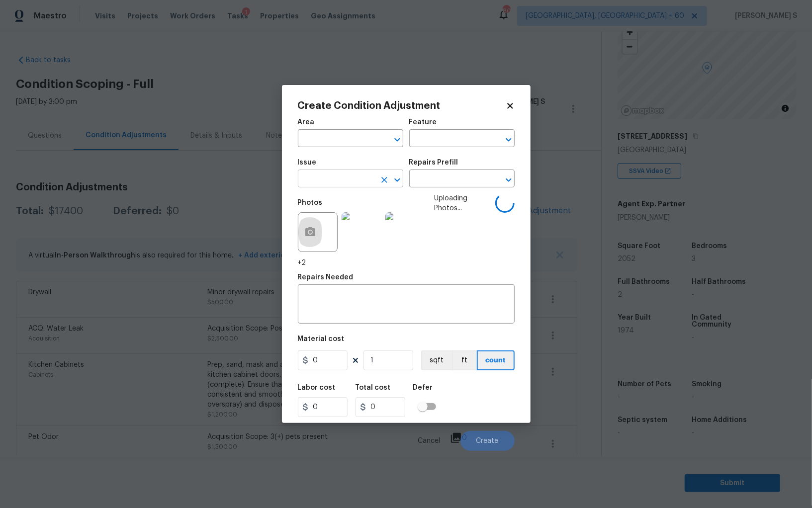
click at [357, 186] on input "text" at bounding box center [337, 179] width 78 height 15
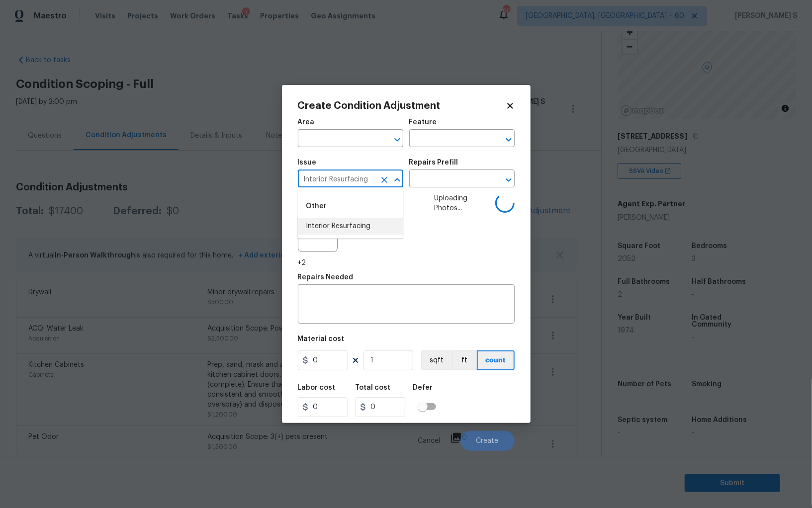
type input "Interior Resurfacing"
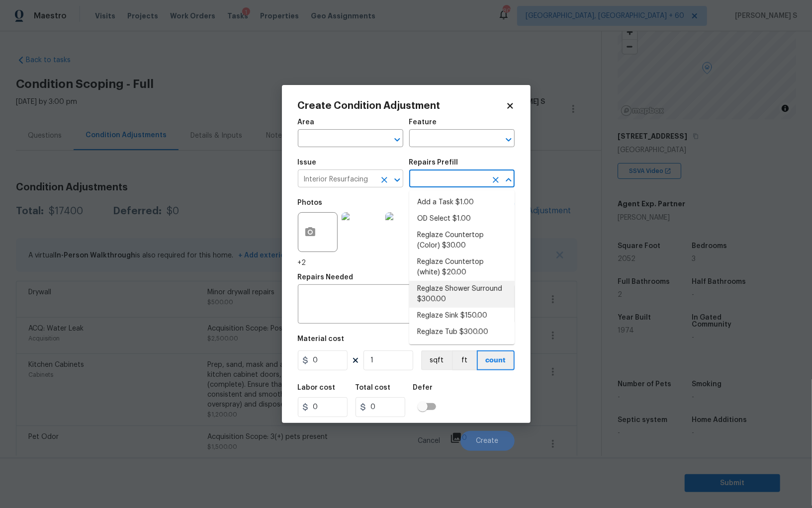
type textarea "Prep, mask, clean and reglaze the fiberglass shower surround (white) both on th…"
type input "300"
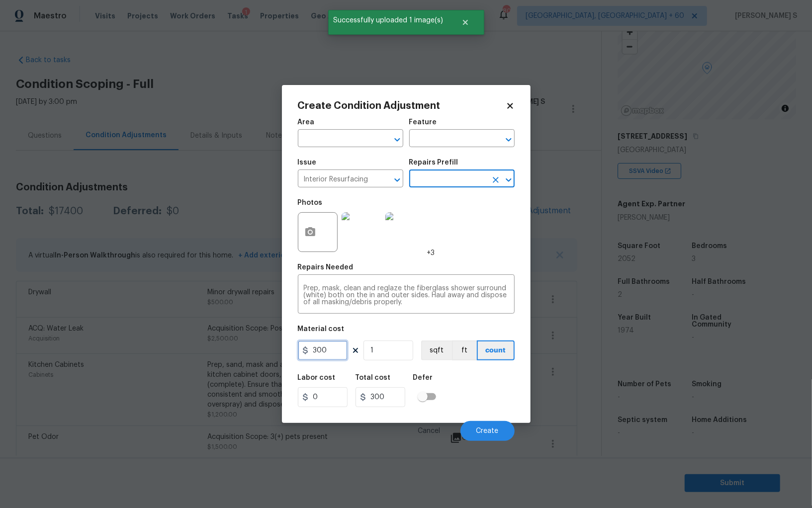
click at [332, 350] on input "300" at bounding box center [323, 351] width 50 height 20
type input "400"
click at [499, 396] on div "Labor cost 0 Total cost 400 Defer" at bounding box center [406, 390] width 217 height 45
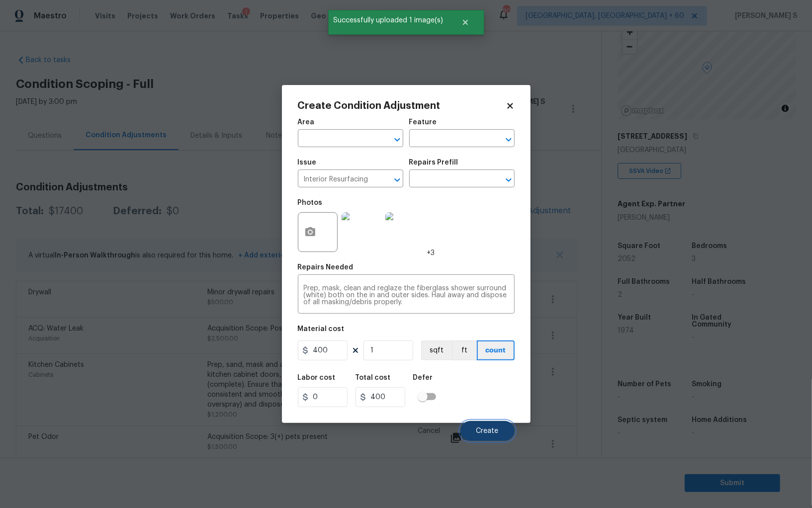
click at [493, 425] on button "Create" at bounding box center [487, 431] width 54 height 20
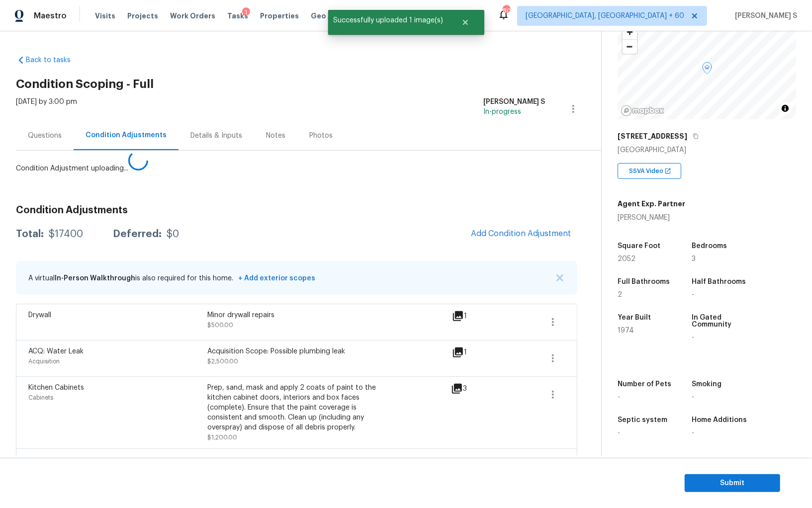
click at [192, 384] on body "Maestro Visits Projects Work Orders Tasks 1 Properties Geo Assignments 800 Albu…" at bounding box center [406, 254] width 812 height 508
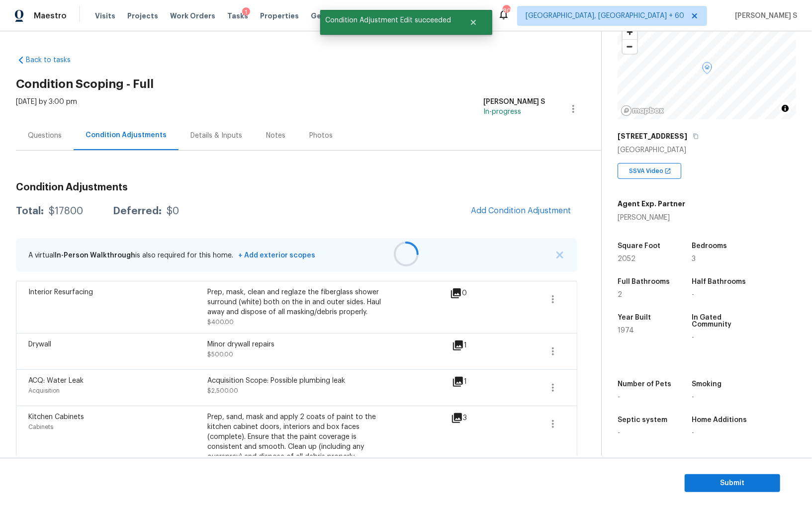
click at [531, 231] on div at bounding box center [406, 254] width 812 height 508
click at [527, 213] on span "Add Condition Adjustment" at bounding box center [521, 210] width 100 height 9
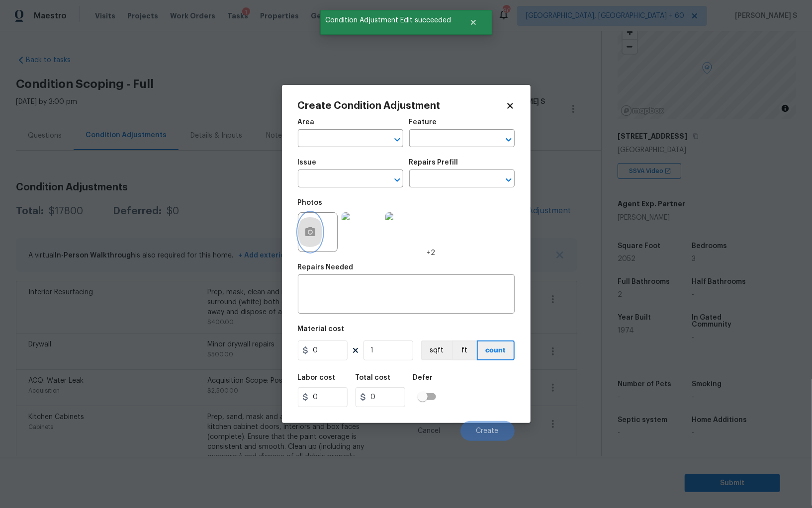
click at [315, 238] on icon "button" at bounding box center [310, 232] width 12 height 12
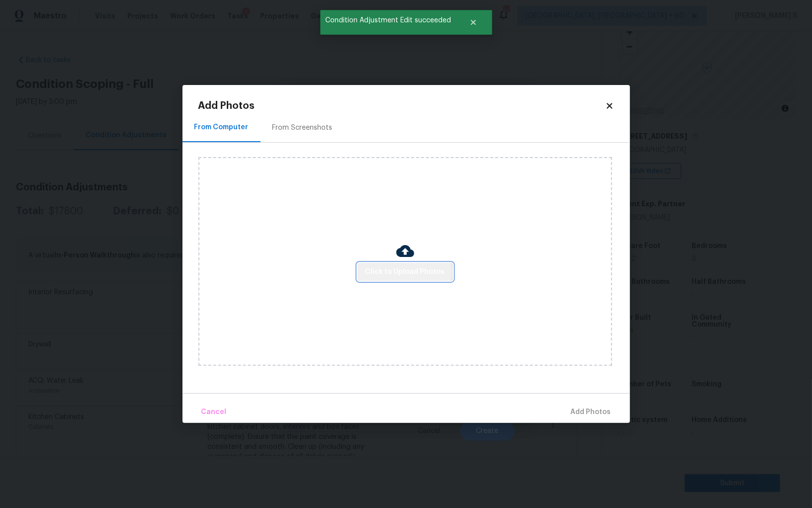
click at [406, 273] on span "Click to Upload Photos" at bounding box center [406, 272] width 80 height 12
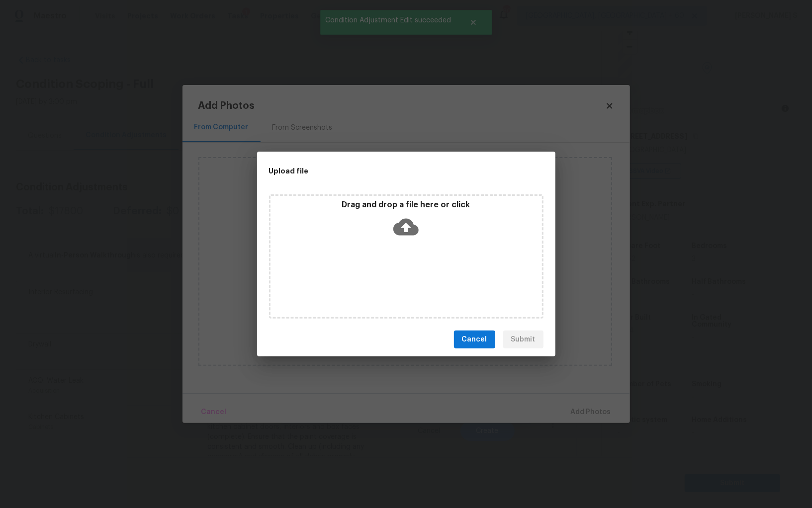
click at [406, 273] on div "Drag and drop a file here or click" at bounding box center [406, 256] width 274 height 124
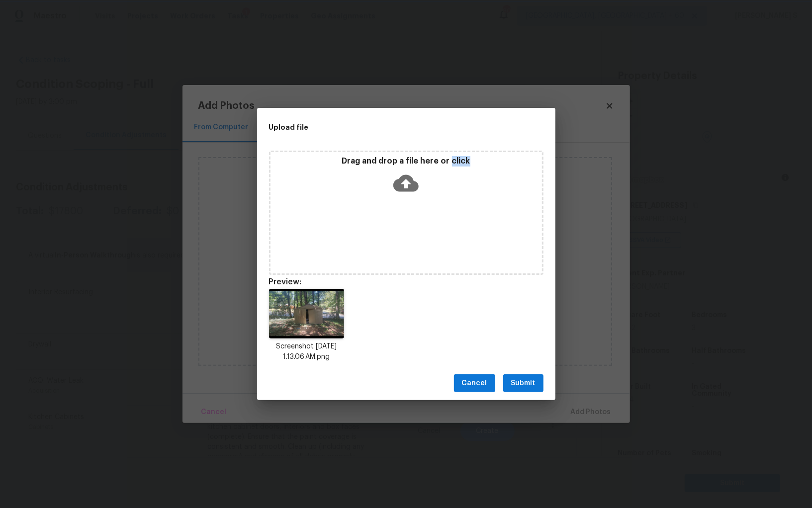
scroll to position [69, 0]
click at [528, 383] on span "Submit" at bounding box center [523, 383] width 24 height 12
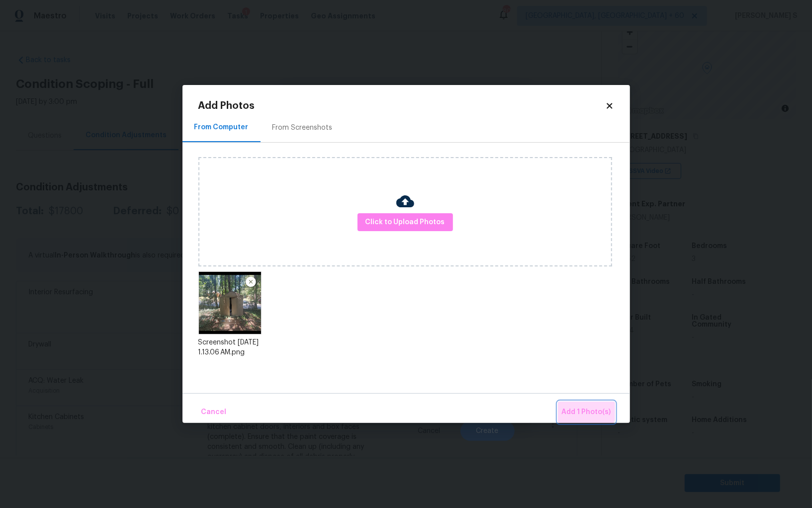
click at [582, 405] on button "Add 1 Photo(s)" at bounding box center [586, 412] width 57 height 21
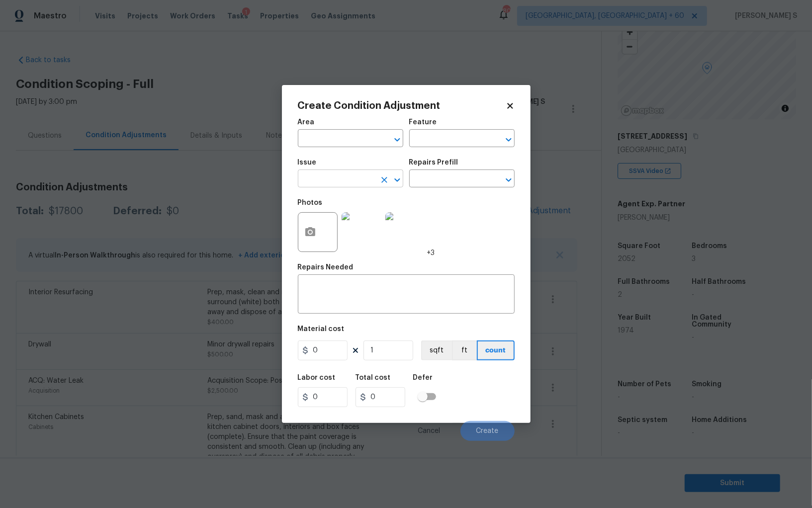
click at [352, 186] on input "text" at bounding box center [337, 179] width 78 height 15
type input "Demo Exterior"
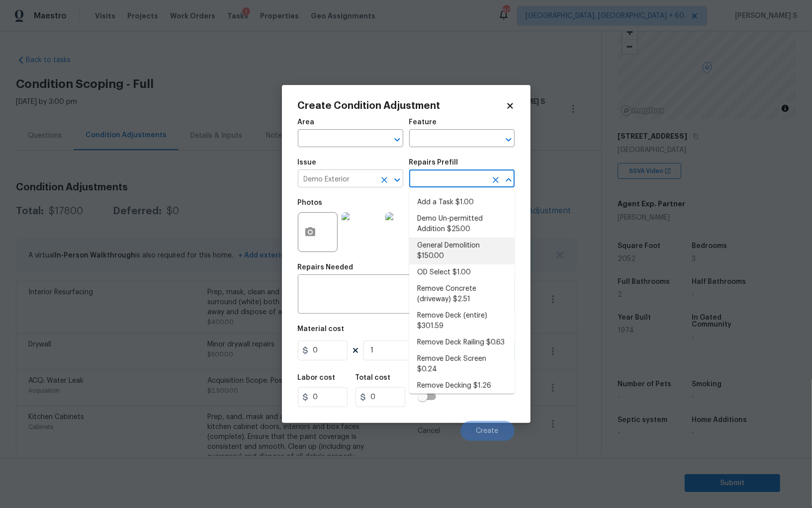
type input "Demolition"
type input "150"
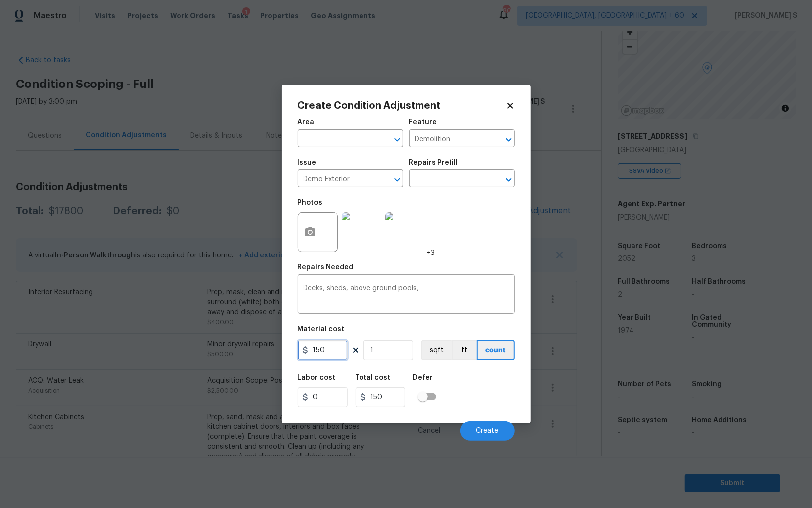
click at [329, 357] on input "150" at bounding box center [323, 351] width 50 height 20
type input "500"
click at [488, 405] on div "Labor cost 0 Total cost 500 Defer" at bounding box center [406, 390] width 217 height 45
click at [493, 434] on span "Create" at bounding box center [487, 431] width 22 height 7
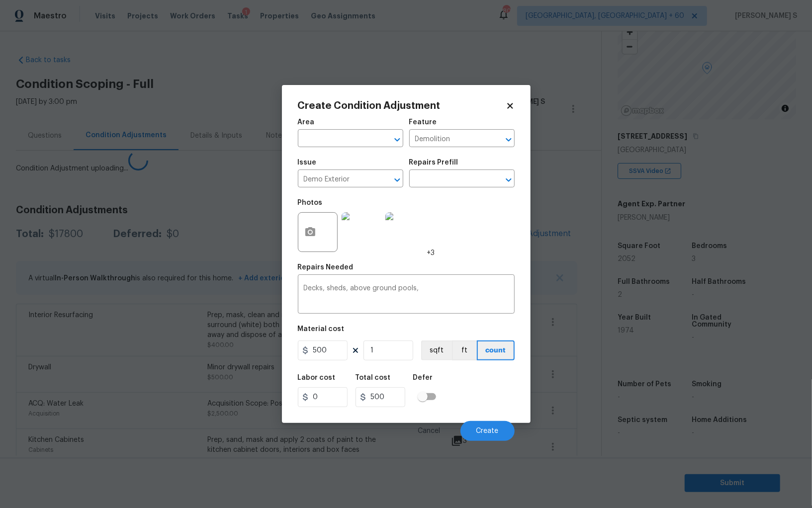
click at [84, 403] on body "Maestro Visits Projects Work Orders Tasks 1 Properties Geo Assignments 800 [GEO…" at bounding box center [406, 254] width 812 height 508
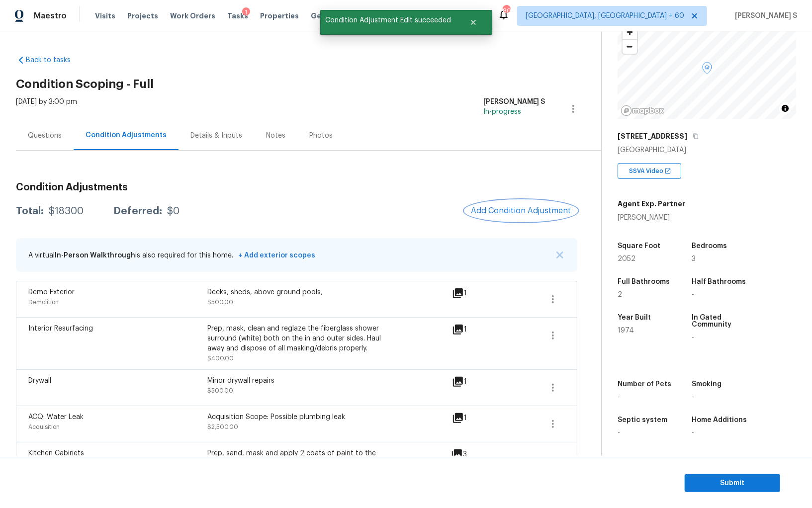
click at [525, 207] on span "Add Condition Adjustment" at bounding box center [521, 210] width 100 height 9
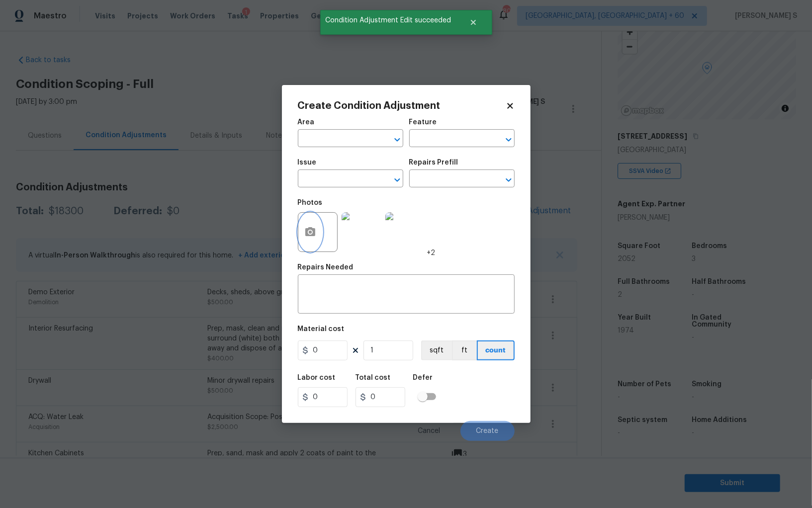
click at [313, 235] on icon "button" at bounding box center [310, 231] width 10 height 9
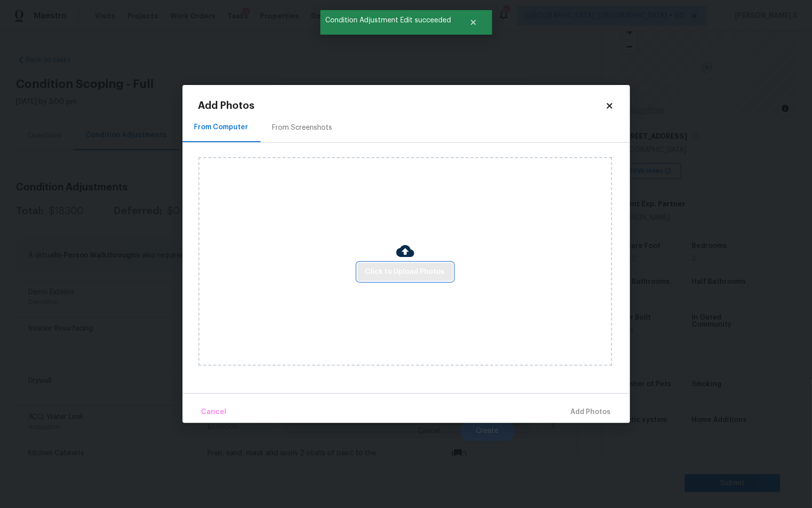
click at [422, 265] on button "Click to Upload Photos" at bounding box center [405, 272] width 95 height 18
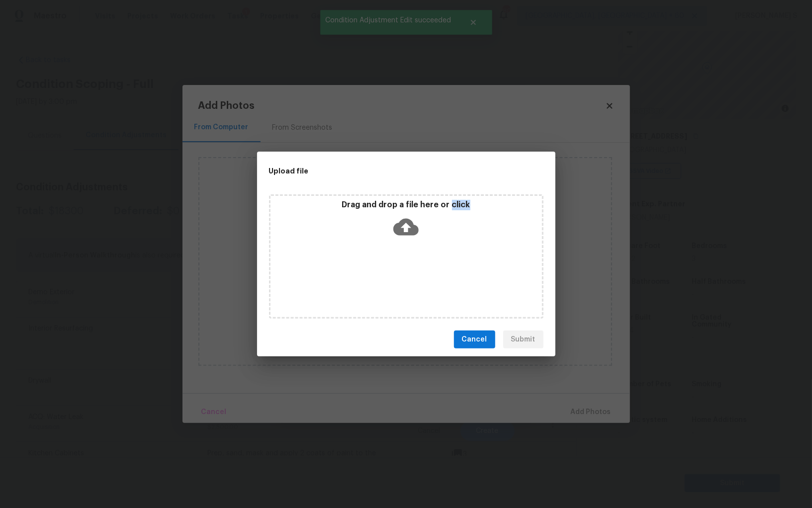
click at [422, 265] on div "Drag and drop a file here or click" at bounding box center [406, 256] width 274 height 124
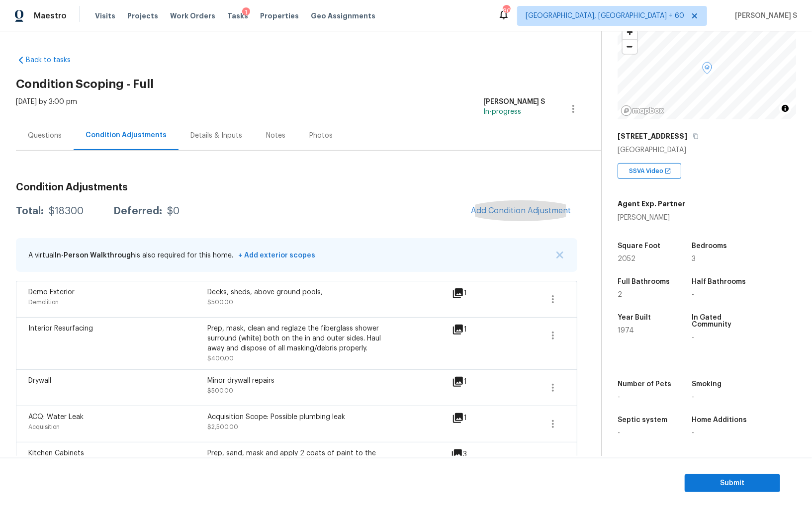
click at [126, 241] on div "A virtual In-Person Walkthrough is also required for this home. + Add exterior …" at bounding box center [296, 255] width 561 height 34
click at [41, 141] on div "Questions" at bounding box center [45, 135] width 58 height 29
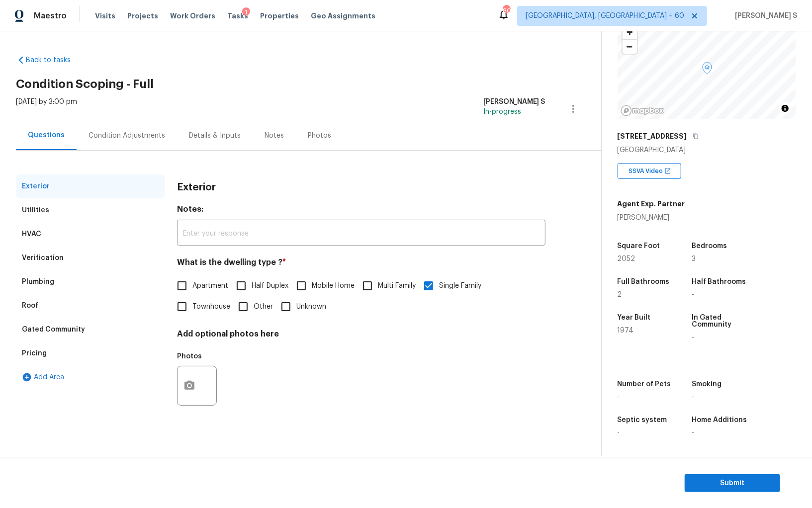
click at [46, 248] on div "Verification" at bounding box center [90, 258] width 149 height 24
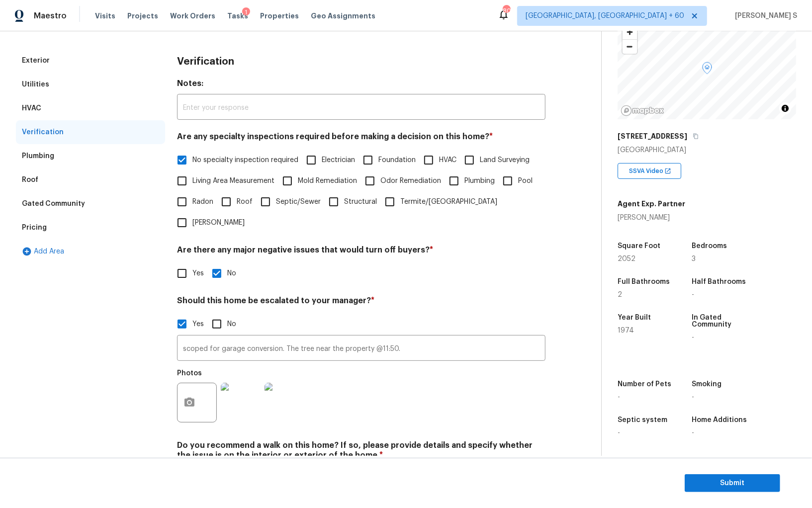
scroll to position [154, 0]
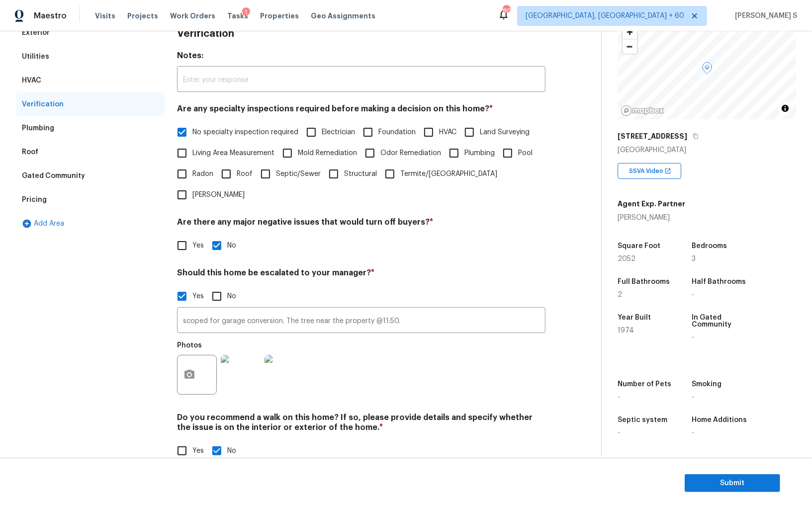
click at [30, 203] on div "Pricing" at bounding box center [34, 200] width 25 height 10
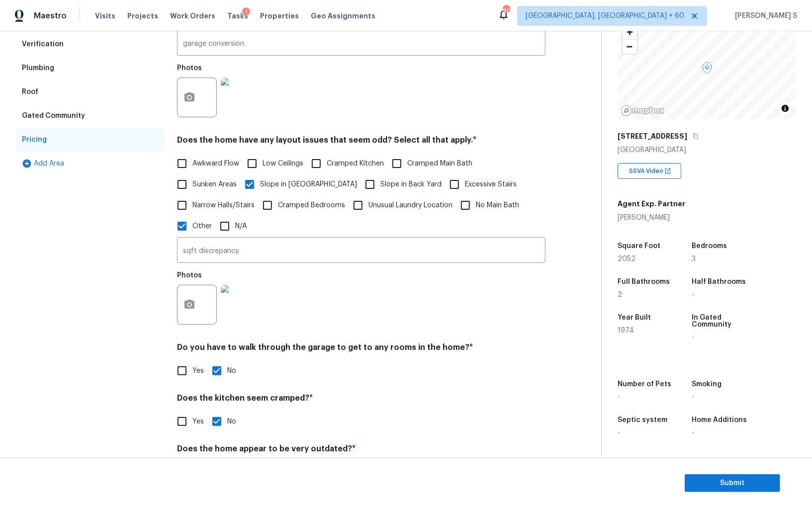
scroll to position [0, 0]
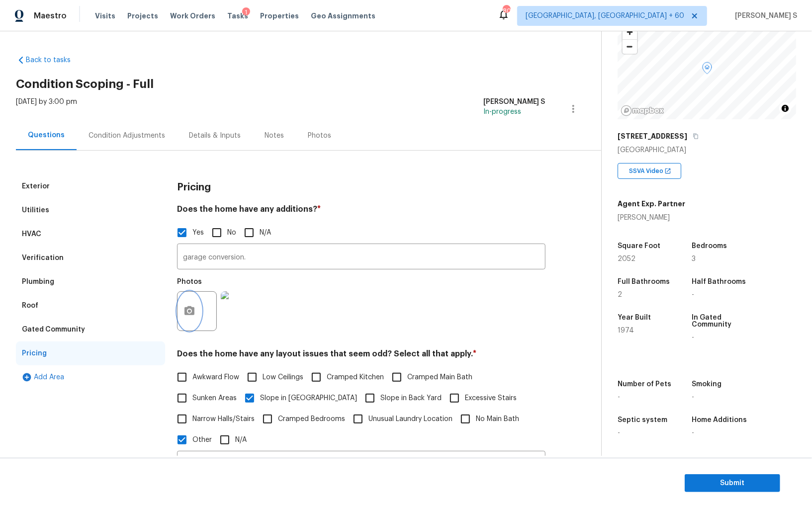
click at [183, 305] on button "button" at bounding box center [190, 311] width 24 height 39
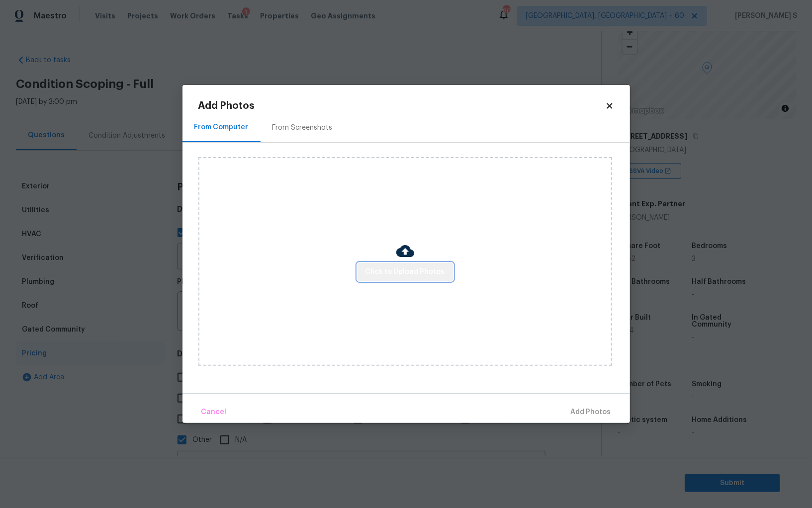
click at [414, 274] on span "Click to Upload Photos" at bounding box center [406, 272] width 80 height 12
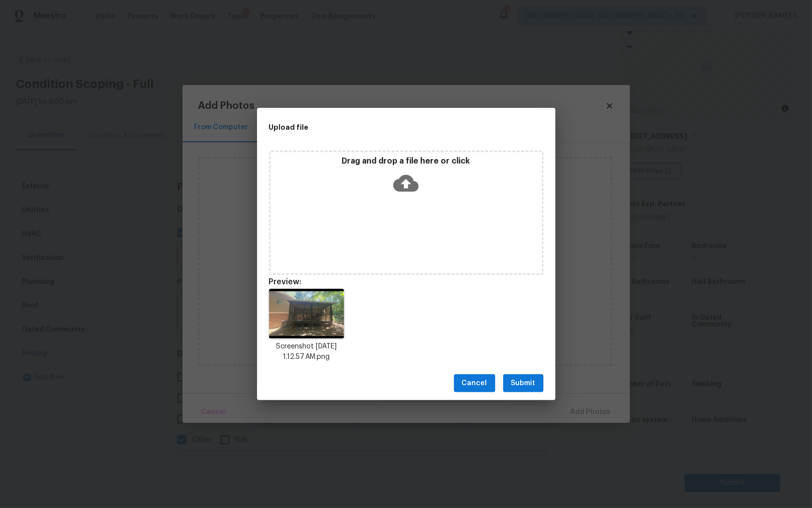
click at [534, 383] on span "Submit" at bounding box center [523, 383] width 24 height 12
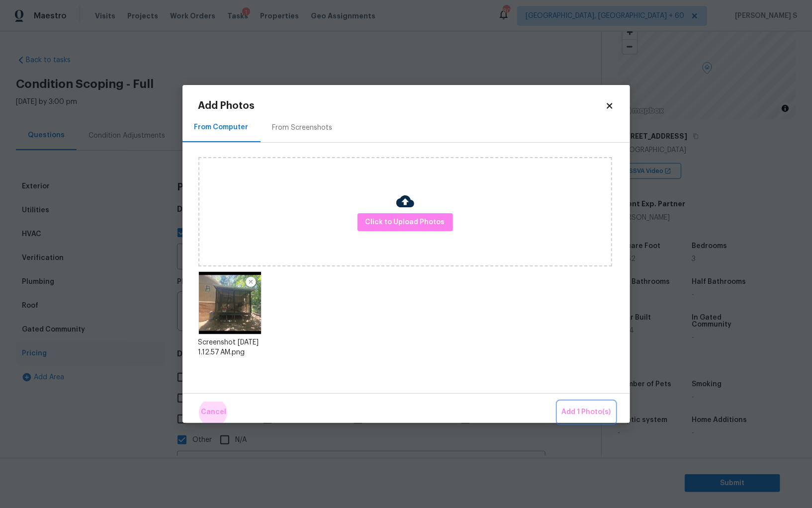
click at [558, 402] on button "Add 1 Photo(s)" at bounding box center [586, 412] width 57 height 21
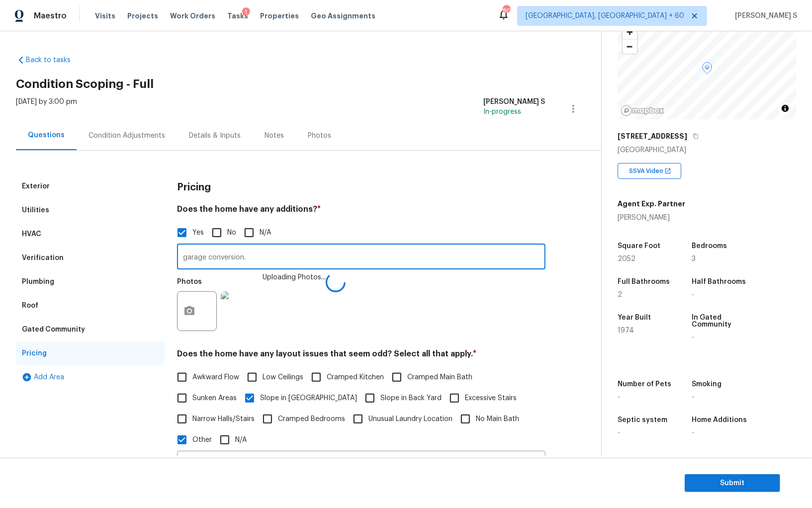
click at [442, 258] on input "garage conversion." at bounding box center [361, 257] width 368 height 23
type input "garage conversion. Enclosed patio."
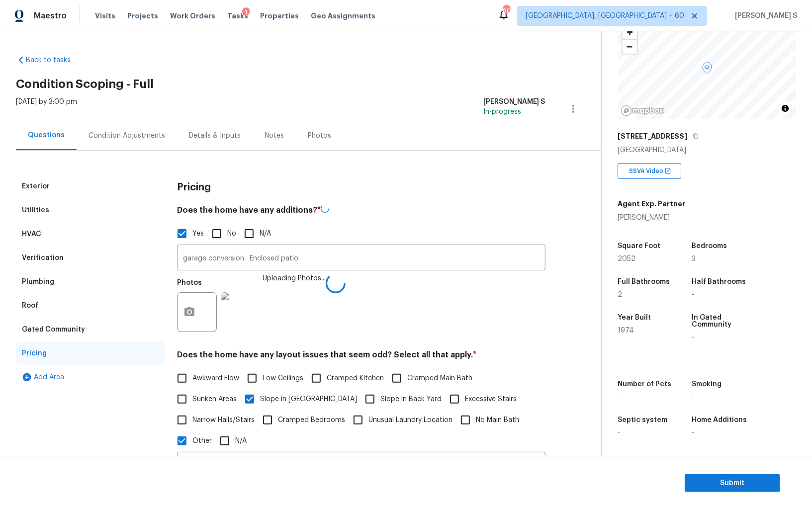
click at [372, 302] on div "Photos Uploading Photos..." at bounding box center [361, 306] width 368 height 65
click at [132, 136] on div "Condition Adjustments" at bounding box center [127, 136] width 77 height 10
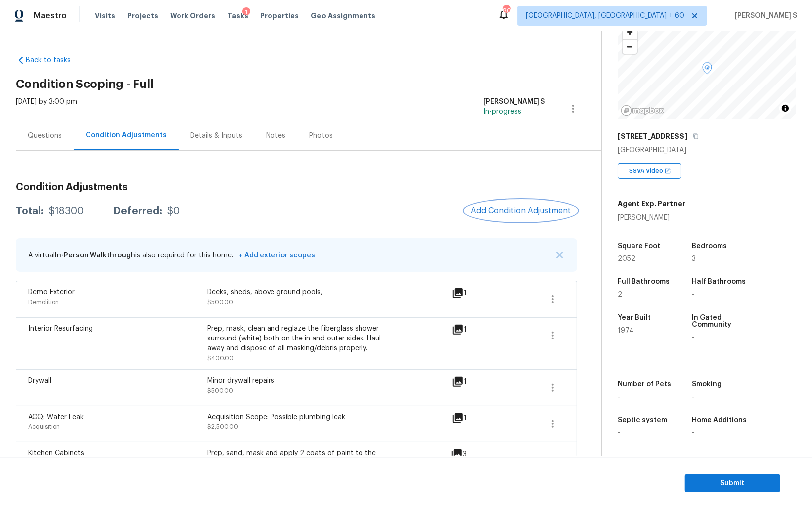
click at [528, 211] on span "Add Condition Adjustment" at bounding box center [521, 210] width 100 height 9
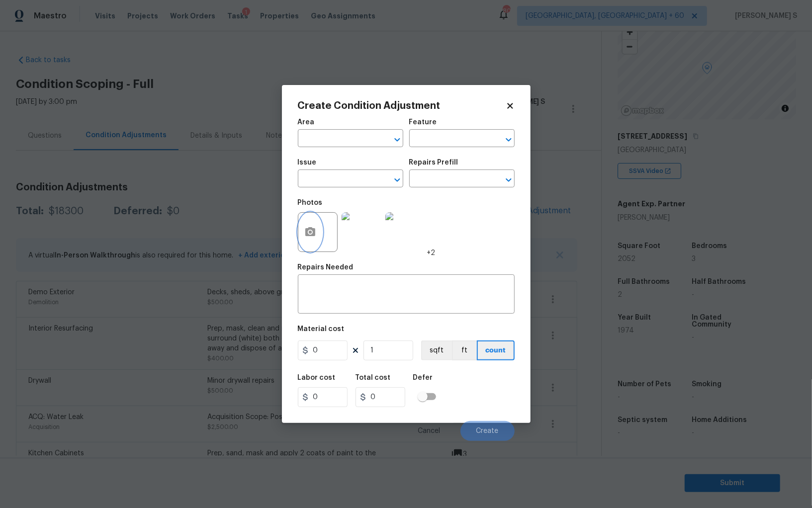
click at [318, 236] on button "button" at bounding box center [310, 232] width 24 height 39
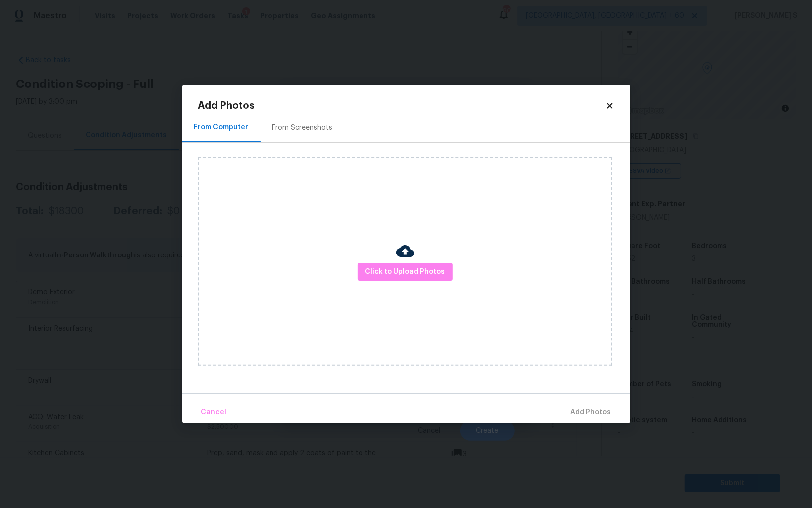
click at [415, 282] on div "Click to Upload Photos" at bounding box center [405, 261] width 414 height 209
click at [415, 276] on span "Click to Upload Photos" at bounding box center [406, 272] width 80 height 12
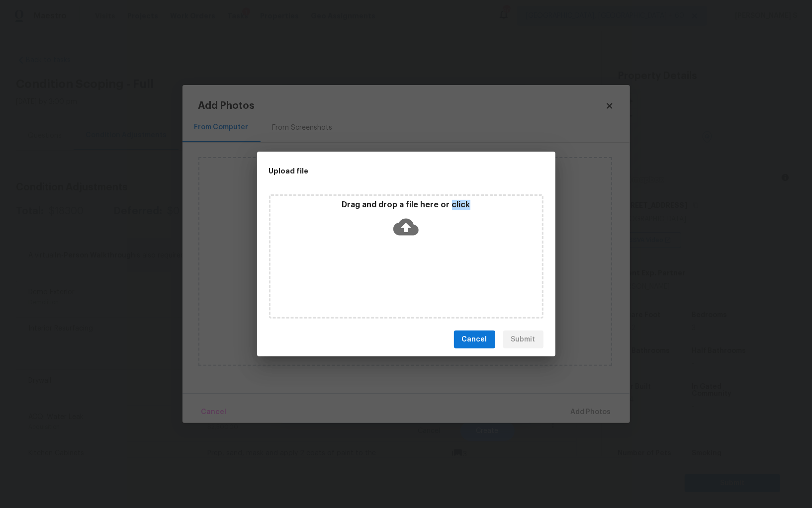
scroll to position [69, 0]
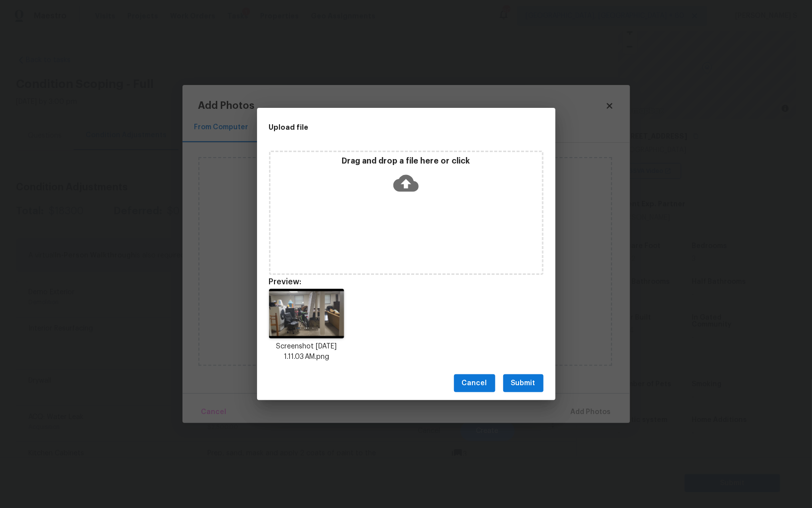
click at [537, 373] on div "Cancel Submit" at bounding box center [406, 383] width 298 height 34
click at [544, 387] on div "Cancel Submit" at bounding box center [406, 383] width 298 height 34
click at [539, 385] on button "Submit" at bounding box center [523, 383] width 40 height 18
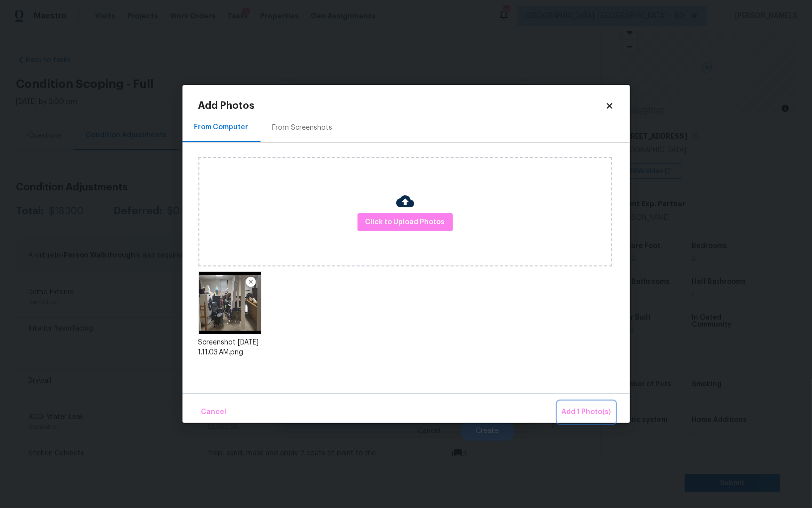
click at [600, 410] on span "Add 1 Photo(s)" at bounding box center [586, 412] width 49 height 12
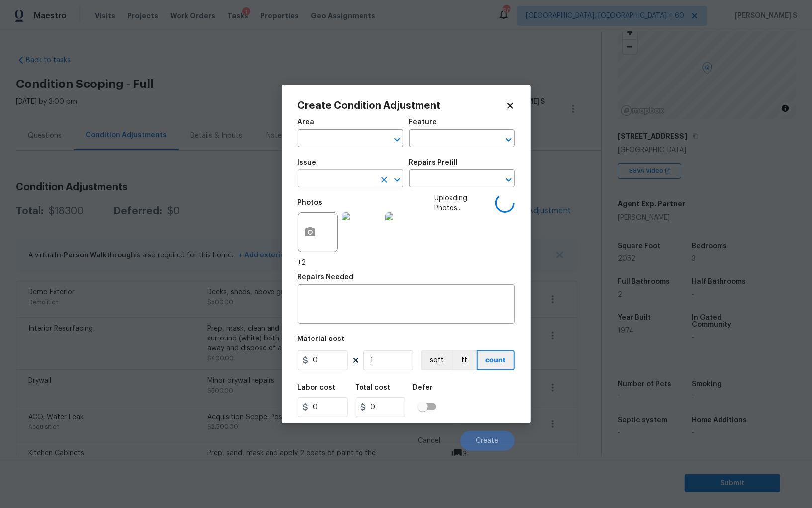
click at [333, 185] on input "text" at bounding box center [337, 179] width 78 height 15
type input "gara"
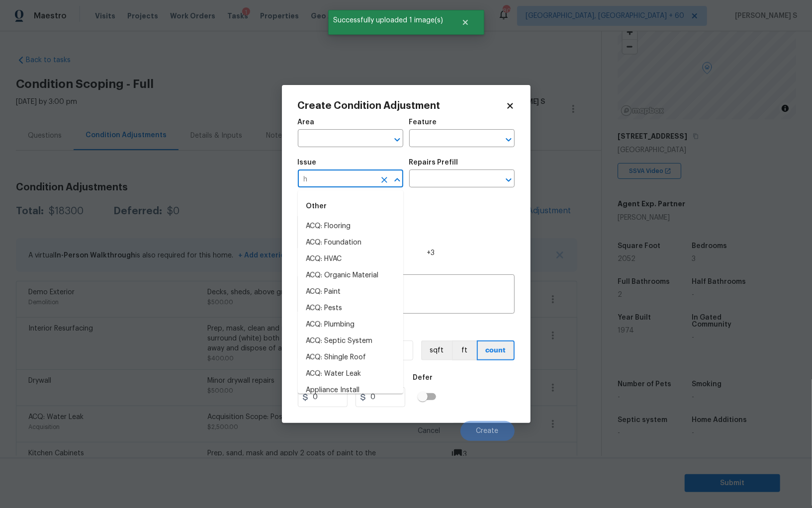
type input "hg"
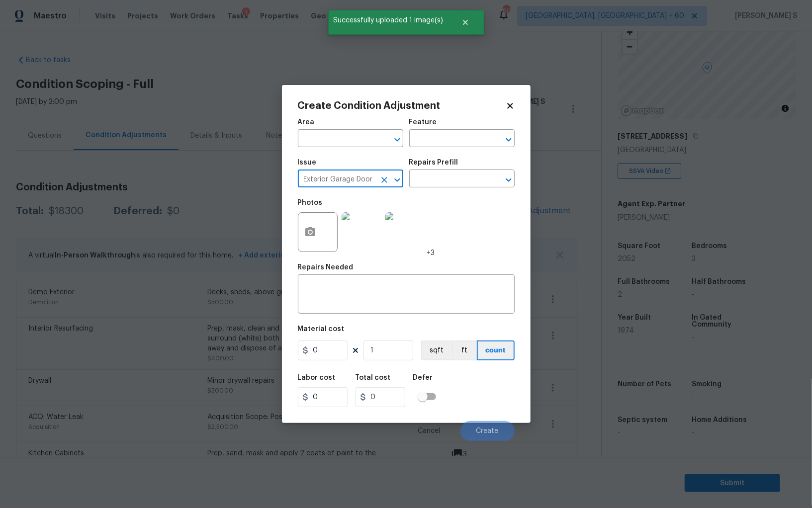
type input "Exterior Garage Door"
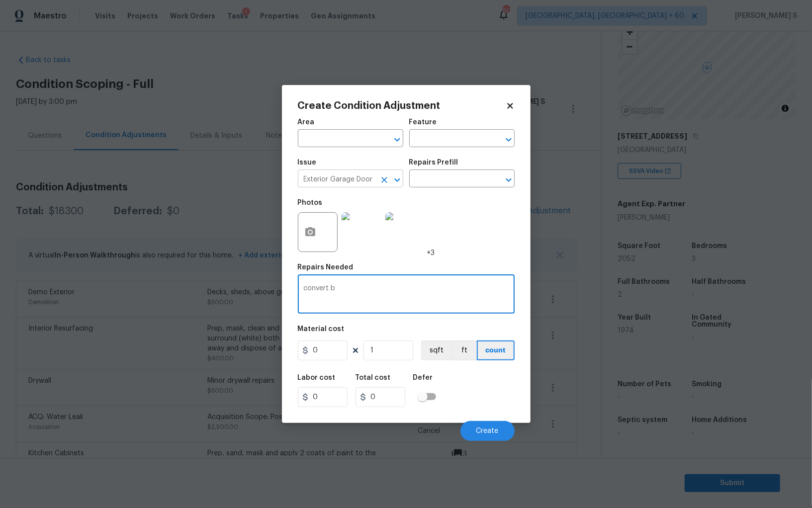
type textarea "convert b"
click at [333, 185] on input "Exterior Garage Door" at bounding box center [337, 179] width 78 height 15
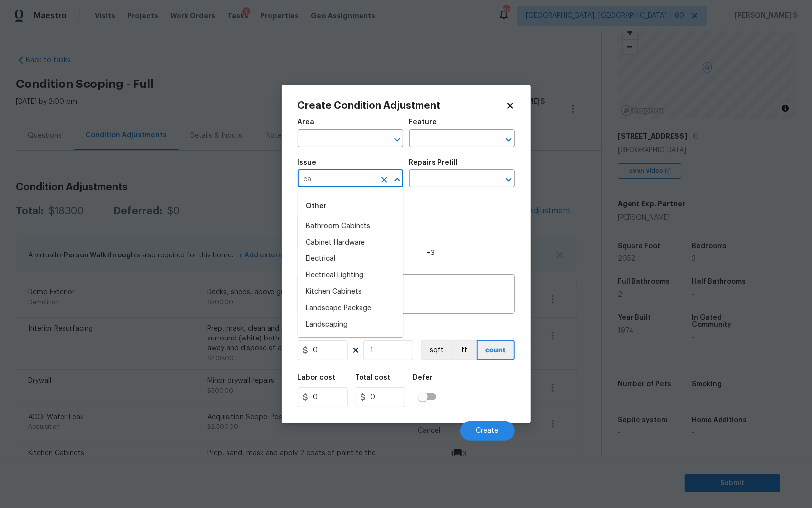
type input "c"
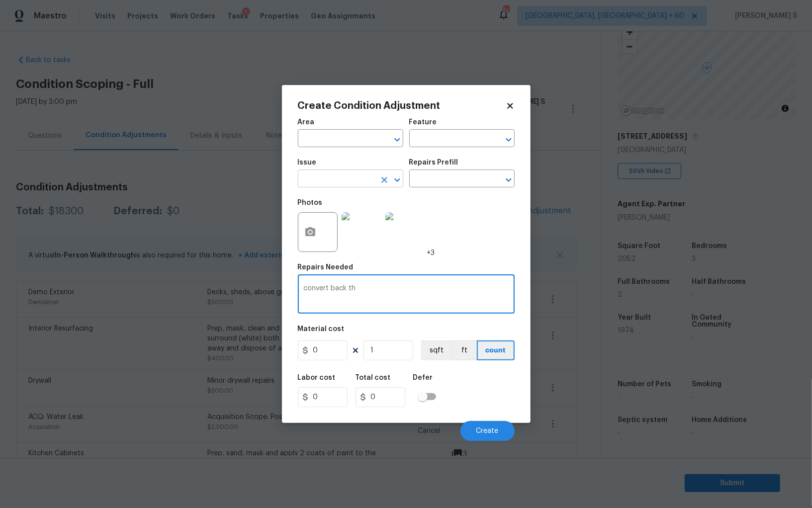
type textarea "convert back th"
click at [333, 185] on input "text" at bounding box center [337, 179] width 78 height 15
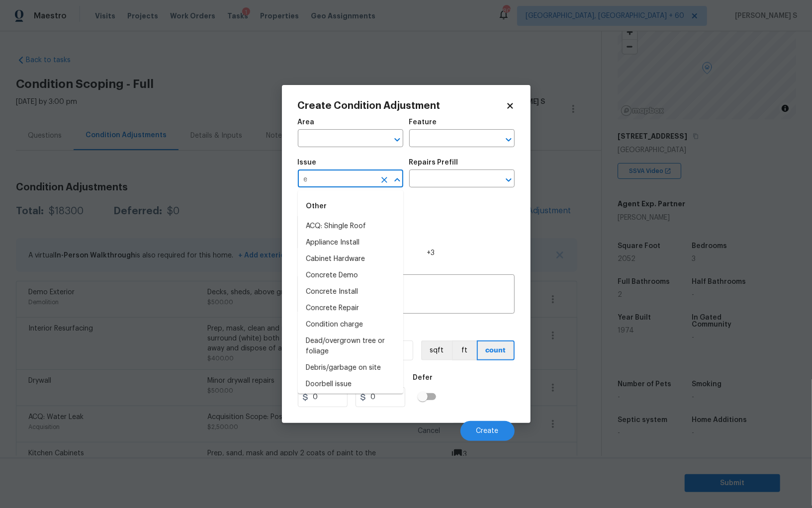
type input "e"
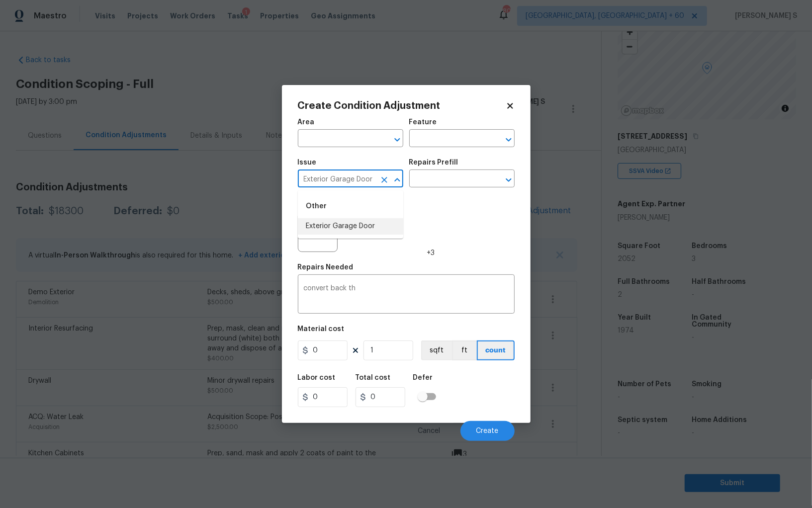
type input "Exterior Garage Door"
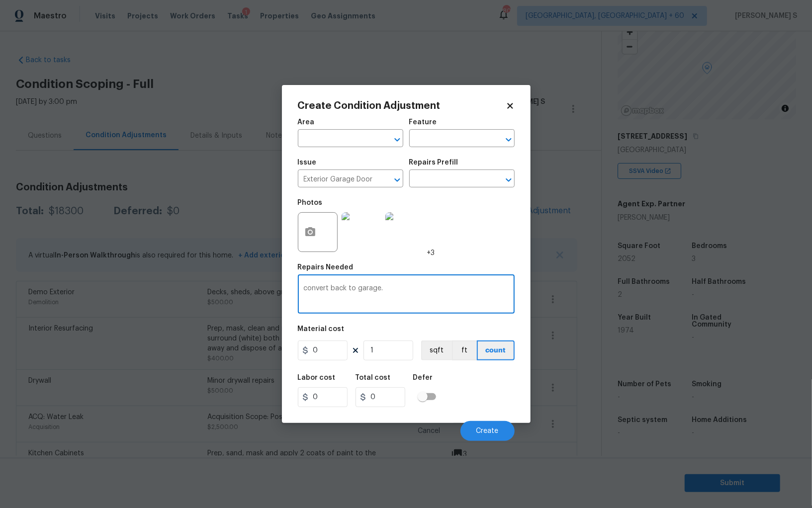
type textarea "convert back to garage."
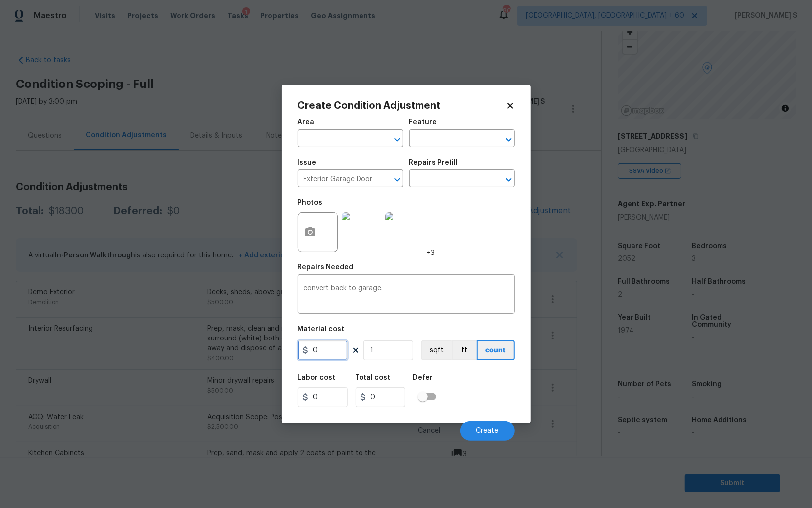
click at [320, 351] on input "0" at bounding box center [323, 351] width 50 height 20
type input "2500"
click at [463, 400] on div "Labor cost 0 Total cost 2500 Defer" at bounding box center [406, 390] width 217 height 45
click at [478, 430] on span "Create" at bounding box center [487, 431] width 22 height 7
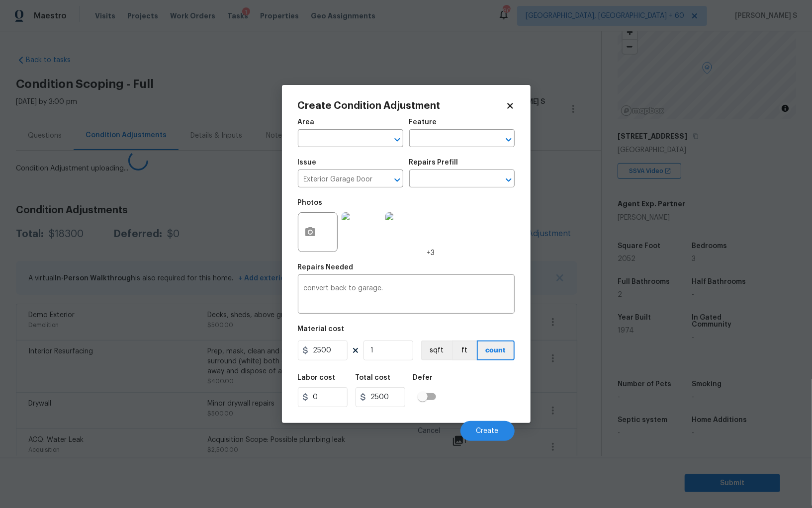
click at [0, 367] on body "Maestro Visits Projects Work Orders Tasks 1 Properties Geo Assignments 800 [GEO…" at bounding box center [406, 254] width 812 height 508
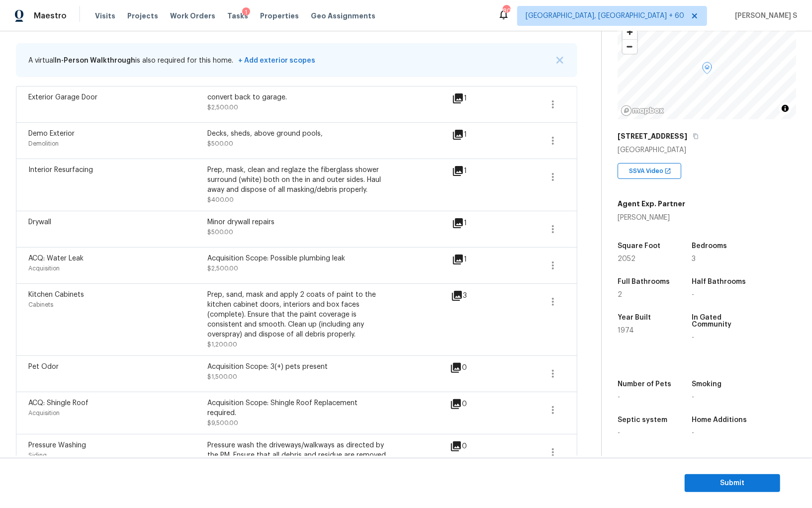
scroll to position [0, 0]
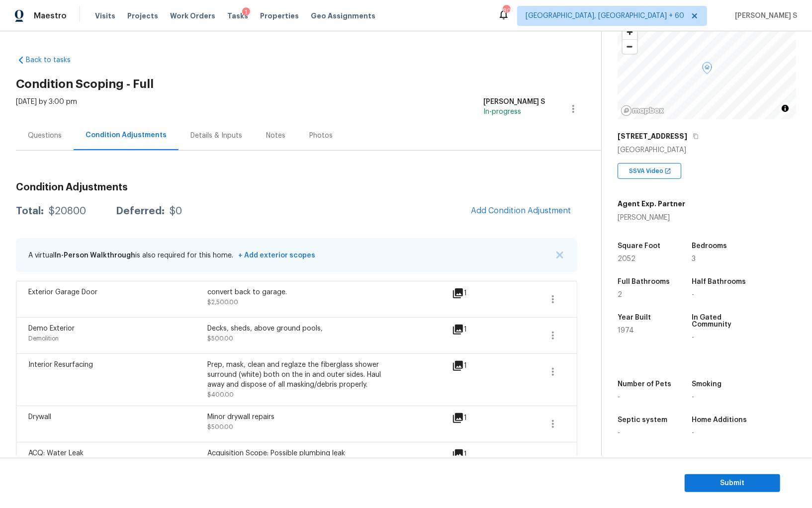
click at [476, 218] on span "Add Condition Adjustment" at bounding box center [521, 211] width 112 height 22
click at [494, 195] on div "Condition Adjustments Total: $20800 Deferred: $0 Add Condition Adjustment A vir…" at bounding box center [296, 474] width 561 height 599
click at [500, 223] on div "Condition Adjustments Total: $20800 Deferred: $0 Add Condition Adjustment A vir…" at bounding box center [296, 474] width 561 height 599
click at [500, 199] on div "Condition Adjustments Total: $20800 Deferred: $0 Add Condition Adjustment A vir…" at bounding box center [296, 474] width 561 height 599
click at [500, 203] on button "Add Condition Adjustment" at bounding box center [521, 210] width 112 height 21
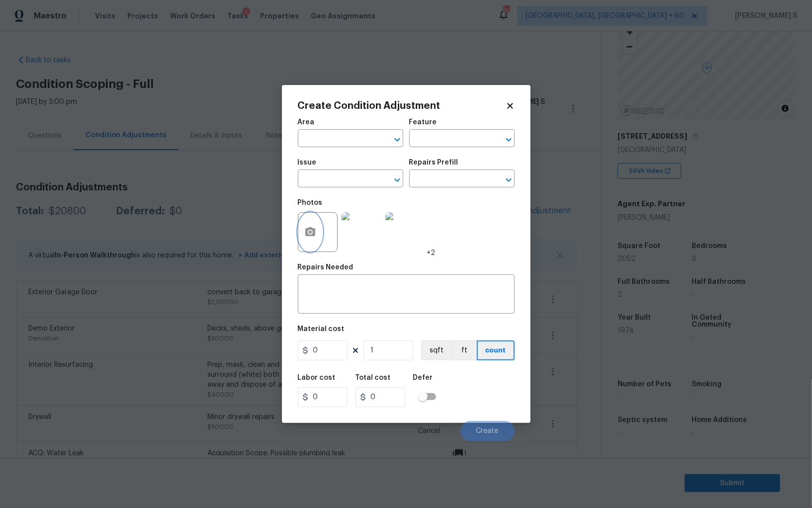
click at [308, 234] on circle "button" at bounding box center [309, 232] width 3 height 3
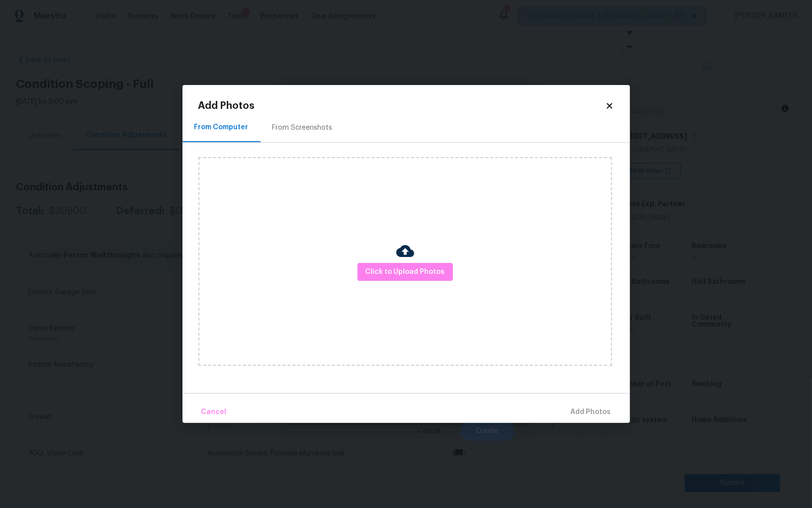
click at [296, 126] on div "From Screenshots" at bounding box center [303, 128] width 60 height 10
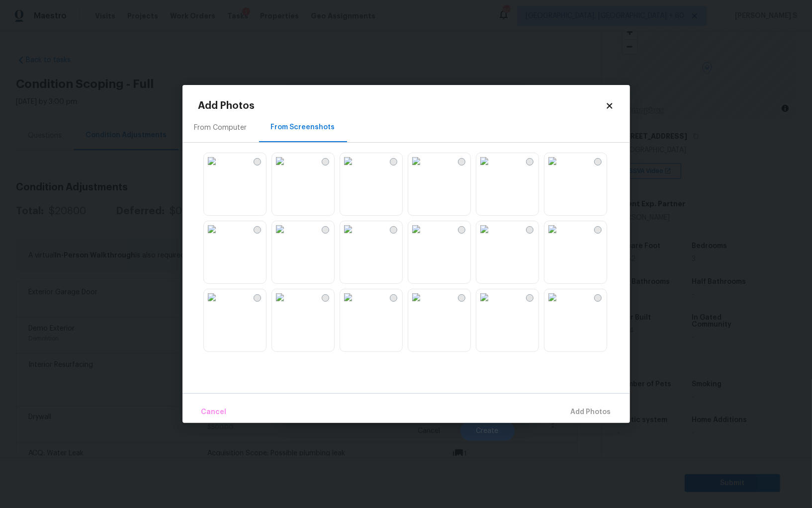
click at [492, 169] on img at bounding box center [484, 161] width 16 height 16
click at [560, 169] on img at bounding box center [553, 161] width 16 height 16
click at [481, 169] on img at bounding box center [484, 161] width 16 height 16
click at [551, 225] on img at bounding box center [553, 229] width 16 height 16
click at [354, 305] on img at bounding box center [348, 297] width 16 height 16
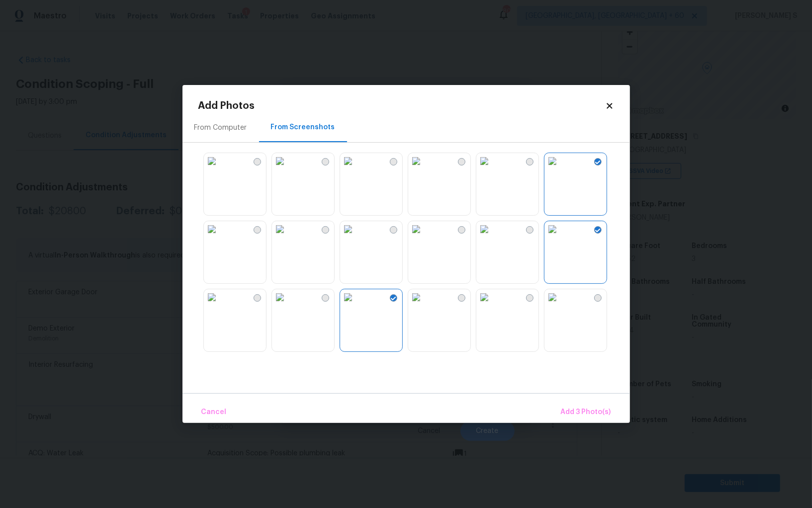
click at [288, 305] on img at bounding box center [280, 297] width 16 height 16
click at [220, 237] on img at bounding box center [212, 229] width 16 height 16
click at [220, 169] on img at bounding box center [212, 161] width 16 height 16
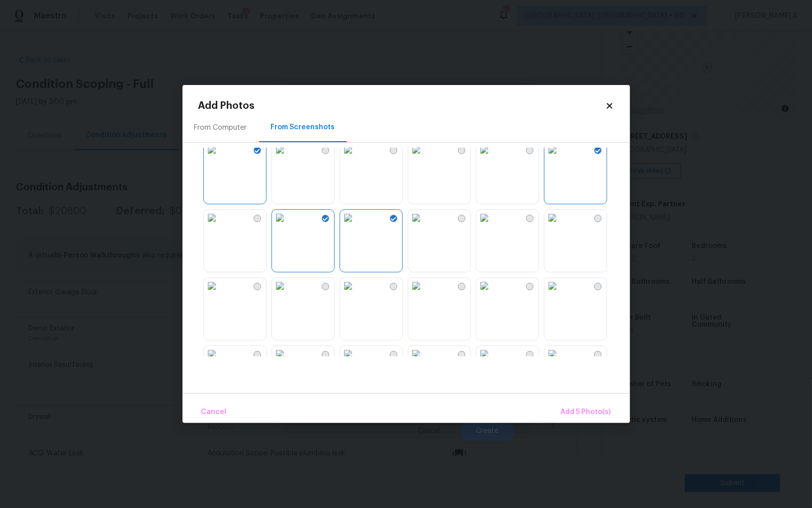
click at [356, 226] on img at bounding box center [348, 218] width 16 height 16
click at [354, 294] on img at bounding box center [348, 286] width 16 height 16
click at [220, 294] on img at bounding box center [212, 286] width 16 height 16
click at [288, 293] on img at bounding box center [280, 286] width 16 height 16
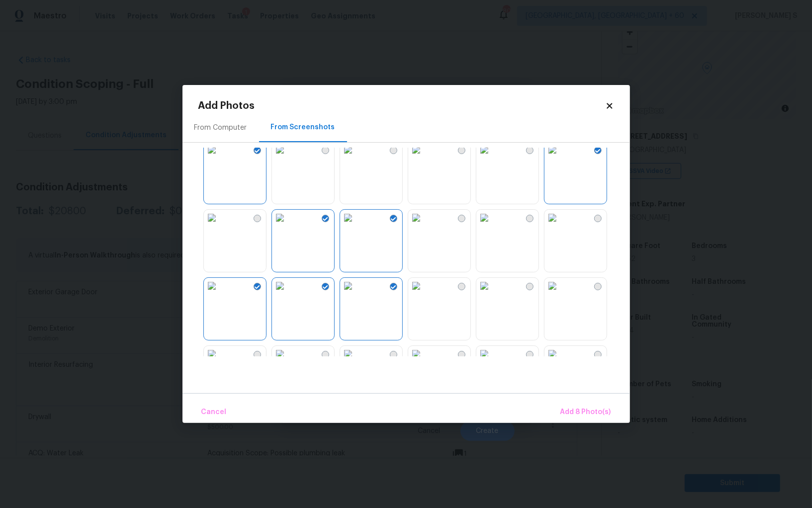
scroll to position [209, 0]
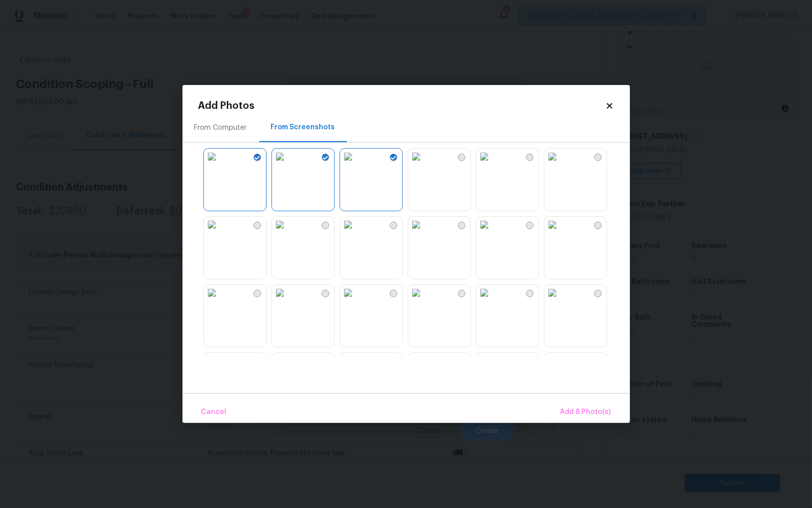
click at [288, 233] on img at bounding box center [280, 225] width 16 height 16
click at [220, 233] on img at bounding box center [212, 225] width 16 height 16
click at [220, 300] on img at bounding box center [212, 293] width 16 height 16
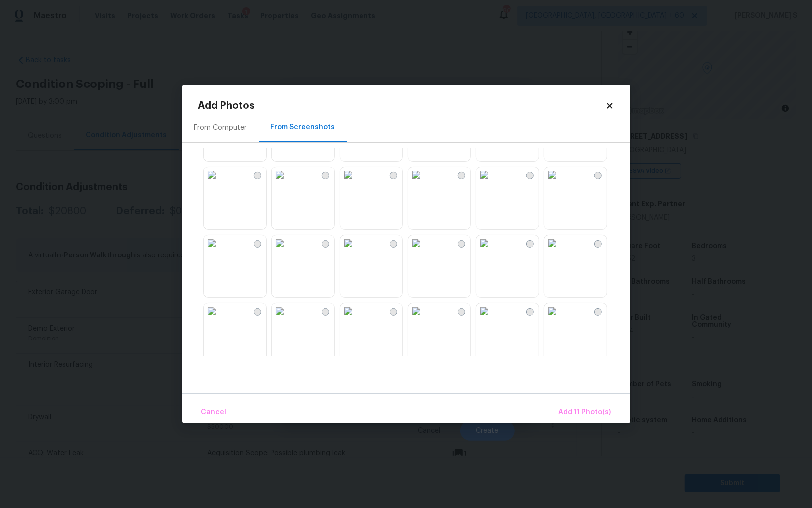
scroll to position [495, 0]
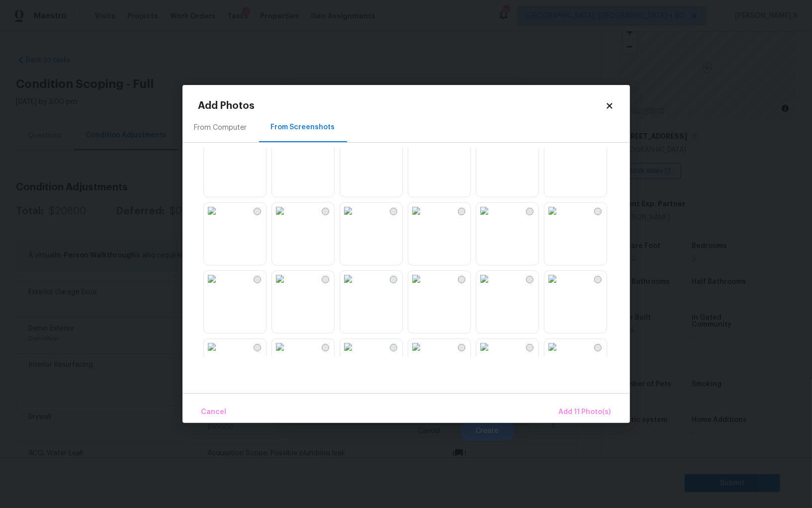
click at [424, 219] on img at bounding box center [416, 211] width 16 height 16
click at [356, 219] on img at bounding box center [348, 211] width 16 height 16
click at [356, 287] on img at bounding box center [348, 279] width 16 height 16
click at [288, 287] on img at bounding box center [280, 279] width 16 height 16
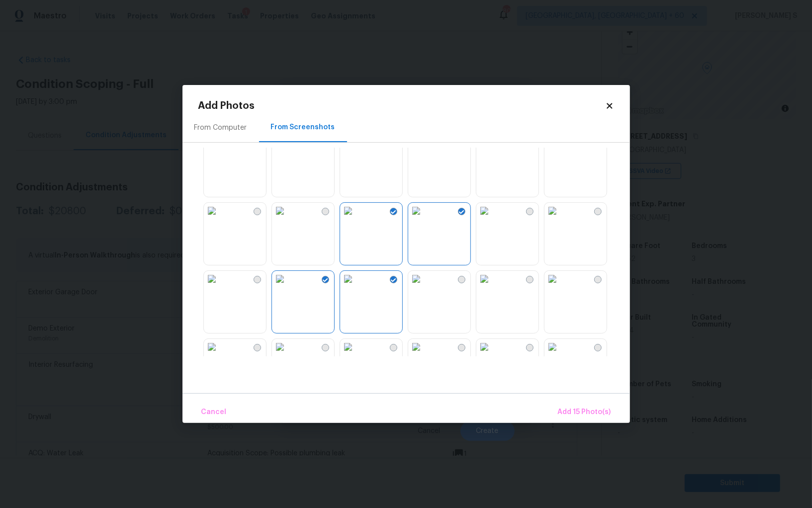
scroll to position [730, 0]
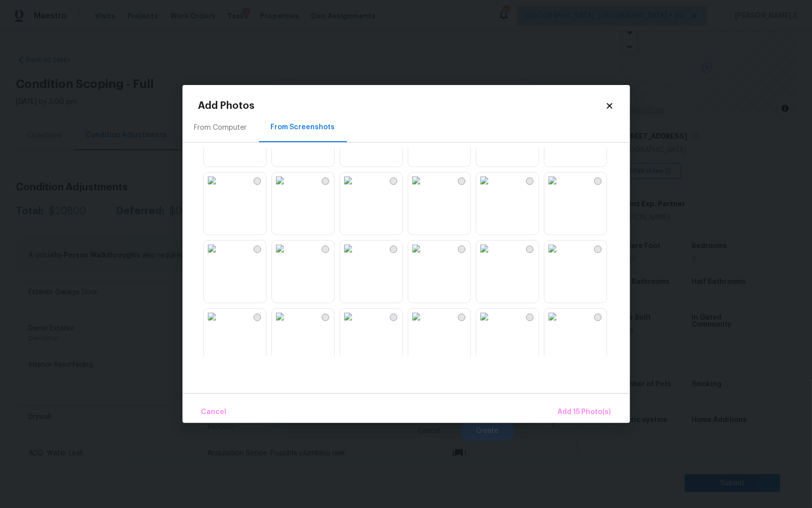
click at [492, 257] on img at bounding box center [484, 249] width 16 height 16
click at [553, 257] on img at bounding box center [553, 249] width 16 height 16
click at [588, 409] on span "Add 17 Photo(s)" at bounding box center [584, 412] width 54 height 12
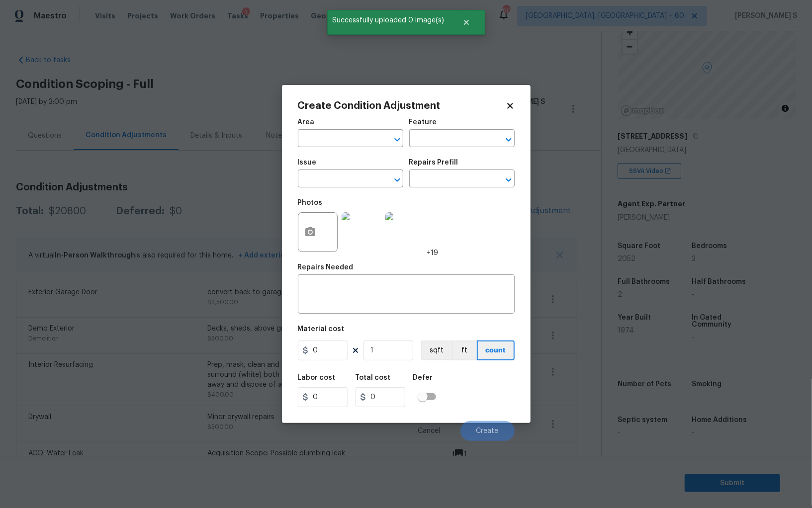
click at [324, 172] on div "Issue" at bounding box center [350, 165] width 105 height 13
click at [324, 182] on input "text" at bounding box center [337, 179] width 78 height 15
type input "ACQ: Paint"
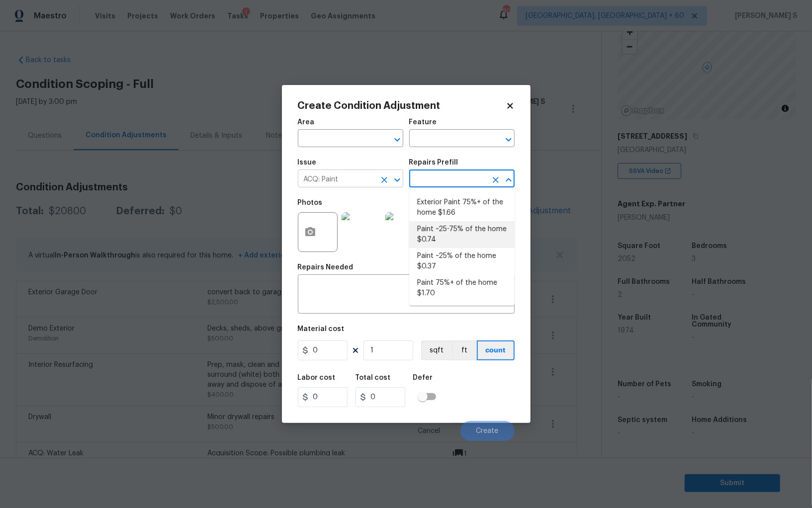
type input "Acquisition"
type textarea "Acquisition Scope: ~25 - 75% of the home needs interior paint"
type input "0.74"
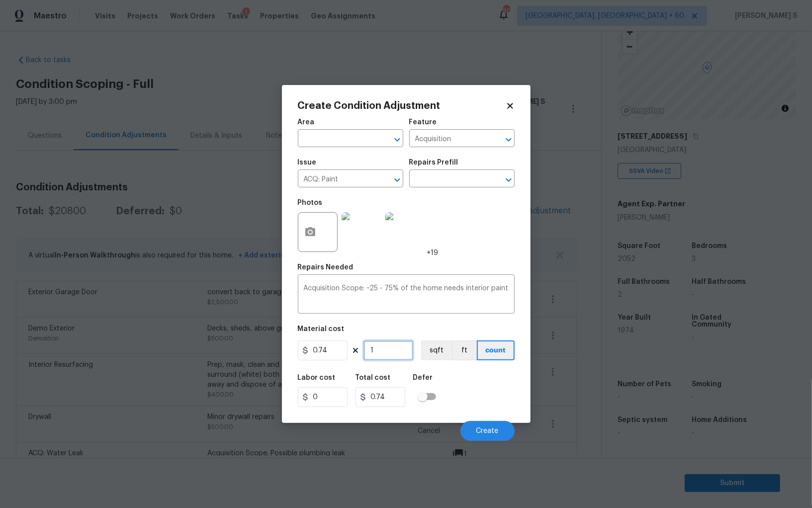
click at [384, 349] on input "1" at bounding box center [389, 351] width 50 height 20
type input "2"
type input "1.48"
type input "20"
type input "14.8"
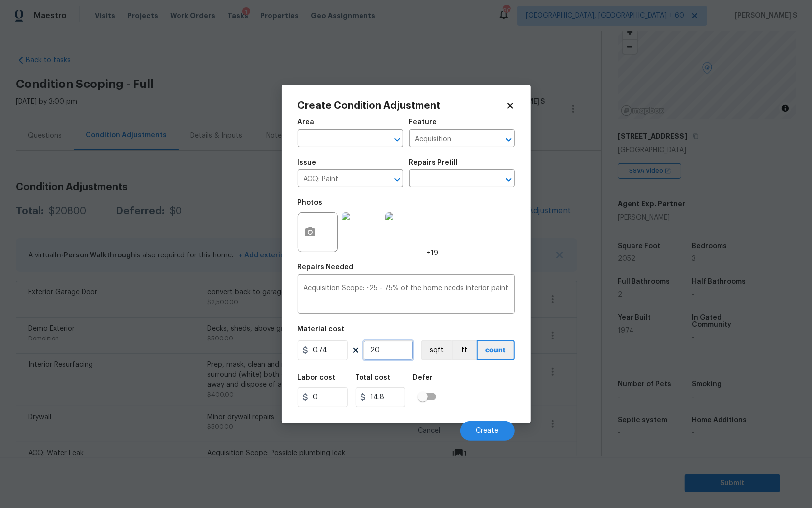
type input "205"
type input "151.7"
type input "2056"
type input "1521.44"
click at [437, 344] on button "sqft" at bounding box center [436, 351] width 31 height 20
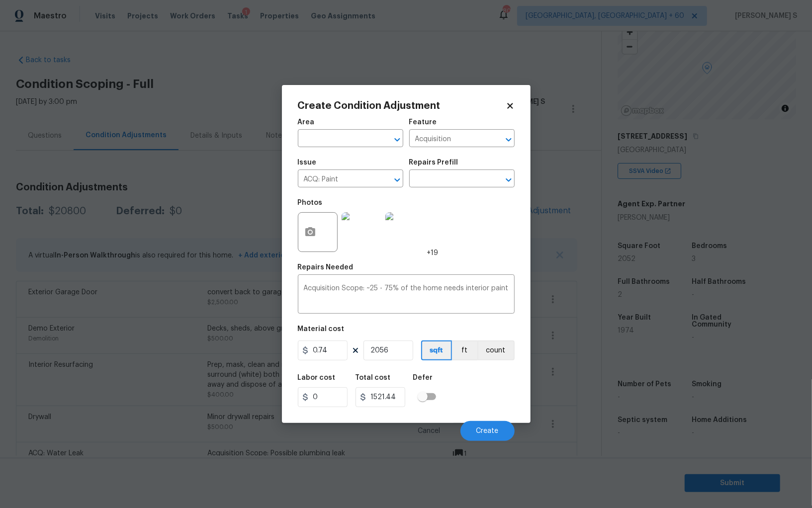
click at [462, 399] on div "Labor cost 0 Total cost 1521.44 Defer" at bounding box center [406, 390] width 217 height 45
click at [386, 346] on input "2056" at bounding box center [389, 351] width 50 height 20
type input "205"
type input "151.7"
type input "2052"
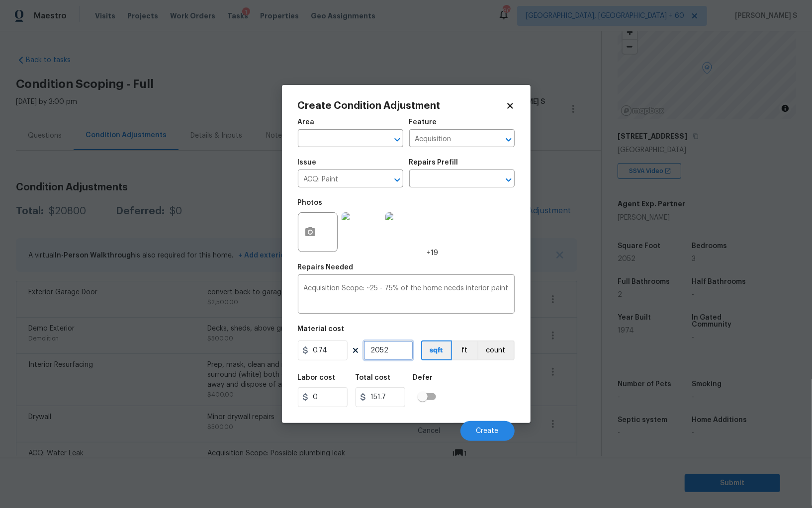
type input "1518.48"
type input "2052"
click at [499, 396] on div "Labor cost 0 Total cost 1518.48 Defer" at bounding box center [406, 390] width 217 height 45
click at [491, 434] on span "Create" at bounding box center [487, 431] width 22 height 7
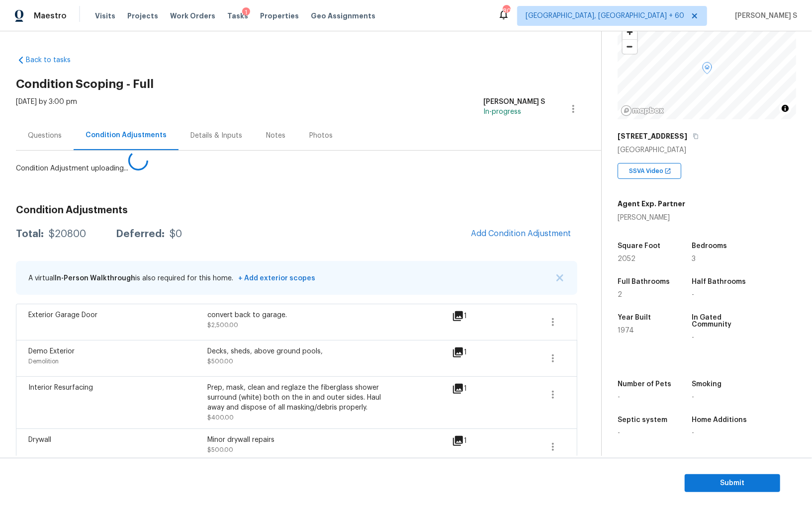
click at [0, 418] on body "Maestro Visits Projects Work Orders Tasks 1 Properties Geo Assignments 800 Albu…" at bounding box center [406, 254] width 812 height 508
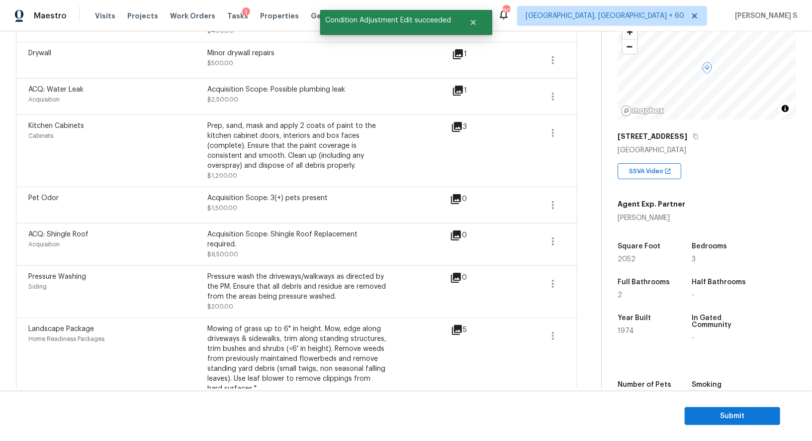
click at [288, 309] on div "Pressure wash the driveways/walkways as directed by the PM. Ensure that all deb…" at bounding box center [296, 292] width 179 height 40
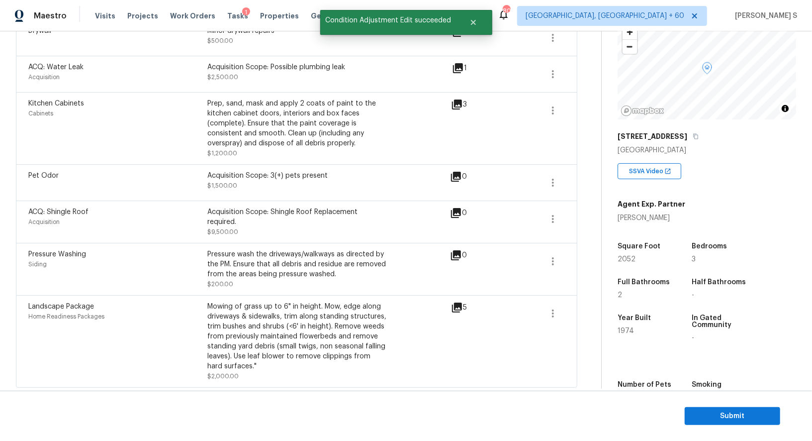
scroll to position [0, 0]
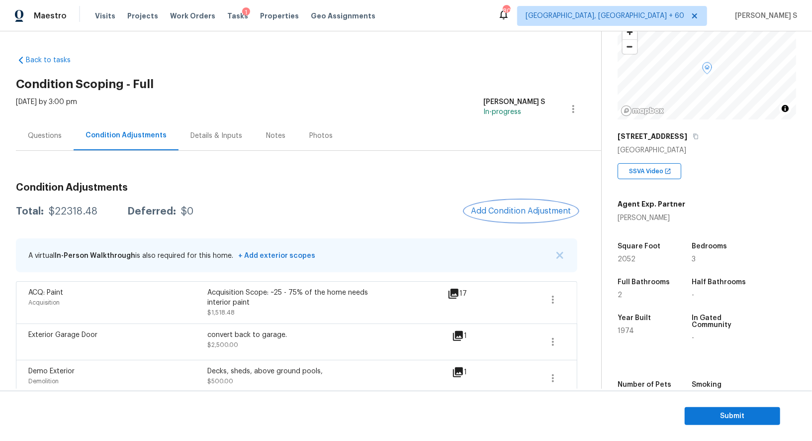
click at [531, 208] on span "Add Condition Adjustment" at bounding box center [521, 210] width 100 height 9
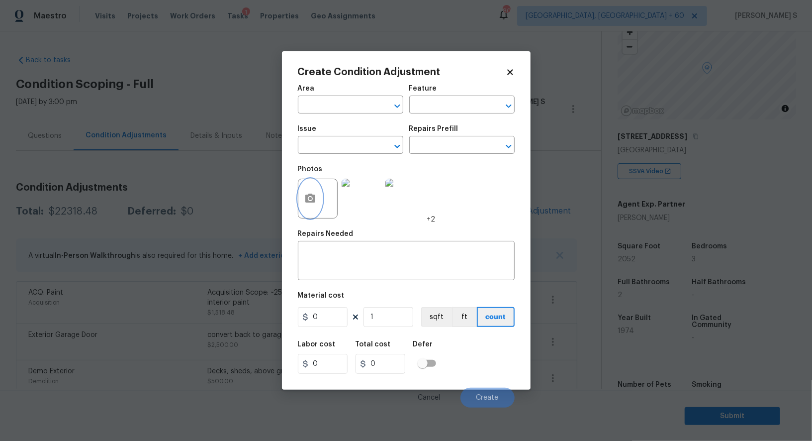
click at [313, 204] on icon "button" at bounding box center [310, 198] width 12 height 12
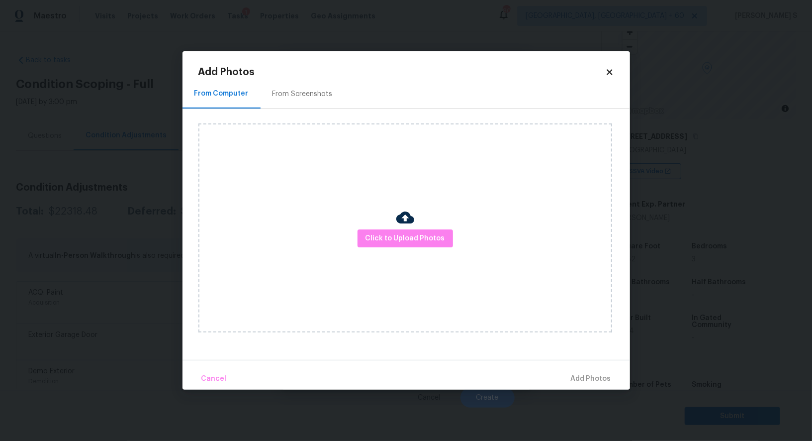
click at [318, 85] on div "From Screenshots" at bounding box center [303, 93] width 84 height 29
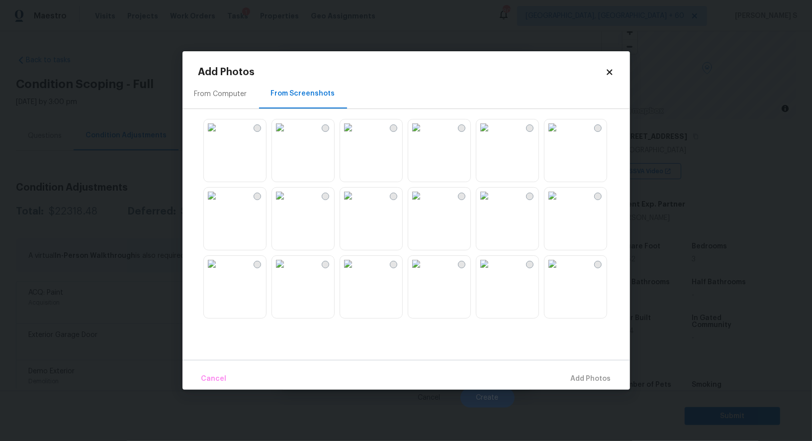
click at [424, 135] on img at bounding box center [416, 127] width 16 height 16
click at [356, 135] on img at bounding box center [348, 127] width 16 height 16
click at [356, 272] on img at bounding box center [348, 264] width 16 height 16
click at [288, 272] on img at bounding box center [280, 264] width 16 height 16
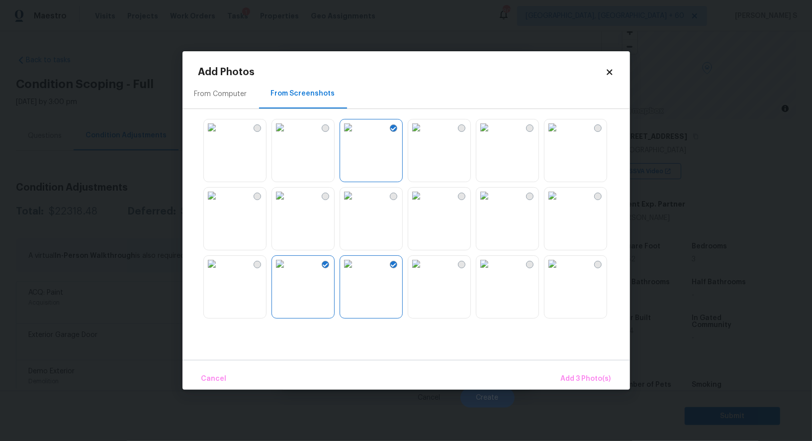
click at [220, 203] on img at bounding box center [212, 195] width 16 height 16
click at [560, 203] on img at bounding box center [553, 195] width 16 height 16
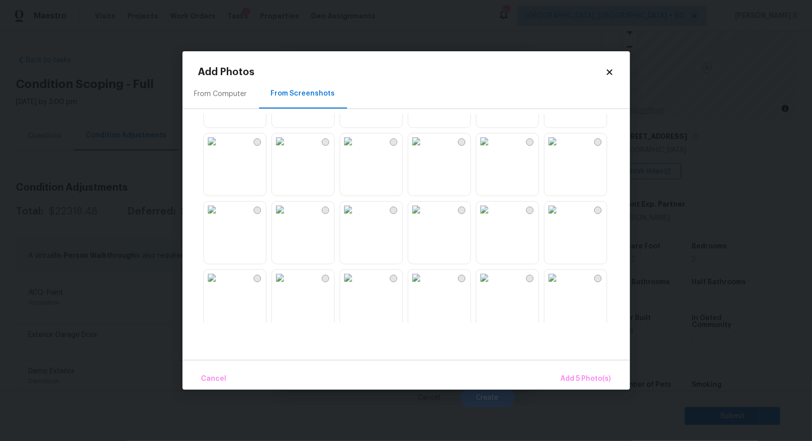
click at [424, 217] on img at bounding box center [416, 209] width 16 height 16
click at [356, 217] on img at bounding box center [348, 209] width 16 height 16
click at [288, 219] on img at bounding box center [280, 211] width 16 height 16
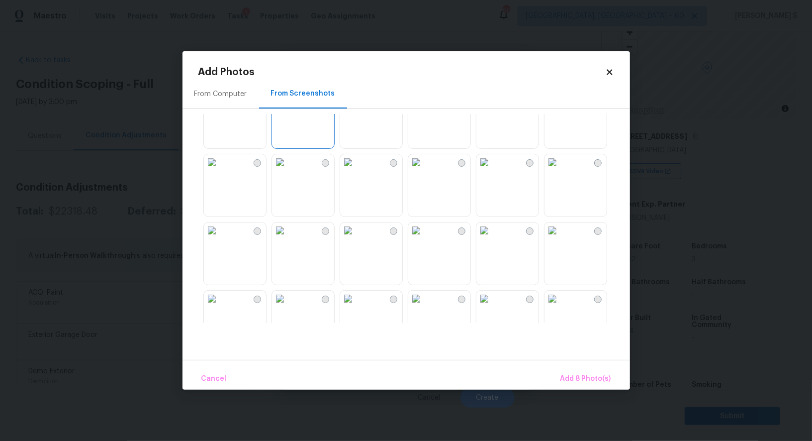
scroll to position [753, 0]
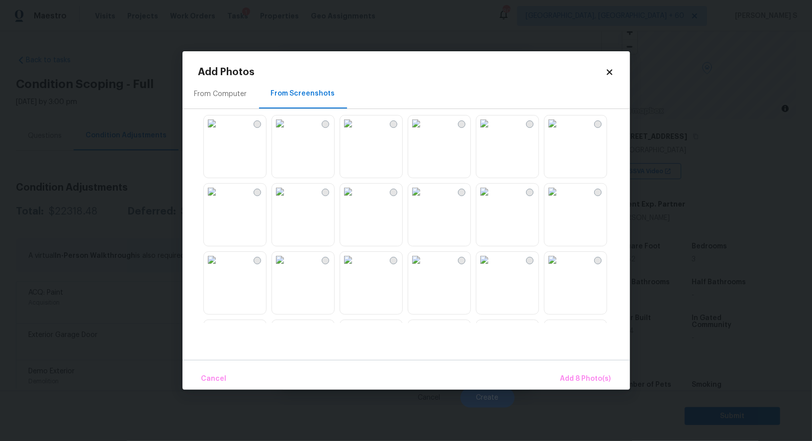
drag, startPoint x: 440, startPoint y: 279, endPoint x: 463, endPoint y: 279, distance: 22.9
click at [424, 268] on img at bounding box center [416, 260] width 16 height 16
click at [570, 370] on button "Add 9 Photo(s)" at bounding box center [585, 378] width 59 height 21
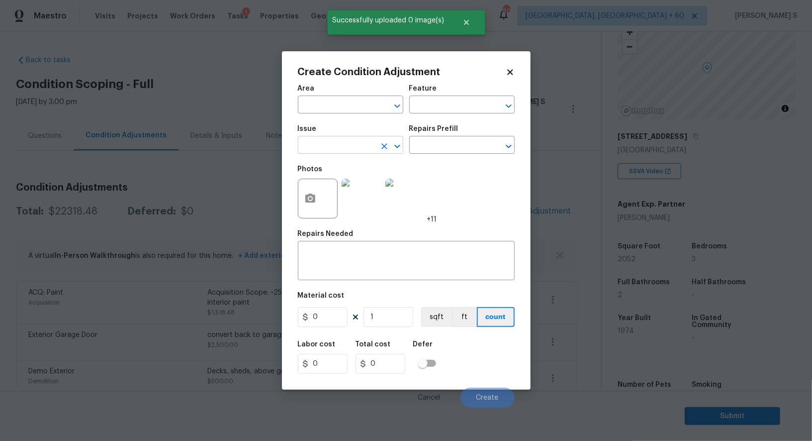
click at [330, 150] on input "text" at bounding box center [337, 145] width 78 height 15
type input "ACQ: Flooring"
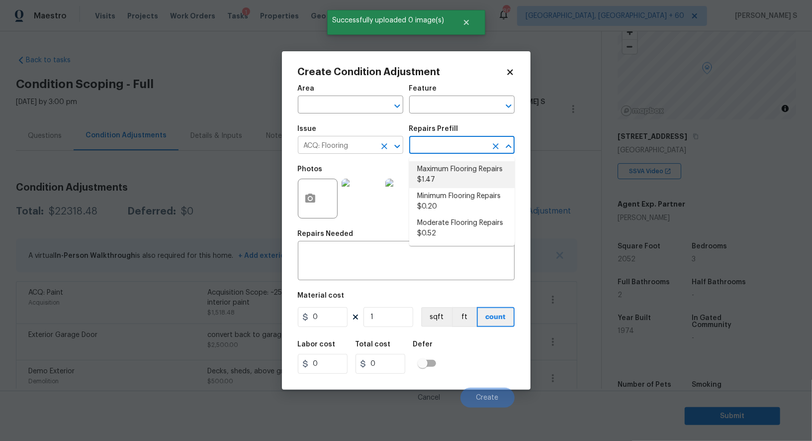
type input "Acquisition"
type textarea "Acquisition Scope: Maximum flooring repairs"
type input "1.47"
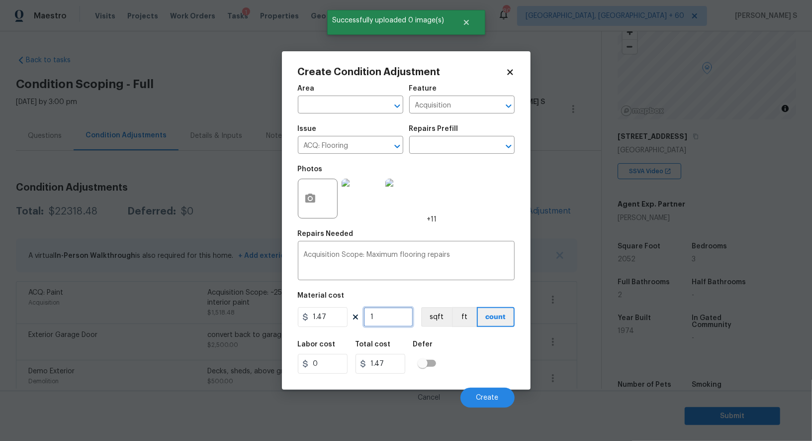
click at [396, 318] on input "1" at bounding box center [389, 317] width 50 height 20
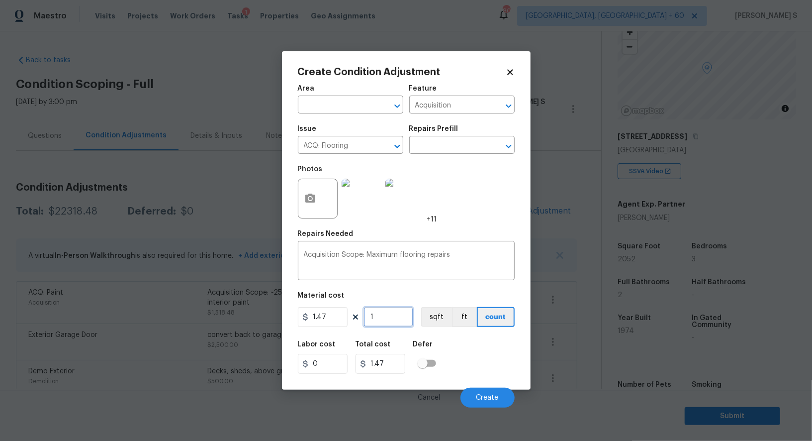
type input "2"
type input "2.94"
type input "20"
type input "29.4"
type input "205"
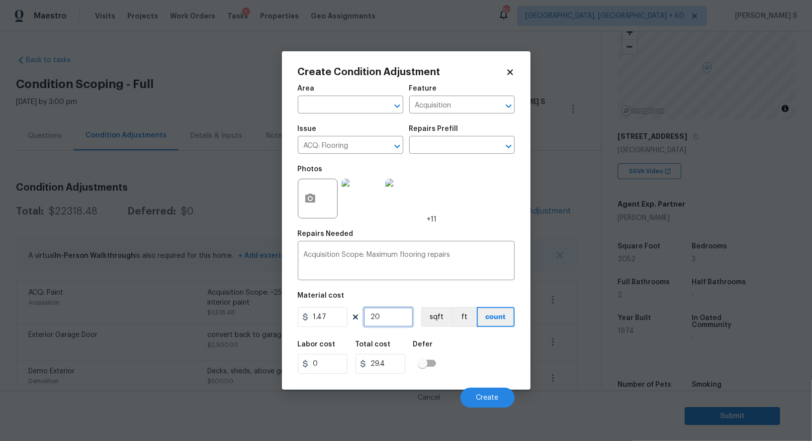
type input "301.35"
type input "20521"
type input "30165.87"
type input "2052"
type input "3016.44"
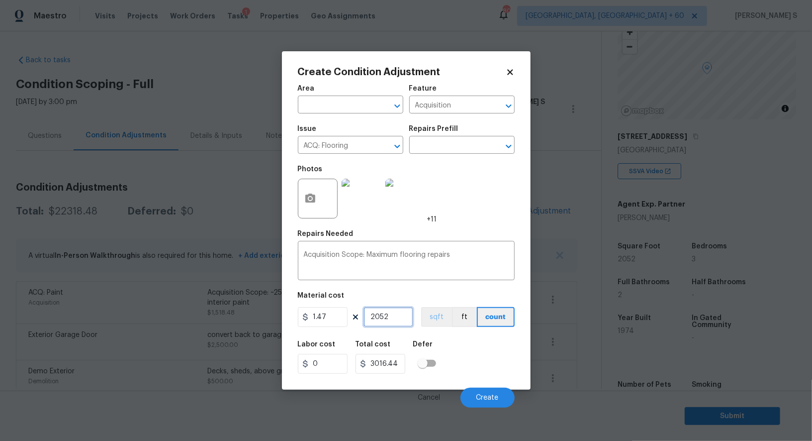
type input "2052"
click at [447, 318] on button "sqft" at bounding box center [436, 317] width 31 height 20
click at [475, 355] on div "Labor cost 0 Total cost 3016.44 Defer" at bounding box center [406, 357] width 217 height 45
click at [493, 394] on span "Create" at bounding box center [487, 397] width 22 height 7
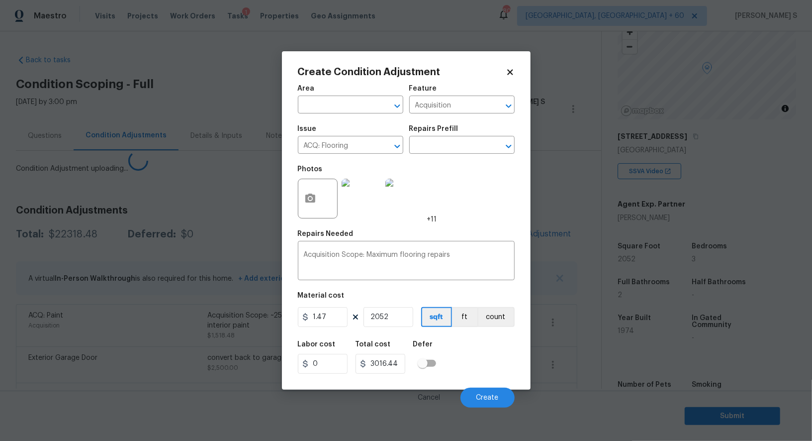
click at [95, 360] on body "Maestro Visits Projects Work Orders Tasks 1 Properties Geo Assignments 800 Albu…" at bounding box center [406, 220] width 812 height 441
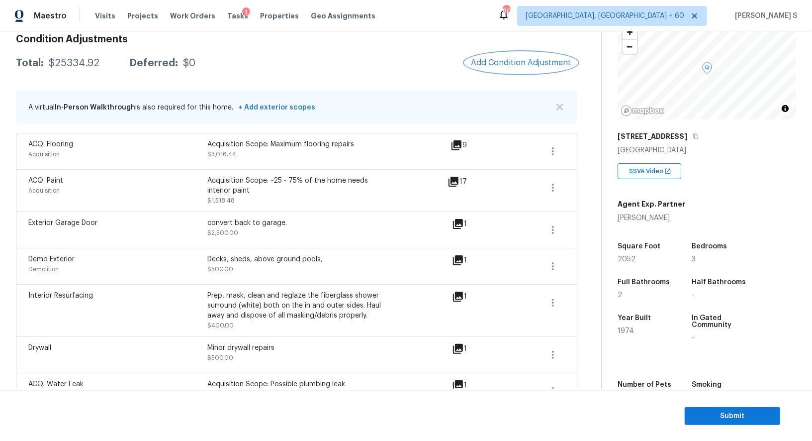
scroll to position [43, 0]
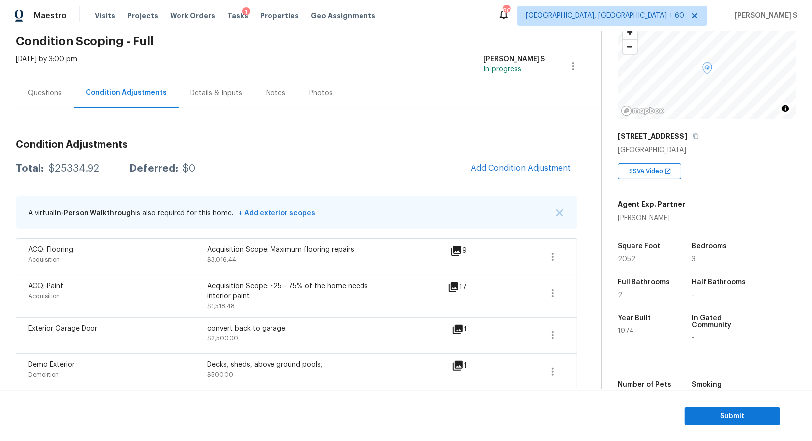
click at [63, 158] on div "Total: $25334.92 Deferred: $0 Add Condition Adjustment" at bounding box center [296, 169] width 561 height 22
click at [74, 173] on div "Total: $25334.92 Deferred: $0 Add Condition Adjustment" at bounding box center [296, 169] width 561 height 22
click at [74, 171] on div "$25334.92" at bounding box center [74, 169] width 51 height 10
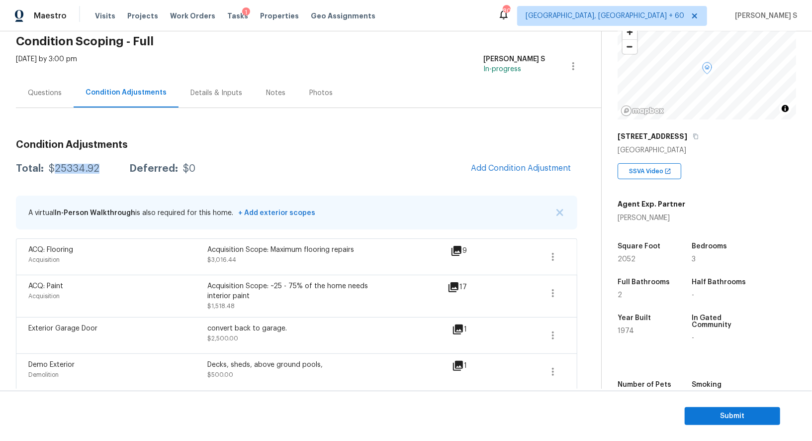
click at [74, 171] on div "$25334.92" at bounding box center [74, 169] width 51 height 10
copy div "$25334.92"
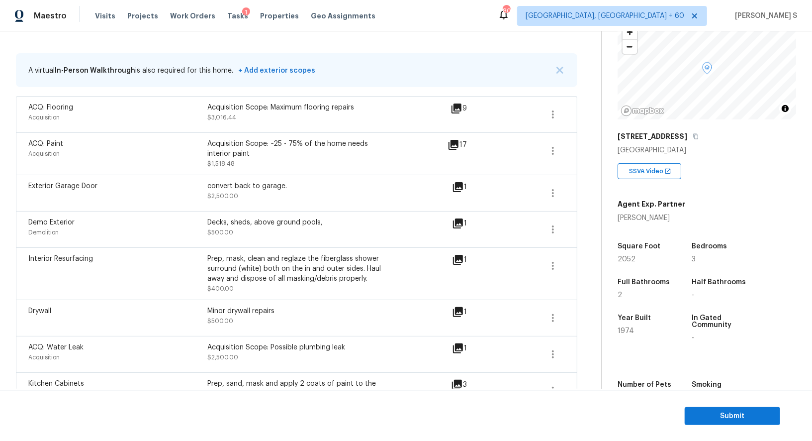
scroll to position [0, 0]
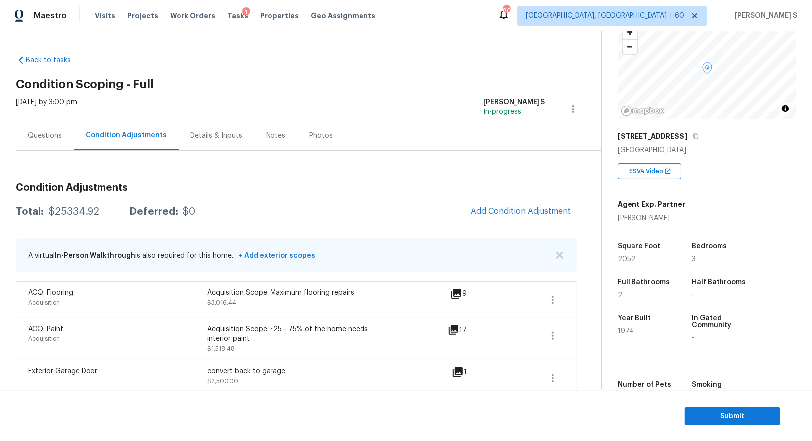
click at [48, 129] on div "Questions" at bounding box center [45, 135] width 58 height 29
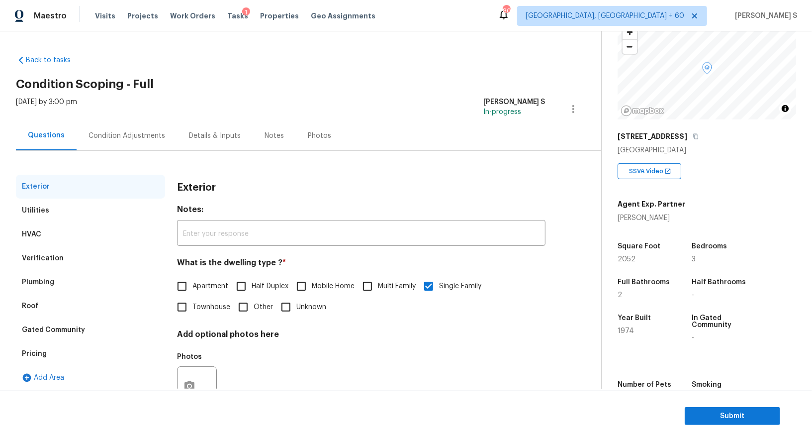
scroll to position [38, 0]
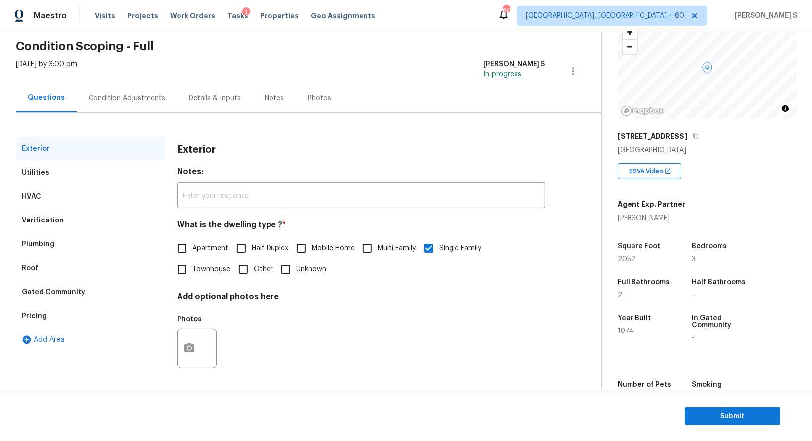
click at [44, 212] on div "Verification" at bounding box center [90, 220] width 149 height 24
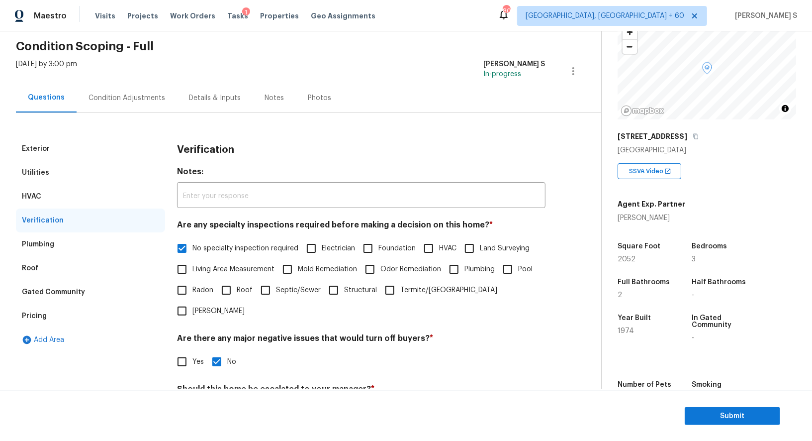
scroll to position [221, 0]
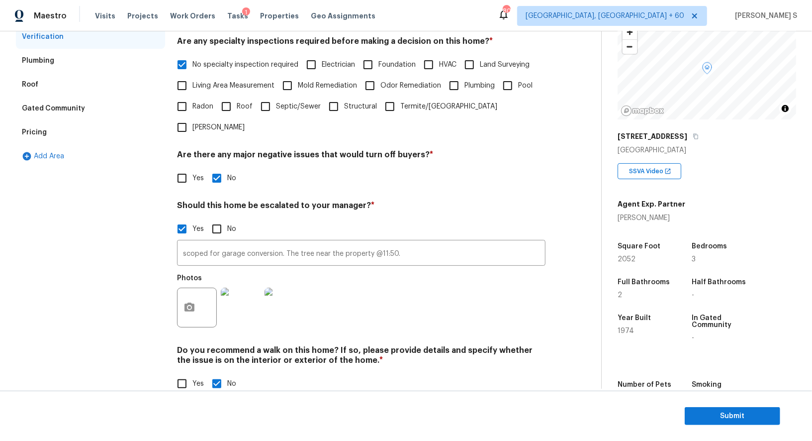
click at [27, 136] on div "Pricing" at bounding box center [34, 132] width 25 height 10
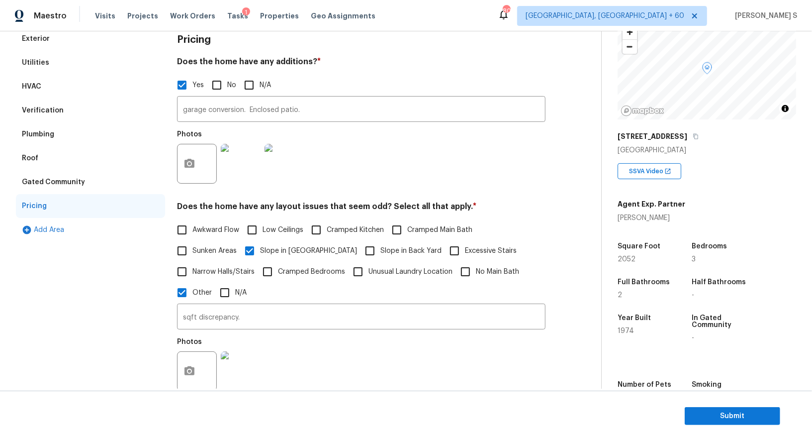
scroll to position [0, 0]
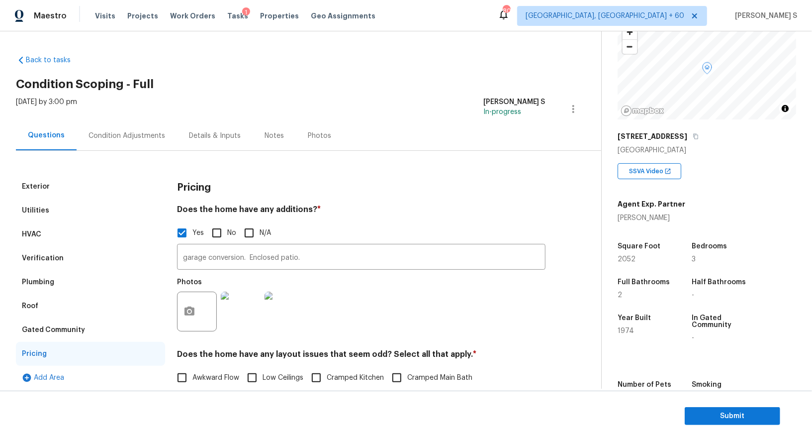
click at [127, 140] on div "Condition Adjustments" at bounding box center [127, 136] width 77 height 10
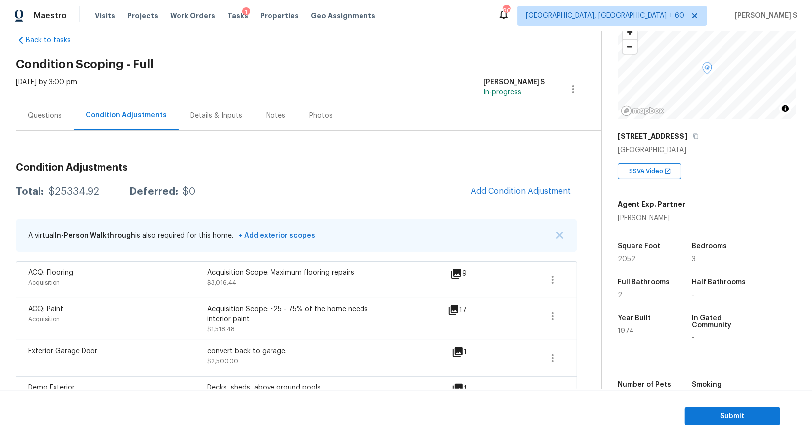
scroll to position [16, 0]
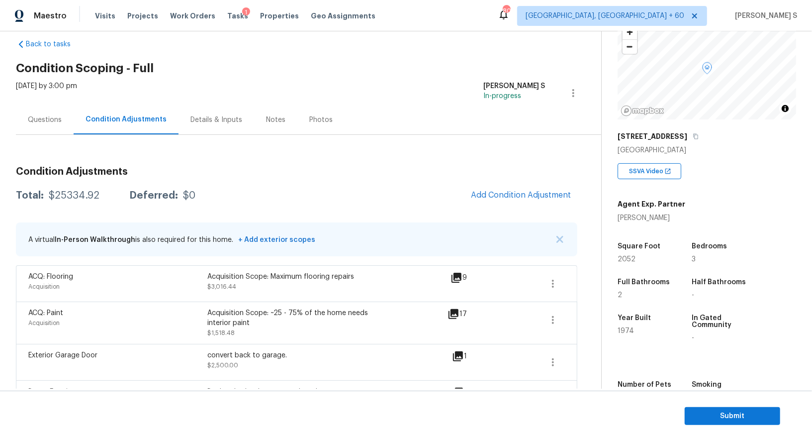
click at [45, 110] on div "Questions" at bounding box center [45, 119] width 58 height 29
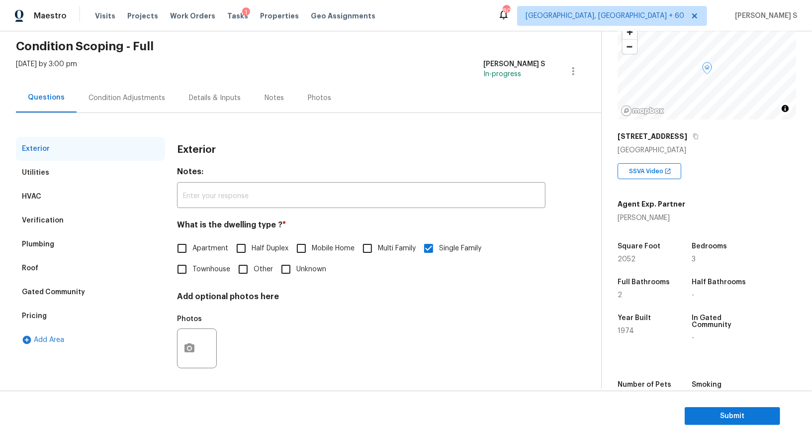
click at [69, 223] on div "Verification" at bounding box center [90, 220] width 149 height 24
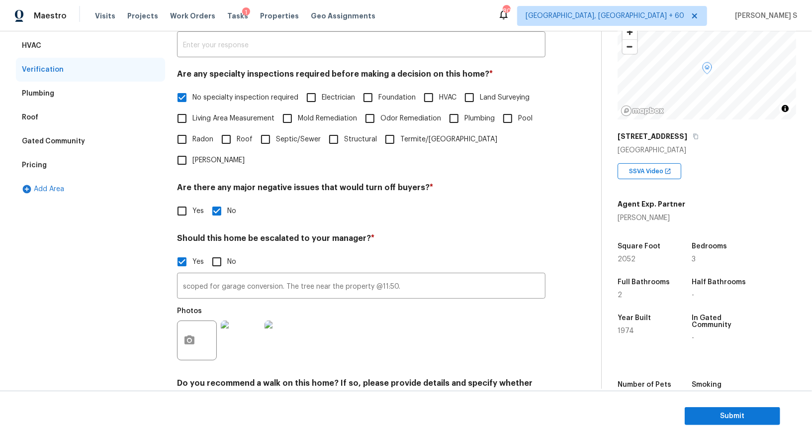
scroll to position [173, 0]
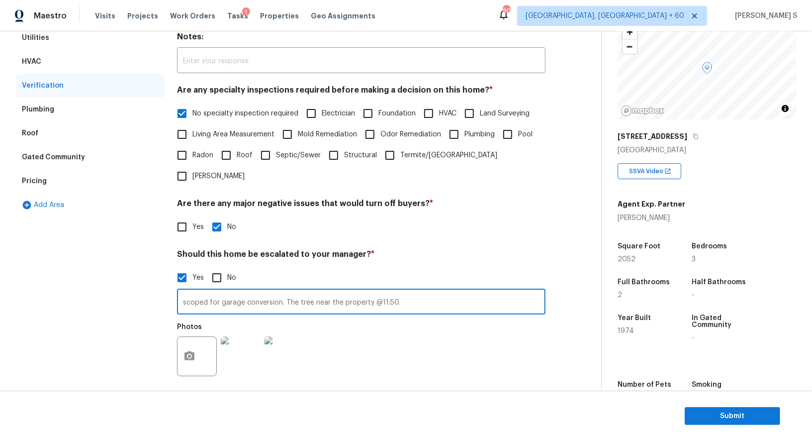
click at [229, 291] on input "scoped for garage conversion. The tree near the property @11:50." at bounding box center [361, 302] width 368 height 23
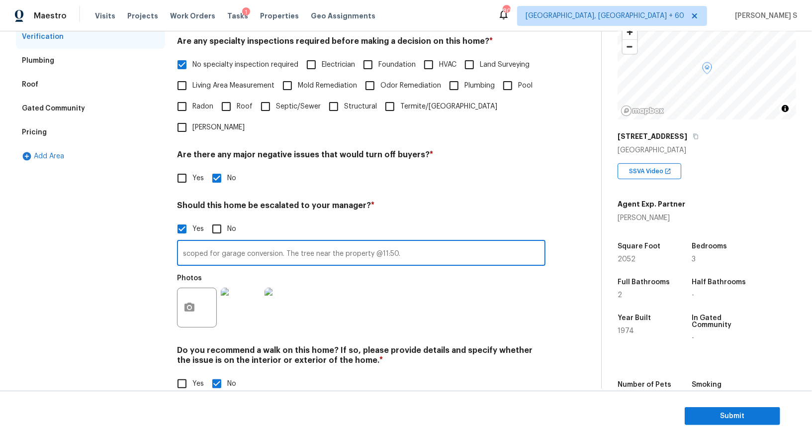
scroll to position [121, 0]
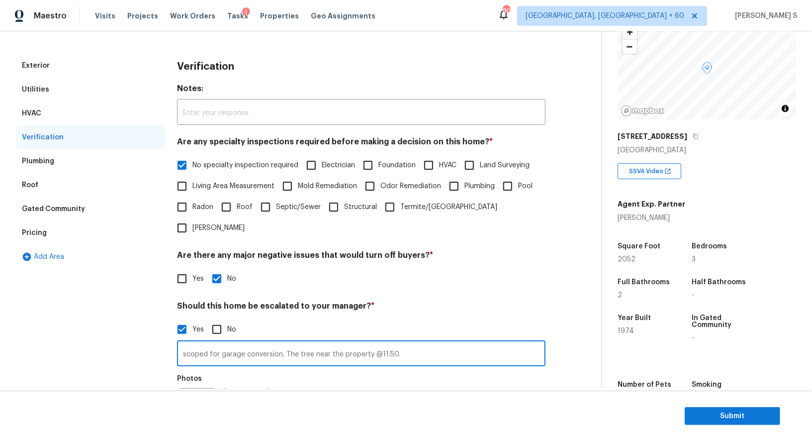
click at [67, 228] on div "Pricing" at bounding box center [90, 233] width 149 height 24
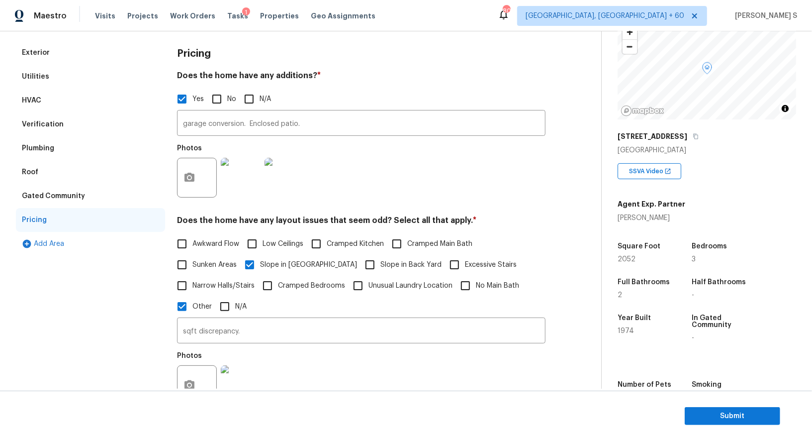
scroll to position [132, 0]
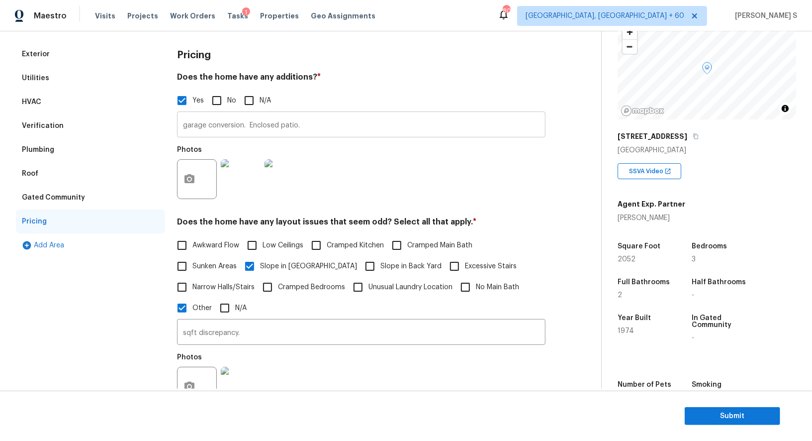
click at [279, 114] on input "garage conversion. Enclosed patio." at bounding box center [361, 125] width 368 height 23
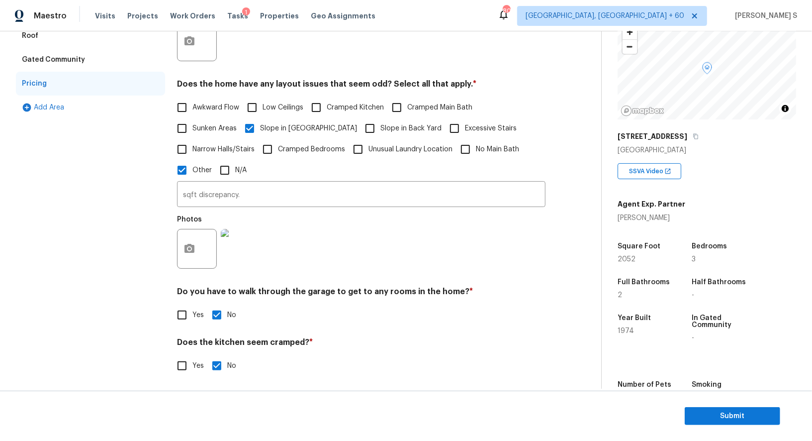
scroll to position [323, 0]
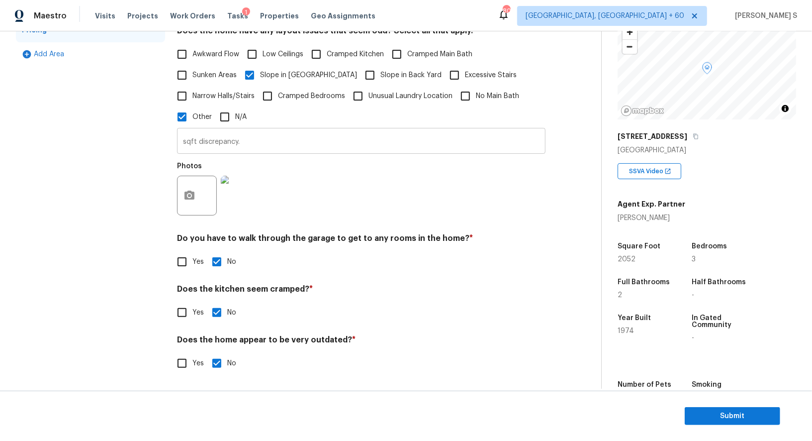
click at [238, 145] on input "sqft discrepancy." at bounding box center [361, 141] width 368 height 23
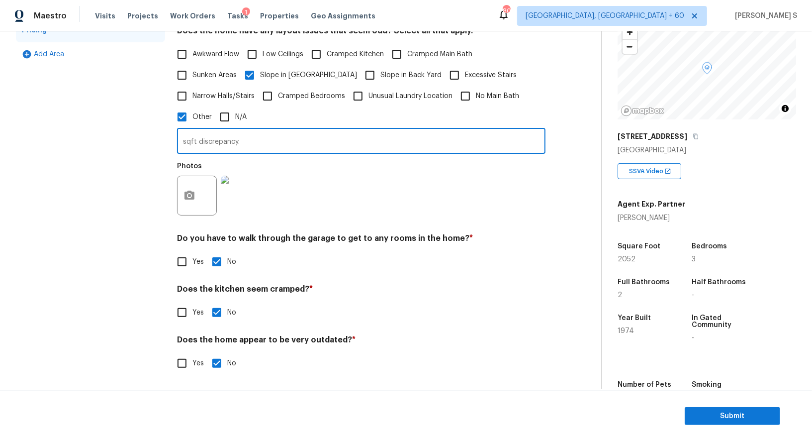
scroll to position [125, 0]
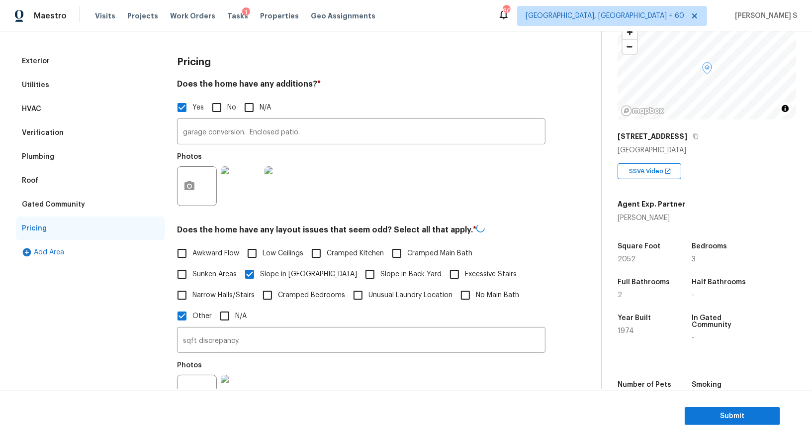
click at [48, 136] on div "Verification" at bounding box center [43, 133] width 42 height 10
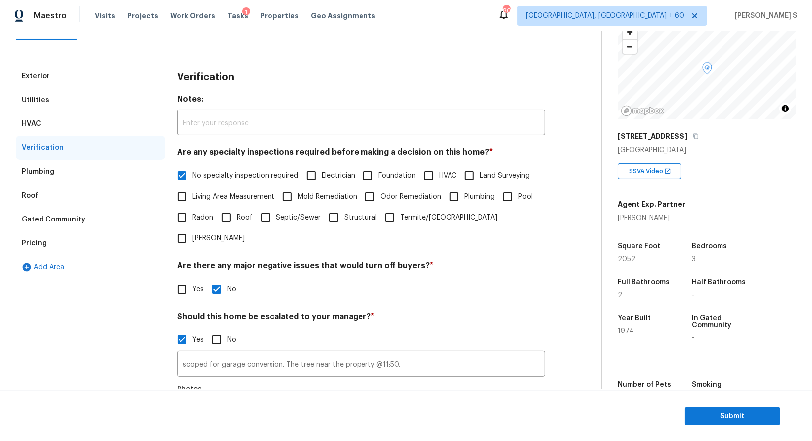
scroll to position [2, 0]
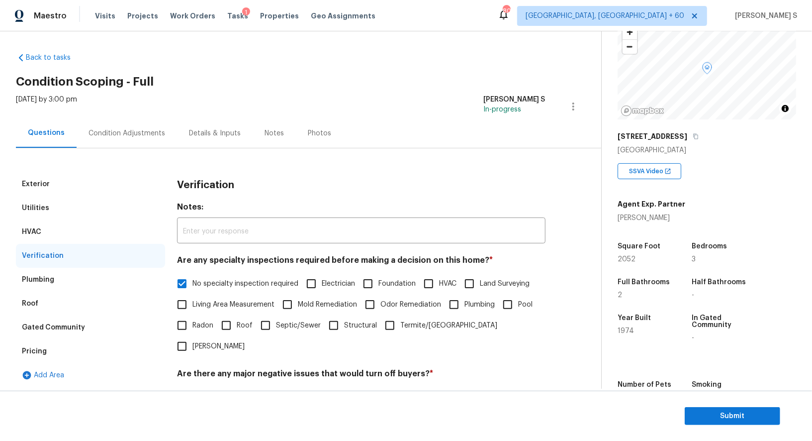
click at [125, 131] on div "Condition Adjustments" at bounding box center [127, 133] width 77 height 10
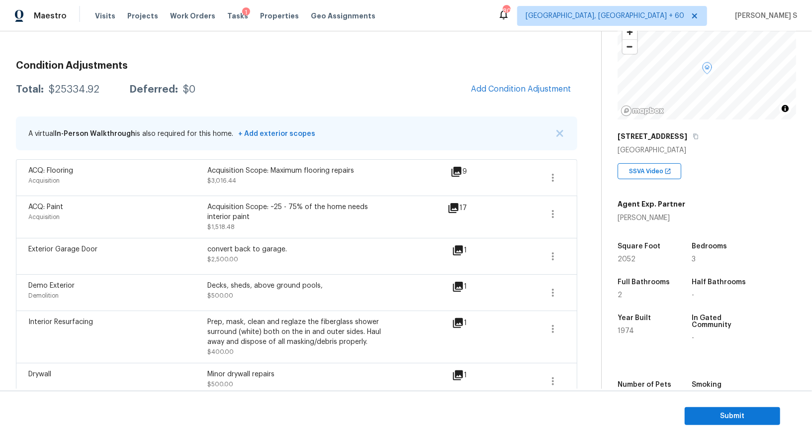
scroll to position [91, 0]
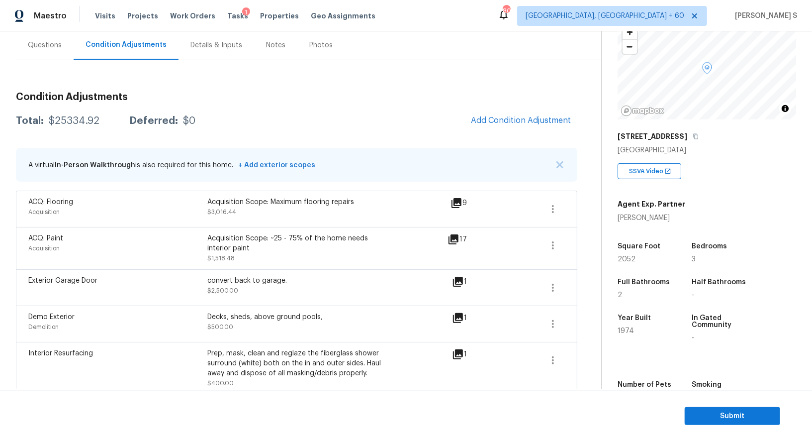
click at [227, 281] on div "convert back to garage." at bounding box center [296, 280] width 179 height 10
click at [279, 281] on div "convert back to garage." at bounding box center [296, 280] width 179 height 10
copy div "convert back to garage"
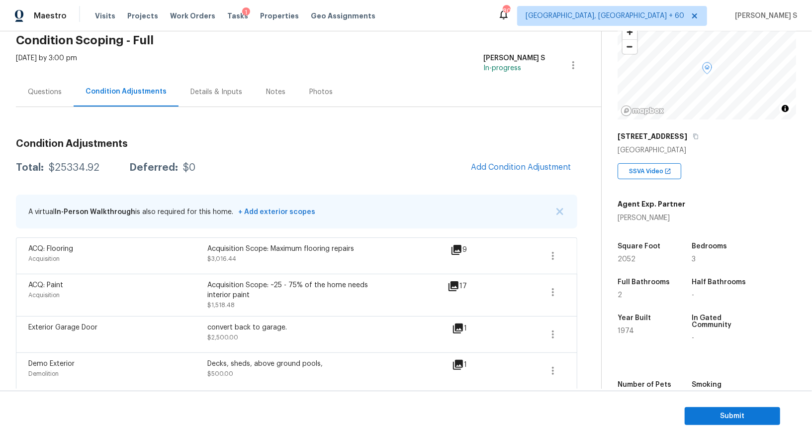
scroll to position [0, 0]
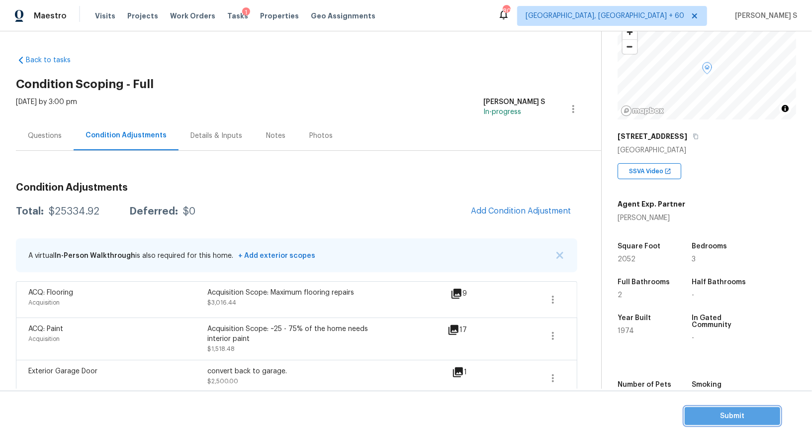
click at [716, 408] on button "Submit" at bounding box center [732, 416] width 95 height 18
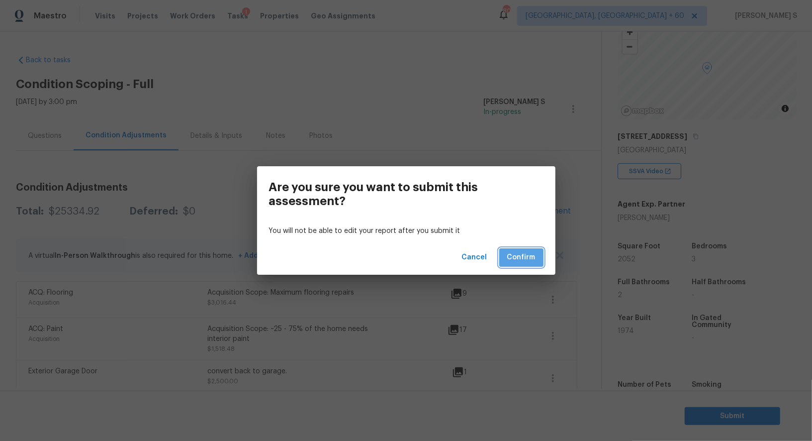
click at [531, 253] on span "Confirm" at bounding box center [521, 257] width 28 height 12
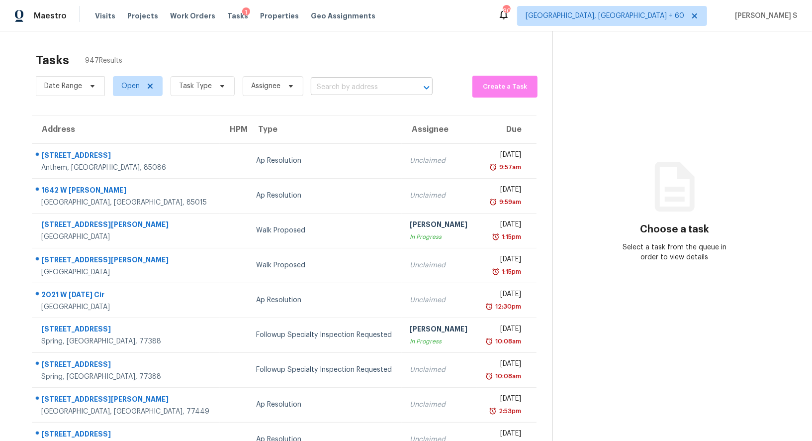
click at [351, 85] on input "text" at bounding box center [358, 87] width 94 height 15
paste input "2555 Kingsbrooke Ln Duluth, GA, 30097"
click at [355, 85] on input "2555 Kingsbrooke Ln Duluth, GA, 30097" at bounding box center [358, 87] width 94 height 15
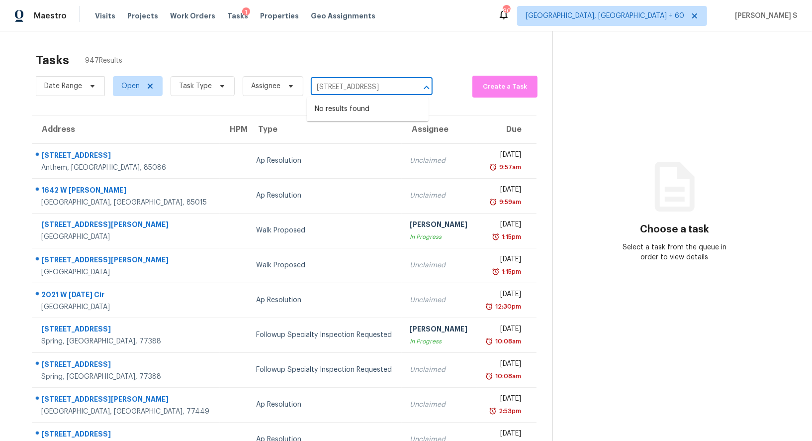
click at [355, 85] on input "2555 Kingsbrooke Ln Duluth, GA, 30097" at bounding box center [358, 87] width 94 height 15
paste input "text"
click at [327, 86] on input "2555 Kingsbrooke Ln Duluth, GA, 30097" at bounding box center [358, 87] width 94 height 15
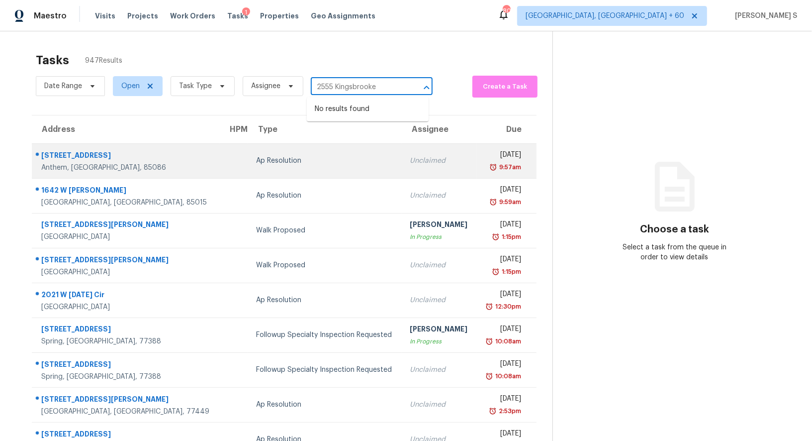
type input "2555 Kingsbrooke"
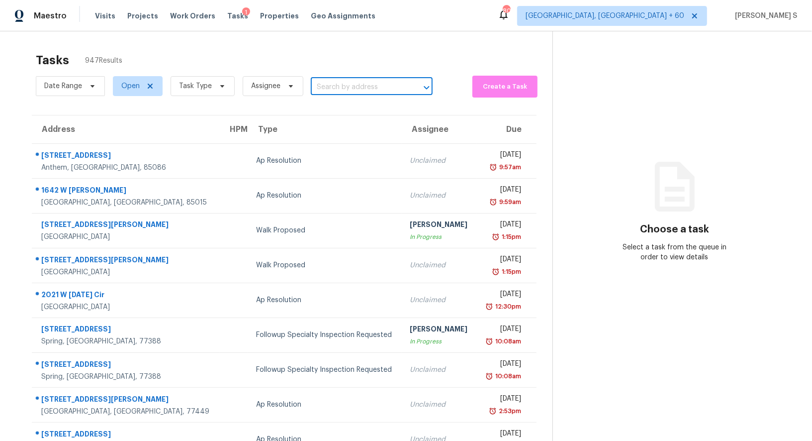
click at [383, 80] on input "text" at bounding box center [358, 87] width 94 height 15
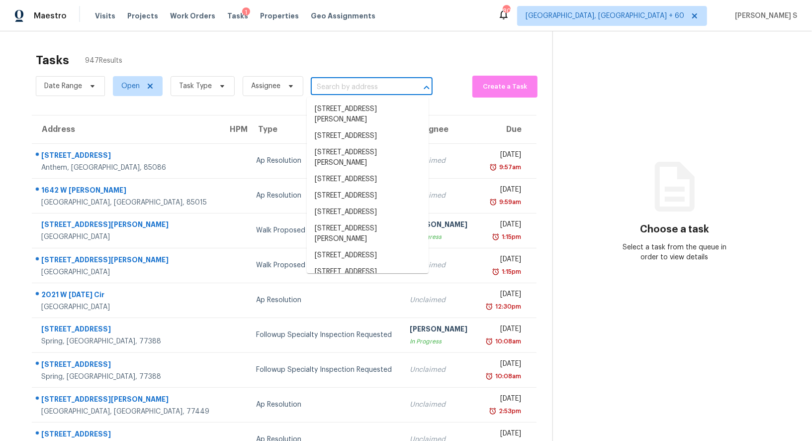
paste input "2555 Kingsbrooke Ln Duluth, GA, 30097"
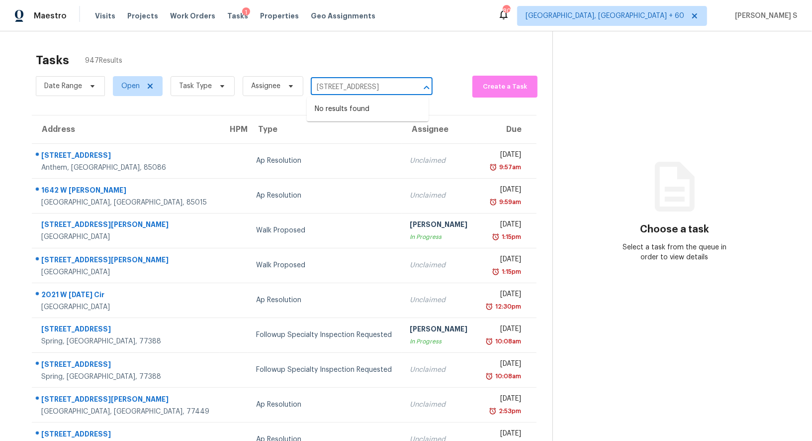
click at [334, 87] on input "2555 Kingsbrooke Ln Duluth, GA, 30097" at bounding box center [358, 87] width 94 height 15
type input "2555 Kingsbrooke"
click at [364, 110] on li "2555 Kingsbrooke Ln, Duluth, GA 30097" at bounding box center [368, 109] width 122 height 16
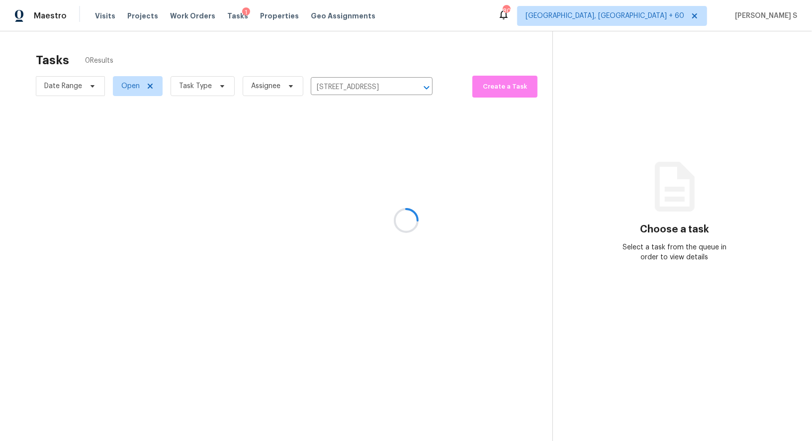
click at [341, 148] on div at bounding box center [406, 220] width 812 height 441
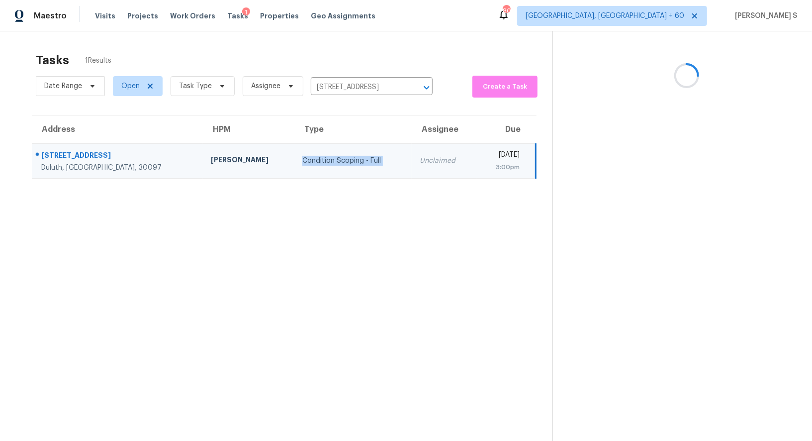
click at [341, 148] on td "Condition Scoping - Full" at bounding box center [352, 160] width 117 height 35
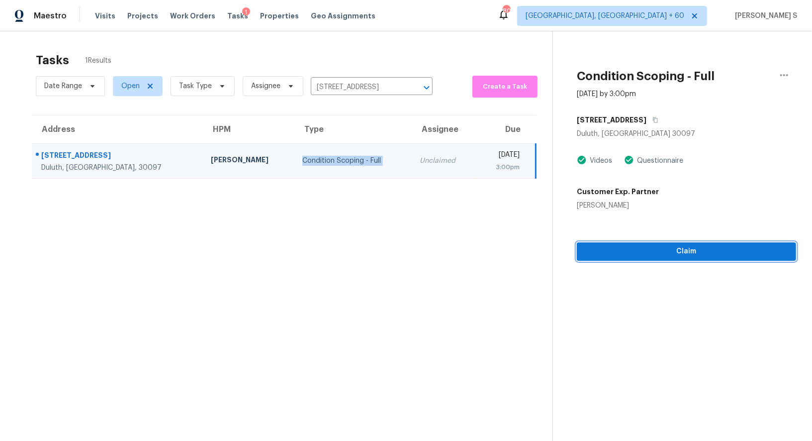
click at [712, 254] on span "Claim" at bounding box center [686, 251] width 203 height 12
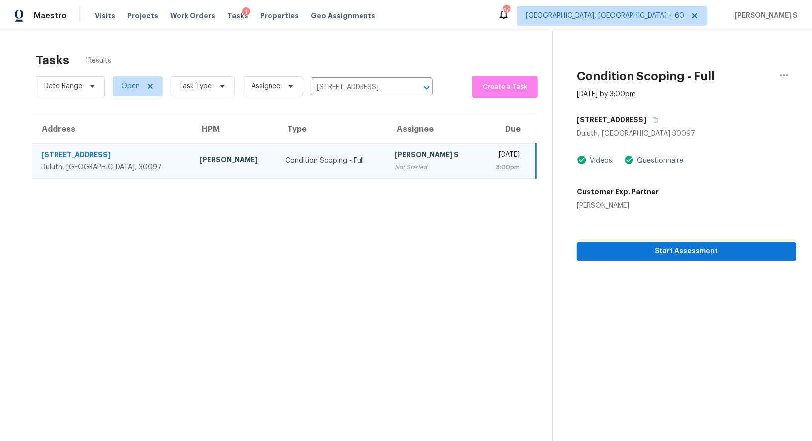
click at [216, 167] on td "Scott Smathers" at bounding box center [235, 160] width 86 height 35
click at [626, 237] on div "Start Assessment" at bounding box center [686, 235] width 219 height 50
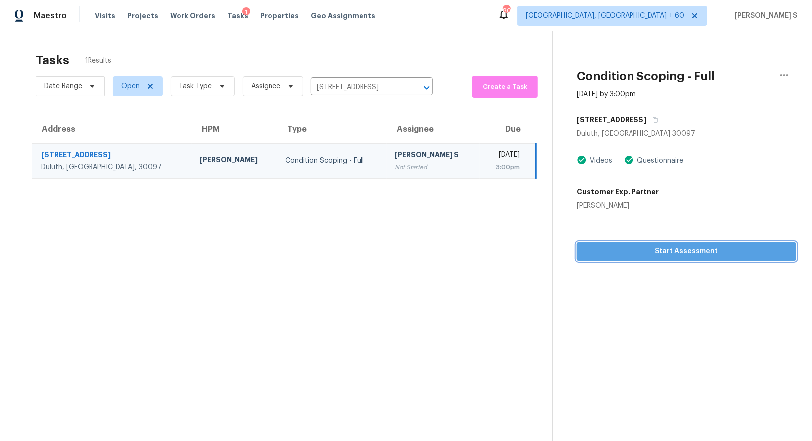
click at [626, 246] on span "Start Assessment" at bounding box center [686, 251] width 203 height 12
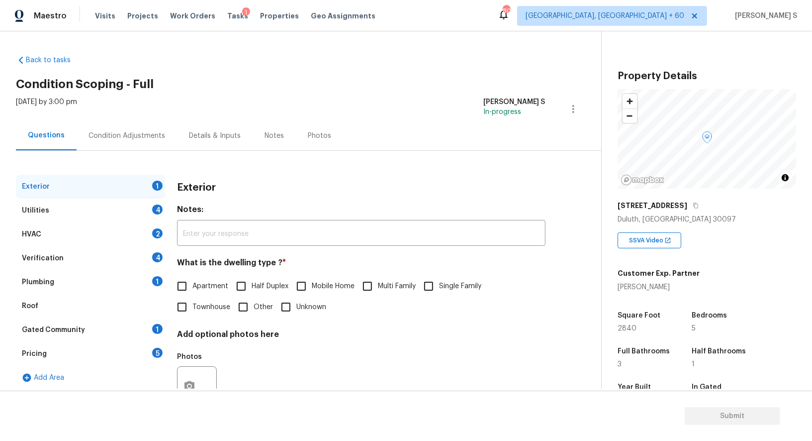
click at [142, 345] on div "Pricing 5" at bounding box center [90, 354] width 149 height 24
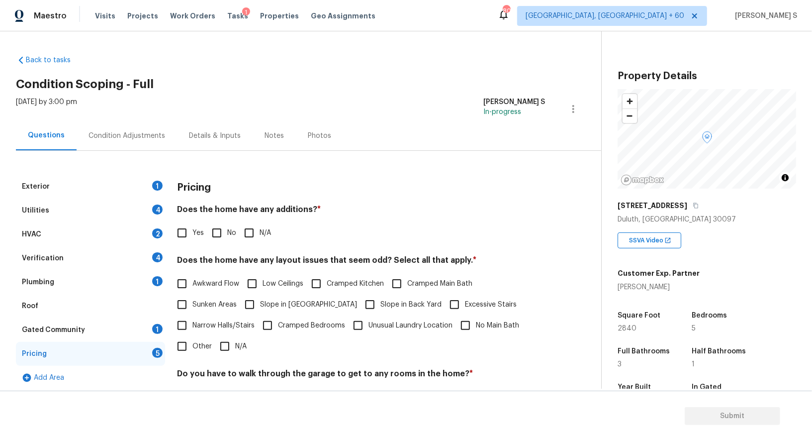
scroll to position [134, 0]
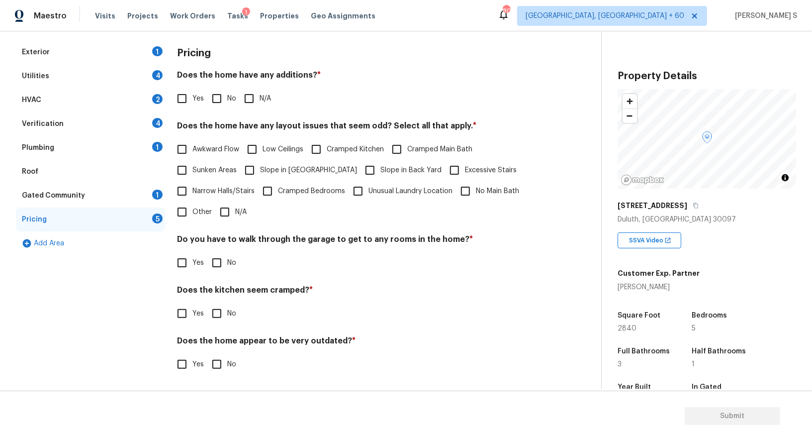
click at [184, 211] on input "Other" at bounding box center [182, 211] width 21 height 21
checkbox input "true"
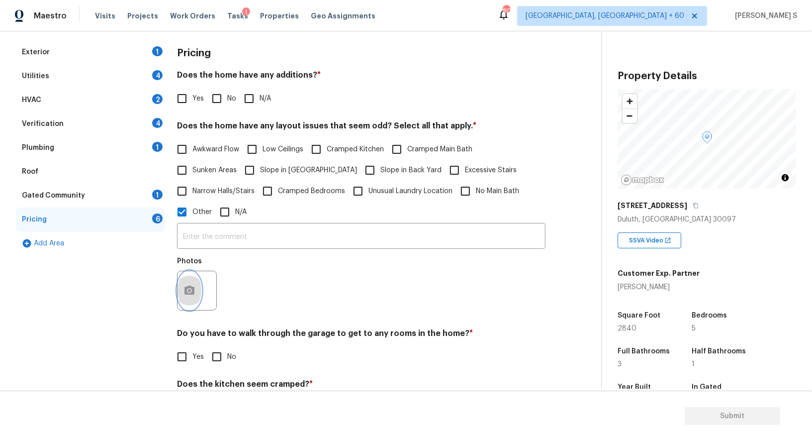
click at [190, 278] on button "button" at bounding box center [190, 290] width 24 height 39
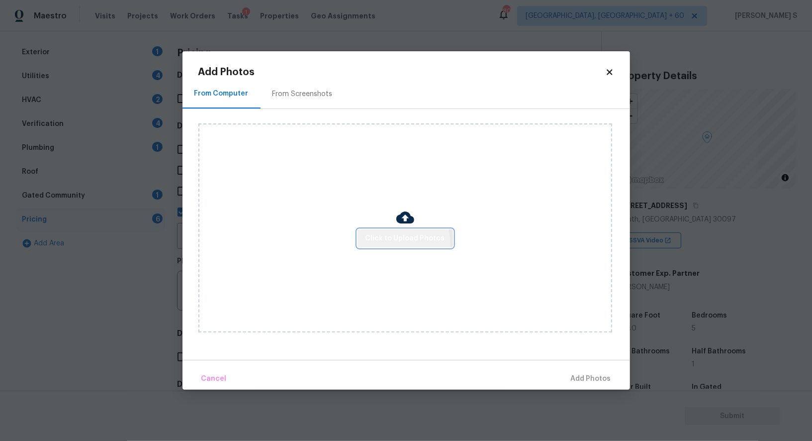
click at [391, 244] on button "Click to Upload Photos" at bounding box center [405, 238] width 95 height 18
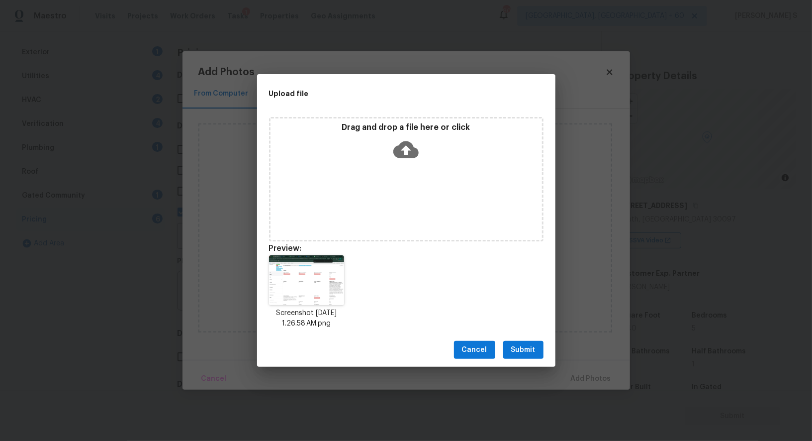
click at [523, 357] on button "Submit" at bounding box center [523, 350] width 40 height 18
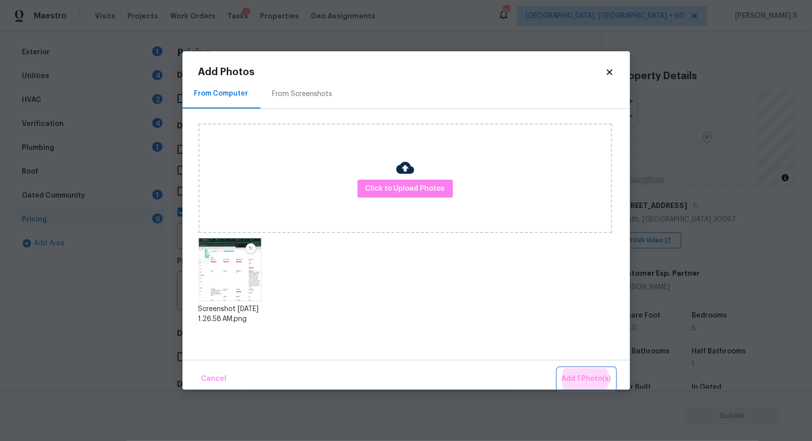
click at [558, 368] on button "Add 1 Photo(s)" at bounding box center [586, 378] width 57 height 21
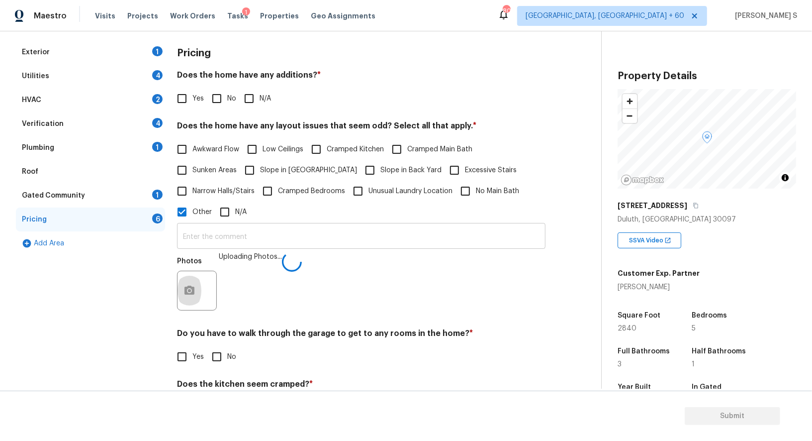
click at [333, 243] on input "text" at bounding box center [361, 236] width 368 height 23
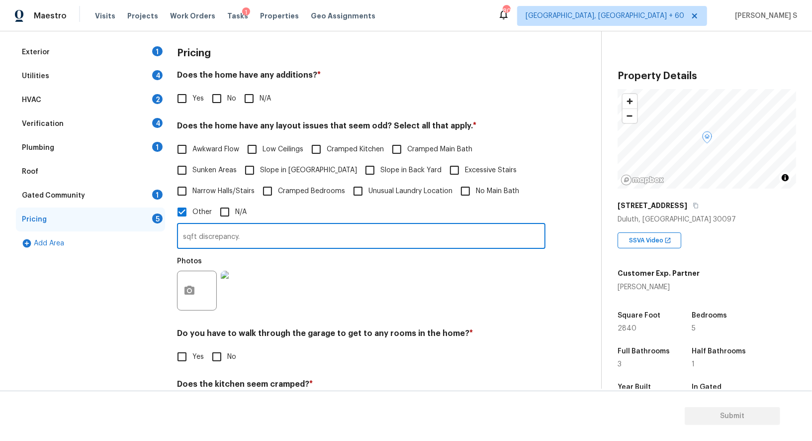
type input "sqft discrepancy."
click at [327, 305] on div "Photos" at bounding box center [361, 284] width 368 height 65
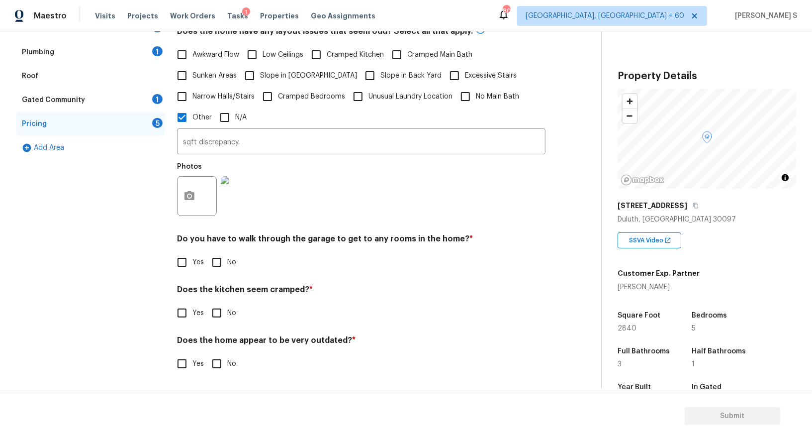
scroll to position [229, 0]
click at [215, 254] on input "No" at bounding box center [216, 261] width 21 height 21
checkbox input "true"
click at [206, 303] on input "No" at bounding box center [216, 313] width 21 height 21
checkbox input "true"
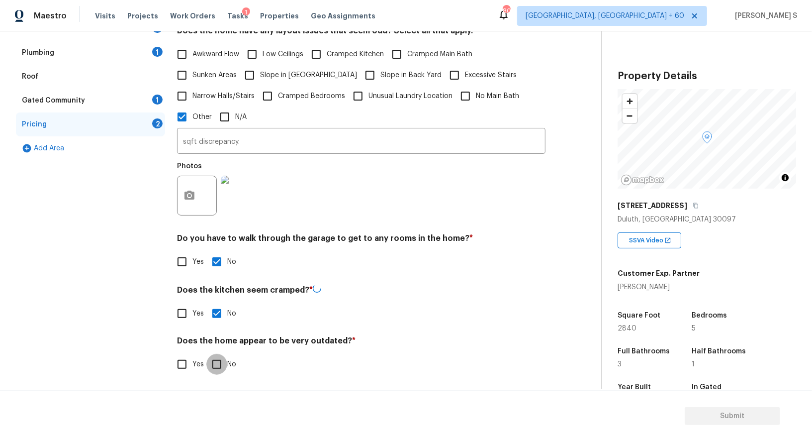
click at [206, 354] on input "No" at bounding box center [216, 364] width 21 height 21
checkbox input "true"
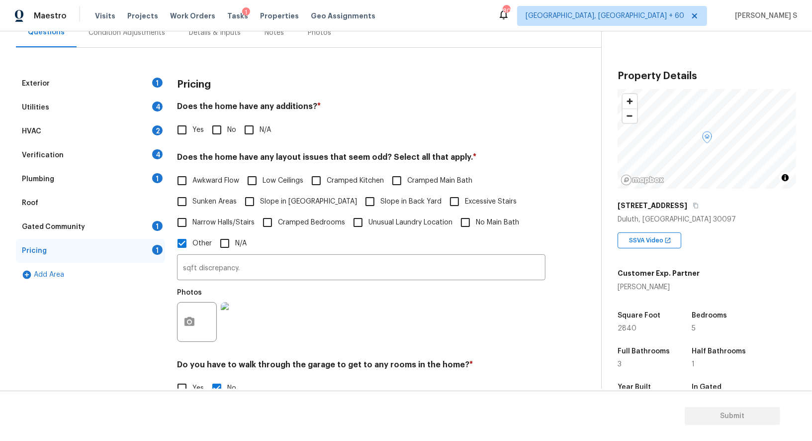
scroll to position [2, 0]
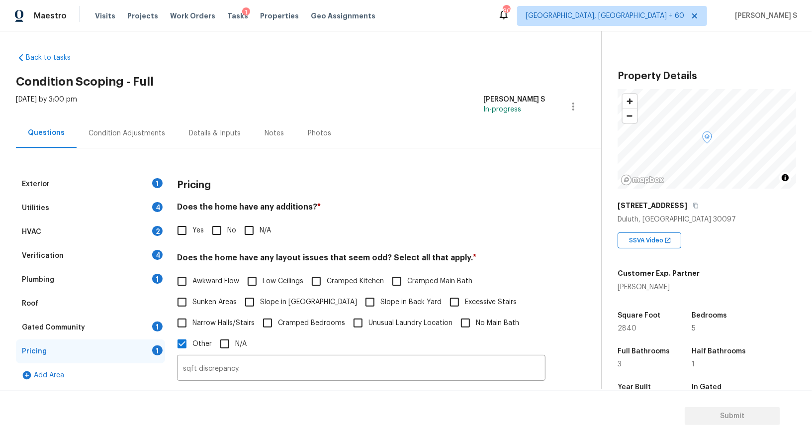
click at [222, 228] on input "No" at bounding box center [216, 230] width 21 height 21
checkbox input "true"
click at [147, 186] on div "Exterior 1" at bounding box center [90, 184] width 149 height 24
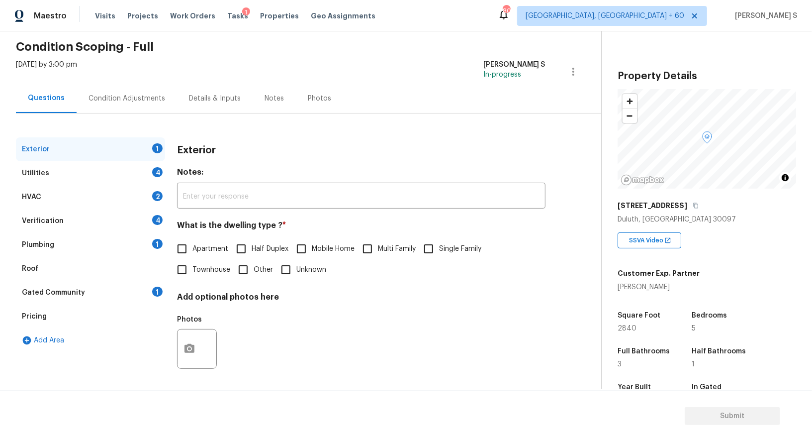
scroll to position [137, 0]
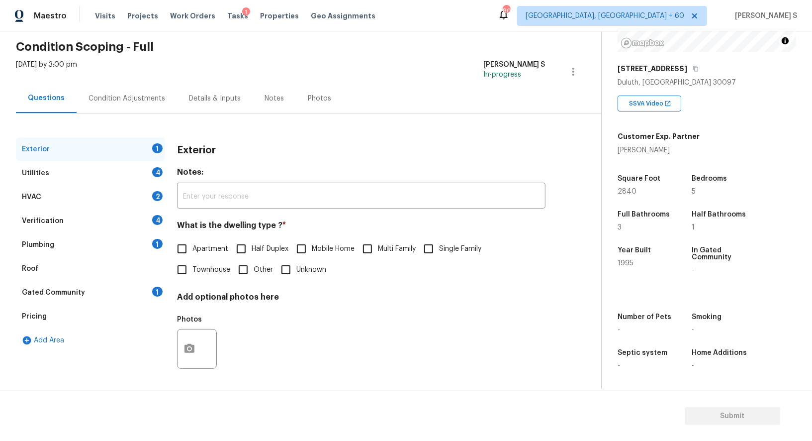
drag, startPoint x: 436, startPoint y: 241, endPoint x: 444, endPoint y: 241, distance: 8.0
click at [436, 241] on input "Single Family" at bounding box center [428, 248] width 21 height 21
checkbox input "true"
click at [154, 174] on div "4" at bounding box center [157, 172] width 10 height 10
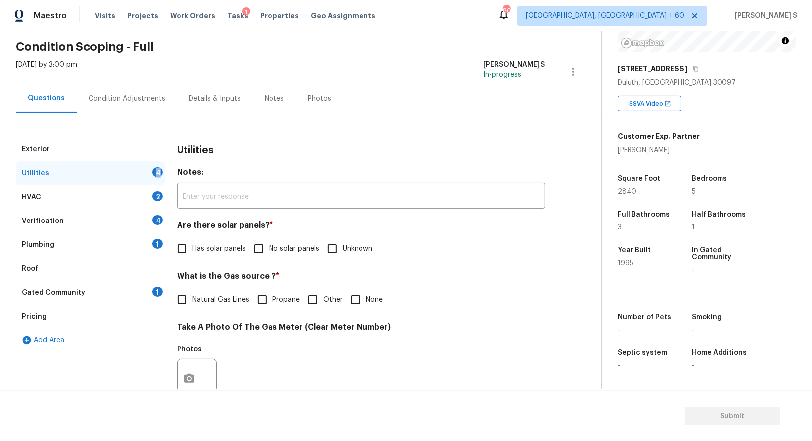
click at [154, 174] on div "4" at bounding box center [157, 172] width 10 height 10
click at [272, 245] on span "No solar panels" at bounding box center [294, 249] width 50 height 10
click at [269, 245] on input "No solar panels" at bounding box center [258, 248] width 21 height 21
checkbox input "true"
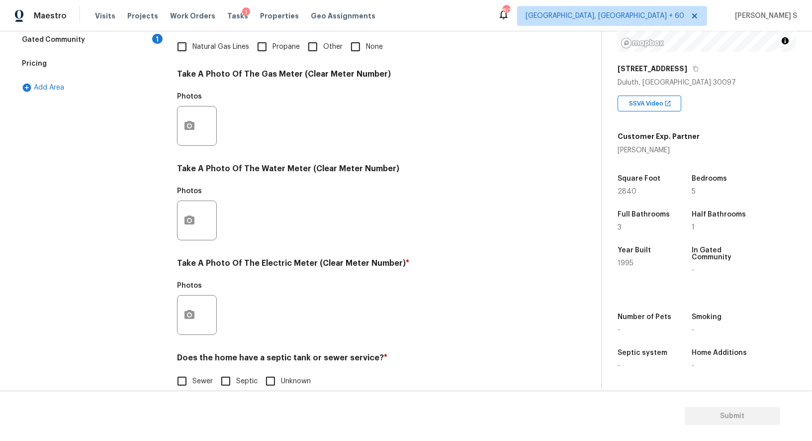
click at [196, 382] on span "Sewer" at bounding box center [202, 381] width 20 height 10
click at [192, 382] on input "Sewer" at bounding box center [182, 380] width 21 height 21
checkbox input "true"
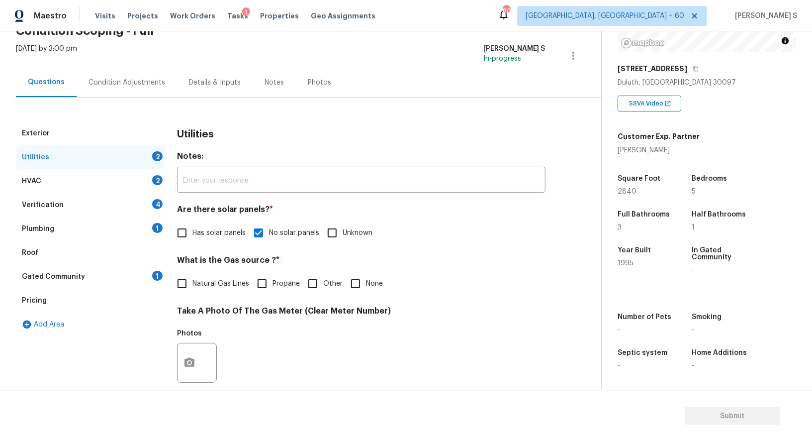
click at [154, 228] on div "1" at bounding box center [157, 228] width 10 height 10
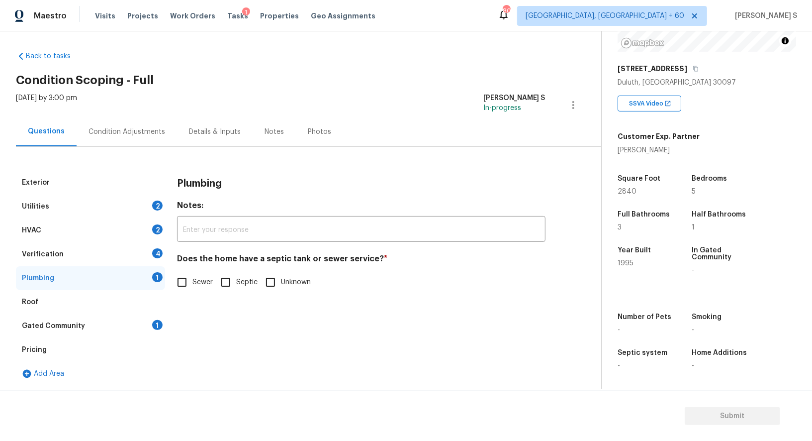
scroll to position [3, 0]
click at [188, 278] on input "Sewer" at bounding box center [182, 282] width 21 height 21
checkbox input "true"
click at [155, 318] on div "Gated Community 1" at bounding box center [90, 326] width 149 height 24
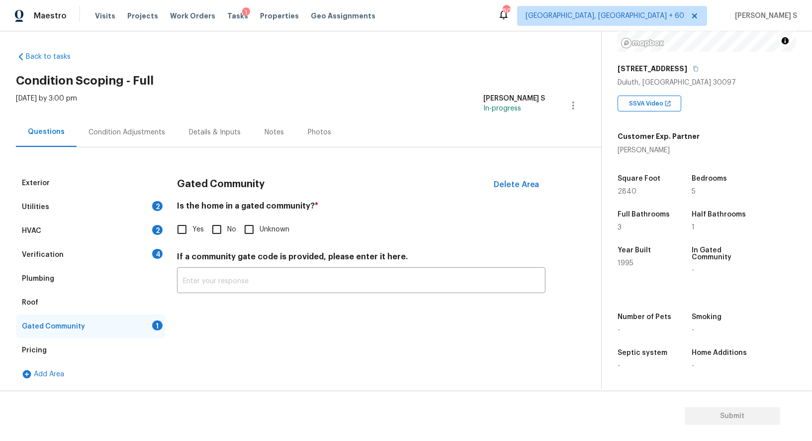
click at [213, 226] on input "No" at bounding box center [216, 229] width 21 height 21
checkbox input "true"
click at [139, 252] on div "Verification 4" at bounding box center [90, 255] width 149 height 24
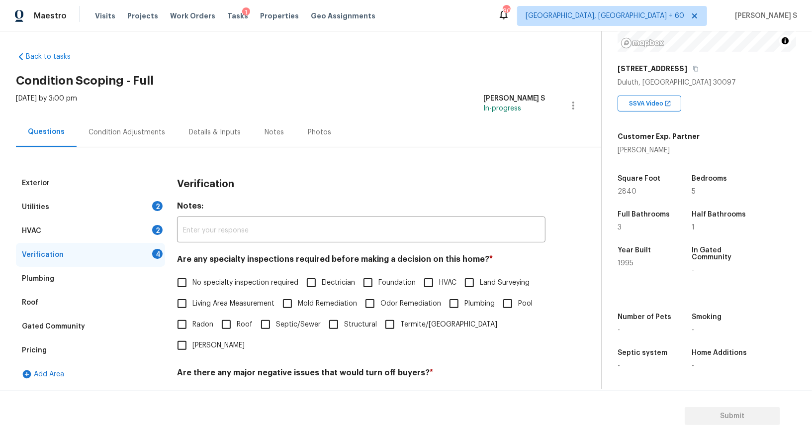
click at [193, 280] on span "No specialty inspection required" at bounding box center [245, 282] width 106 height 10
click at [192, 280] on input "No specialty inspection required" at bounding box center [182, 282] width 21 height 21
checkbox input "true"
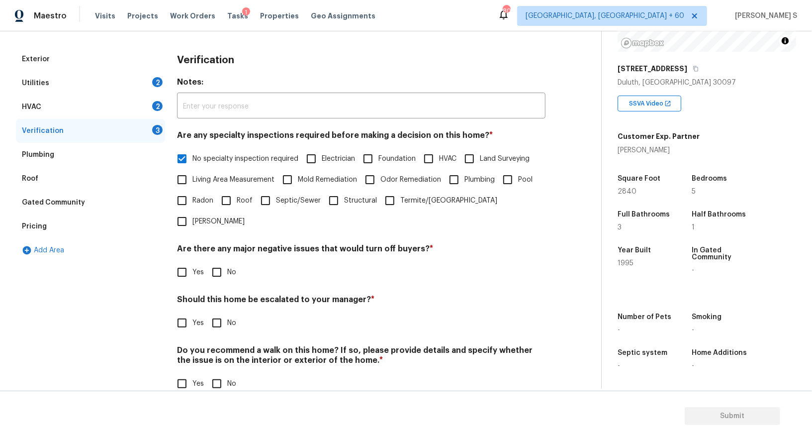
scroll to position [127, 0]
click at [214, 264] on div "Verification Notes: ​ Are any specialty inspections required before making a de…" at bounding box center [361, 227] width 368 height 359
click at [214, 262] on input "No" at bounding box center [216, 272] width 21 height 21
checkbox input "true"
click at [220, 373] on input "No" at bounding box center [216, 383] width 21 height 21
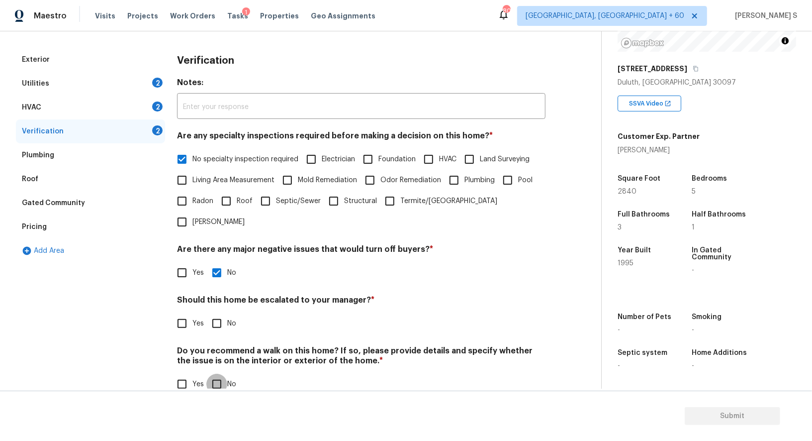
checkbox input "true"
click at [157, 99] on div "HVAC 2" at bounding box center [90, 107] width 149 height 24
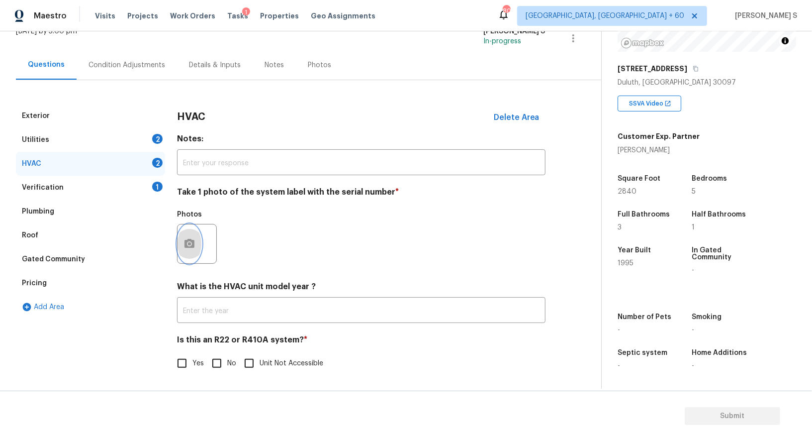
click at [192, 242] on icon "button" at bounding box center [189, 243] width 10 height 9
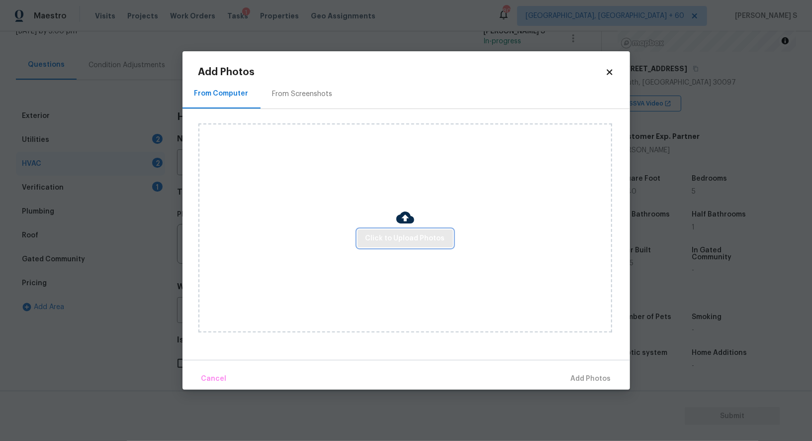
click at [407, 236] on span "Click to Upload Photos" at bounding box center [406, 238] width 80 height 12
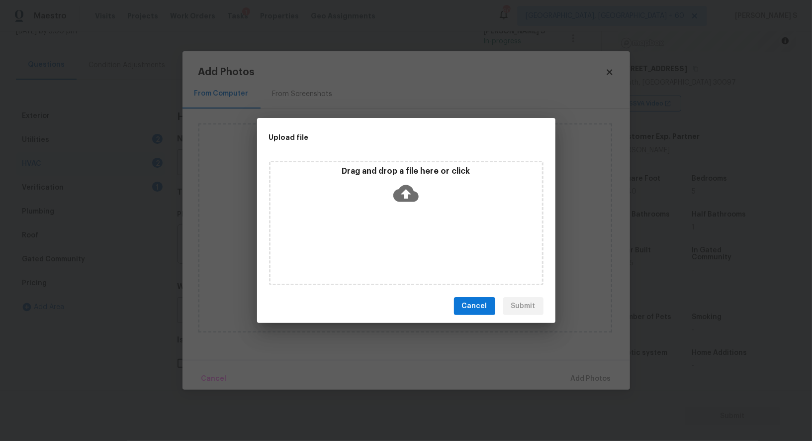
click at [407, 236] on div "Drag and drop a file here or click" at bounding box center [406, 223] width 274 height 124
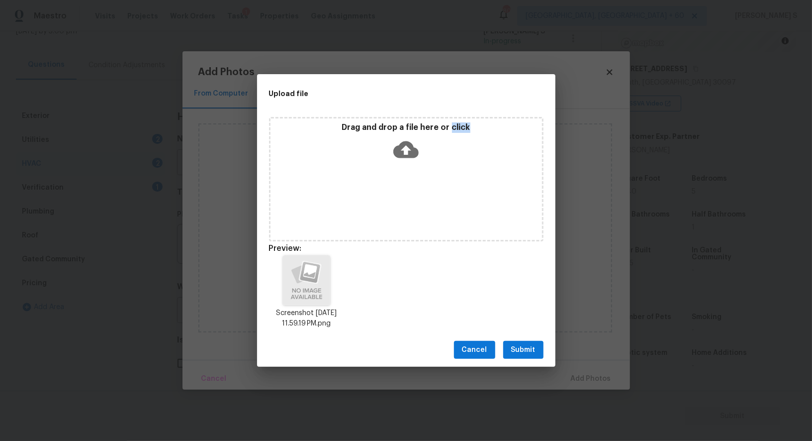
click at [530, 351] on span "Submit" at bounding box center [523, 350] width 24 height 12
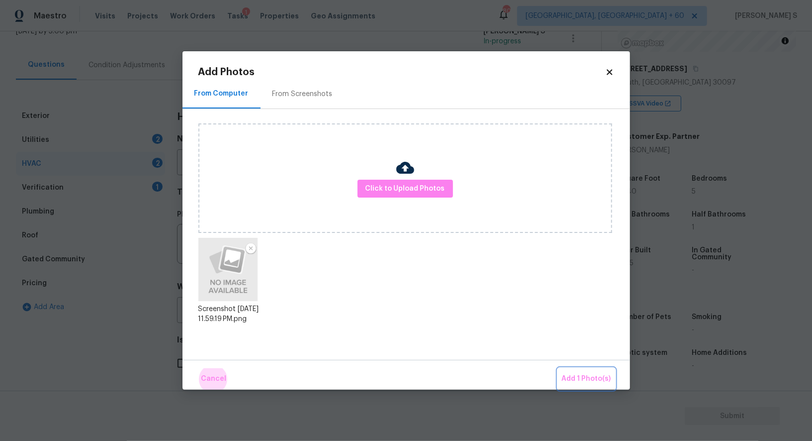
click at [558, 368] on button "Add 1 Photo(s)" at bounding box center [586, 378] width 57 height 21
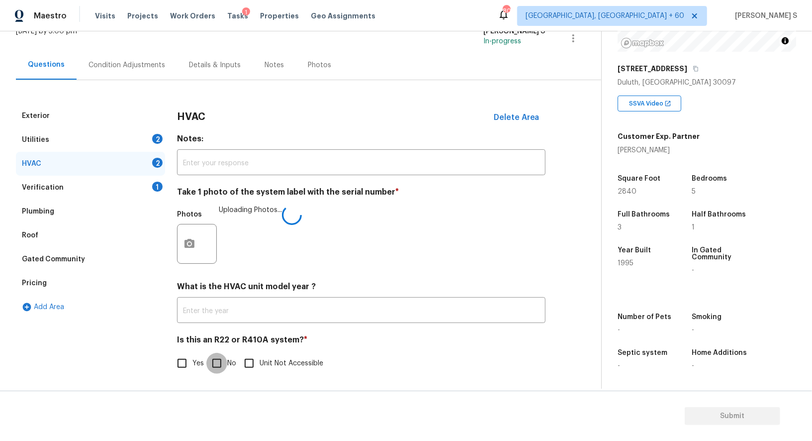
click at [220, 361] on input "No" at bounding box center [216, 363] width 21 height 21
checkbox input "true"
click at [150, 145] on div "Utilities 2" at bounding box center [90, 140] width 149 height 24
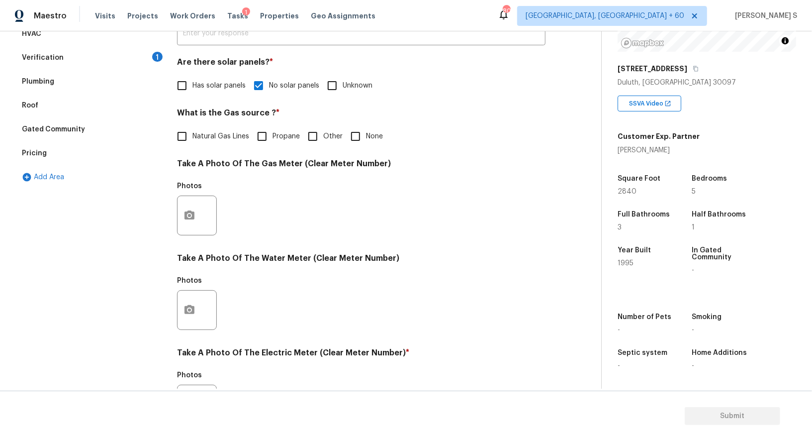
scroll to position [305, 0]
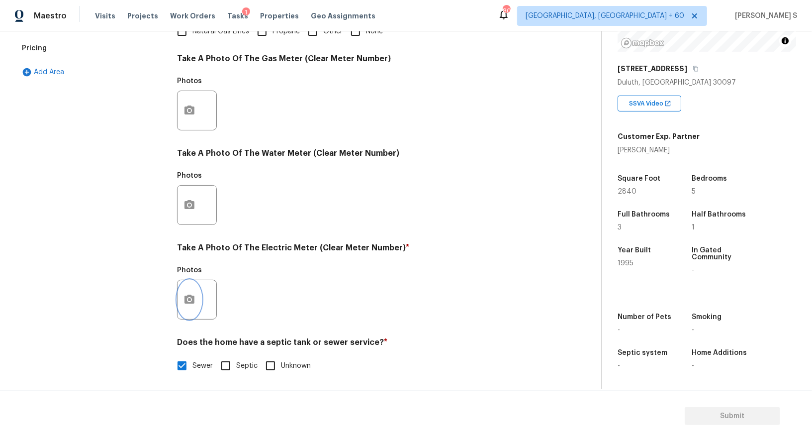
click at [196, 304] on button "button" at bounding box center [190, 299] width 24 height 39
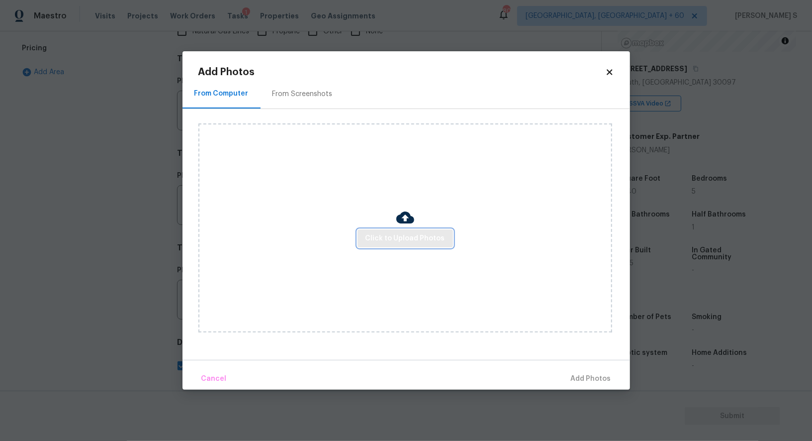
click at [386, 239] on span "Click to Upload Photos" at bounding box center [406, 238] width 80 height 12
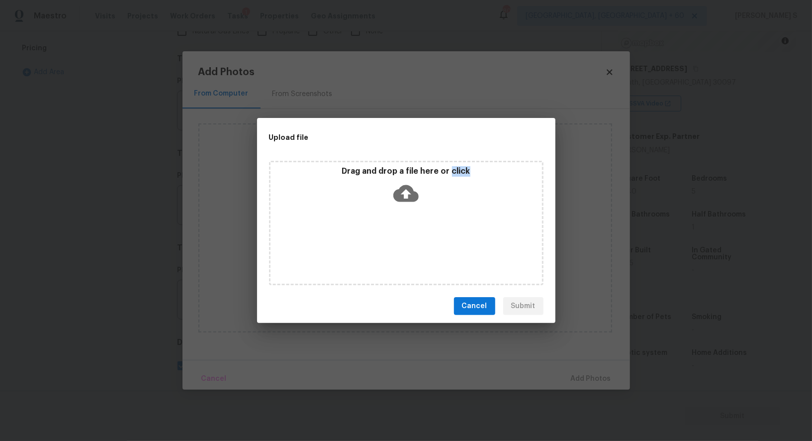
click at [386, 239] on div "Drag and drop a file here or click" at bounding box center [406, 223] width 274 height 124
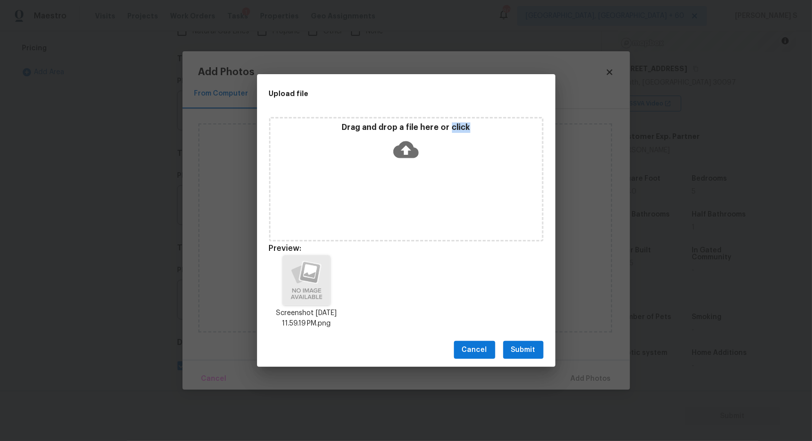
click at [534, 343] on button "Submit" at bounding box center [523, 350] width 40 height 18
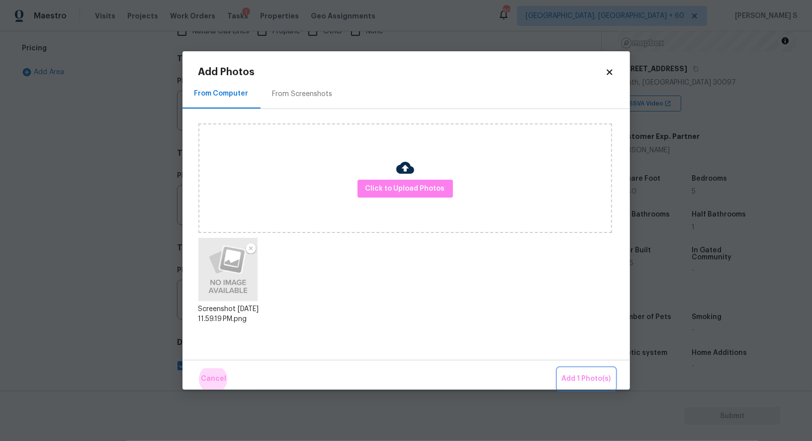
click at [558, 368] on button "Add 1 Photo(s)" at bounding box center [586, 378] width 57 height 21
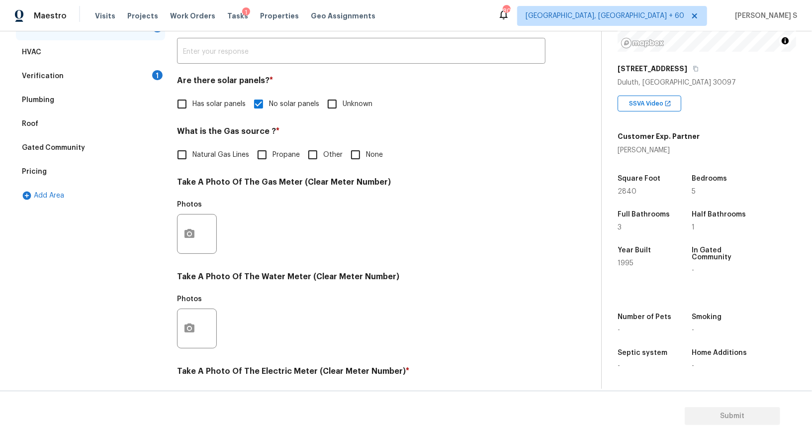
scroll to position [194, 0]
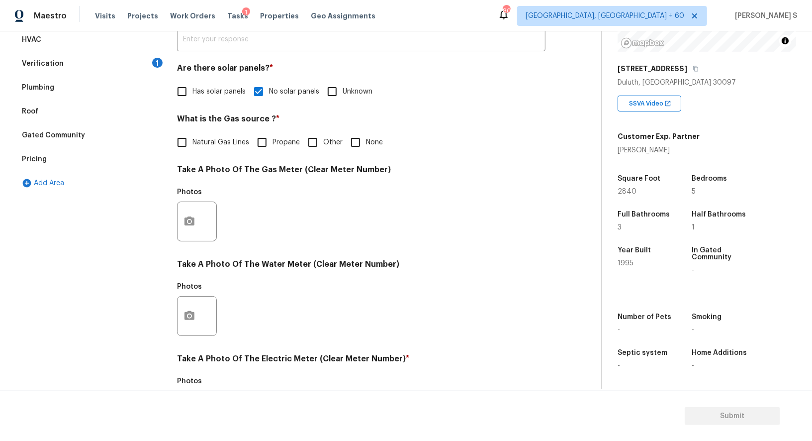
drag, startPoint x: 83, startPoint y: 63, endPoint x: 106, endPoint y: 63, distance: 23.4
click at [82, 63] on div "Verification 1" at bounding box center [90, 64] width 149 height 24
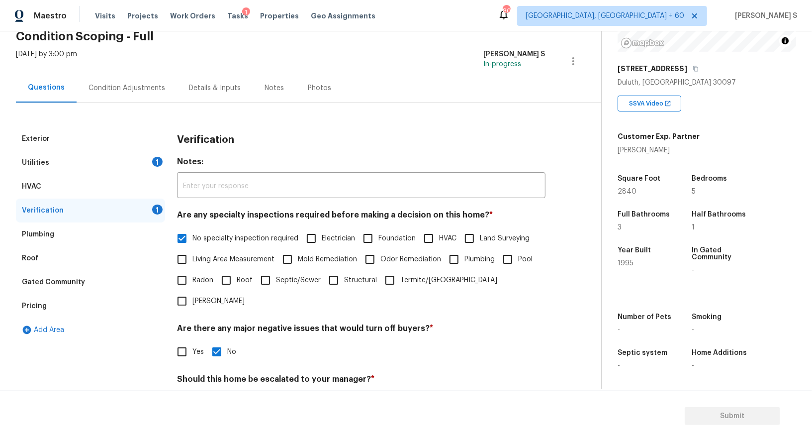
scroll to position [0, 0]
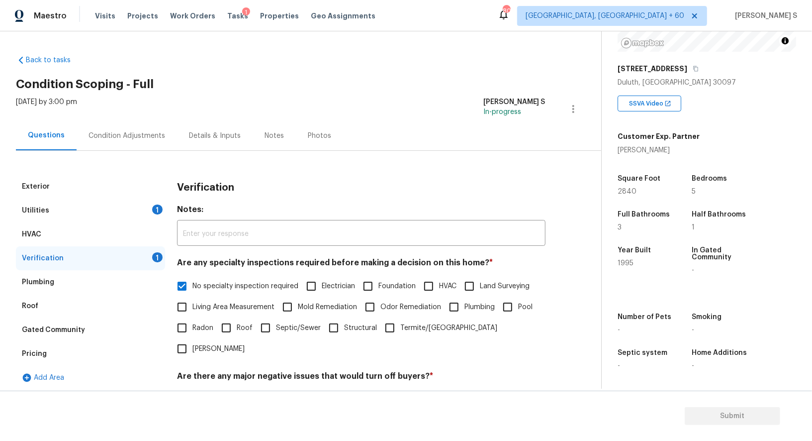
click at [158, 208] on div "1" at bounding box center [157, 209] width 10 height 10
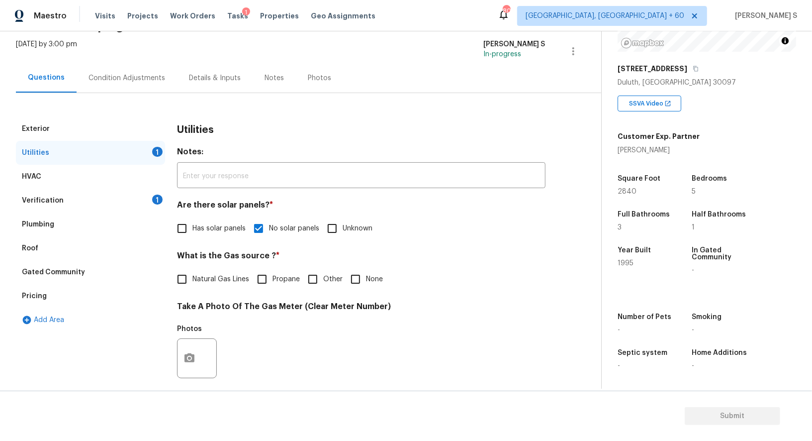
scroll to position [137, 0]
click at [108, 76] on div "Condition Adjustments" at bounding box center [127, 78] width 77 height 10
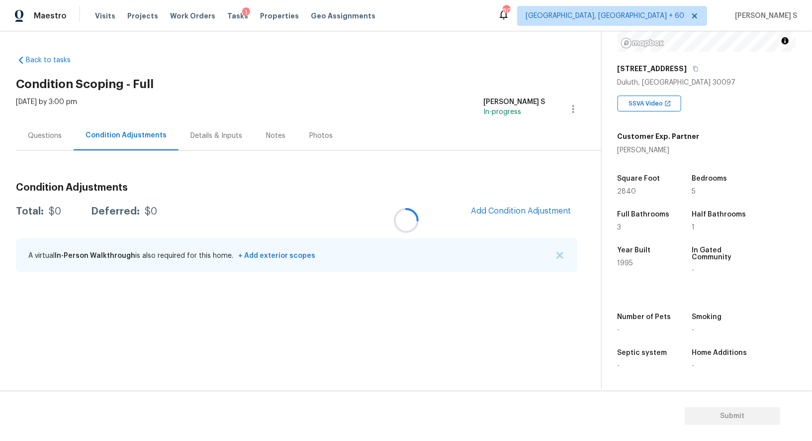
click at [513, 214] on div at bounding box center [406, 220] width 812 height 441
click at [494, 215] on button "Add Condition Adjustment" at bounding box center [521, 210] width 112 height 21
click at [494, 215] on body "Maestro Visits Projects Work Orders Tasks 1 Properties Geo Assignments 800 Albu…" at bounding box center [406, 220] width 812 height 441
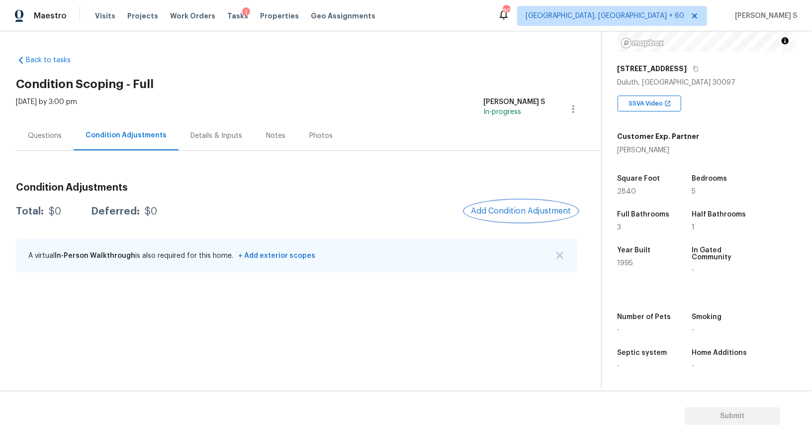
click at [527, 210] on span "Add Condition Adjustment" at bounding box center [521, 210] width 100 height 9
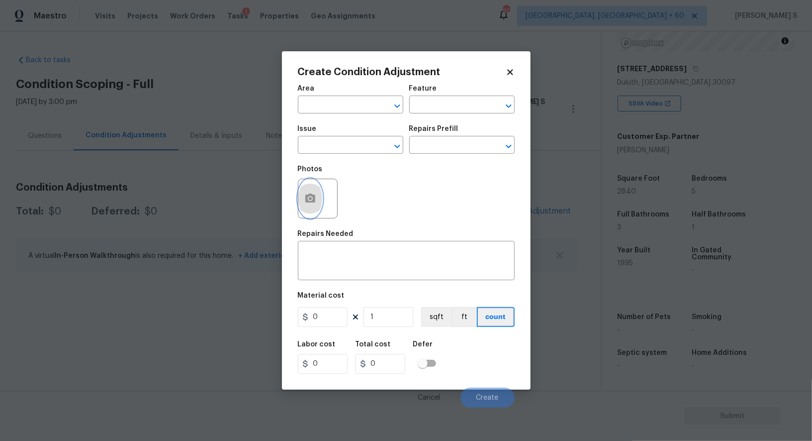
click at [314, 189] on button "button" at bounding box center [310, 198] width 24 height 39
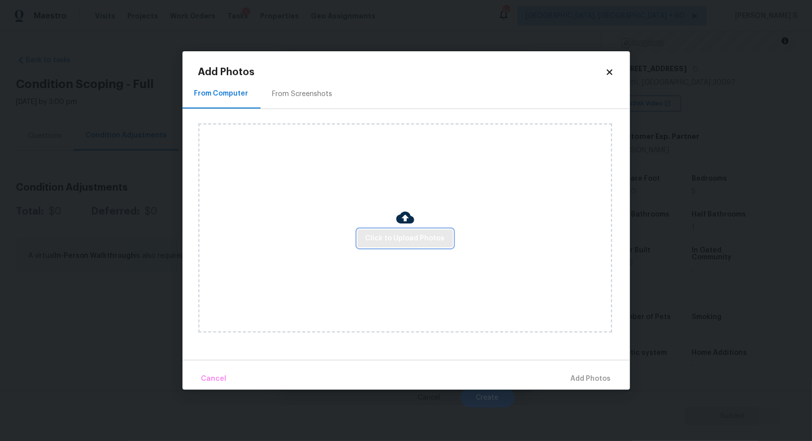
click at [433, 237] on span "Click to Upload Photos" at bounding box center [406, 238] width 80 height 12
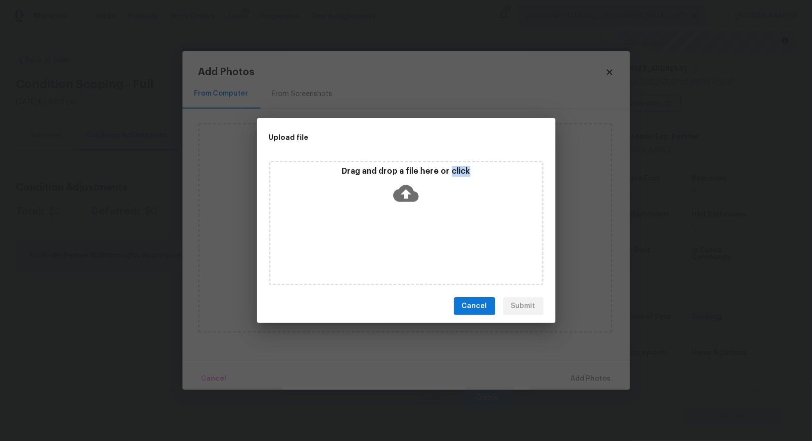
click at [433, 237] on div "Drag and drop a file here or click" at bounding box center [406, 223] width 274 height 124
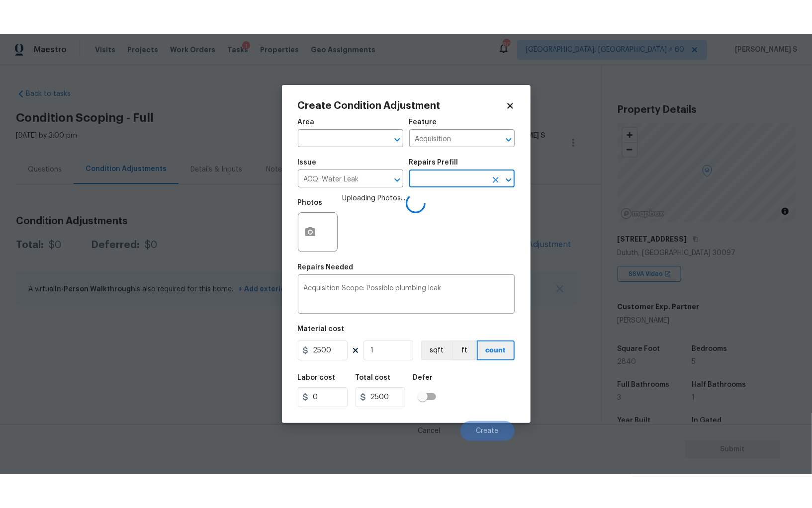
scroll to position [137, 0]
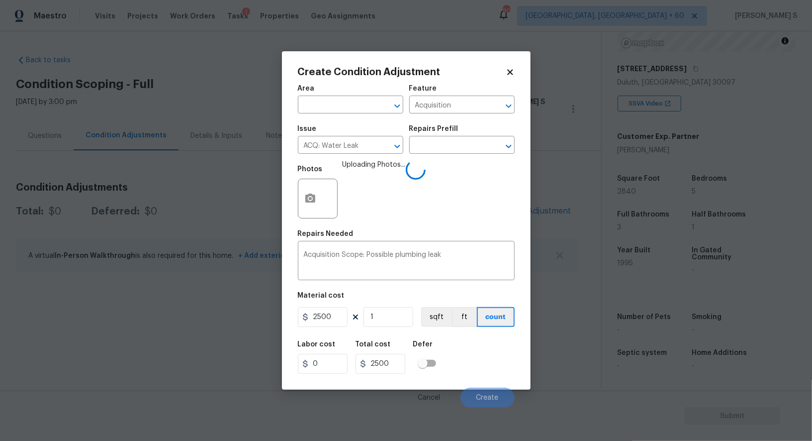
click at [486, 374] on div "Labor cost 0 Total cost 2500 Defer" at bounding box center [406, 357] width 217 height 45
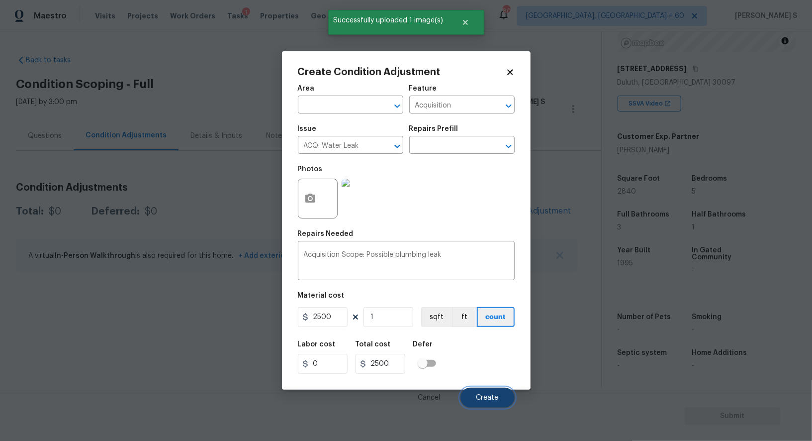
click at [471, 403] on button "Create" at bounding box center [487, 397] width 54 height 20
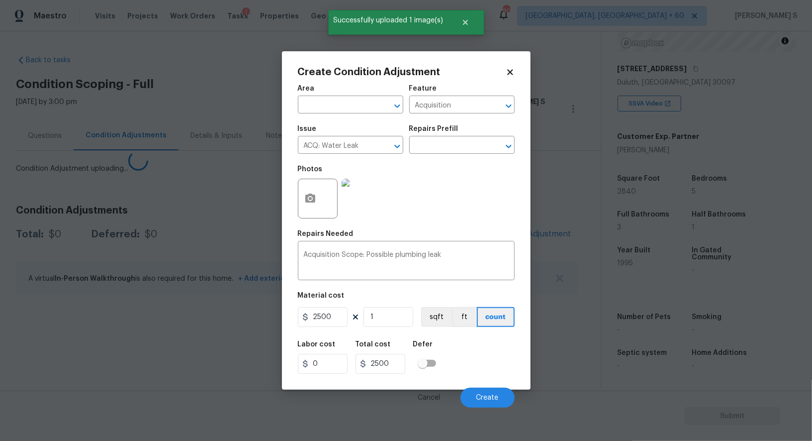
click at [131, 327] on body "Maestro Visits Projects Work Orders Tasks 1 Properties Geo Assignments 800 [GEO…" at bounding box center [406, 220] width 812 height 441
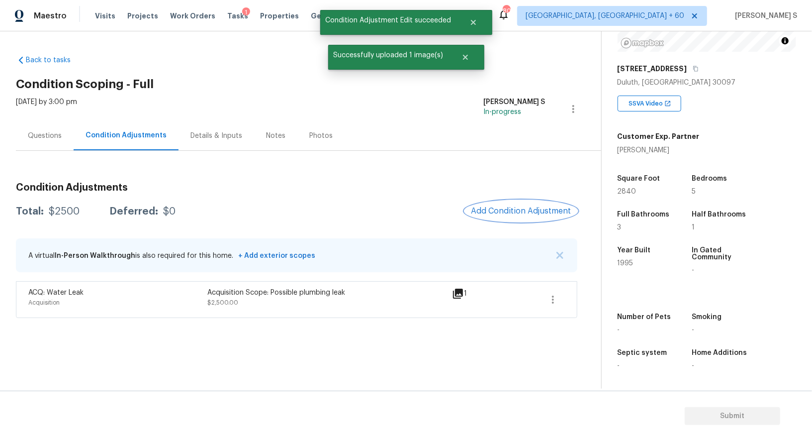
click at [532, 215] on button "Add Condition Adjustment" at bounding box center [521, 210] width 112 height 21
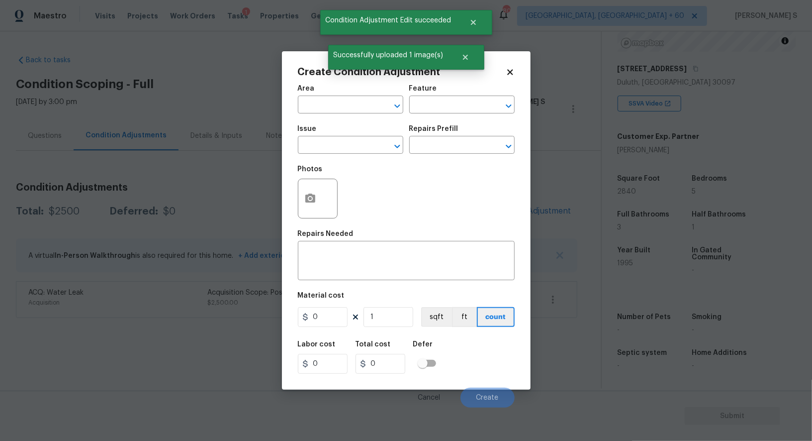
click at [531, 215] on div "Create Condition Adjustment Area ​ Feature ​ Issue ​ Repairs Prefill ​ Photos R…" at bounding box center [406, 220] width 249 height 338
click at [307, 199] on icon "button" at bounding box center [310, 197] width 10 height 9
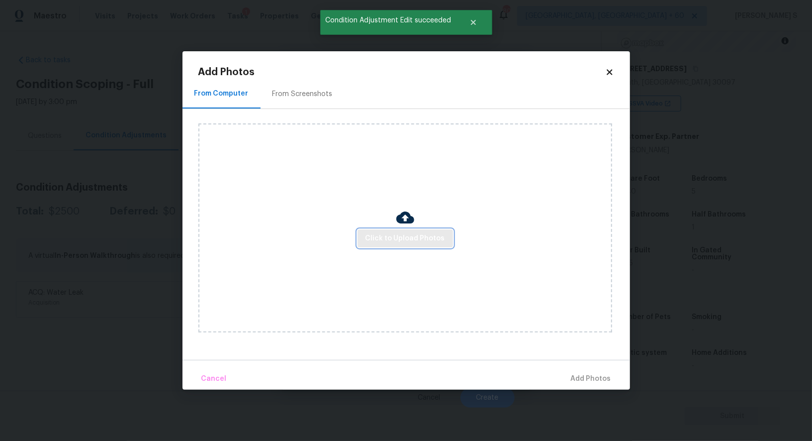
click at [408, 239] on span "Click to Upload Photos" at bounding box center [406, 238] width 80 height 12
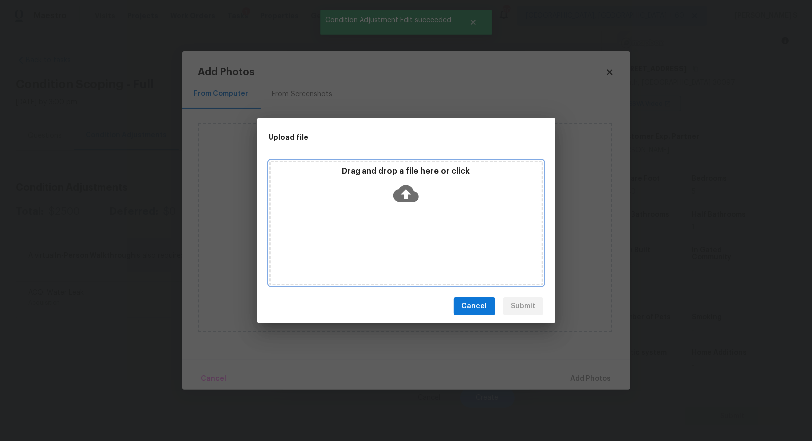
click at [408, 239] on div "Drag and drop a file here or click" at bounding box center [406, 223] width 274 height 124
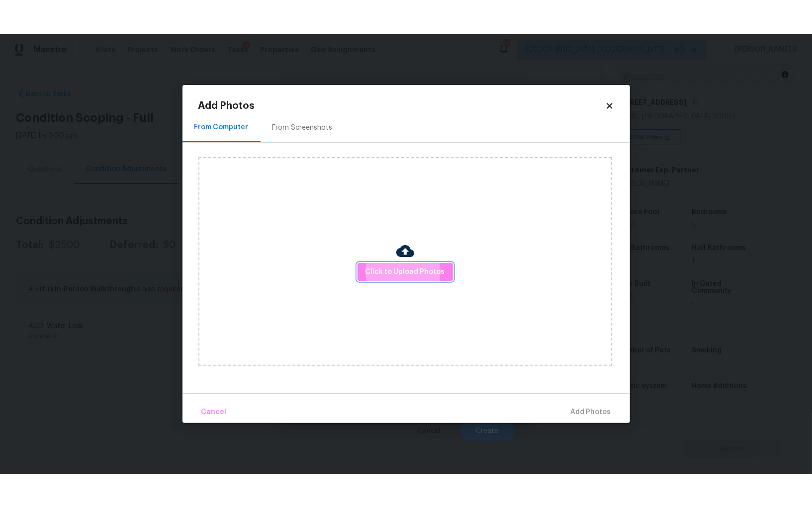
scroll to position [69, 0]
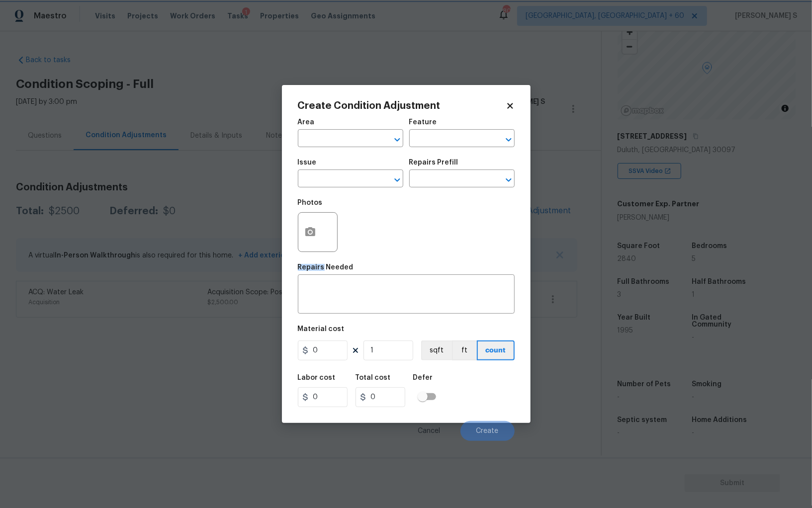
click at [60, 332] on body "Maestro Visits Projects Work Orders Tasks 1 Properties Geo Assignments 800 Albu…" at bounding box center [406, 254] width 812 height 508
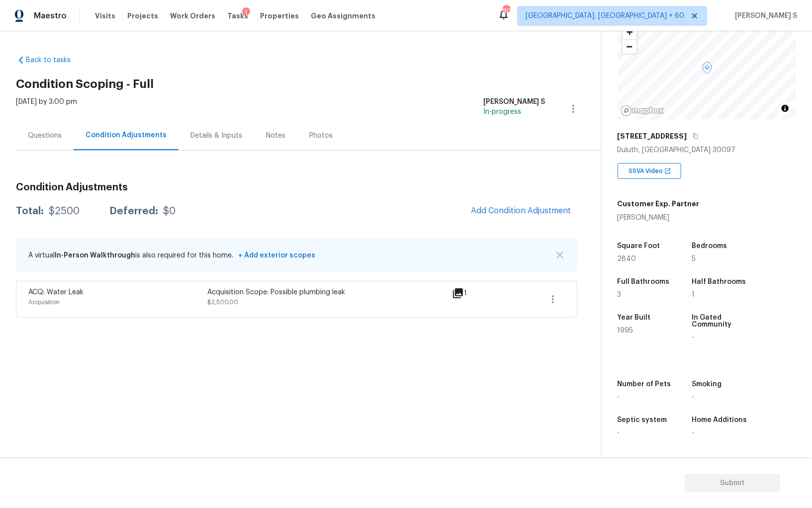
click at [58, 141] on div "Questions" at bounding box center [45, 135] width 58 height 29
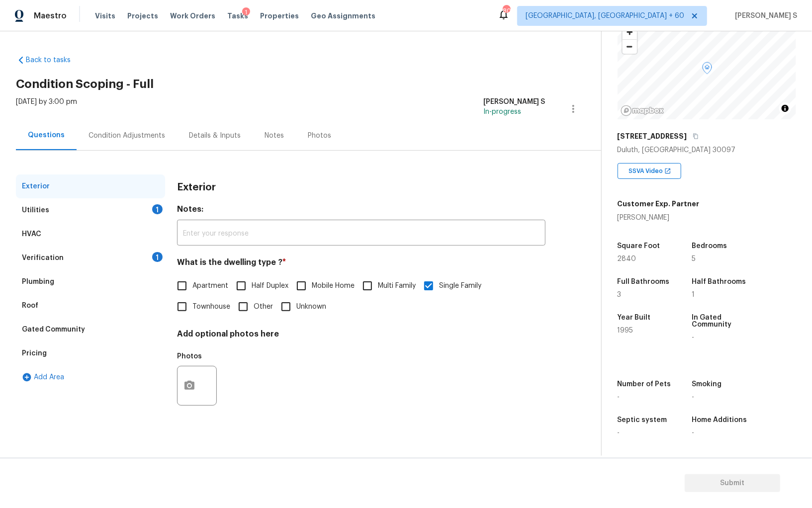
click at [32, 260] on div "Verification" at bounding box center [43, 258] width 42 height 10
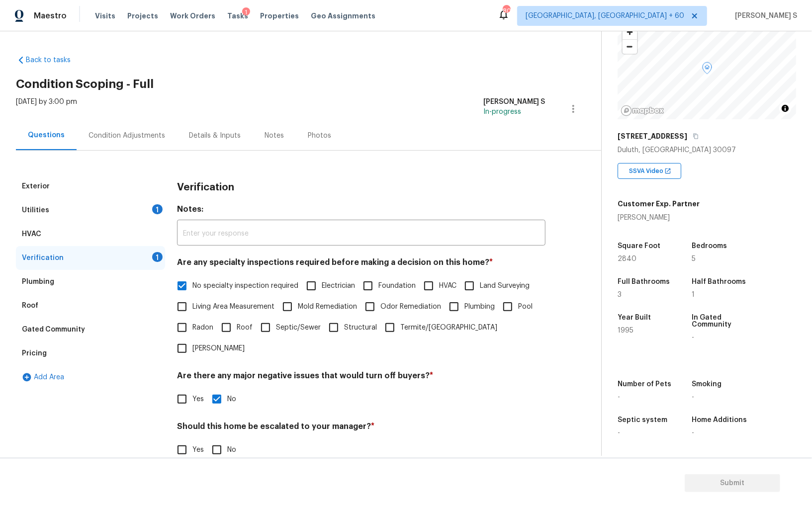
scroll to position [59, 0]
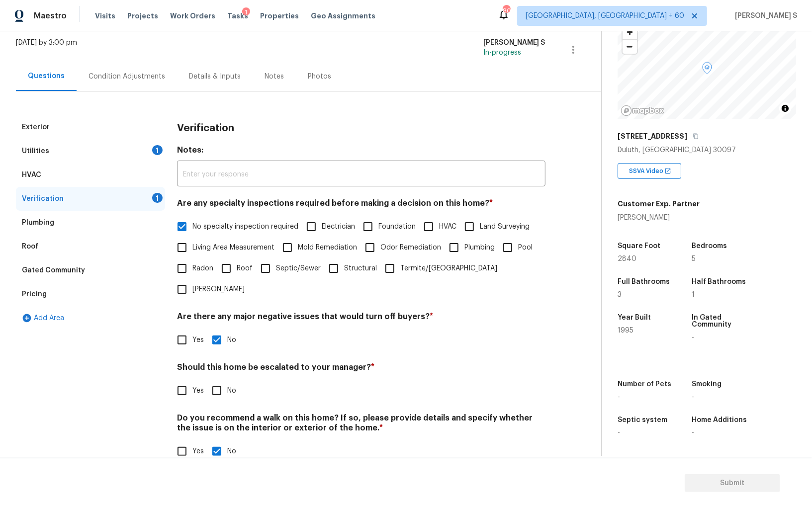
click at [39, 299] on div "Pricing" at bounding box center [90, 294] width 149 height 24
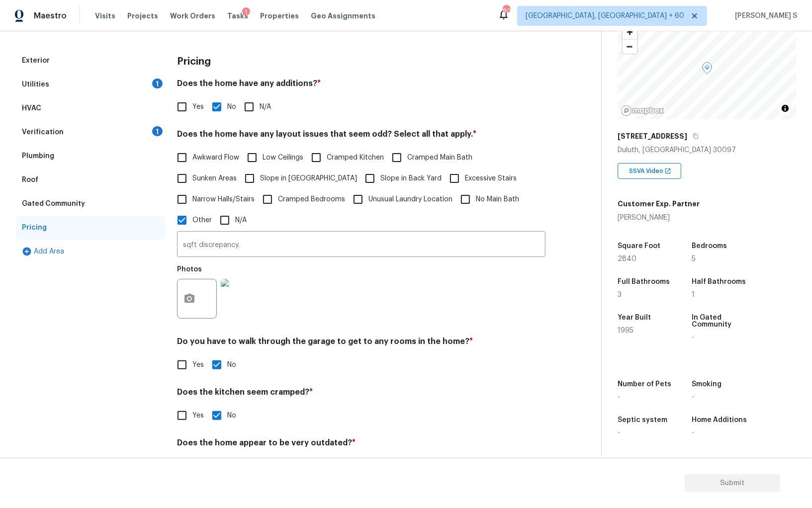
scroll to position [0, 0]
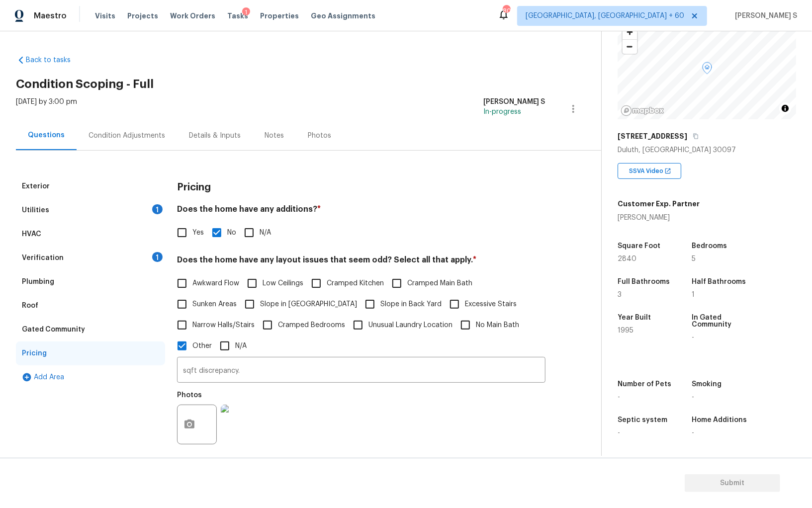
click at [11, 183] on div "Back to tasks Condition Scoping - Full Wed, Aug 27 2025 by 3:00 pm Anbu Jebakum…" at bounding box center [406, 243] width 812 height 425
click at [23, 183] on div "Exterior" at bounding box center [36, 187] width 28 height 10
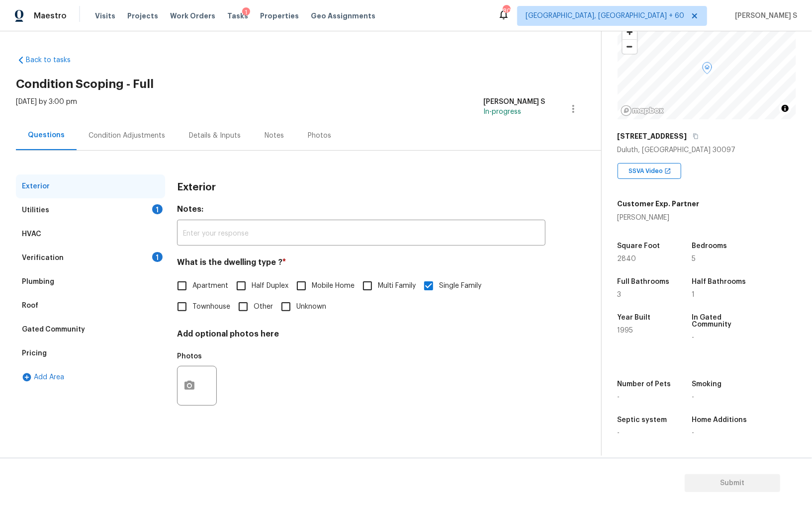
click at [103, 257] on div "Verification 1" at bounding box center [90, 258] width 149 height 24
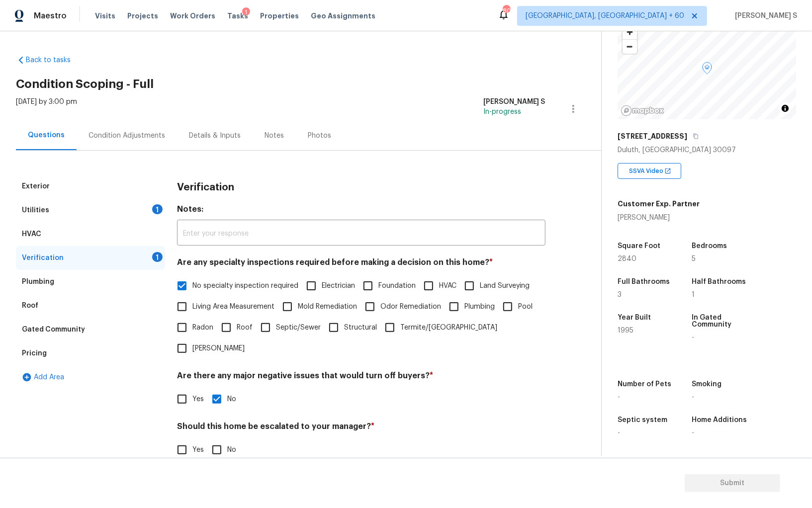
click at [57, 211] on div "Utilities 1" at bounding box center [90, 210] width 149 height 24
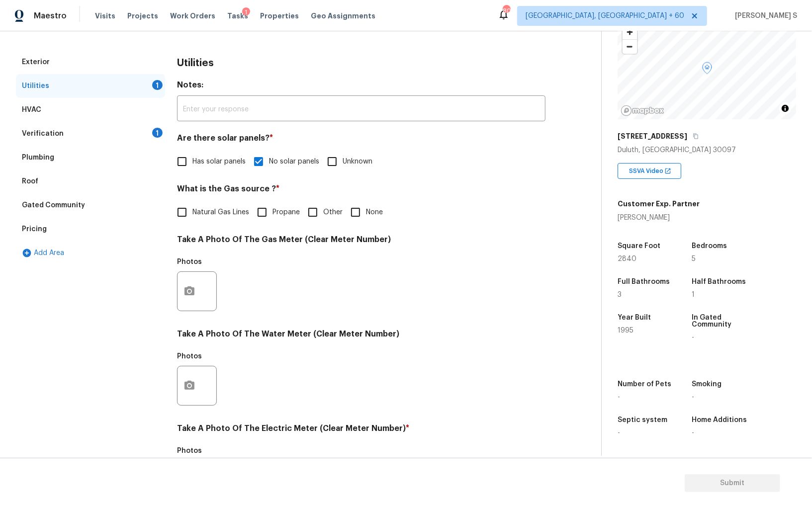
scroll to position [8, 0]
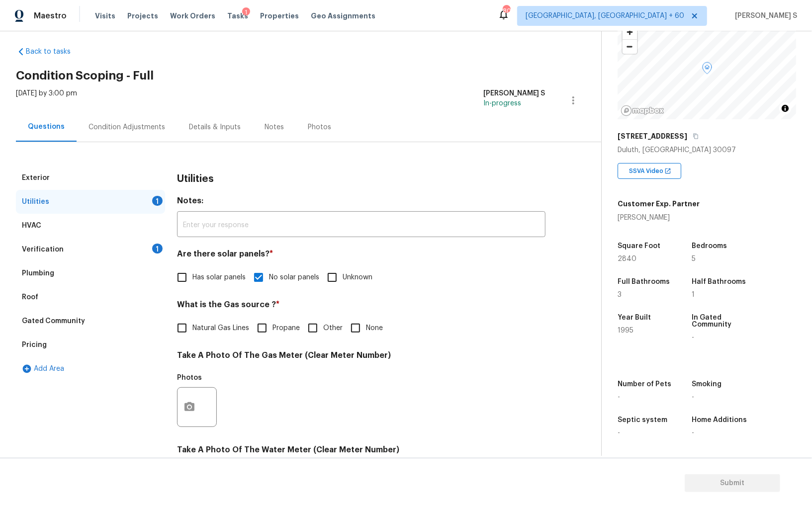
click at [212, 331] on span "Natural Gas Lines" at bounding box center [220, 328] width 57 height 10
click at [192, 331] on input "Natural Gas Lines" at bounding box center [182, 328] width 21 height 21
checkbox input "true"
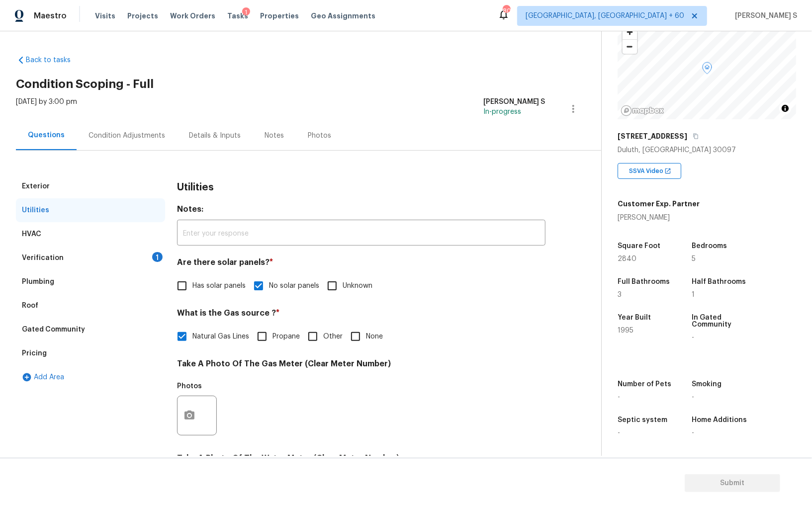
click at [99, 127] on div "Condition Adjustments" at bounding box center [127, 135] width 100 height 29
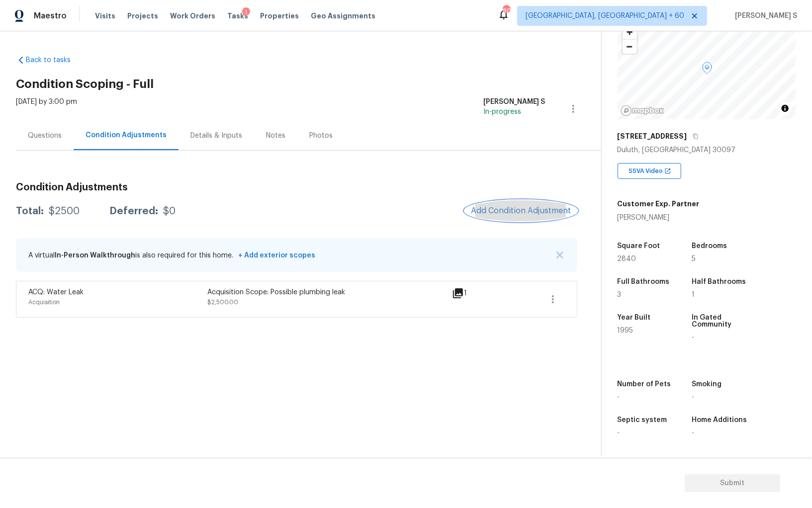
click at [535, 203] on button "Add Condition Adjustment" at bounding box center [521, 210] width 112 height 21
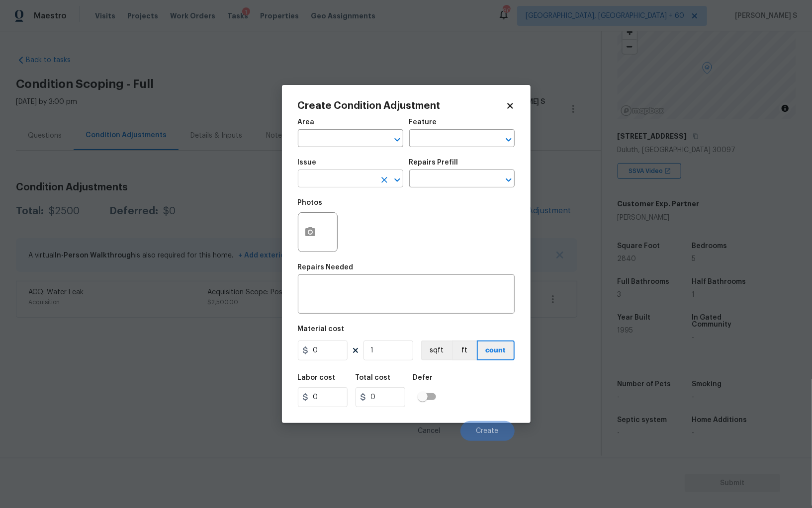
click at [335, 175] on input "text" at bounding box center [337, 179] width 78 height 15
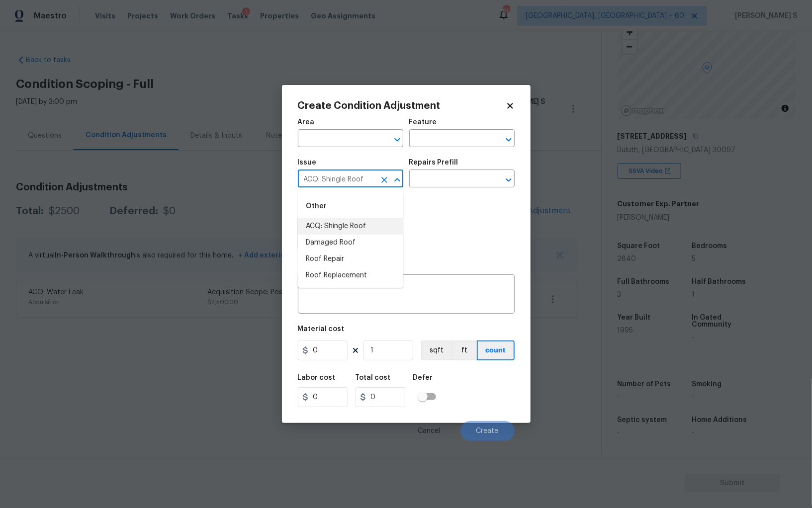
type input "ACQ: Shingle Roof"
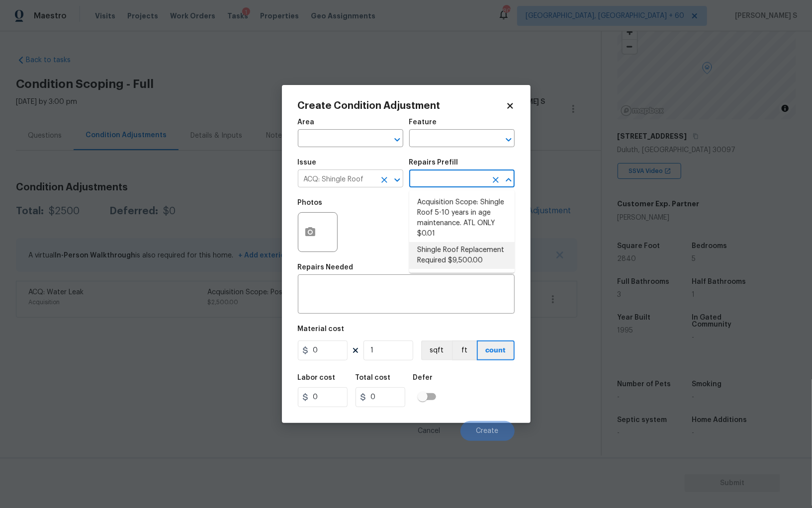
type input "Acquisition"
type textarea "Acquisition Scope: Shingle Roof Replacement required."
type input "9500"
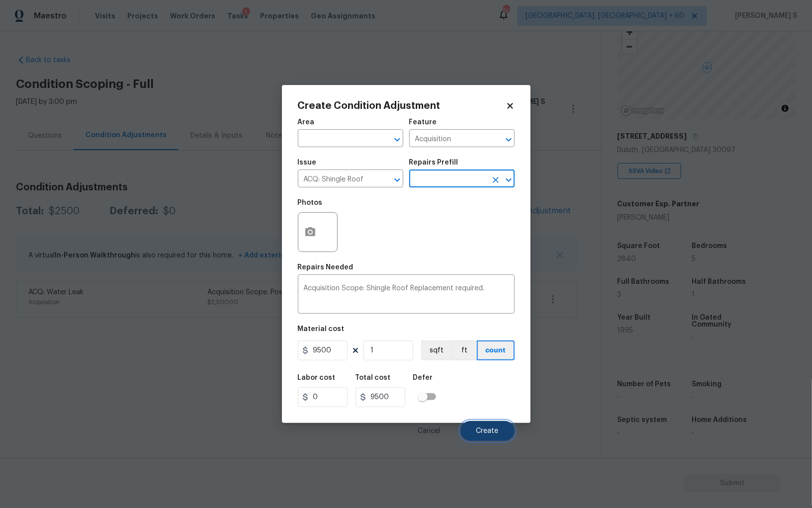
click at [500, 436] on button "Create" at bounding box center [487, 431] width 54 height 20
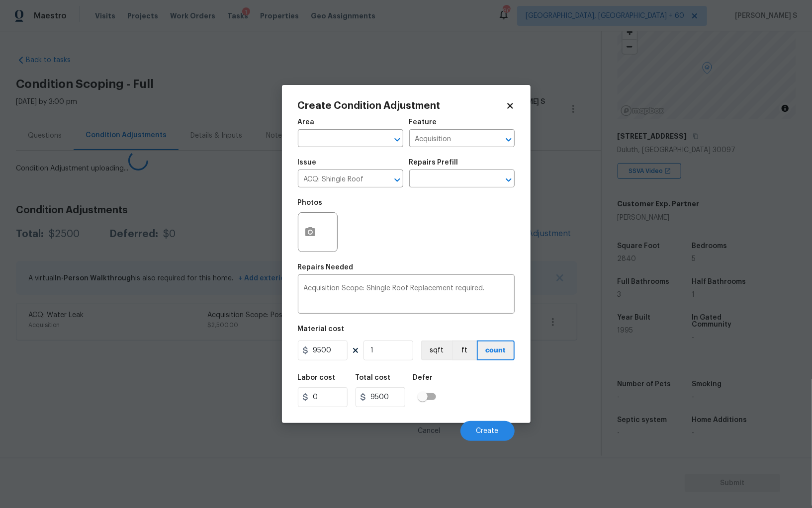
click at [91, 425] on body "Maestro Visits Projects Work Orders Tasks 1 Properties Geo Assignments 800 Albu…" at bounding box center [406, 254] width 812 height 508
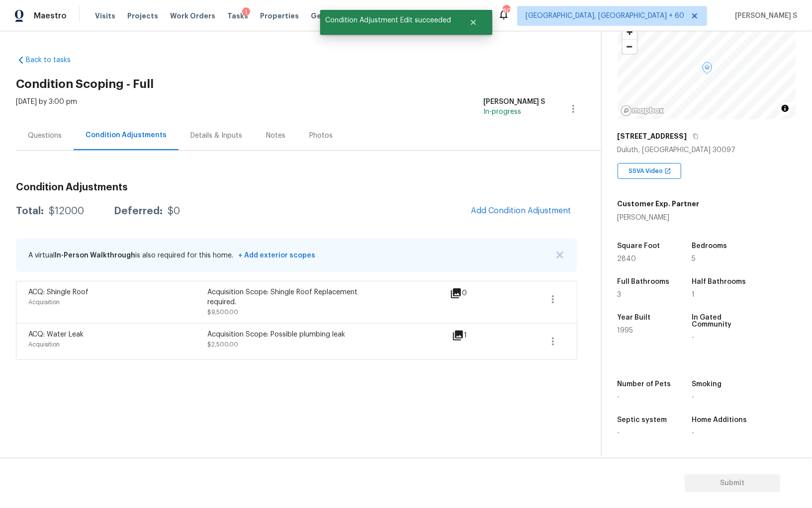
click at [47, 132] on div "Questions" at bounding box center [45, 136] width 34 height 10
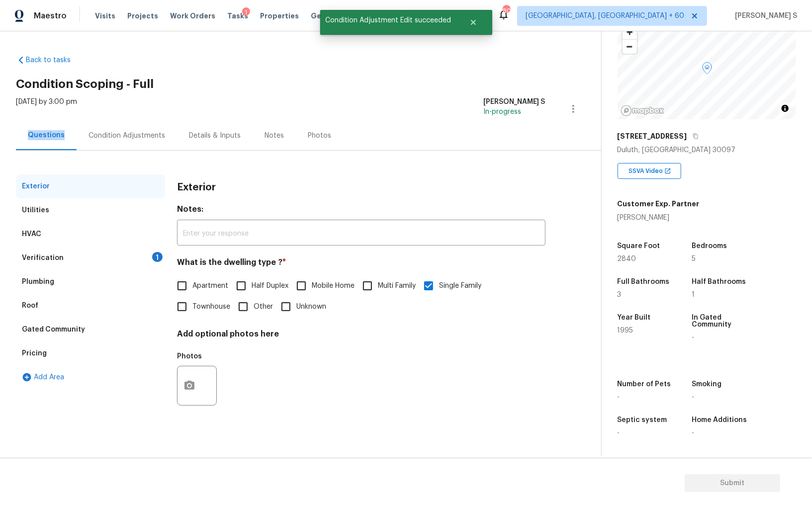
click at [47, 132] on div "Questions" at bounding box center [46, 135] width 37 height 10
click at [63, 254] on div "Verification 1" at bounding box center [90, 258] width 149 height 24
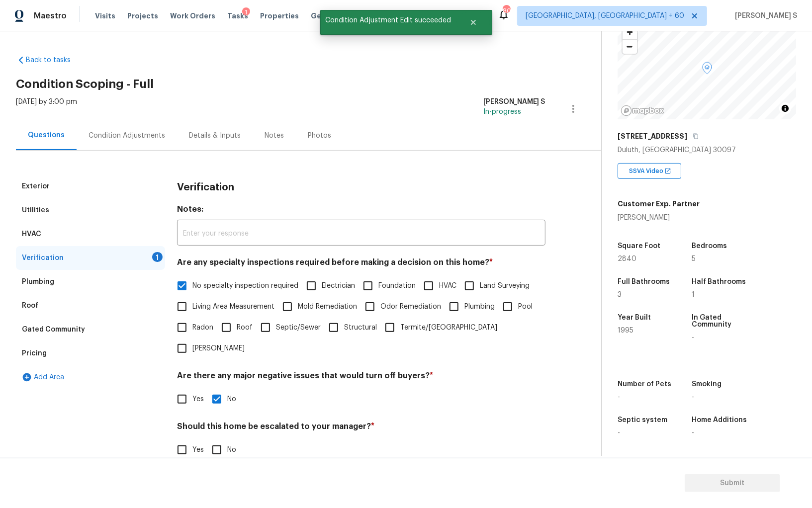
scroll to position [59, 0]
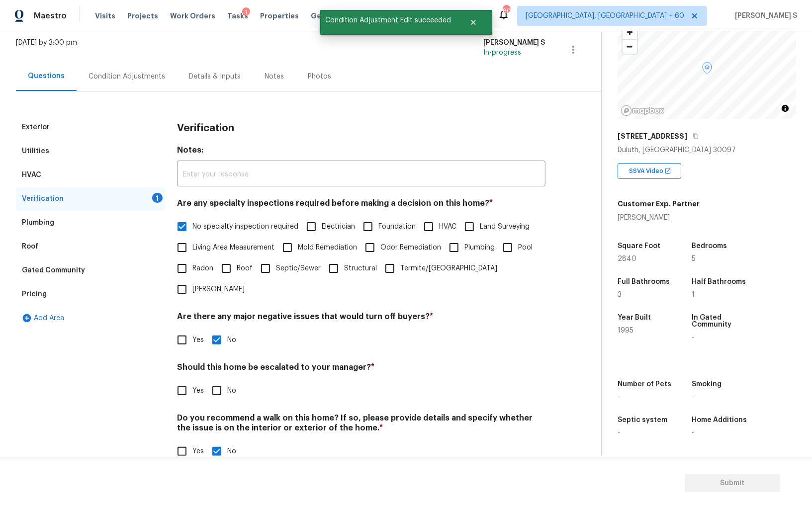
drag, startPoint x: 199, startPoint y: 376, endPoint x: 205, endPoint y: 378, distance: 6.0
click at [199, 380] on label "Yes" at bounding box center [188, 390] width 32 height 21
click at [192, 380] on input "Yes" at bounding box center [182, 390] width 21 height 21
checkbox input "true"
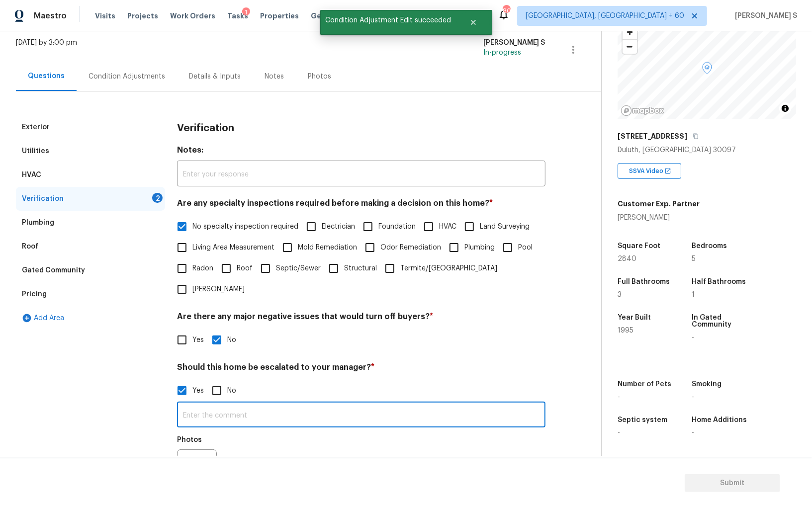
click at [227, 404] on input "text" at bounding box center [361, 415] width 368 height 23
type input "R"
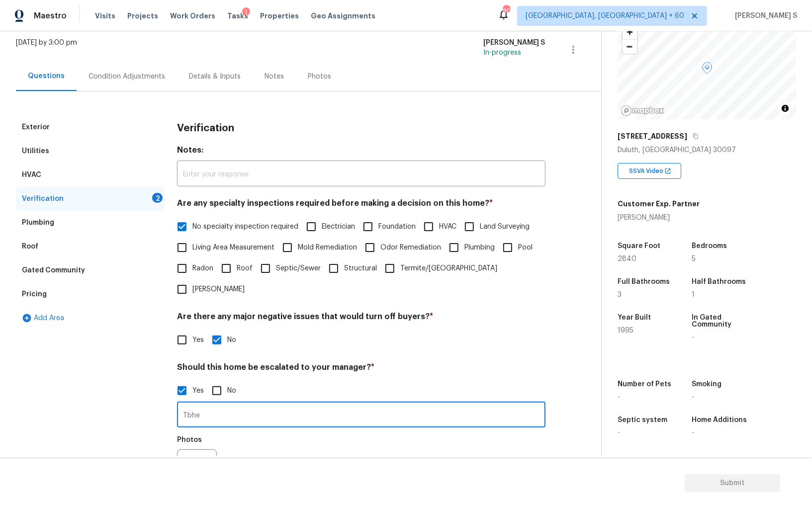
click at [227, 404] on input "Tbhe" at bounding box center [361, 415] width 368 height 23
type input "The roof looks to be damaged and needs work hence scoped for replacement."
click at [360, 432] on div "Photos" at bounding box center [361, 463] width 368 height 65
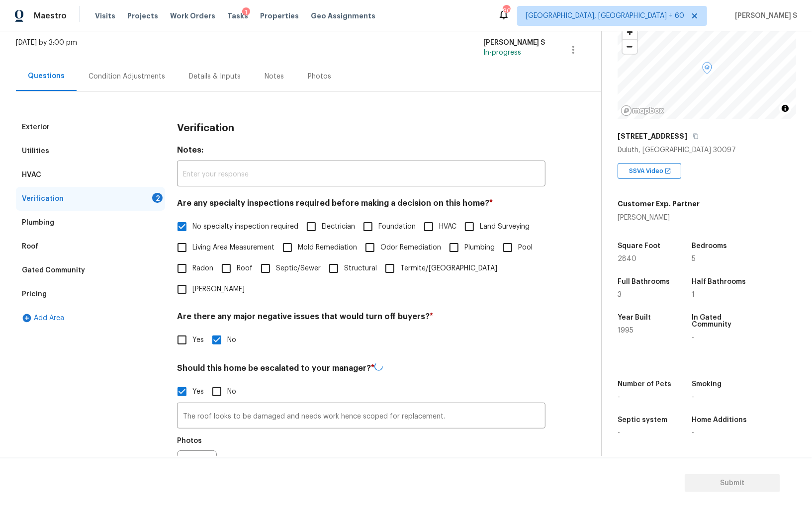
click at [366, 436] on div "Photos" at bounding box center [361, 464] width 368 height 65
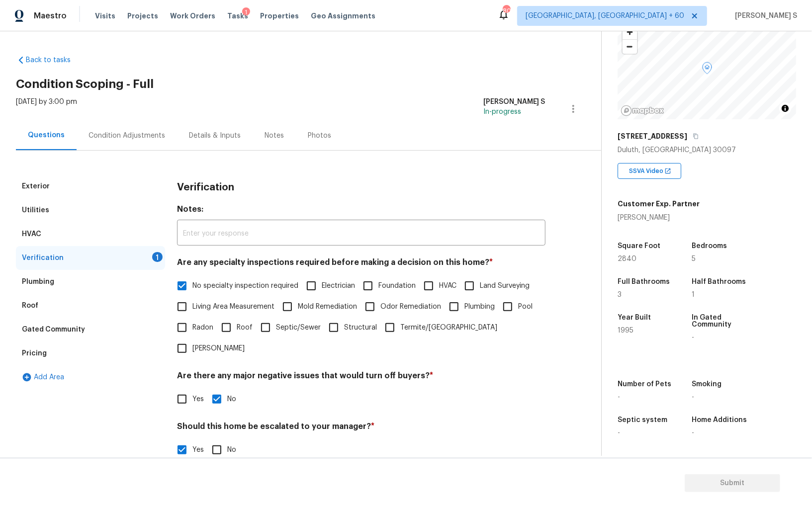
click at [120, 138] on div "Condition Adjustments" at bounding box center [127, 136] width 77 height 10
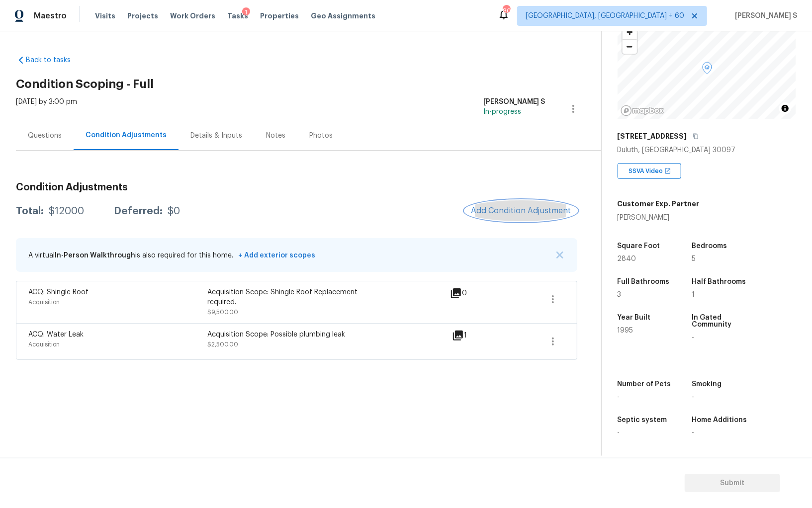
click at [514, 212] on span "Add Condition Adjustment" at bounding box center [521, 210] width 100 height 9
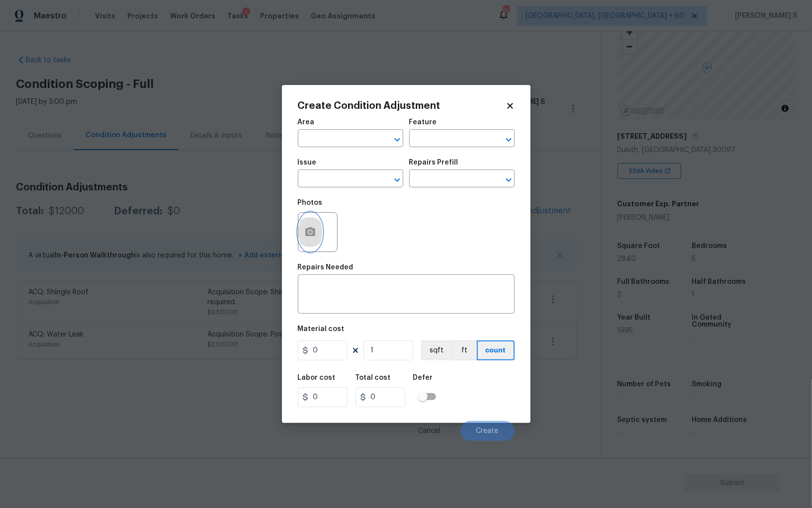
click at [315, 218] on button "button" at bounding box center [310, 232] width 24 height 39
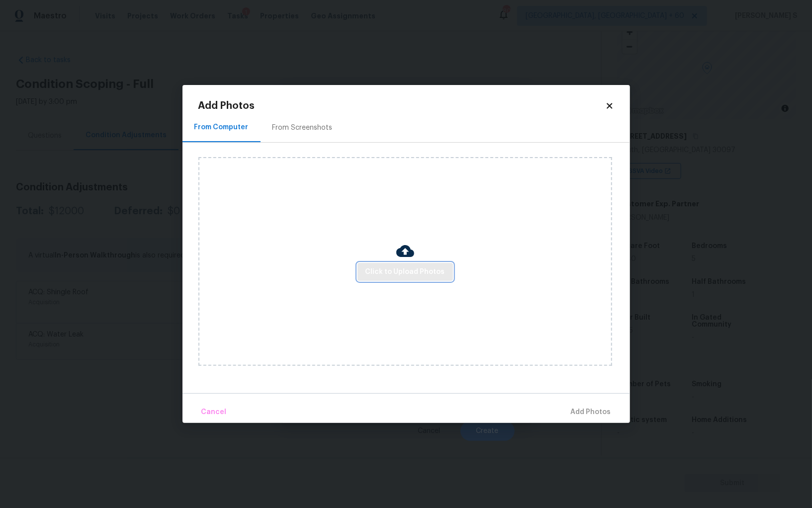
click at [382, 272] on span "Click to Upload Photos" at bounding box center [406, 272] width 80 height 12
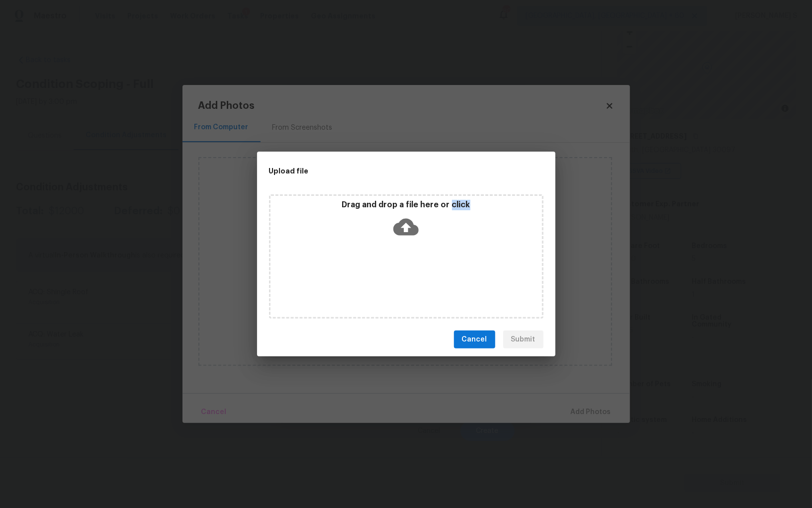
click at [382, 272] on div "Drag and drop a file here or click" at bounding box center [406, 256] width 274 height 124
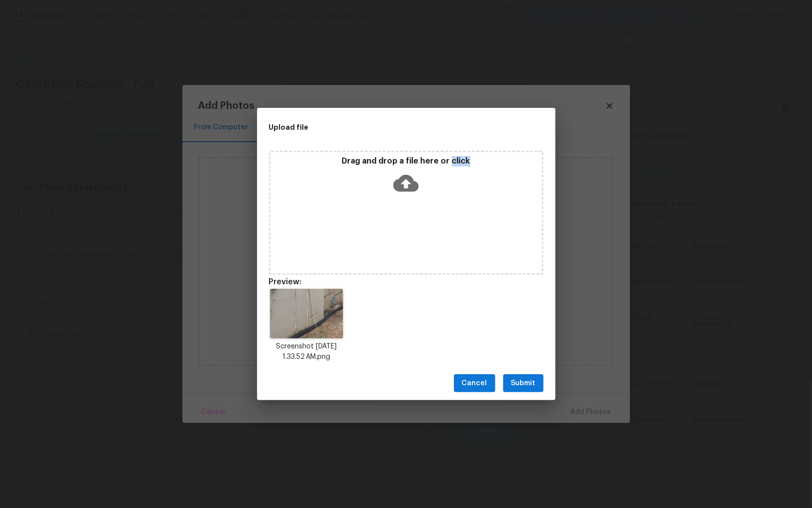
click at [537, 386] on button "Submit" at bounding box center [523, 383] width 40 height 18
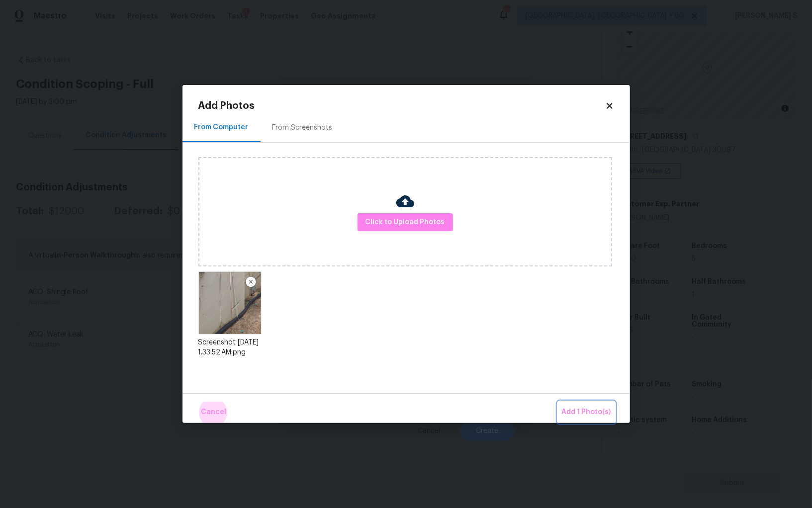
click at [558, 402] on button "Add 1 Photo(s)" at bounding box center [586, 412] width 57 height 21
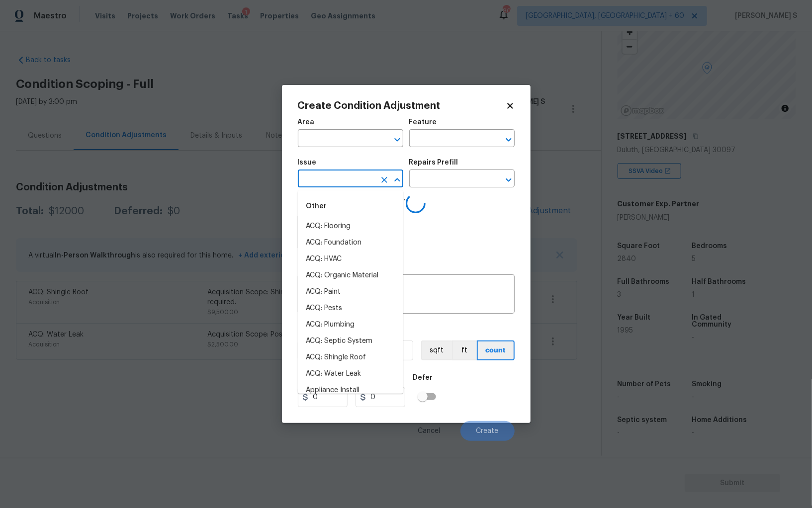
click at [312, 179] on input "text" at bounding box center [337, 179] width 78 height 15
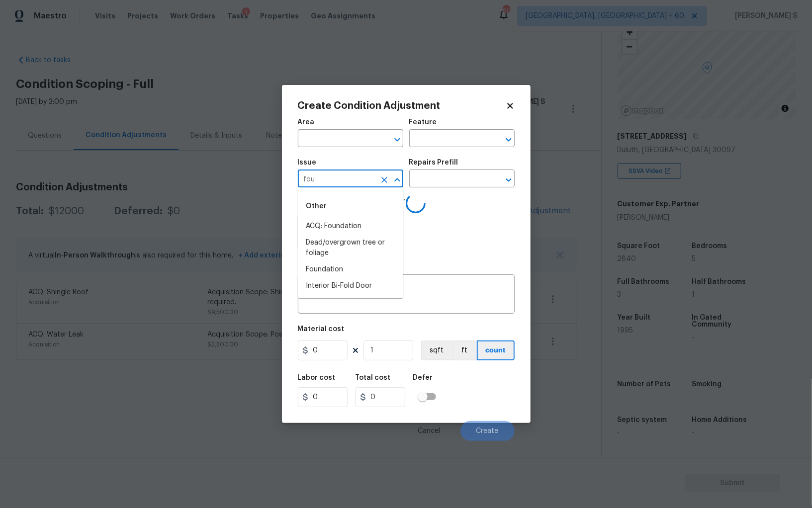
type input "foun"
type input "fou"
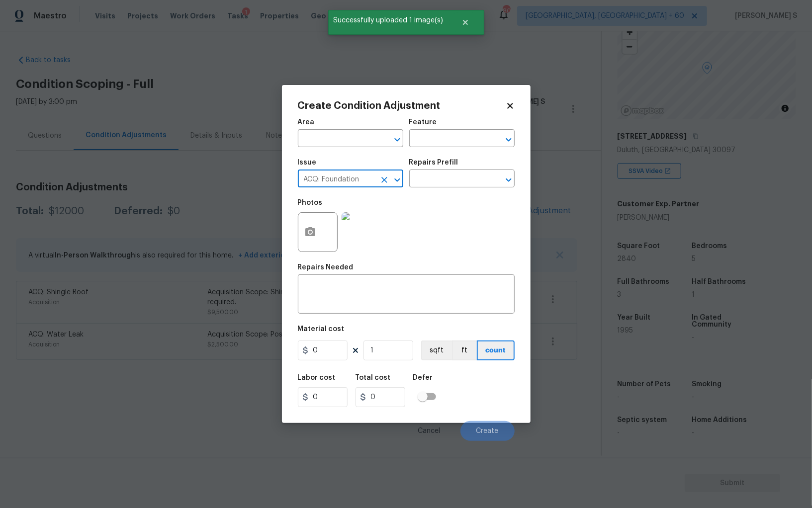
type input "ACQ: Foundation"
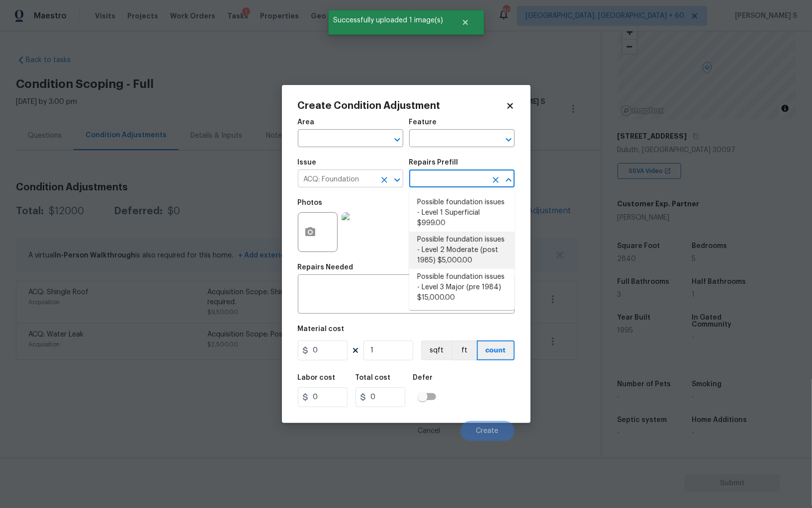
type input "Acquisition"
type textarea "Possible foundation issues - Level 2 Moderate: Disclaimer: This is NOT a techni…"
type input "5000"
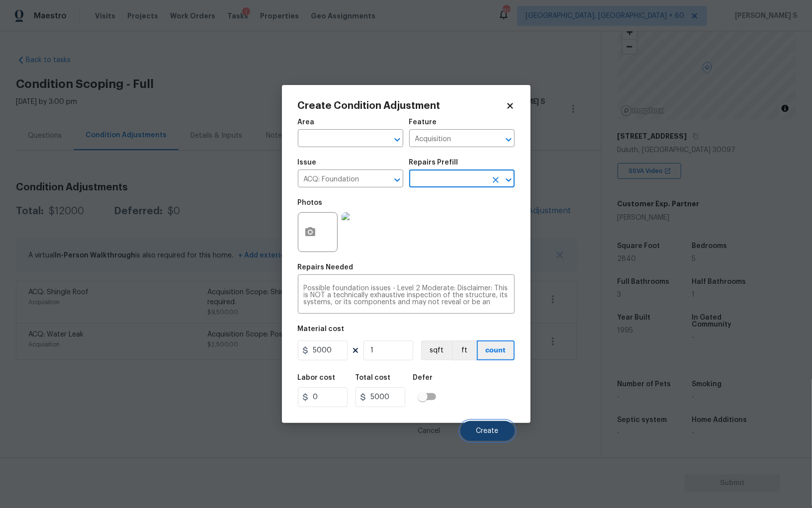
click at [492, 430] on span "Create" at bounding box center [487, 431] width 22 height 7
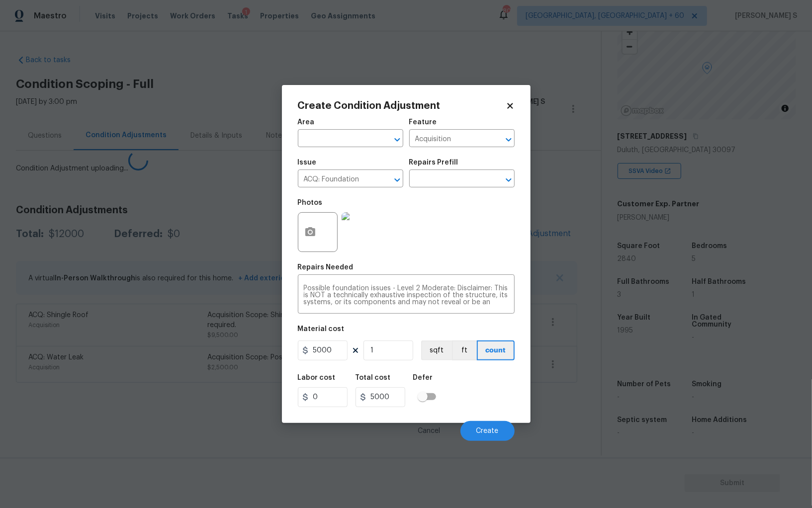
click at [207, 360] on body "Maestro Visits Projects Work Orders Tasks 1 Properties Geo Assignments 800 Albu…" at bounding box center [406, 254] width 812 height 508
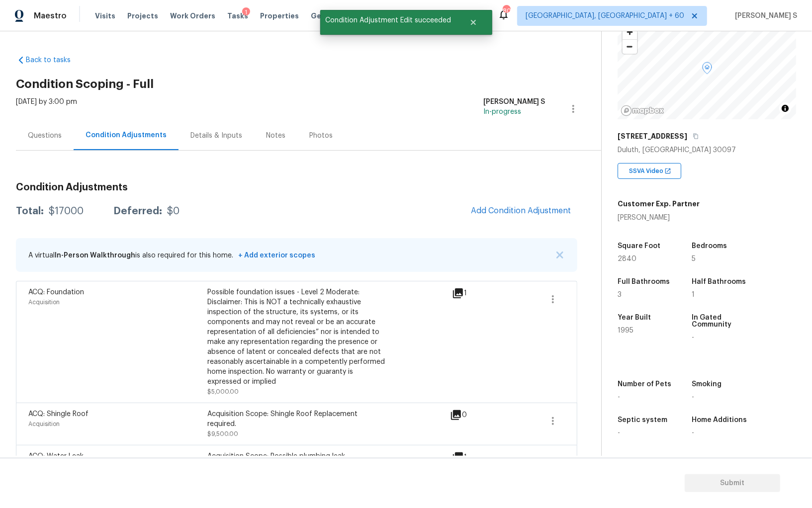
click at [41, 137] on div "Questions" at bounding box center [45, 136] width 34 height 10
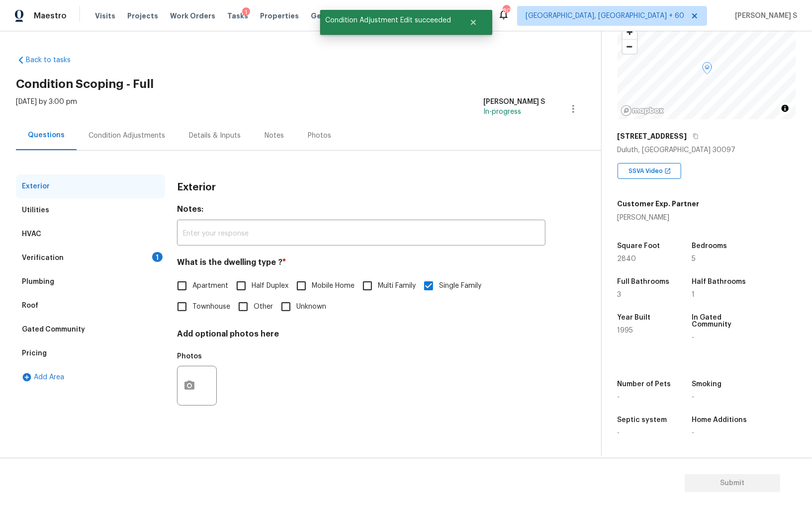
click at [42, 257] on div "Verification" at bounding box center [43, 258] width 42 height 10
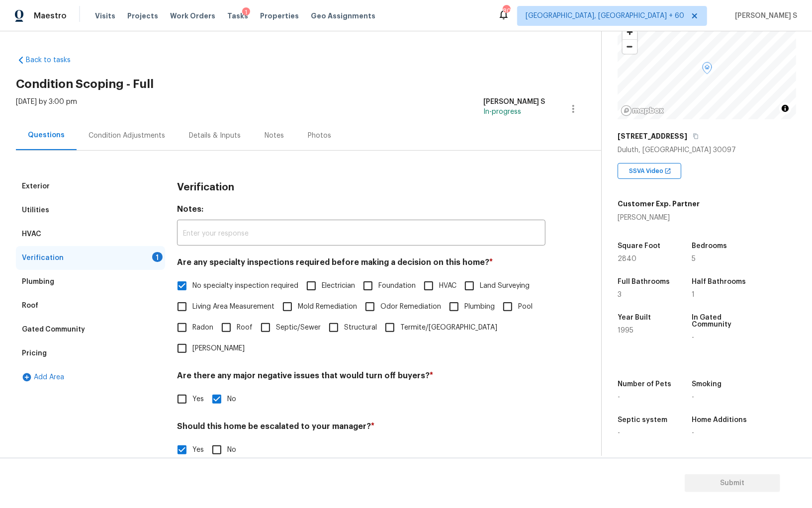
click at [46, 205] on div "Utilities" at bounding box center [35, 210] width 27 height 10
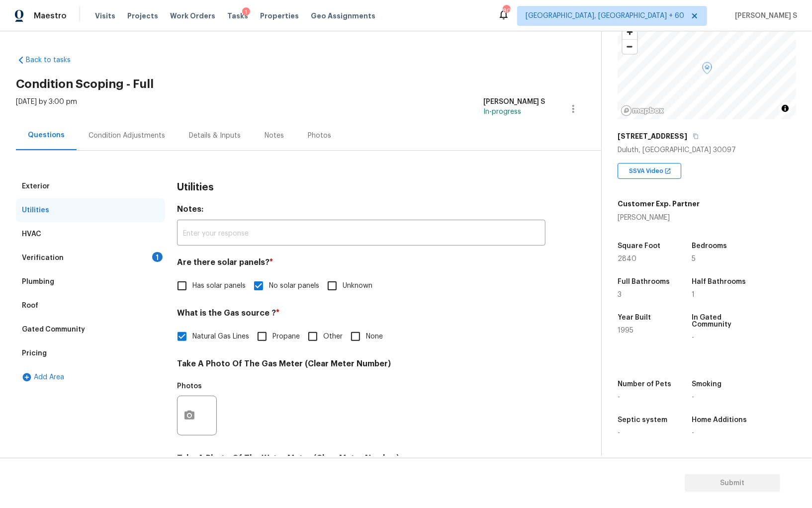
click at [32, 231] on div "HVAC" at bounding box center [31, 234] width 19 height 10
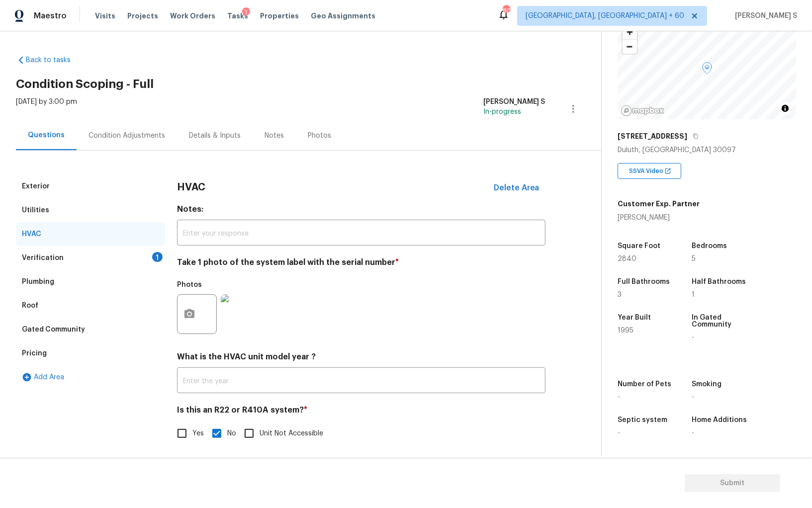
scroll to position [3, 0]
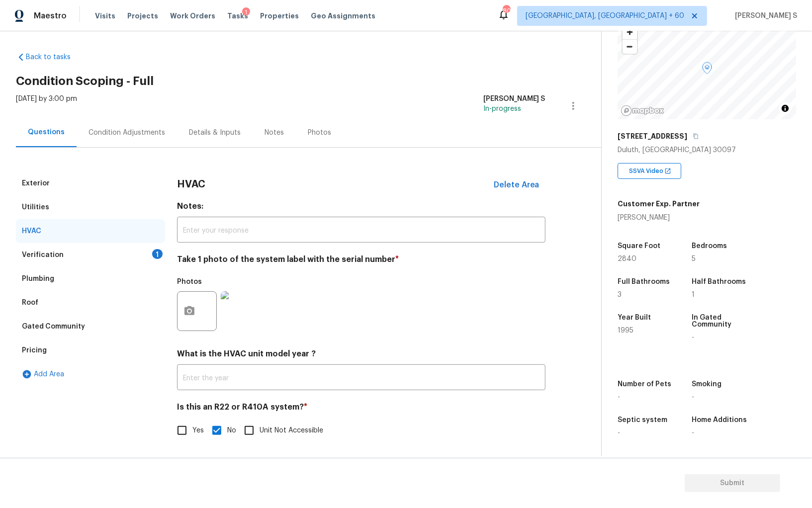
click at [49, 214] on div "Utilities" at bounding box center [90, 207] width 149 height 24
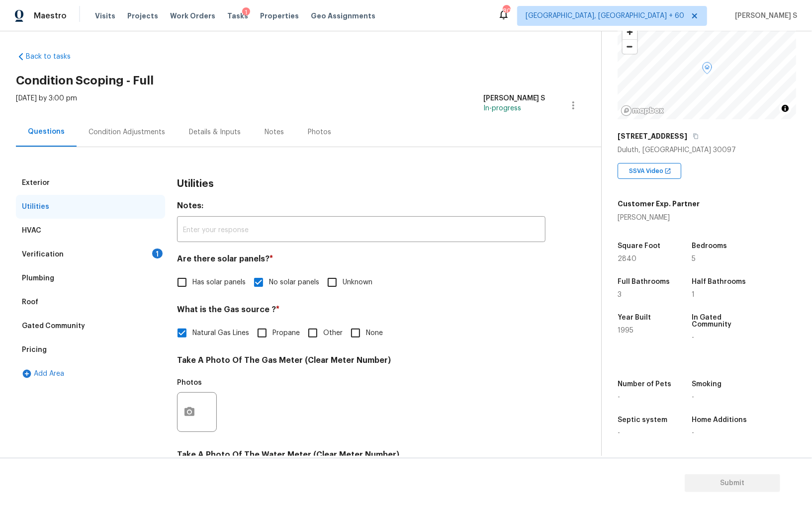
scroll to position [24, 0]
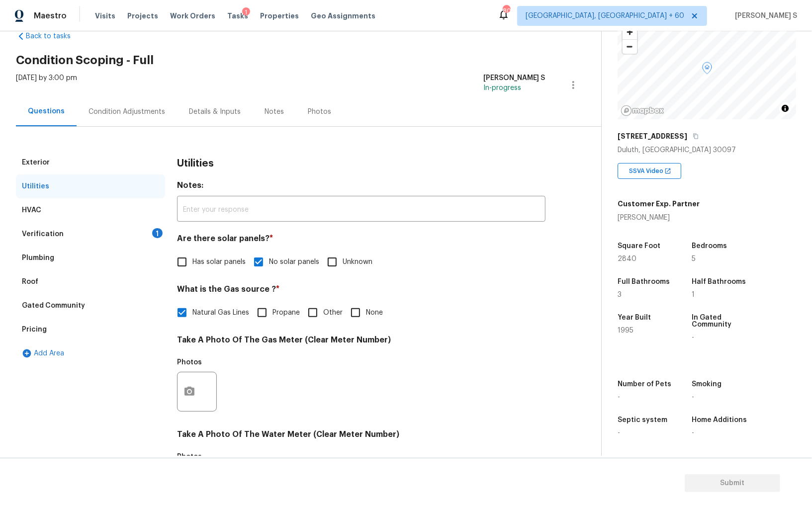
click at [51, 327] on div "Pricing" at bounding box center [90, 330] width 149 height 24
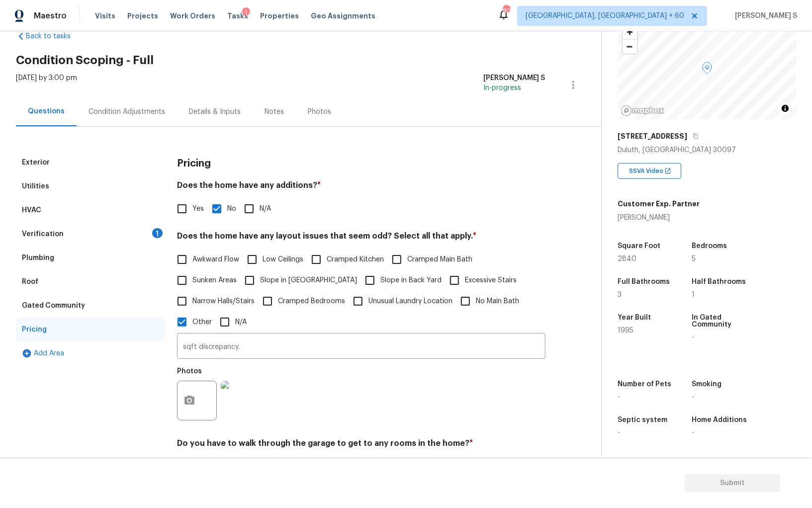
click at [267, 284] on span "Slope in Front Yard" at bounding box center [308, 280] width 97 height 10
click at [260, 284] on input "Slope in Front Yard" at bounding box center [249, 280] width 21 height 21
checkbox input "true"
click at [380, 284] on span "Slope in Back Yard" at bounding box center [410, 281] width 61 height 10
click at [360, 284] on input "Slope in Back Yard" at bounding box center [370, 281] width 21 height 21
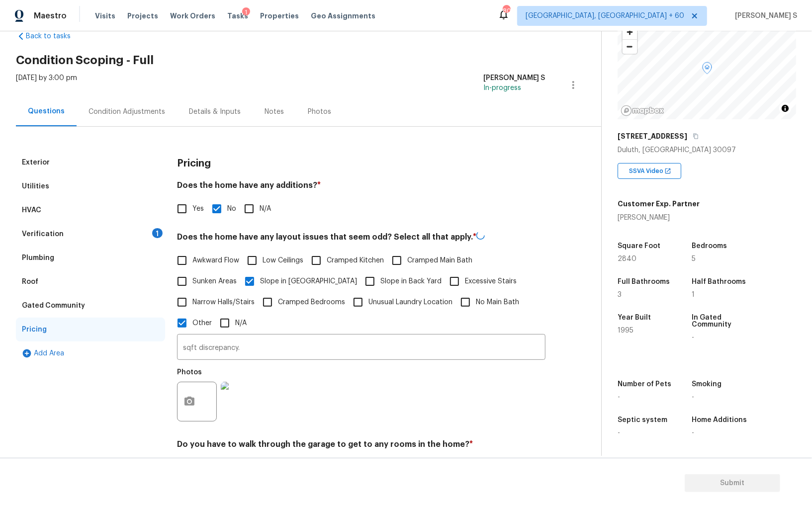
checkbox input "true"
click at [47, 236] on div "Verification" at bounding box center [43, 234] width 42 height 10
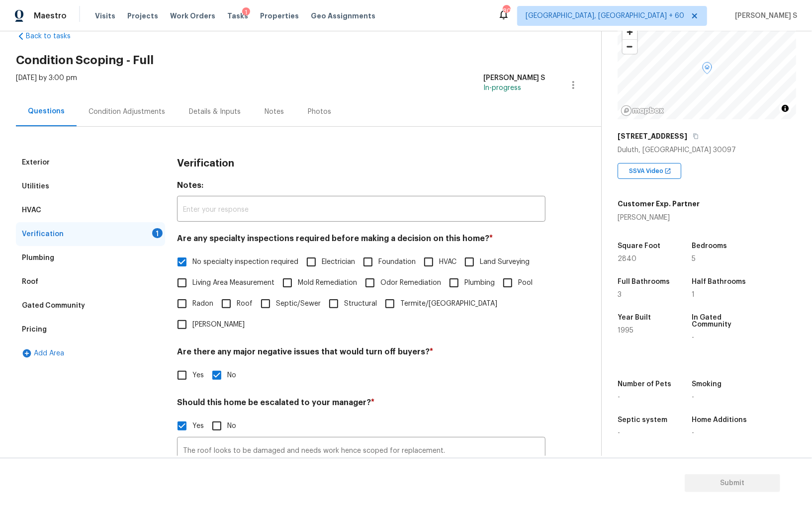
click at [149, 112] on div "Condition Adjustments" at bounding box center [127, 112] width 77 height 10
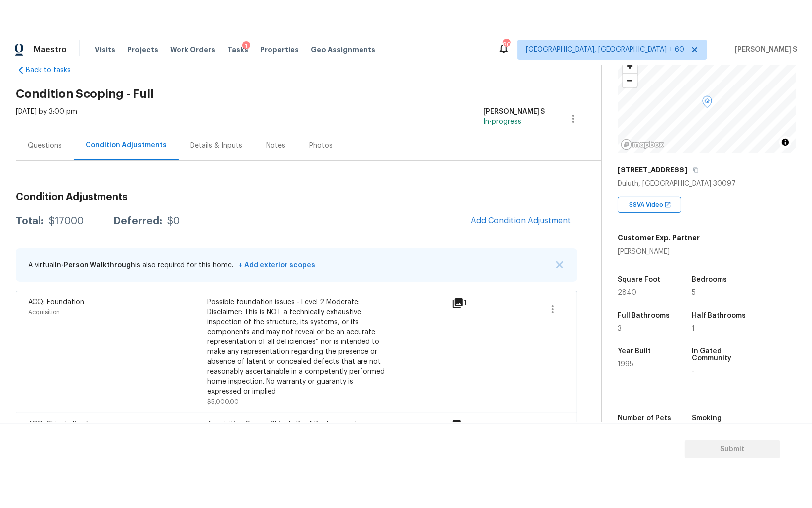
scroll to position [69, 0]
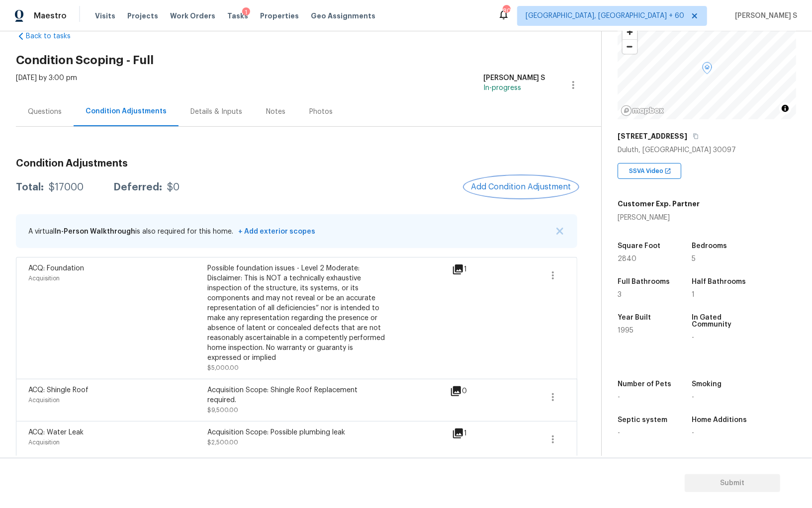
click at [494, 192] on button "Add Condition Adjustment" at bounding box center [521, 187] width 112 height 21
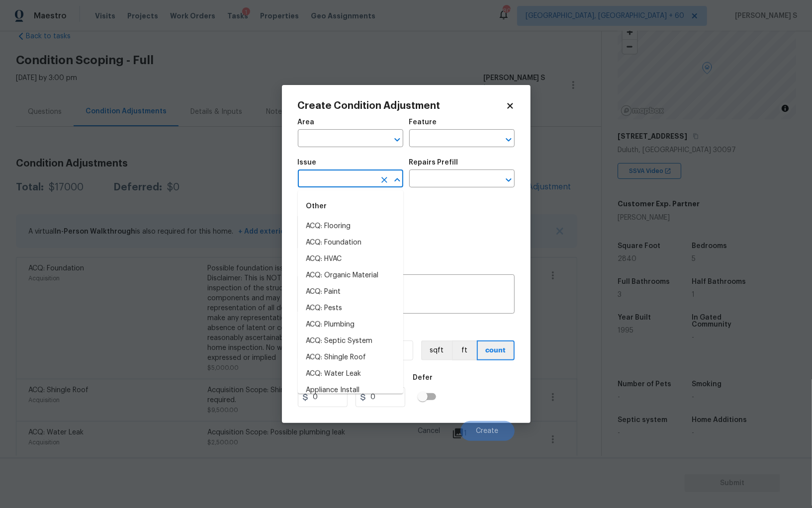
click at [366, 174] on input "text" at bounding box center [337, 179] width 78 height 15
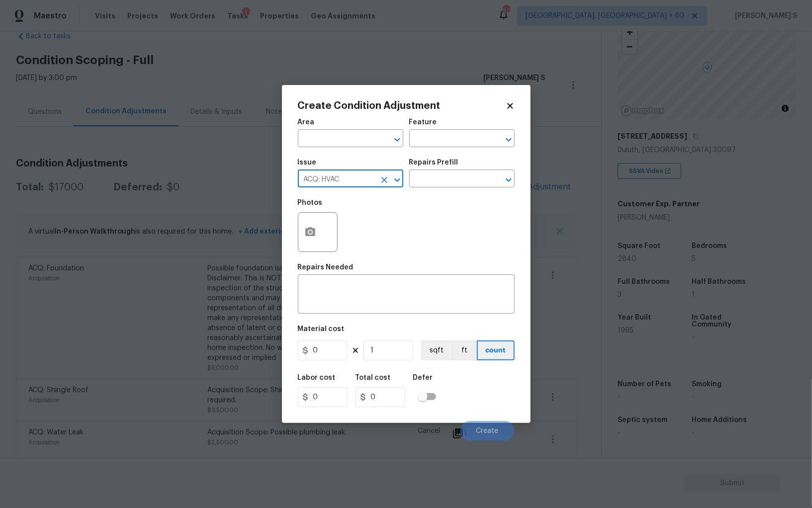
type input "ACQ: HVAC"
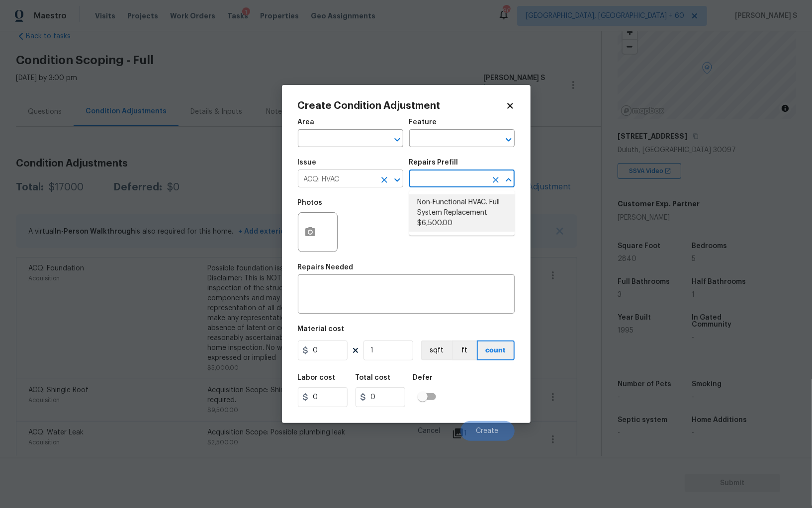
type input "Acquisition"
type textarea "Acquisition Scope: Full System Replacement"
type input "6500"
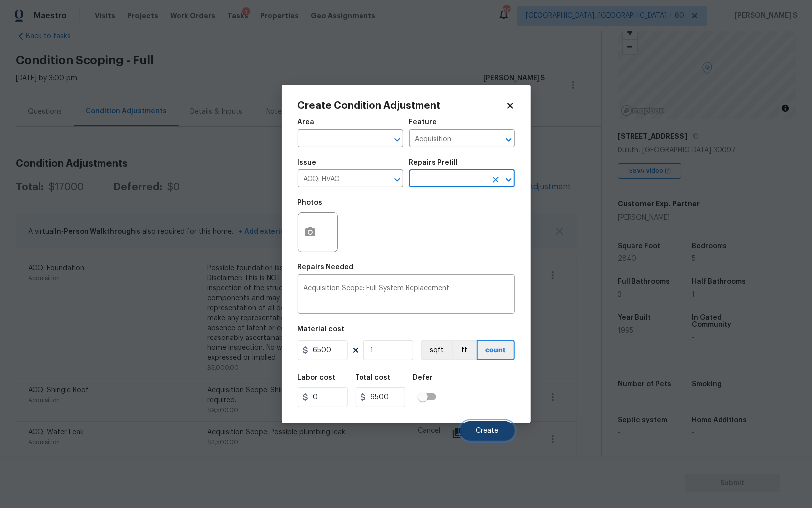
click at [501, 432] on button "Create" at bounding box center [487, 431] width 54 height 20
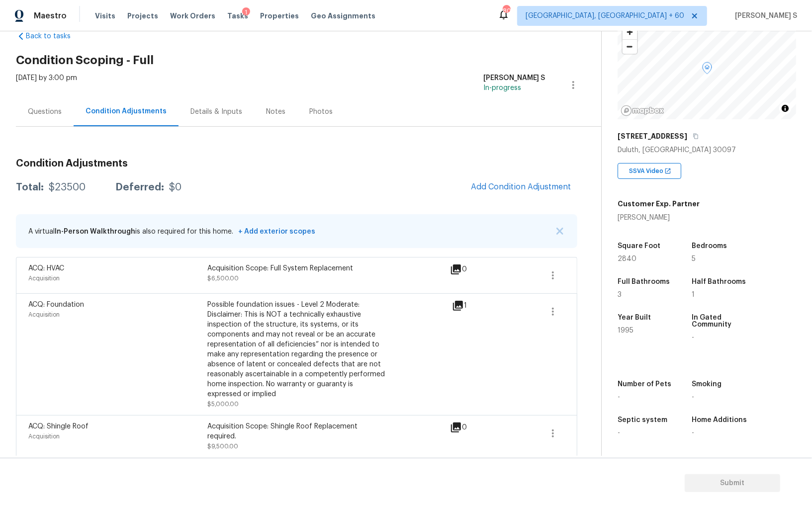
click at [483, 178] on span "Add Condition Adjustment" at bounding box center [521, 188] width 112 height 22
click at [524, 183] on span "Add Condition Adjustment" at bounding box center [521, 187] width 100 height 9
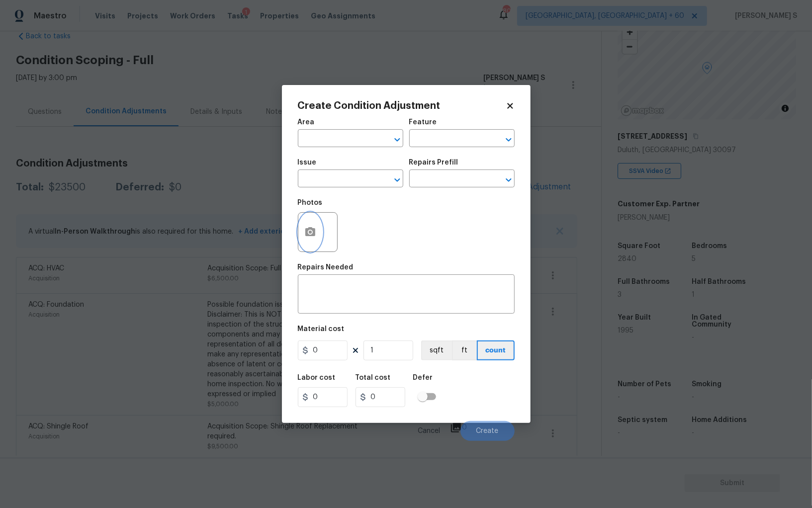
click at [305, 227] on button "button" at bounding box center [310, 232] width 24 height 39
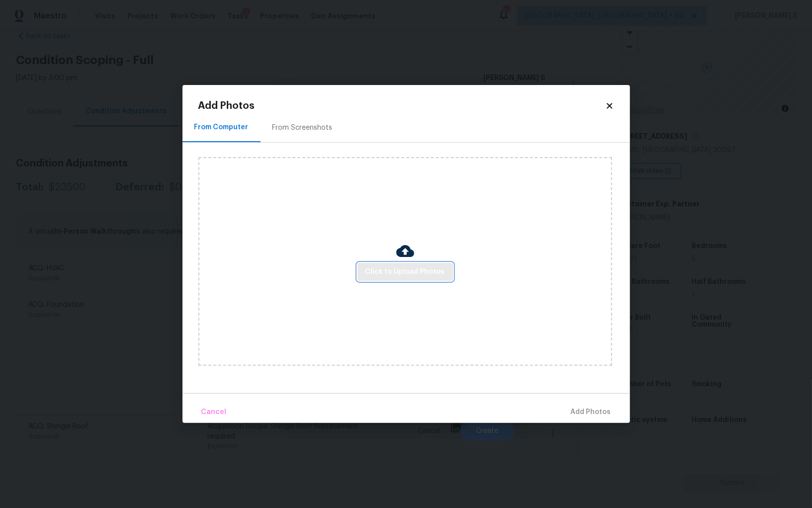
click at [397, 278] on button "Click to Upload Photos" at bounding box center [405, 272] width 95 height 18
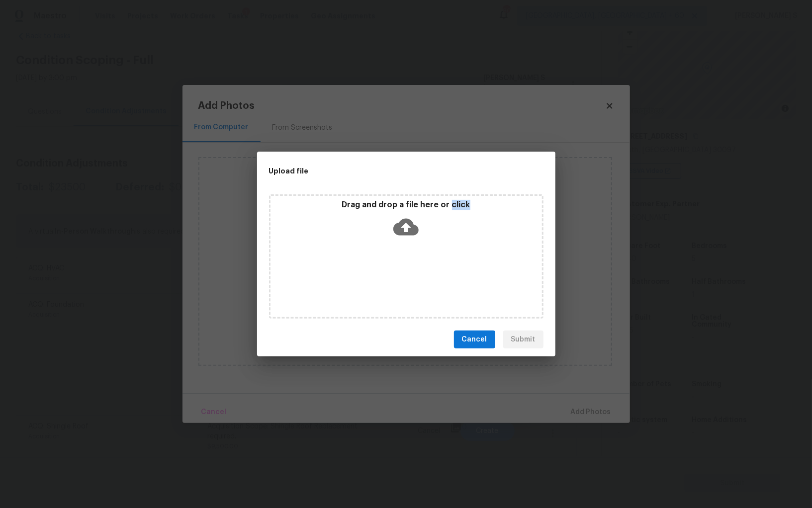
click at [397, 278] on div "Drag and drop a file here or click" at bounding box center [406, 256] width 274 height 124
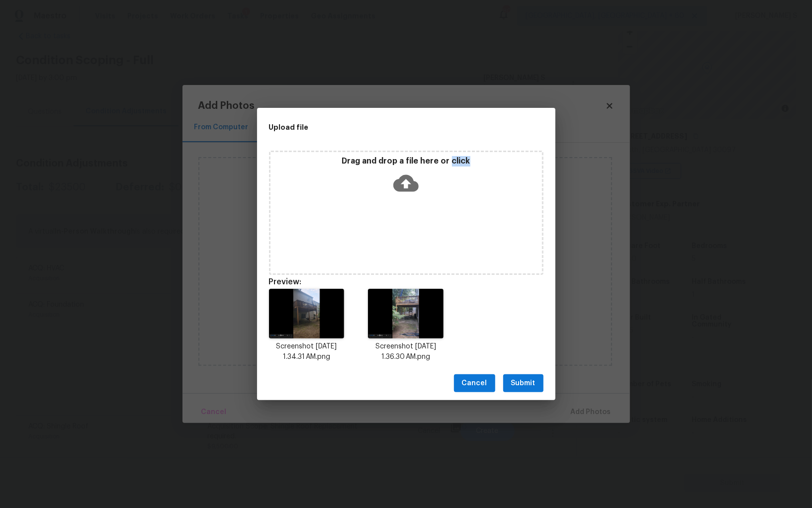
click at [527, 388] on span "Submit" at bounding box center [523, 383] width 24 height 12
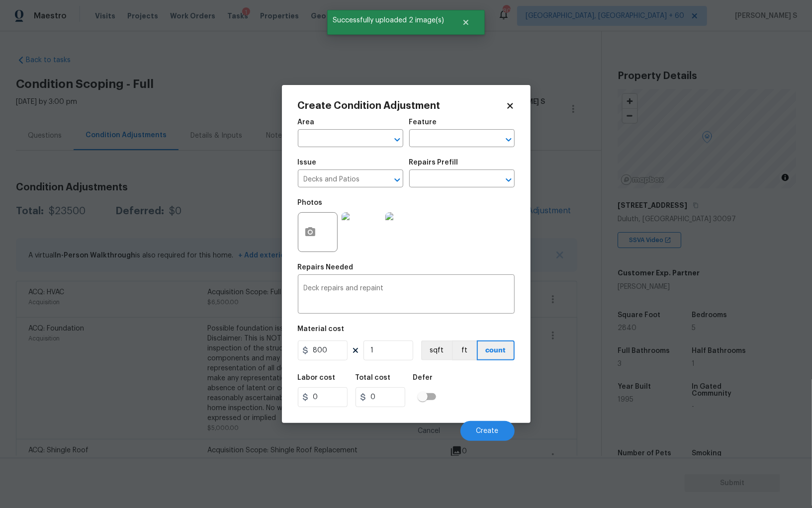
scroll to position [69, 0]
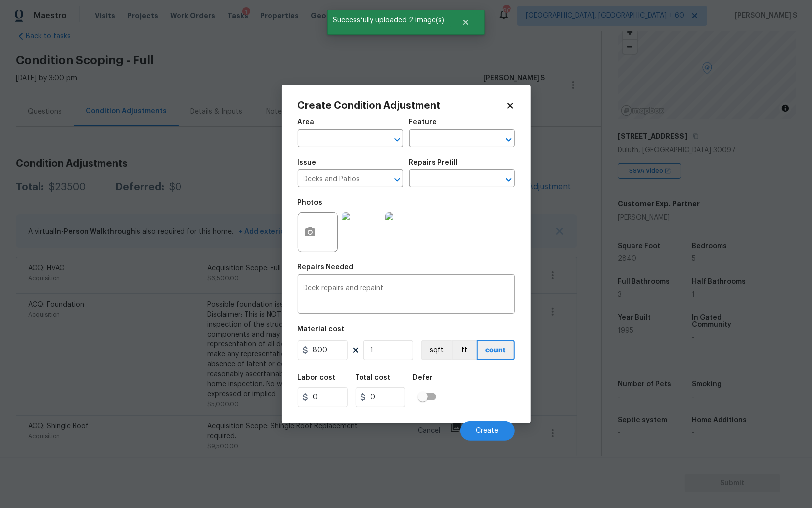
type input "800"
click at [468, 398] on div "Labor cost 0 Total cost 800 Defer" at bounding box center [406, 390] width 217 height 45
click at [473, 427] on button "Create" at bounding box center [487, 431] width 54 height 20
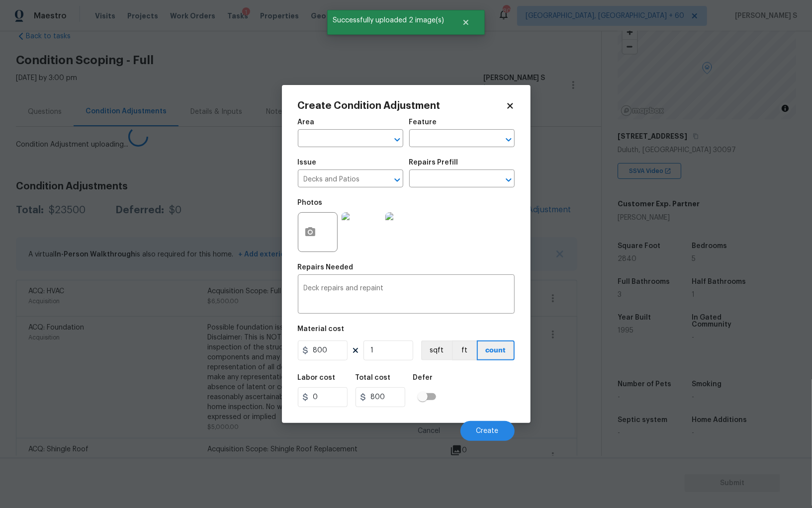
click at [159, 354] on body "Maestro Visits Projects Work Orders Tasks 1 Properties Geo Assignments 800 Albu…" at bounding box center [406, 254] width 812 height 508
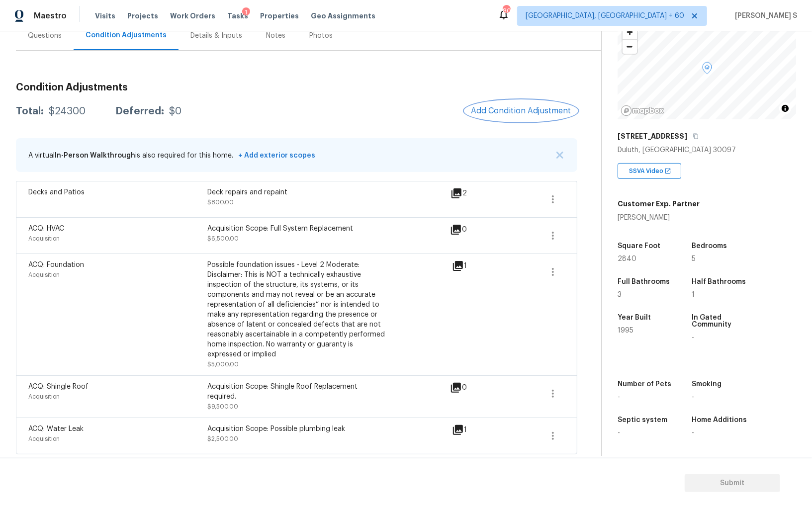
scroll to position [0, 0]
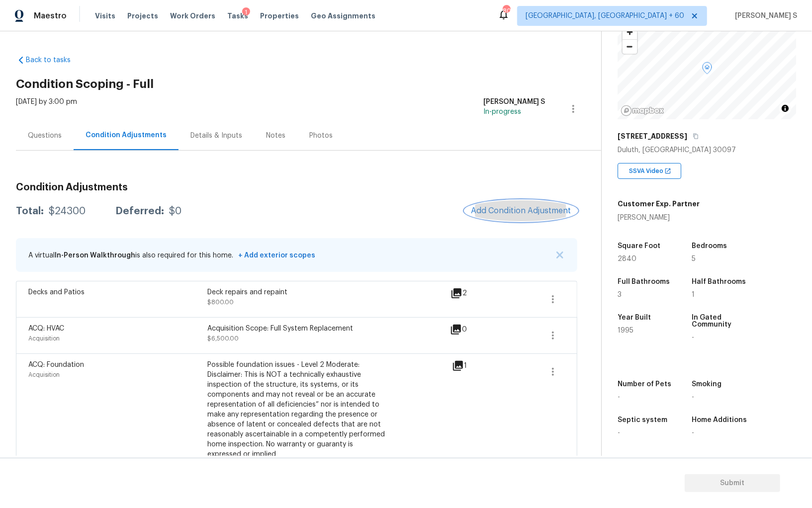
click at [514, 210] on span "Add Condition Adjustment" at bounding box center [521, 210] width 100 height 9
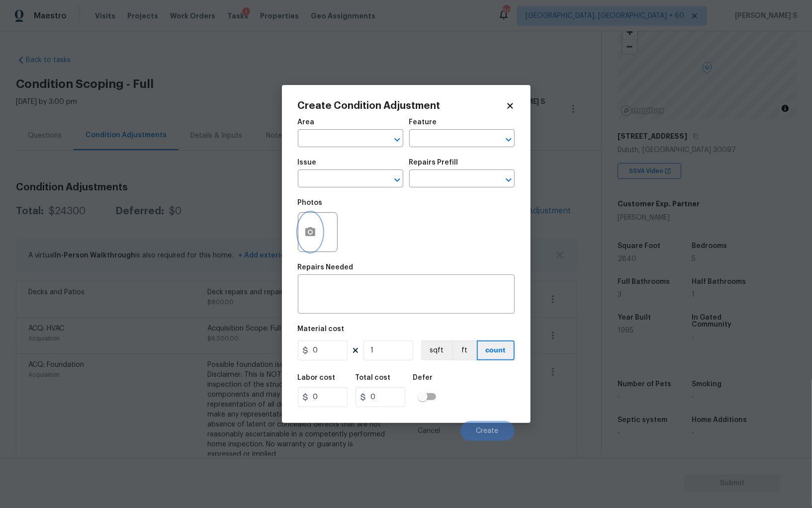
click at [307, 236] on icon "button" at bounding box center [310, 231] width 10 height 9
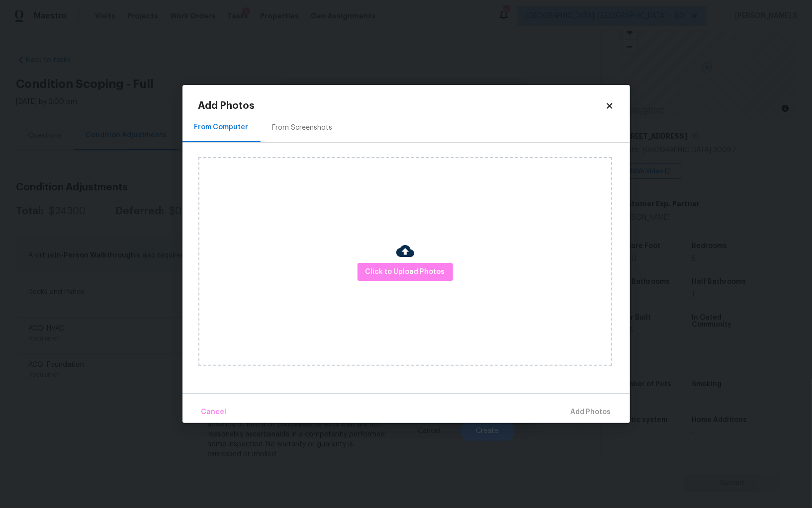
drag, startPoint x: 278, startPoint y: 139, endPoint x: 328, endPoint y: 139, distance: 49.7
click at [278, 139] on div "From Screenshots" at bounding box center [303, 127] width 84 height 29
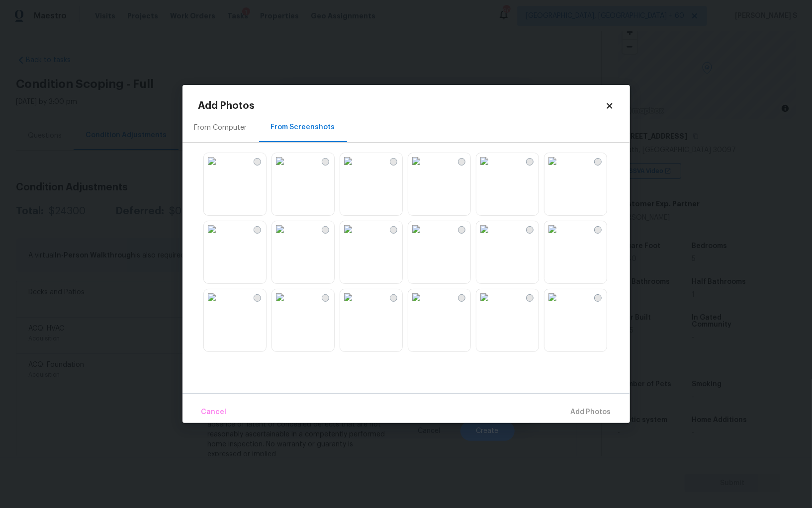
click at [424, 169] on img at bounding box center [416, 161] width 16 height 16
click at [356, 169] on img at bounding box center [348, 161] width 16 height 16
drag, startPoint x: 533, startPoint y: 257, endPoint x: 548, endPoint y: 257, distance: 15.4
click at [492, 237] on img at bounding box center [484, 229] width 16 height 16
click at [559, 237] on img at bounding box center [553, 229] width 16 height 16
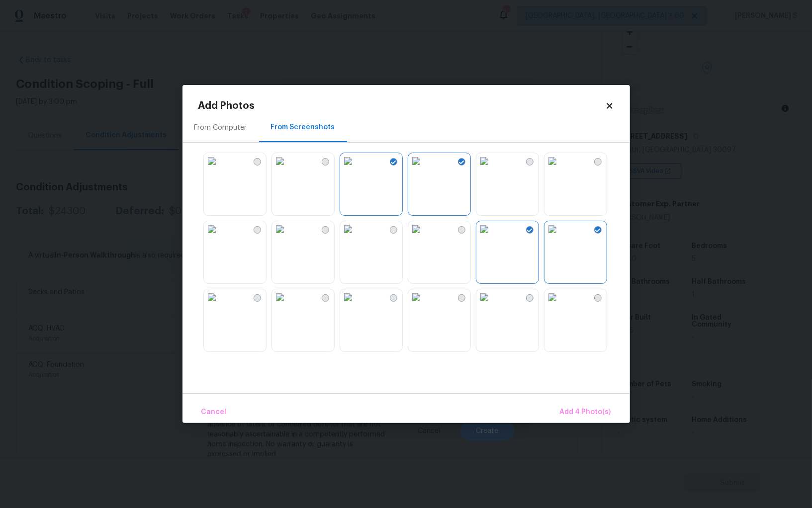
click at [424, 237] on img at bounding box center [416, 229] width 16 height 16
click at [220, 305] on img at bounding box center [212, 297] width 16 height 16
click at [219, 237] on img at bounding box center [212, 229] width 16 height 16
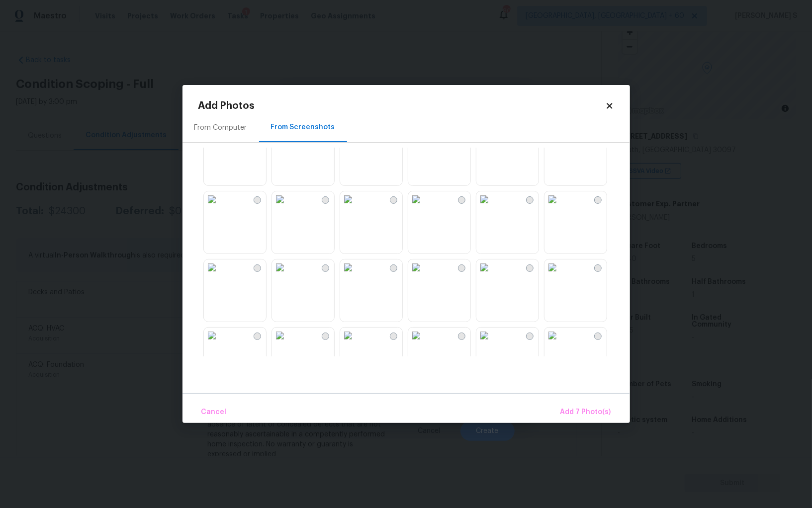
scroll to position [320, 0]
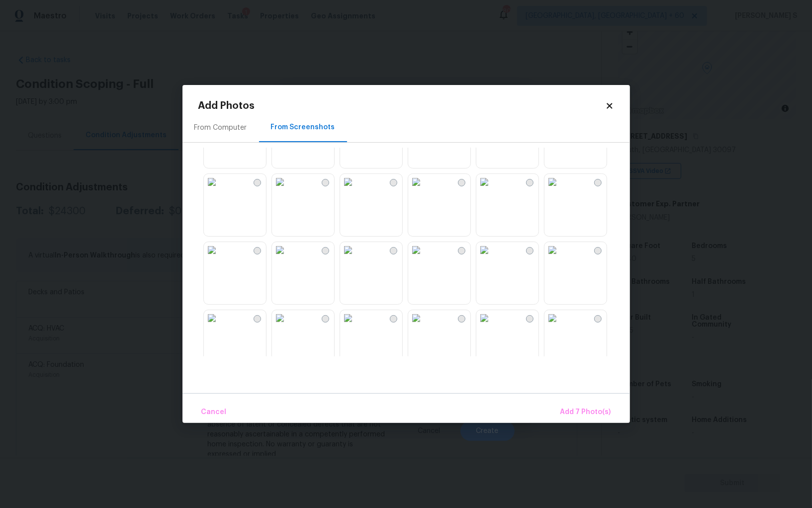
click at [492, 258] on img at bounding box center [484, 250] width 16 height 16
click at [424, 258] on img at bounding box center [416, 250] width 16 height 16
click at [356, 326] on img at bounding box center [348, 318] width 16 height 16
click at [356, 258] on img at bounding box center [348, 250] width 16 height 16
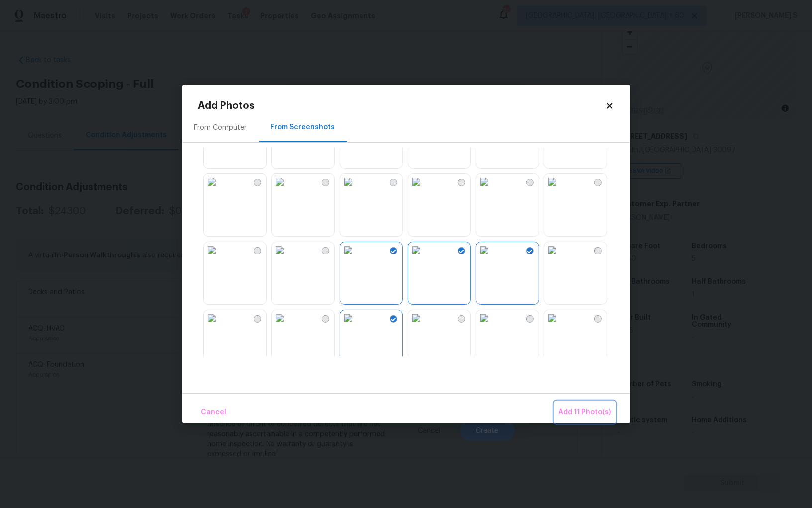
click at [604, 404] on button "Add 11 Photo(s)" at bounding box center [585, 412] width 60 height 21
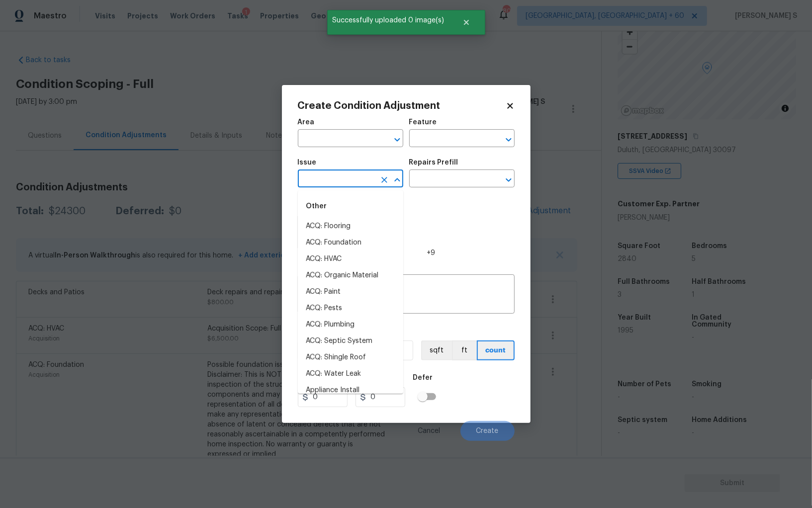
click at [314, 183] on input "text" at bounding box center [337, 179] width 78 height 15
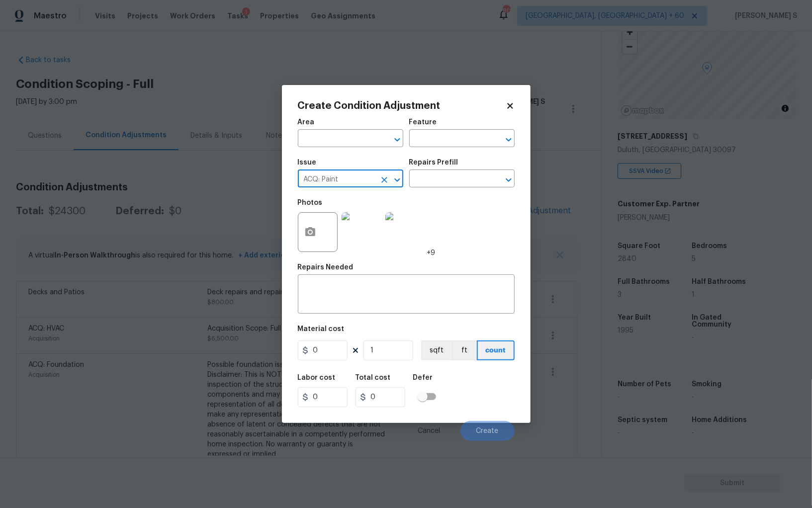
type input "ACQ: Paint"
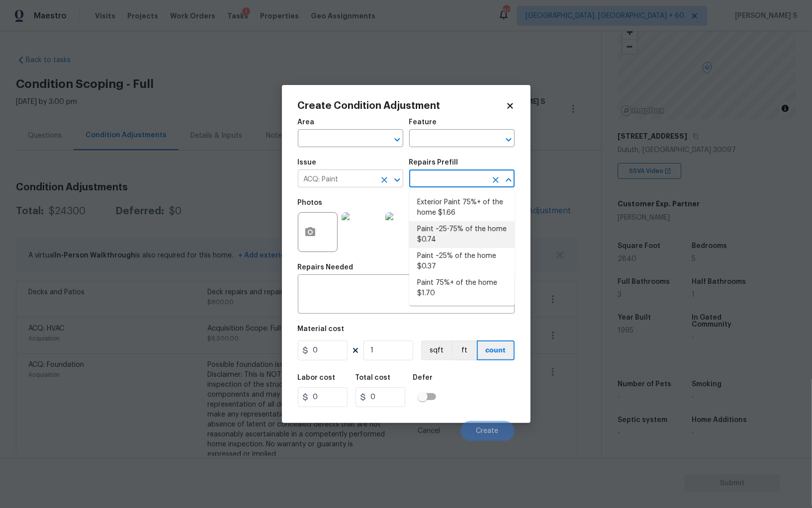
type input "Acquisition"
type textarea "Acquisition Scope: ~25 - 75% of the home needs interior paint"
type input "0.74"
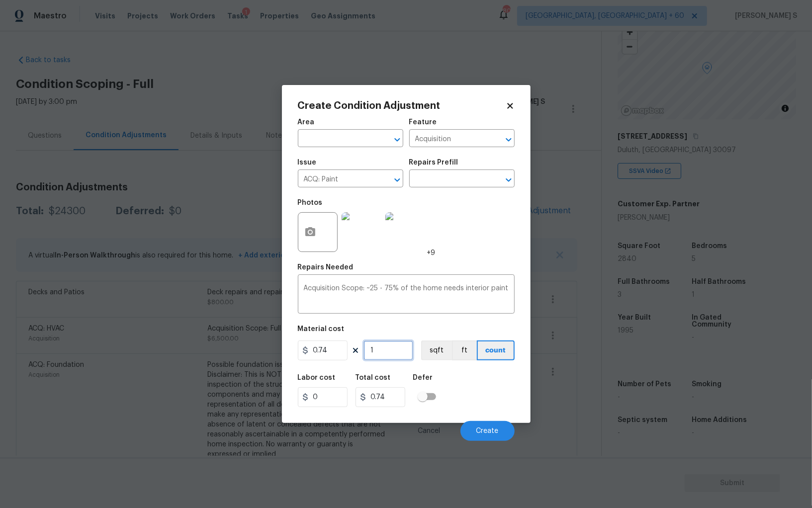
click at [391, 349] on input "1" at bounding box center [389, 351] width 50 height 20
type input "2"
type input "1.48"
type input "28"
type input "20.72"
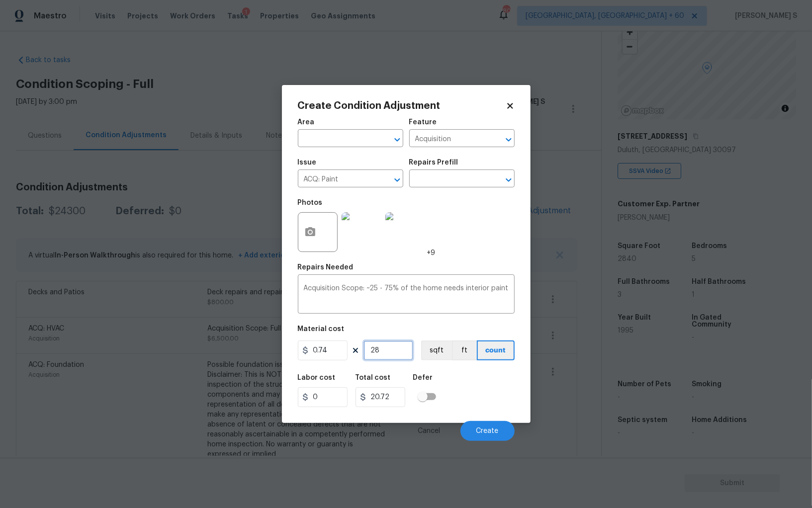
type input "284"
type input "210.16"
type input "2840"
type input "2101.6"
type input "2840"
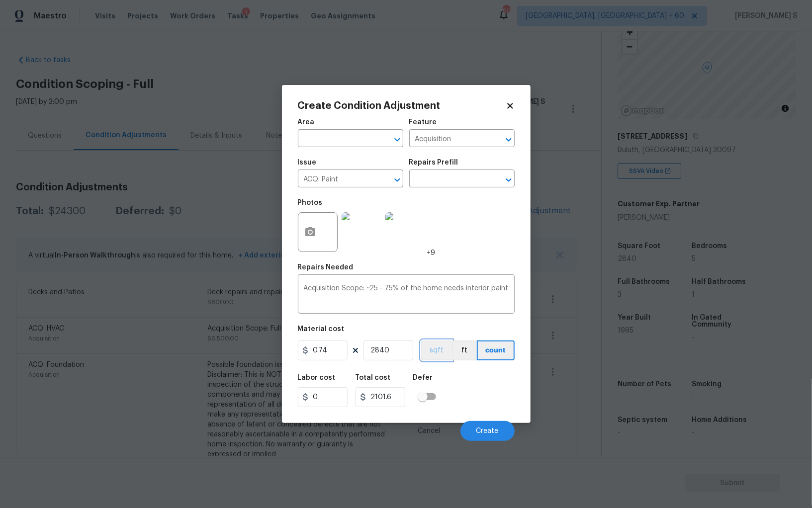
drag, startPoint x: 446, startPoint y: 356, endPoint x: 459, endPoint y: 376, distance: 24.4
click at [446, 356] on button "sqft" at bounding box center [436, 351] width 31 height 20
click at [461, 383] on div "Labor cost 0 Total cost 2101.6 Defer" at bounding box center [406, 390] width 217 height 45
click at [503, 426] on button "Create" at bounding box center [487, 431] width 54 height 20
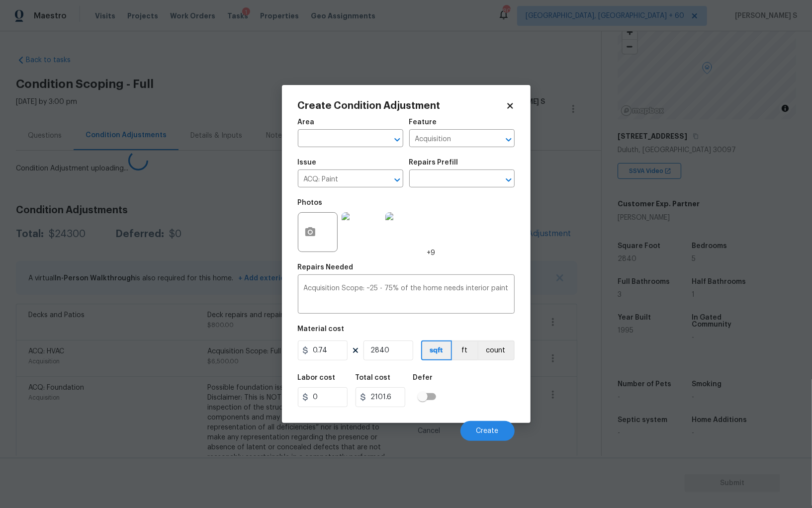
click at [133, 404] on body "Maestro Visits Projects Work Orders Tasks 1 Properties Geo Assignments 800 Albu…" at bounding box center [406, 254] width 812 height 508
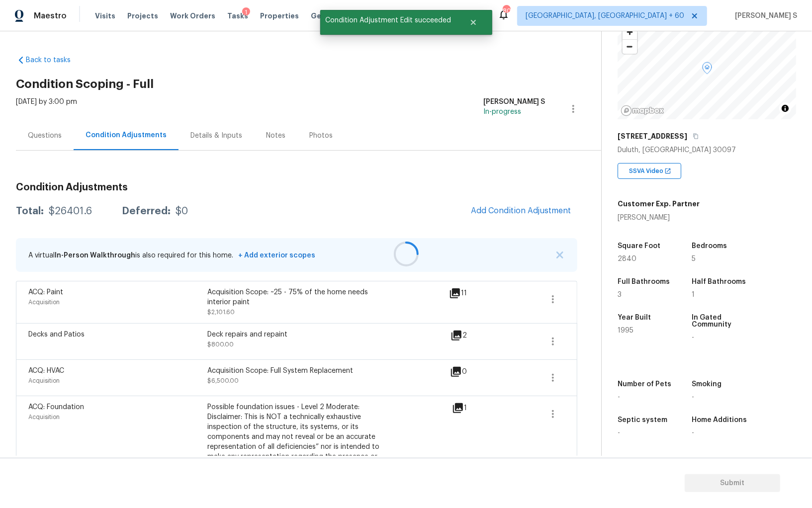
click at [522, 201] on div at bounding box center [406, 254] width 812 height 508
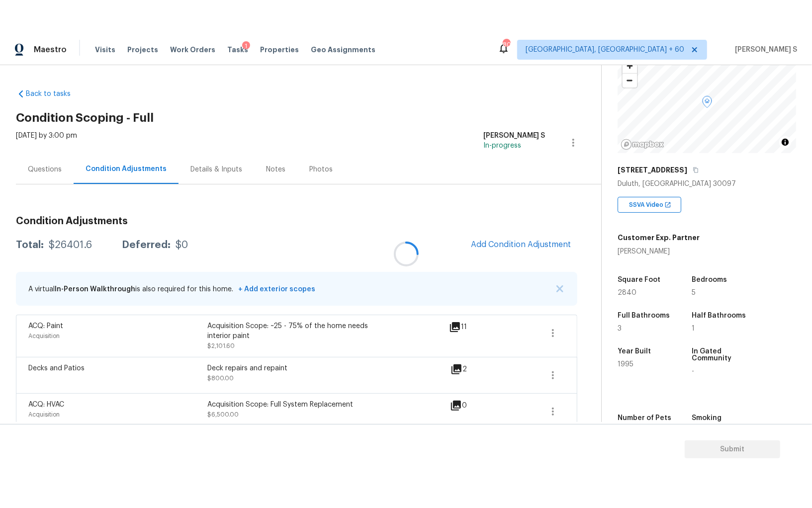
scroll to position [69, 0]
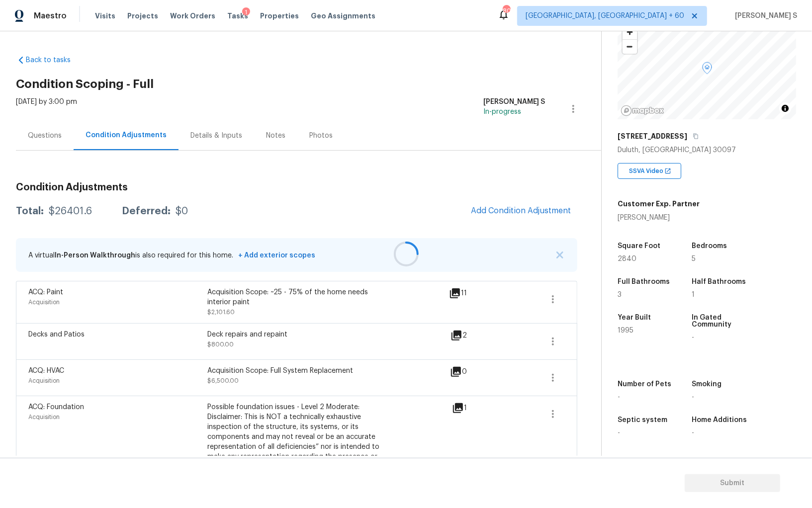
click at [494, 207] on div at bounding box center [406, 254] width 812 height 508
click at [494, 207] on span "Add Condition Adjustment" at bounding box center [521, 210] width 100 height 9
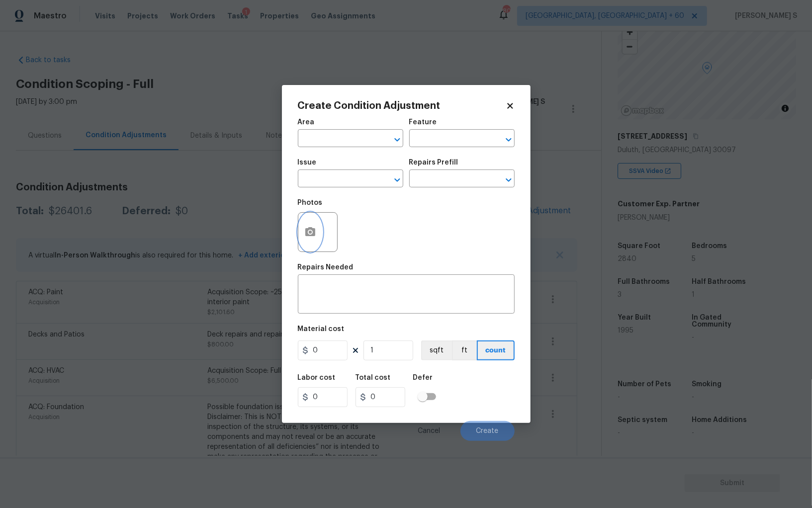
click at [311, 238] on icon "button" at bounding box center [310, 232] width 12 height 12
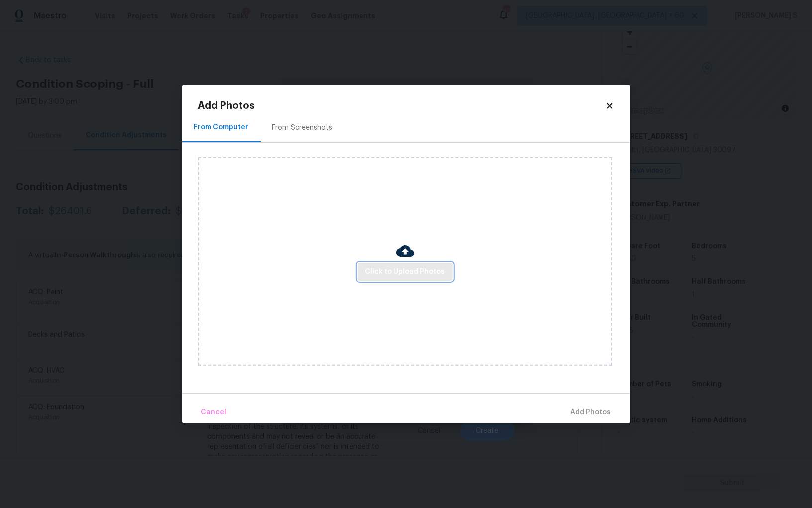
click at [391, 271] on span "Click to Upload Photos" at bounding box center [406, 272] width 80 height 12
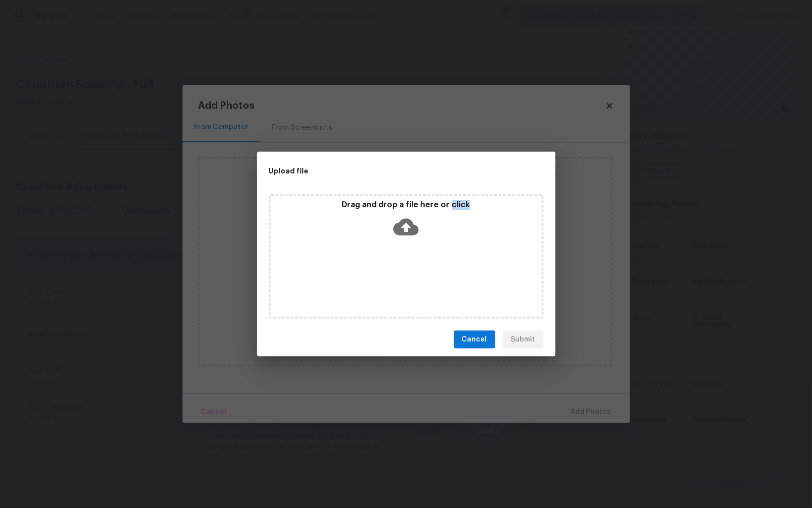
click at [391, 271] on div "Drag and drop a file here or click" at bounding box center [406, 256] width 274 height 124
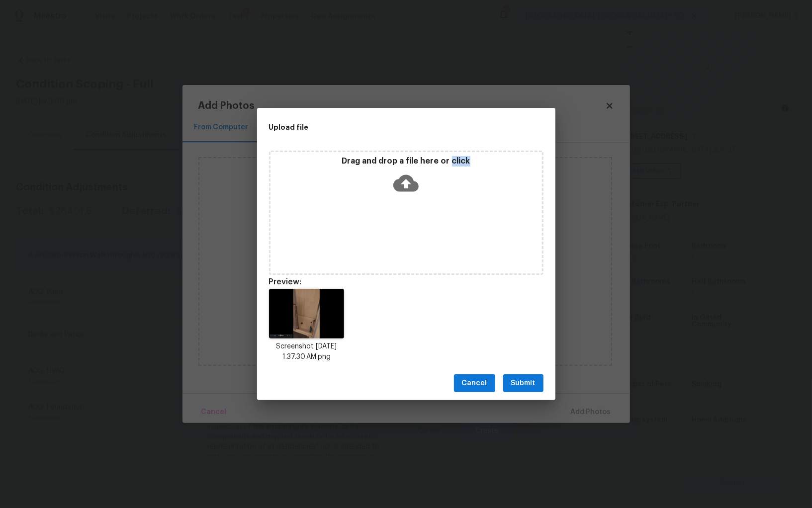
click at [532, 387] on span "Submit" at bounding box center [523, 383] width 24 height 12
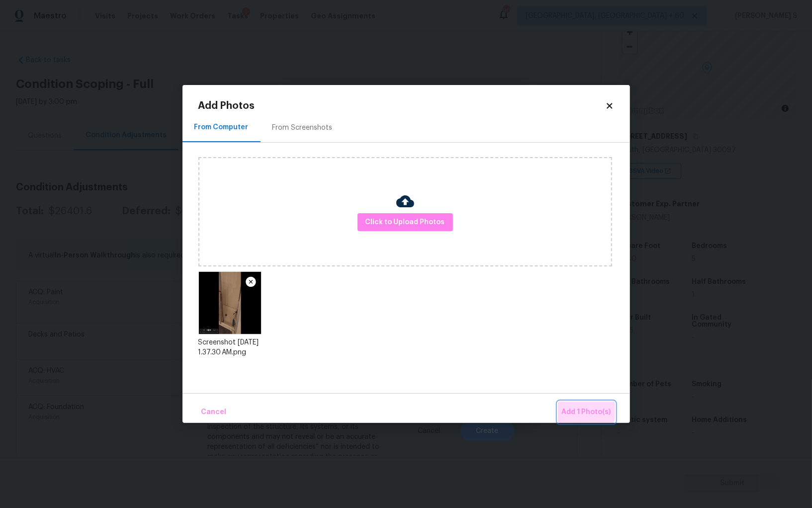
click at [580, 408] on span "Add 1 Photo(s)" at bounding box center [586, 412] width 49 height 12
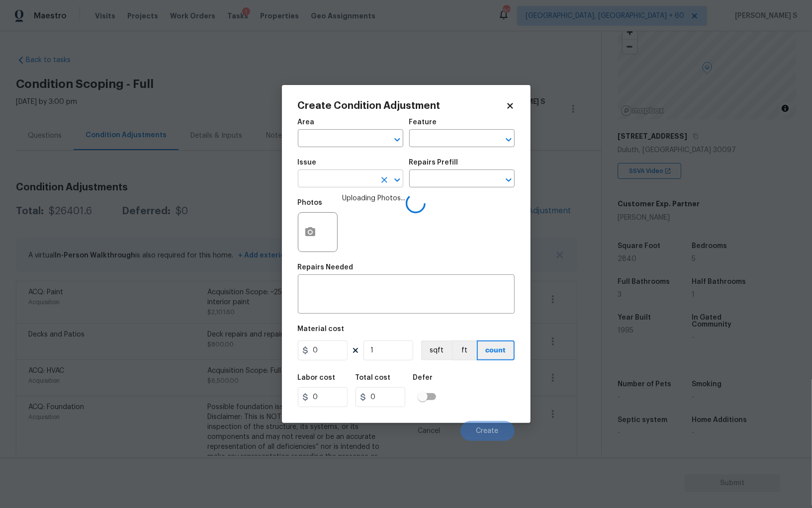
click at [319, 178] on input "text" at bounding box center [337, 179] width 78 height 15
type input "Interior Resurfacing"
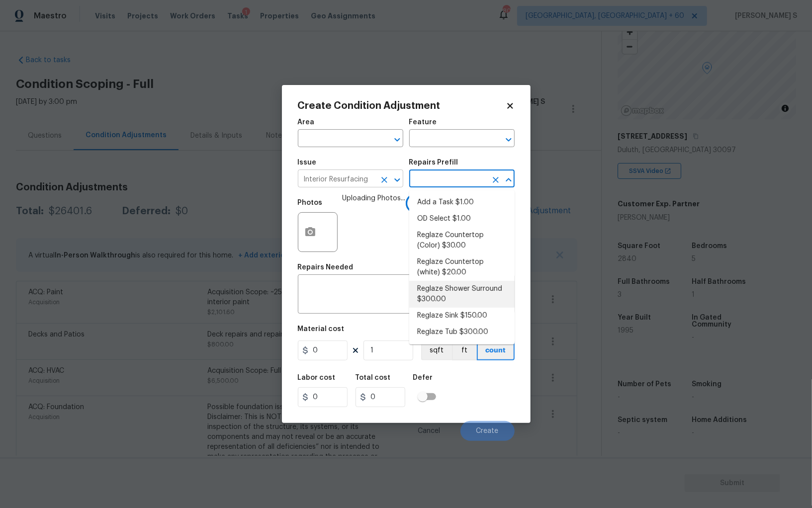
type textarea "Prep, mask, clean and reglaze the fiberglass shower surround (white) both on th…"
type input "300"
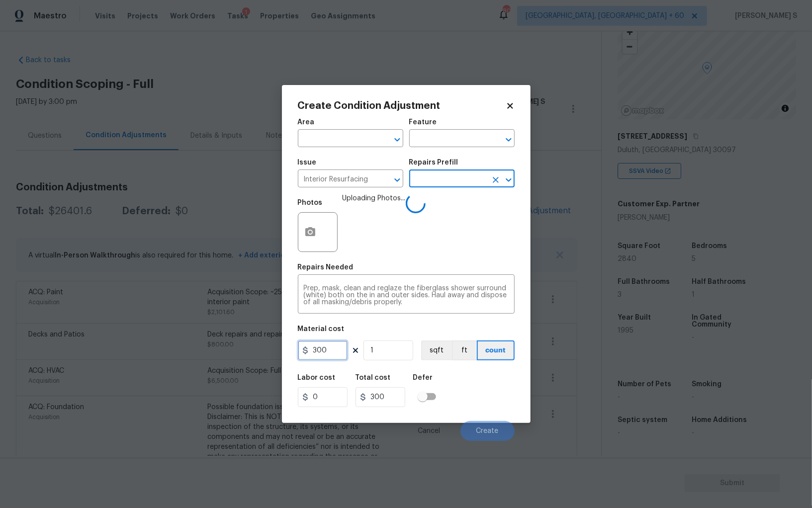
click at [331, 349] on input "300" at bounding box center [323, 351] width 50 height 20
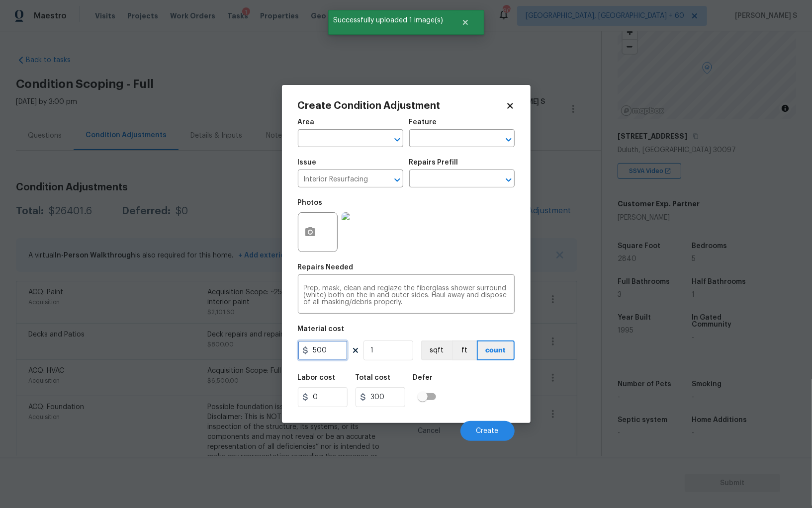
type input "500"
click at [489, 395] on div "Labor cost 0 Total cost 500 Defer" at bounding box center [406, 390] width 217 height 45
click at [499, 424] on button "Create" at bounding box center [487, 431] width 54 height 20
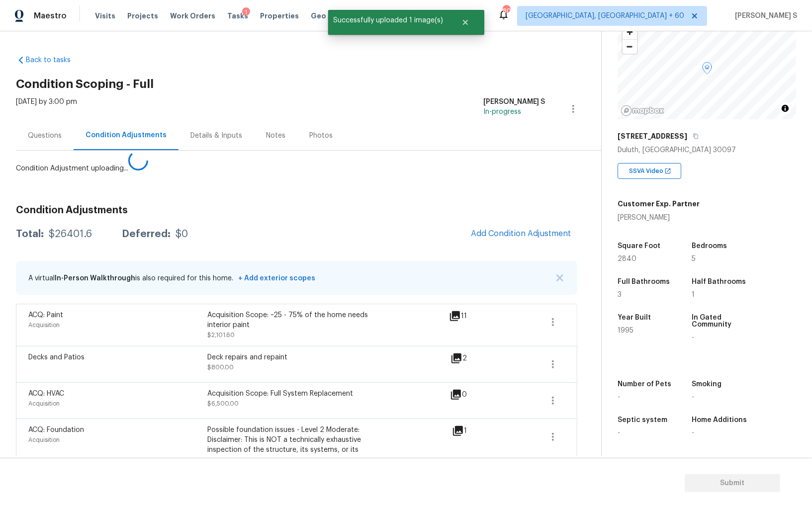
click at [9, 418] on body "Maestro Visits Projects Work Orders Tasks 1 Properties Geo Assignments 800 Albu…" at bounding box center [406, 254] width 812 height 508
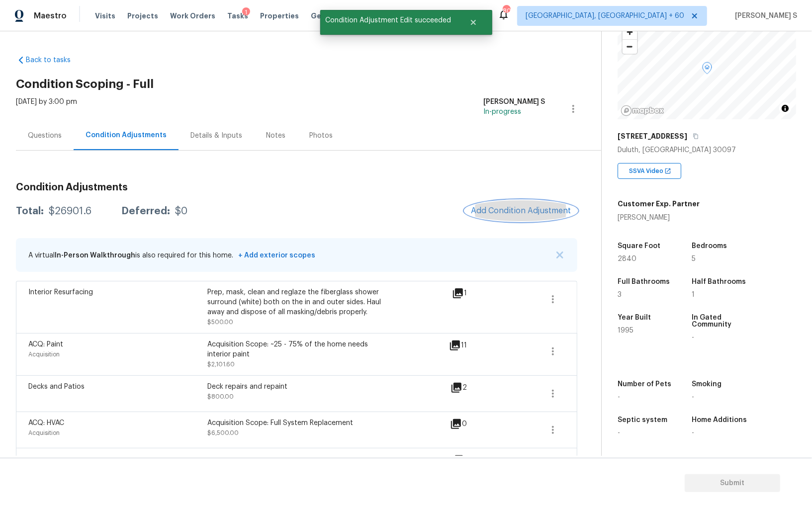
click at [523, 214] on span "Add Condition Adjustment" at bounding box center [521, 210] width 100 height 9
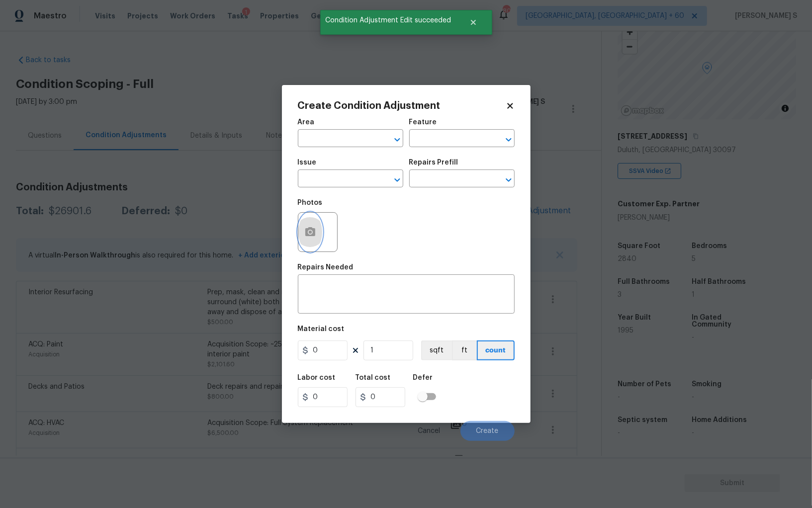
click at [314, 225] on button "button" at bounding box center [310, 232] width 24 height 39
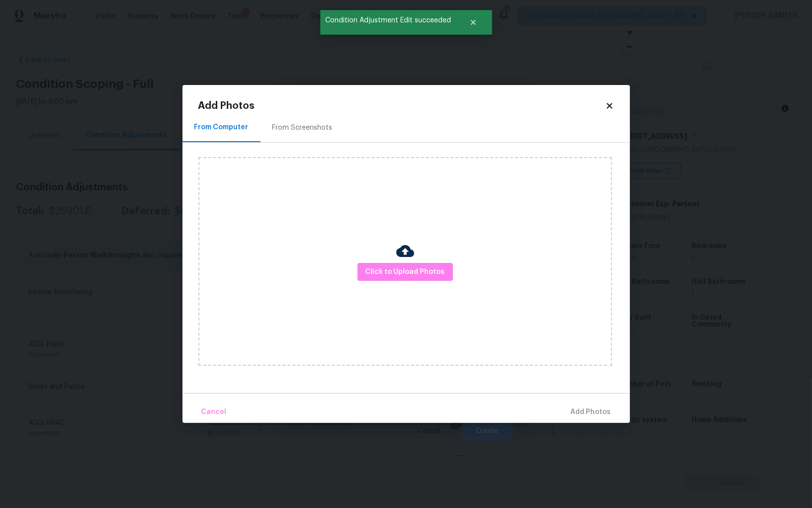
click at [326, 124] on div "From Screenshots" at bounding box center [303, 128] width 60 height 10
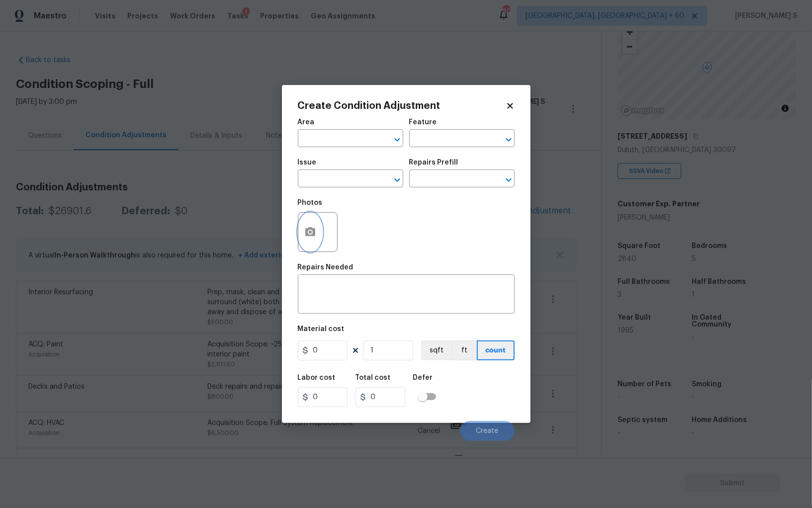
click at [313, 224] on button "button" at bounding box center [310, 232] width 24 height 39
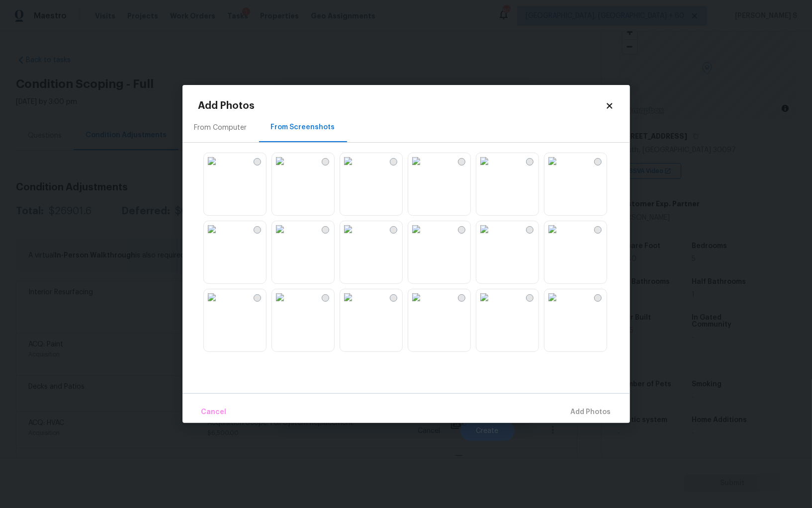
click at [220, 237] on img at bounding box center [212, 229] width 16 height 16
click at [288, 305] on img at bounding box center [280, 297] width 16 height 16
click at [220, 305] on img at bounding box center [212, 297] width 16 height 16
click at [492, 237] on img at bounding box center [484, 229] width 16 height 16
click at [560, 237] on img at bounding box center [553, 229] width 16 height 16
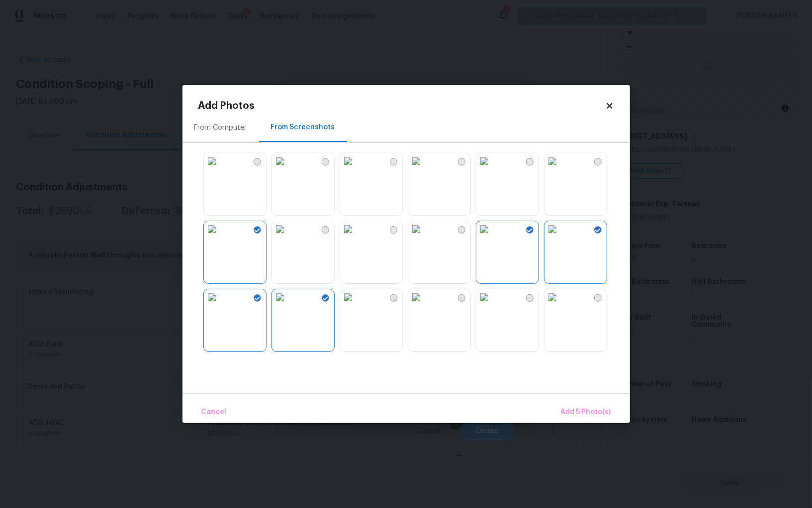
click at [560, 237] on img at bounding box center [553, 229] width 16 height 16
click at [560, 169] on img at bounding box center [553, 161] width 16 height 16
click at [560, 237] on img at bounding box center [553, 229] width 16 height 16
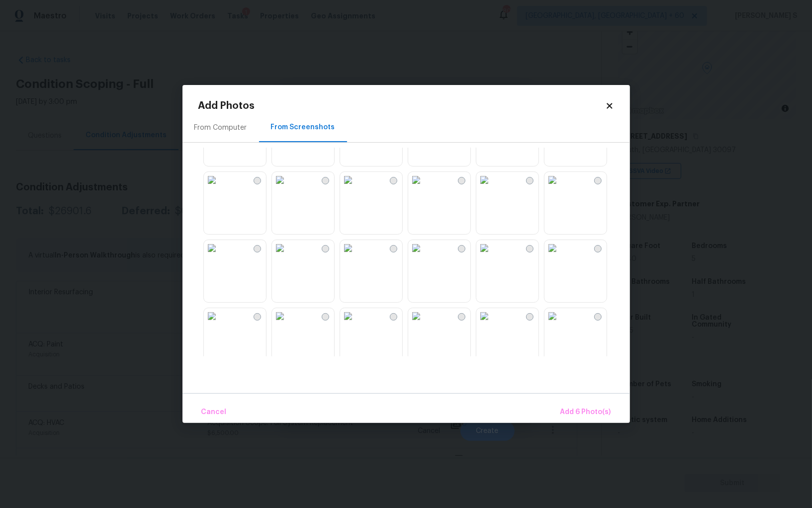
scroll to position [572, 0]
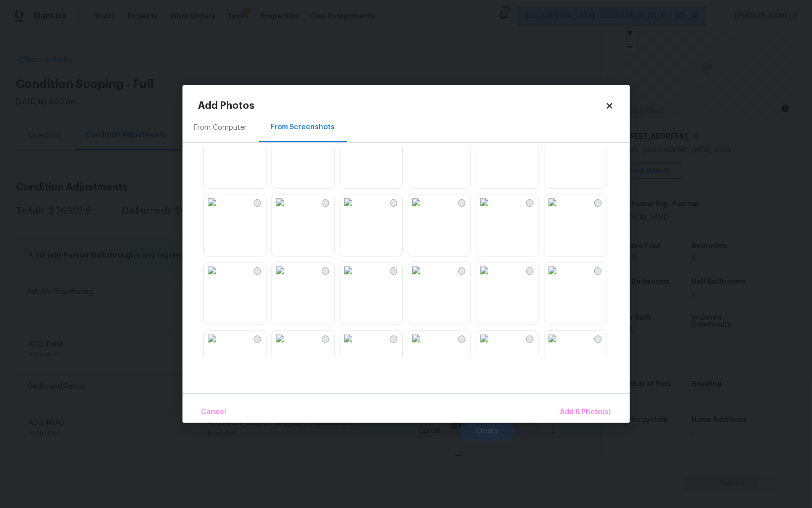
click at [560, 278] on img at bounding box center [553, 271] width 16 height 16
click at [288, 278] on img at bounding box center [280, 271] width 16 height 16
click at [288, 210] on img at bounding box center [280, 202] width 16 height 16
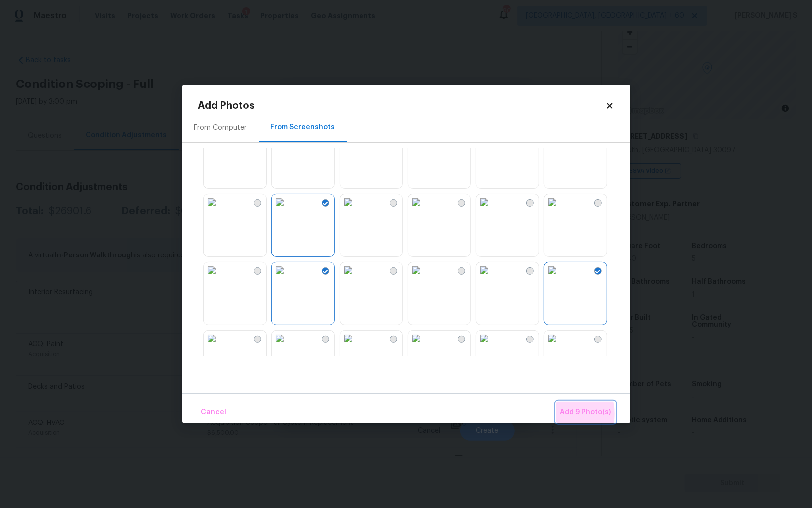
click at [563, 414] on span "Add 9 Photo(s)" at bounding box center [585, 412] width 51 height 12
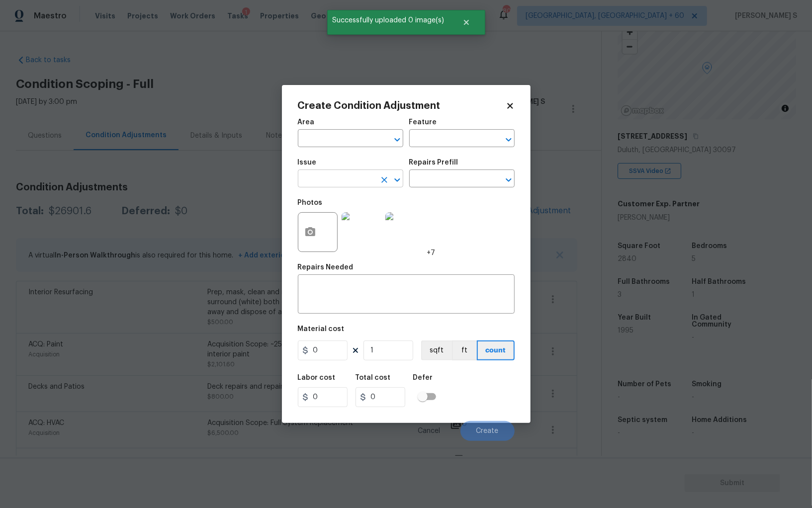
click at [357, 177] on input "text" at bounding box center [337, 179] width 78 height 15
type input "ACQ: Flooring"
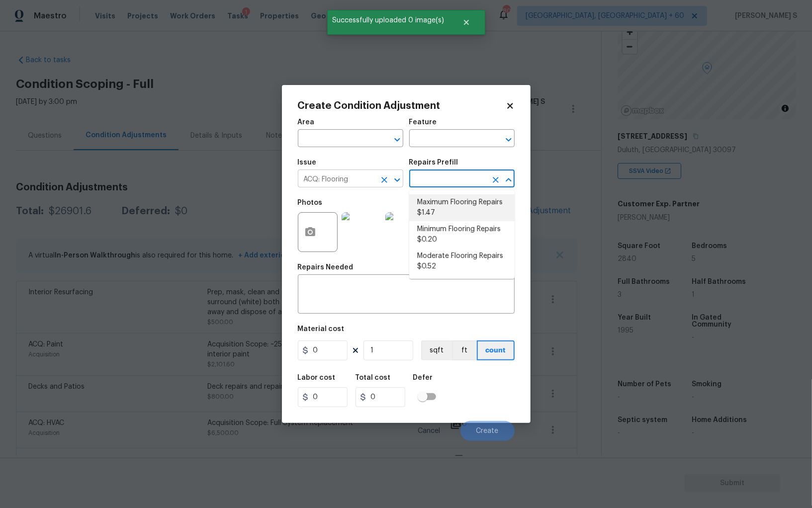
type input "Acquisition"
type textarea "Acquisition Scope: Maximum flooring repairs"
type input "1.47"
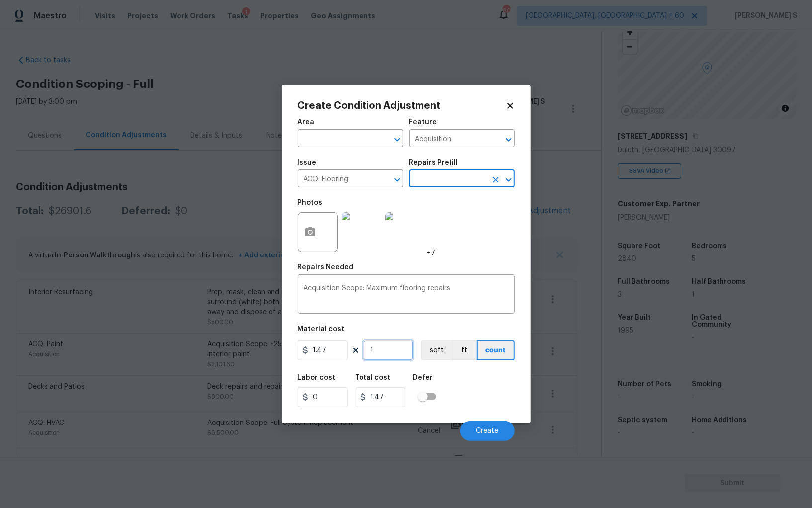
click at [382, 360] on input "1" at bounding box center [389, 351] width 50 height 20
paste input "2840"
type input "2840"
type input "4174.8"
type input "2840"
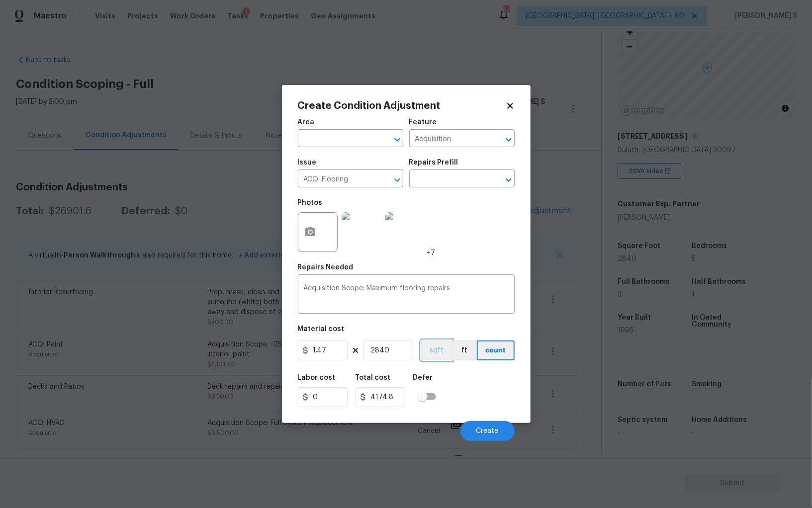
click at [442, 351] on button "sqft" at bounding box center [436, 351] width 31 height 20
click at [451, 375] on div "Labor cost 0 Total cost 4174.8 Defer" at bounding box center [406, 390] width 217 height 45
click at [499, 424] on button "Create" at bounding box center [487, 431] width 54 height 20
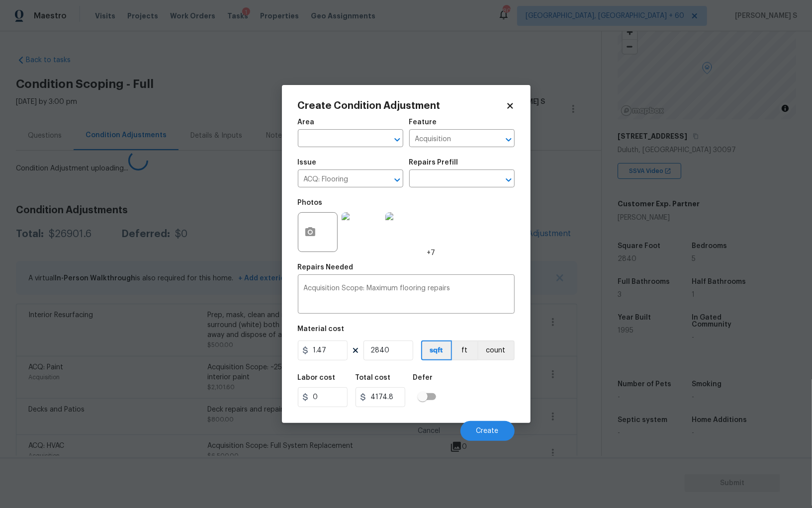
click at [11, 356] on body "Maestro Visits Projects Work Orders Tasks 1 Properties Geo Assignments 800 Albu…" at bounding box center [406, 254] width 812 height 508
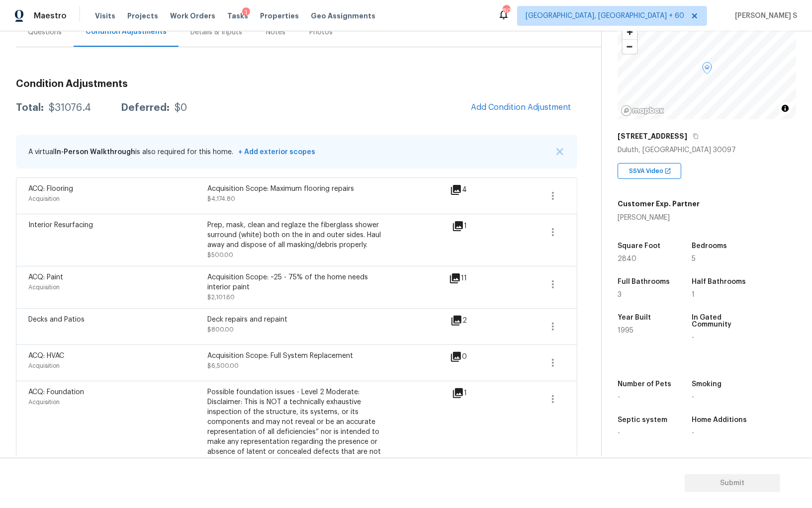
scroll to position [0, 0]
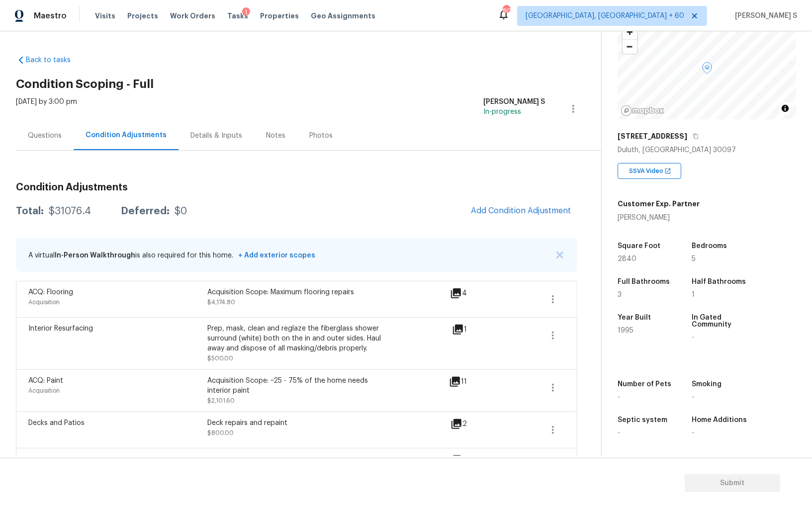
click at [79, 206] on div "$31076.4" at bounding box center [70, 211] width 42 height 10
copy div "31076.4"
click at [52, 139] on div "Questions" at bounding box center [45, 136] width 34 height 10
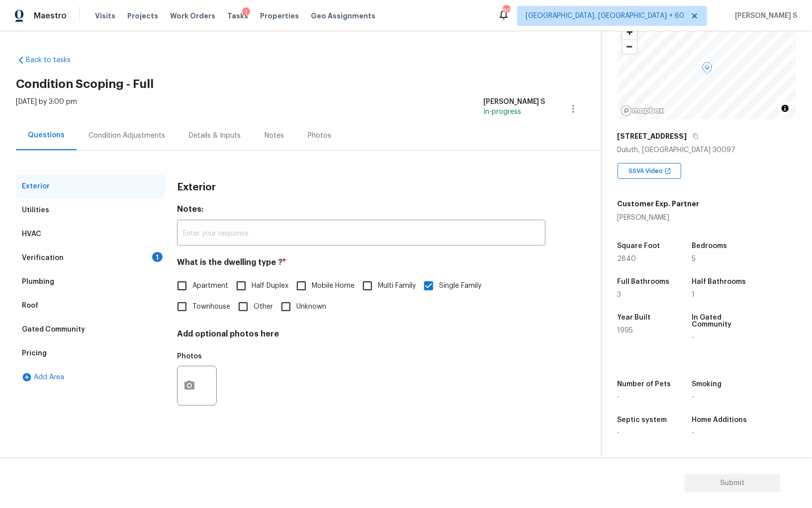
click at [163, 250] on div "Verification 1" at bounding box center [90, 258] width 149 height 24
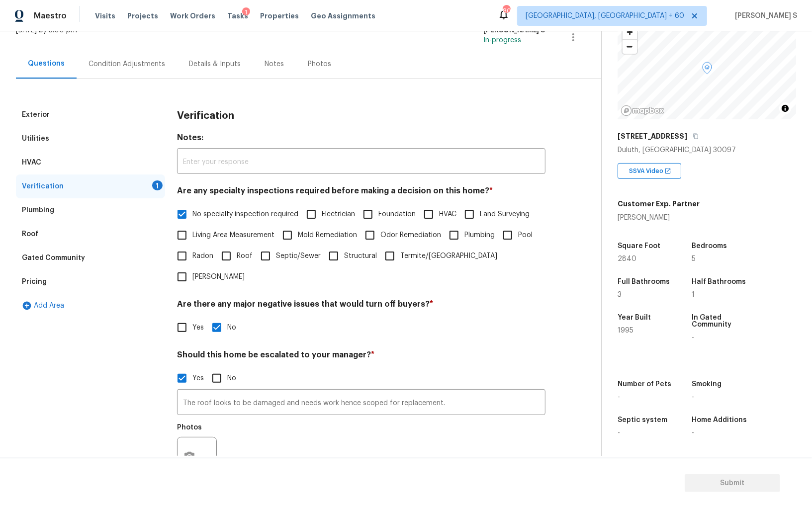
scroll to position [144, 0]
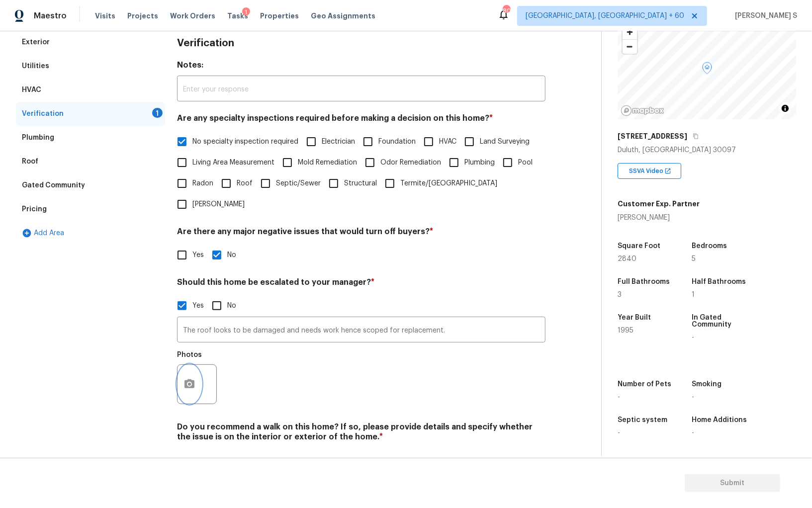
click at [193, 365] on button "button" at bounding box center [190, 384] width 24 height 39
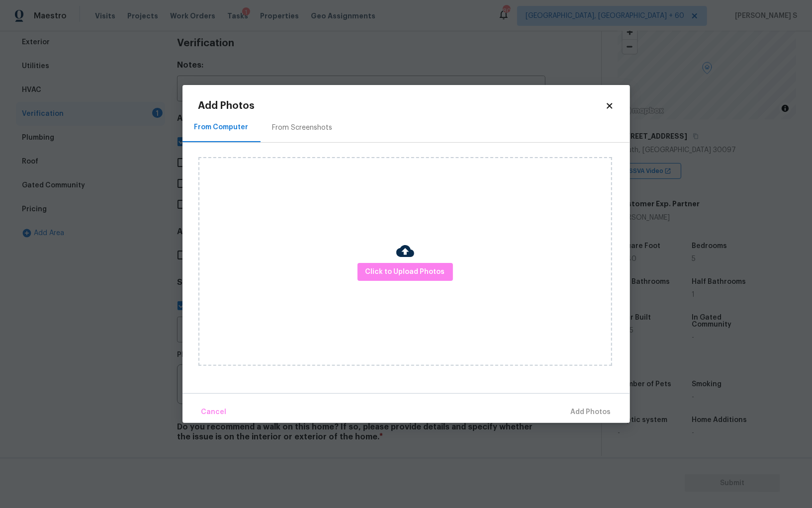
click at [420, 258] on div "Click to Upload Photos" at bounding box center [405, 261] width 414 height 209
click at [420, 263] on button "Click to Upload Photos" at bounding box center [405, 272] width 95 height 18
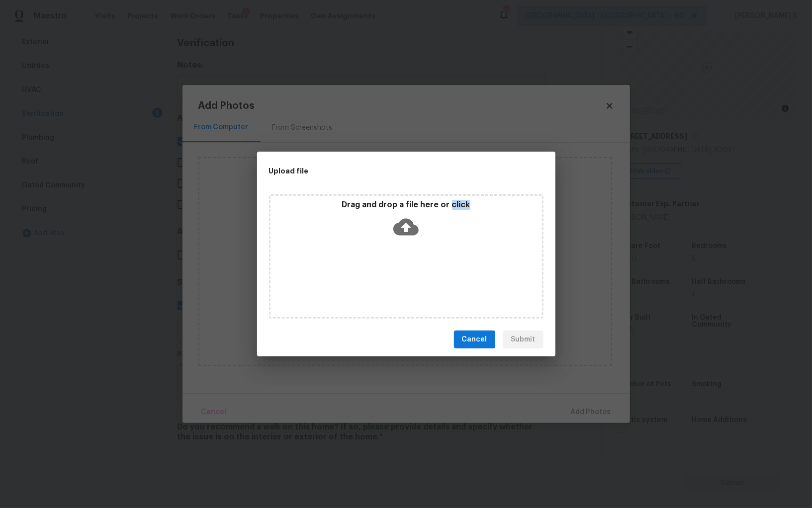
click at [420, 263] on div "Drag and drop a file here or click" at bounding box center [406, 256] width 274 height 124
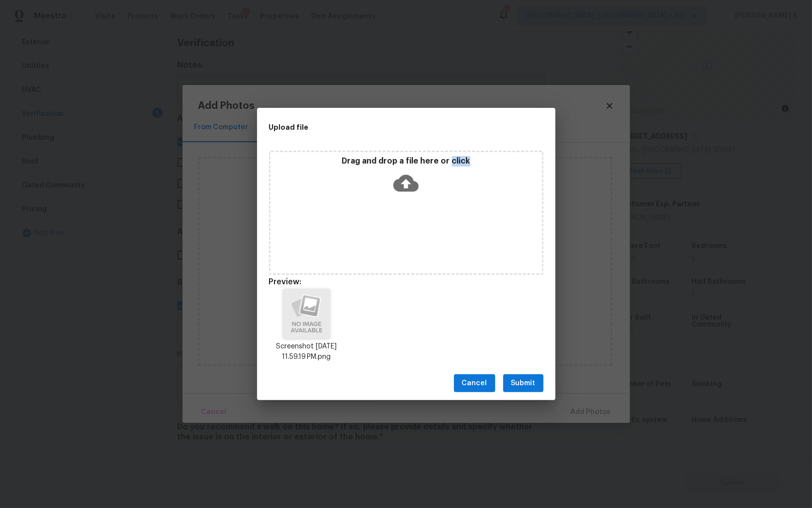
click at [531, 386] on span "Submit" at bounding box center [523, 383] width 24 height 12
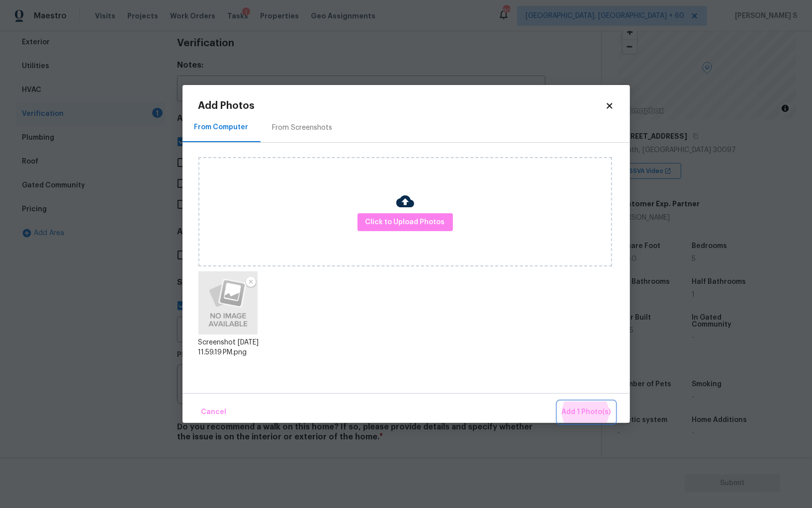
click at [558, 402] on button "Add 1 Photo(s)" at bounding box center [586, 412] width 57 height 21
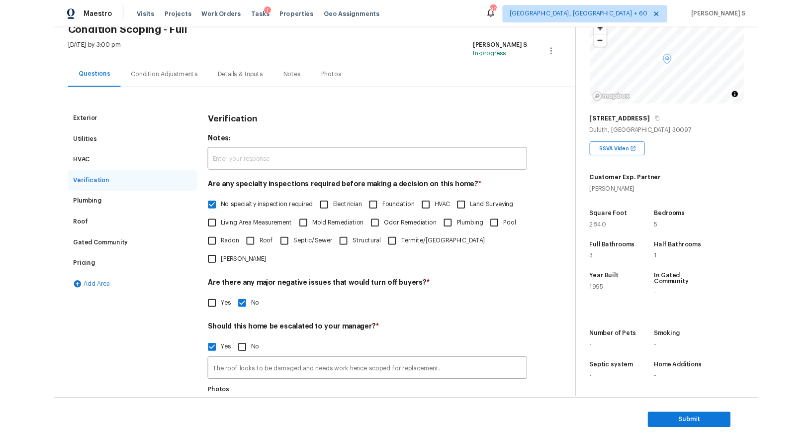
scroll to position [0, 0]
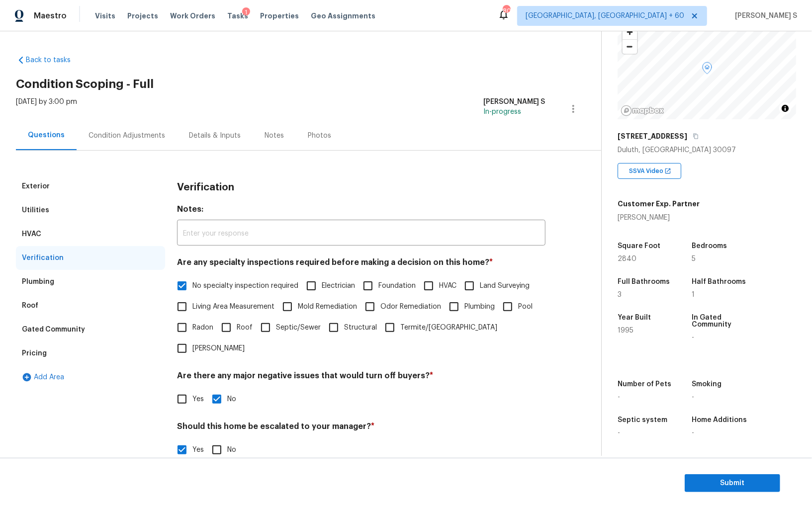
click at [110, 137] on div "Condition Adjustments" at bounding box center [127, 136] width 77 height 10
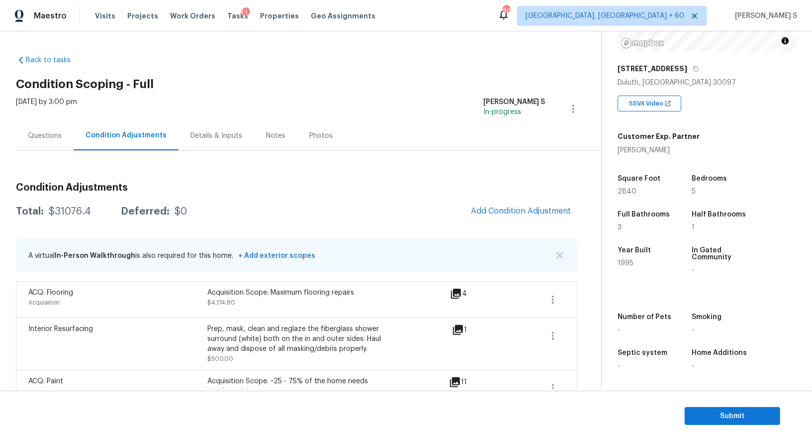
scroll to position [137, 0]
click at [42, 142] on div "Questions" at bounding box center [45, 135] width 58 height 29
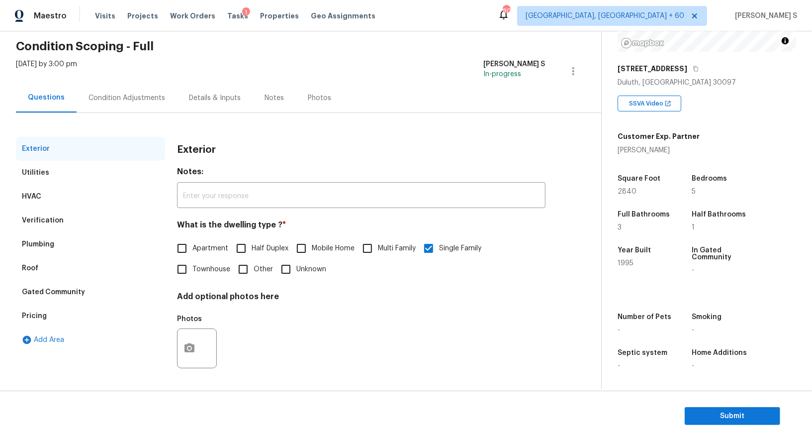
click at [52, 213] on div "Verification" at bounding box center [90, 220] width 149 height 24
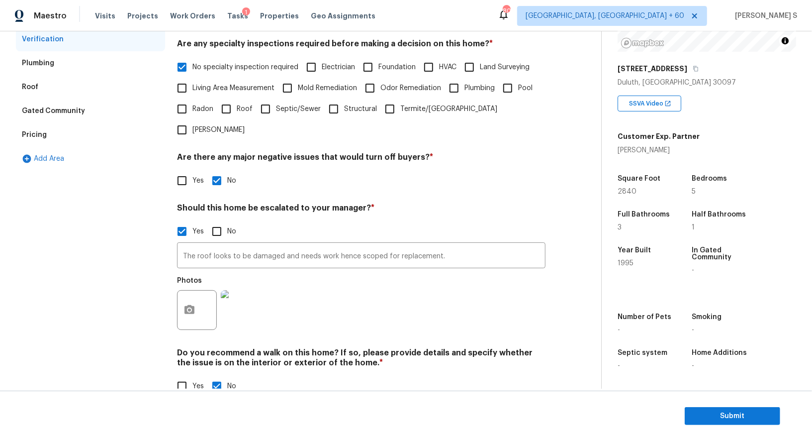
scroll to position [221, 0]
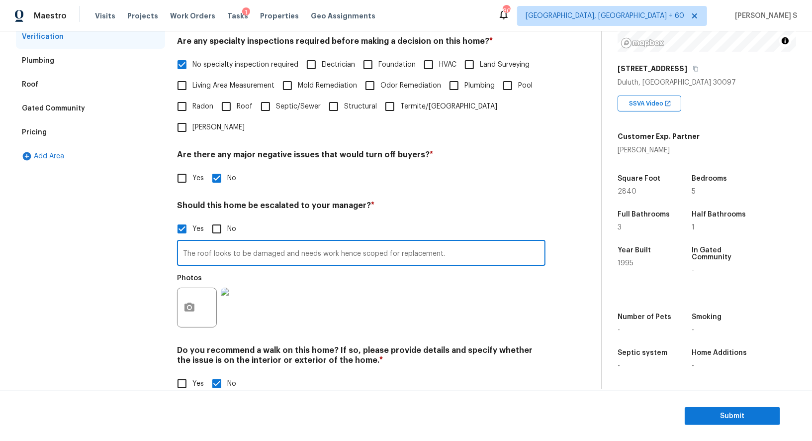
click at [309, 242] on input "The roof looks to be damaged and needs work hence scoped for replacement." at bounding box center [361, 253] width 368 height 23
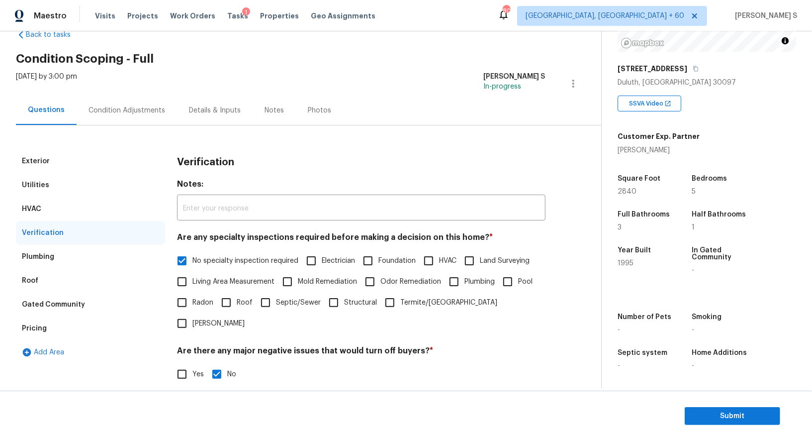
click at [46, 326] on div "Pricing" at bounding box center [90, 328] width 149 height 24
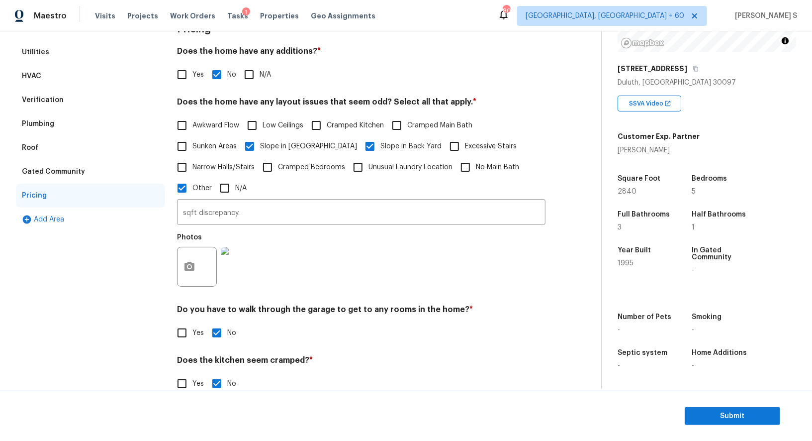
scroll to position [46, 0]
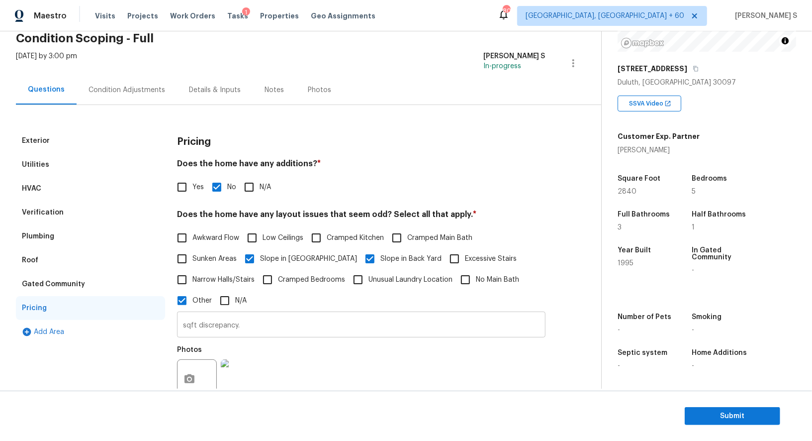
click at [244, 329] on input "sqft discrepancy." at bounding box center [361, 325] width 368 height 23
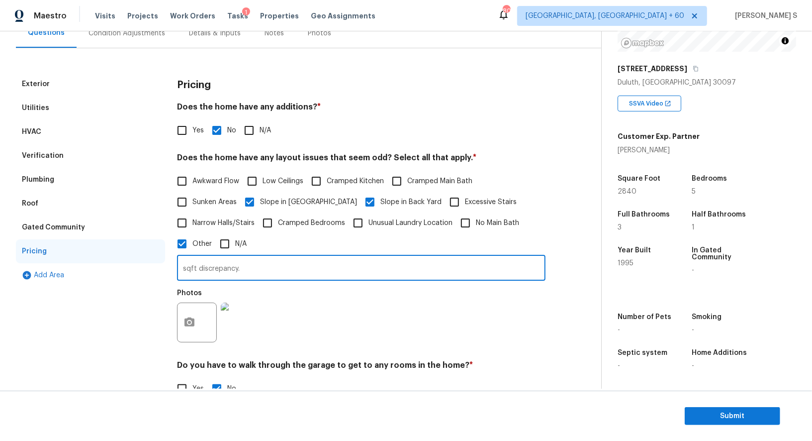
scroll to position [0, 0]
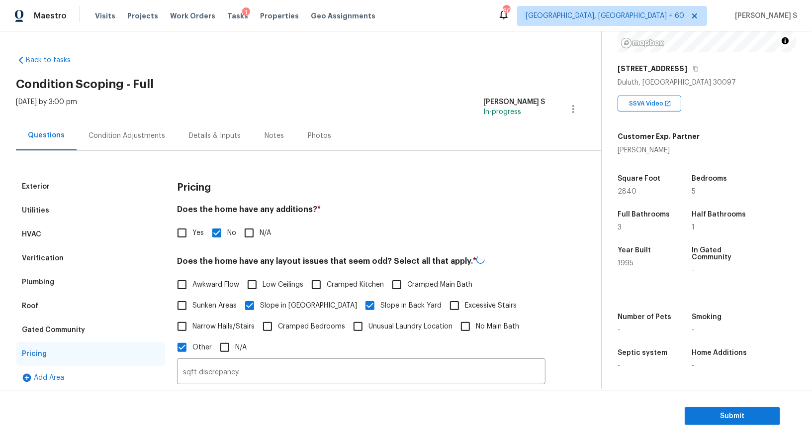
click at [50, 266] on div "Verification" at bounding box center [90, 258] width 149 height 24
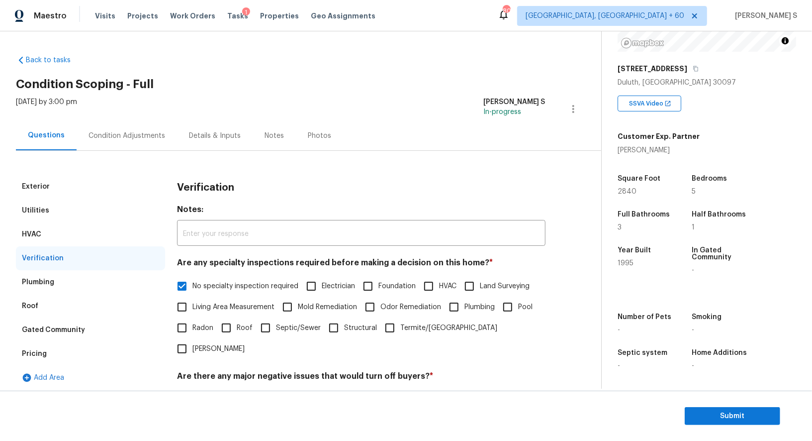
click at [142, 123] on div "Condition Adjustments" at bounding box center [127, 135] width 100 height 29
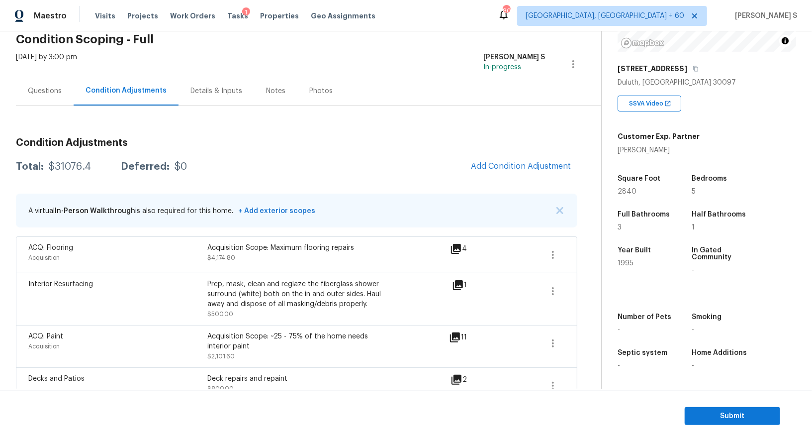
scroll to position [137, 0]
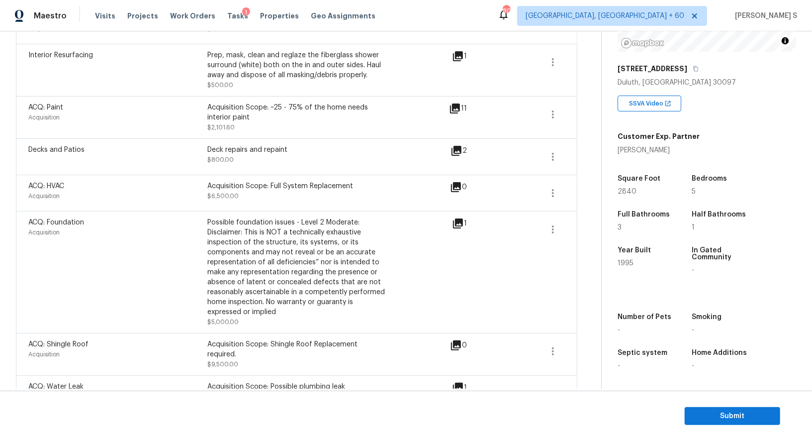
click at [296, 363] on div "Acquisition Scope: Shingle Roof Replacement required. $9,500.00" at bounding box center [296, 354] width 179 height 30
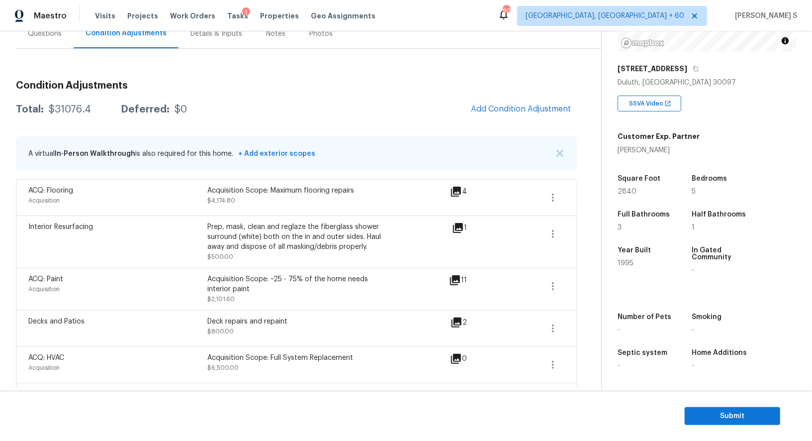
scroll to position [21, 0]
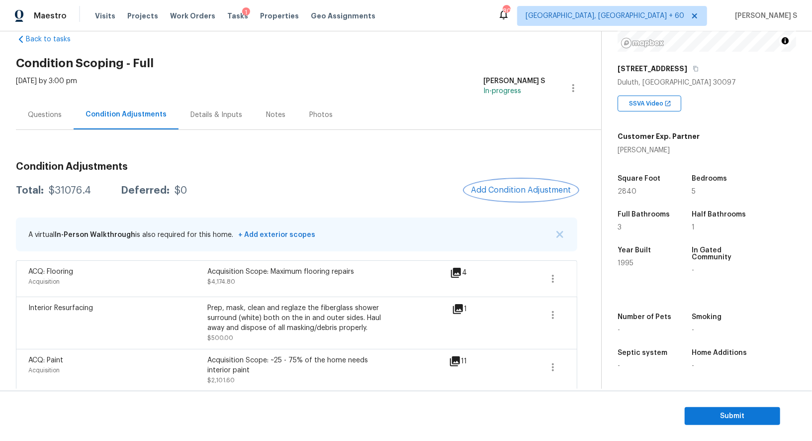
click at [525, 181] on button "Add Condition Adjustment" at bounding box center [521, 190] width 112 height 21
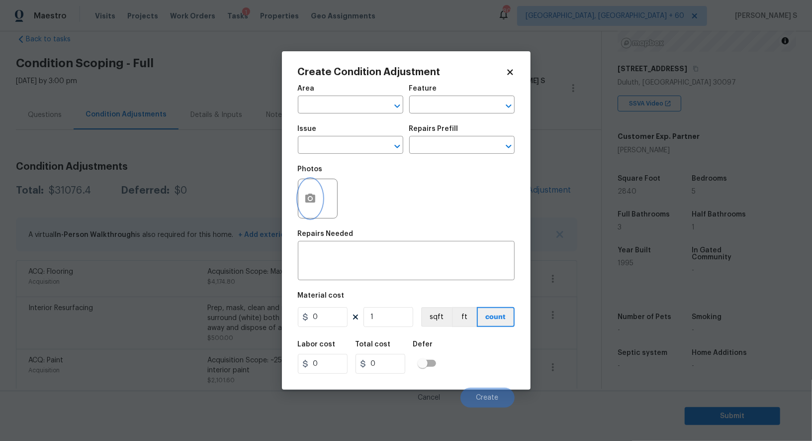
click at [303, 203] on button "button" at bounding box center [310, 198] width 24 height 39
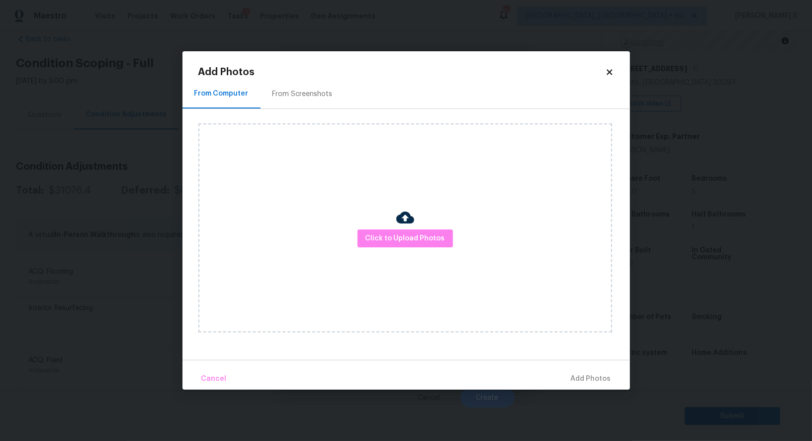
click at [382, 226] on div "Click to Upload Photos" at bounding box center [405, 227] width 414 height 209
click at [382, 229] on div "Click to Upload Photos" at bounding box center [405, 227] width 414 height 209
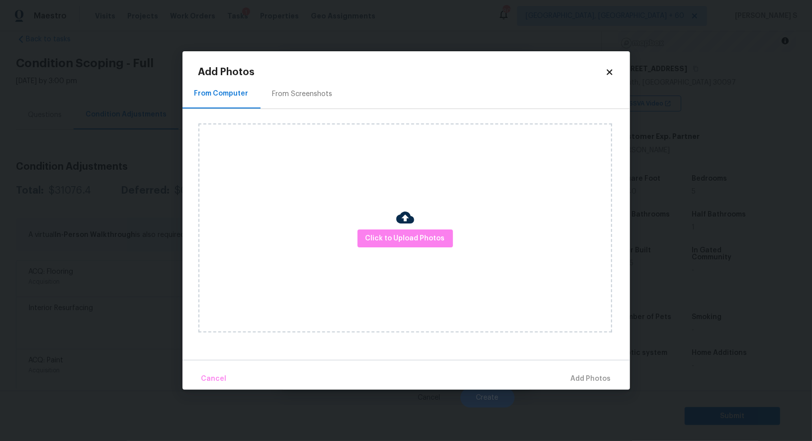
click at [382, 229] on div "Click to Upload Photos" at bounding box center [405, 227] width 414 height 209
click at [382, 243] on span "Click to Upload Photos" at bounding box center [406, 238] width 80 height 12
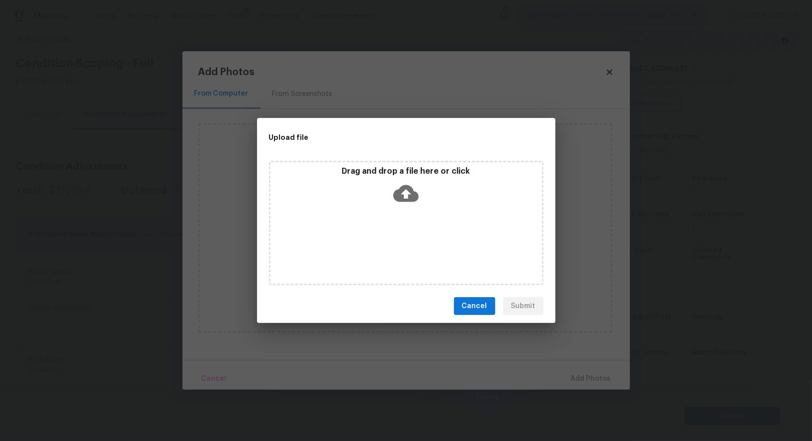
click at [382, 243] on div "Drag and drop a file here or click" at bounding box center [406, 223] width 274 height 124
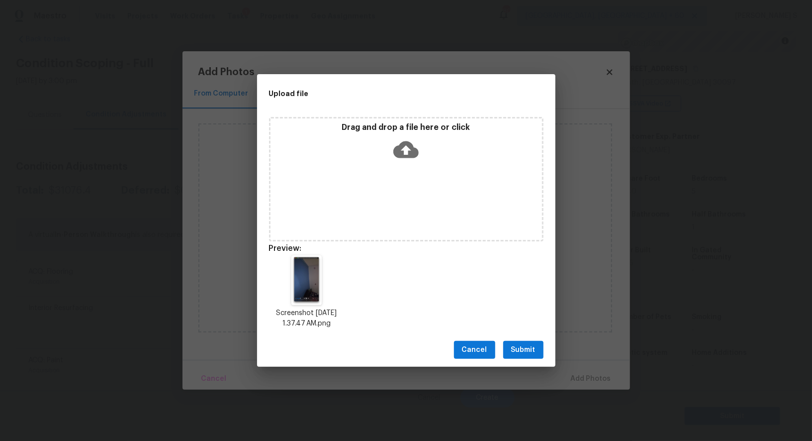
click at [525, 352] on span "Submit" at bounding box center [523, 350] width 24 height 12
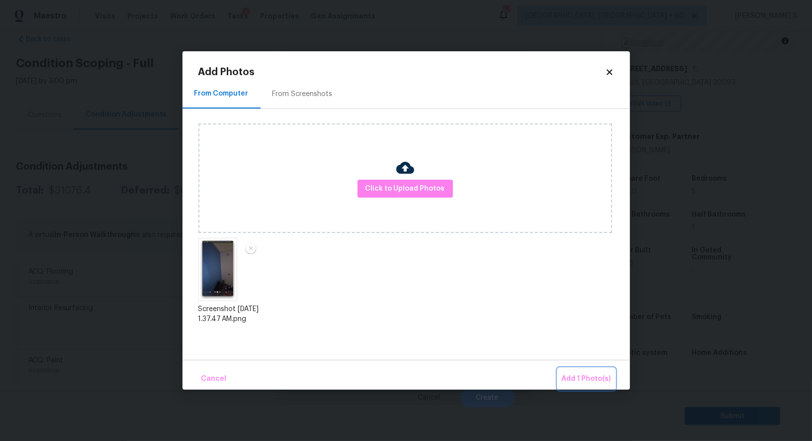
click at [565, 372] on span "Add 1 Photo(s)" at bounding box center [586, 378] width 49 height 12
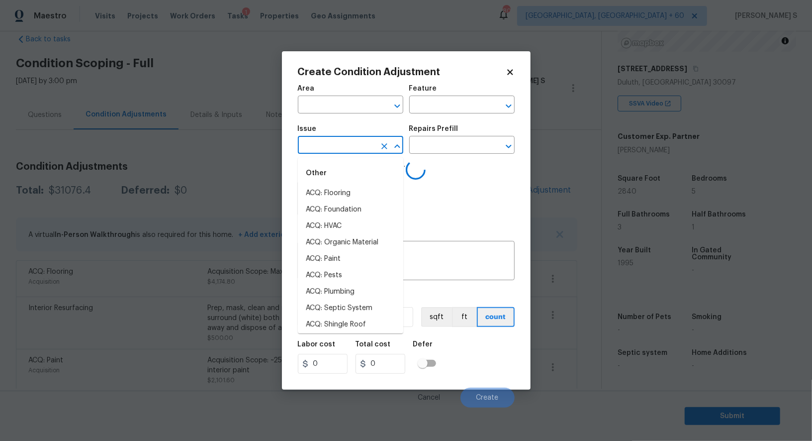
click at [355, 152] on input "text" at bounding box center [337, 145] width 78 height 15
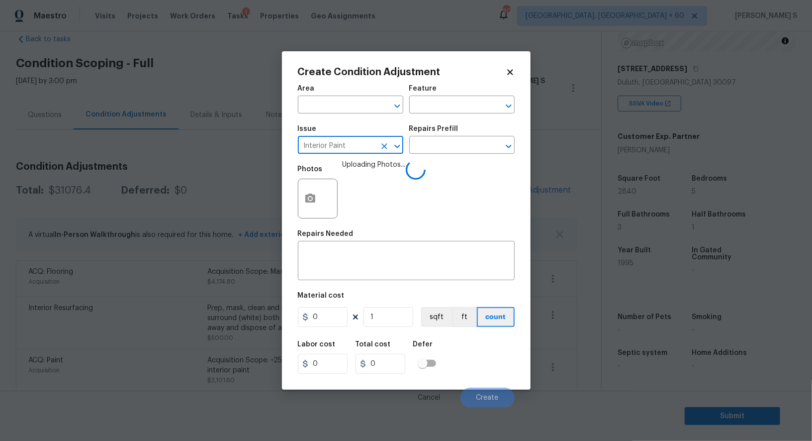
type input "Interior Paint"
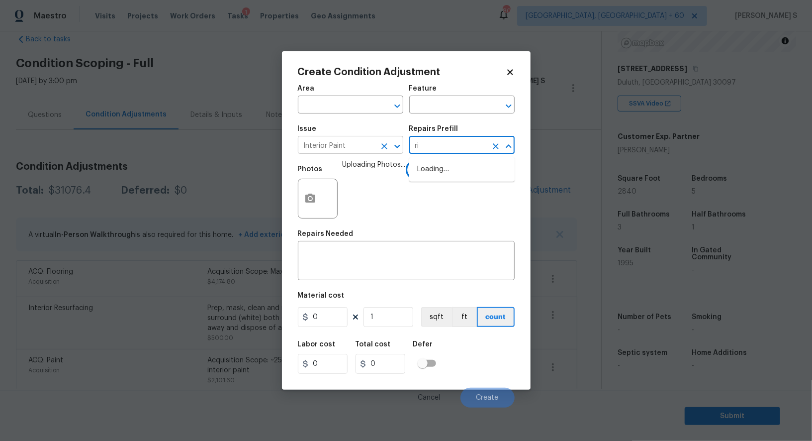
type input "rim"
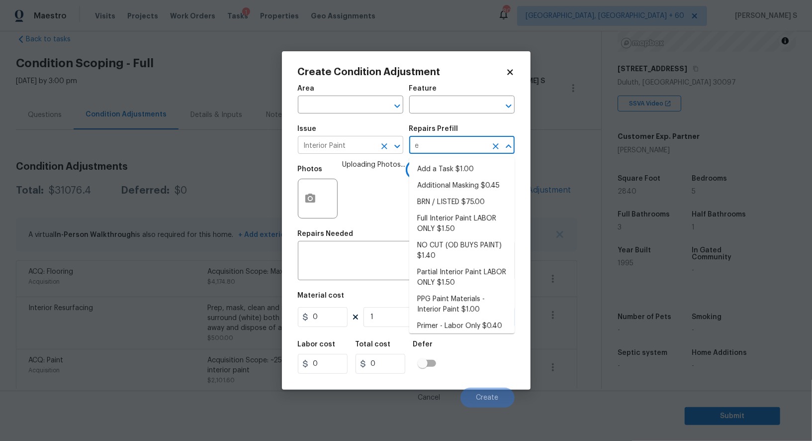
type input "er"
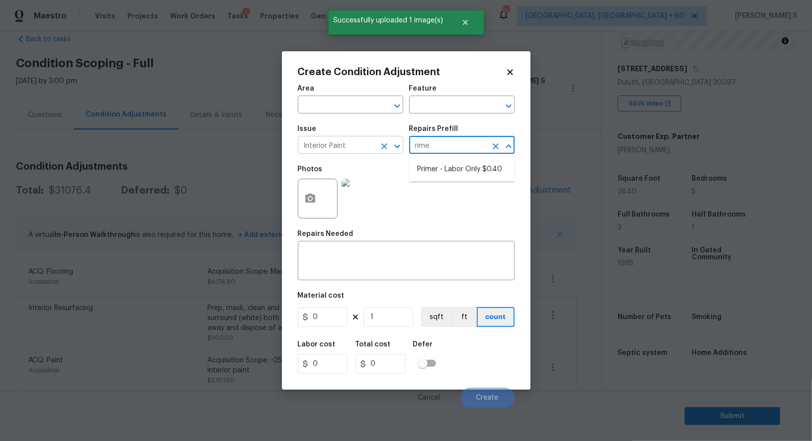
type input "[PERSON_NAME]"
type input "Overall Paint"
type textarea "Interior primer - PRIMER PROVIDED BY OPENDOOR - All nails, screws, drywall anch…"
type input "0.4"
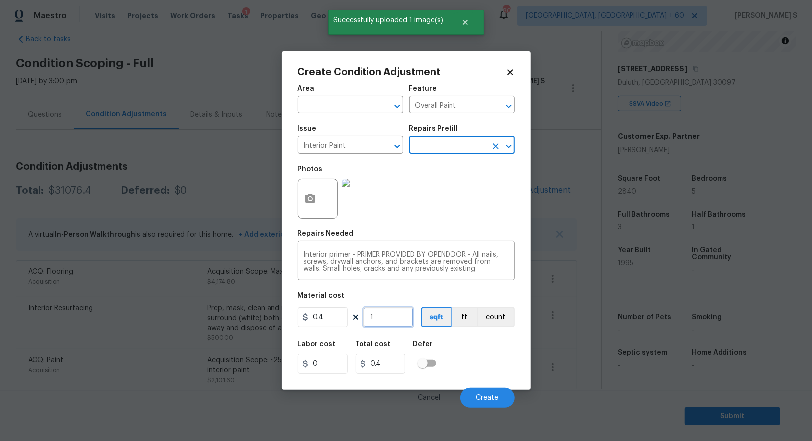
click at [399, 319] on input "1" at bounding box center [389, 317] width 50 height 20
type input "4"
type input "1.6"
type input "40"
type input "16"
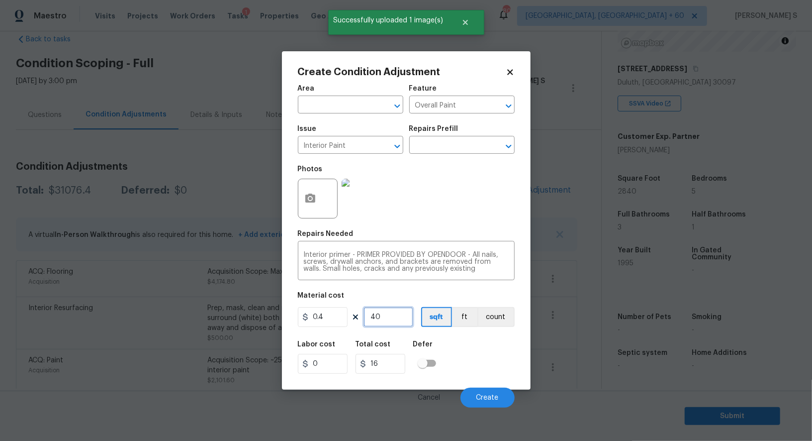
type input "400"
type input "160"
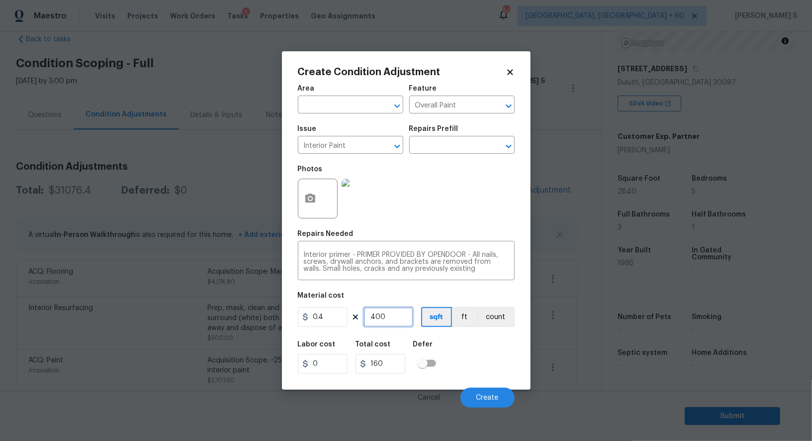
type input "400"
drag, startPoint x: 502, startPoint y: 359, endPoint x: 529, endPoint y: 372, distance: 29.8
click at [502, 359] on div "Labor cost 0 Total cost 160 Defer" at bounding box center [406, 357] width 217 height 45
click at [491, 395] on span "Create" at bounding box center [487, 397] width 22 height 7
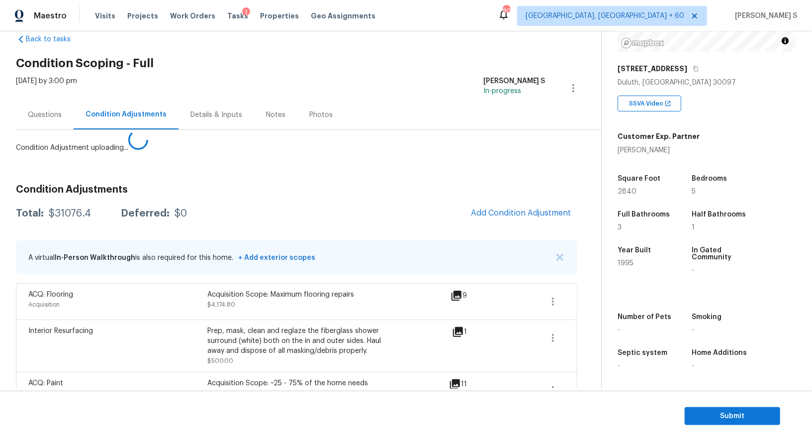
click at [184, 352] on body "Maestro Visits Projects Work Orders Tasks 1 Properties Geo Assignments 800 Albu…" at bounding box center [406, 220] width 812 height 441
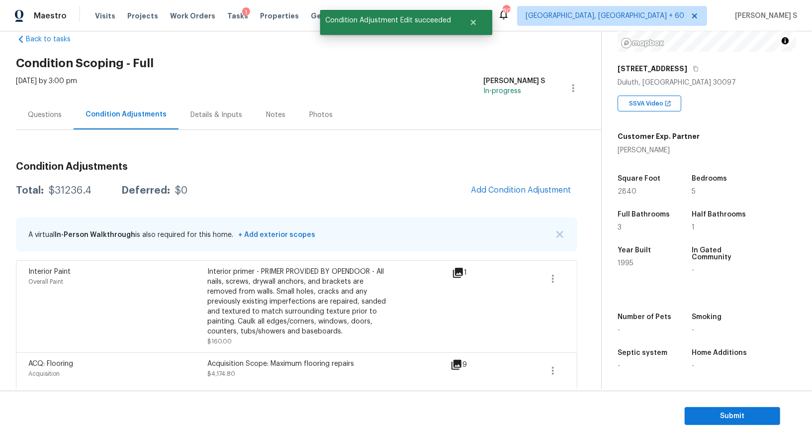
click at [64, 189] on div "$31236.4" at bounding box center [70, 190] width 43 height 10
copy div "31236.4"
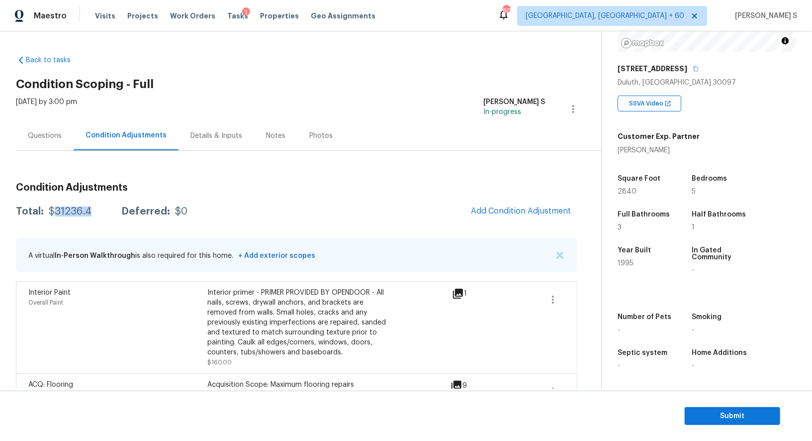
scroll to position [137, 0]
click at [723, 413] on span "Submit" at bounding box center [733, 416] width 80 height 12
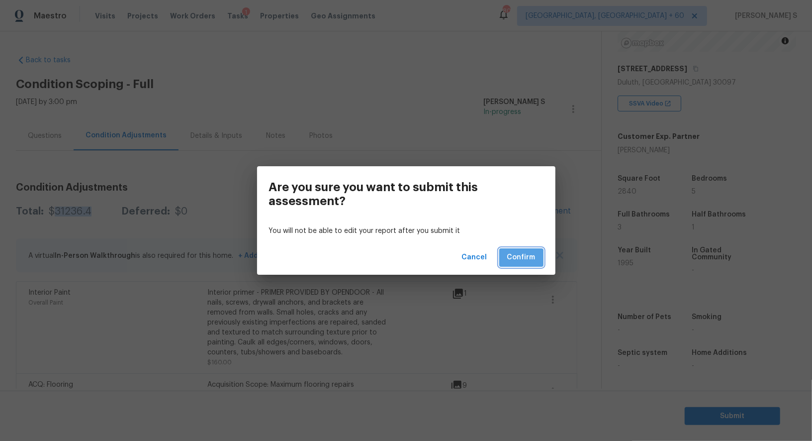
click at [517, 258] on span "Confirm" at bounding box center [521, 257] width 28 height 12
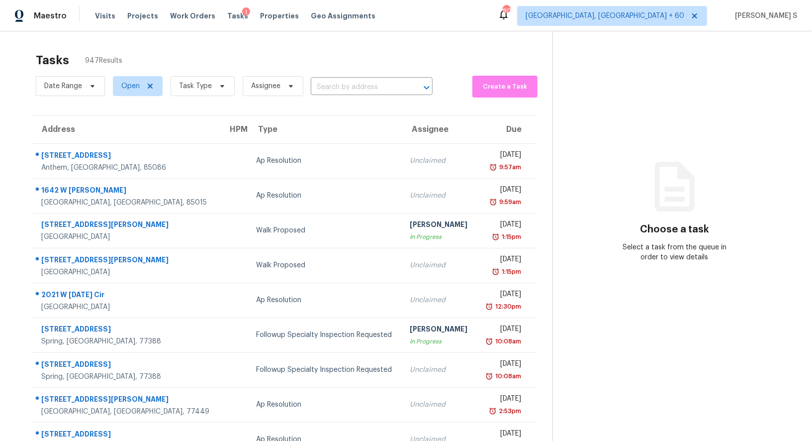
click at [385, 71] on div "Tasks 947 Results" at bounding box center [294, 60] width 517 height 26
click at [385, 89] on input "text" at bounding box center [358, 87] width 94 height 15
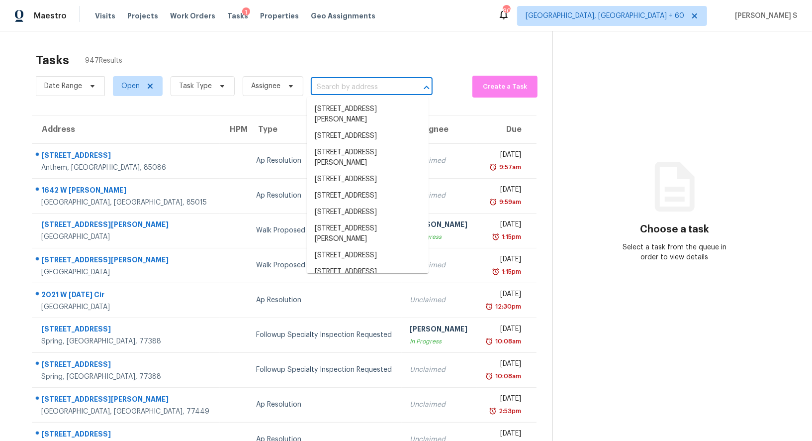
paste input "5718 Marvin Loving Dr Apt 117 Garland, TX, 75043"
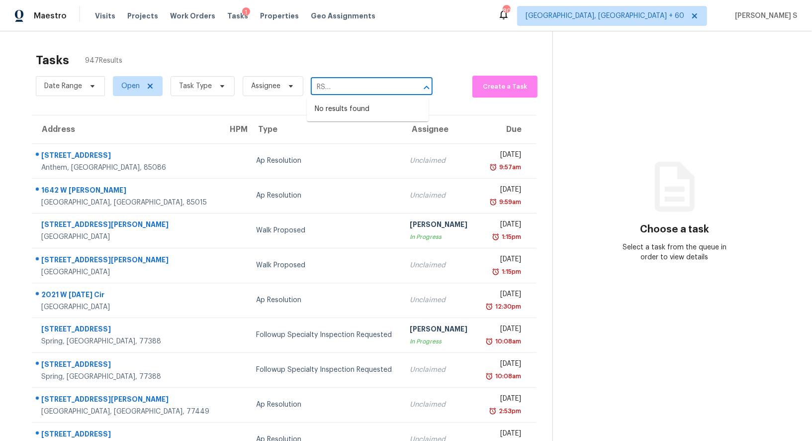
click at [320, 82] on input "5718 Marvin Loving Dr Apt 117 Garland, TX, 75043" at bounding box center [358, 87] width 94 height 15
click at [322, 86] on input "5718 Marvin Loving Dr Apt 117 Garland, TX, 75043" at bounding box center [358, 87] width 94 height 15
type input "5718 [PERSON_NAME] Dr"
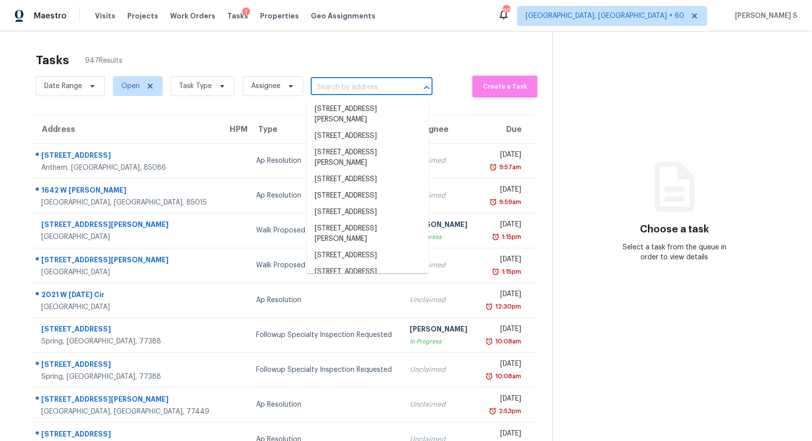
click at [342, 88] on input "text" at bounding box center [358, 87] width 94 height 15
paste input "5718 Marvin Loving Dr Apt 117, Garland, TX 75043"
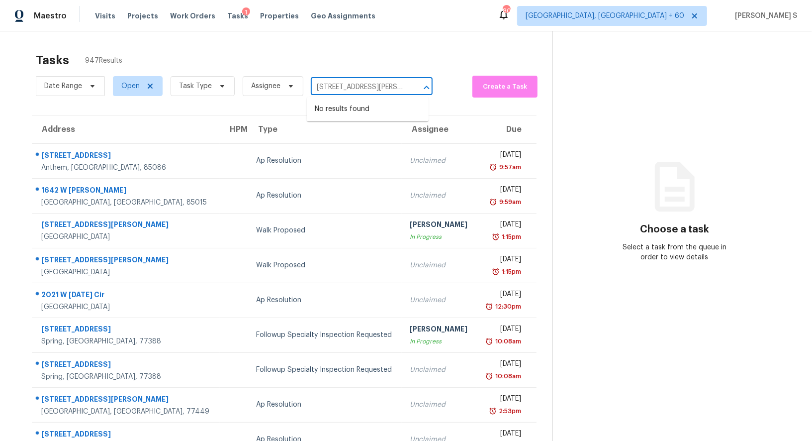
scroll to position [0, 71]
click at [318, 87] on input "5718 Marvin Loving Dr Apt 117, Garland, TX 75043" at bounding box center [358, 87] width 94 height 15
type input "5718 [PERSON_NAME] Dr"
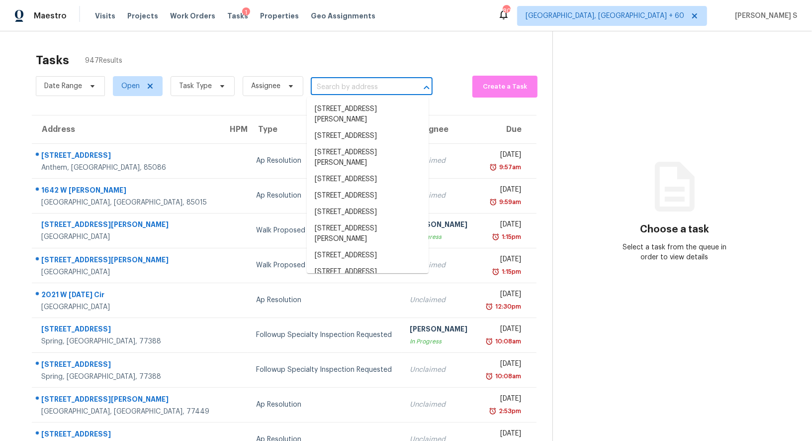
click at [350, 87] on input "text" at bounding box center [358, 87] width 94 height 15
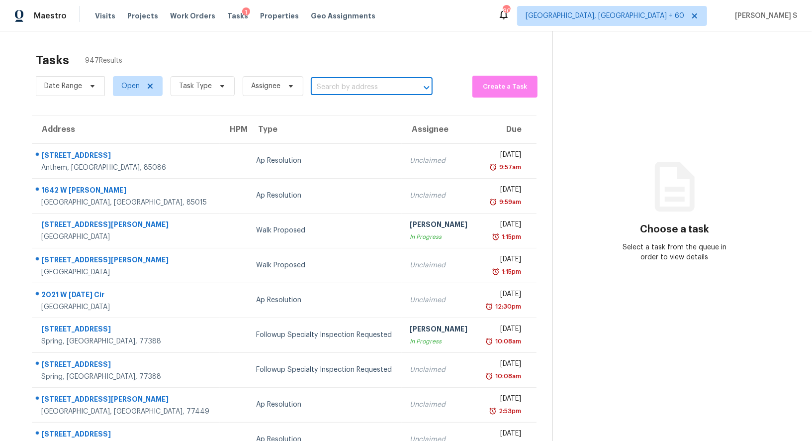
paste input "5718 [PERSON_NAME] Dr"
type input "5718 [PERSON_NAME] Dr"
click at [351, 110] on li "5718 Marvin Loving Dr Apt 117, Garland, TX 75043" at bounding box center [368, 114] width 122 height 27
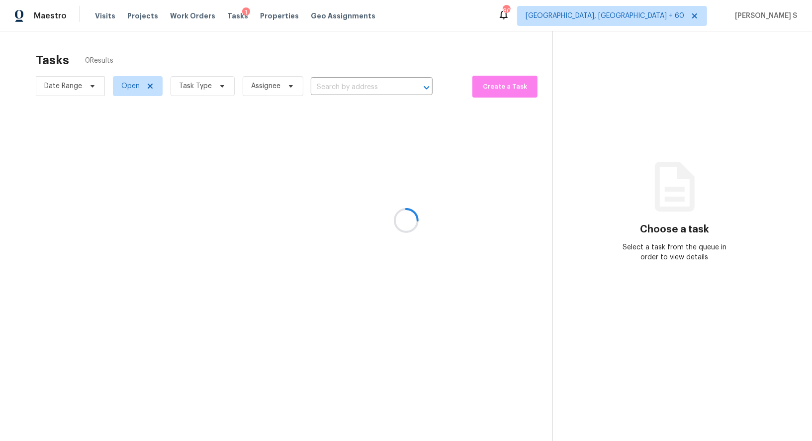
type input "5718 Marvin Loving Dr Apt 117, Garland, TX 75043"
click at [345, 169] on div at bounding box center [406, 220] width 812 height 441
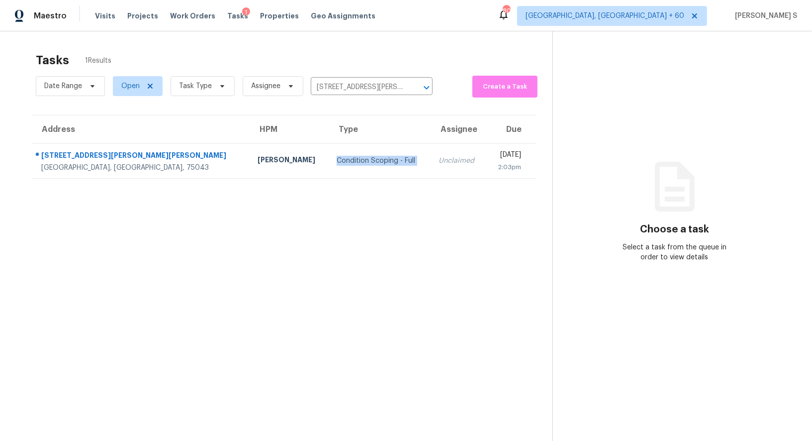
click at [345, 169] on td "Condition Scoping - Full" at bounding box center [380, 160] width 102 height 35
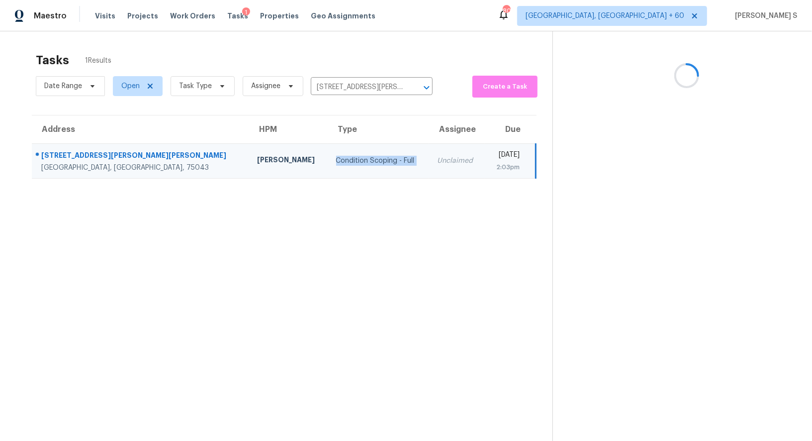
click at [345, 169] on td "Condition Scoping - Full" at bounding box center [378, 160] width 101 height 35
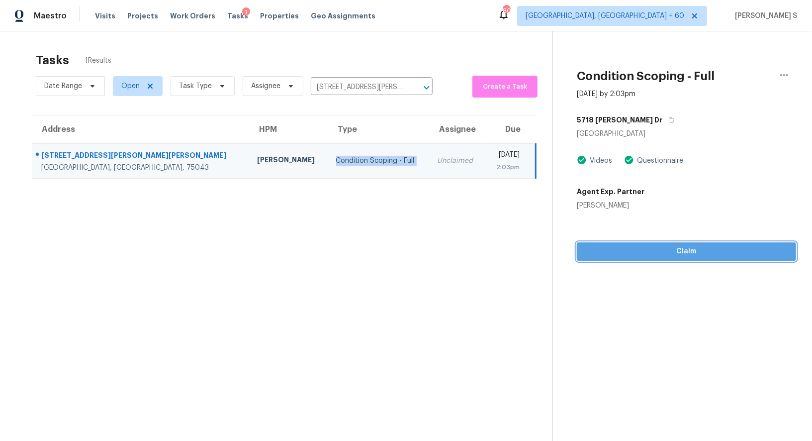
click at [673, 257] on button "Claim" at bounding box center [686, 251] width 219 height 18
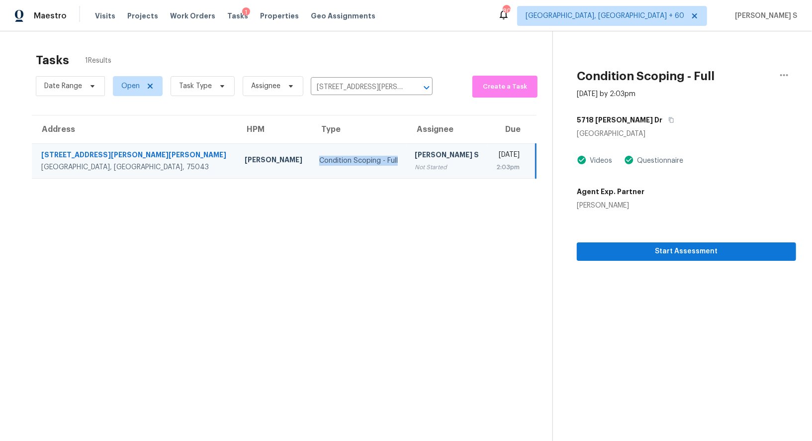
click at [319, 165] on div "Condition Scoping - Full" at bounding box center [359, 161] width 80 height 10
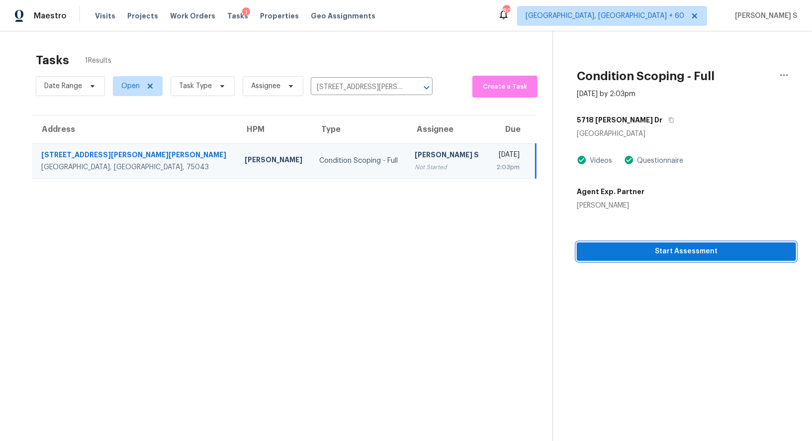
click at [619, 260] on button "Start Assessment" at bounding box center [686, 251] width 219 height 18
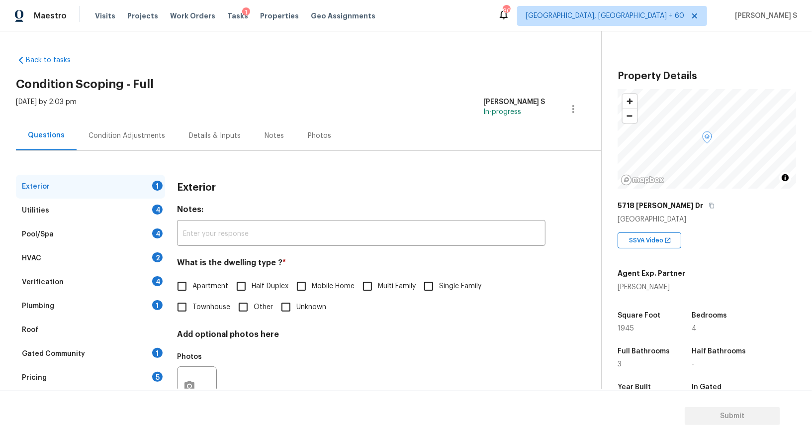
click at [610, 230] on div "Property Details © Mapbox © OpenStreetMap Improve this map 5718 Marvin Loving D…" at bounding box center [699, 278] width 194 height 494
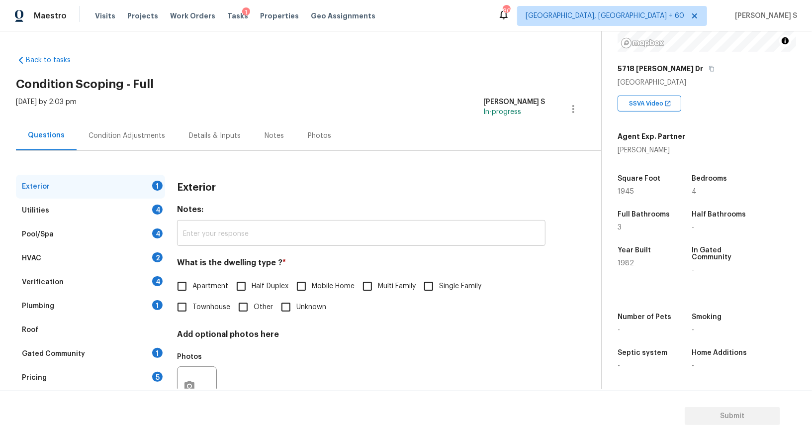
scroll to position [137, 0]
click at [151, 374] on div "Pricing 5" at bounding box center [90, 378] width 149 height 24
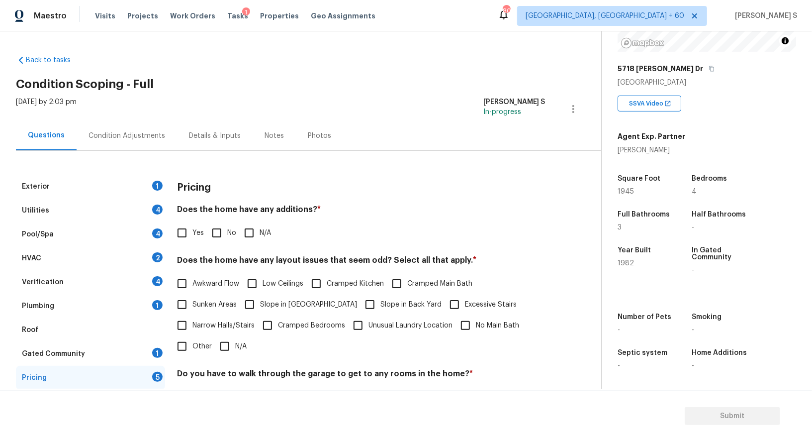
scroll to position [134, 0]
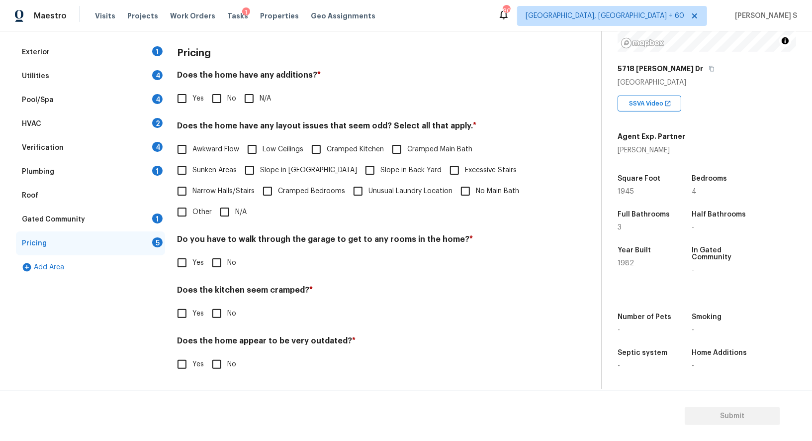
click at [182, 211] on input "Other" at bounding box center [182, 211] width 21 height 21
checkbox input "true"
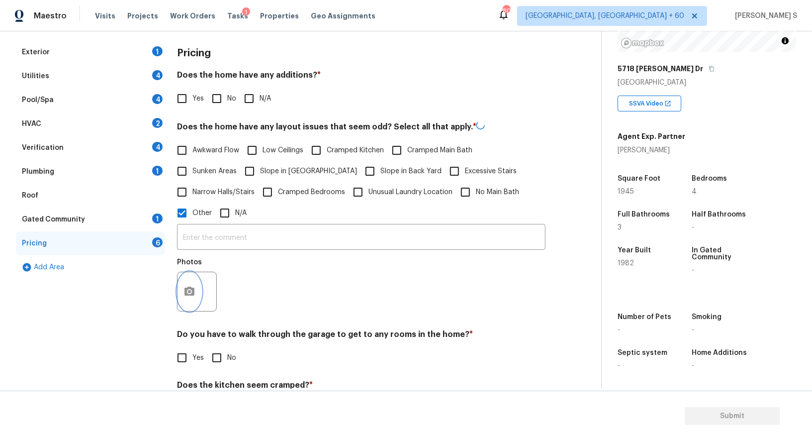
click at [190, 282] on button "button" at bounding box center [190, 291] width 24 height 39
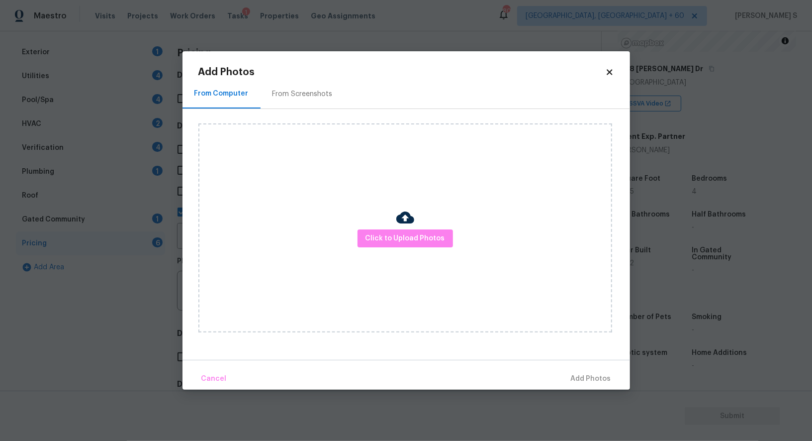
click at [382, 227] on div "Click to Upload Photos" at bounding box center [405, 227] width 414 height 209
click at [424, 228] on div "Click to Upload Photos" at bounding box center [405, 227] width 414 height 209
click at [434, 235] on span "Click to Upload Photos" at bounding box center [406, 238] width 80 height 12
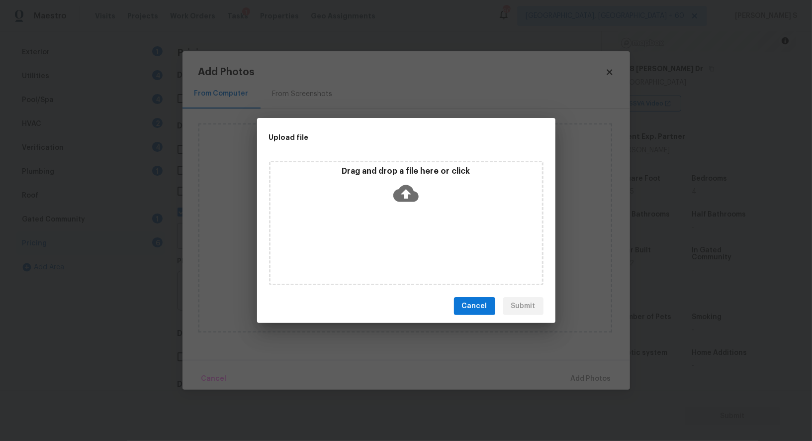
click at [453, 267] on div "Drag and drop a file here or click" at bounding box center [406, 223] width 274 height 124
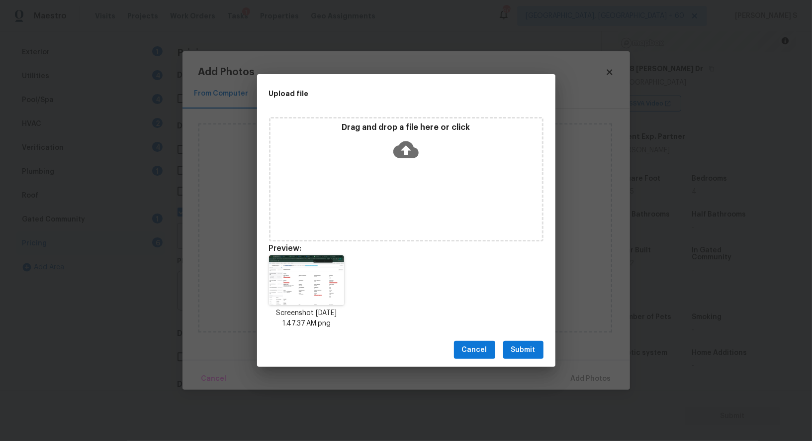
click at [511, 347] on span "Submit" at bounding box center [523, 350] width 24 height 12
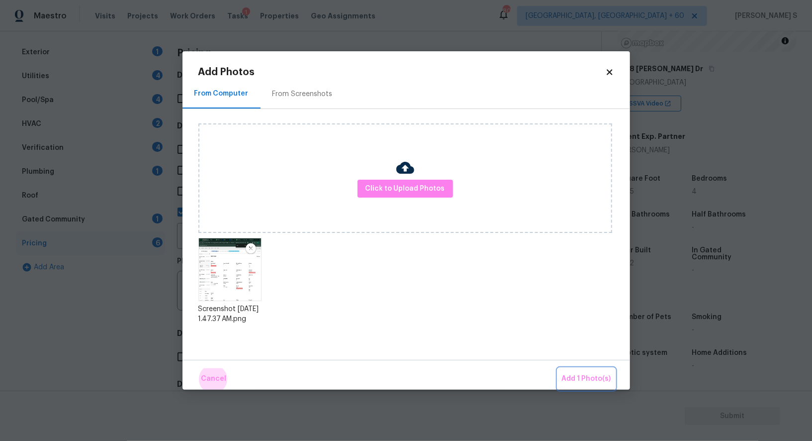
click at [558, 368] on button "Add 1 Photo(s)" at bounding box center [586, 378] width 57 height 21
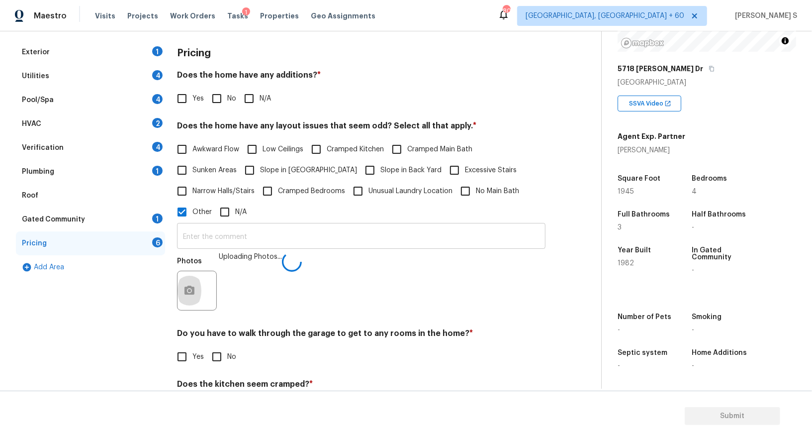
click at [388, 241] on input "text" at bounding box center [361, 236] width 368 height 23
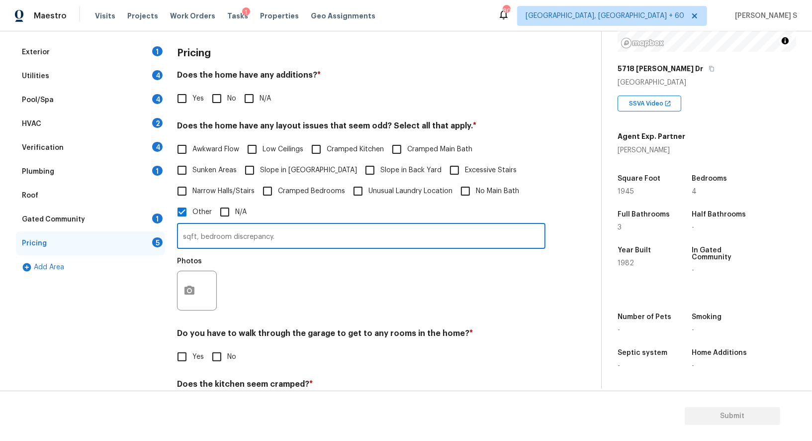
type input "sqft, bedroom discrepancy."
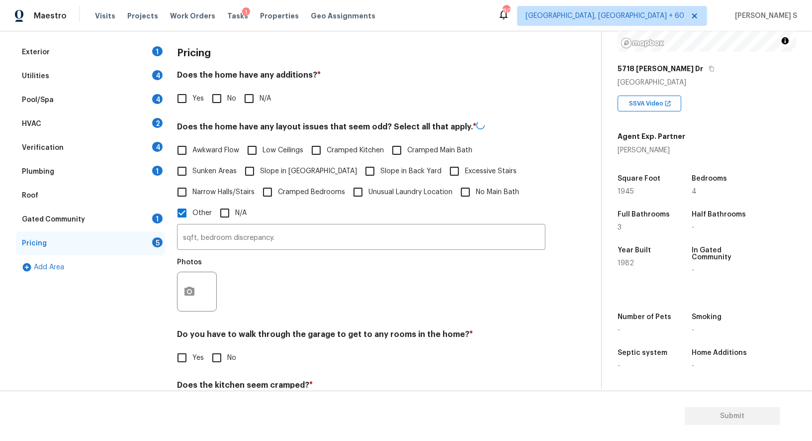
click at [369, 274] on div "Photos" at bounding box center [361, 285] width 368 height 65
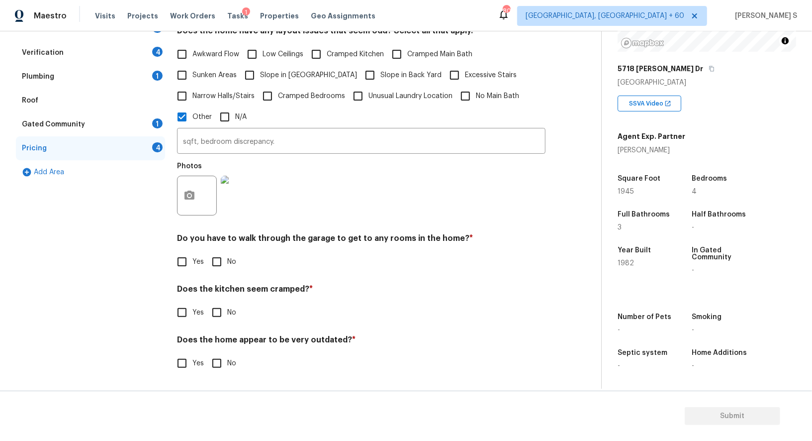
scroll to position [229, 0]
click at [225, 267] on input "No" at bounding box center [216, 261] width 21 height 21
checkbox input "true"
click at [206, 303] on input "No" at bounding box center [216, 313] width 21 height 21
checkbox input "true"
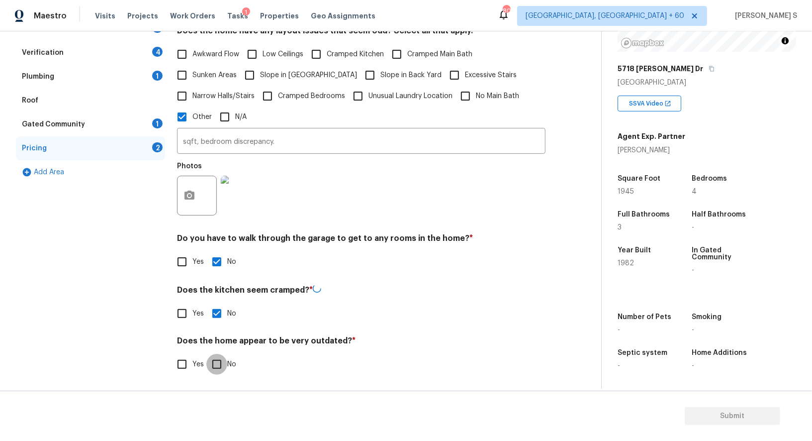
click at [206, 354] on input "No" at bounding box center [216, 364] width 21 height 21
checkbox input "true"
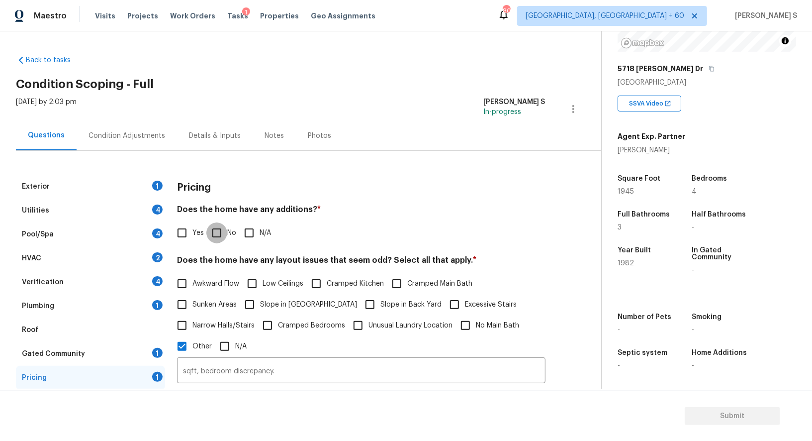
click at [216, 232] on input "No" at bounding box center [216, 232] width 21 height 21
checkbox input "true"
click at [152, 179] on div "Exterior 1" at bounding box center [90, 187] width 149 height 24
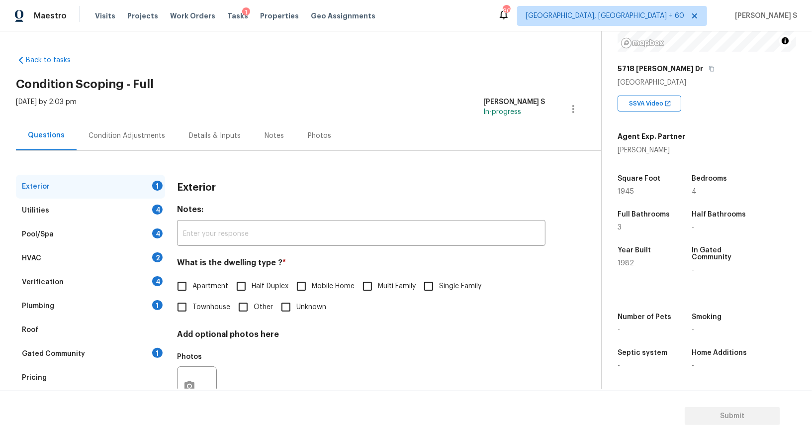
click at [191, 279] on input "Apartment" at bounding box center [182, 285] width 21 height 21
checkbox input "true"
click at [156, 207] on div "4" at bounding box center [157, 209] width 10 height 10
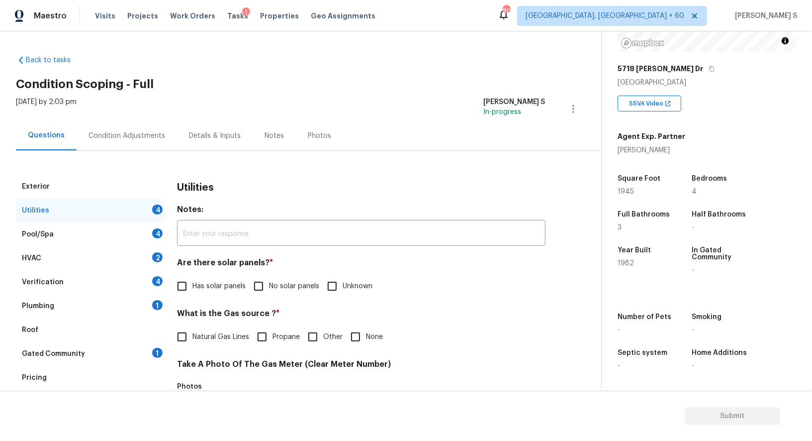
click at [266, 285] on input "No solar panels" at bounding box center [258, 285] width 21 height 21
checkbox input "true"
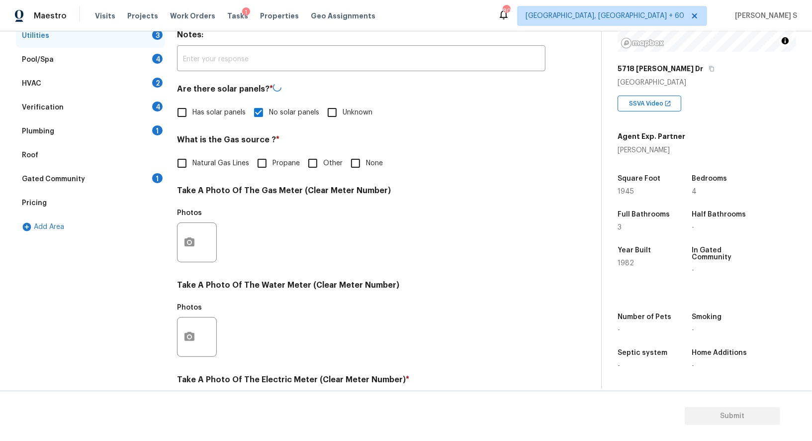
scroll to position [307, 0]
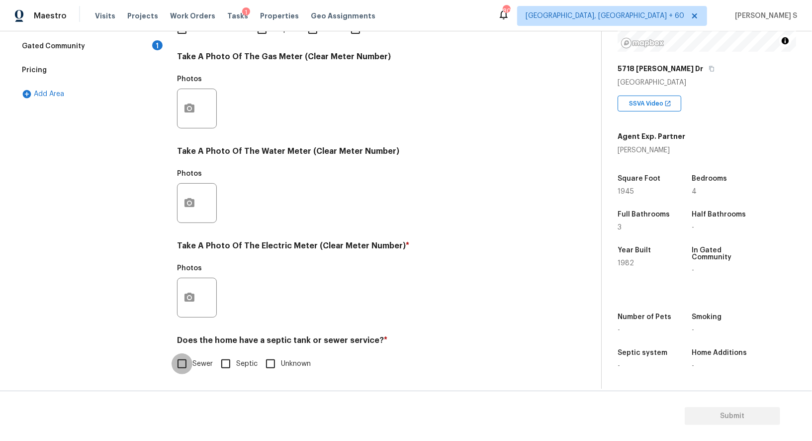
click at [172, 367] on input "Sewer" at bounding box center [182, 363] width 21 height 21
checkbox input "true"
click at [201, 292] on div at bounding box center [197, 297] width 40 height 40
click at [191, 291] on icon "button" at bounding box center [189, 297] width 12 height 12
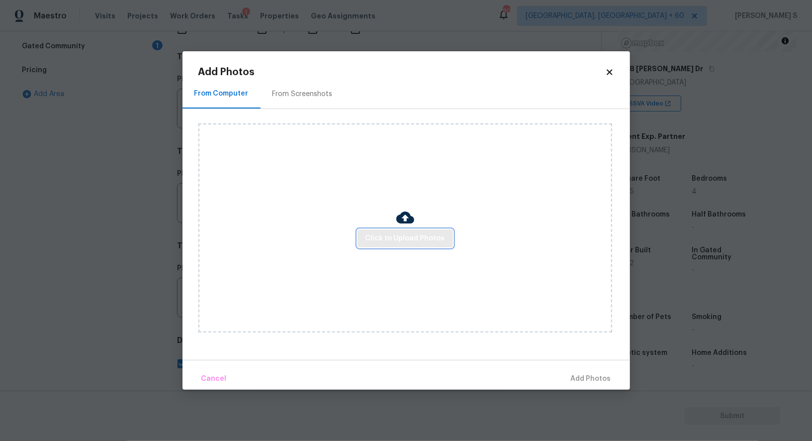
click at [406, 241] on span "Click to Upload Photos" at bounding box center [406, 238] width 80 height 12
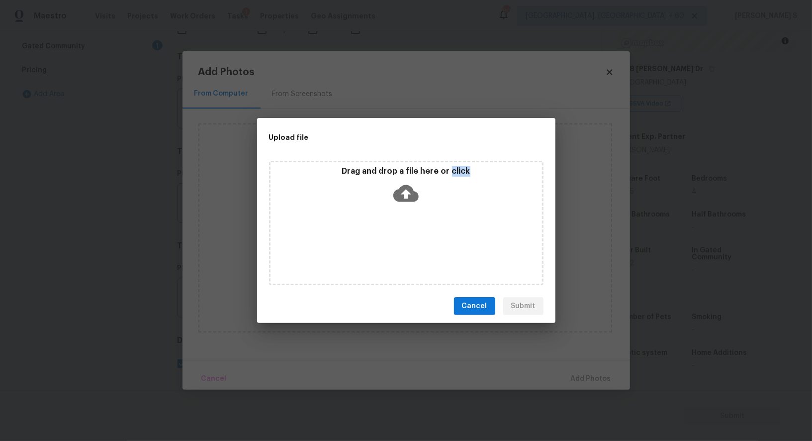
click at [406, 241] on div "Drag and drop a file here or click" at bounding box center [406, 223] width 274 height 124
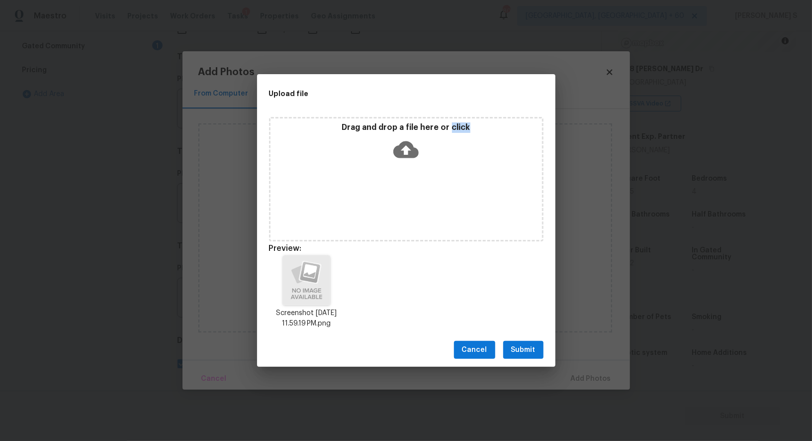
click at [538, 342] on button "Submit" at bounding box center [523, 350] width 40 height 18
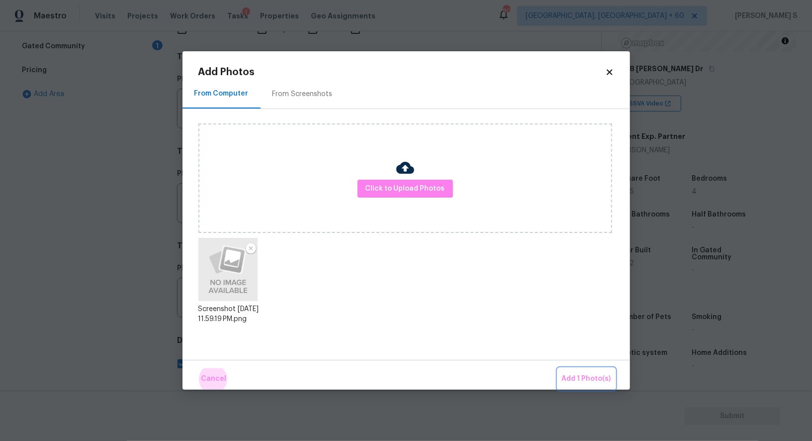
click at [558, 368] on button "Add 1 Photo(s)" at bounding box center [586, 378] width 57 height 21
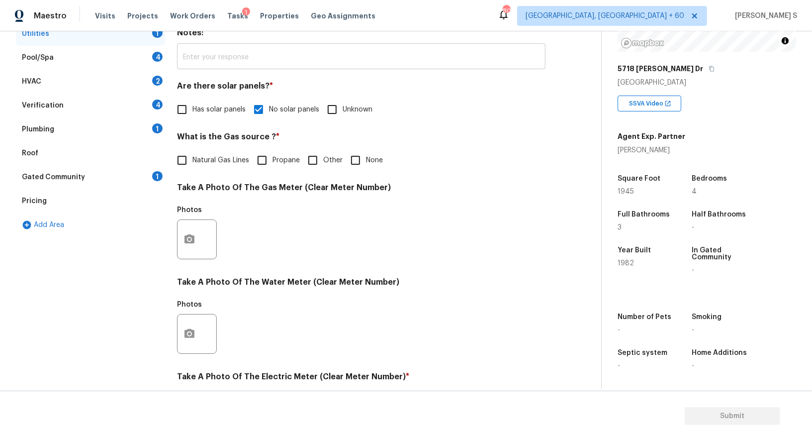
scroll to position [9, 0]
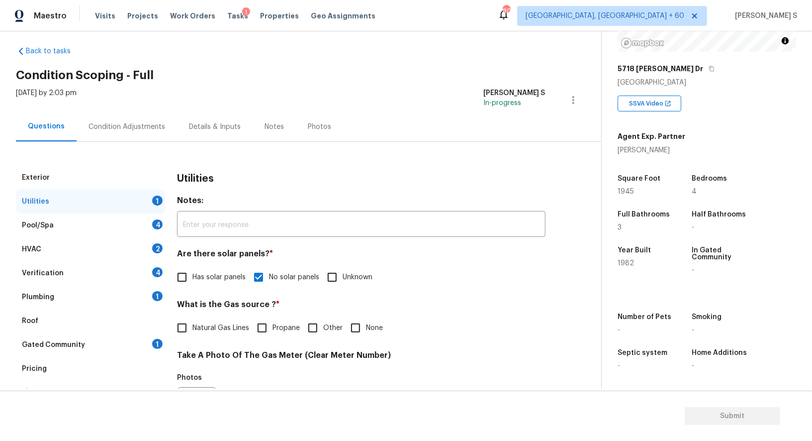
click at [161, 271] on div "4" at bounding box center [157, 272] width 10 height 10
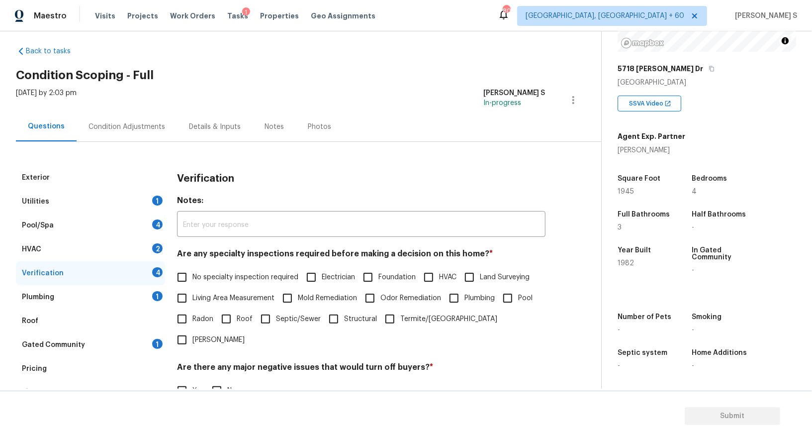
click at [186, 272] on input "No specialty inspection required" at bounding box center [182, 277] width 21 height 21
checkbox input "true"
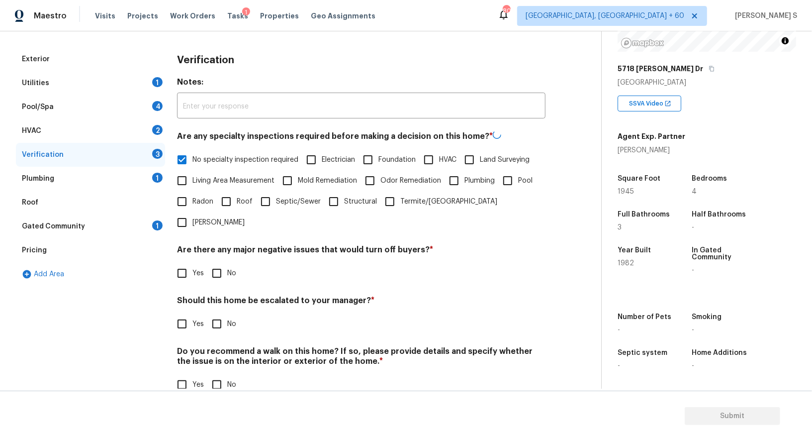
scroll to position [127, 0]
click at [215, 263] on input "No" at bounding box center [216, 273] width 21 height 21
checkbox input "true"
click at [225, 374] on div "Verification Notes: ​ Are any specialty inspections required before making a de…" at bounding box center [361, 227] width 368 height 359
click at [219, 373] on input "No" at bounding box center [216, 383] width 21 height 21
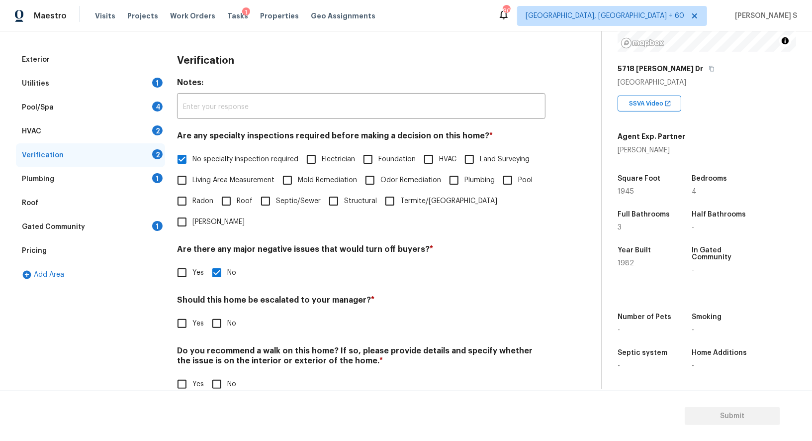
checkbox input "true"
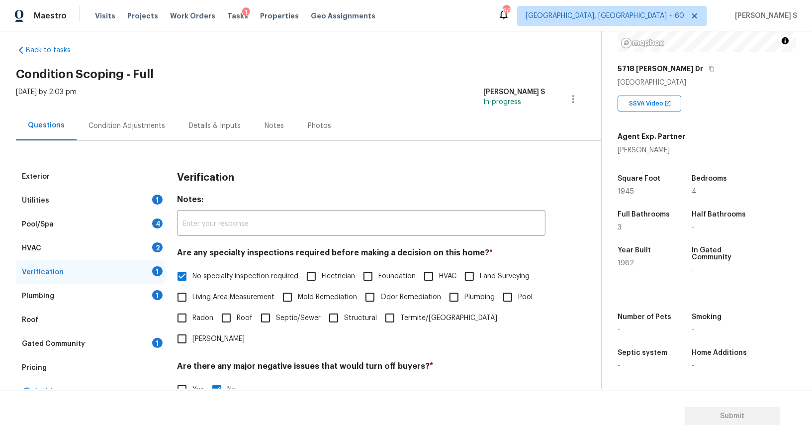
click at [155, 295] on div "1" at bounding box center [157, 295] width 10 height 10
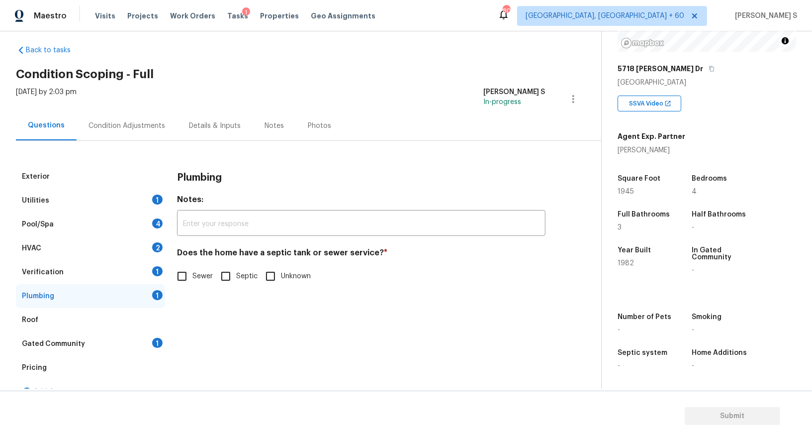
click at [194, 270] on label "Sewer" at bounding box center [192, 276] width 41 height 21
click at [192, 270] on input "Sewer" at bounding box center [182, 276] width 21 height 21
checkbox input "true"
click at [159, 336] on div "Gated Community 1" at bounding box center [90, 344] width 149 height 24
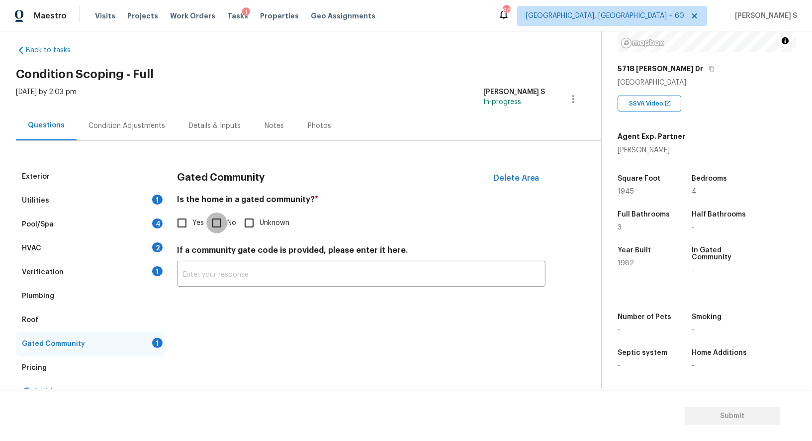
click at [208, 221] on input "No" at bounding box center [216, 222] width 21 height 21
checkbox input "true"
click at [143, 244] on div "HVAC 2" at bounding box center [90, 248] width 149 height 24
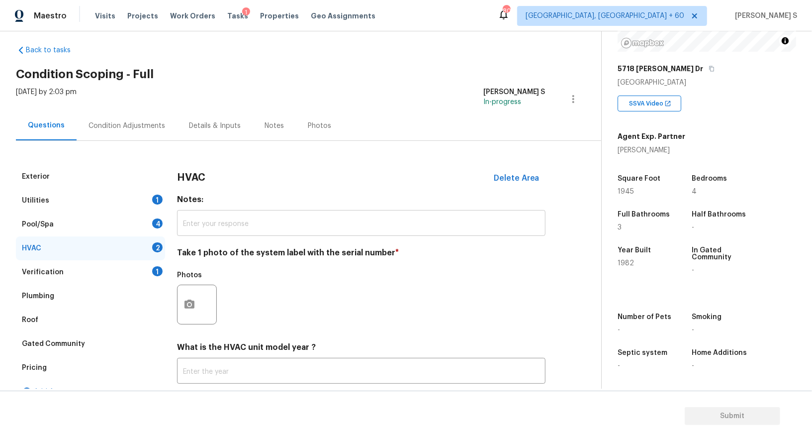
scroll to position [71, 0]
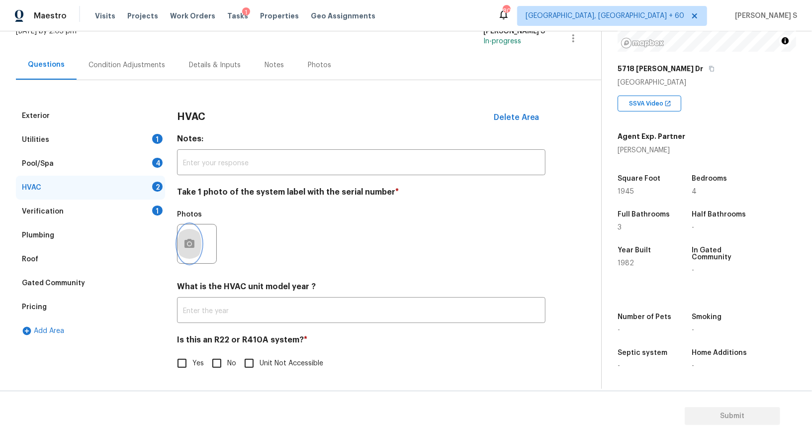
click at [194, 239] on icon "button" at bounding box center [189, 244] width 12 height 12
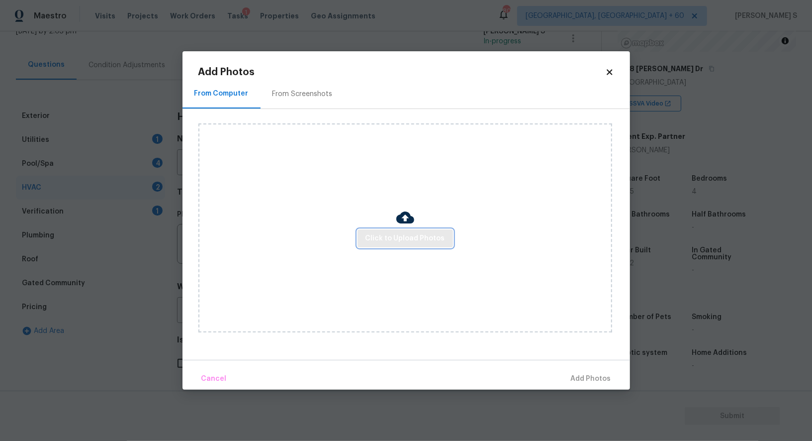
click at [414, 237] on span "Click to Upload Photos" at bounding box center [406, 238] width 80 height 12
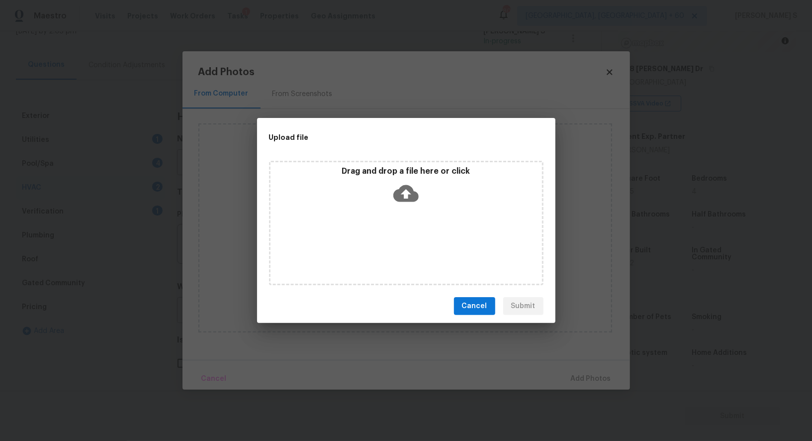
click at [414, 237] on div "Drag and drop a file here or click" at bounding box center [406, 223] width 274 height 124
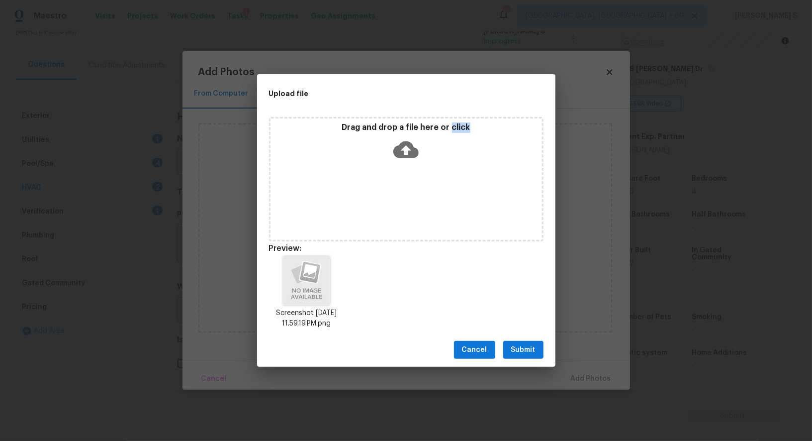
click at [531, 342] on button "Submit" at bounding box center [523, 350] width 40 height 18
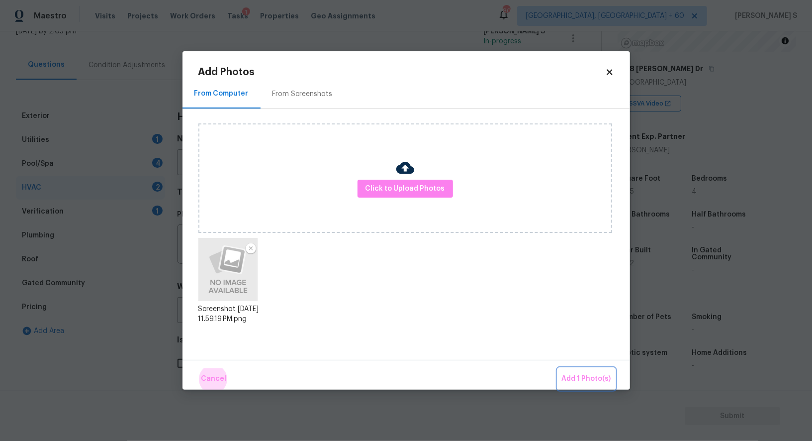
click at [558, 368] on button "Add 1 Photo(s)" at bounding box center [586, 378] width 57 height 21
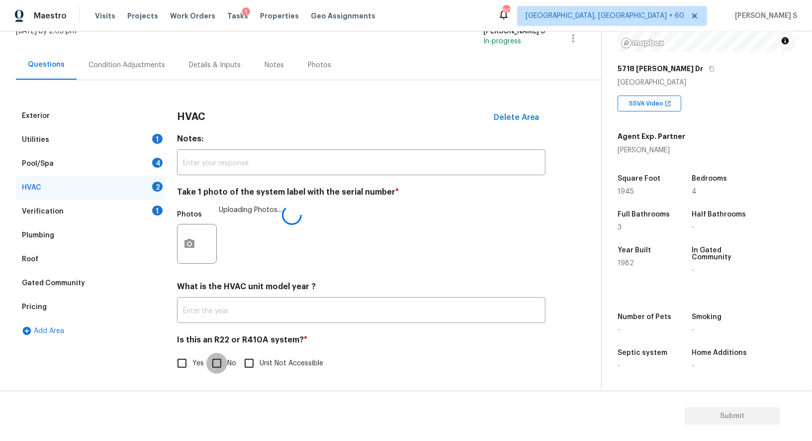
click at [220, 363] on input "No" at bounding box center [216, 363] width 21 height 21
checkbox input "true"
click at [139, 161] on div "Pool/Spa 4" at bounding box center [90, 164] width 149 height 24
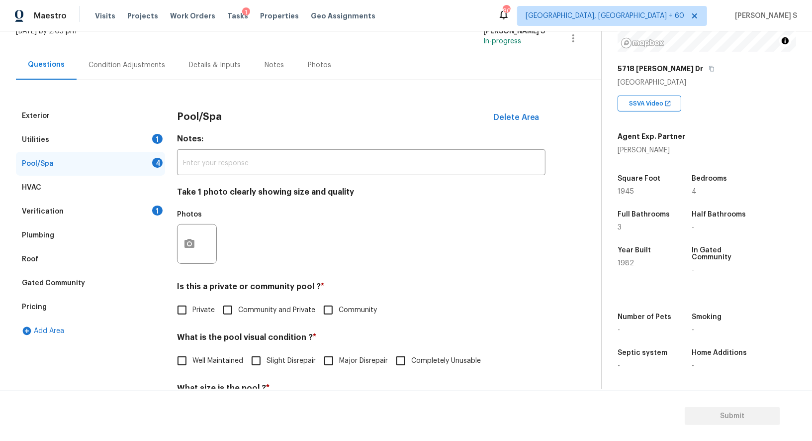
click at [140, 134] on div "Utilities 1" at bounding box center [90, 140] width 149 height 24
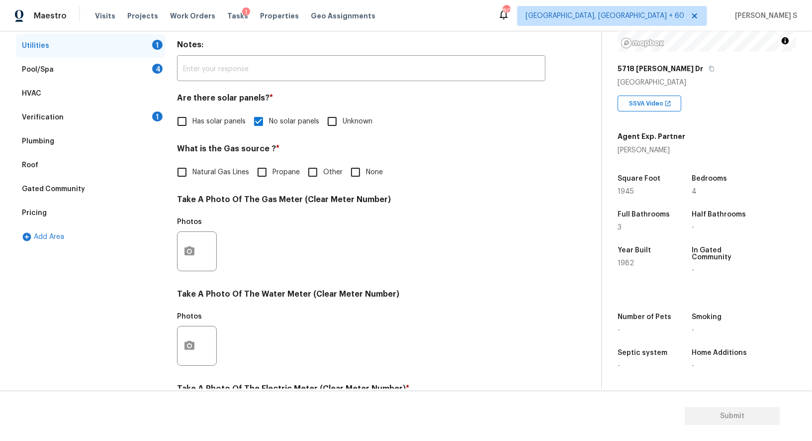
scroll to position [0, 0]
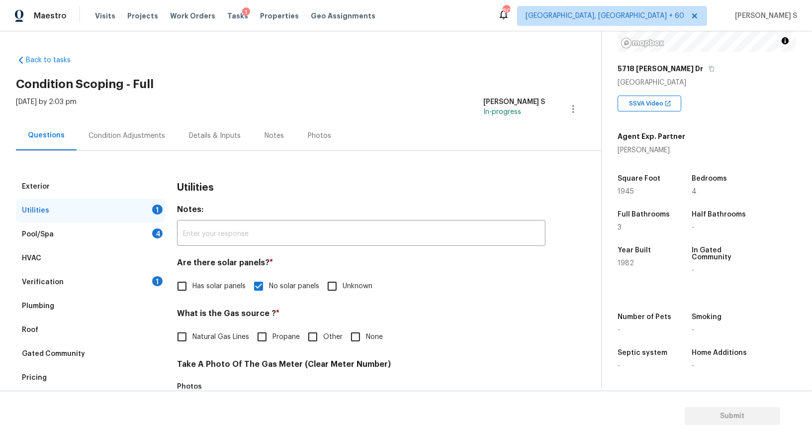
click at [127, 277] on div "Verification 1" at bounding box center [90, 282] width 149 height 24
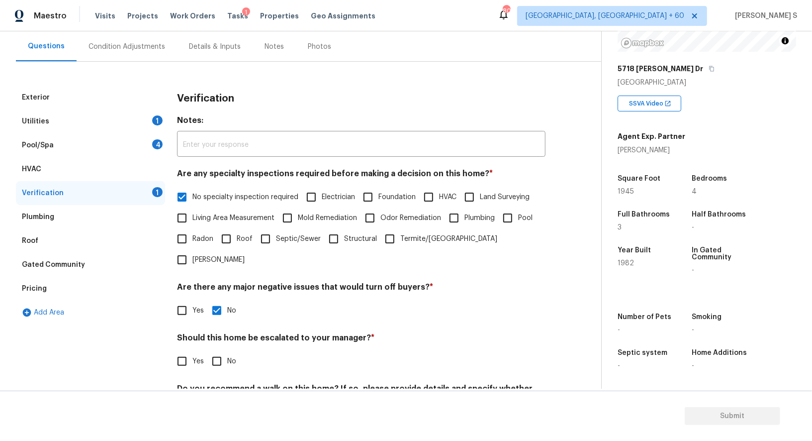
scroll to position [46, 0]
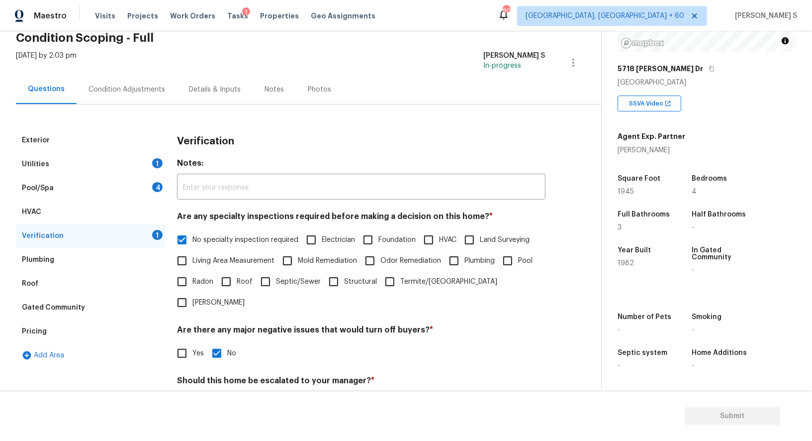
drag, startPoint x: 41, startPoint y: 334, endPoint x: 103, endPoint y: 298, distance: 71.7
click at [41, 334] on div "Pricing" at bounding box center [34, 331] width 25 height 10
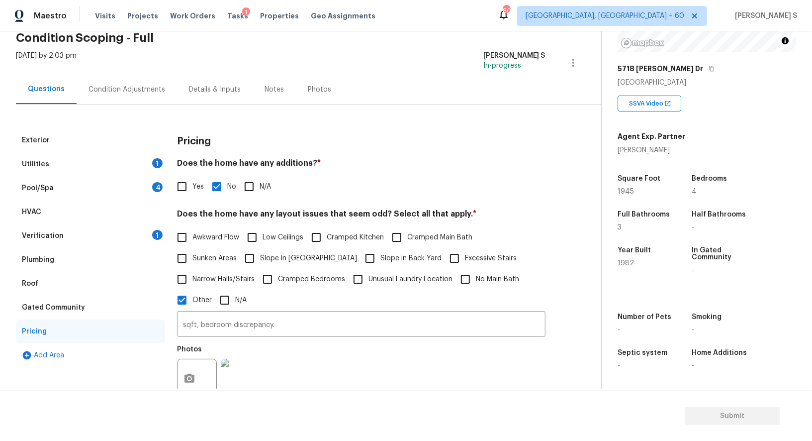
click at [274, 258] on span "Slope in Front Yard" at bounding box center [308, 258] width 97 height 10
click at [260, 258] on input "Slope in Front Yard" at bounding box center [249, 258] width 21 height 21
checkbox input "true"
click at [360, 258] on input "Slope in Back Yard" at bounding box center [370, 259] width 21 height 21
checkbox input "true"
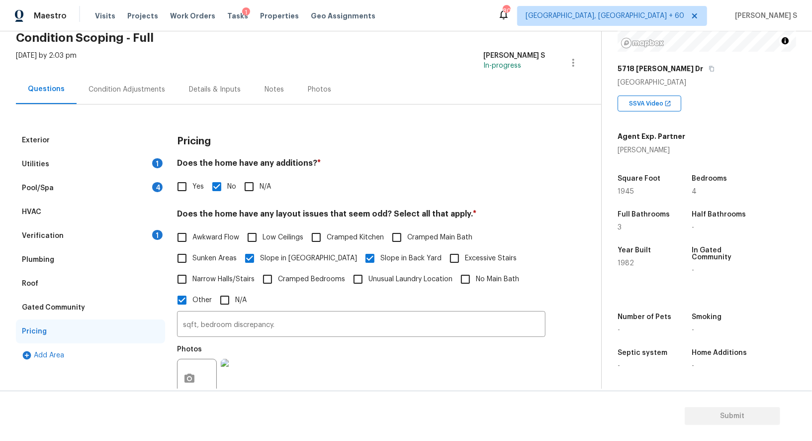
click at [117, 92] on div "Condition Adjustments" at bounding box center [127, 90] width 77 height 10
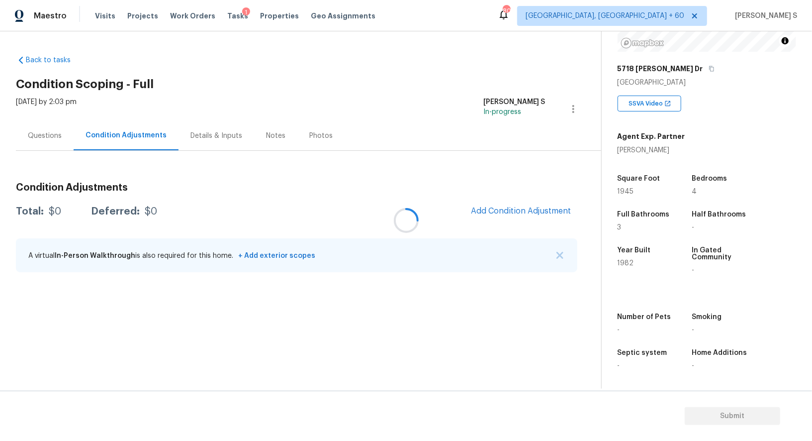
click at [523, 207] on div at bounding box center [406, 220] width 812 height 441
click at [560, 206] on div at bounding box center [406, 220] width 812 height 441
click at [512, 223] on div at bounding box center [406, 220] width 812 height 441
click at [505, 205] on div at bounding box center [406, 220] width 812 height 441
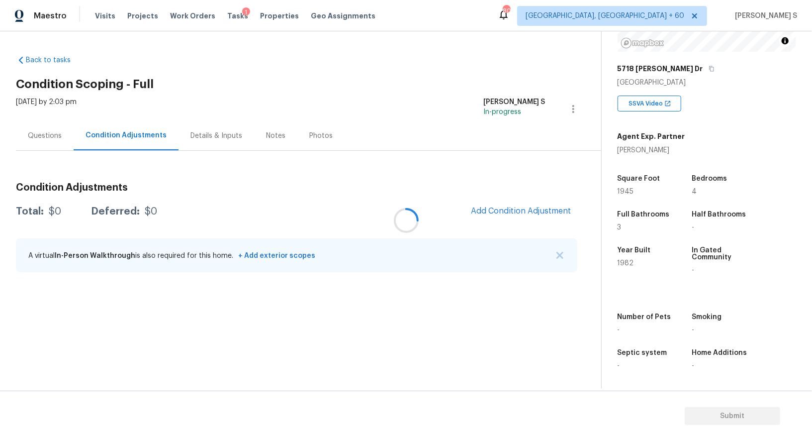
click at [505, 207] on div at bounding box center [406, 220] width 812 height 441
click at [506, 208] on div at bounding box center [406, 220] width 812 height 441
click at [508, 210] on span "Add Condition Adjustment" at bounding box center [521, 210] width 100 height 9
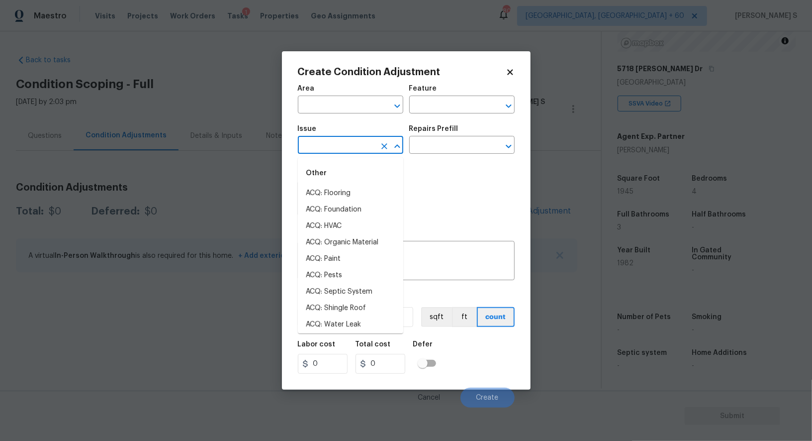
click at [311, 149] on input "text" at bounding box center [337, 145] width 78 height 15
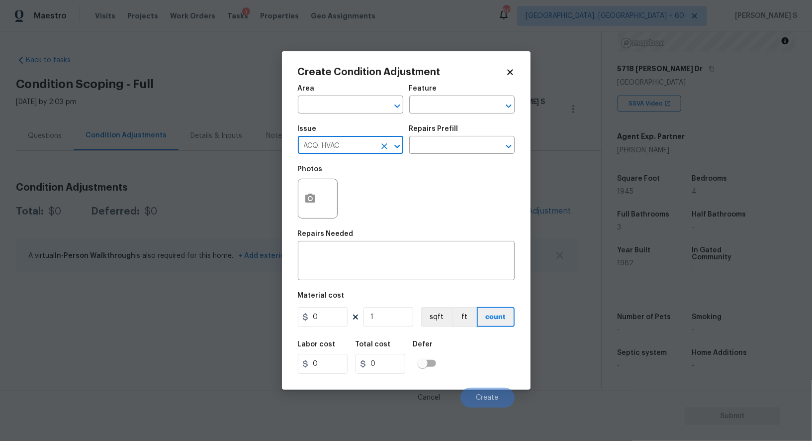
type input "ACQ: HVAC"
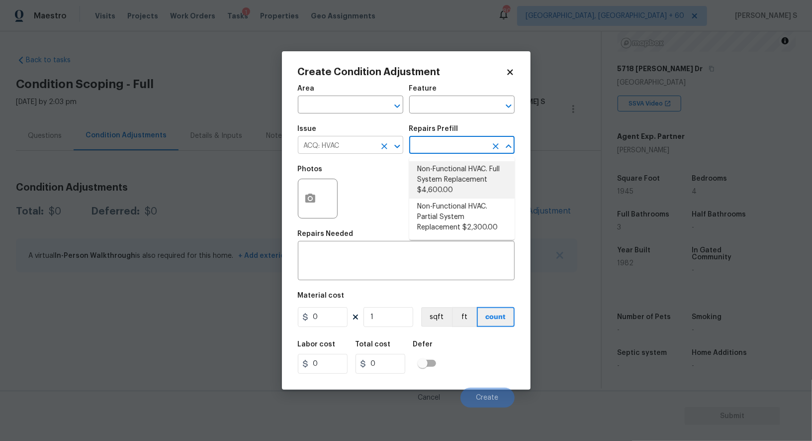
type input "Acquisition"
type textarea "Acquisition Scope: Full System Replacement"
type input "4600"
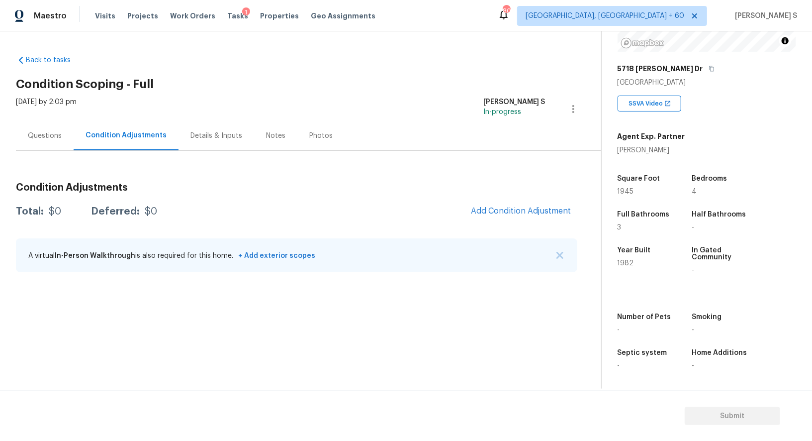
click at [471, 408] on body "Maestro Visits Projects Work Orders Tasks 1 Properties Geo Assignments 800 Albu…" at bounding box center [406, 220] width 812 height 441
click at [502, 208] on span "Add Condition Adjustment" at bounding box center [521, 210] width 100 height 9
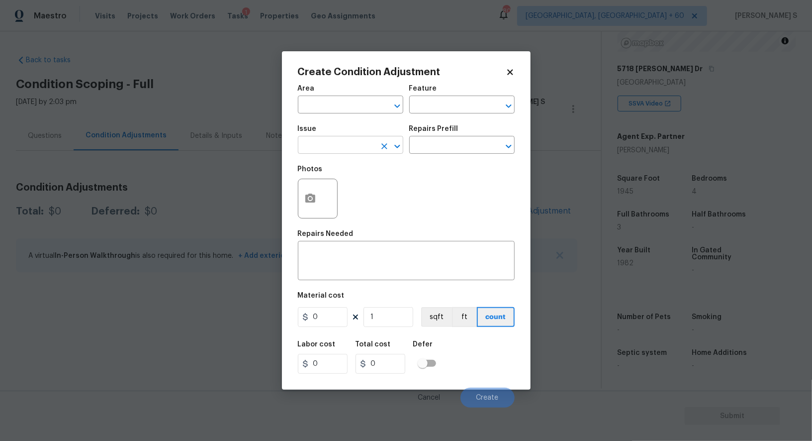
click at [351, 145] on input "text" at bounding box center [337, 145] width 78 height 15
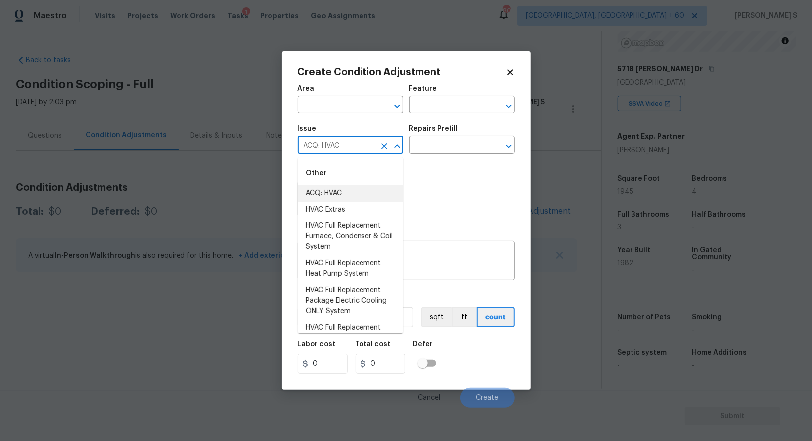
type input "ACQ: HVAC"
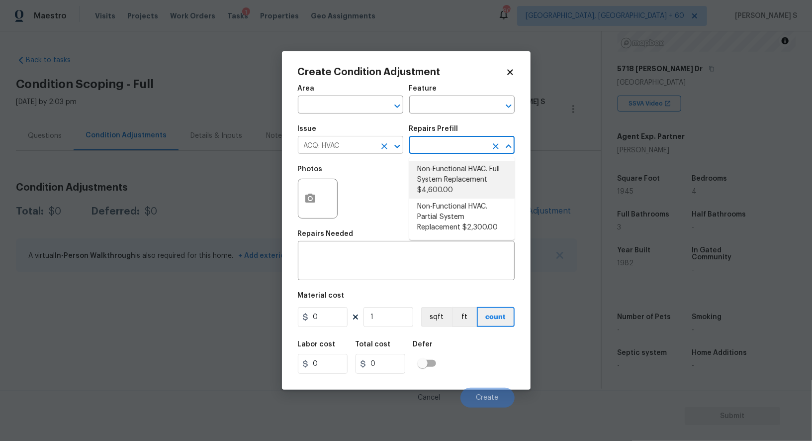
type input "Acquisition"
type textarea "Acquisition Scope: Full System Replacement"
type input "4600"
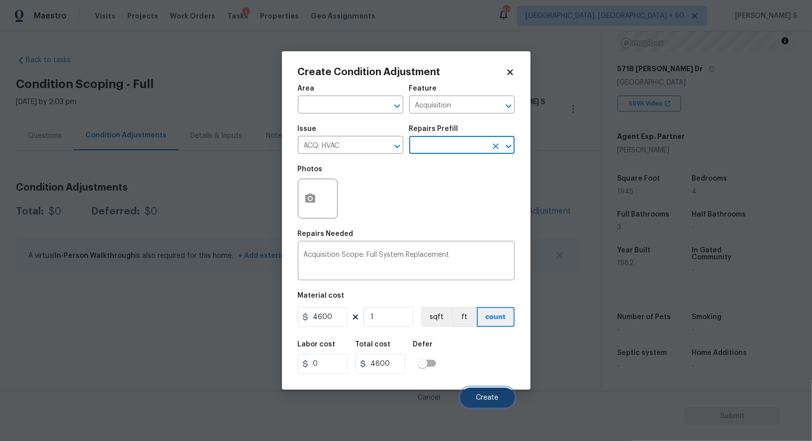
click at [502, 395] on button "Create" at bounding box center [487, 397] width 54 height 20
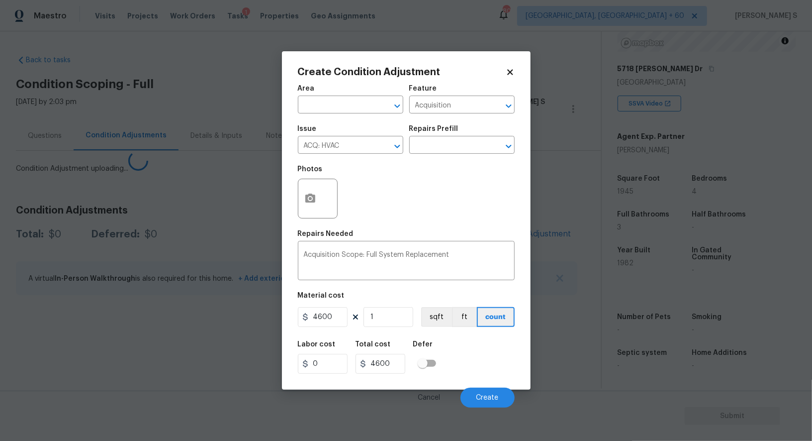
click at [159, 303] on body "Maestro Visits Projects Work Orders Tasks 1 Properties Geo Assignments 800 Albu…" at bounding box center [406, 220] width 812 height 441
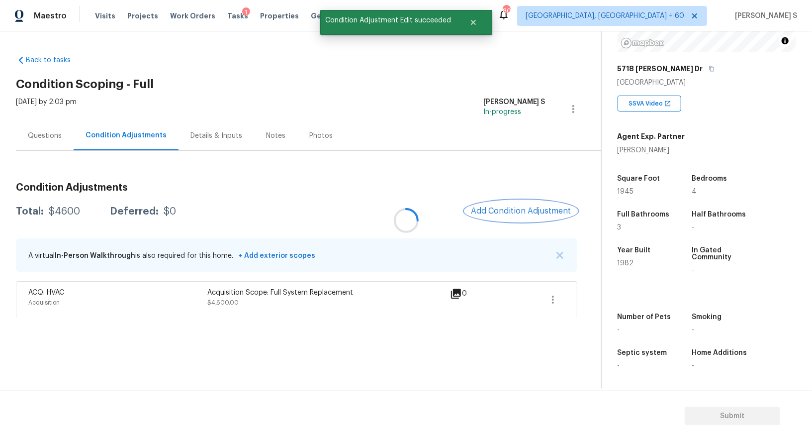
click at [474, 206] on span "Add Condition Adjustment" at bounding box center [521, 210] width 100 height 9
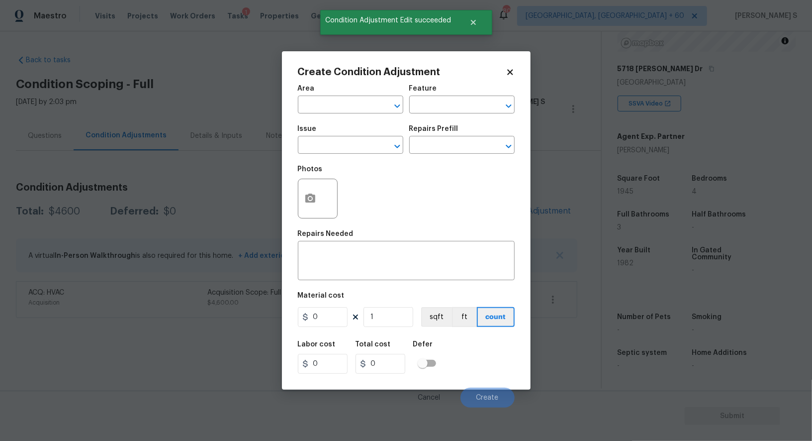
click at [495, 206] on div "Photos" at bounding box center [406, 192] width 217 height 65
click at [358, 138] on div "Issue" at bounding box center [350, 131] width 105 height 13
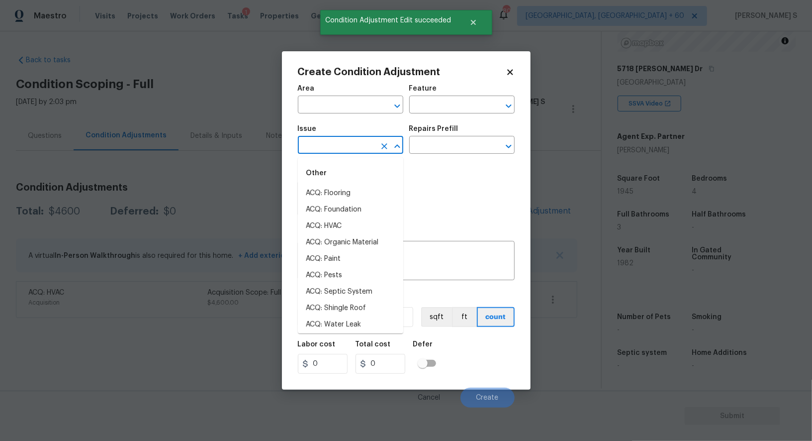
click at [366, 152] on input "text" at bounding box center [337, 145] width 78 height 15
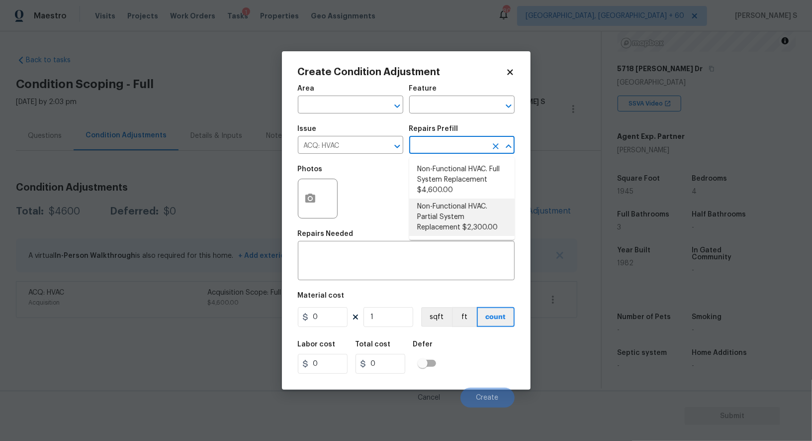
click at [451, 149] on input "text" at bounding box center [448, 145] width 78 height 15
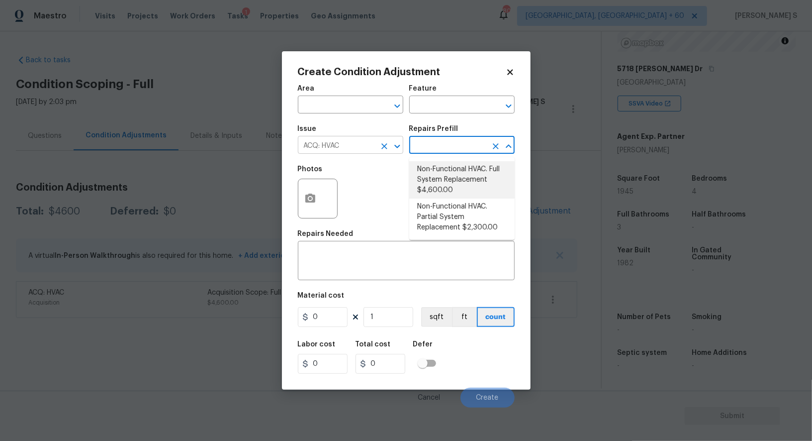
click at [360, 153] on input "ACQ: HVAC" at bounding box center [337, 145] width 78 height 15
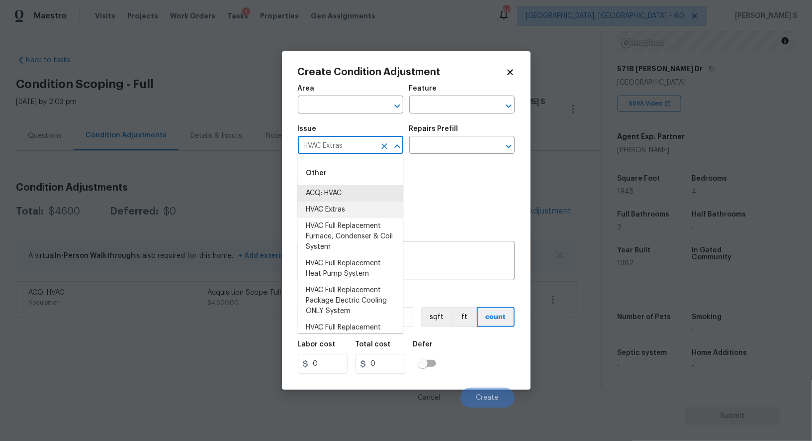
type input "HVAC Extras"
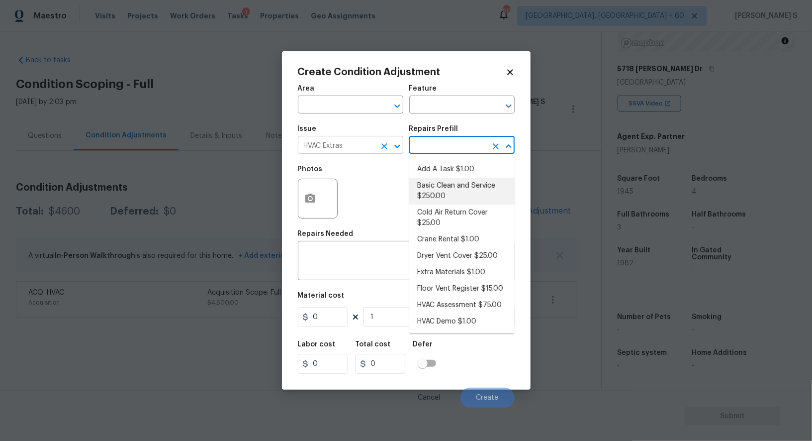
type input "HVAC"
type textarea "General Service HVAC system including: cleaning condenser and evaporator coils,…"
type input "250"
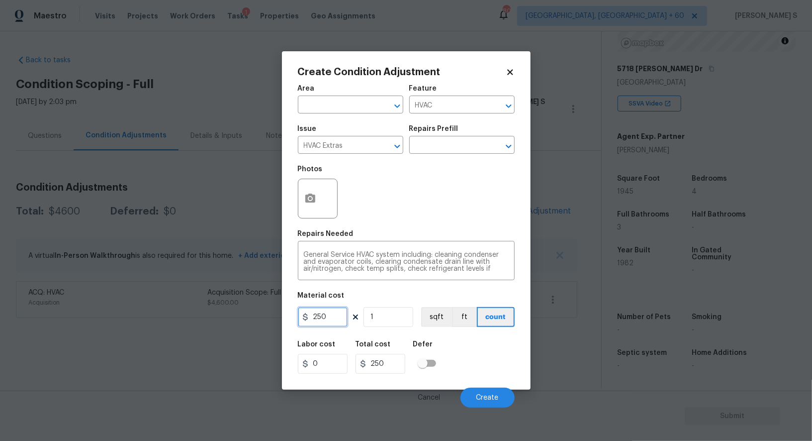
click at [339, 315] on input "250" at bounding box center [323, 317] width 50 height 20
type input "750"
click at [489, 391] on button "Create" at bounding box center [487, 397] width 54 height 20
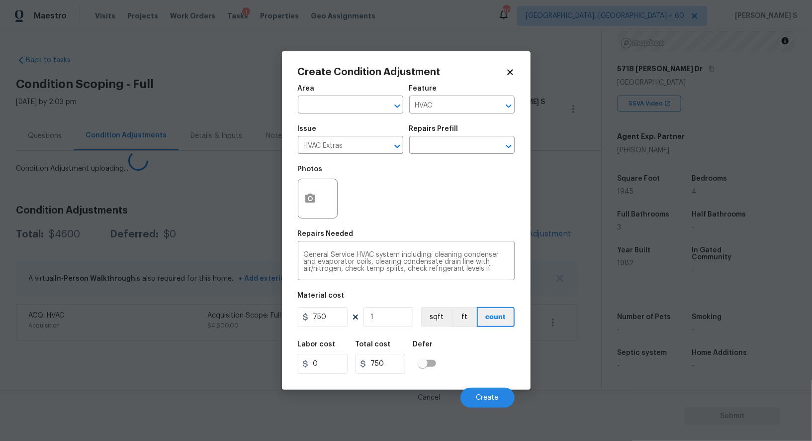
click at [157, 384] on body "Maestro Visits Projects Work Orders Tasks 1 Properties Geo Assignments 800 Albu…" at bounding box center [406, 220] width 812 height 441
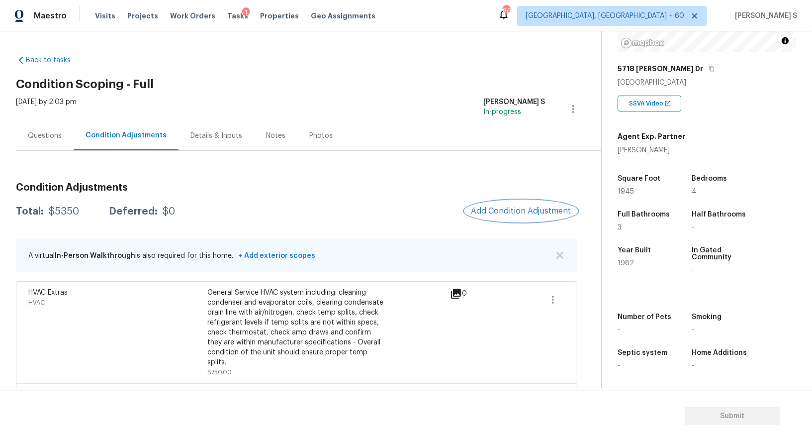
click at [512, 207] on span "Add Condition Adjustment" at bounding box center [521, 210] width 100 height 9
click at [512, 207] on body "Maestro Visits Projects Work Orders Tasks 1 Properties Geo Assignments 800 Albu…" at bounding box center [406, 220] width 812 height 441
click at [535, 213] on span "Add Condition Adjustment" at bounding box center [521, 210] width 100 height 9
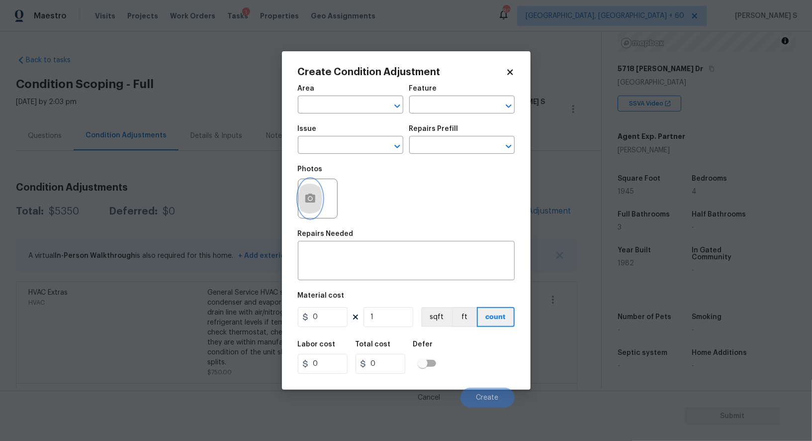
click at [312, 191] on button "button" at bounding box center [310, 198] width 24 height 39
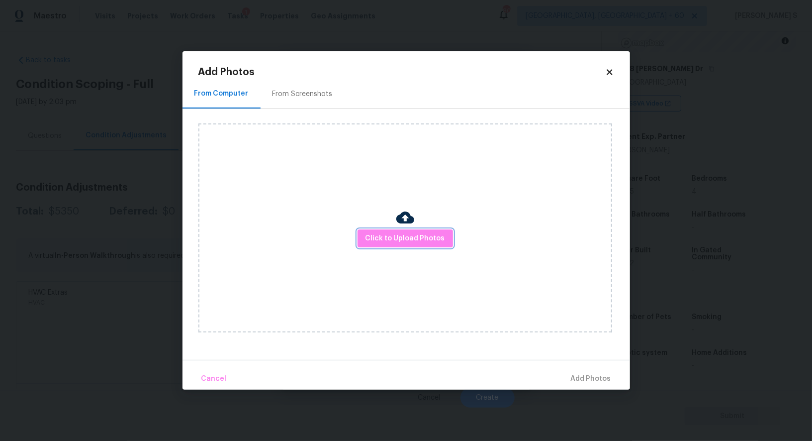
click at [400, 233] on span "Click to Upload Photos" at bounding box center [406, 238] width 80 height 12
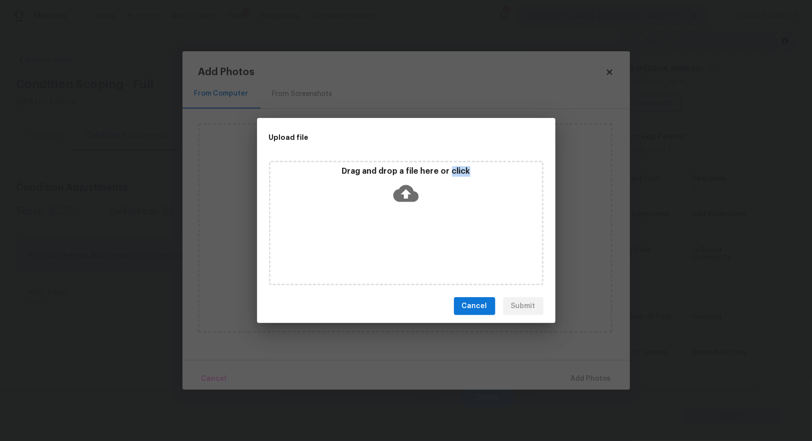
click at [400, 233] on div "Drag and drop a file here or click" at bounding box center [406, 223] width 274 height 124
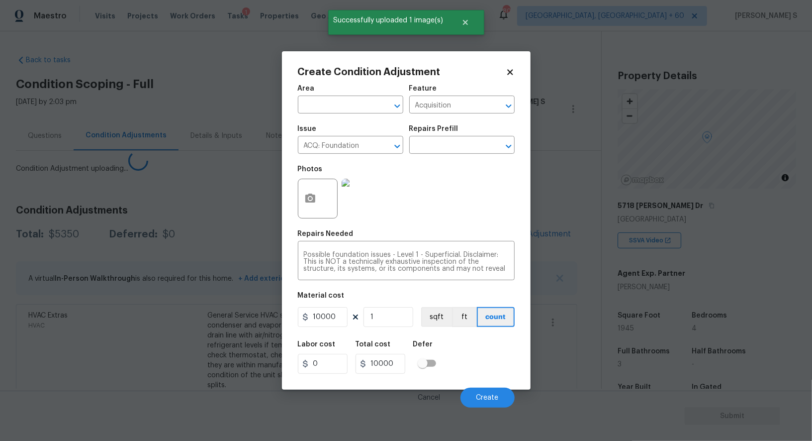
scroll to position [137, 0]
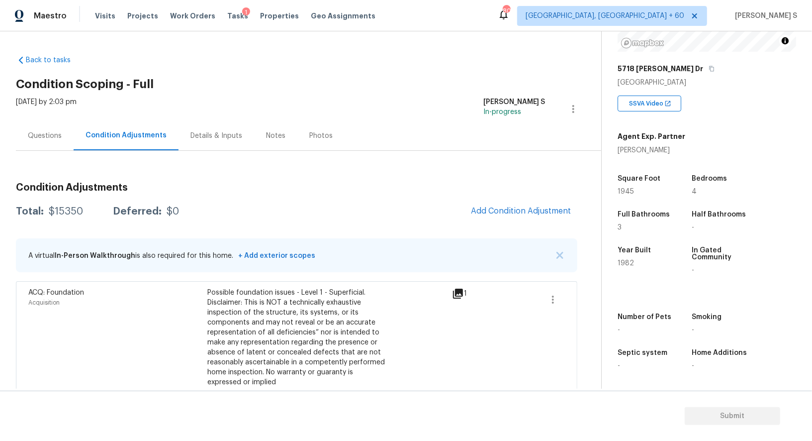
click at [523, 199] on div "Condition Adjustments Total: $15350 Deferred: $0 Add Condition Adjustment A vir…" at bounding box center [296, 358] width 561 height 367
click at [537, 210] on span "Add Condition Adjustment" at bounding box center [521, 210] width 100 height 9
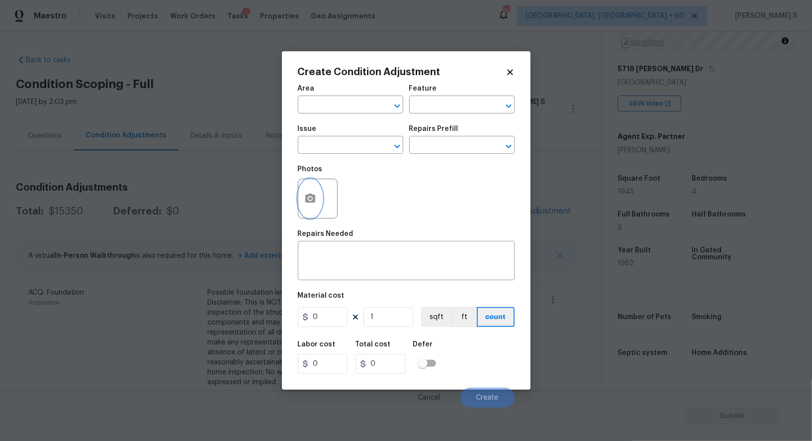
click at [316, 204] on button "button" at bounding box center [310, 198] width 24 height 39
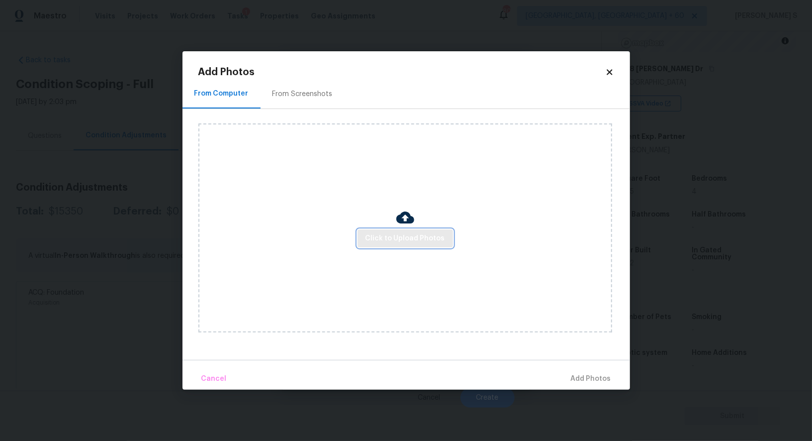
click at [391, 232] on span "Click to Upload Photos" at bounding box center [406, 238] width 80 height 12
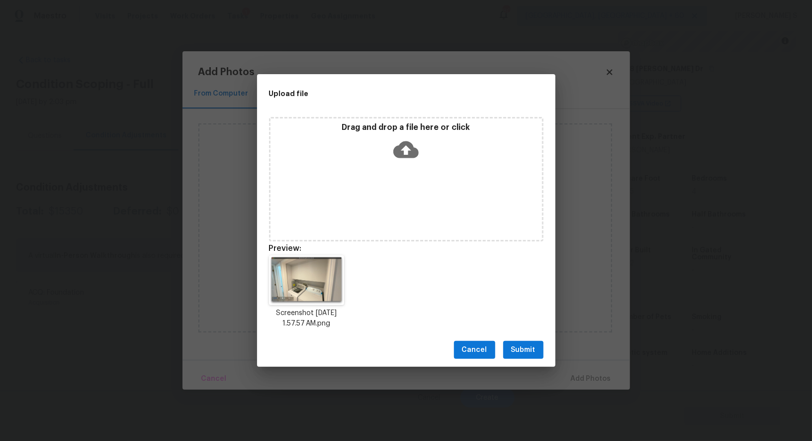
click at [530, 342] on button "Submit" at bounding box center [523, 350] width 40 height 18
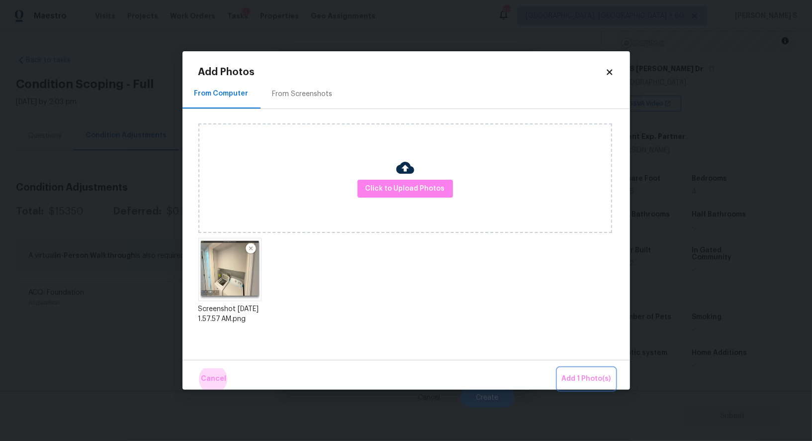
click at [558, 368] on button "Add 1 Photo(s)" at bounding box center [586, 378] width 57 height 21
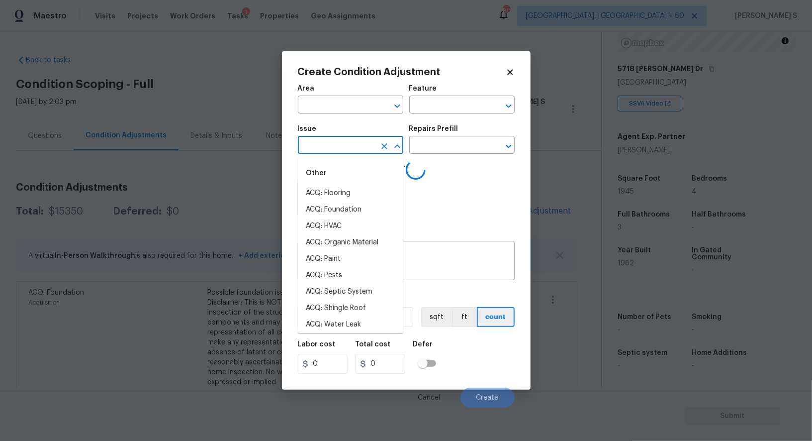
click at [343, 142] on input "text" at bounding box center [337, 145] width 78 height 15
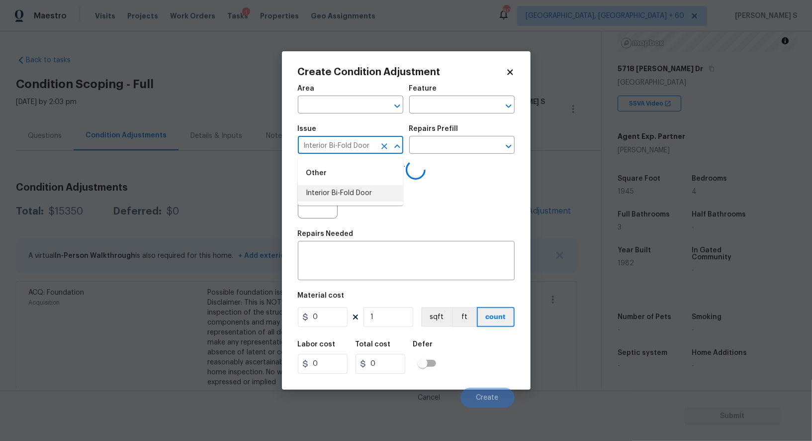
type input "Interior Bi-Fold Door"
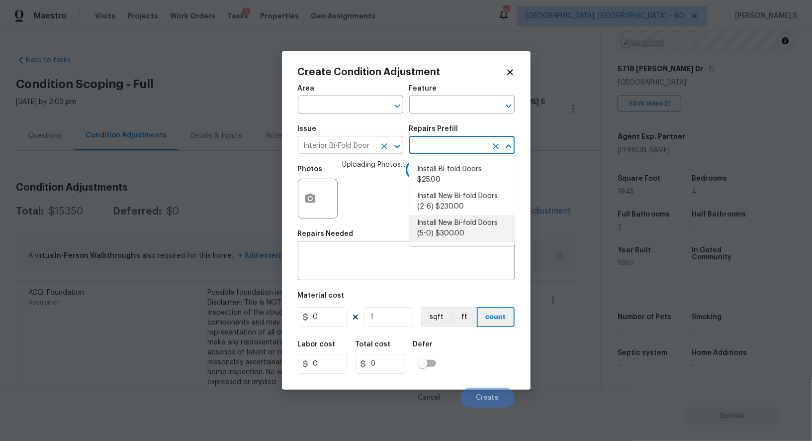
type input "Interior Door"
type textarea "Remove the existing door (if present). Install a new 5-0 bi-fold flush panel in…"
type input "300"
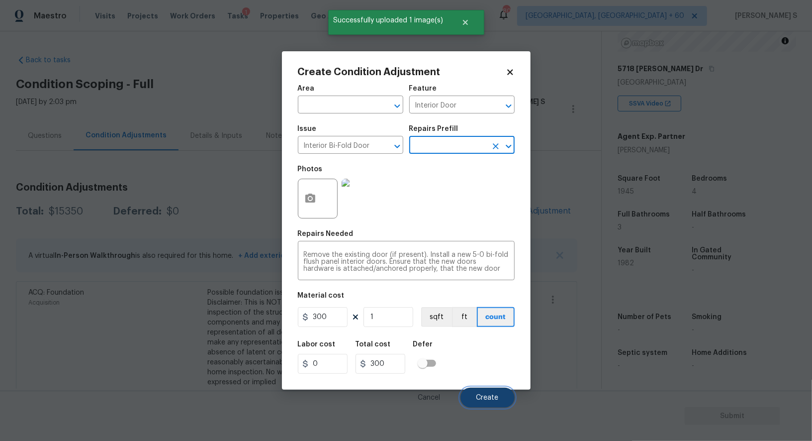
click at [500, 405] on button "Create" at bounding box center [487, 397] width 54 height 20
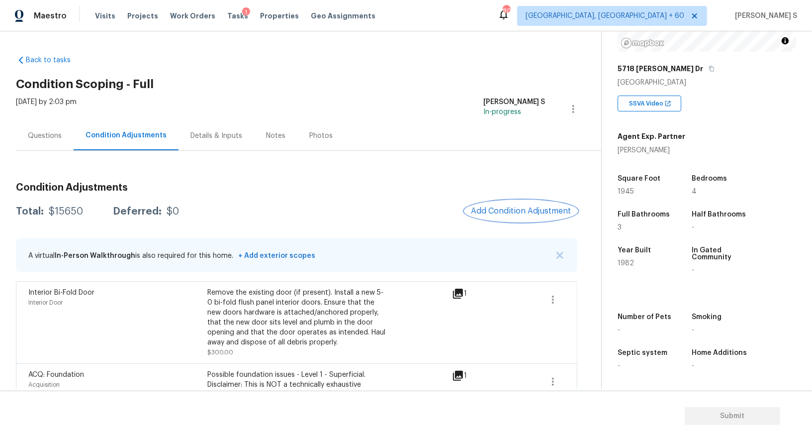
click at [503, 204] on button "Add Condition Adjustment" at bounding box center [521, 210] width 112 height 21
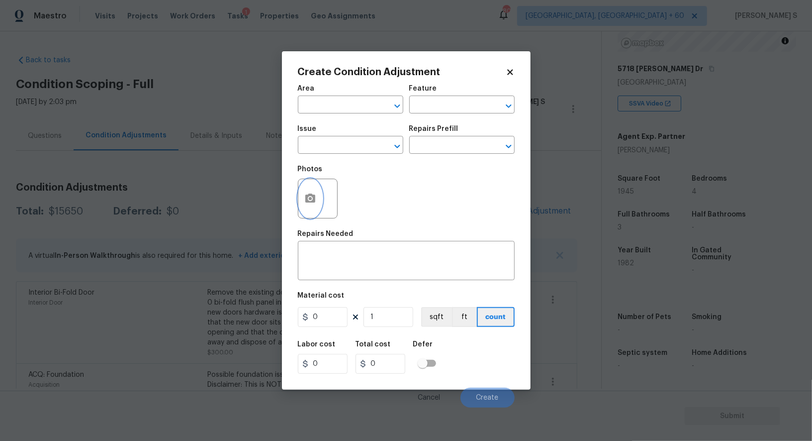
click at [305, 185] on button "button" at bounding box center [310, 198] width 24 height 39
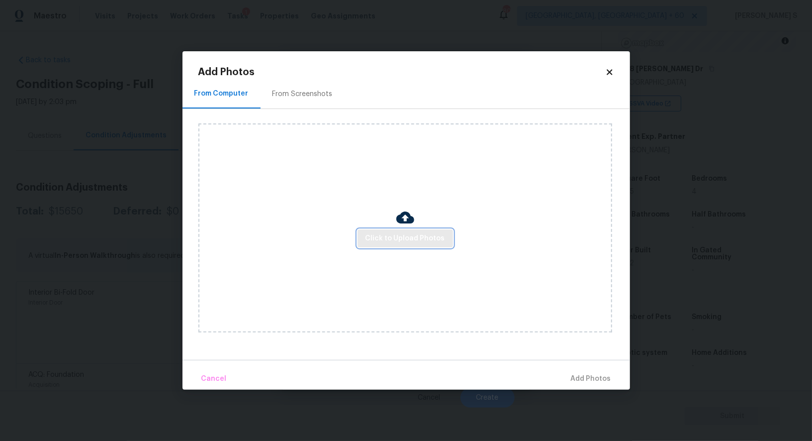
click at [419, 234] on span "Click to Upload Photos" at bounding box center [406, 238] width 80 height 12
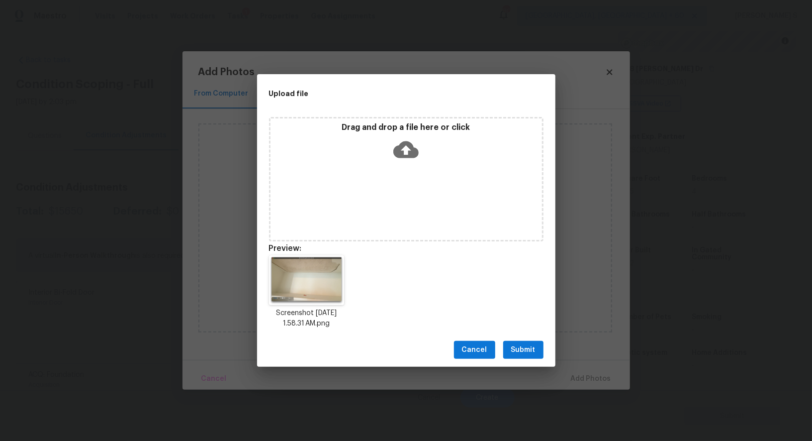
click at [529, 349] on span "Submit" at bounding box center [523, 350] width 24 height 12
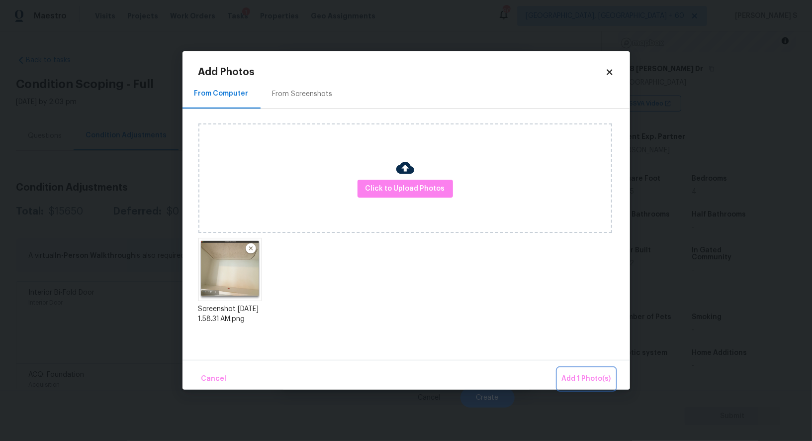
click at [605, 375] on span "Add 1 Photo(s)" at bounding box center [586, 378] width 49 height 12
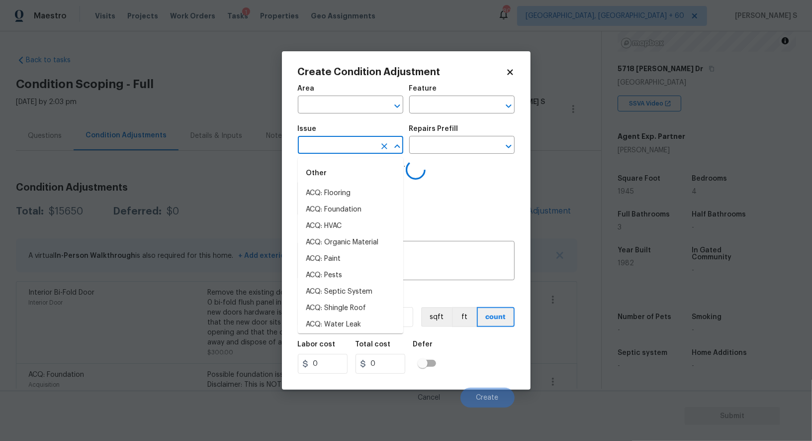
click at [350, 144] on input "text" at bounding box center [337, 145] width 78 height 15
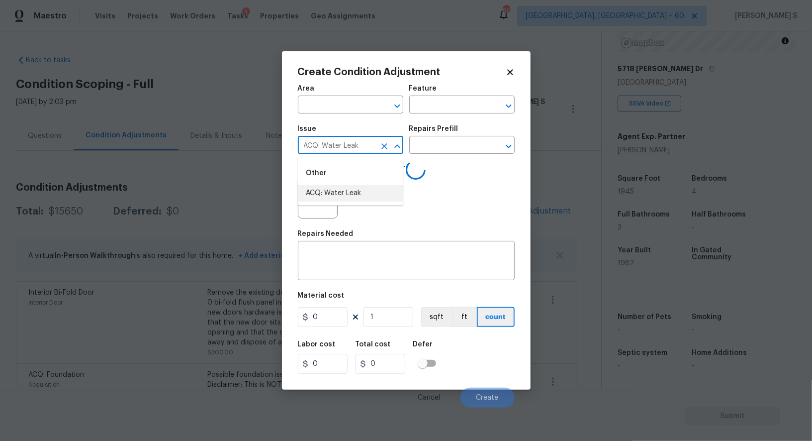
type input "ACQ: Water Leak"
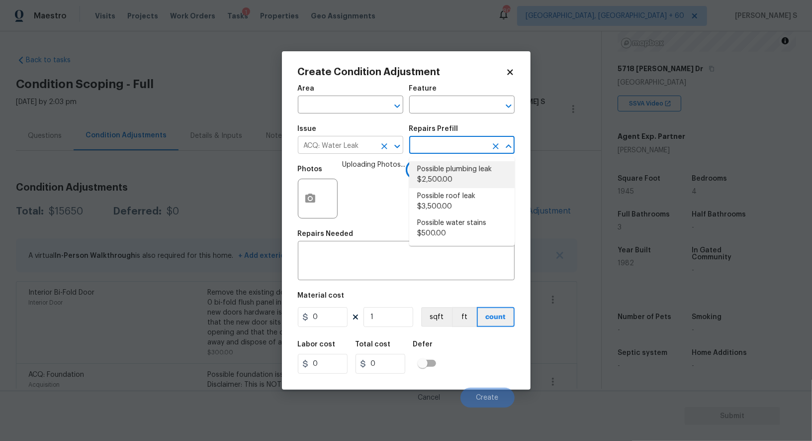
type input "Acquisition"
type textarea "Acquisition Scope: Possible plumbing leak"
type input "2500"
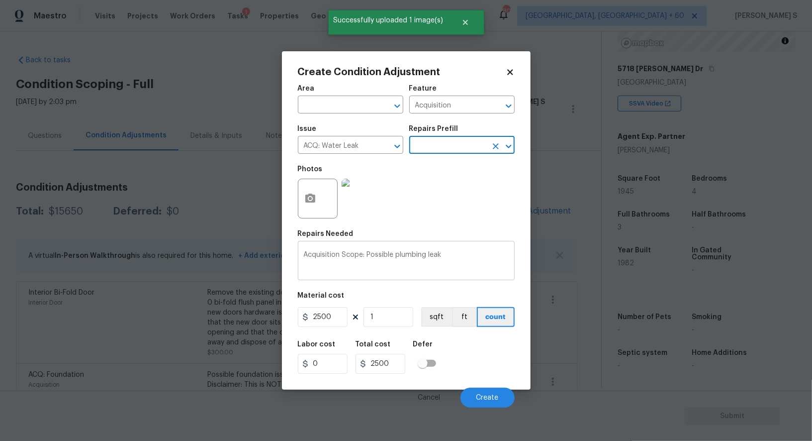
click at [434, 255] on textarea "Acquisition Scope: Possible plumbing leak" at bounding box center [406, 261] width 205 height 21
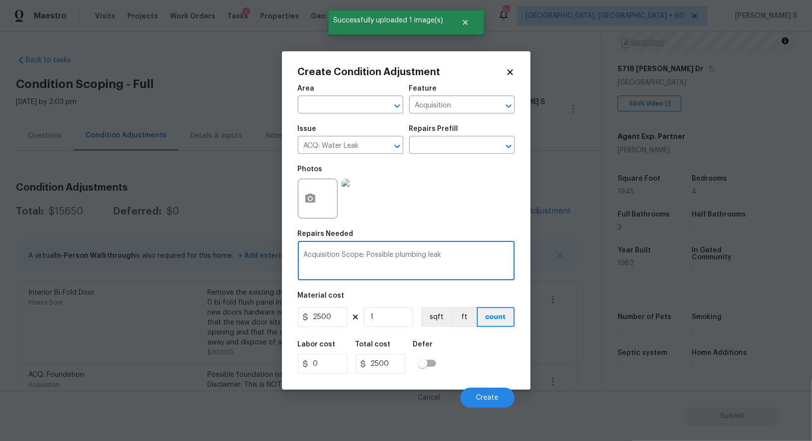
click at [434, 255] on textarea "Acquisition Scope: Possible plumbing leak" at bounding box center [406, 261] width 205 height 21
click at [417, 255] on textarea "Acquisition Scope: Possible plumbing leak" at bounding box center [406, 261] width 205 height 21
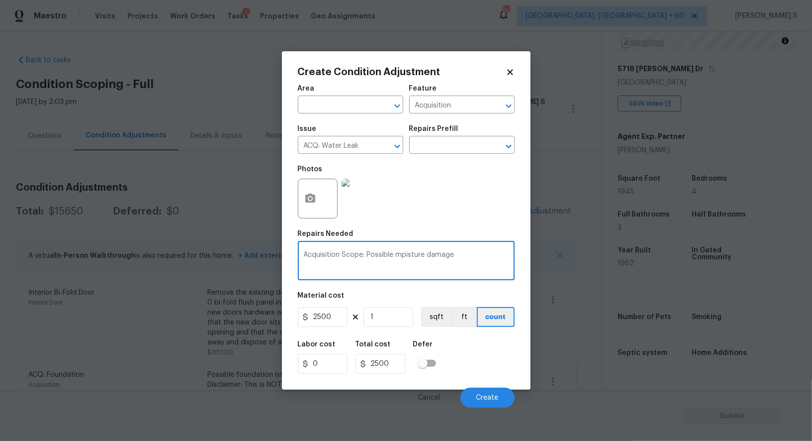
click at [402, 259] on textarea "Acquisition Scope: Possible mpisture damage" at bounding box center [406, 261] width 205 height 21
type textarea "Acquisition Scope: Possible moisture damage"
click at [487, 392] on button "Create" at bounding box center [487, 397] width 54 height 20
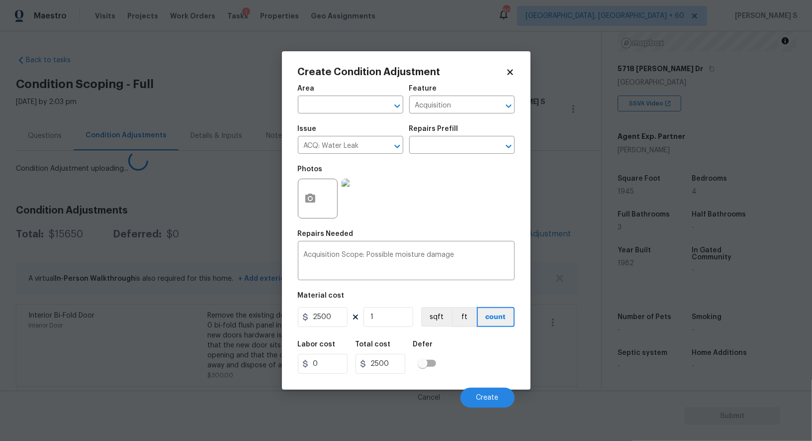
click at [124, 377] on body "Maestro Visits Projects Work Orders Tasks 1 Properties Geo Assignments 800 Albu…" at bounding box center [406, 220] width 812 height 441
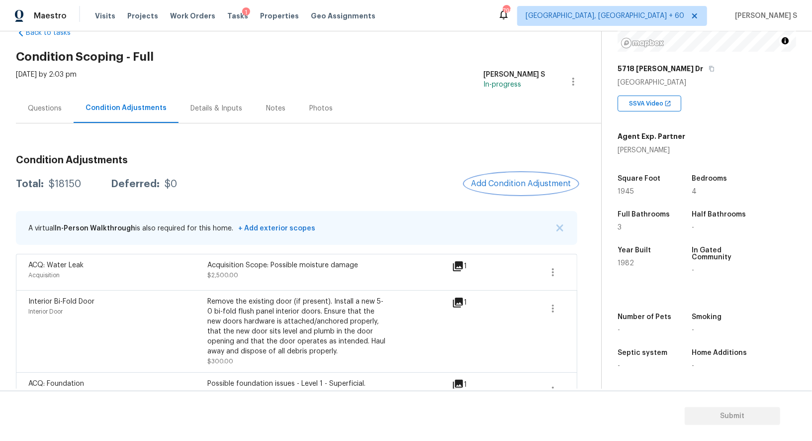
scroll to position [0, 0]
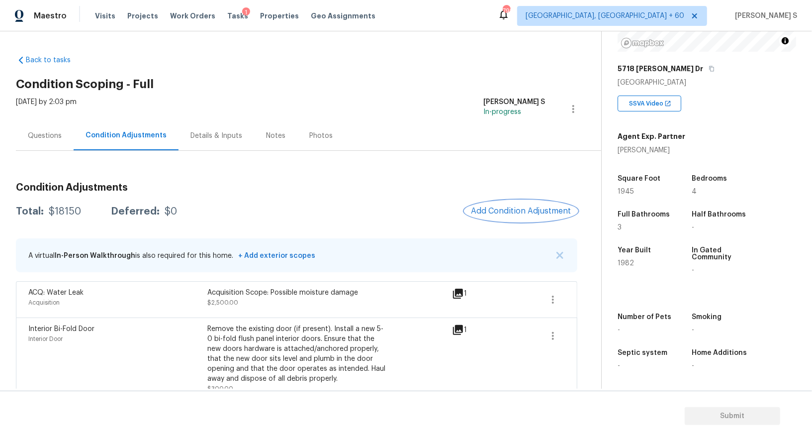
click at [502, 211] on span "Add Condition Adjustment" at bounding box center [521, 210] width 100 height 9
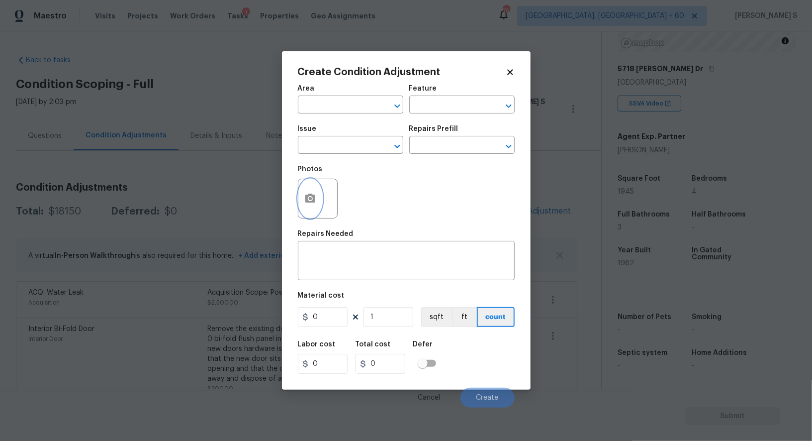
click at [307, 196] on icon "button" at bounding box center [310, 197] width 10 height 9
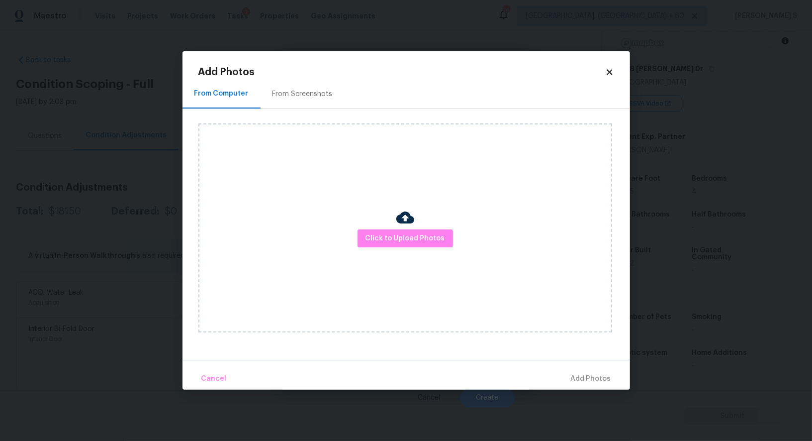
click at [417, 228] on div "Click to Upload Photos" at bounding box center [405, 227] width 414 height 209
click at [416, 231] on button "Click to Upload Photos" at bounding box center [405, 238] width 95 height 18
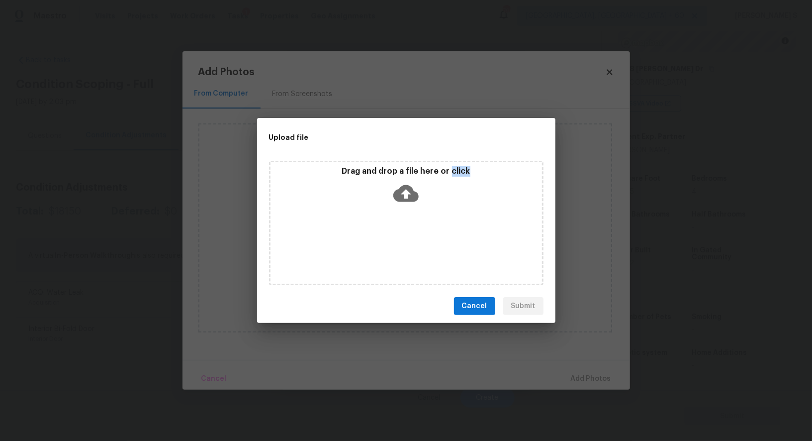
click at [416, 231] on div "Drag and drop a file here or click" at bounding box center [406, 223] width 274 height 124
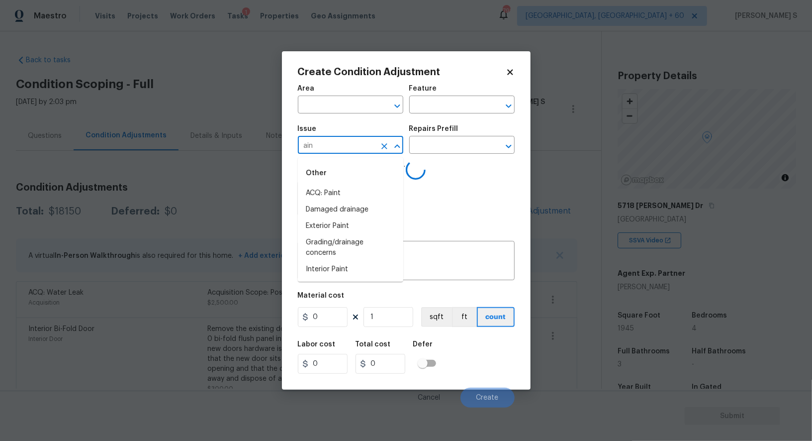
scroll to position [137, 0]
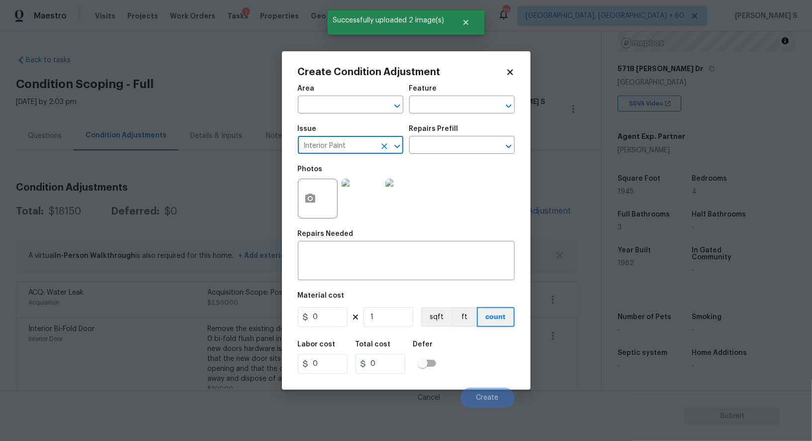
type input "Interior Paint"
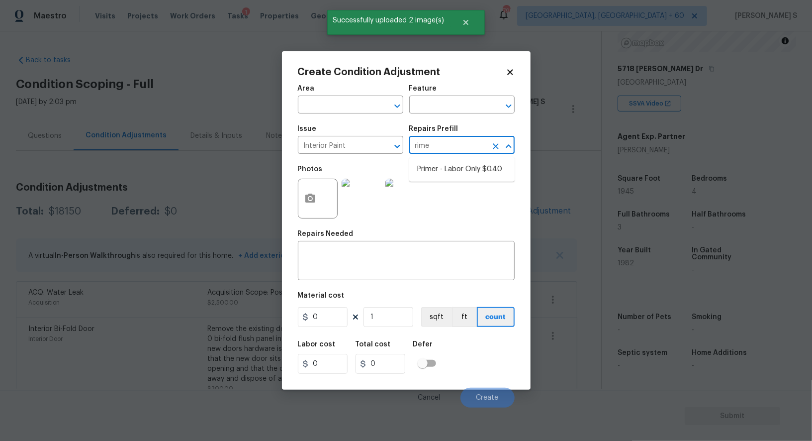
type input "[PERSON_NAME]"
type input "Overall Paint"
type input "0.4"
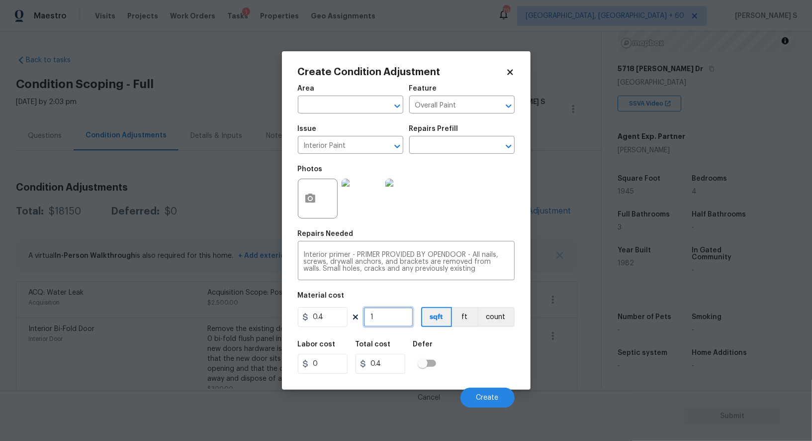
click at [384, 318] on input "1" at bounding box center [389, 317] width 50 height 20
type input "2"
type input "0.8"
type input "20"
type input "8"
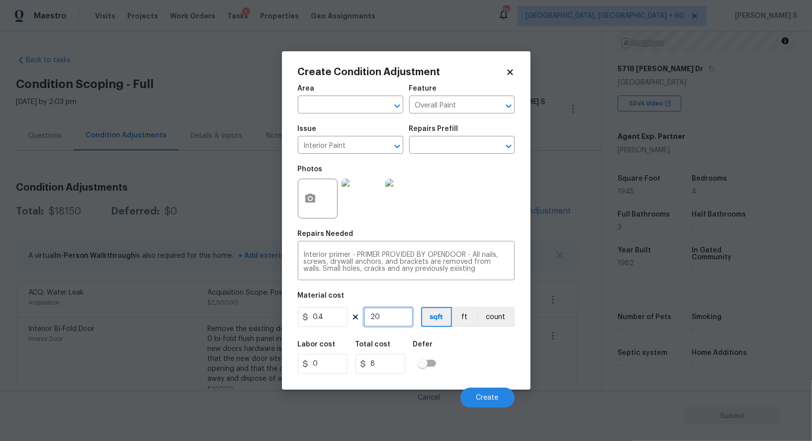
type input "200"
type input "80"
type input "200"
click at [504, 372] on div "Labor cost 0 Total cost 80 Defer" at bounding box center [406, 357] width 217 height 45
click at [487, 395] on span "Create" at bounding box center [487, 397] width 22 height 7
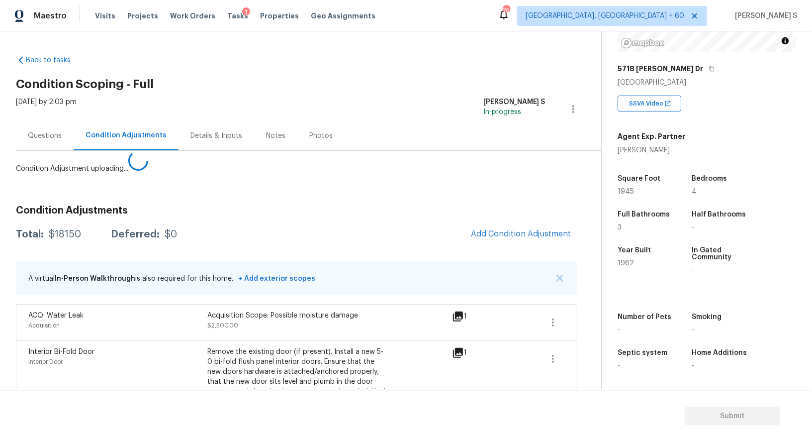
click at [47, 313] on body "Maestro Visits Projects Work Orders Tasks 1 Properties Geo Assignments 799 [GEO…" at bounding box center [406, 220] width 812 height 441
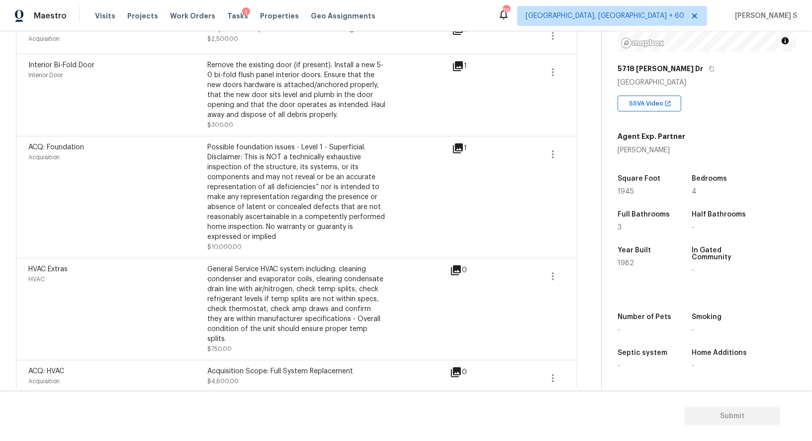
scroll to position [0, 0]
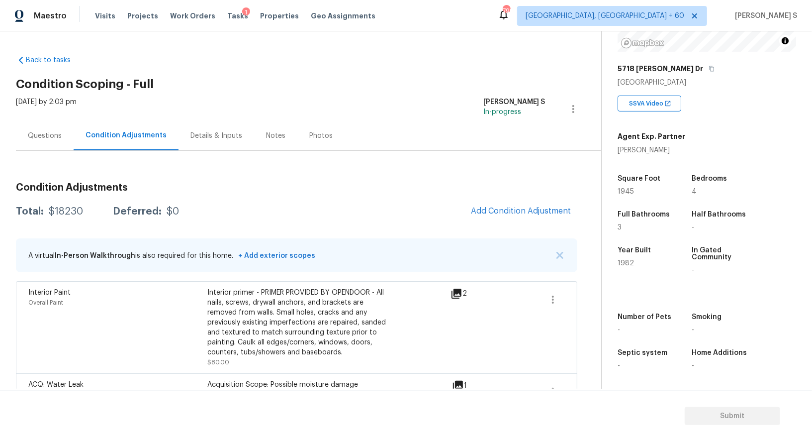
click at [509, 207] on span "Add Condition Adjustment" at bounding box center [521, 210] width 100 height 9
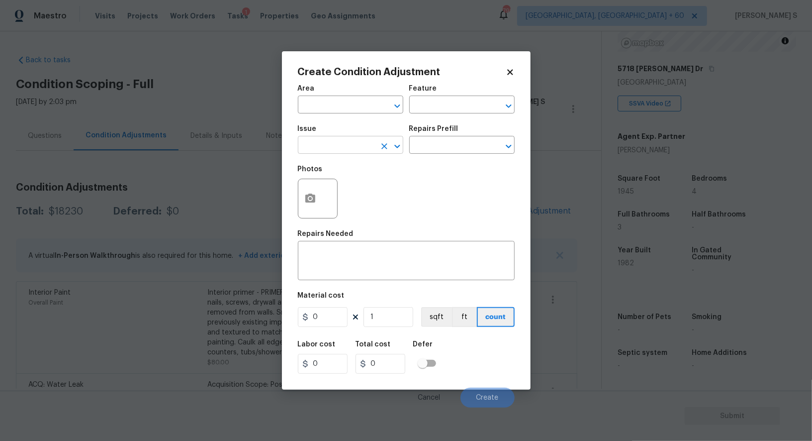
click at [335, 143] on input "text" at bounding box center [337, 145] width 78 height 15
type input "ACQ: Flooring"
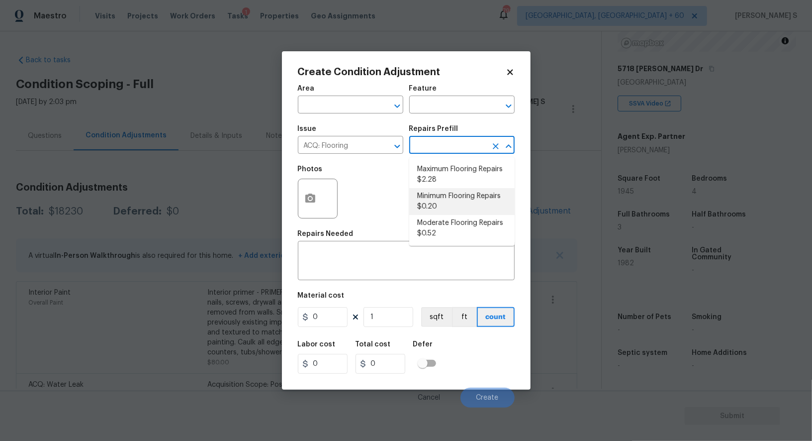
type input "Acquisition"
type textarea "Acquisition Scope: Minimum flooring repairs"
type input "0.2"
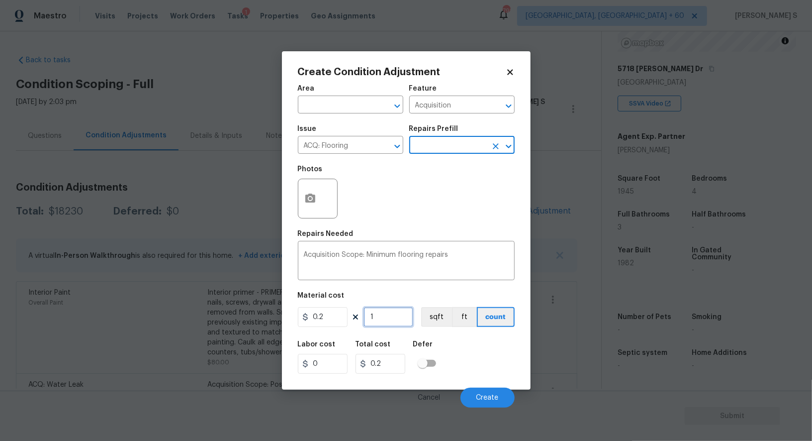
click at [389, 327] on input "1" at bounding box center [389, 317] width 50 height 20
type input "19"
type input "3.8"
type input "194"
type input "38.8"
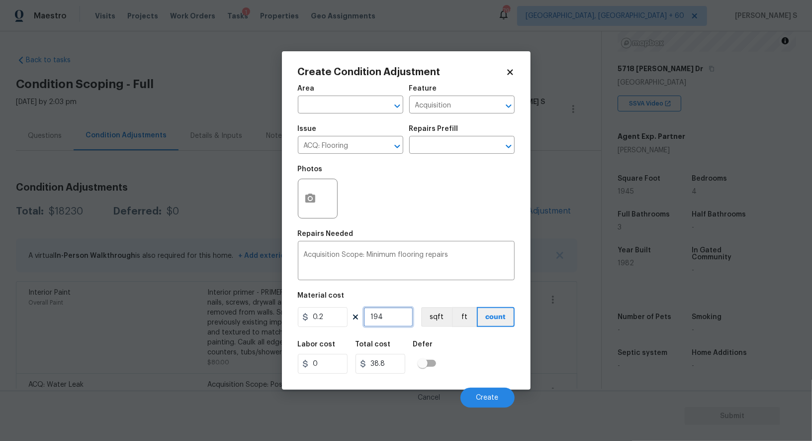
type input "1945"
type input "389"
type input "1945"
click at [438, 322] on button "sqft" at bounding box center [436, 317] width 31 height 20
click at [483, 338] on div "Labor cost 0 Total cost 389 Defer" at bounding box center [406, 357] width 217 height 45
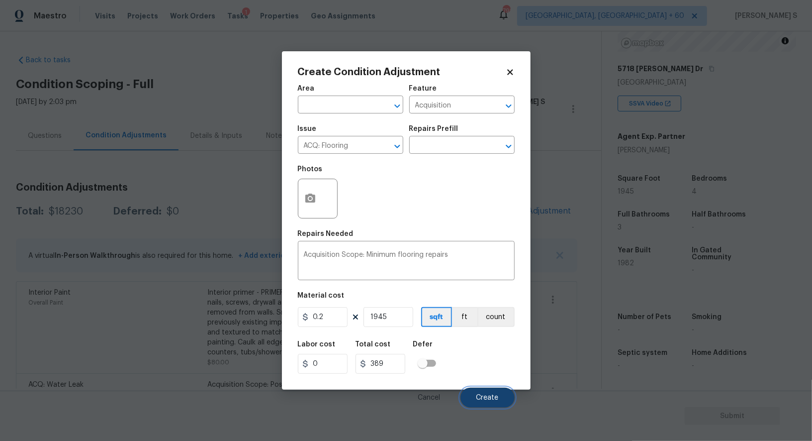
click at [501, 389] on button "Create" at bounding box center [487, 397] width 54 height 20
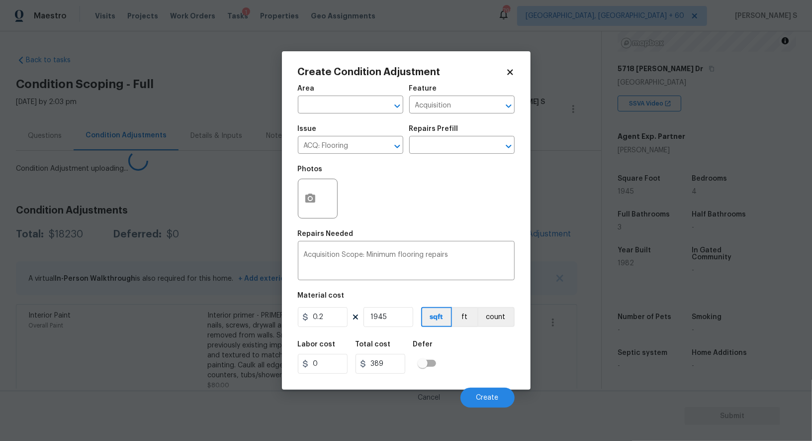
click at [85, 353] on body "Maestro Visits Projects Work Orders Tasks 1 Properties Geo Assignments 799 [GEO…" at bounding box center [406, 220] width 812 height 441
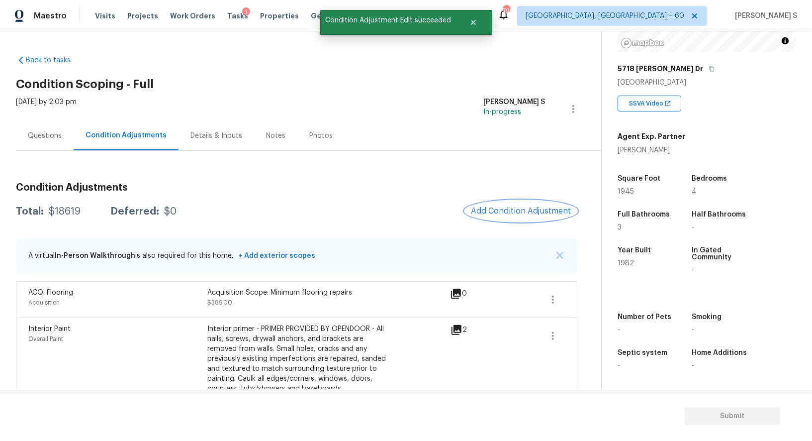
click at [527, 205] on button "Add Condition Adjustment" at bounding box center [521, 210] width 112 height 21
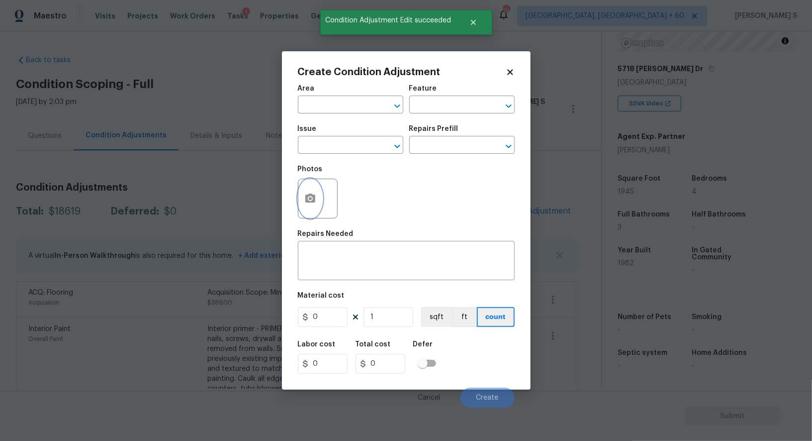
click at [304, 199] on icon "button" at bounding box center [310, 198] width 12 height 12
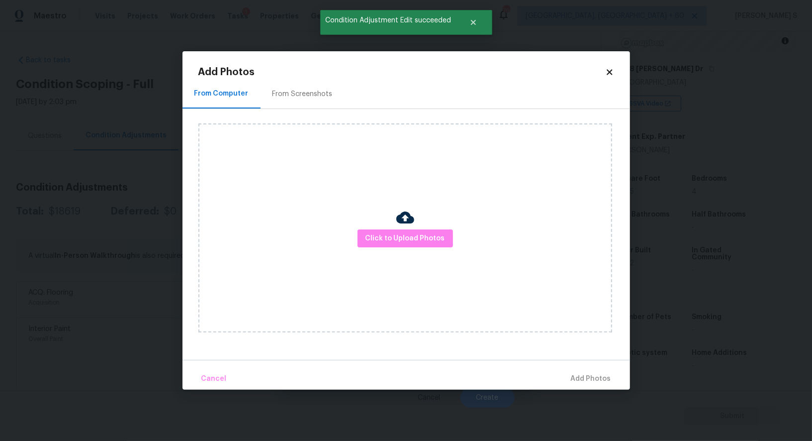
click at [304, 84] on div "From Screenshots" at bounding box center [303, 93] width 84 height 29
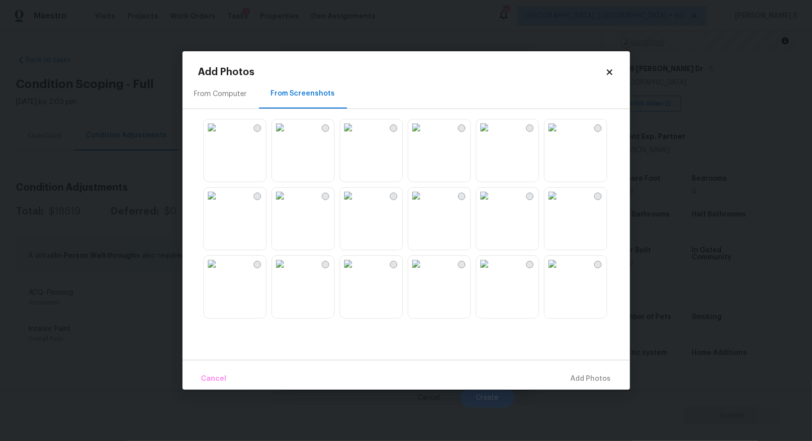
click at [502, 255] on div at bounding box center [507, 286] width 63 height 63
click at [492, 272] on img at bounding box center [484, 264] width 16 height 16
click at [346, 272] on img at bounding box center [348, 264] width 16 height 16
click at [491, 272] on img at bounding box center [484, 264] width 16 height 16
click at [424, 272] on img at bounding box center [416, 264] width 16 height 16
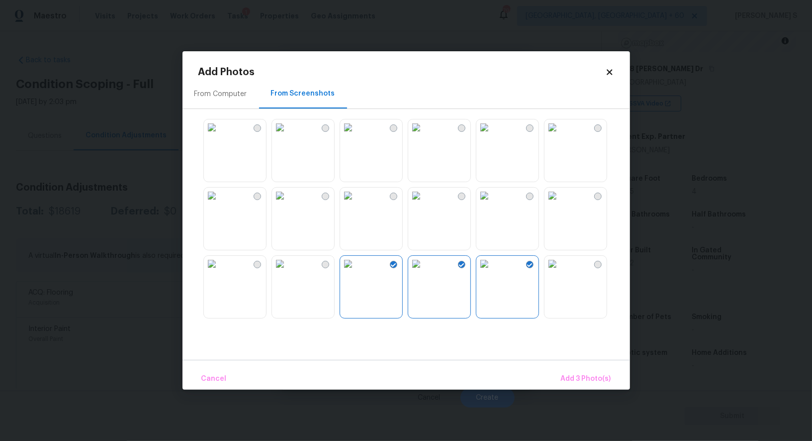
click at [220, 272] on img at bounding box center [212, 264] width 16 height 16
click at [220, 135] on img at bounding box center [212, 127] width 16 height 16
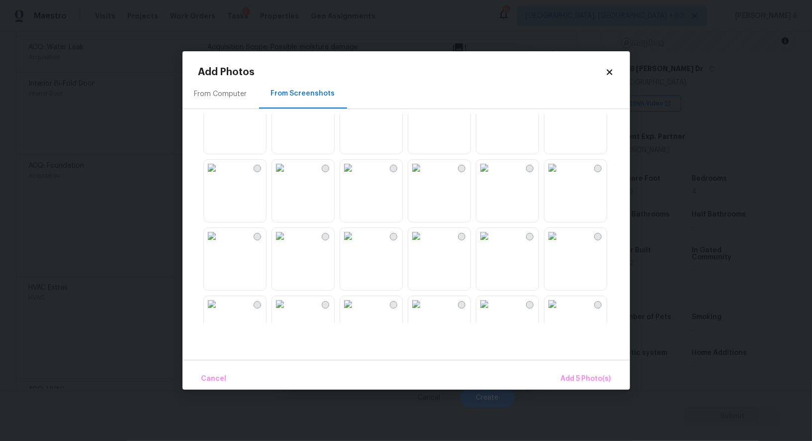
scroll to position [303, 0]
click at [356, 241] on img at bounding box center [348, 233] width 16 height 16
click at [356, 309] on img at bounding box center [348, 301] width 16 height 16
click at [597, 372] on button "Add 7 Photo(s)" at bounding box center [585, 378] width 59 height 21
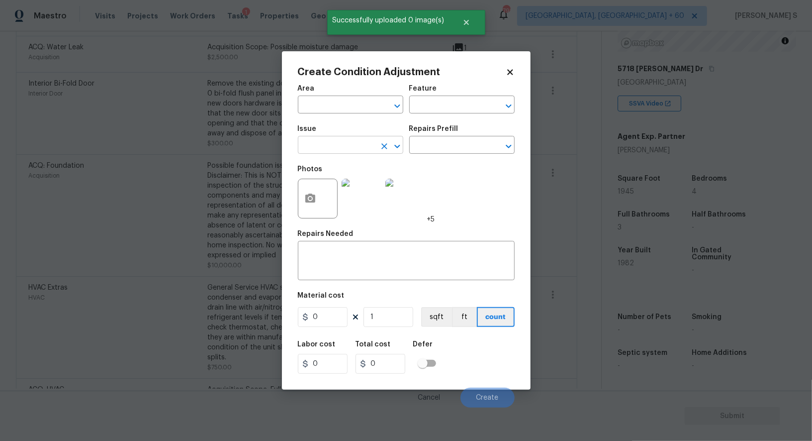
click at [360, 144] on input "text" at bounding box center [337, 145] width 78 height 15
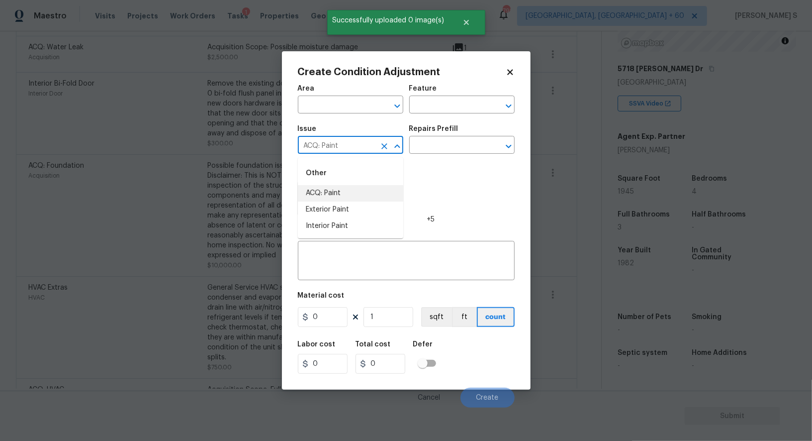
type input "ACQ: Paint"
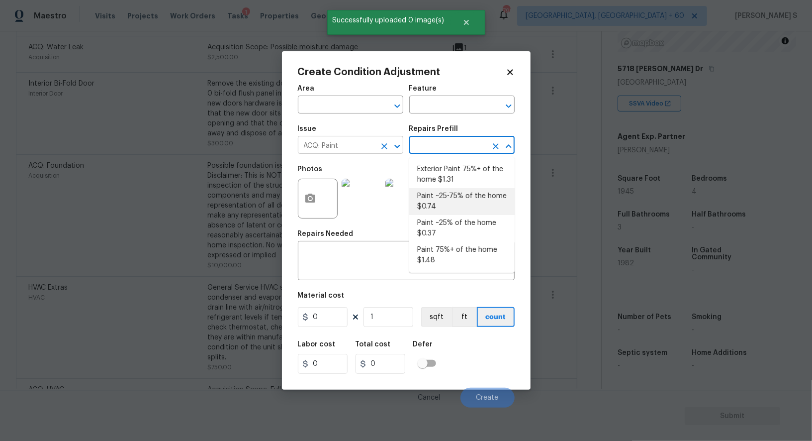
type input "Acquisition"
type textarea "Acquisition Scope: ~25 - 75% of the home needs interior paint"
type input "0.74"
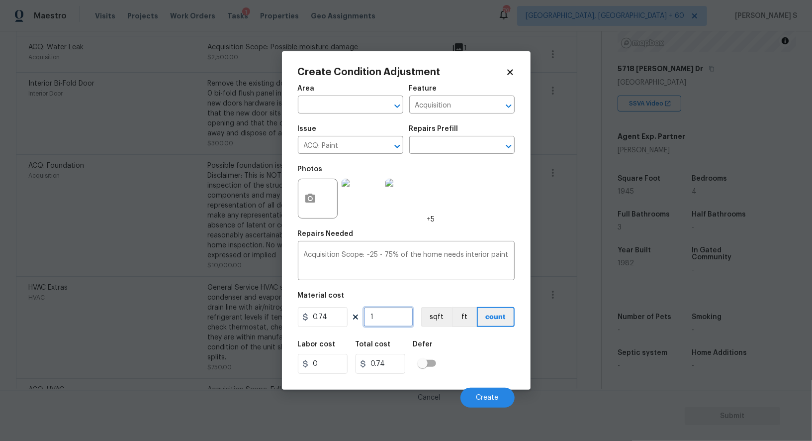
click at [388, 324] on input "1" at bounding box center [389, 317] width 50 height 20
type input "19"
type input "14.06"
type input "194"
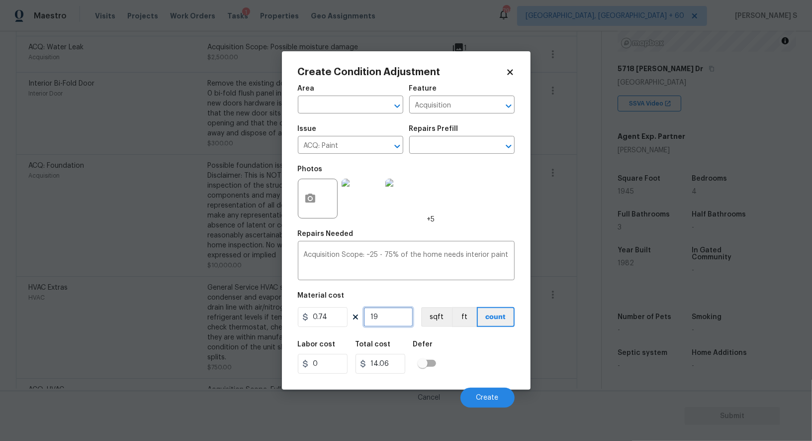
type input "143.56"
type input "1945"
type input "1439.3"
type input "1945"
click at [435, 320] on button "sqft" at bounding box center [436, 317] width 31 height 20
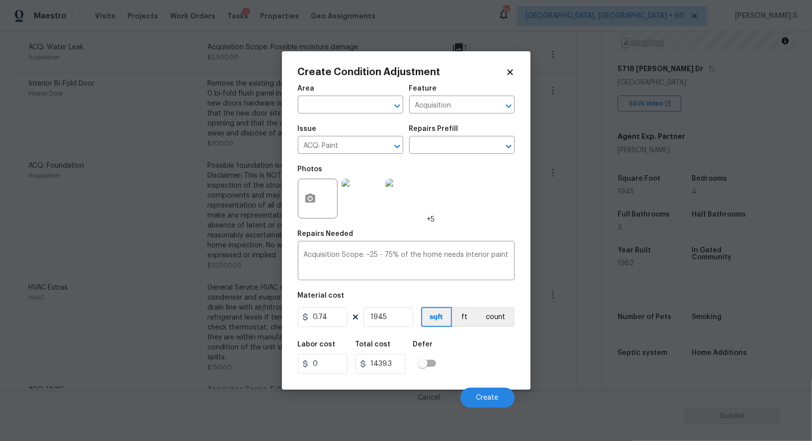
click at [461, 360] on div "Labor cost 0 Total cost 1439.3 Defer" at bounding box center [406, 357] width 217 height 45
click at [509, 398] on button "Create" at bounding box center [487, 397] width 54 height 20
click at [155, 339] on body "Maestro Visits Projects Work Orders Tasks 1 Properties Geo Assignments 799 [GEO…" at bounding box center [406, 220] width 812 height 441
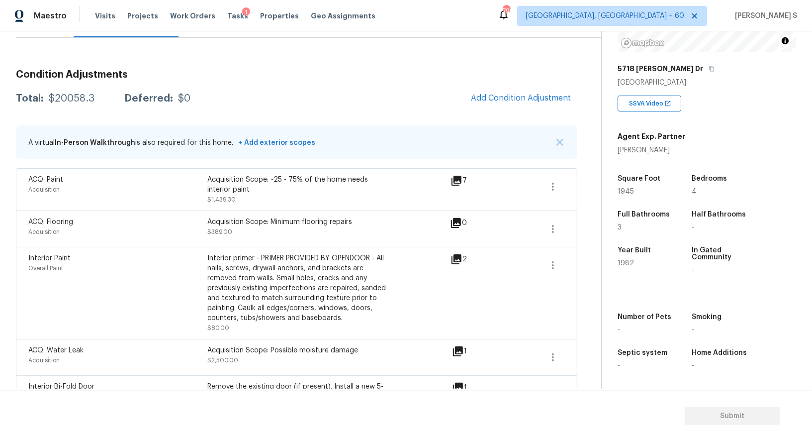
scroll to position [100, 0]
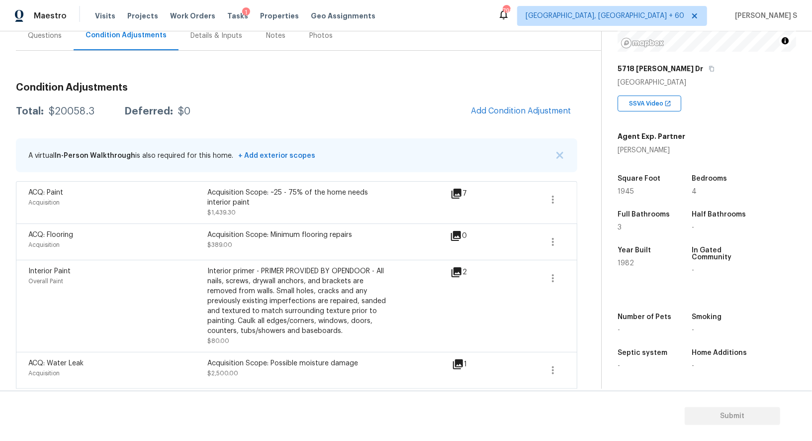
click at [82, 104] on div "Total: $20058.3 Deferred: $0 Add Condition Adjustment" at bounding box center [296, 111] width 561 height 22
copy div "$"
click at [79, 105] on div "Total: $20058.3 Deferred: $0 Add Condition Adjustment" at bounding box center [296, 111] width 561 height 22
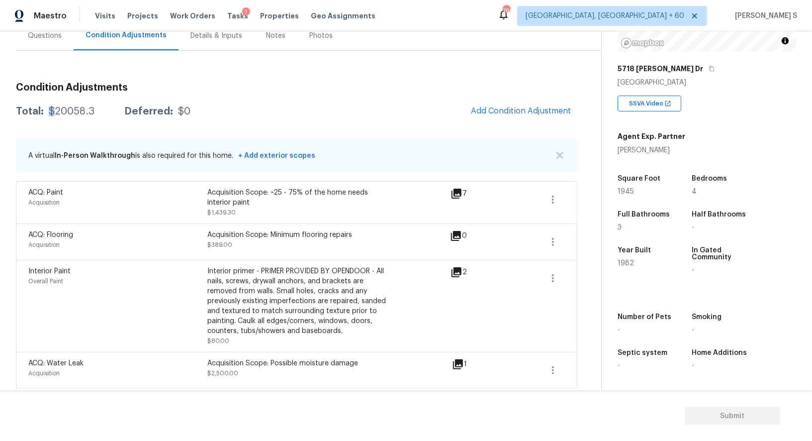
copy div "$"
click at [72, 112] on div "$20058.3" at bounding box center [72, 111] width 46 height 10
copy div "20058.3"
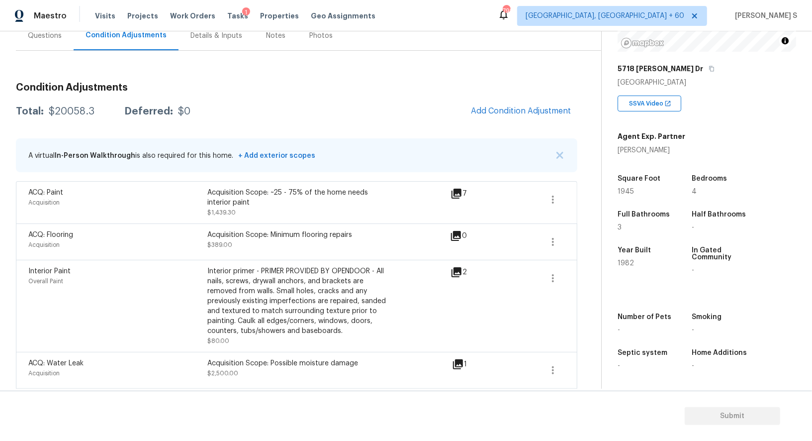
click at [45, 32] on div "Questions" at bounding box center [45, 36] width 34 height 10
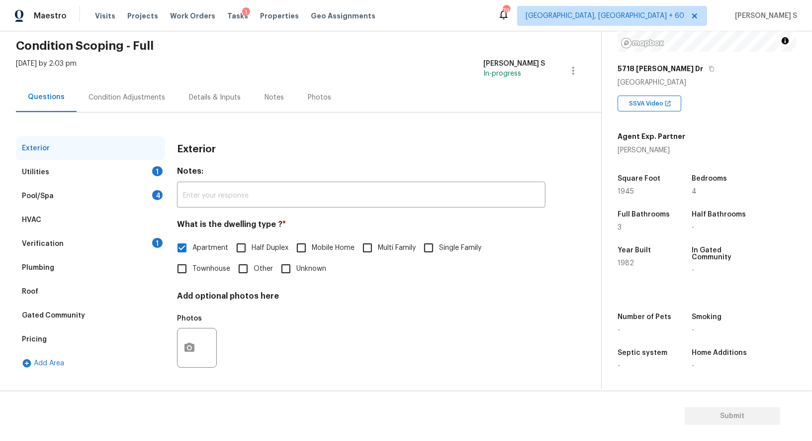
scroll to position [38, 0]
click at [135, 193] on div "Pool/Spa 4" at bounding box center [90, 196] width 149 height 24
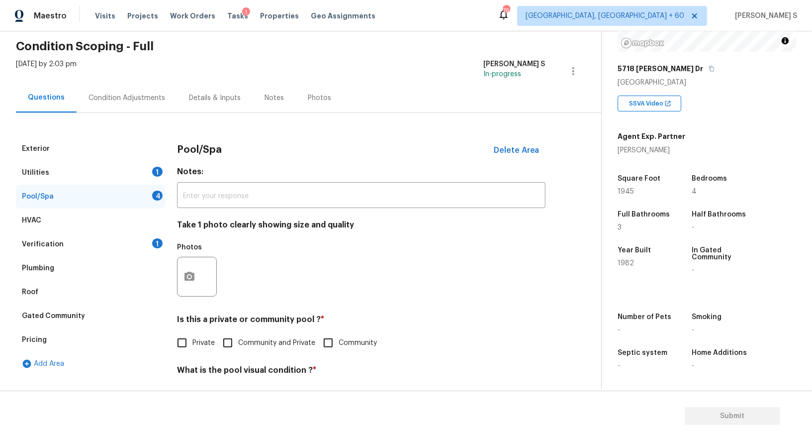
scroll to position [70, 0]
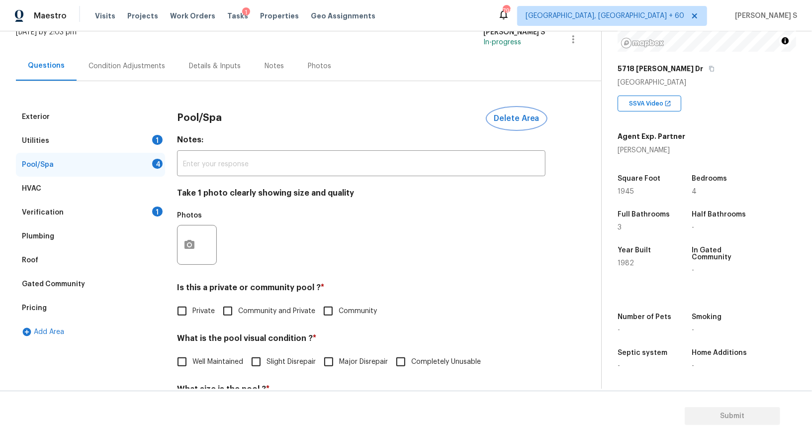
click at [508, 123] on button "Delete Area" at bounding box center [517, 118] width 58 height 21
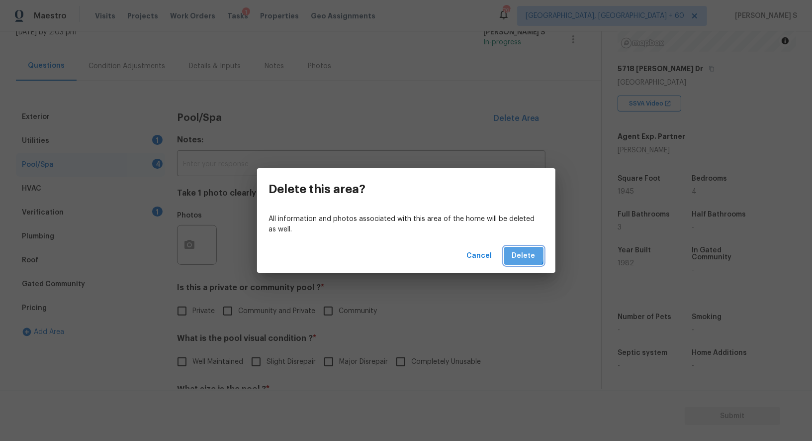
click at [513, 252] on button "Delete" at bounding box center [523, 256] width 39 height 18
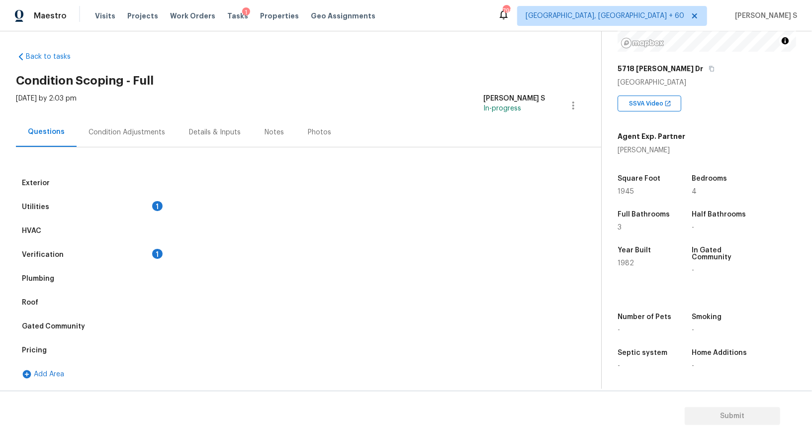
click at [144, 213] on div "Utilities 1" at bounding box center [90, 207] width 149 height 24
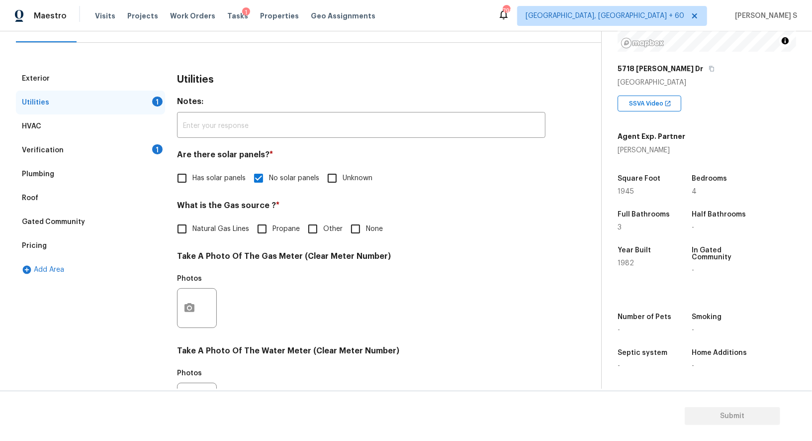
scroll to position [105, 0]
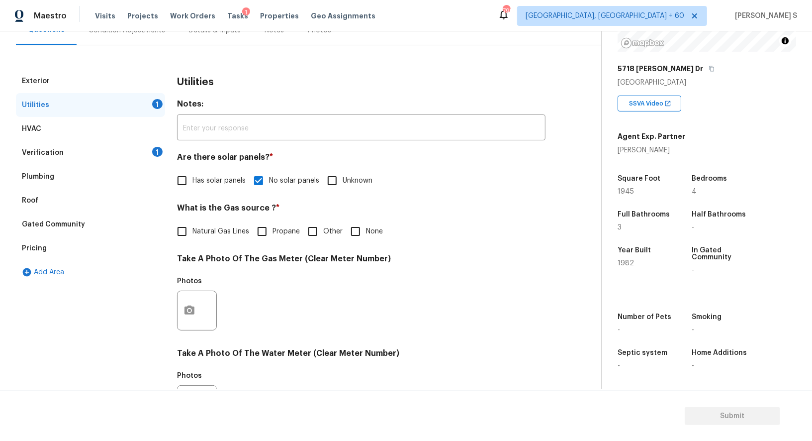
click at [359, 240] on input "None" at bounding box center [355, 231] width 21 height 21
checkbox input "true"
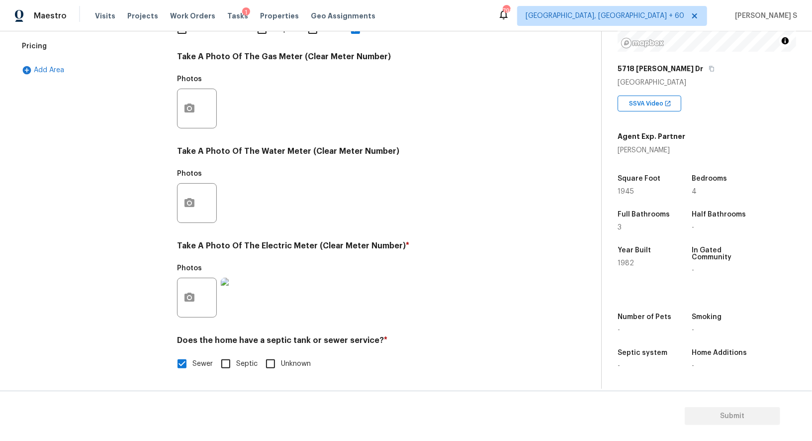
scroll to position [30, 0]
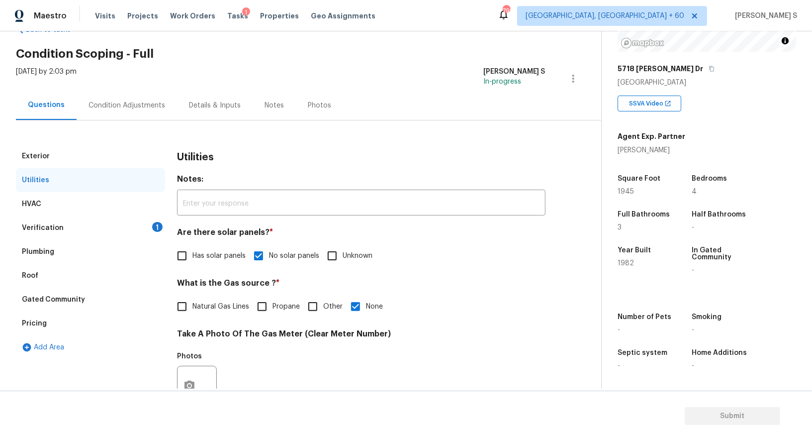
click at [151, 231] on div "Verification 1" at bounding box center [90, 228] width 149 height 24
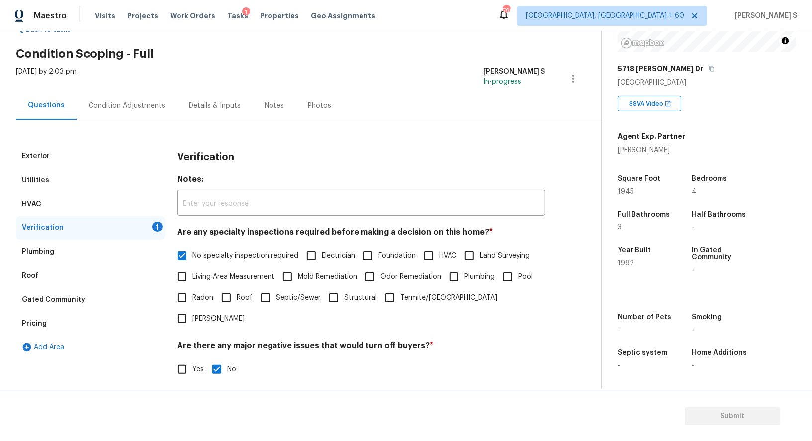
scroll to position [127, 0]
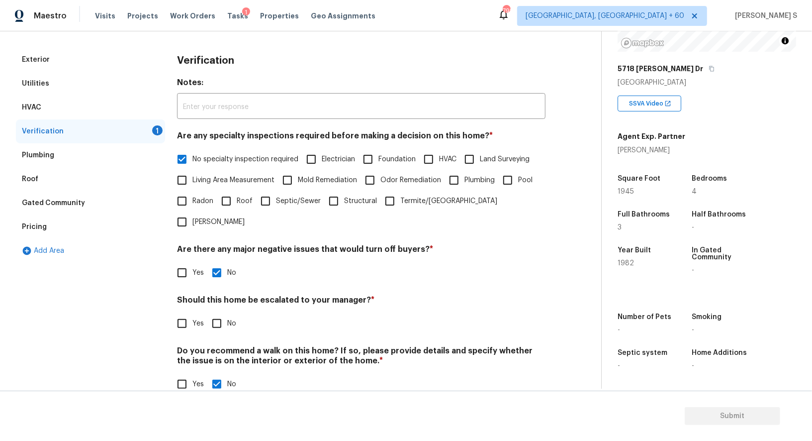
click at [214, 313] on input "No" at bounding box center [216, 323] width 21 height 21
checkbox input "true"
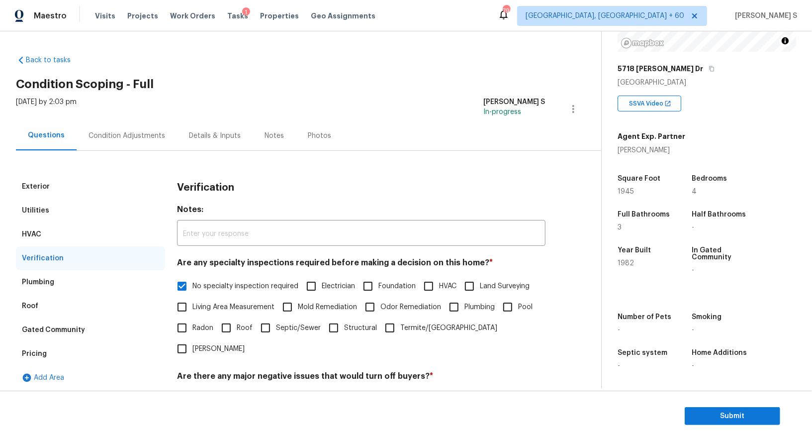
click at [157, 142] on div "Condition Adjustments" at bounding box center [127, 135] width 100 height 29
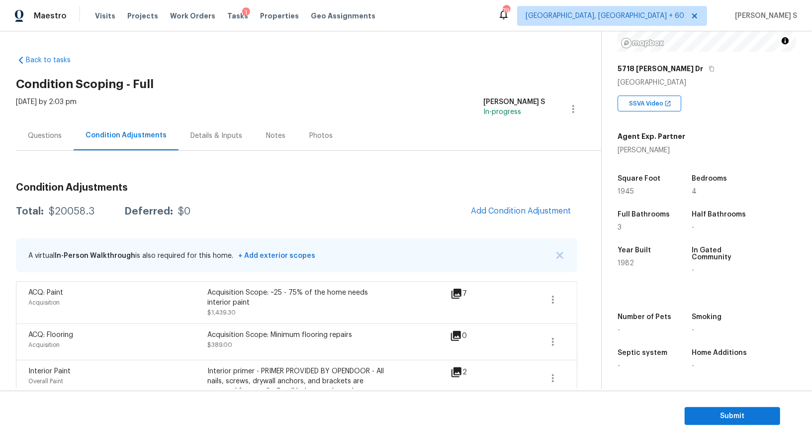
scroll to position [137, 0]
click at [224, 335] on div "Acquisition Scope: Minimum flooring repairs" at bounding box center [296, 335] width 179 height 10
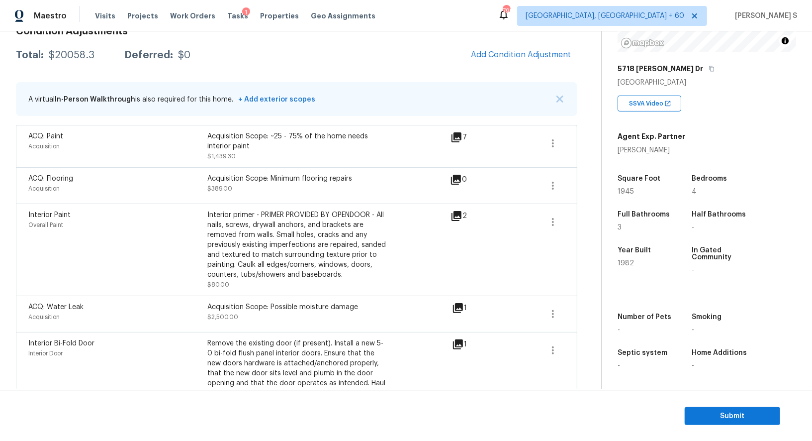
scroll to position [156, 0]
click at [588, 190] on div "Back to tasks Condition Scoping - Full [DATE] by 2:03 pm Anbu Jebakumar S In-pr…" at bounding box center [308, 285] width 585 height 786
click at [552, 188] on icon "button" at bounding box center [553, 186] width 2 height 8
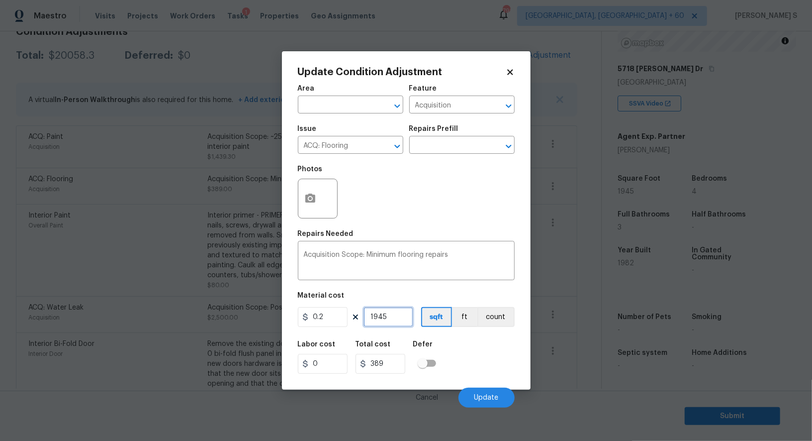
click at [398, 317] on input "1945" at bounding box center [389, 317] width 50 height 20
type input "2"
type input "0.4"
type input "20"
type input "4"
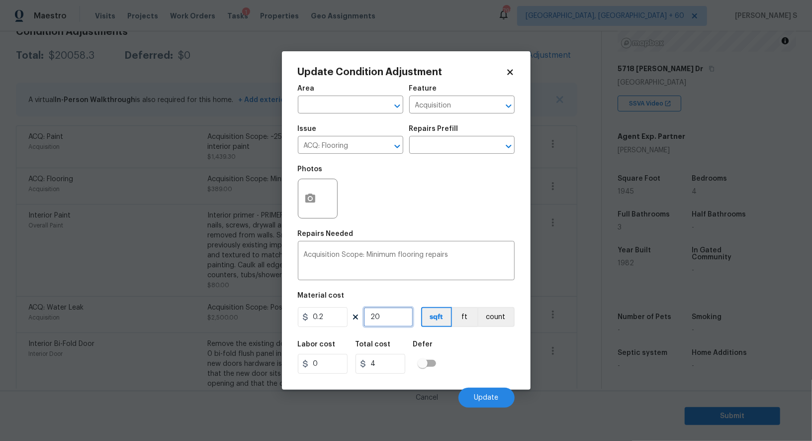
type input "200"
type input "40"
type input "2000"
type input "400"
type input "2000"
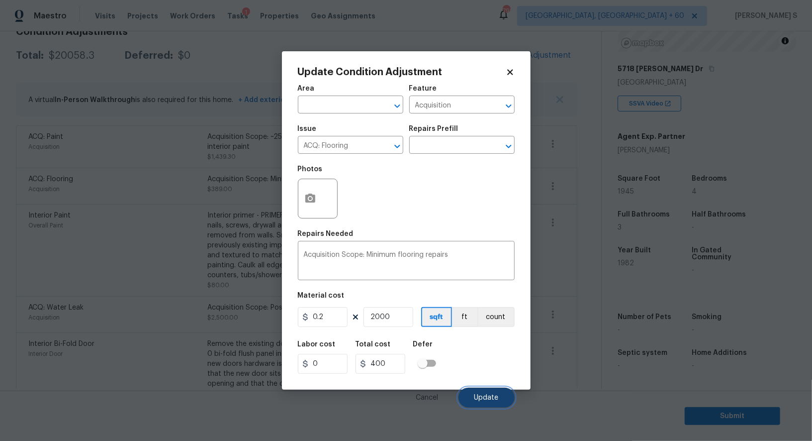
click at [481, 393] on button "Update" at bounding box center [486, 397] width 56 height 20
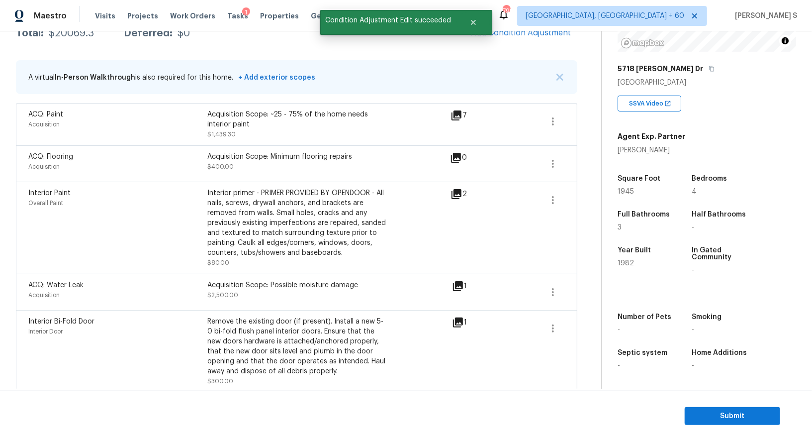
click at [125, 329] on body "Maestro Visits Projects Work Orders Tasks 1 Properties Geo Assignments 799 [GEO…" at bounding box center [406, 220] width 812 height 441
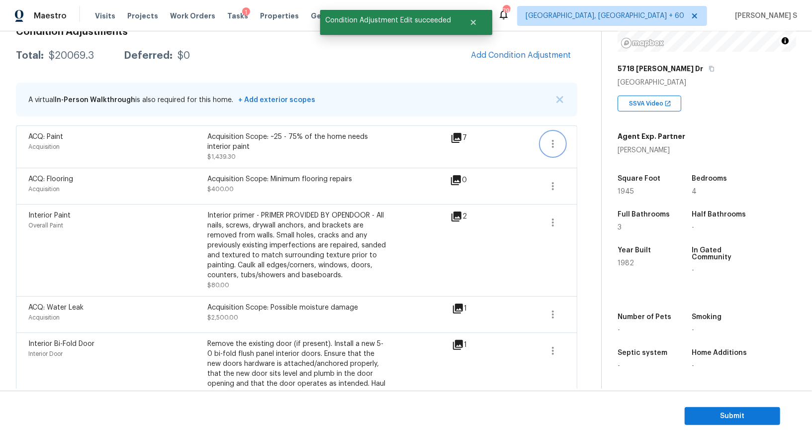
click at [554, 134] on button "button" at bounding box center [553, 144] width 24 height 24
click at [578, 134] on link "Edit" at bounding box center [609, 141] width 85 height 15
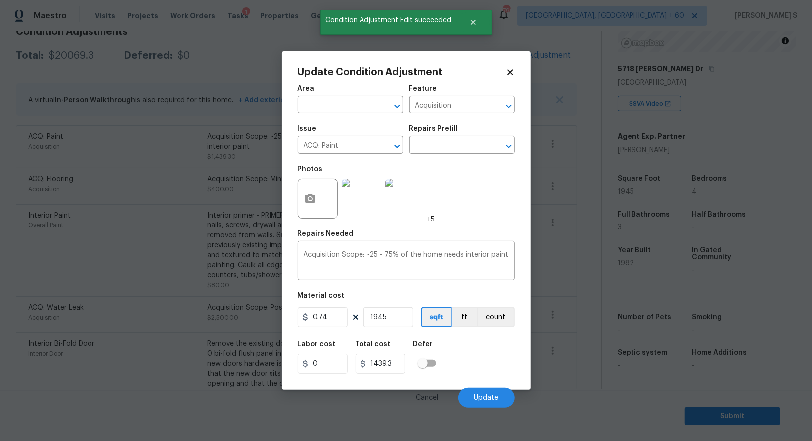
click at [393, 307] on figure "Material cost 0.74 1945 sqft ft count" at bounding box center [406, 310] width 217 height 37
click at [395, 316] on input "1945" at bounding box center [389, 317] width 50 height 20
paste input "2000"
type input "2000"
type input "1480"
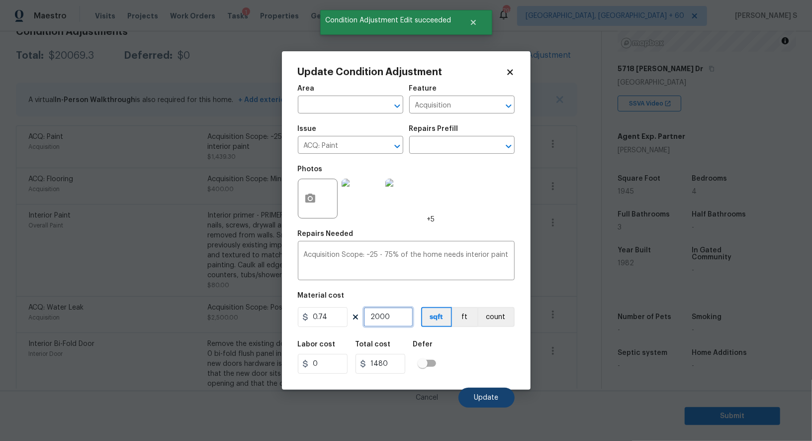
type input "2000"
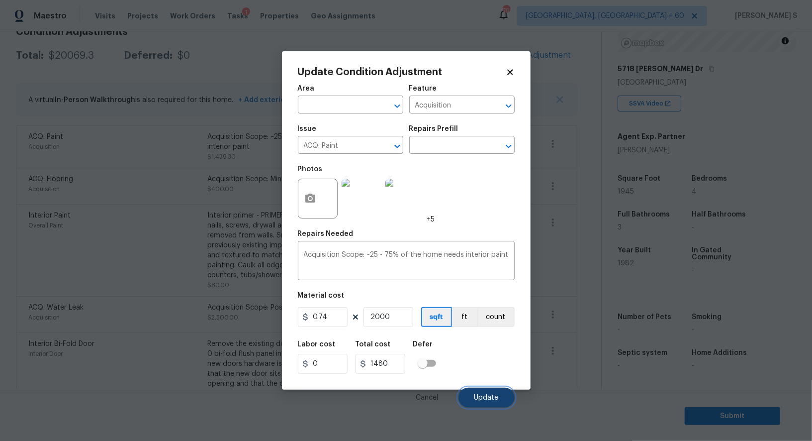
click at [484, 398] on span "Update" at bounding box center [486, 397] width 24 height 7
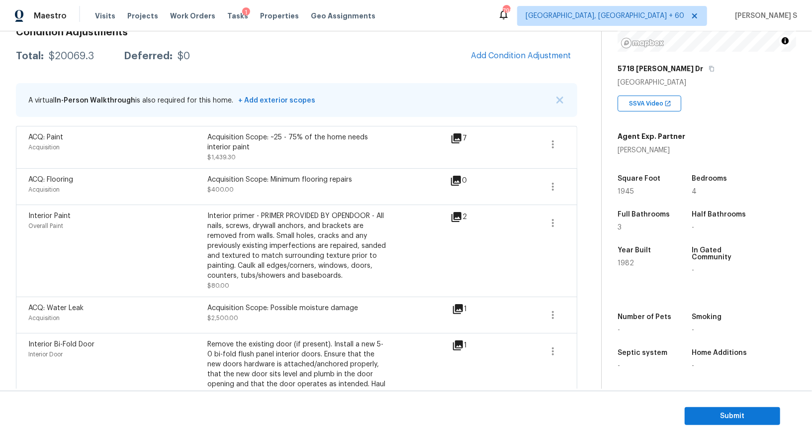
click at [106, 310] on body "Maestro Visits Projects Work Orders Tasks 1 Properties Geo Assignments 799 [GEO…" at bounding box center [406, 220] width 812 height 441
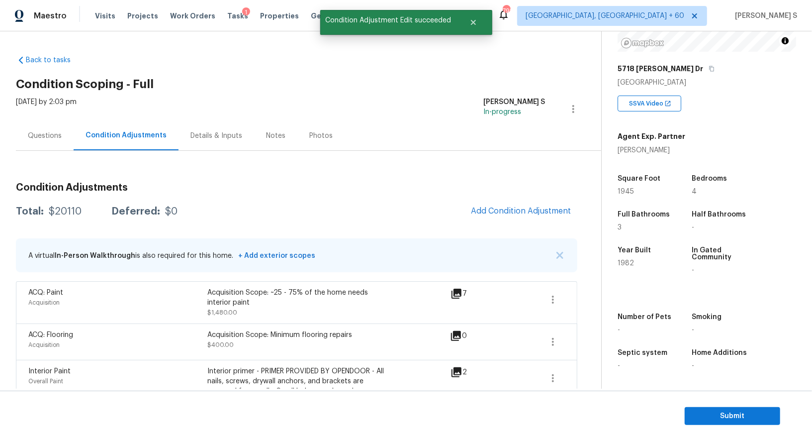
click at [64, 213] on div "$20110" at bounding box center [65, 211] width 33 height 10
copy div "20110"
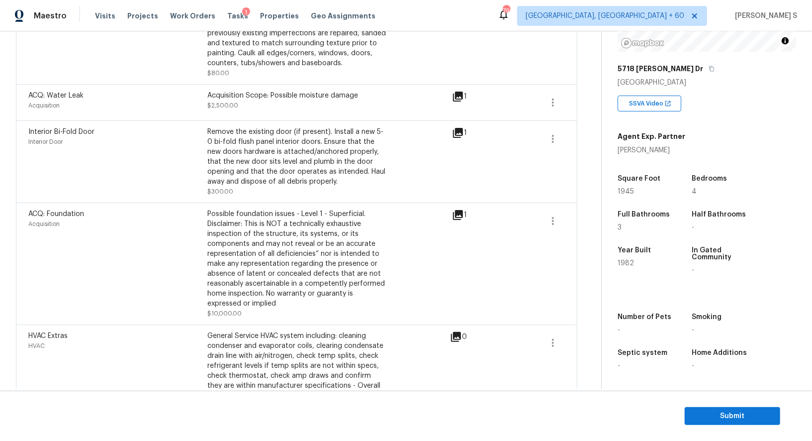
scroll to position [367, 0]
click at [226, 209] on div "Possible foundation issues - Level 1 - Superficial. Disclaimer: This is NOT a t…" at bounding box center [296, 258] width 179 height 99
click at [344, 210] on div "Possible foundation issues - Level 1 - Superficial. Disclaimer: This is NOT a t…" at bounding box center [296, 258] width 179 height 99
copy div "Possible foundation issues - Level 1 - Superficial"
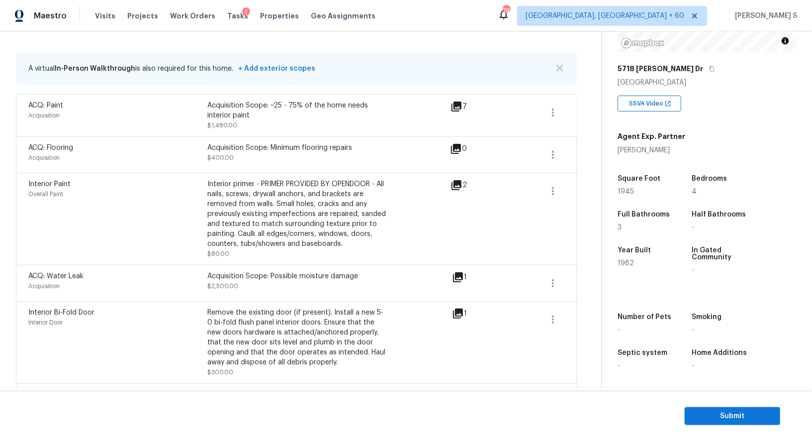
scroll to position [137, 0]
click at [729, 418] on span "Submit" at bounding box center [733, 416] width 80 height 12
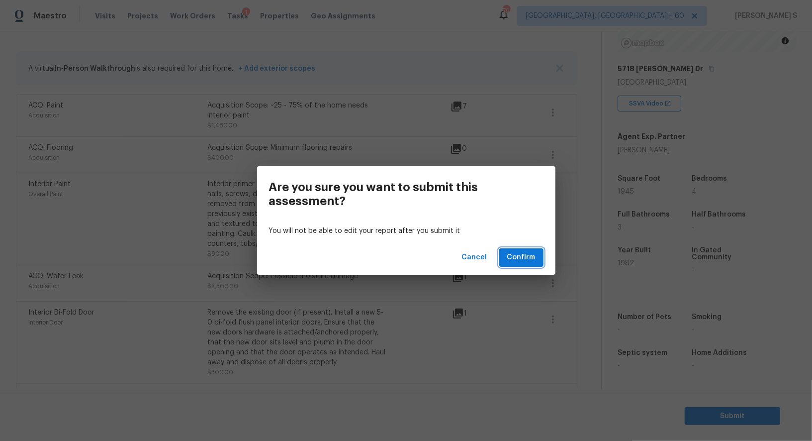
click at [527, 253] on span "Confirm" at bounding box center [521, 257] width 28 height 12
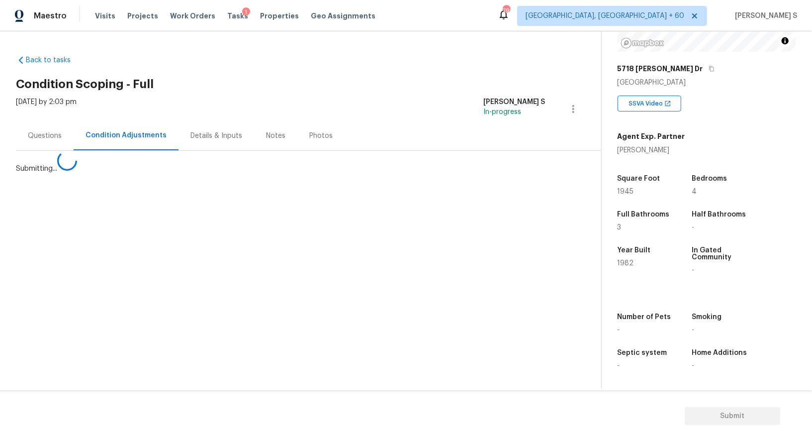
scroll to position [0, 0]
